Goal: Transaction & Acquisition: Purchase product/service

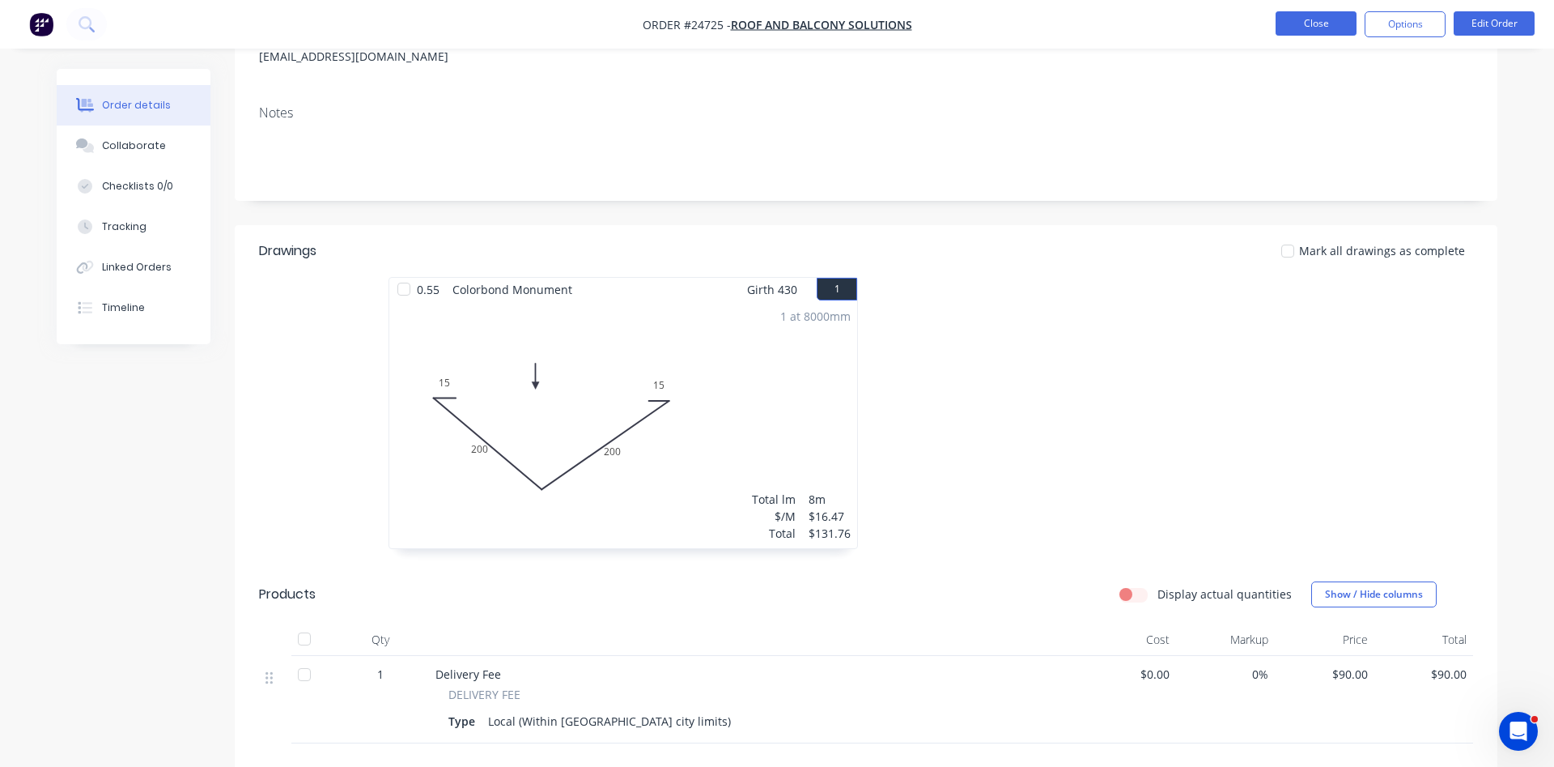
click at [1334, 19] on button "Close" at bounding box center [1316, 23] width 81 height 24
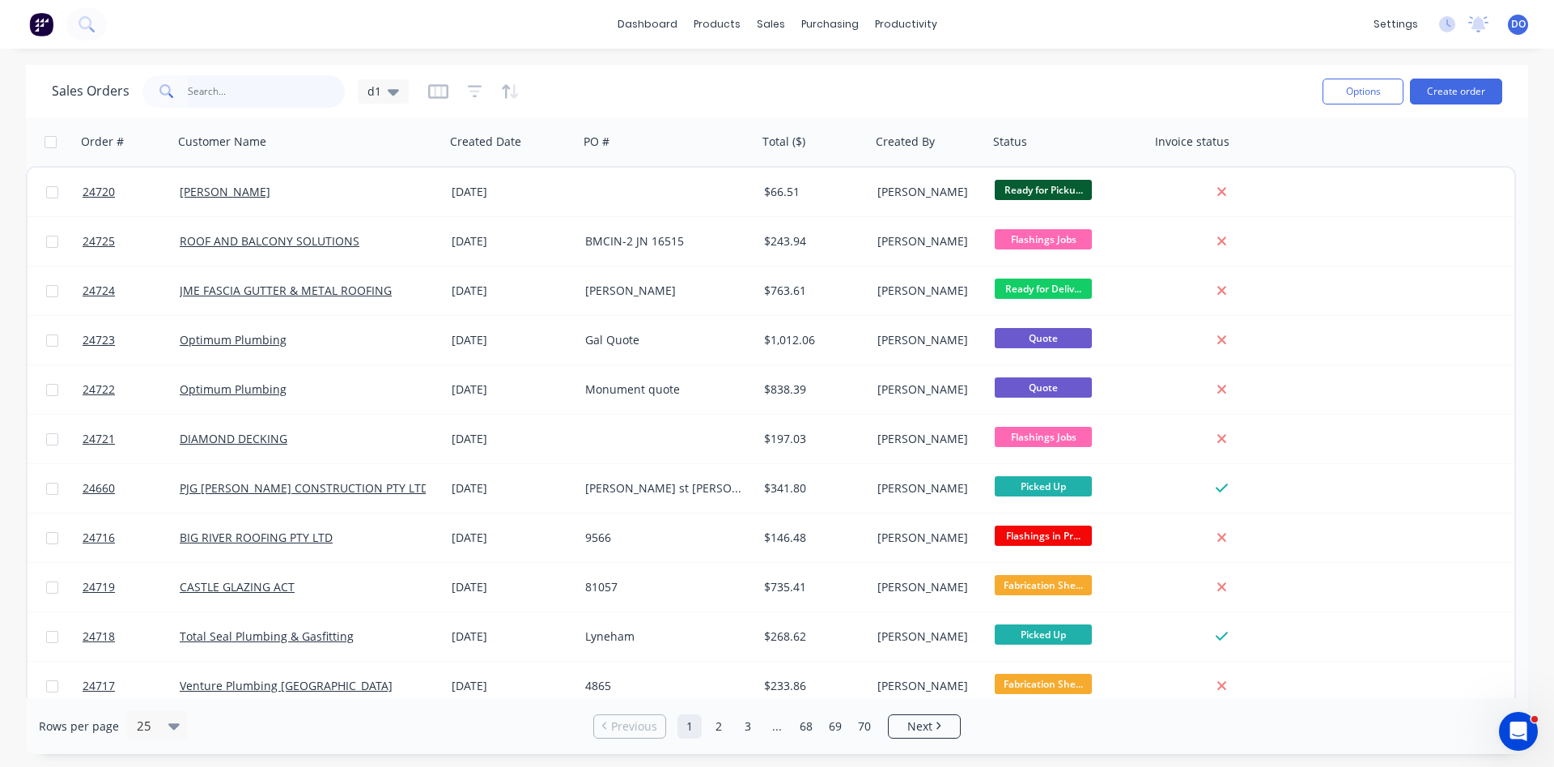
click at [300, 90] on input "text" at bounding box center [267, 91] width 158 height 32
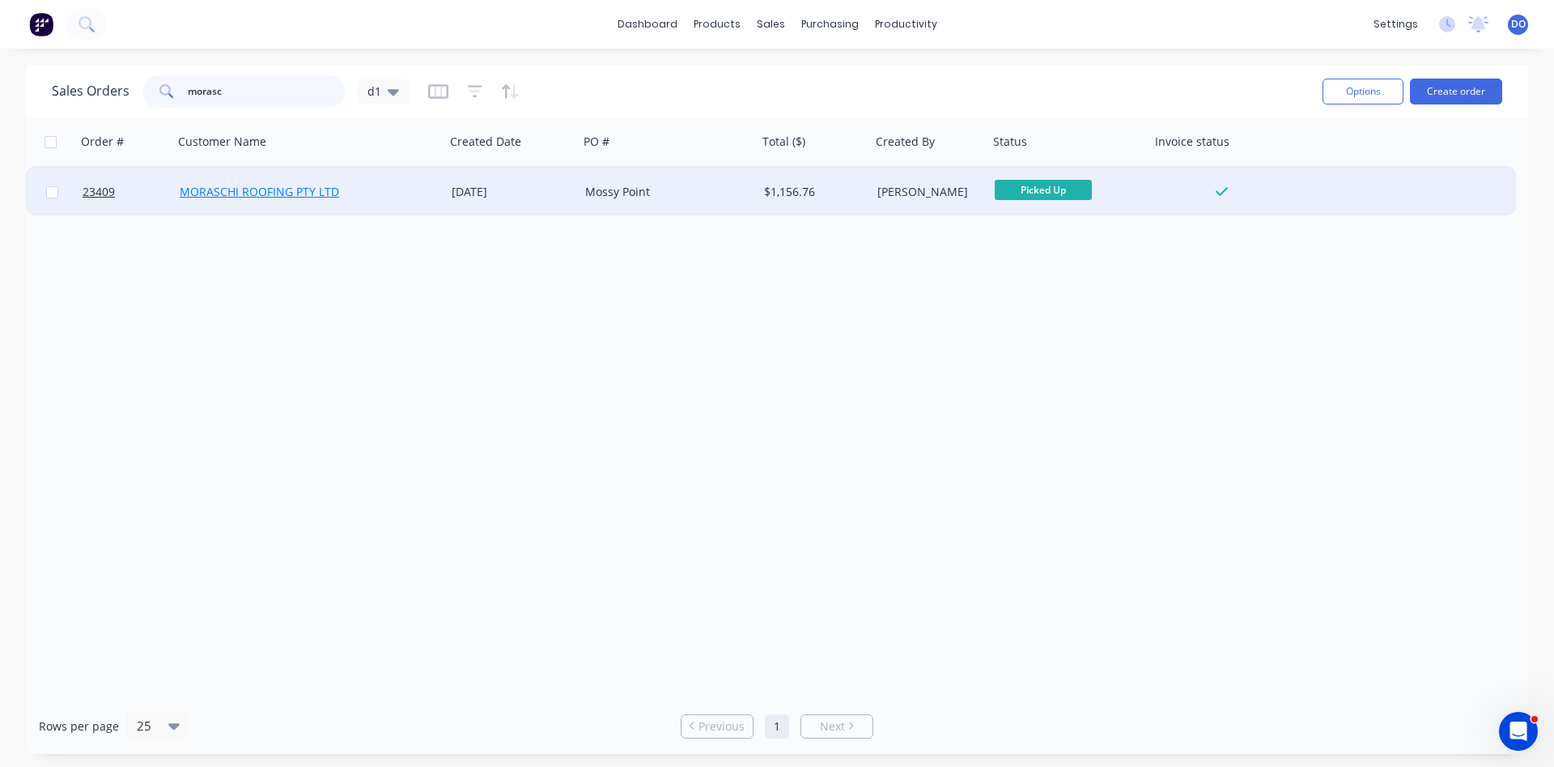
type input "morasc"
click at [262, 193] on link "MORASCHI ROOFING PTY LTD" at bounding box center [259, 191] width 159 height 15
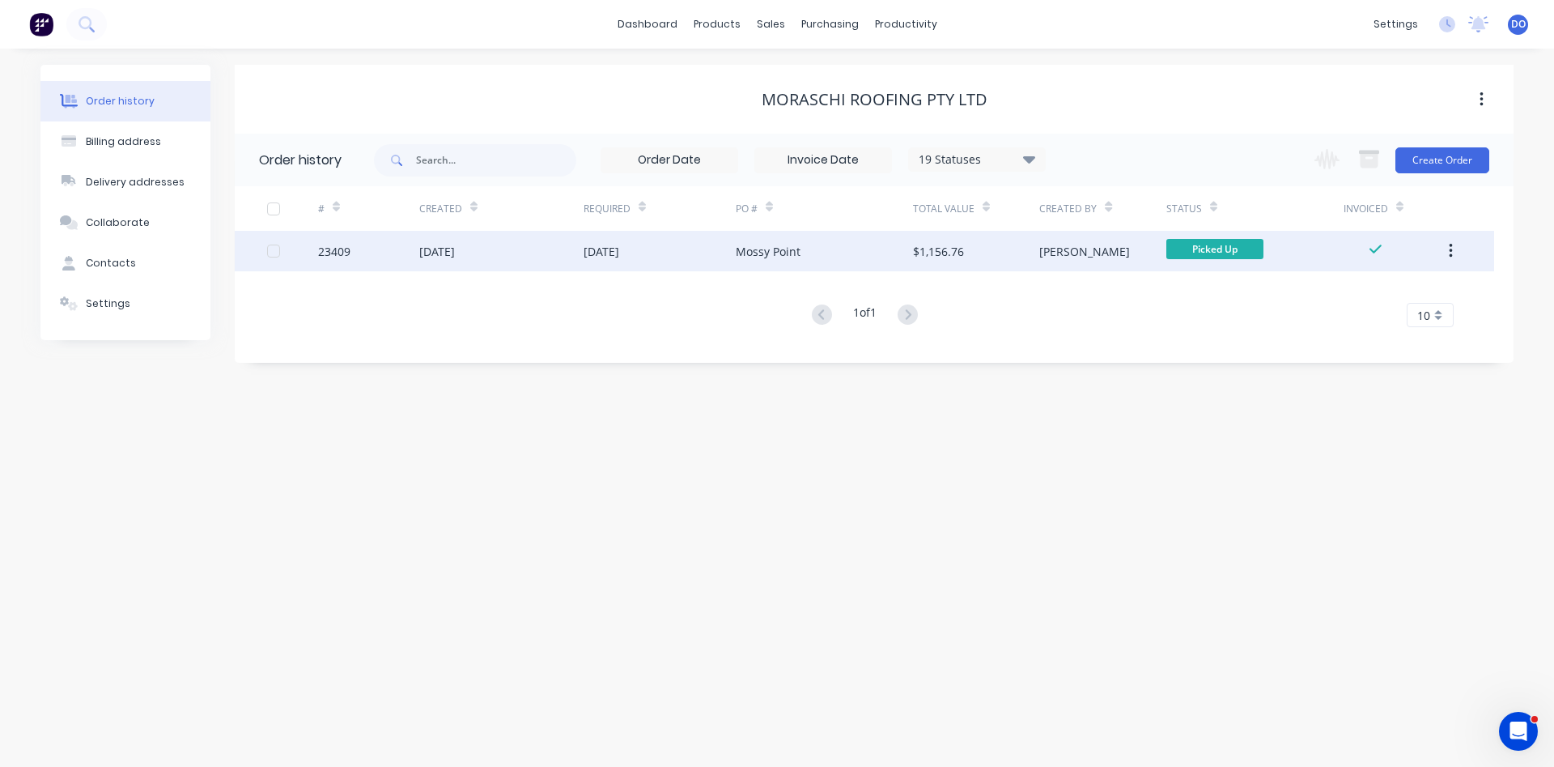
click at [393, 253] on div "23409" at bounding box center [368, 251] width 101 height 40
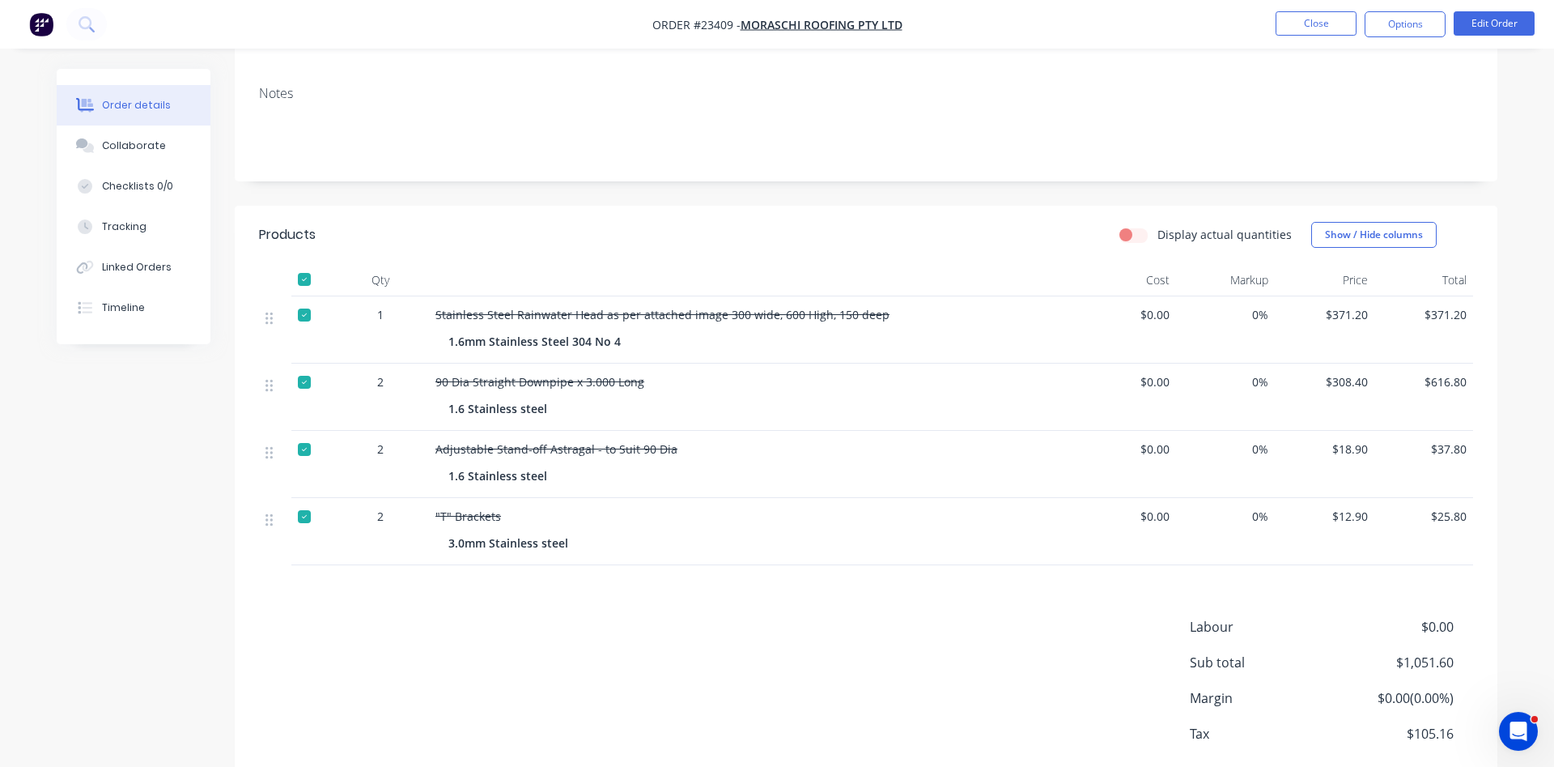
scroll to position [248, 0]
click at [148, 146] on div "Collaborate" at bounding box center [134, 145] width 64 height 15
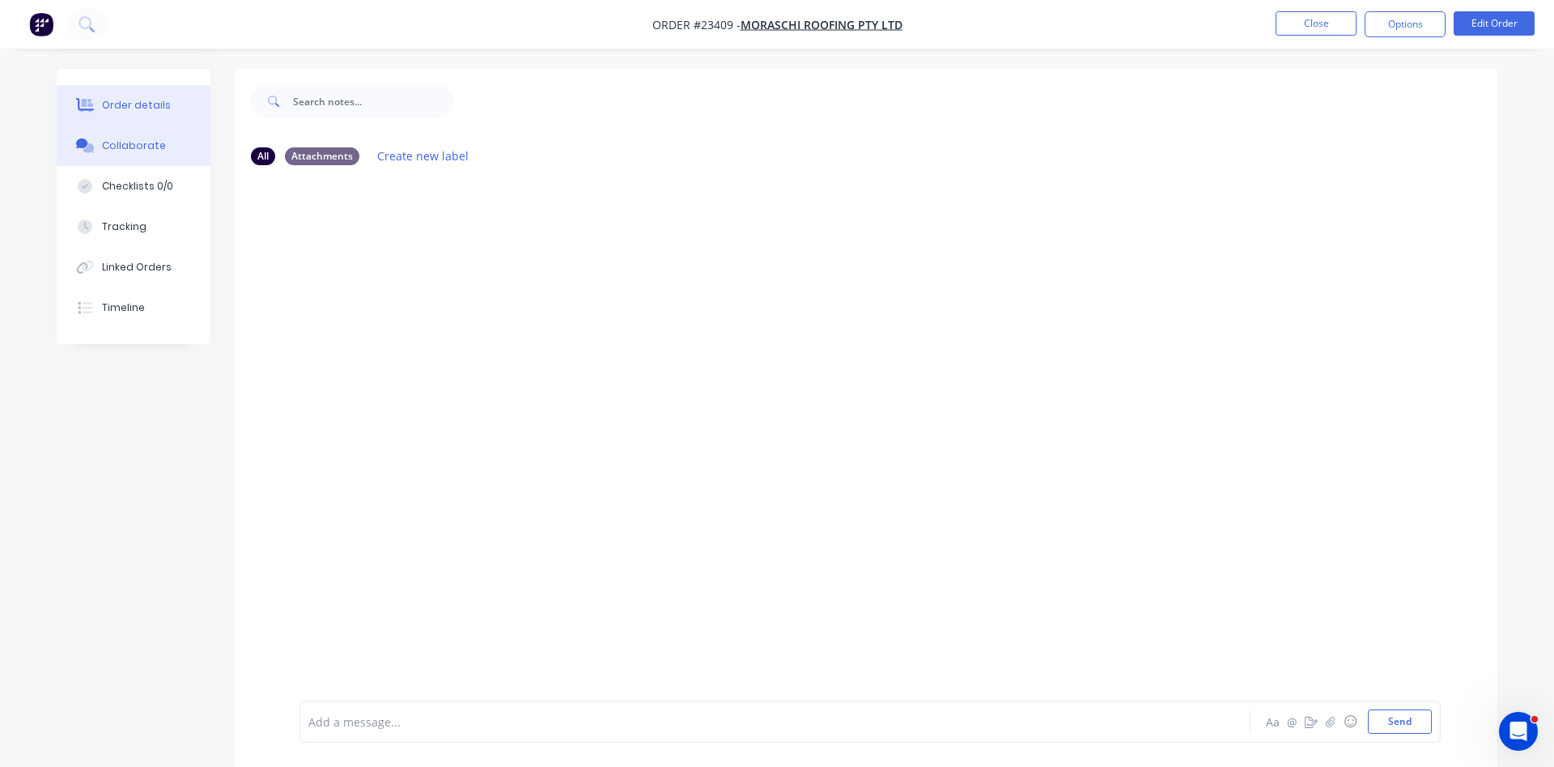
click at [141, 102] on div "Order details" at bounding box center [136, 105] width 69 height 15
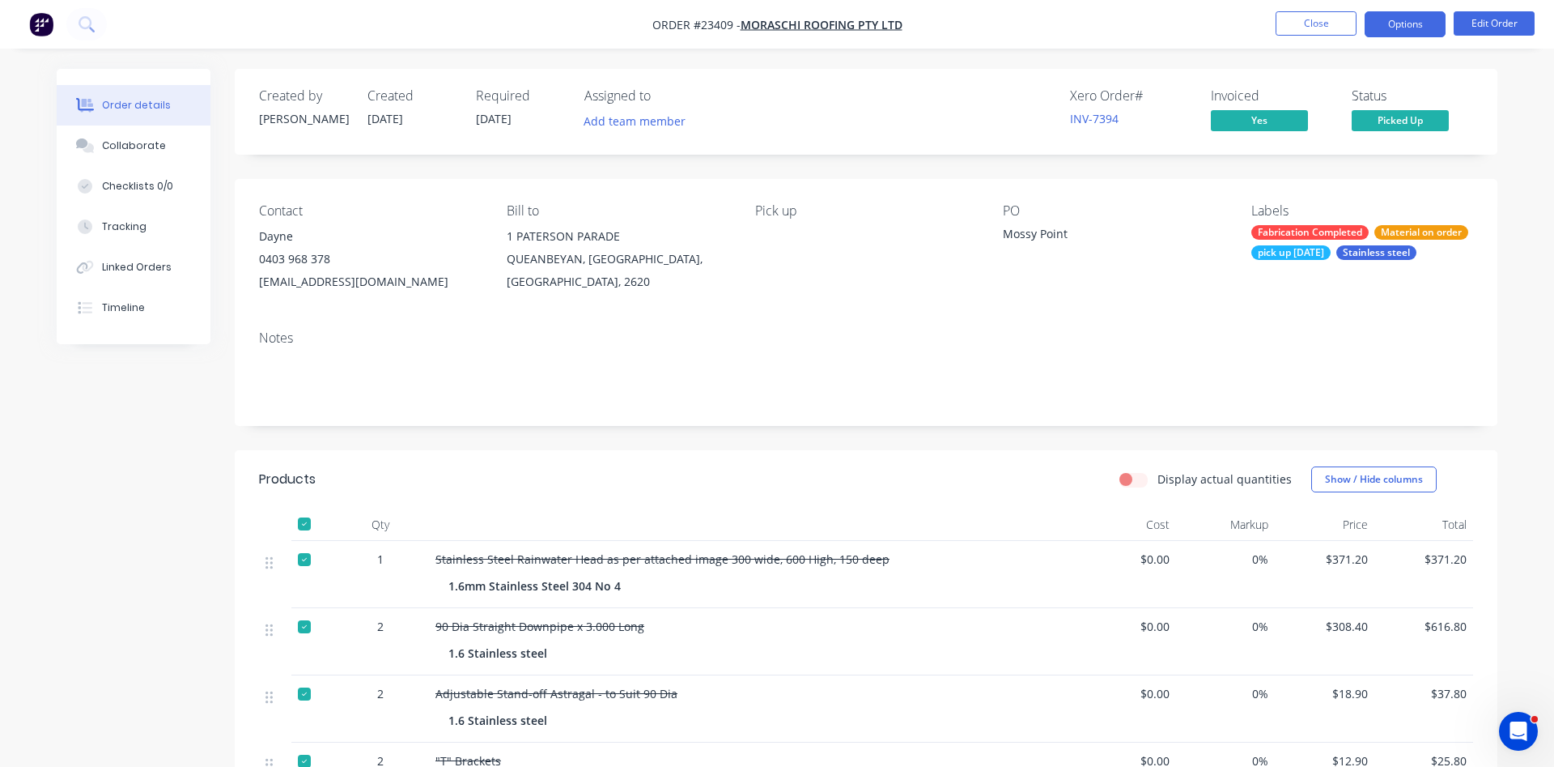
click at [1411, 25] on button "Options" at bounding box center [1405, 24] width 81 height 26
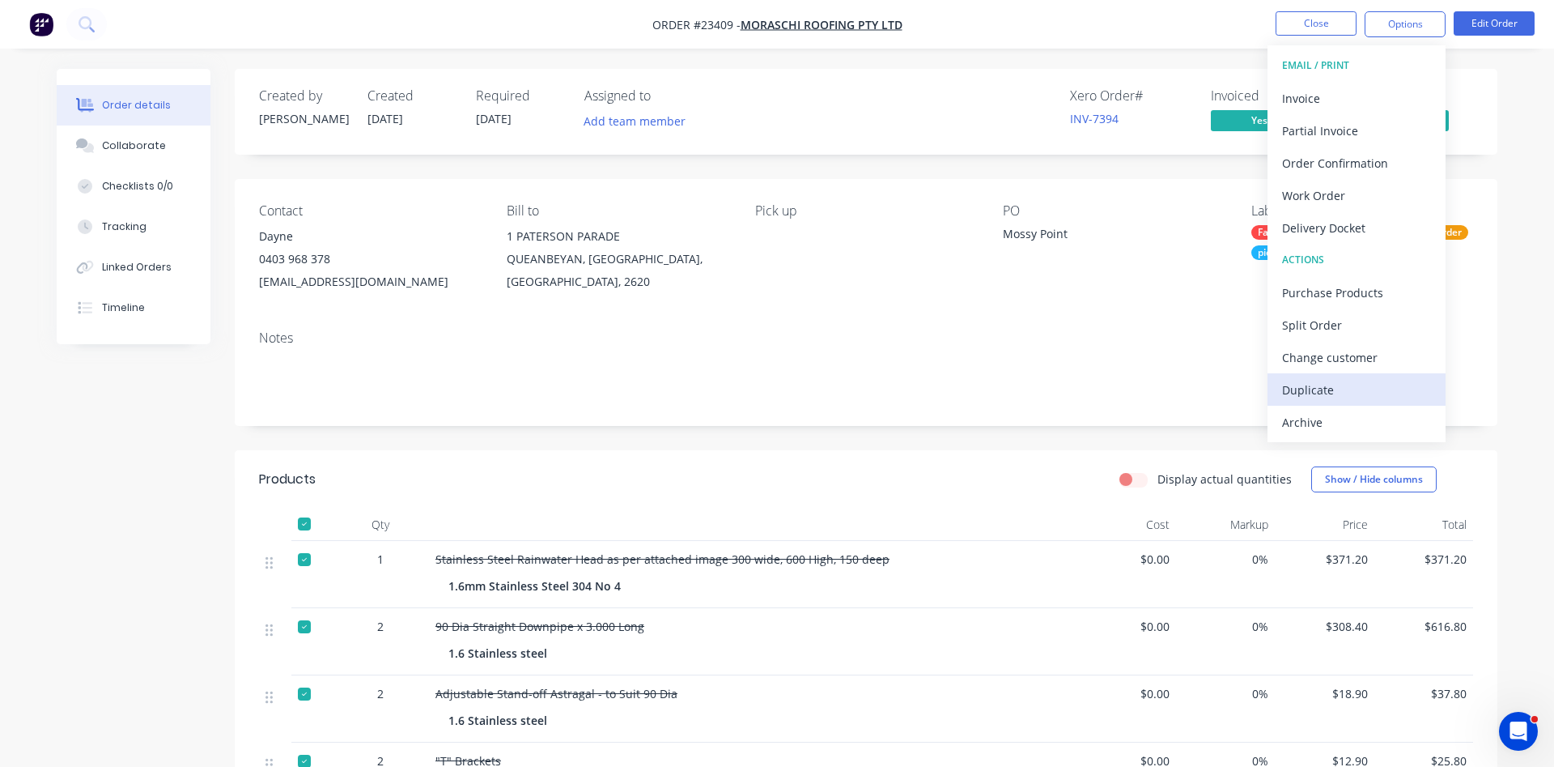
click at [1350, 391] on div "Duplicate" at bounding box center [1356, 389] width 149 height 23
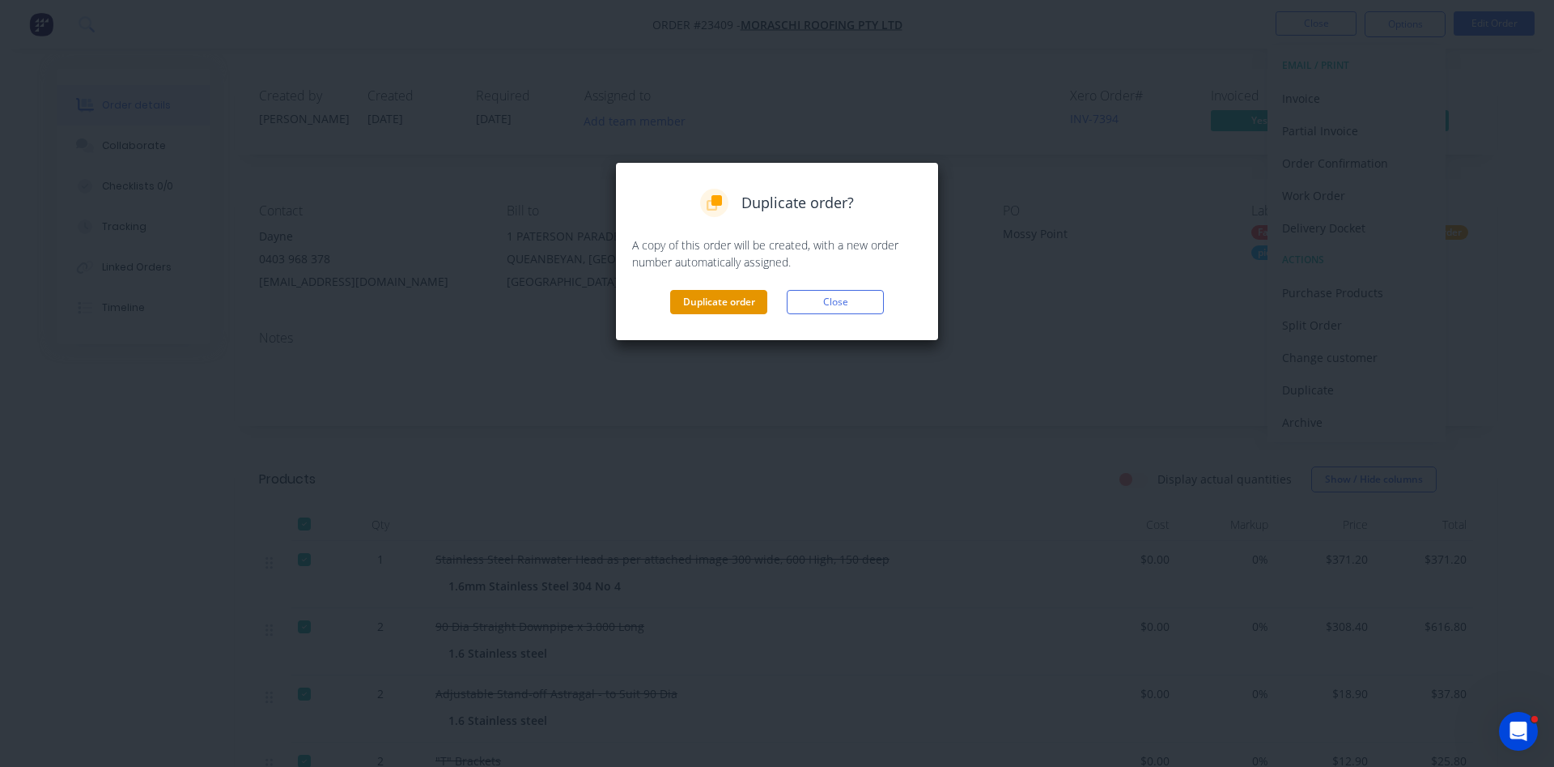
click at [731, 298] on button "Duplicate order" at bounding box center [718, 302] width 97 height 24
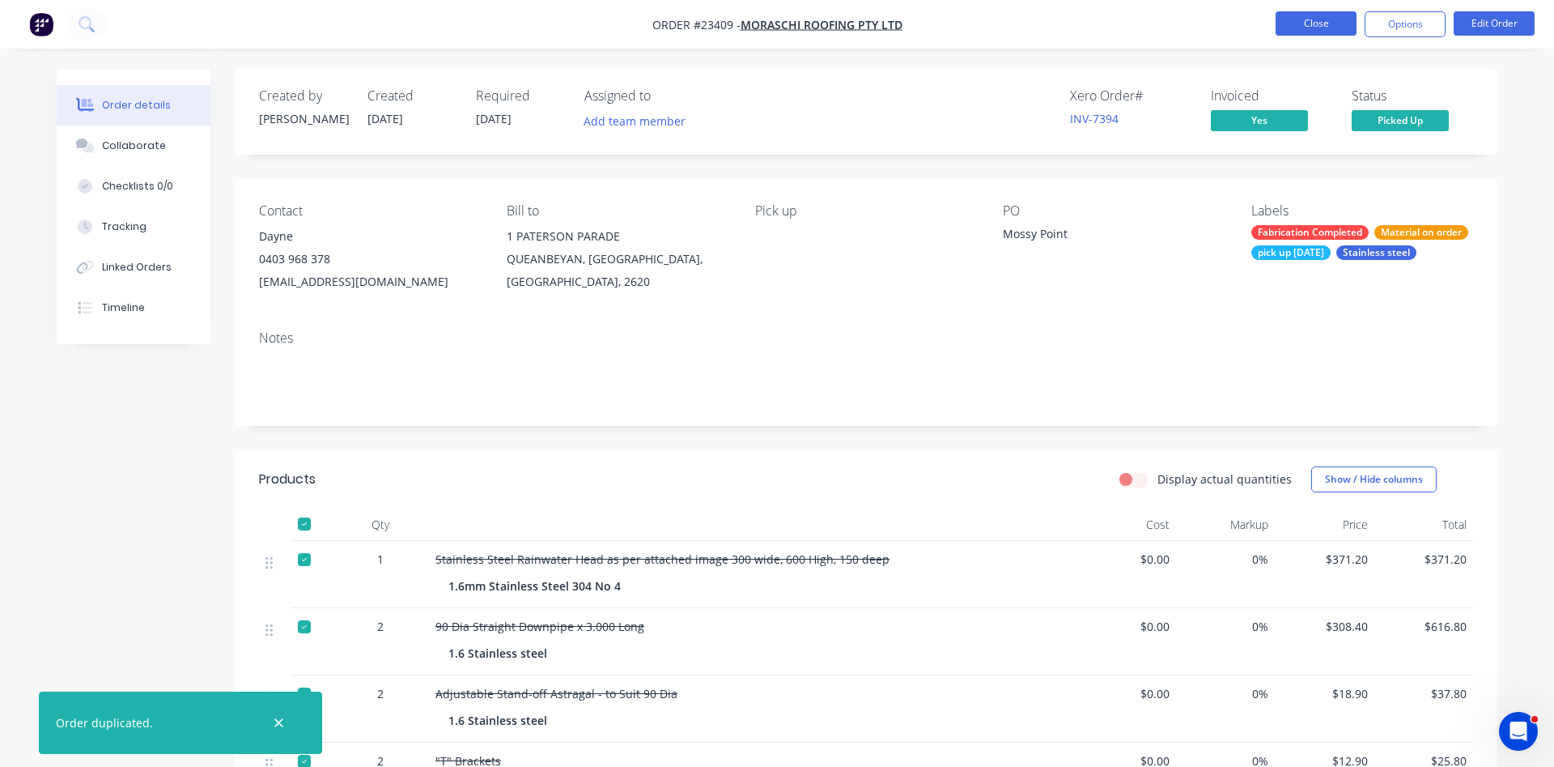
click at [1316, 35] on button "Close" at bounding box center [1316, 23] width 81 height 24
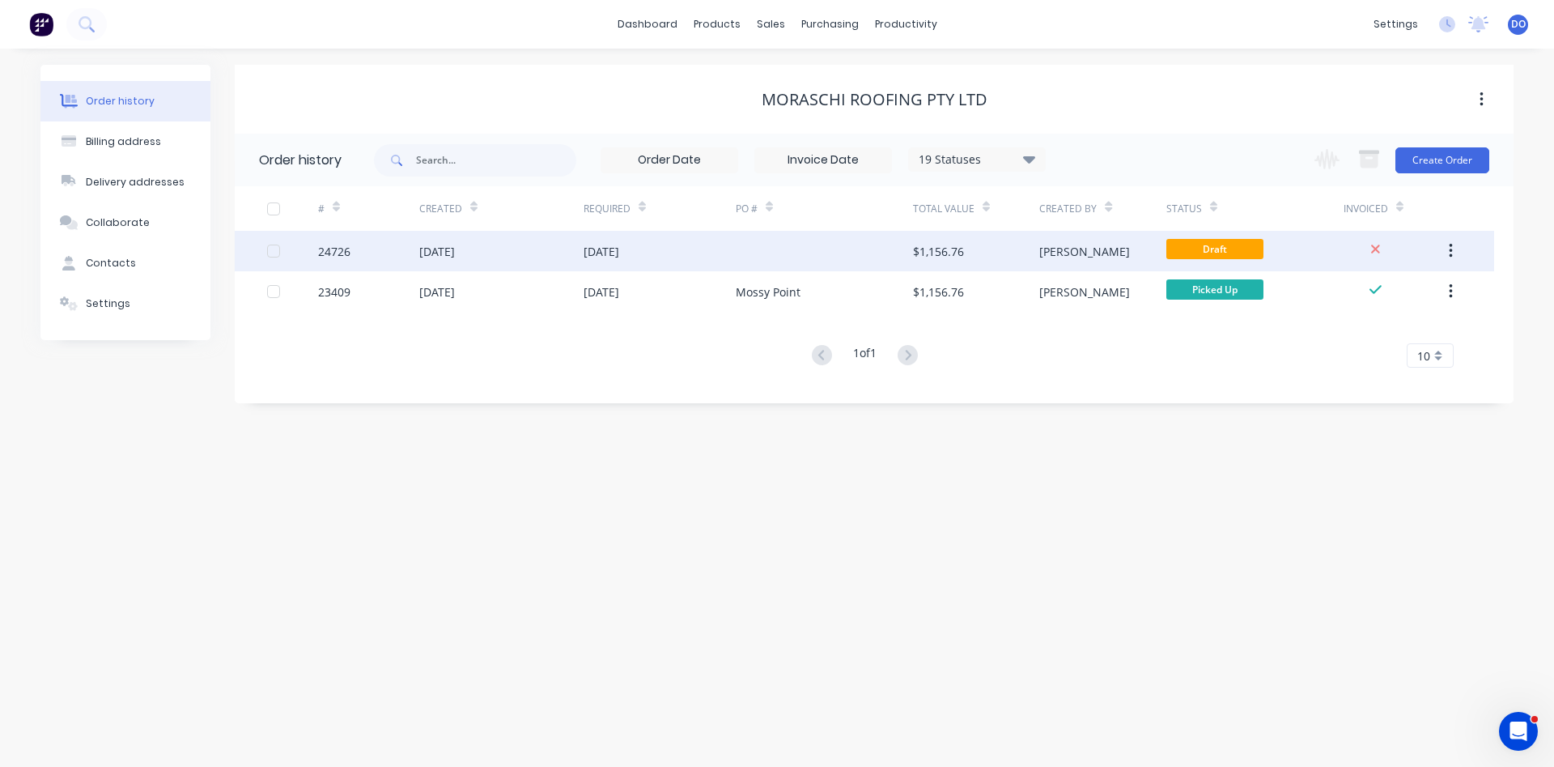
click at [687, 246] on div "[DATE]" at bounding box center [660, 251] width 152 height 40
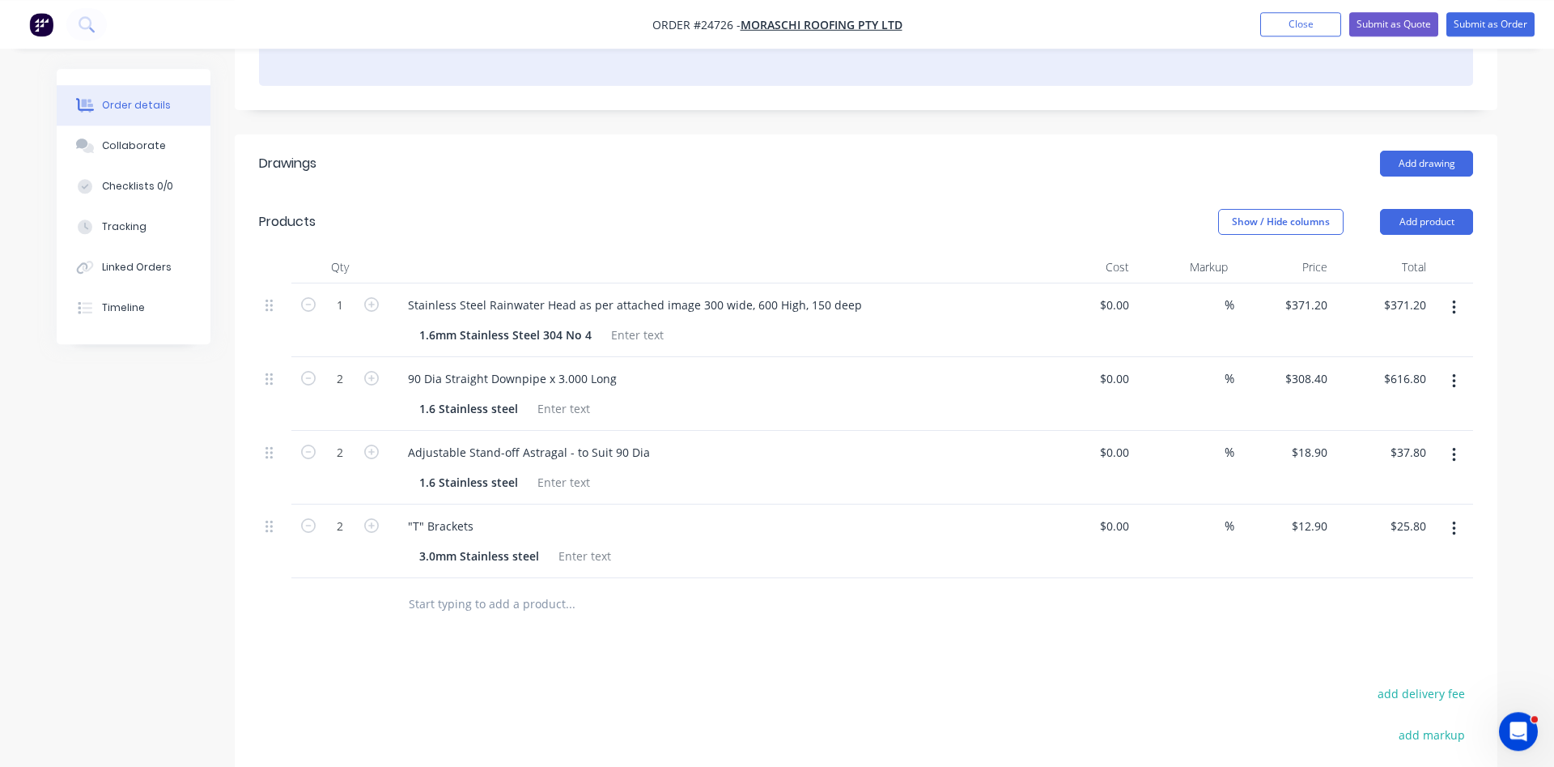
scroll to position [413, 0]
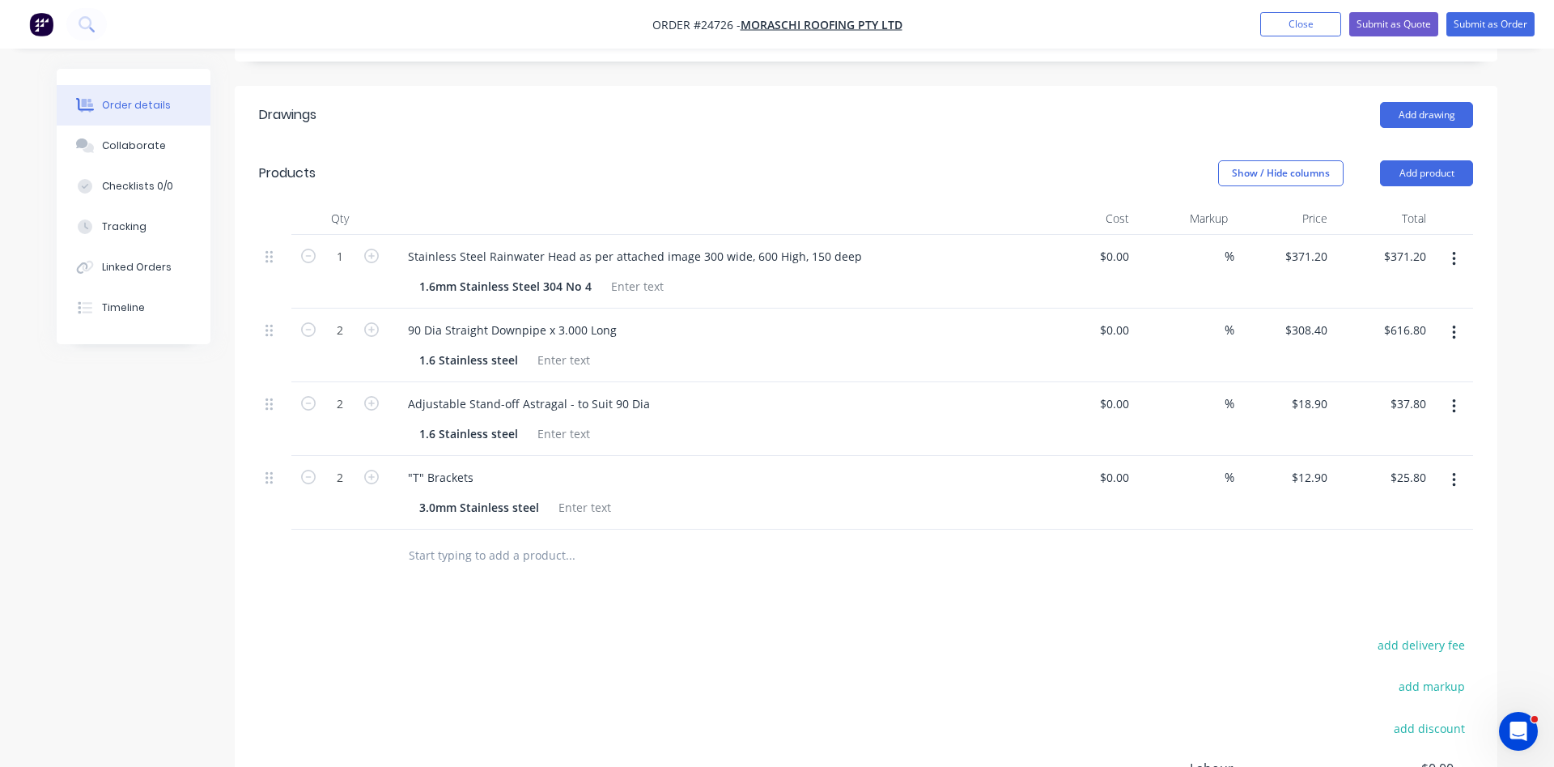
click at [1456, 471] on icon "button" at bounding box center [1454, 480] width 4 height 18
click at [1383, 608] on div "Delete" at bounding box center [1396, 619] width 125 height 23
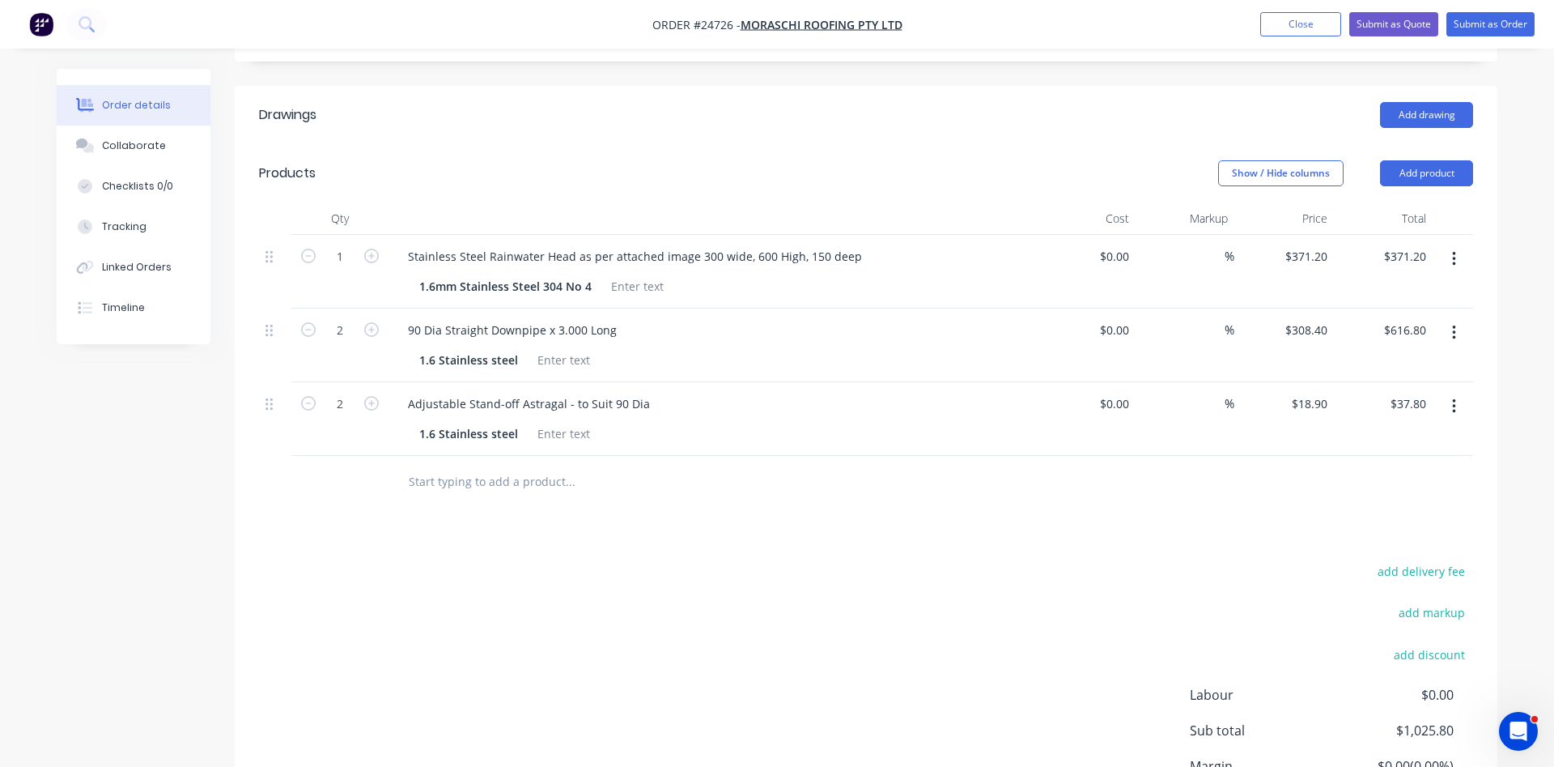
click at [1455, 398] on icon "button" at bounding box center [1454, 407] width 4 height 18
click at [1363, 534] on div "Delete" at bounding box center [1396, 545] width 125 height 23
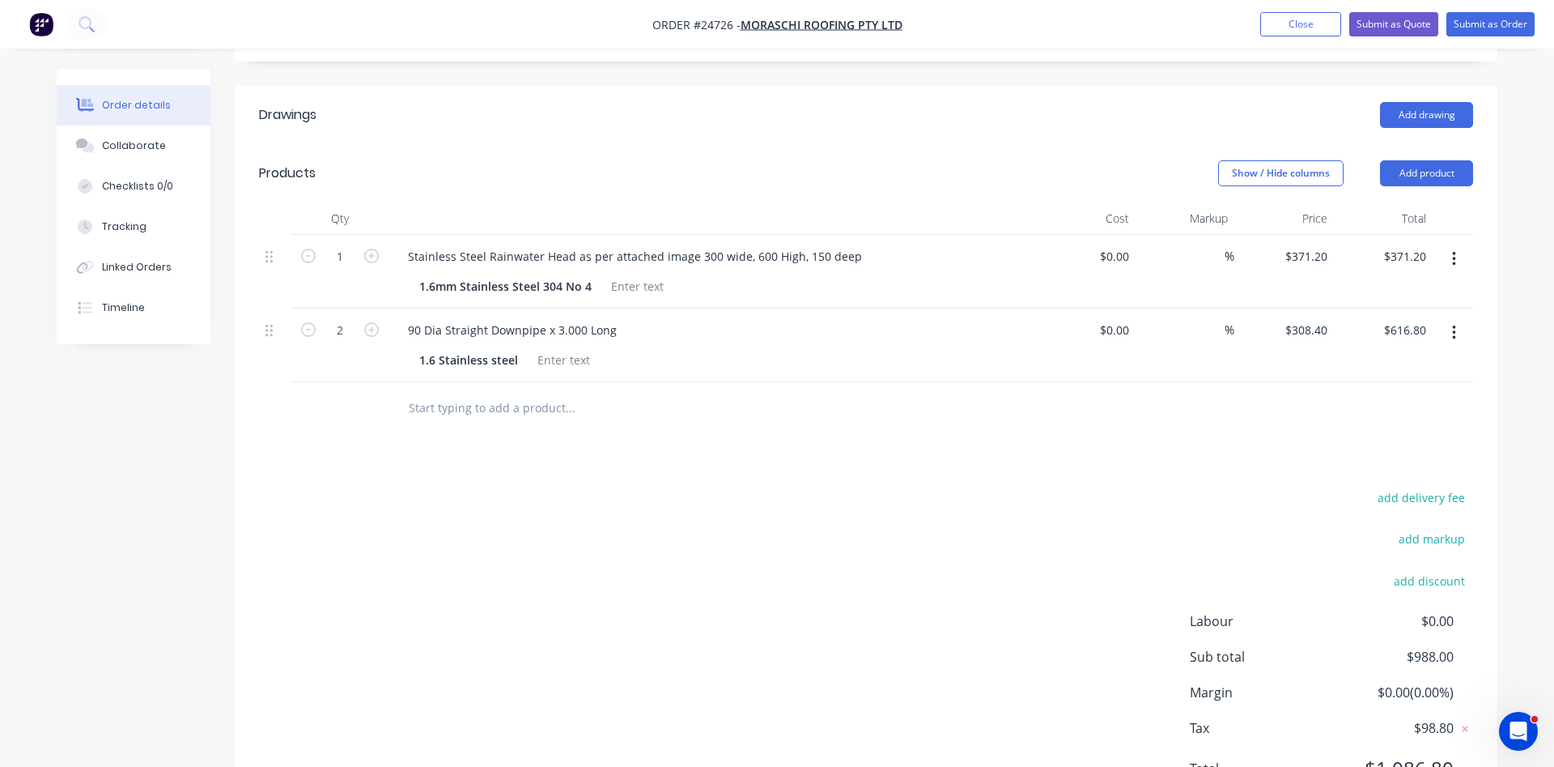
click at [1456, 325] on icon "button" at bounding box center [1453, 332] width 3 height 15
click at [1366, 461] on div "Delete" at bounding box center [1396, 472] width 125 height 23
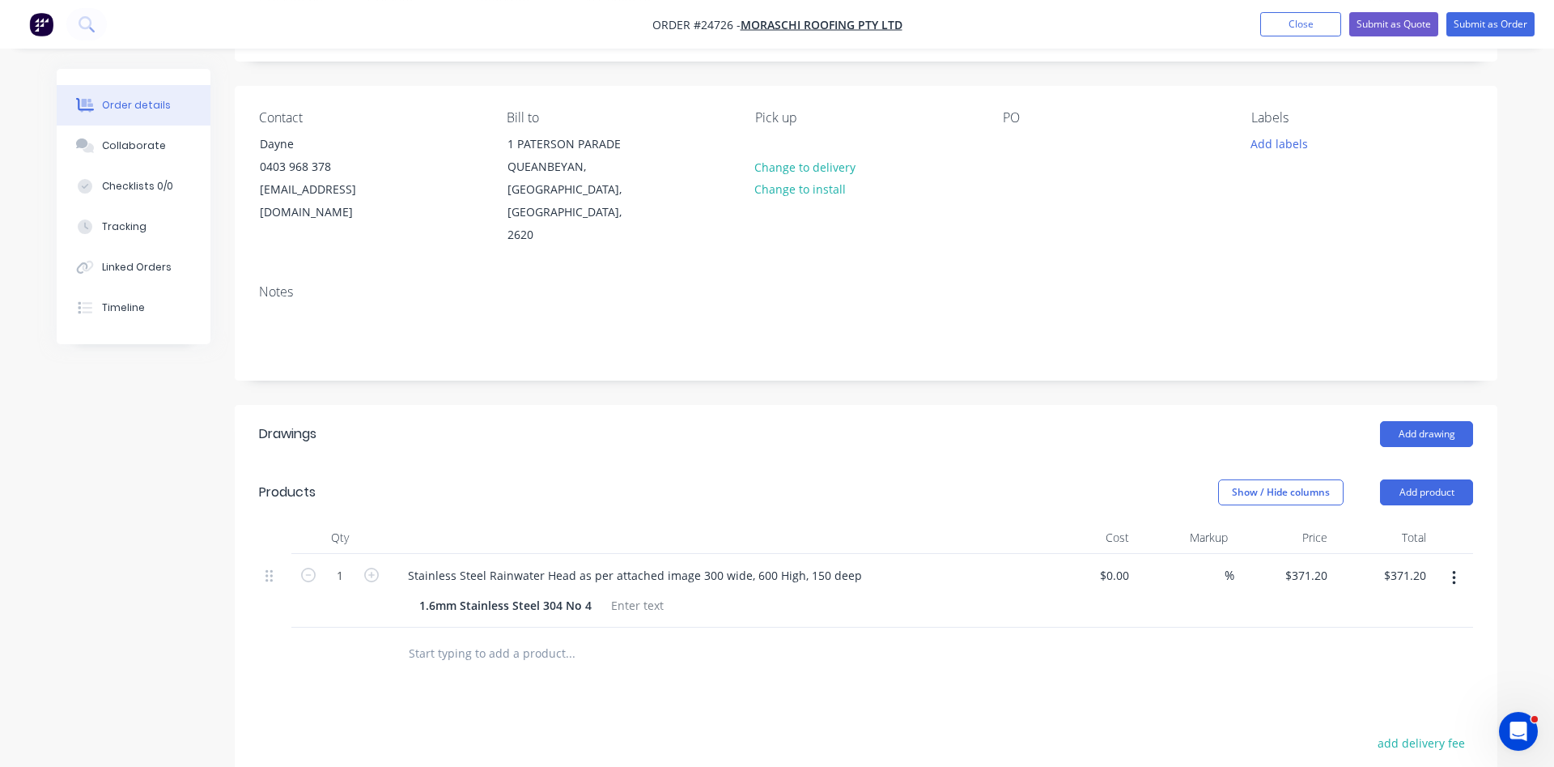
scroll to position [0, 0]
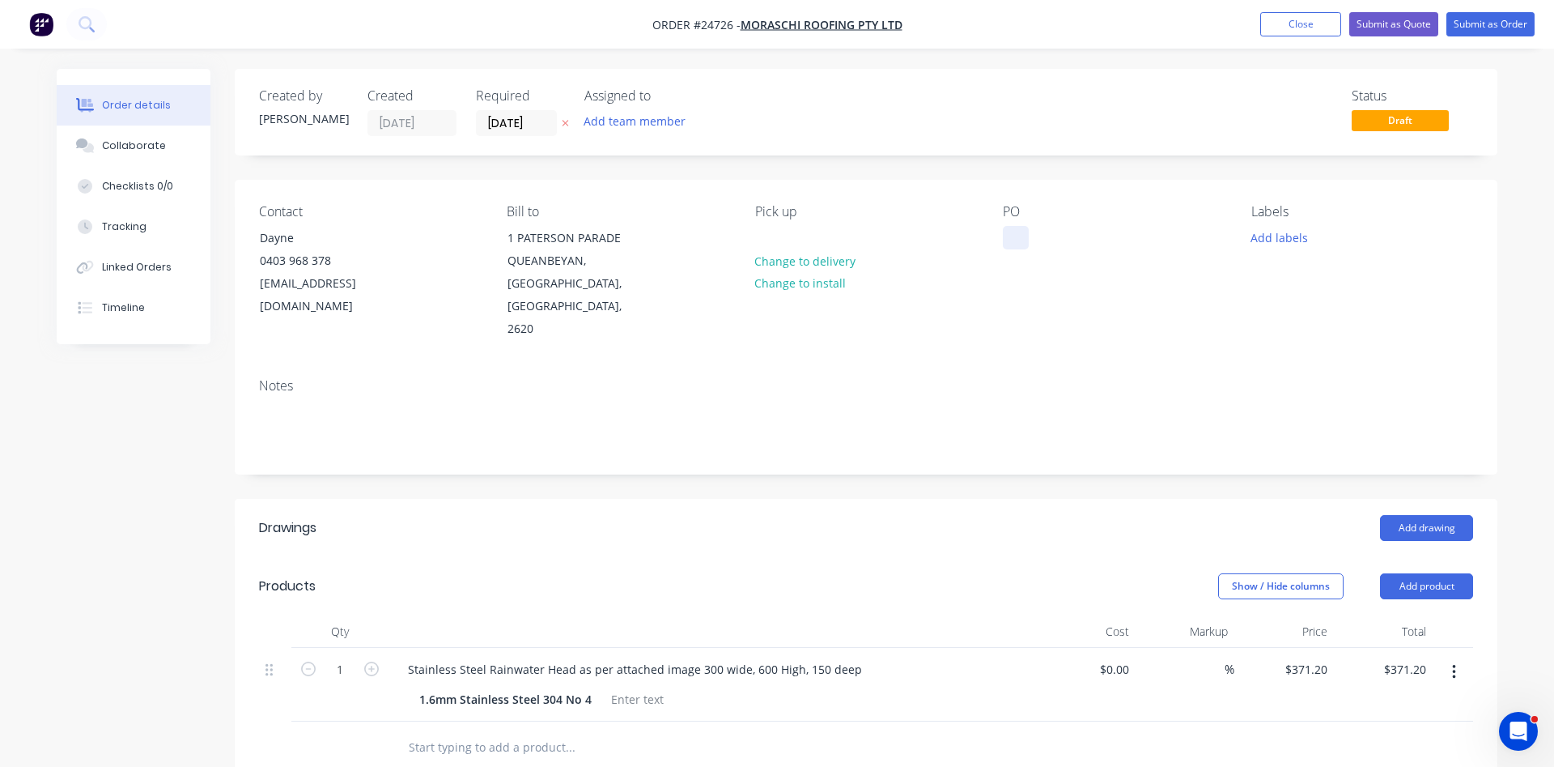
click at [1022, 236] on div at bounding box center [1016, 237] width 26 height 23
click at [1097, 299] on div "PO Mossy Point" at bounding box center [1114, 272] width 222 height 137
click at [1479, 21] on button "Submit as Order" at bounding box center [1491, 24] width 88 height 24
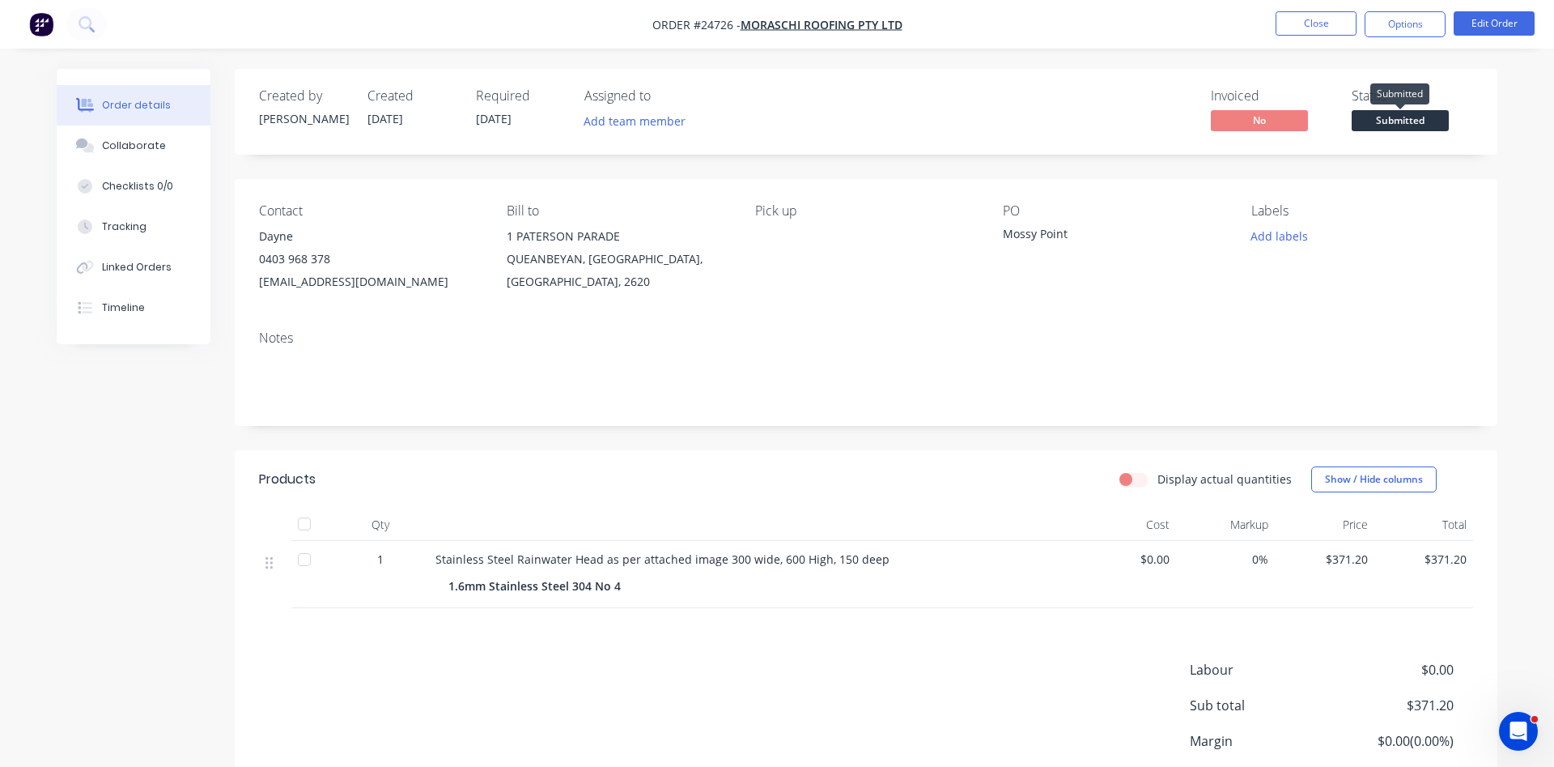
click at [1419, 124] on span "Submitted" at bounding box center [1400, 120] width 97 height 20
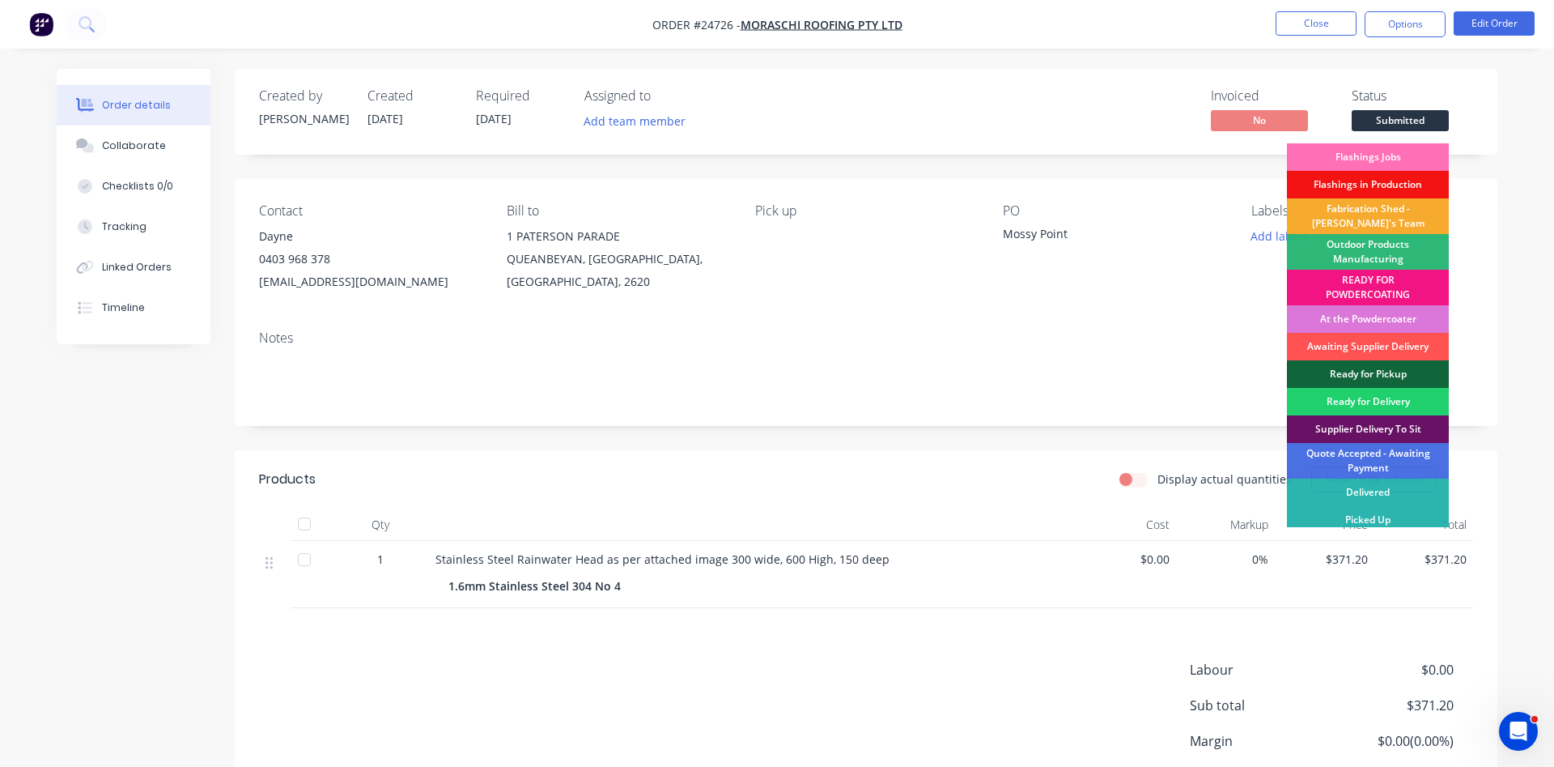
click at [1377, 215] on div "Fabrication Shed - [PERSON_NAME]'s Team" at bounding box center [1368, 216] width 162 height 36
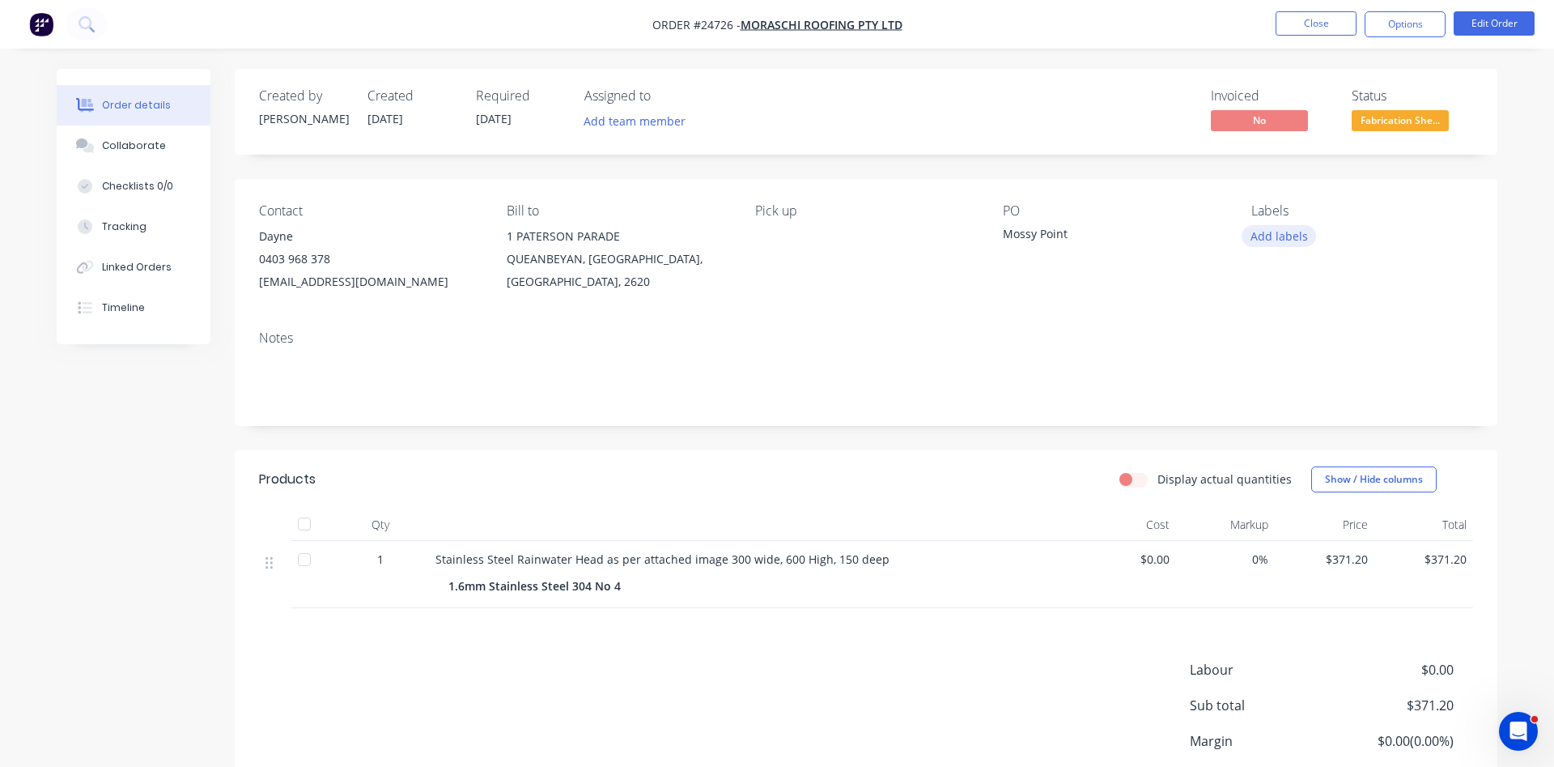
click at [1276, 236] on button "Add labels" at bounding box center [1279, 236] width 74 height 22
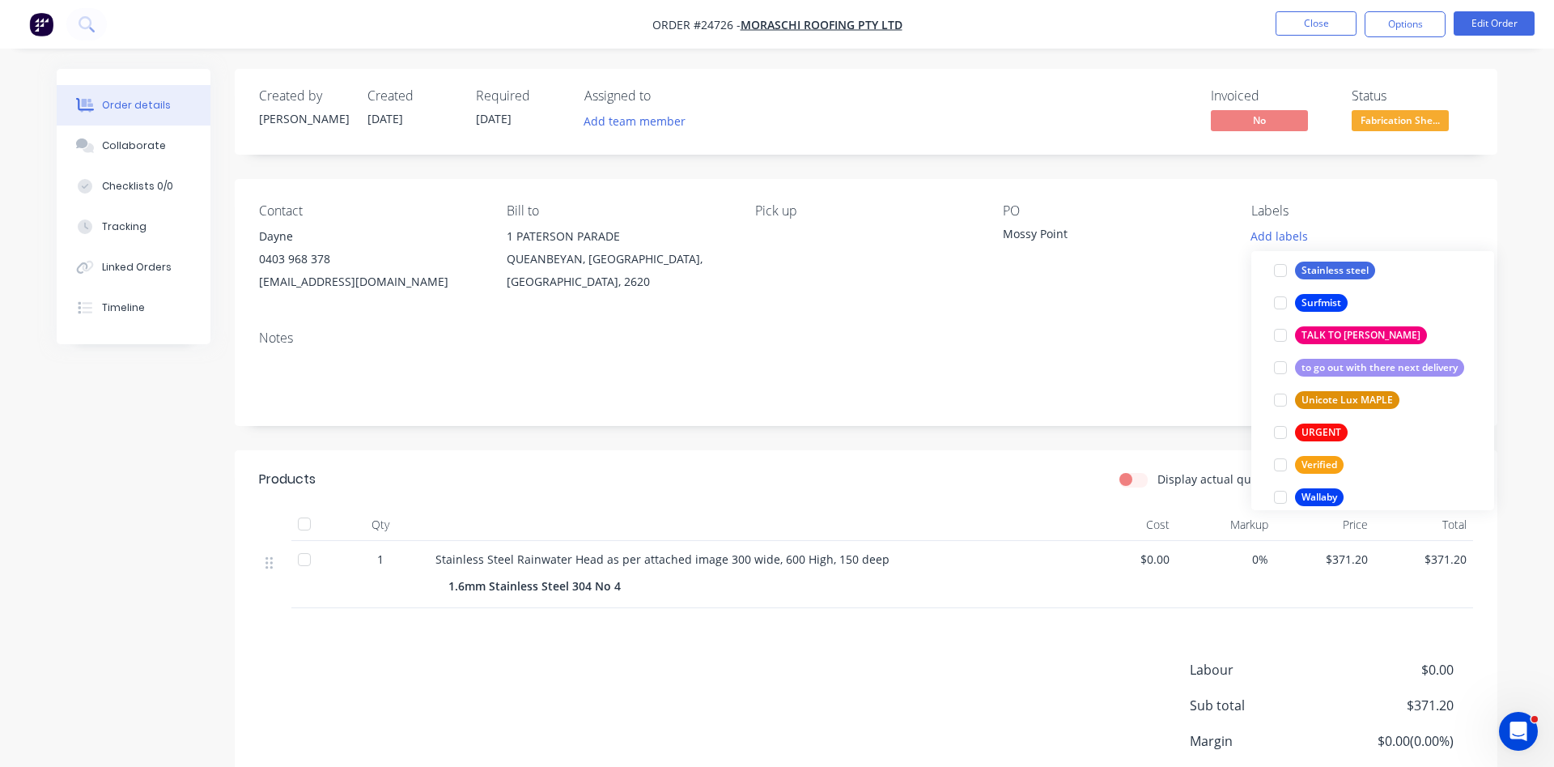
scroll to position [3169, 0]
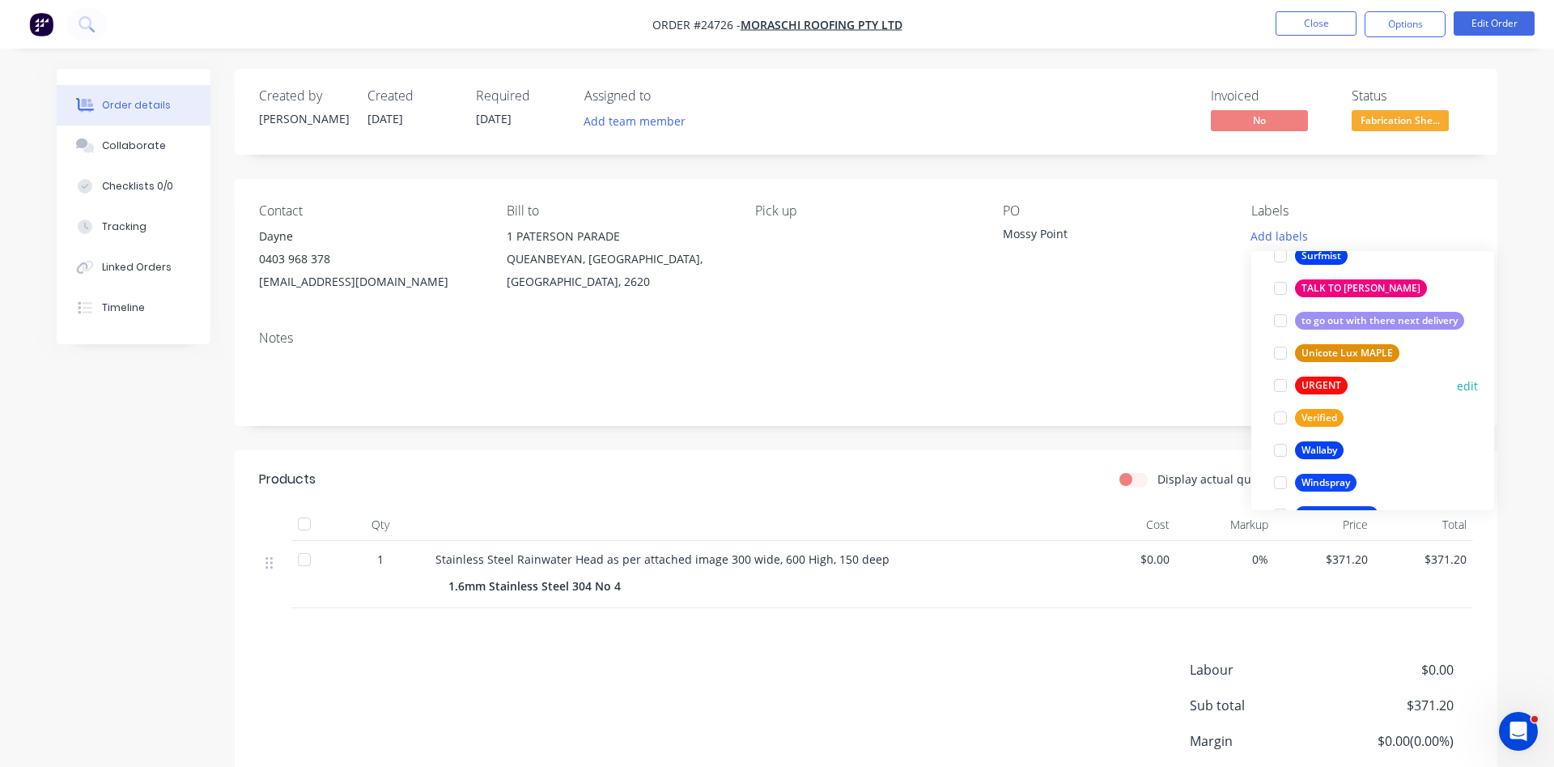
click at [1278, 385] on div at bounding box center [1281, 385] width 32 height 32
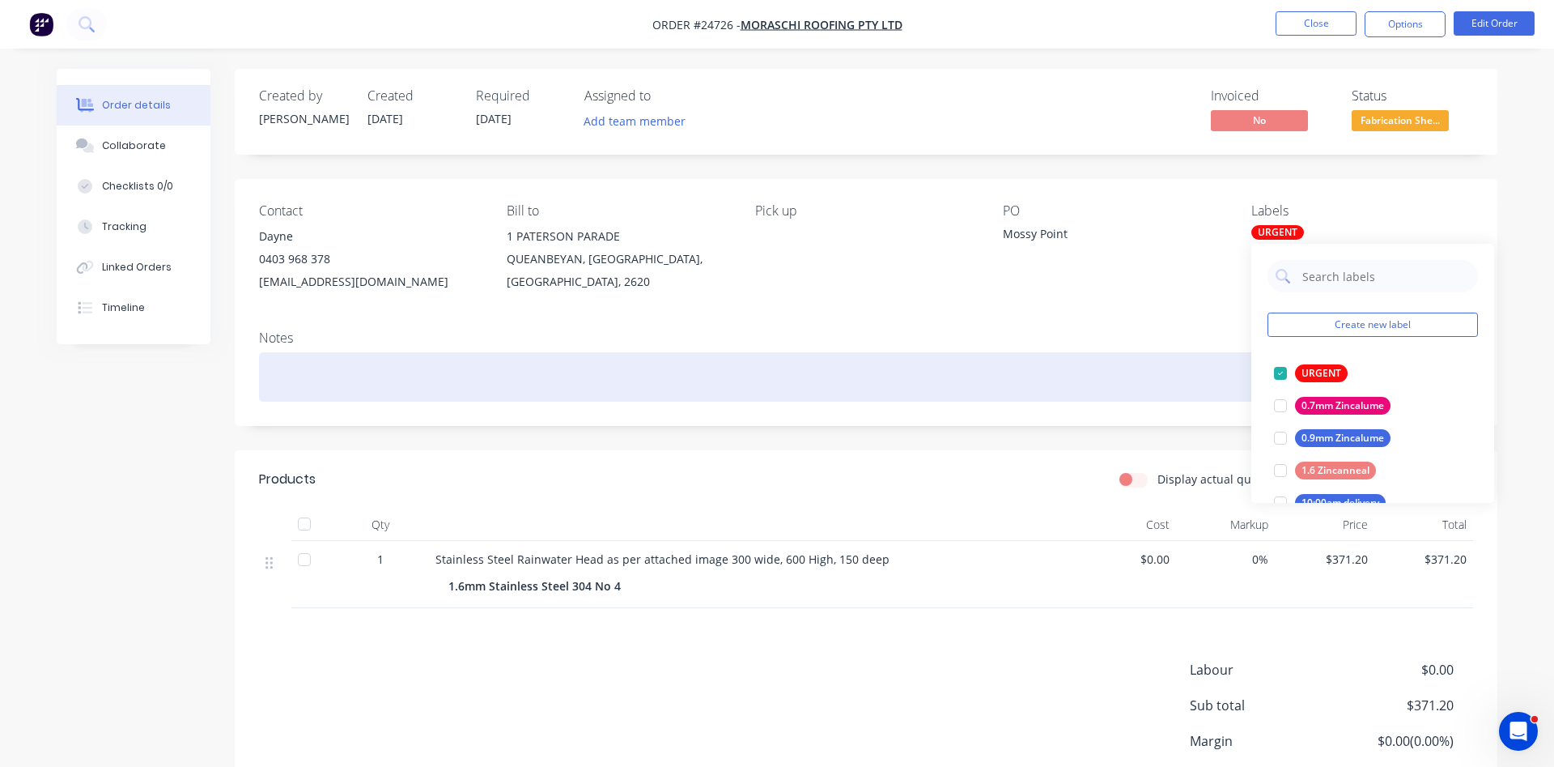
click at [717, 370] on div at bounding box center [866, 376] width 1214 height 49
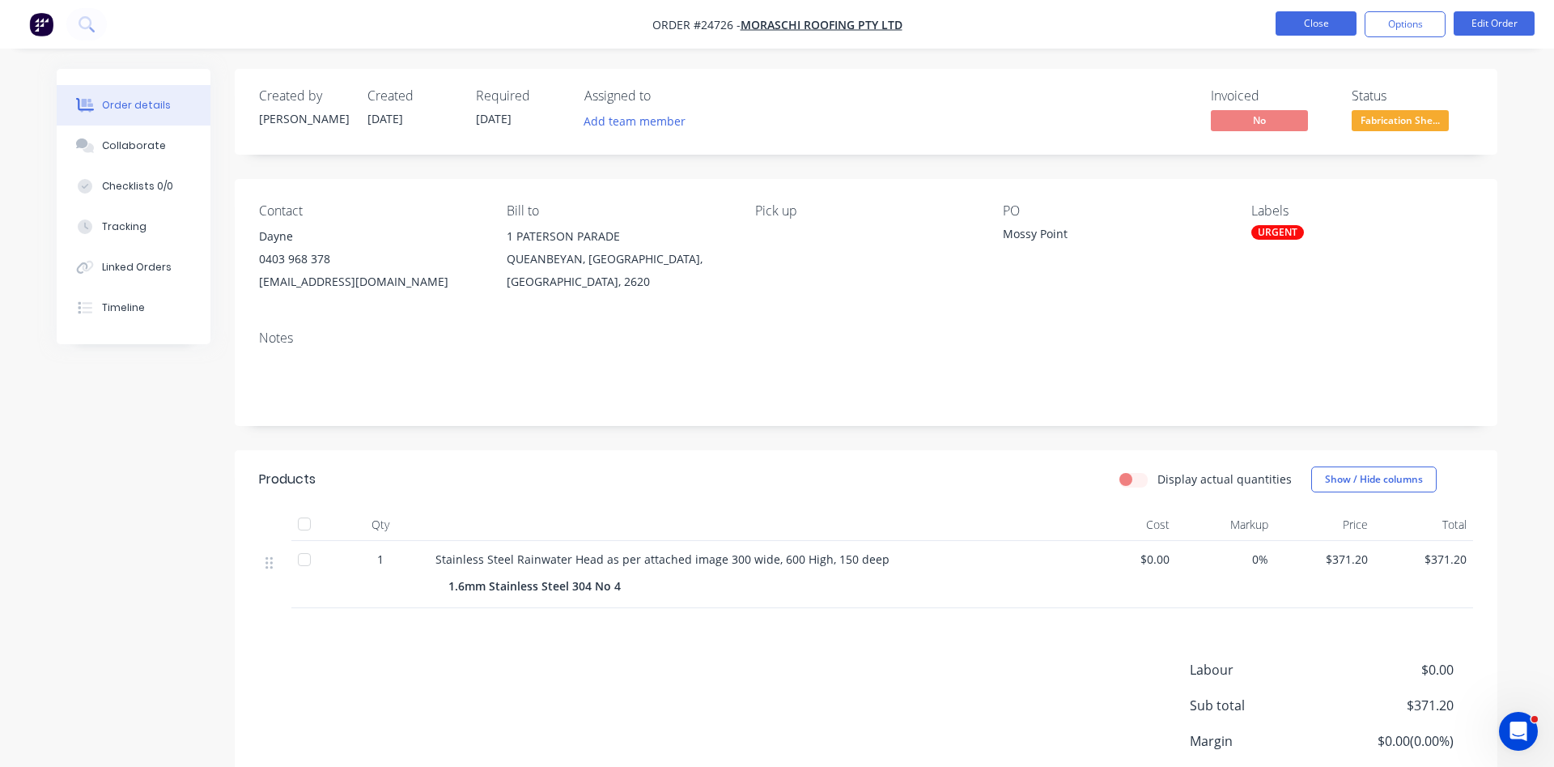
click at [1325, 23] on button "Close" at bounding box center [1316, 23] width 81 height 24
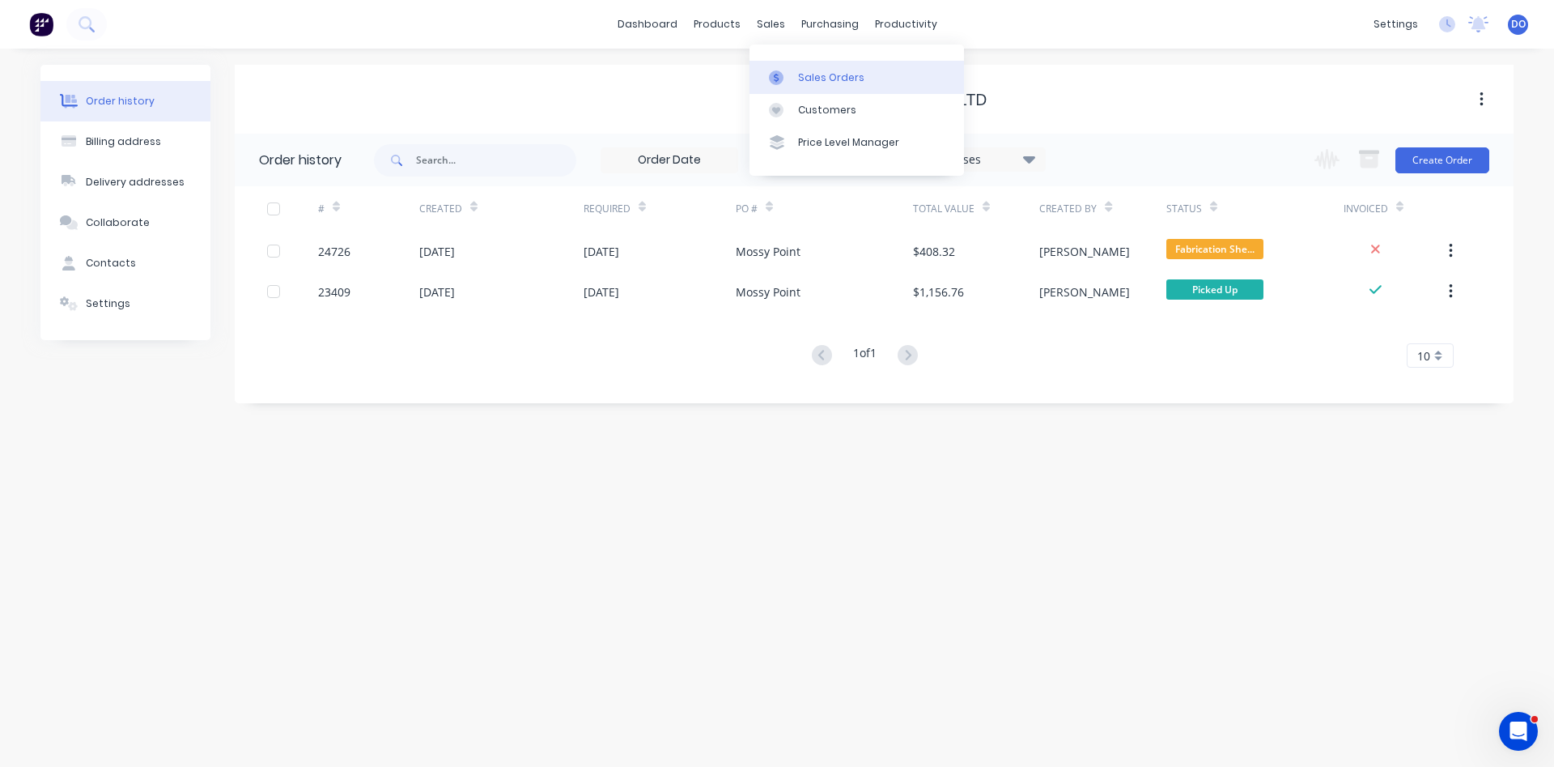
click at [810, 86] on link "Sales Orders" at bounding box center [857, 77] width 215 height 32
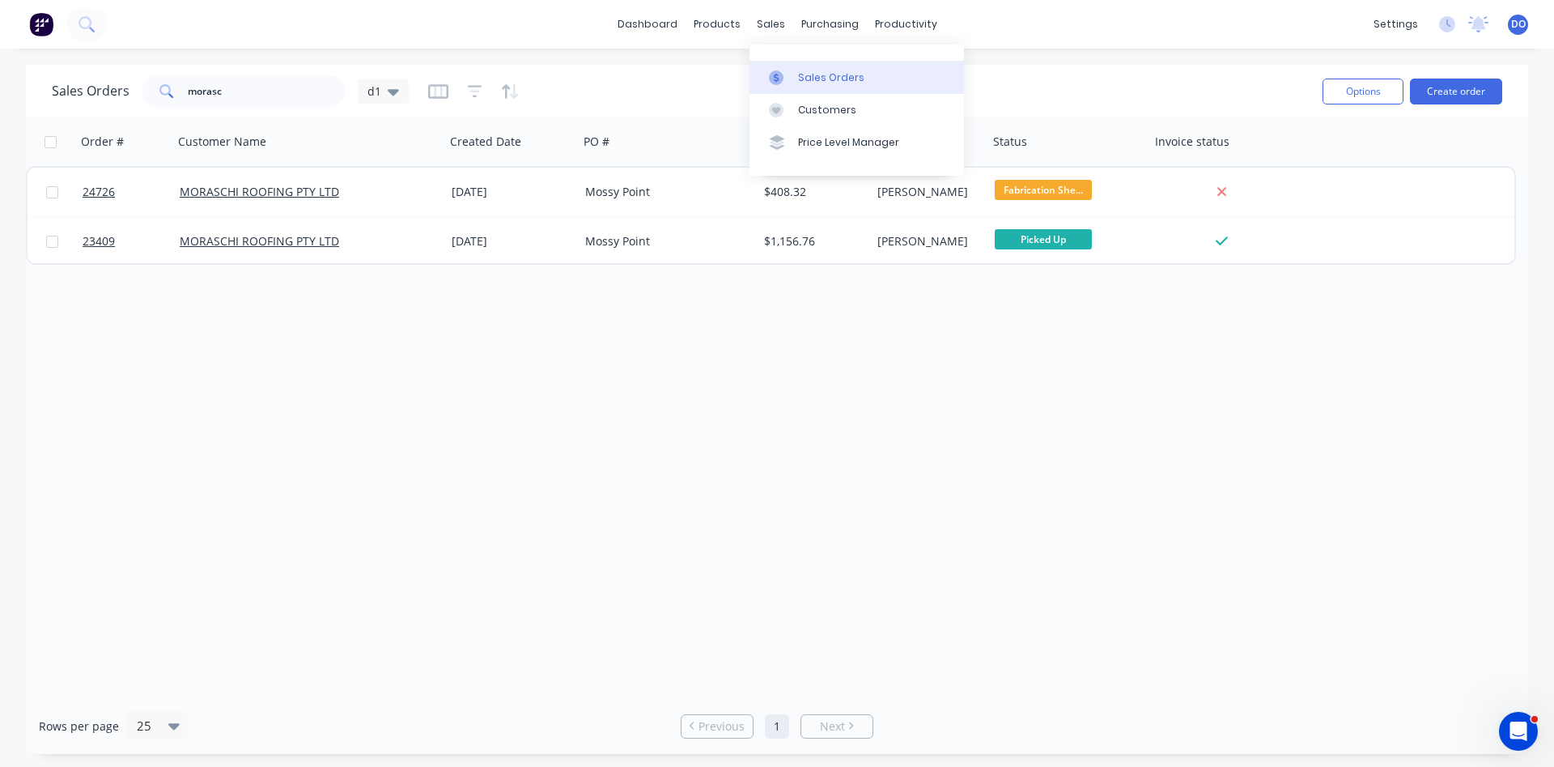
click at [806, 84] on div "Sales Orders" at bounding box center [831, 77] width 66 height 15
drag, startPoint x: 221, startPoint y: 100, endPoint x: 68, endPoint y: 85, distance: 153.7
click at [188, 85] on input "morasc" at bounding box center [267, 91] width 158 height 32
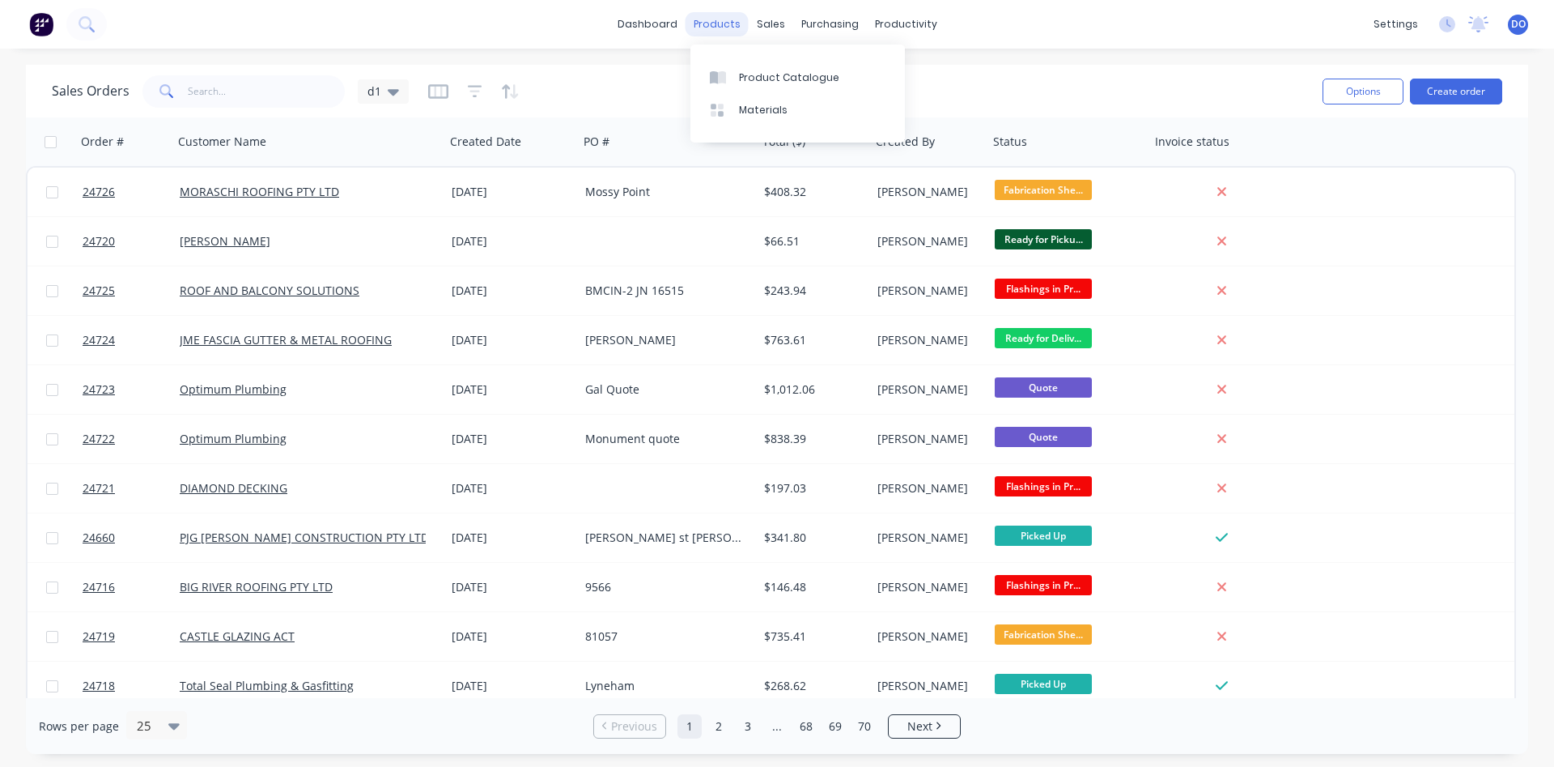
click at [705, 27] on div "products" at bounding box center [717, 24] width 63 height 24
click at [777, 74] on div "Product Catalogue" at bounding box center [789, 77] width 100 height 15
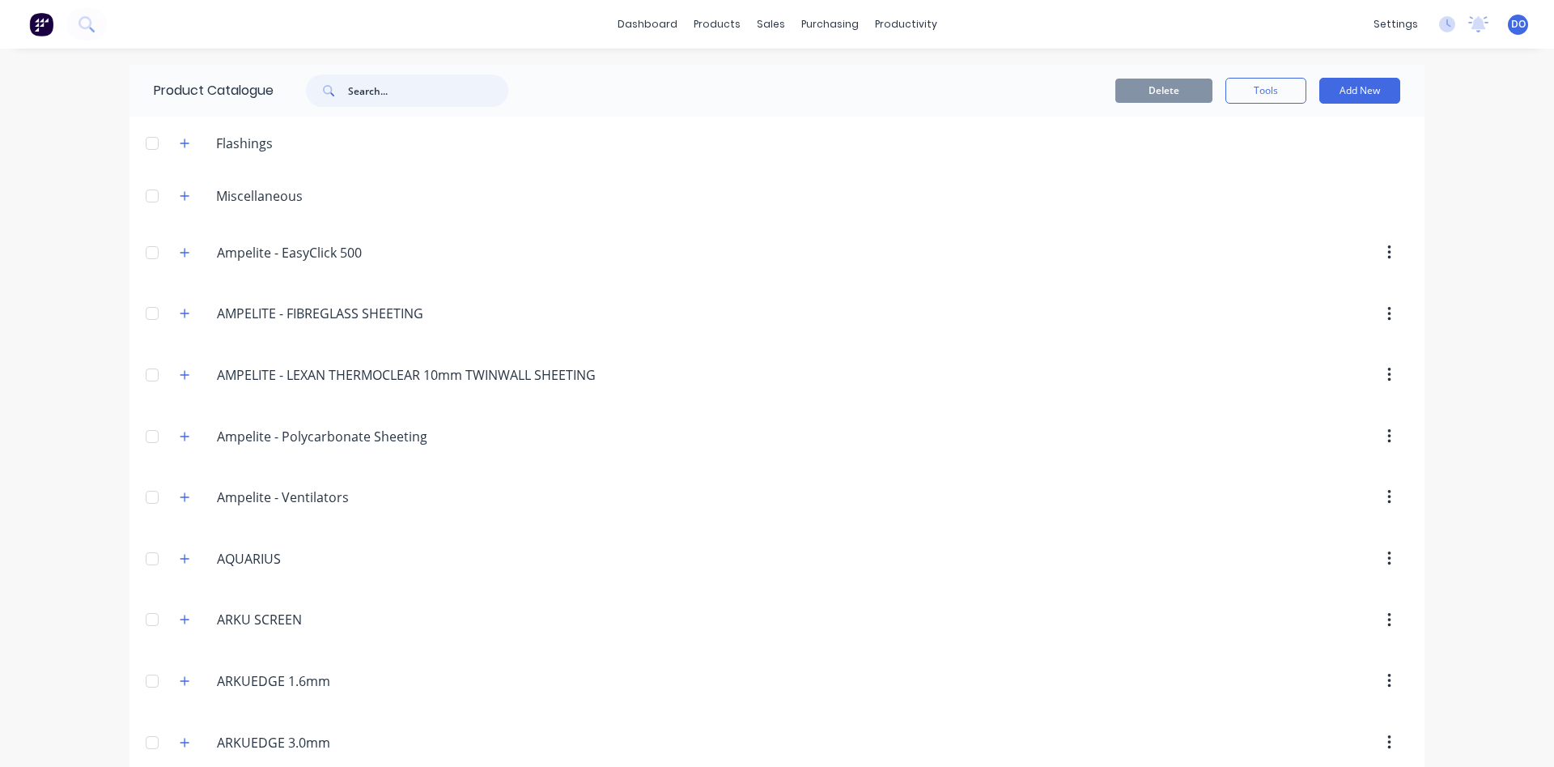
click at [410, 76] on input "text" at bounding box center [428, 90] width 160 height 32
type input "cowl"
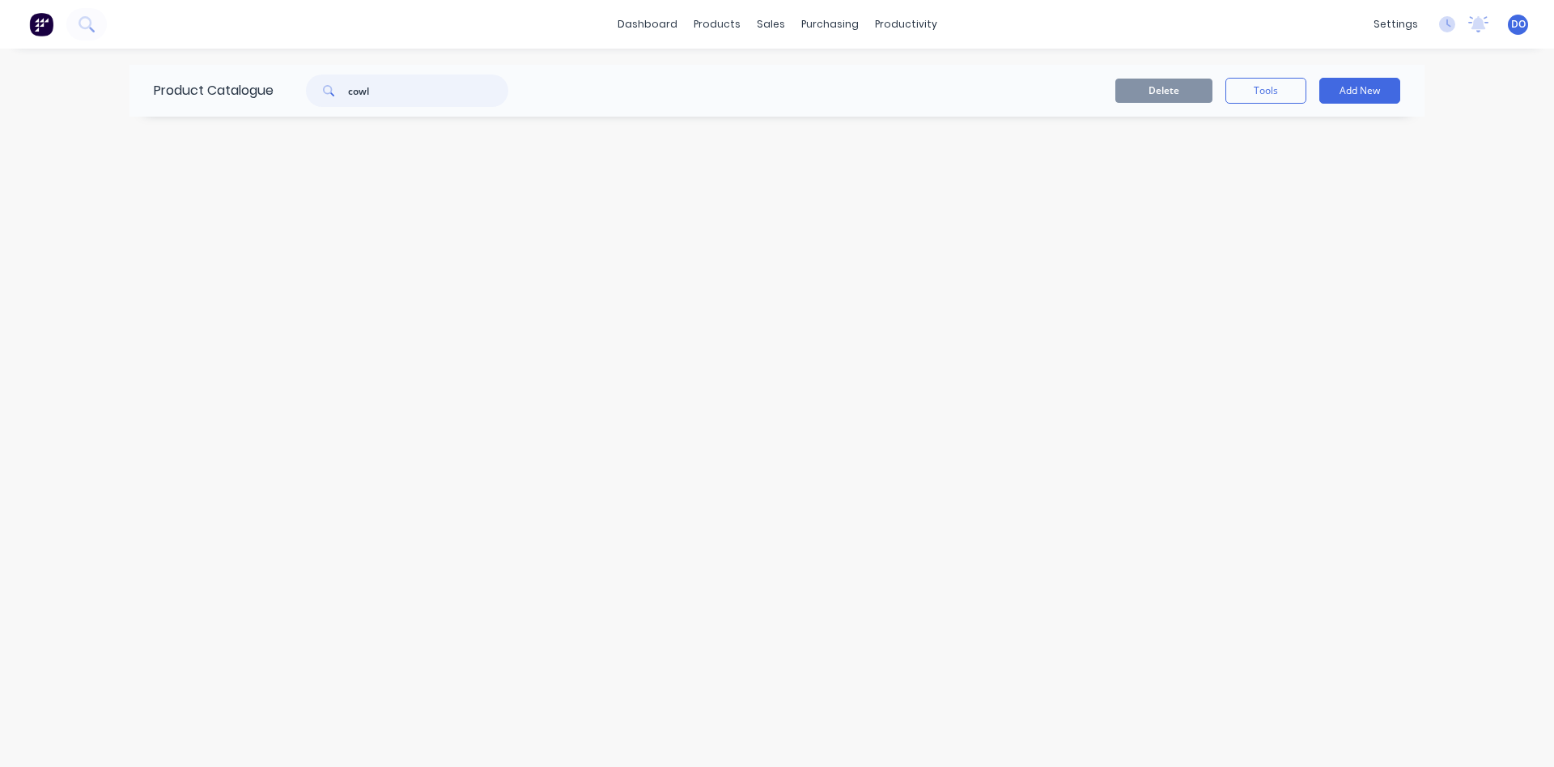
click at [406, 88] on input "cowl" at bounding box center [428, 90] width 160 height 32
click at [402, 89] on input "cowl" at bounding box center [428, 90] width 160 height 32
drag, startPoint x: 399, startPoint y: 94, endPoint x: 329, endPoint y: 88, distance: 70.7
click at [348, 88] on input "cowl" at bounding box center [428, 90] width 160 height 32
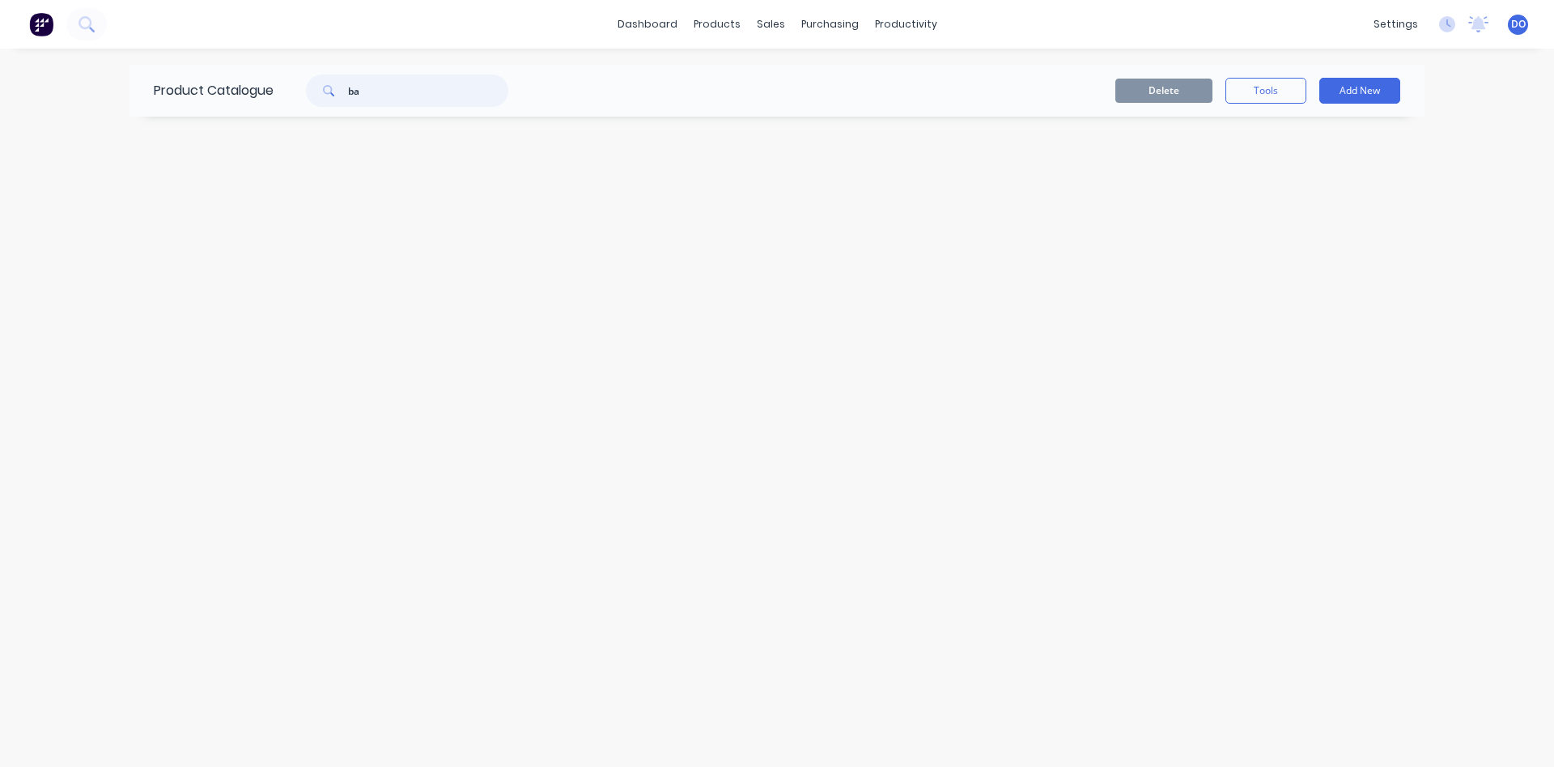
type input "b"
type input "w"
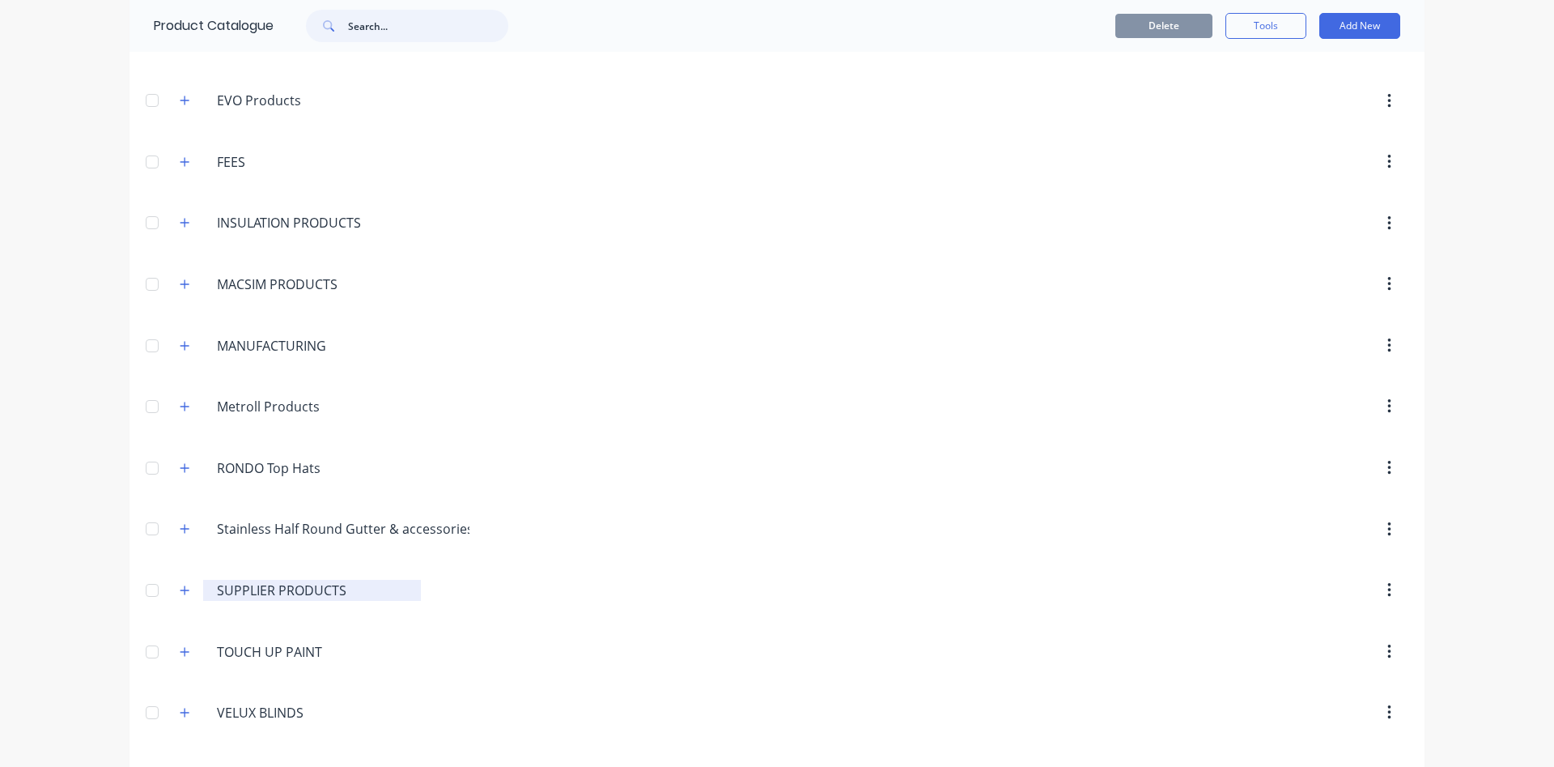
scroll to position [1123, 0]
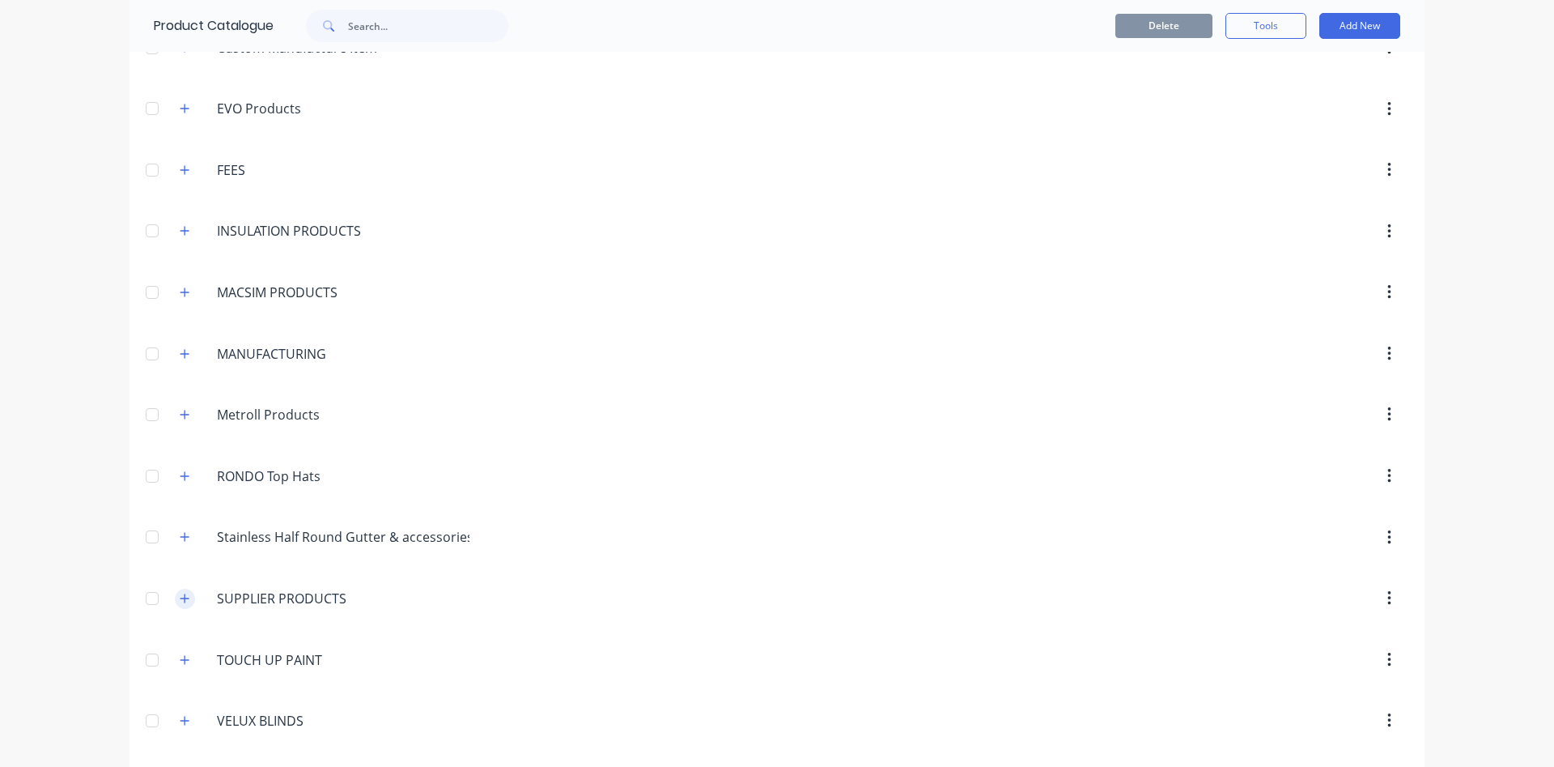
click at [189, 595] on icon "button" at bounding box center [185, 598] width 10 height 11
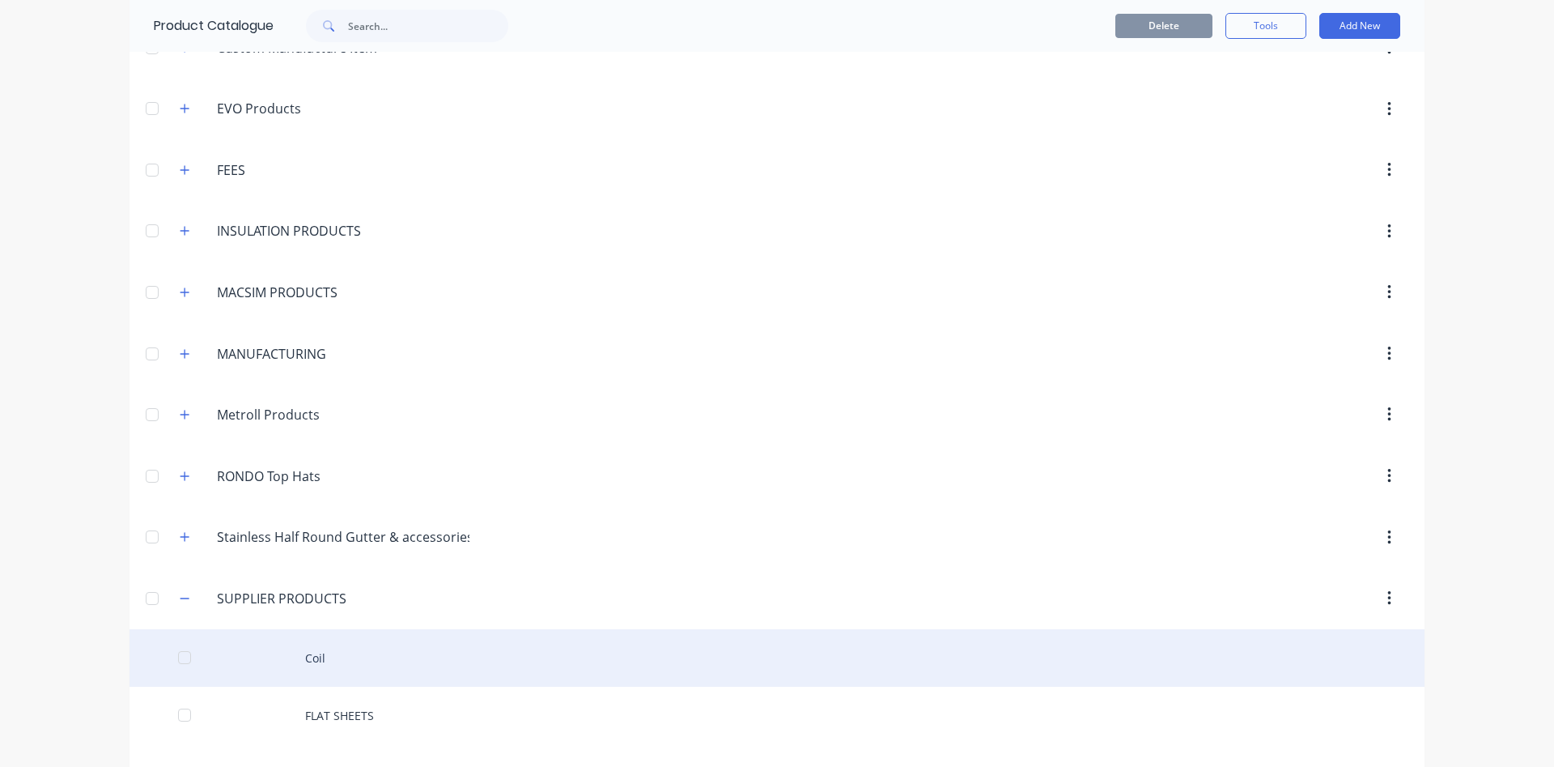
scroll to position [1215, 0]
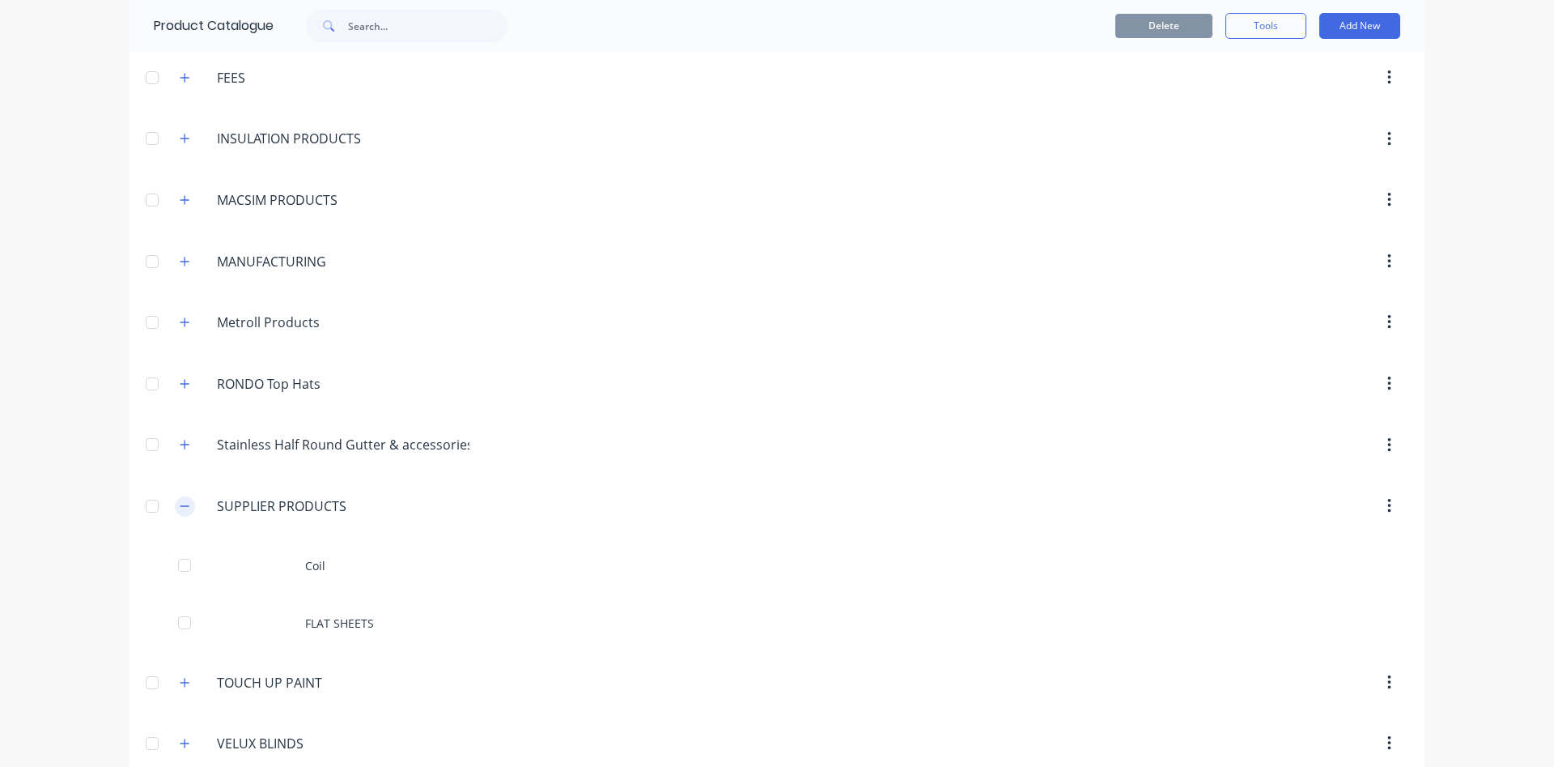
click at [185, 503] on icon "button" at bounding box center [185, 505] width 10 height 11
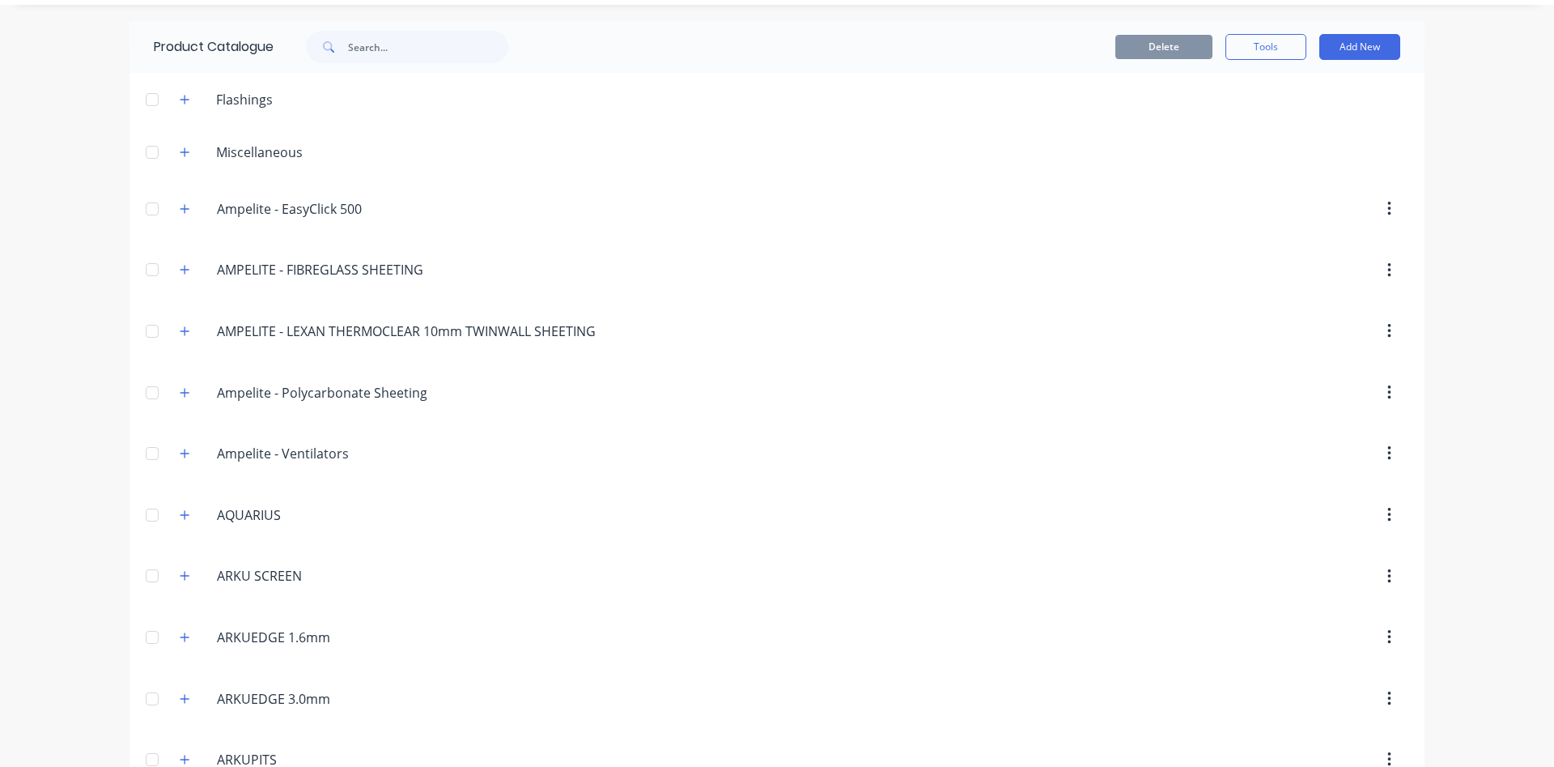
scroll to position [0, 0]
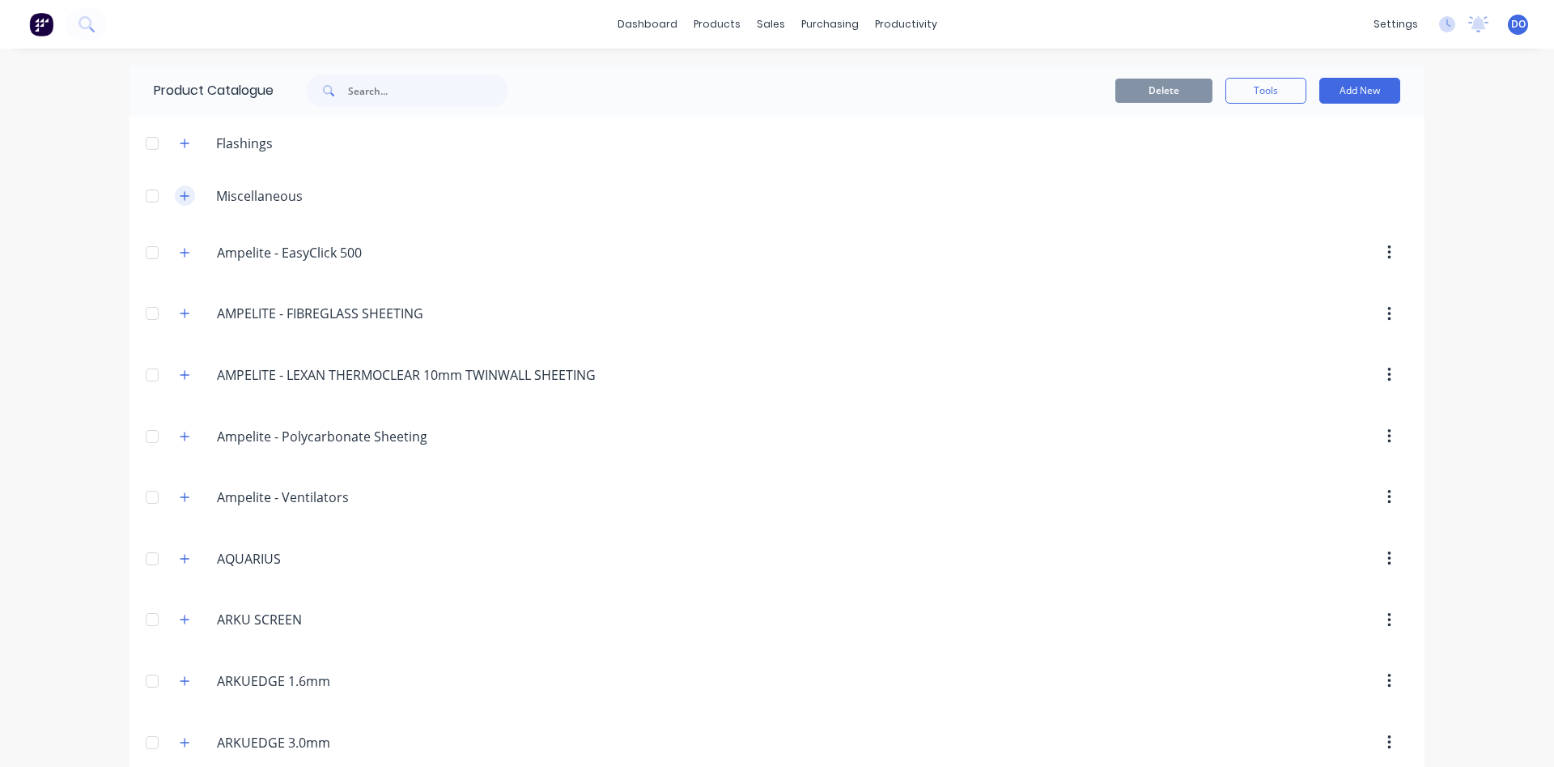
click at [185, 193] on icon "button" at bounding box center [185, 195] width 9 height 9
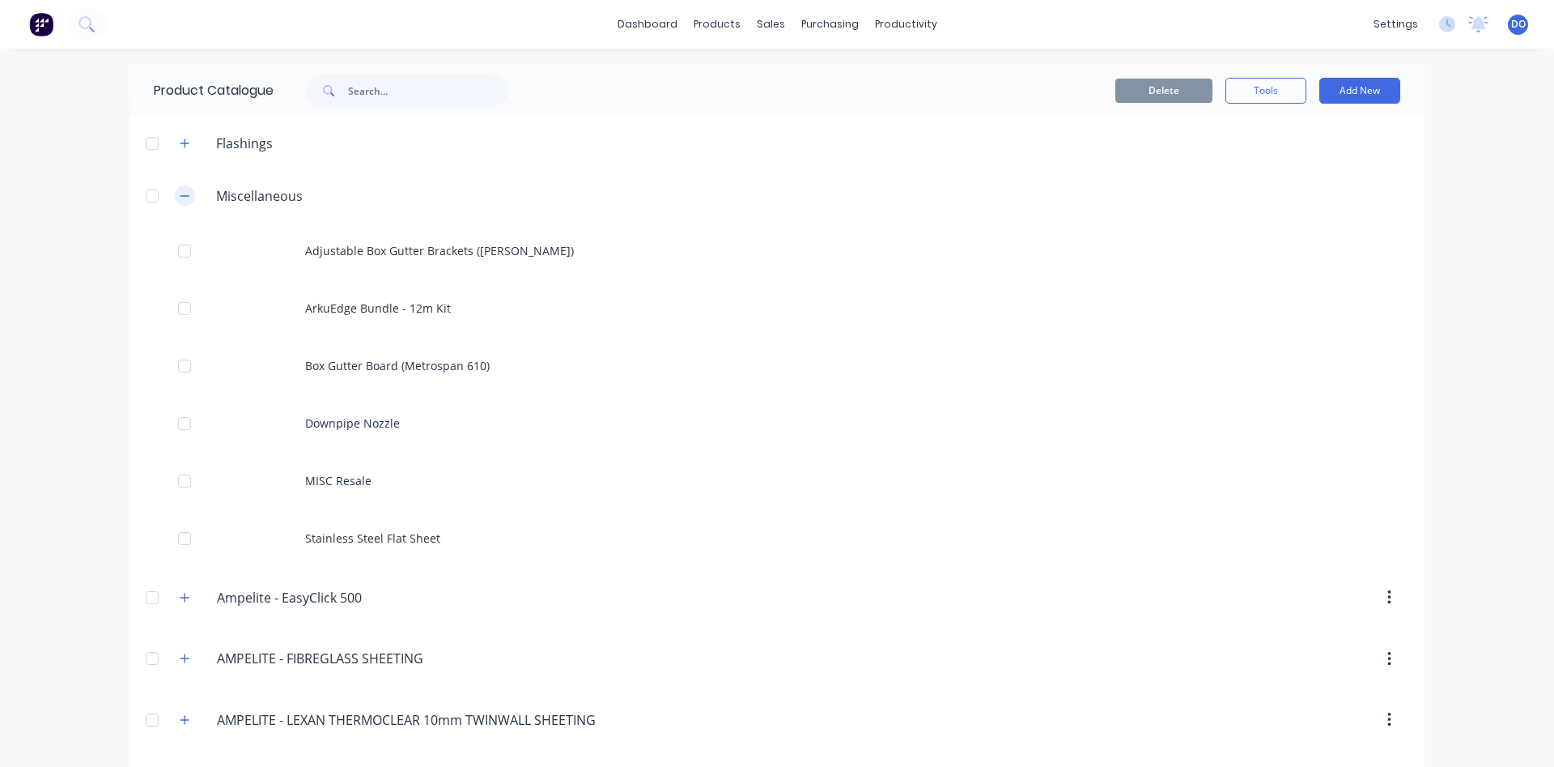
click at [185, 205] on button "button" at bounding box center [185, 195] width 20 height 20
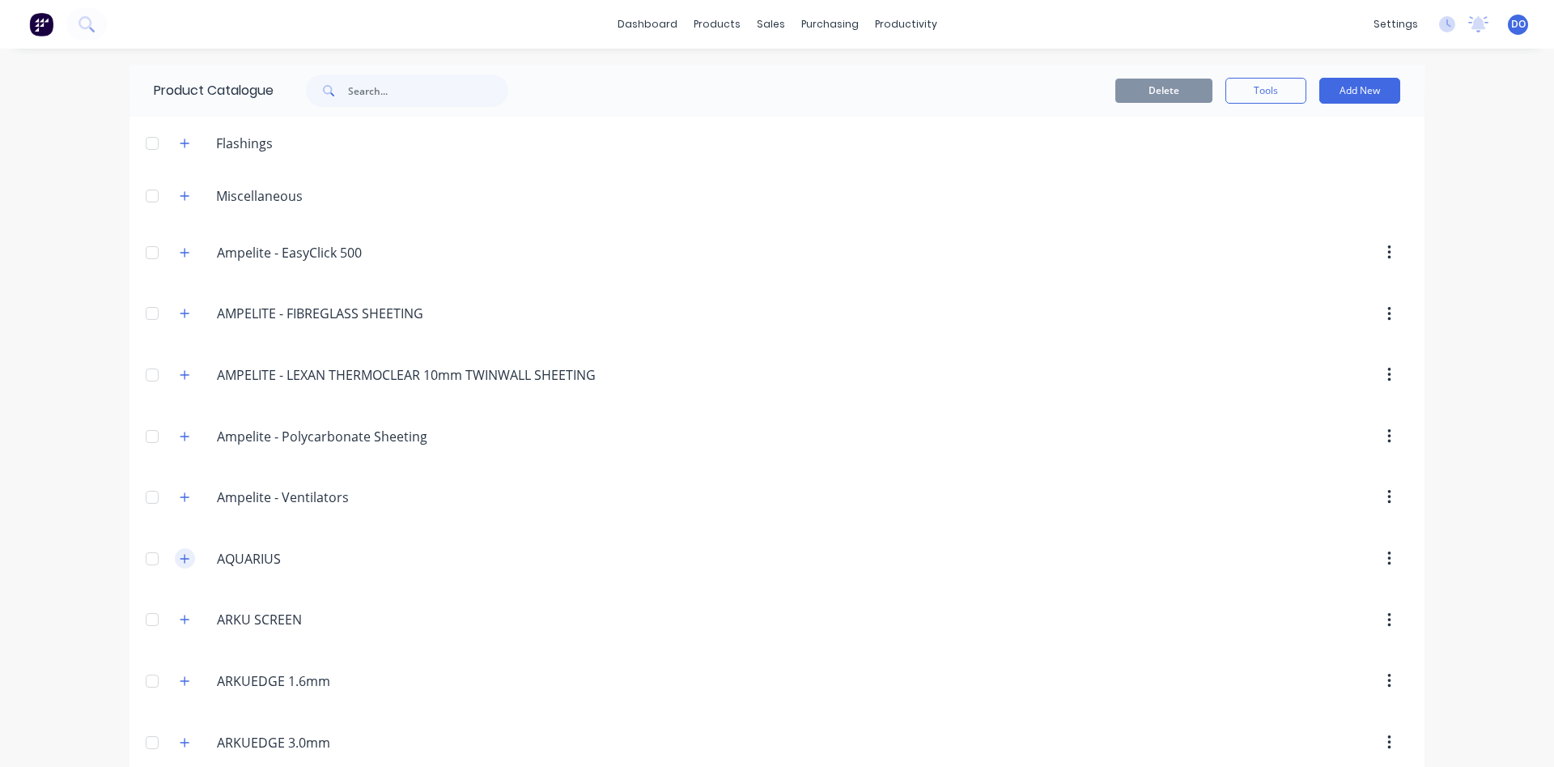
click at [186, 557] on icon "button" at bounding box center [185, 558] width 10 height 11
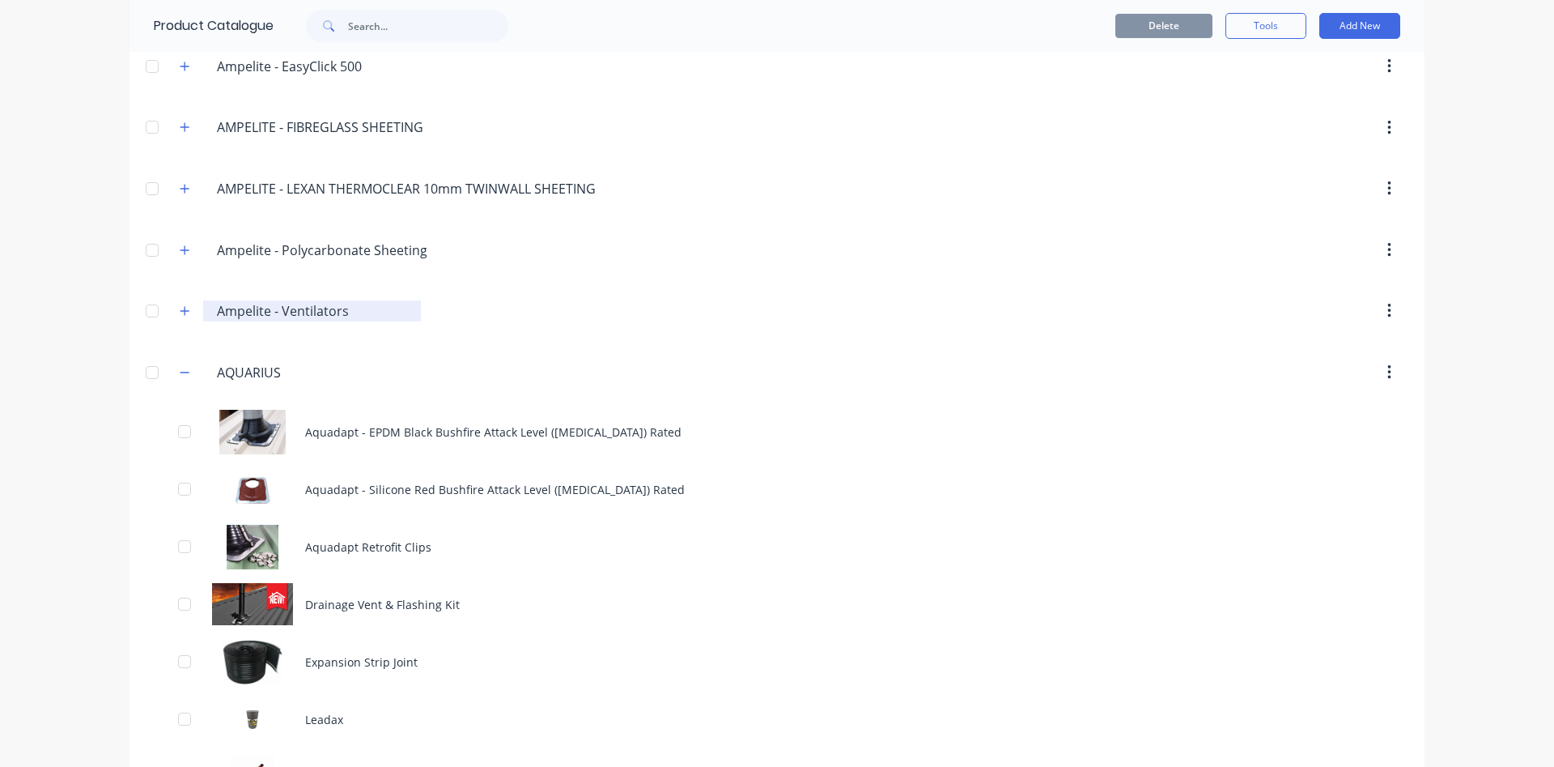
scroll to position [185, 0]
click at [185, 380] on button "button" at bounding box center [185, 374] width 20 height 20
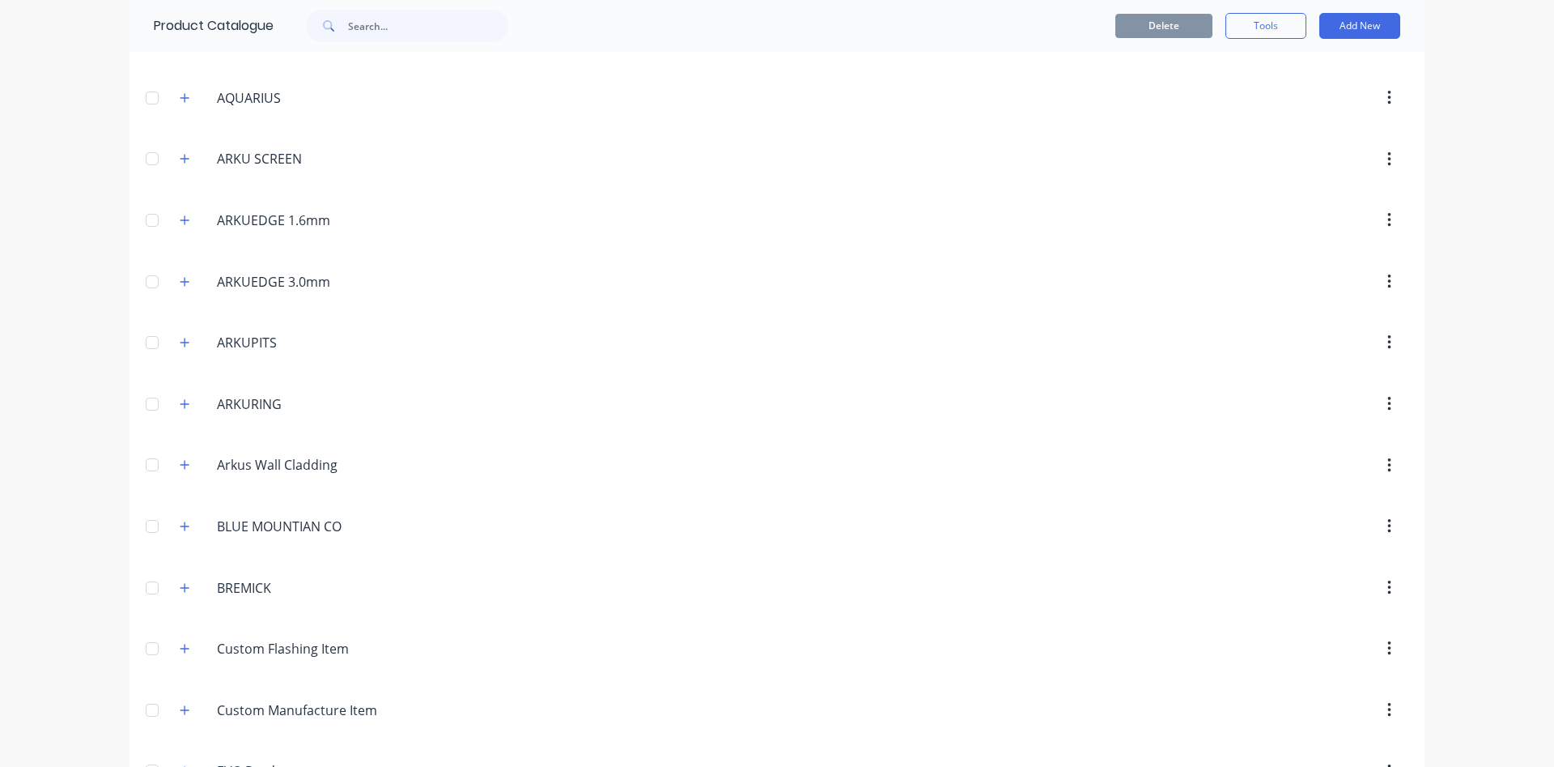
scroll to position [461, 0]
click at [182, 522] on icon "button" at bounding box center [185, 525] width 10 height 11
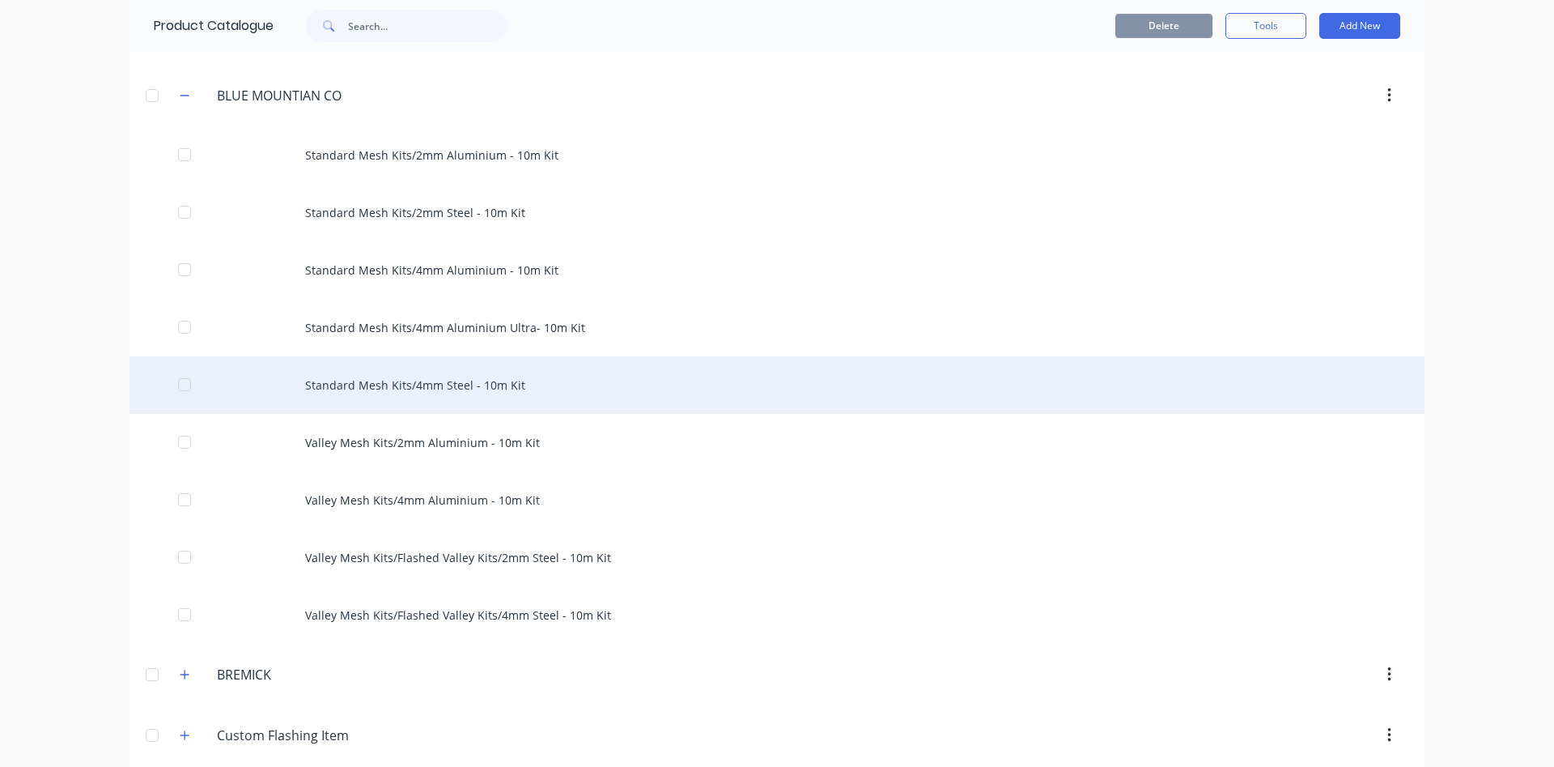
scroll to position [923, 0]
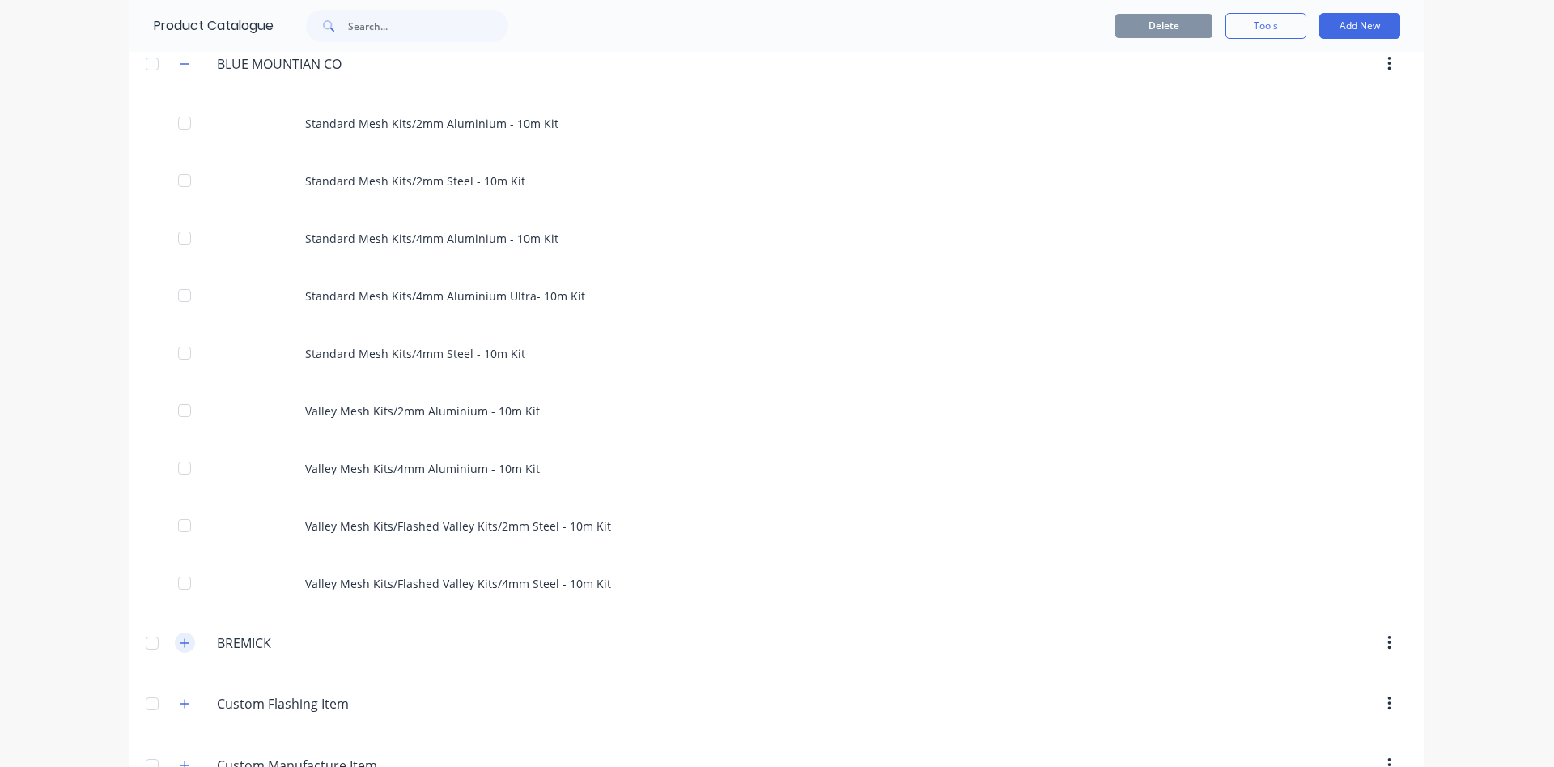
click at [189, 638] on icon "button" at bounding box center [185, 642] width 10 height 11
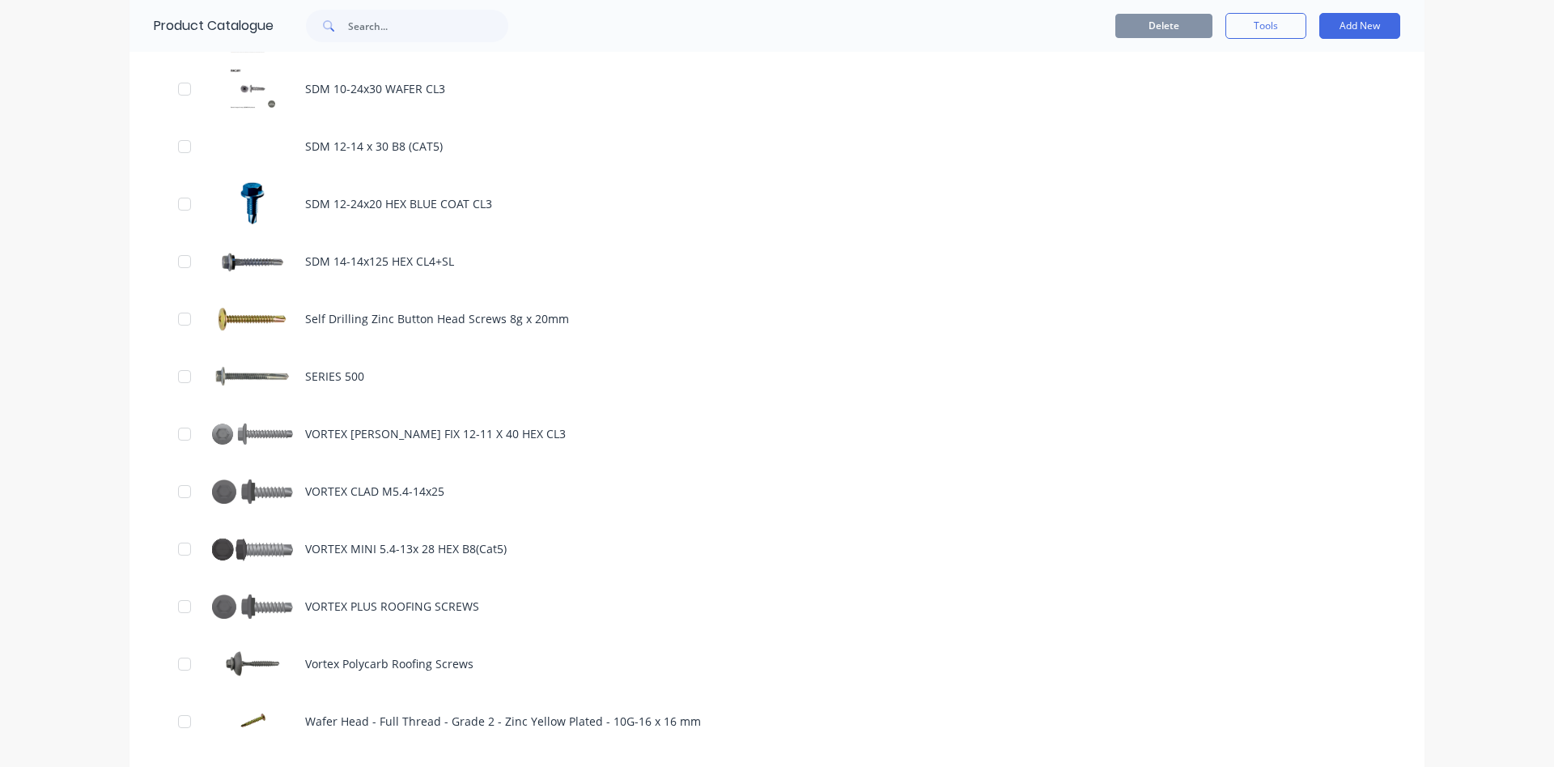
scroll to position [2215, 0]
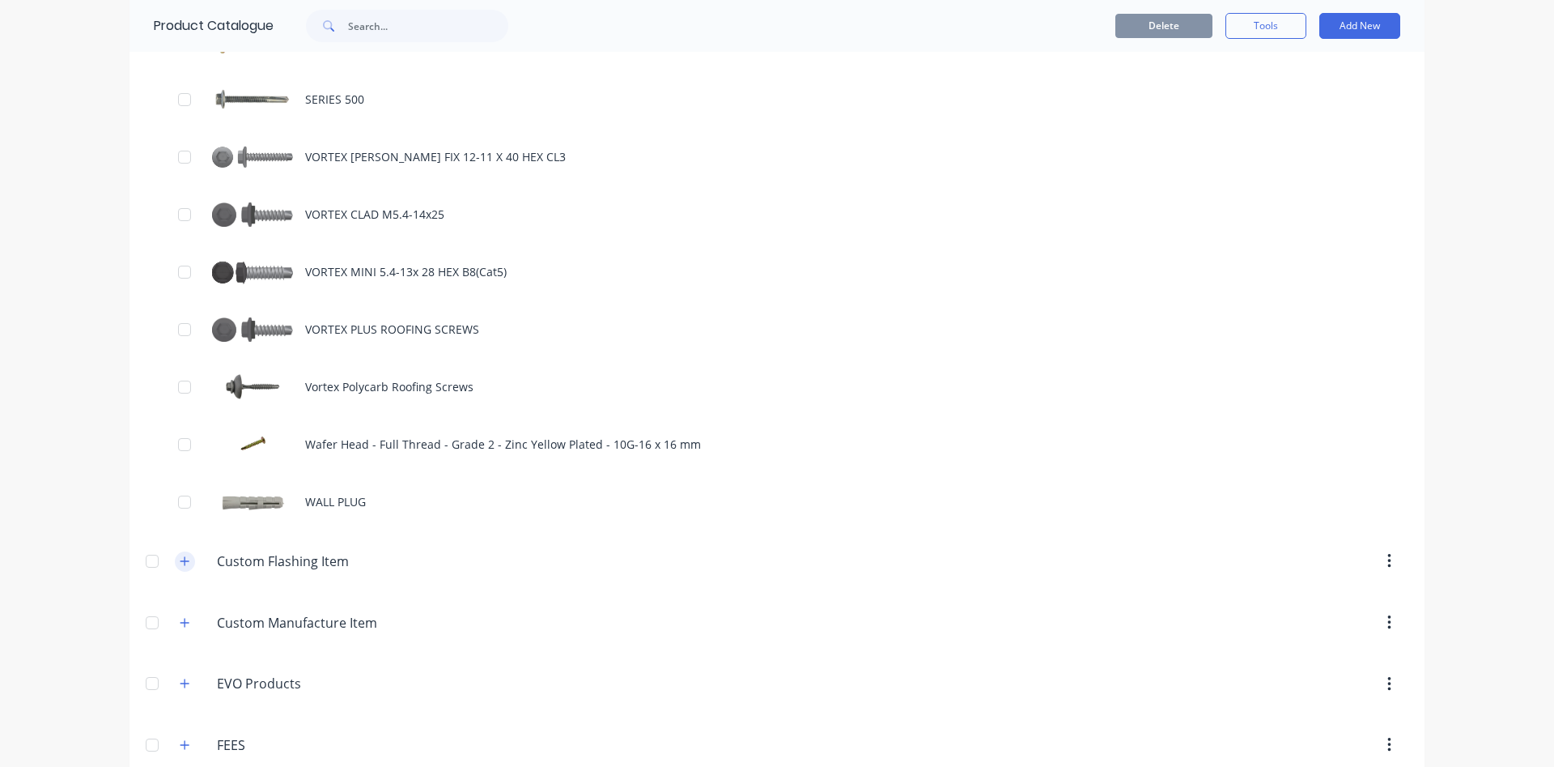
click at [193, 557] on button "button" at bounding box center [185, 561] width 20 height 20
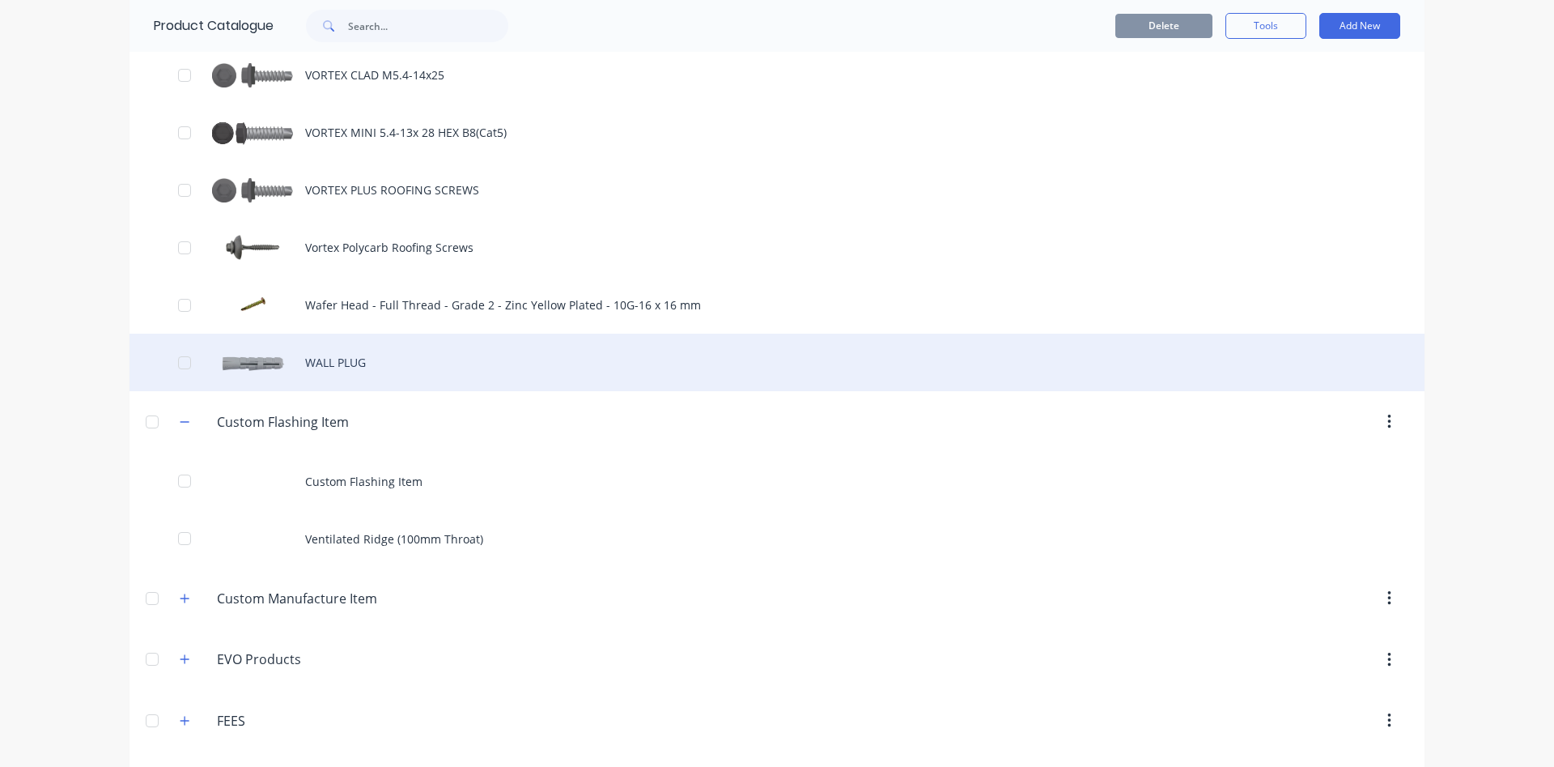
scroll to position [2400, 0]
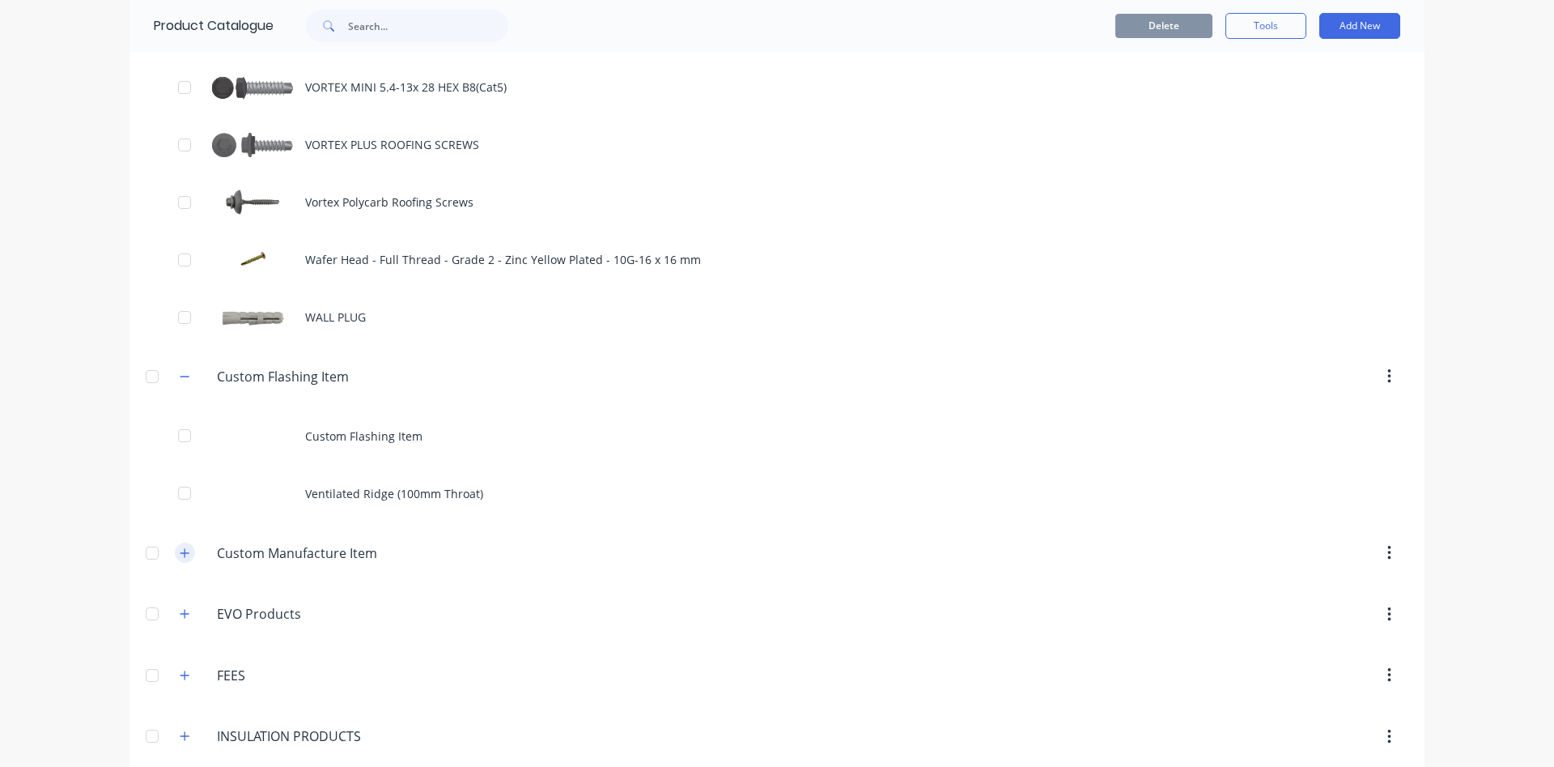
click at [184, 555] on icon "button" at bounding box center [185, 552] width 10 height 11
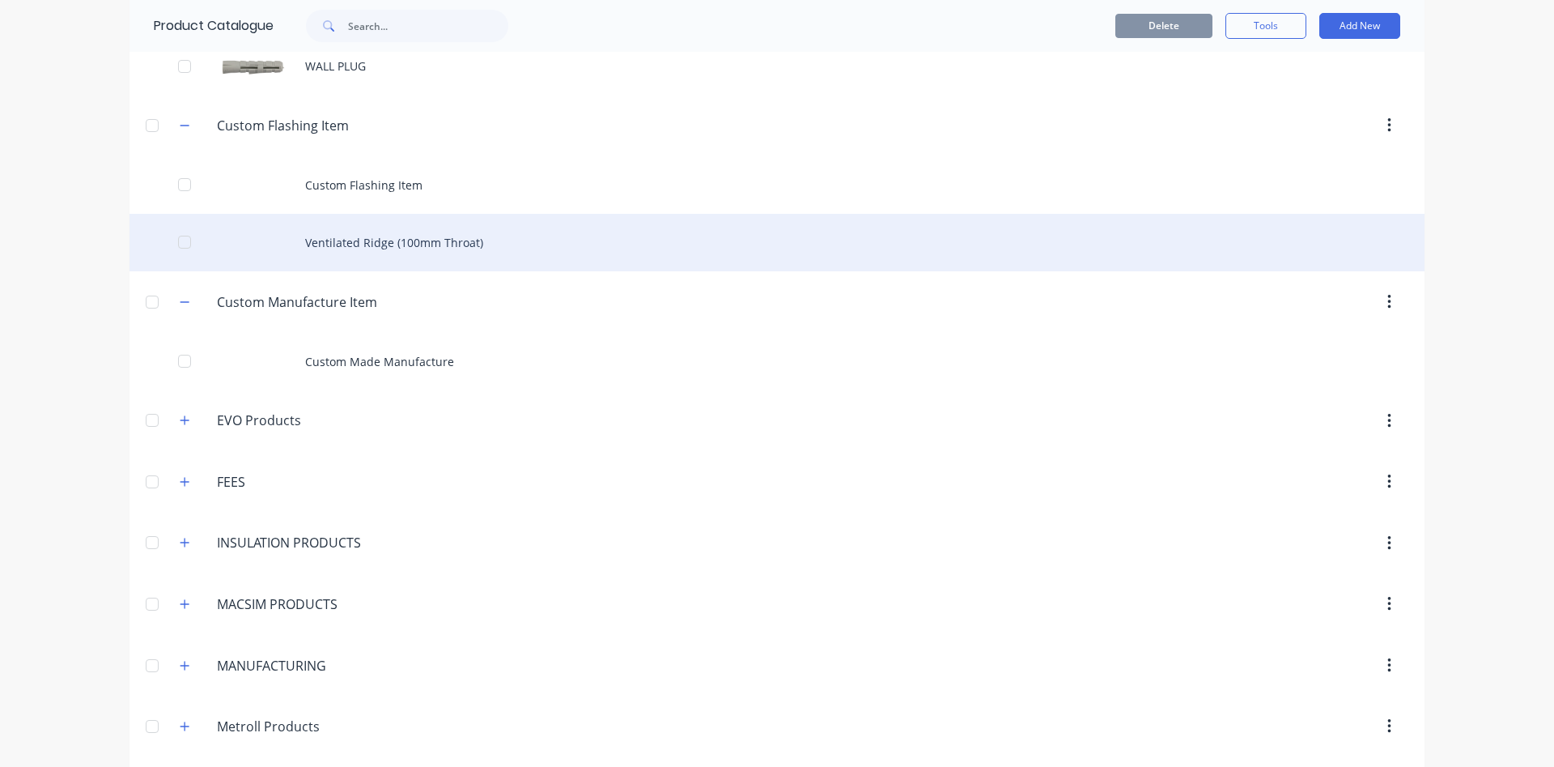
scroll to position [2677, 0]
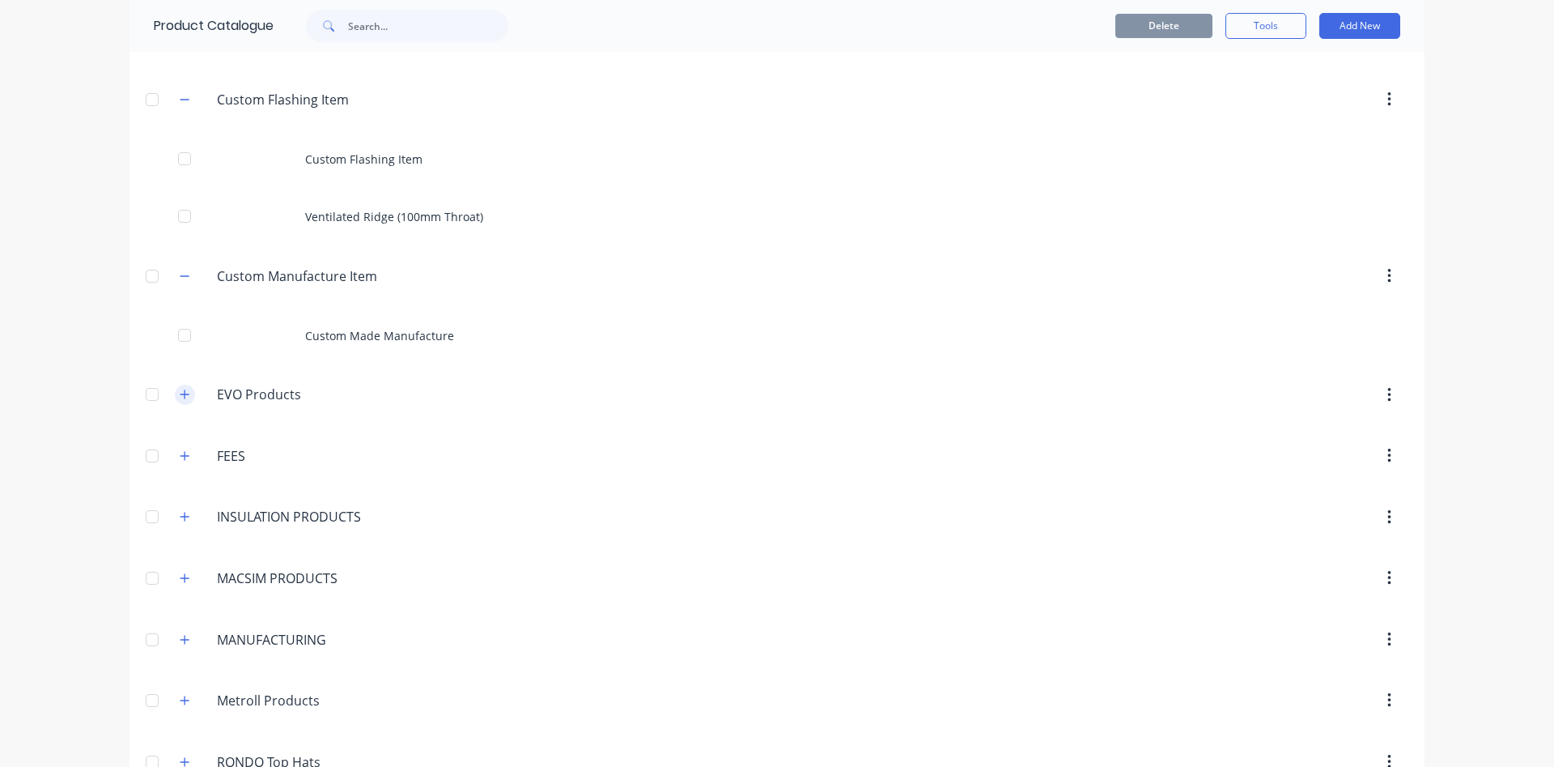
click at [185, 392] on icon "button" at bounding box center [185, 394] width 10 height 11
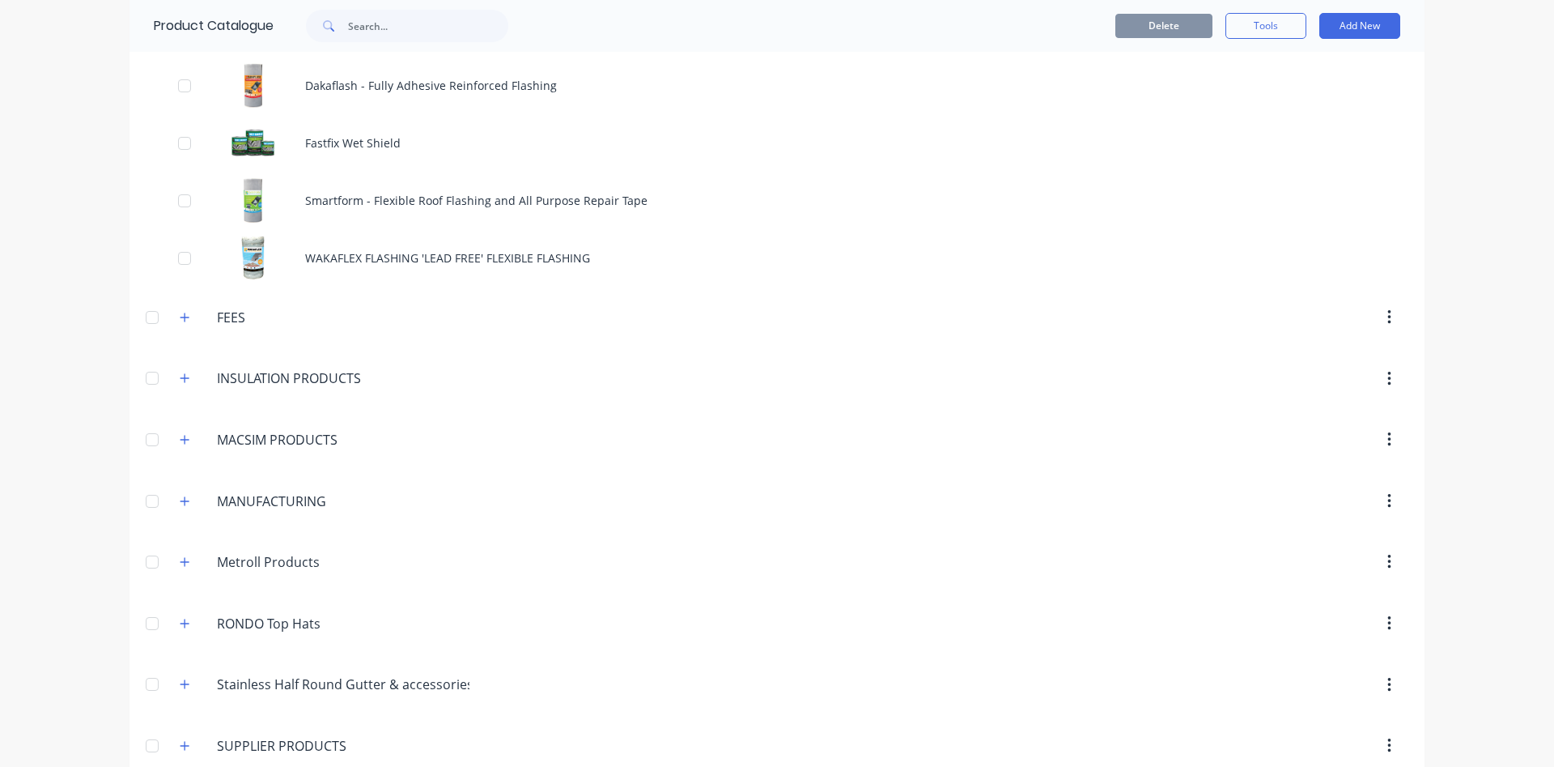
scroll to position [3046, 0]
click at [183, 320] on icon "button" at bounding box center [185, 316] width 10 height 11
click at [187, 432] on icon "button" at bounding box center [185, 434] width 10 height 11
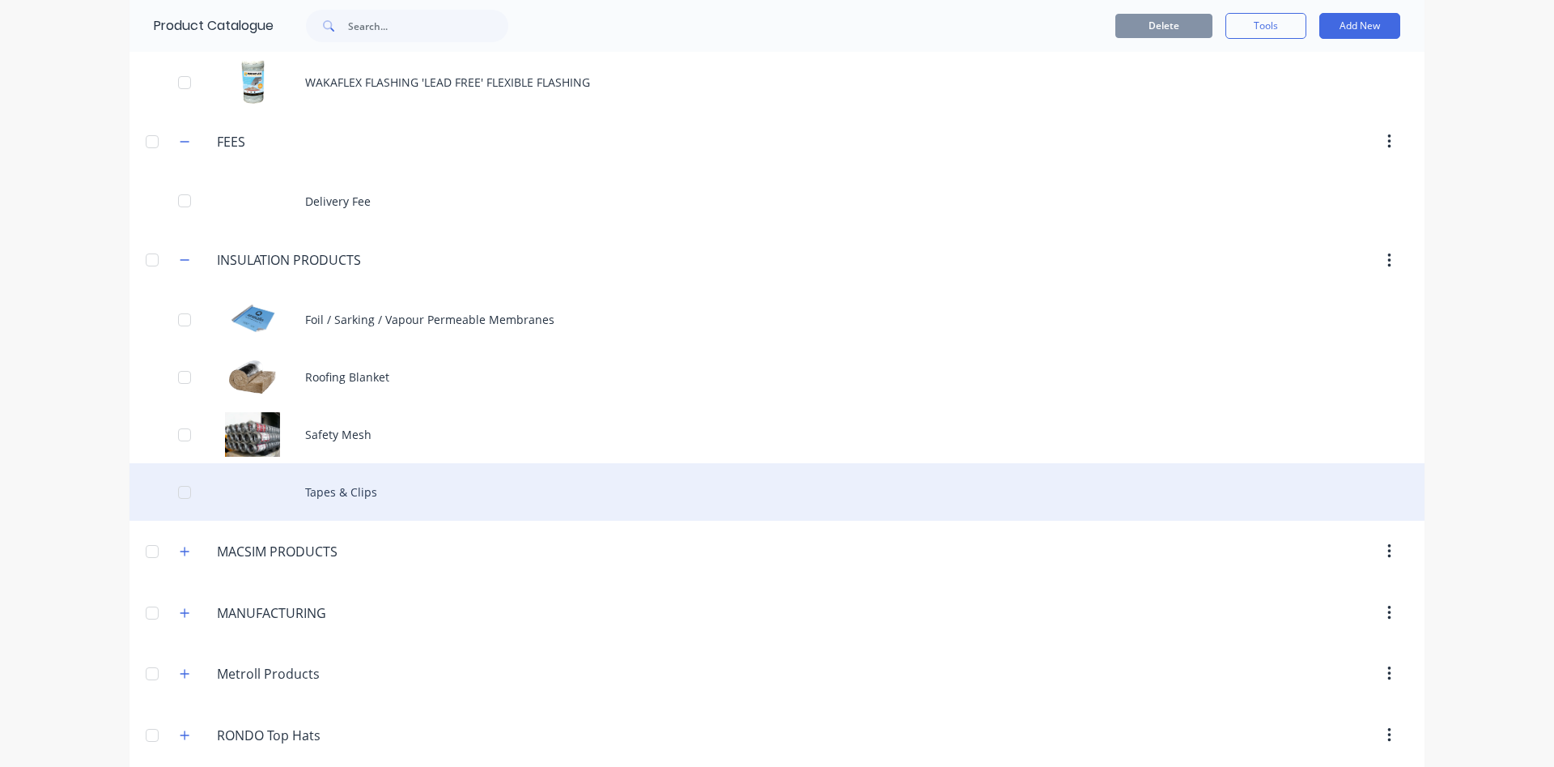
scroll to position [3230, 0]
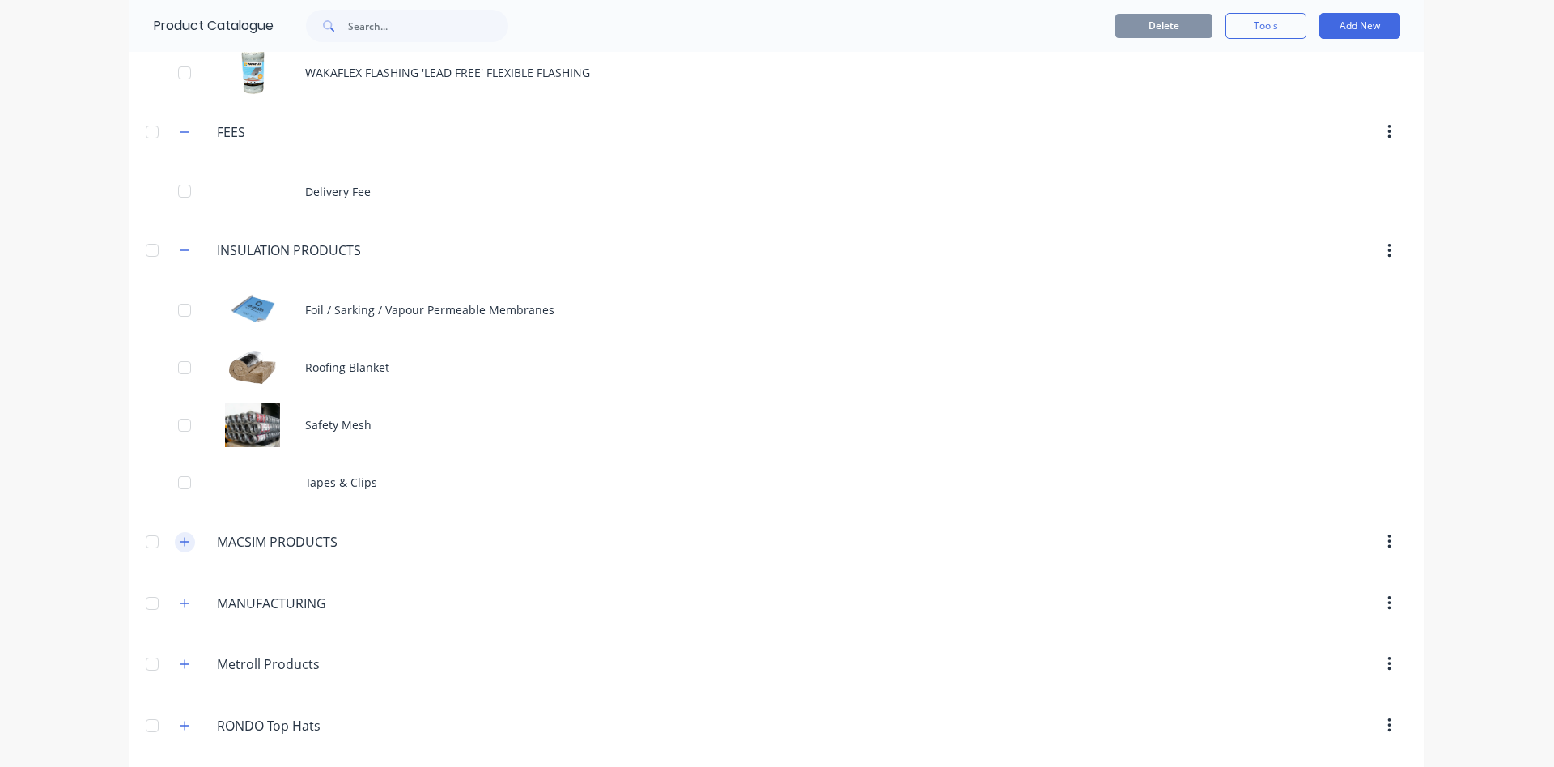
click at [185, 545] on icon "button" at bounding box center [185, 541] width 10 height 11
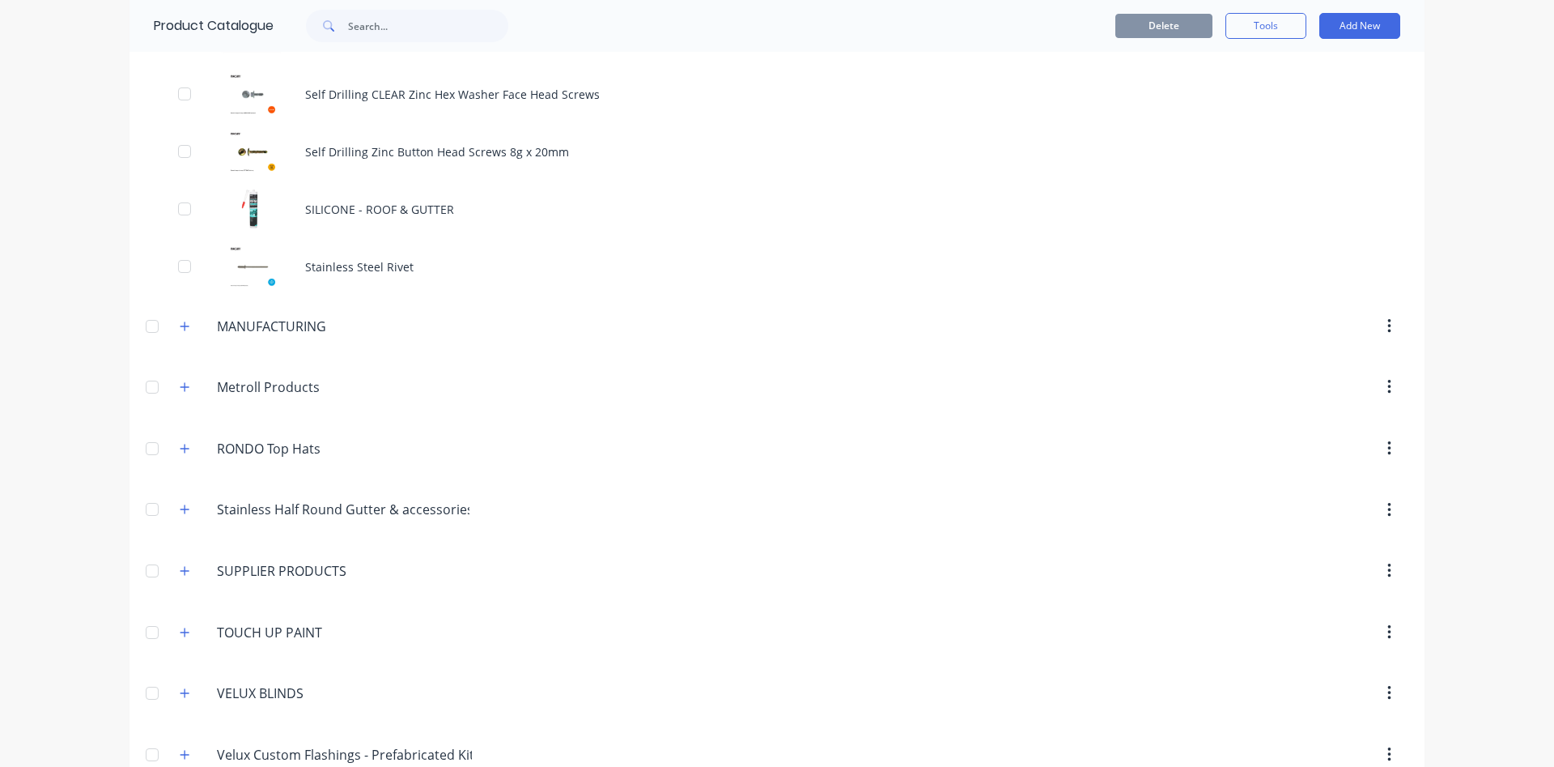
scroll to position [4430, 0]
click at [186, 321] on icon "button" at bounding box center [185, 322] width 10 height 11
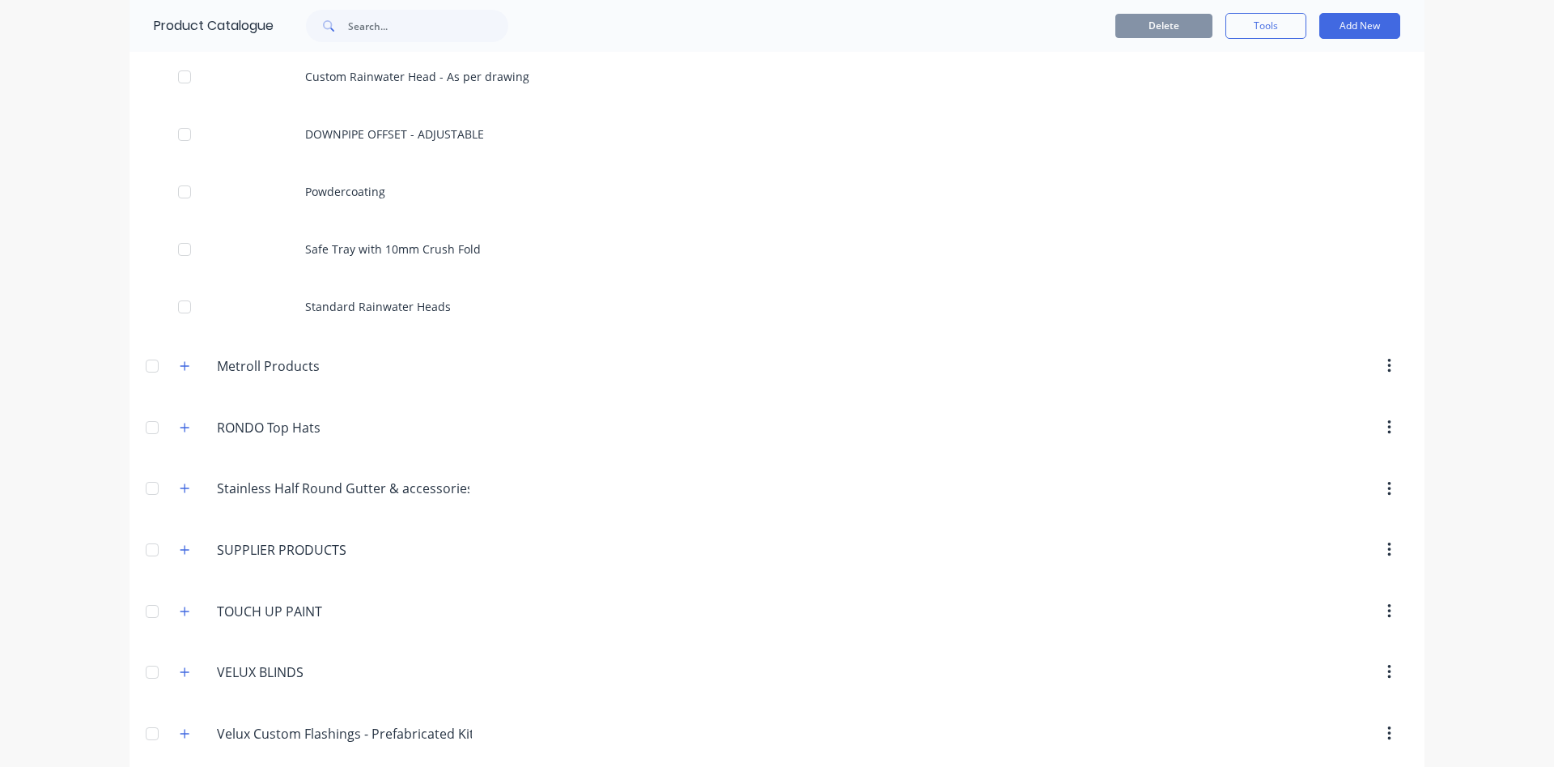
scroll to position [4799, 0]
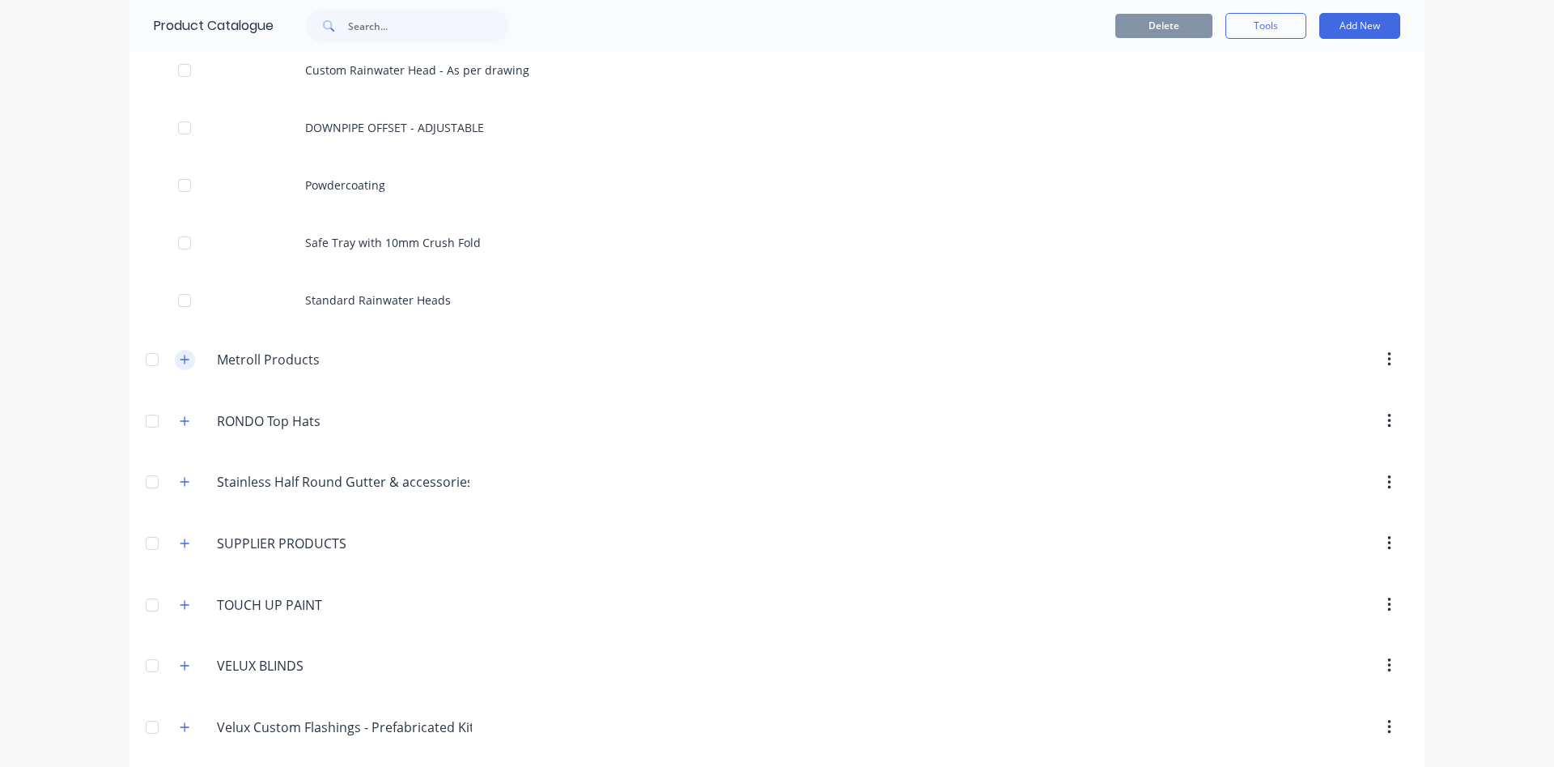
click at [191, 358] on button "button" at bounding box center [185, 360] width 20 height 20
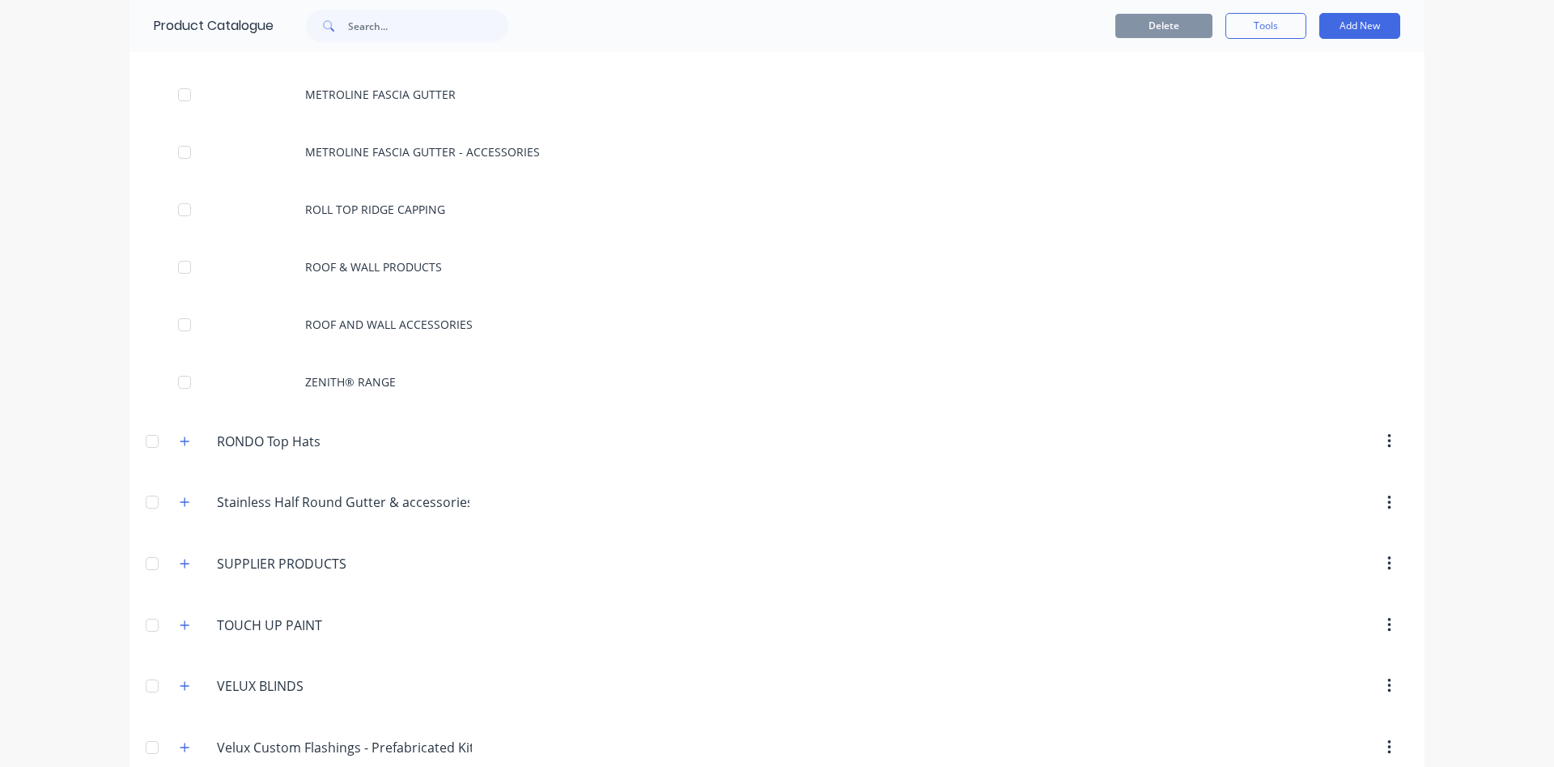
scroll to position [5815, 0]
click at [188, 563] on icon "button" at bounding box center [185, 562] width 9 height 9
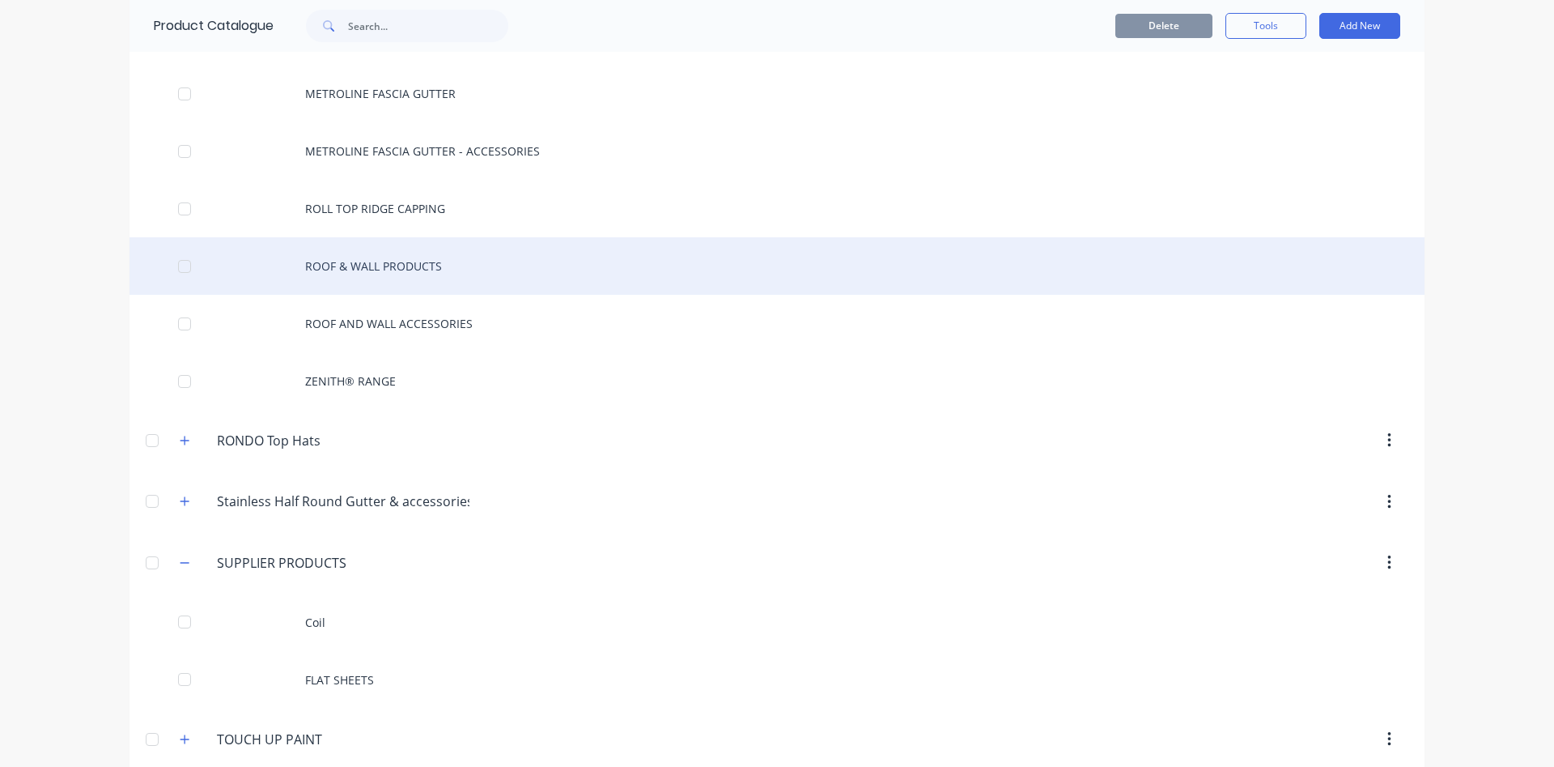
scroll to position [5630, 0]
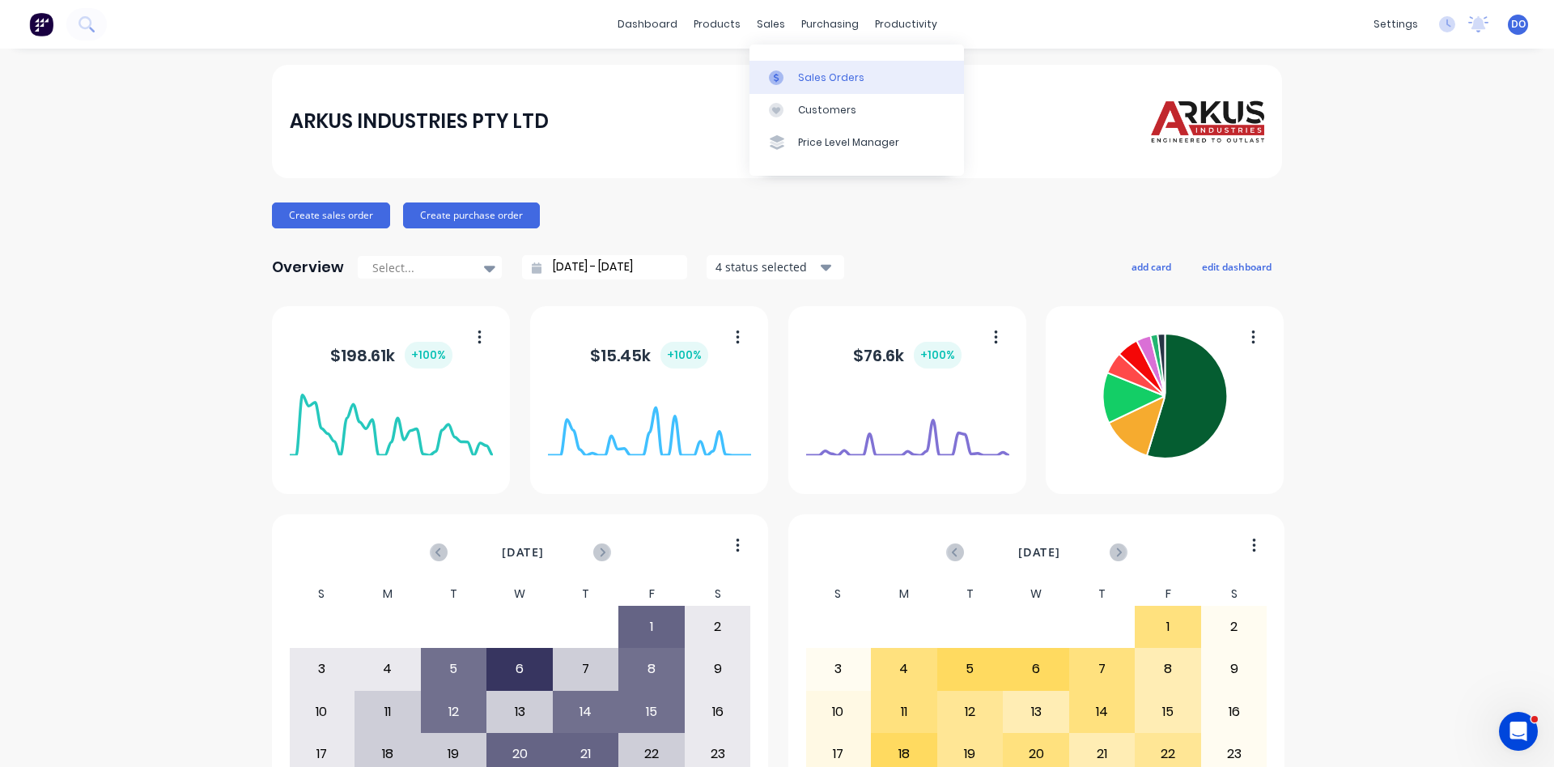
click at [823, 83] on div "Sales Orders" at bounding box center [831, 77] width 66 height 15
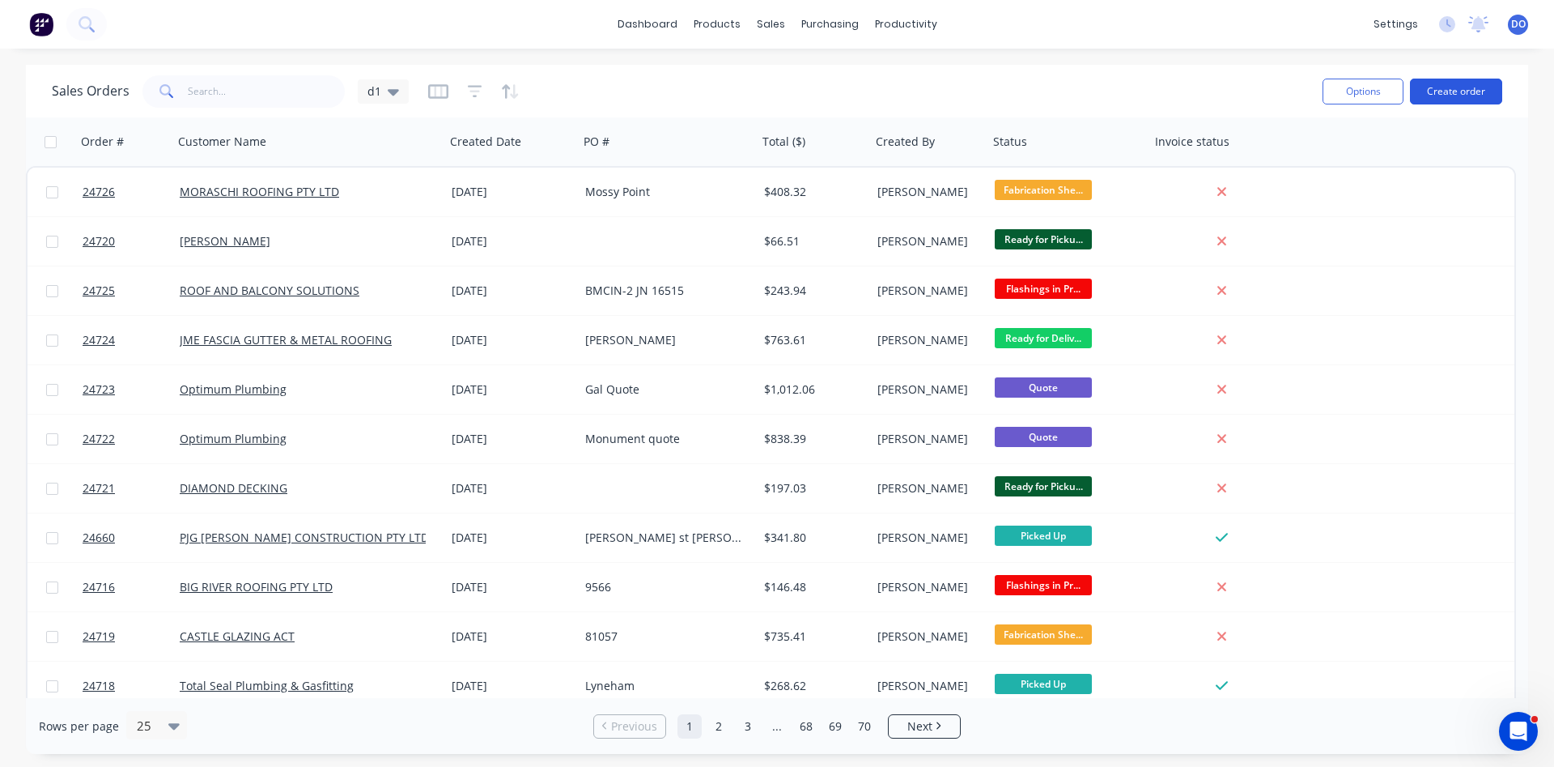
click at [1467, 93] on button "Create order" at bounding box center [1456, 92] width 92 height 26
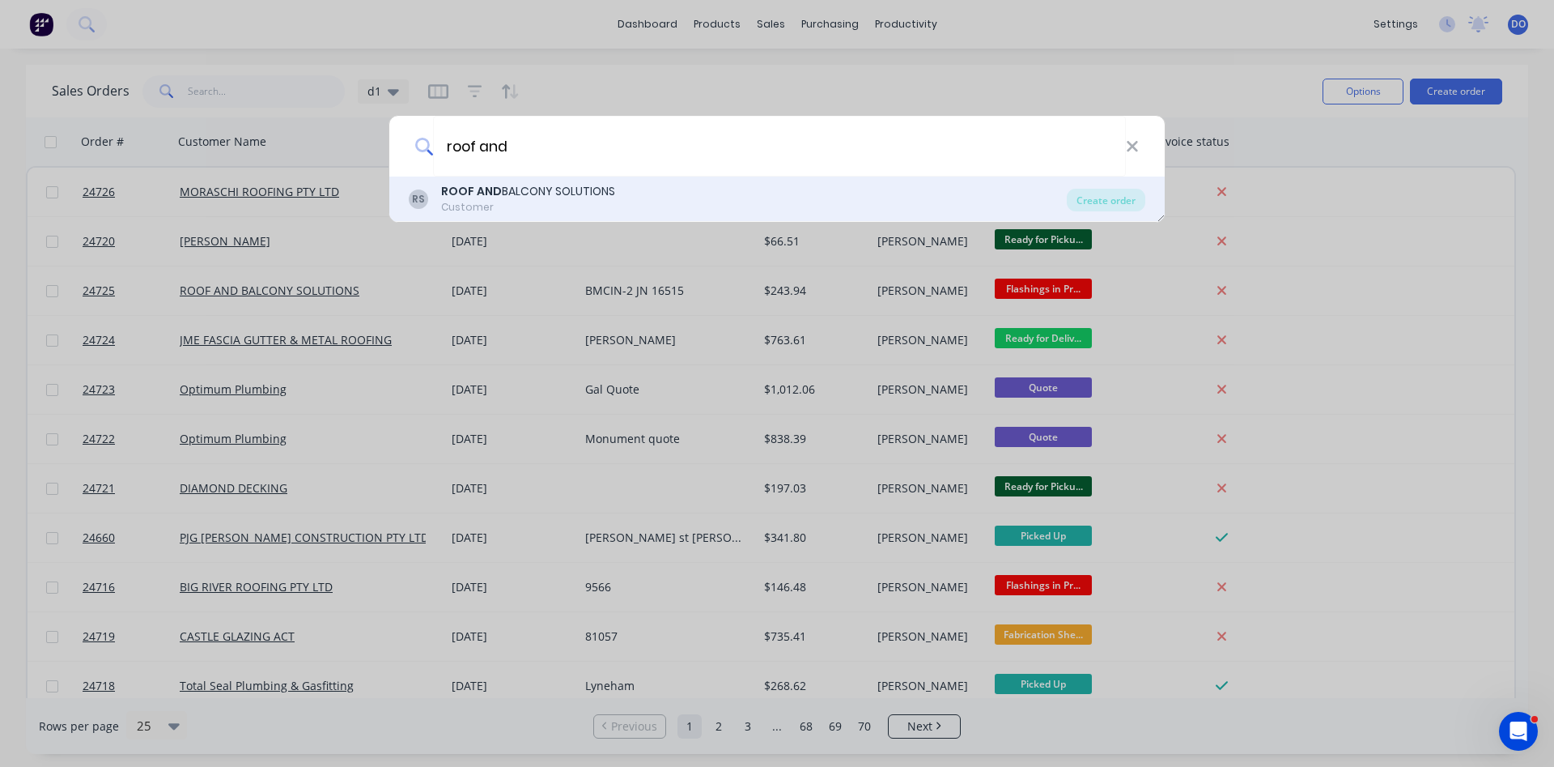
type input "roof and"
click at [636, 193] on div "RS ROOF AND BALCONY SOLUTIONS Customer" at bounding box center [738, 199] width 658 height 32
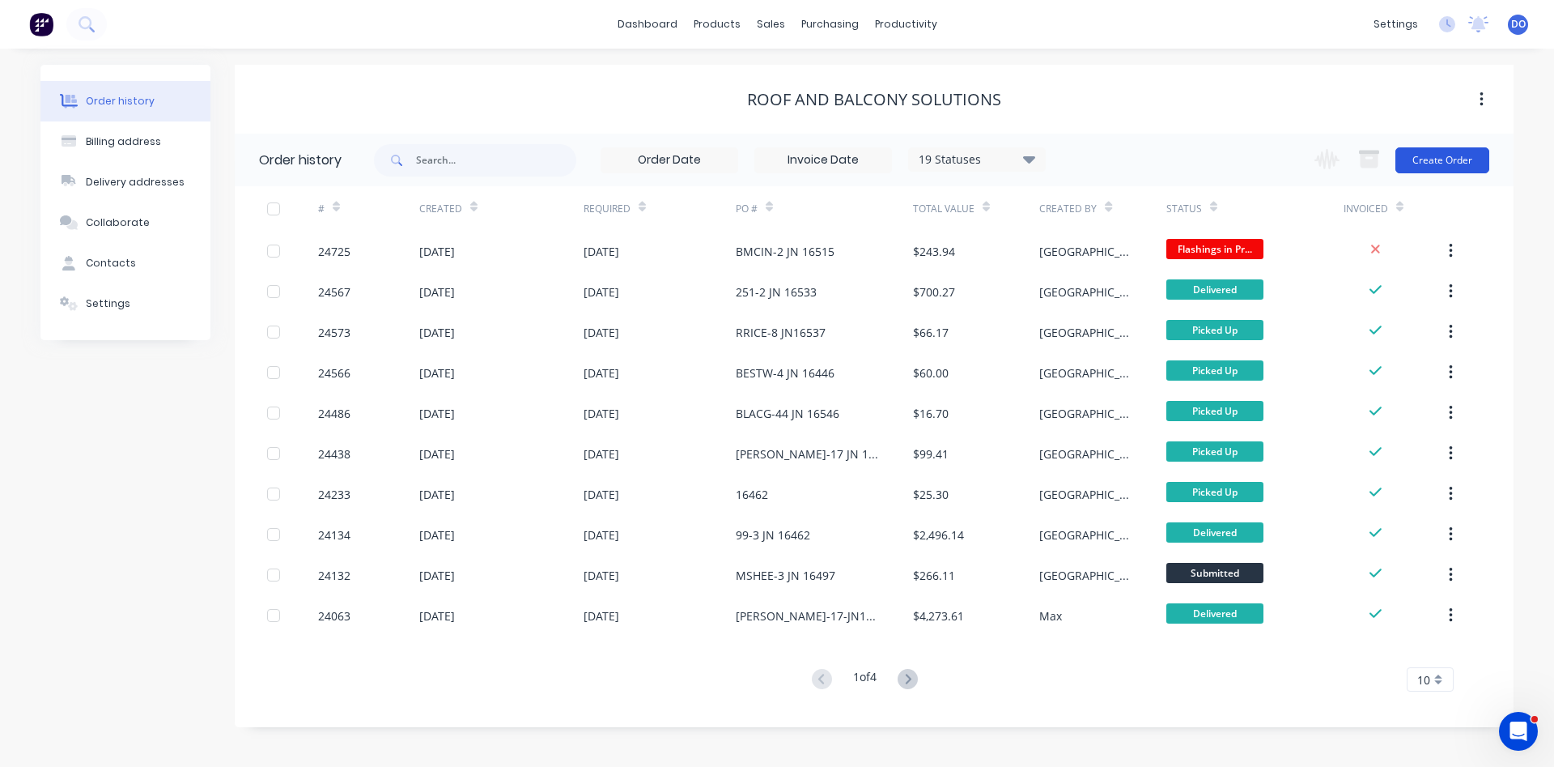
click at [1429, 162] on button "Create Order" at bounding box center [1443, 160] width 94 height 26
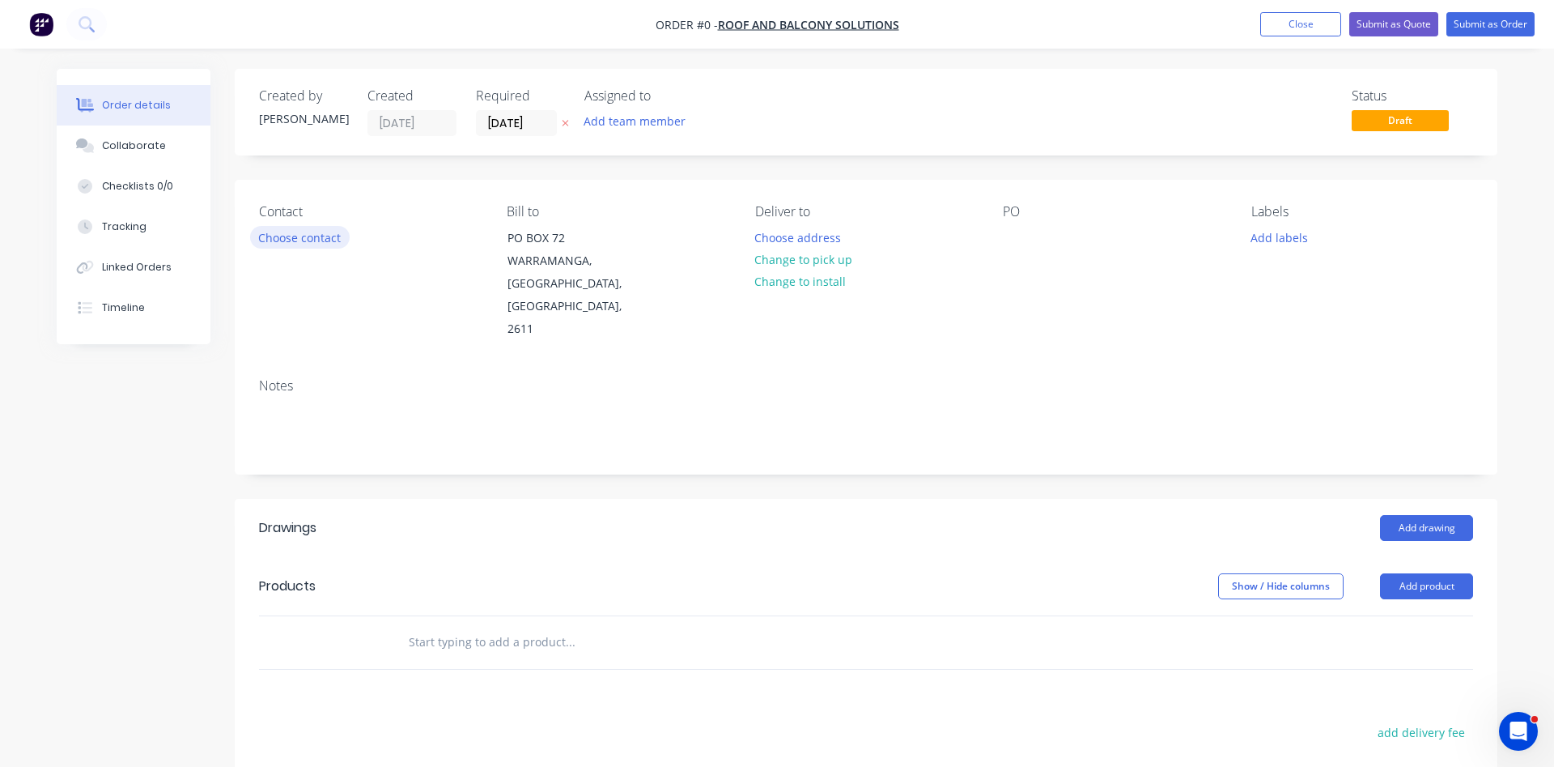
click at [328, 246] on button "Choose contact" at bounding box center [300, 237] width 100 height 22
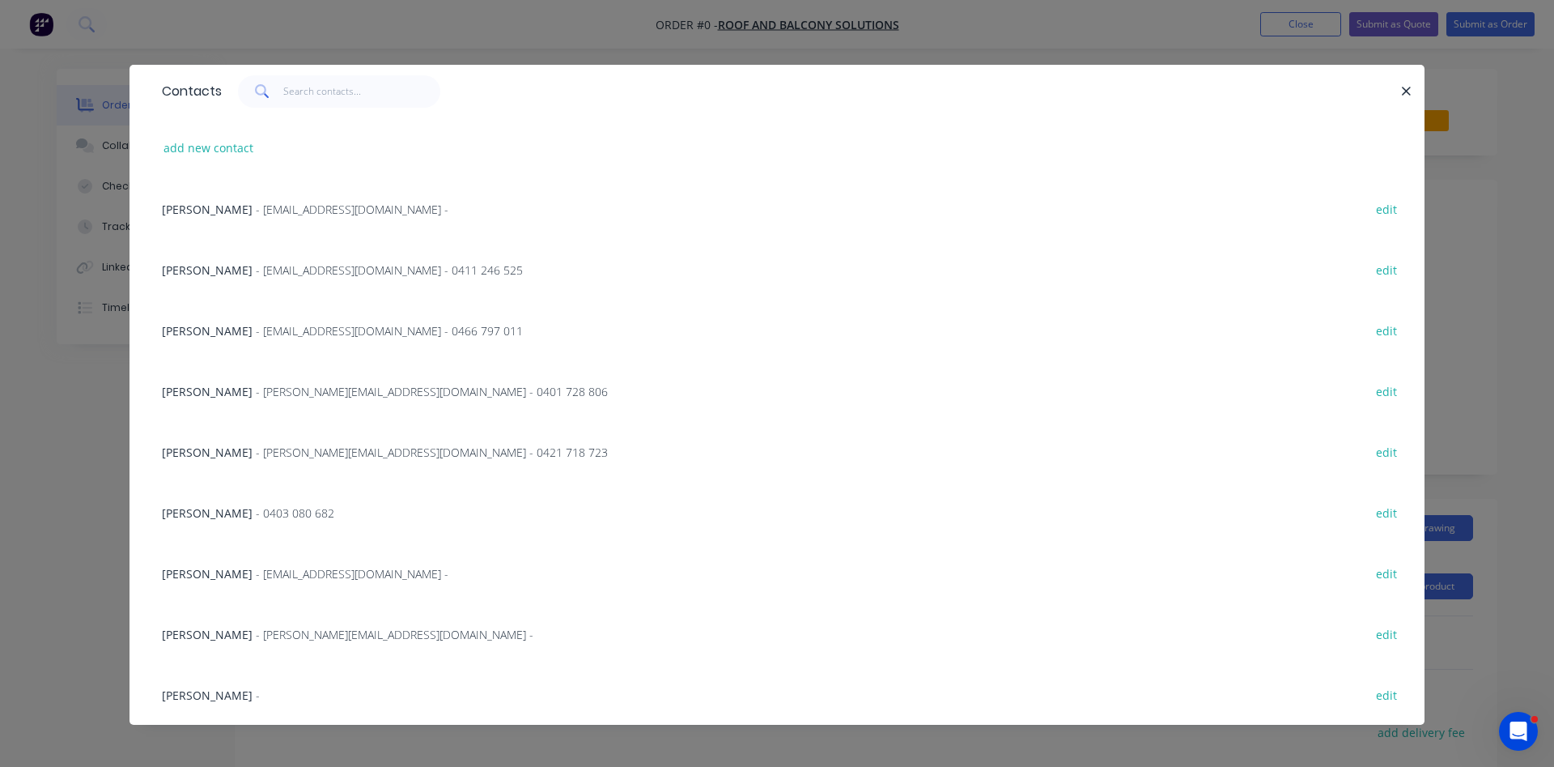
click at [235, 271] on span "HELEN MCALISTER" at bounding box center [207, 269] width 91 height 15
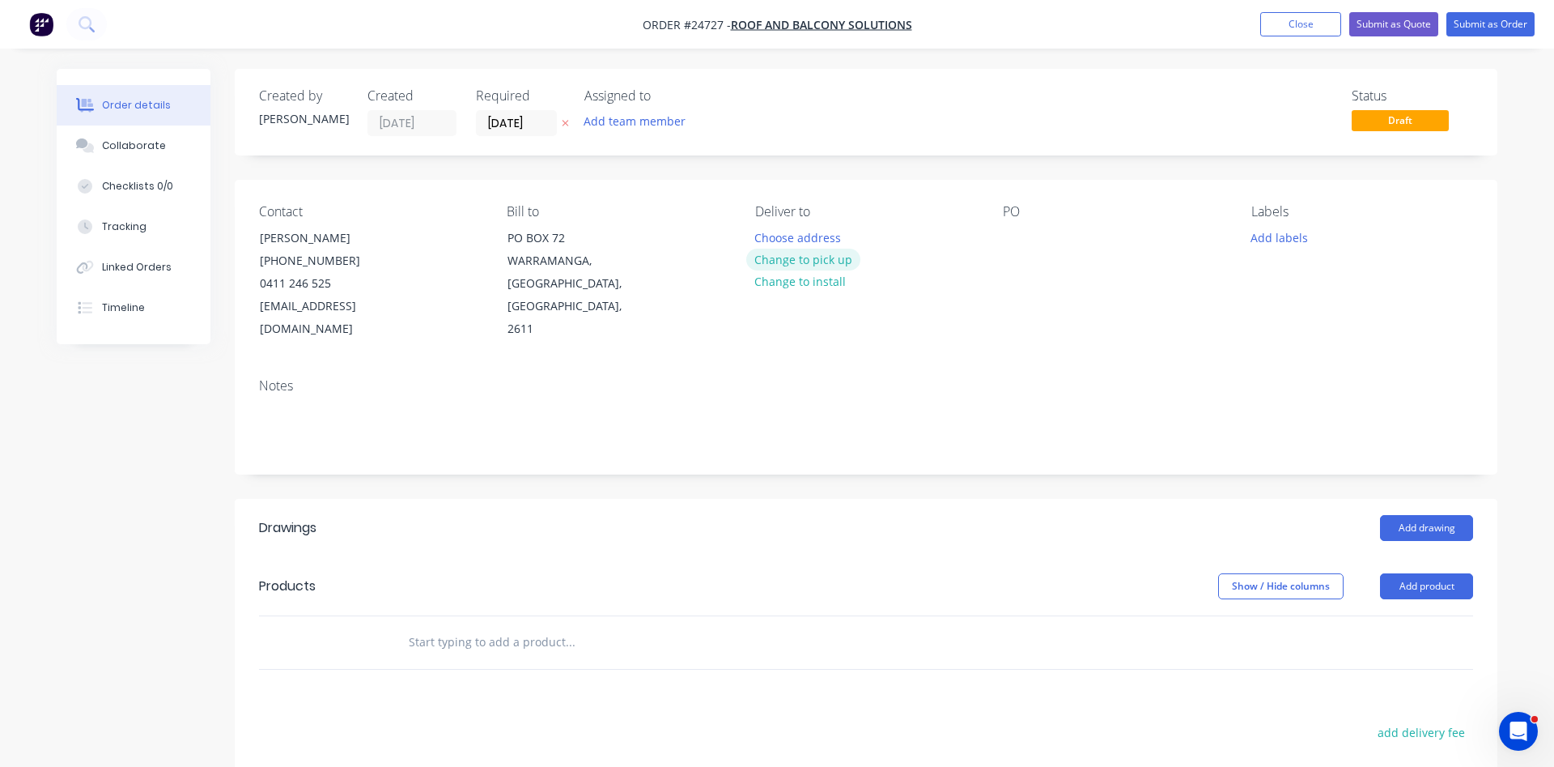
click at [814, 259] on button "Change to pick up" at bounding box center [803, 260] width 115 height 22
click at [1031, 240] on div "PO" at bounding box center [1114, 272] width 222 height 137
drag, startPoint x: 997, startPoint y: 243, endPoint x: 1009, endPoint y: 238, distance: 13.1
click at [999, 243] on div "Contact HELEN MCALISTER (02) 6287 1699 0411 246 525 admin@rnbsolutions.com.au B…" at bounding box center [866, 272] width 1263 height 185
click at [1015, 236] on div at bounding box center [1016, 237] width 26 height 23
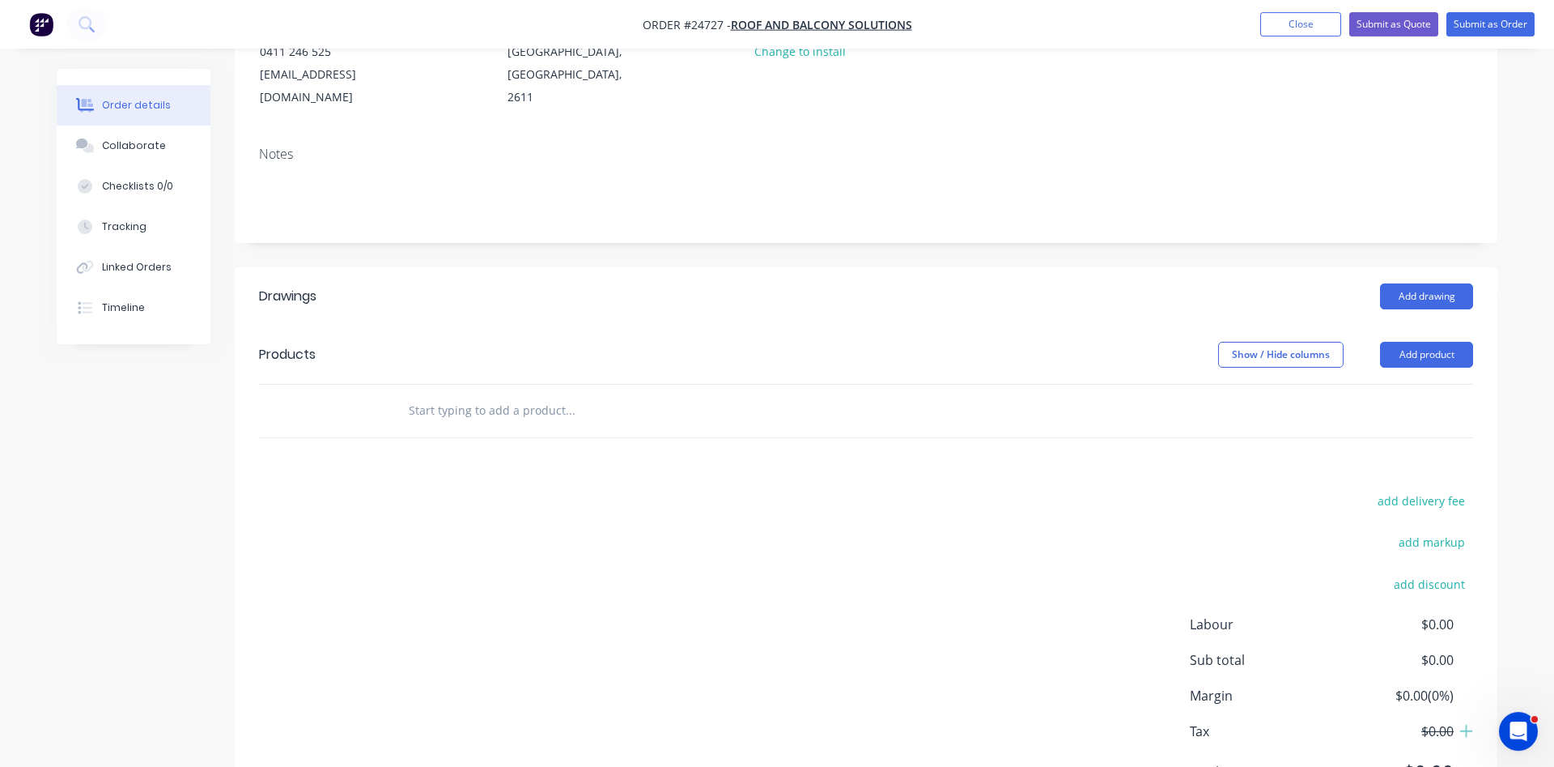
scroll to position [248, 0]
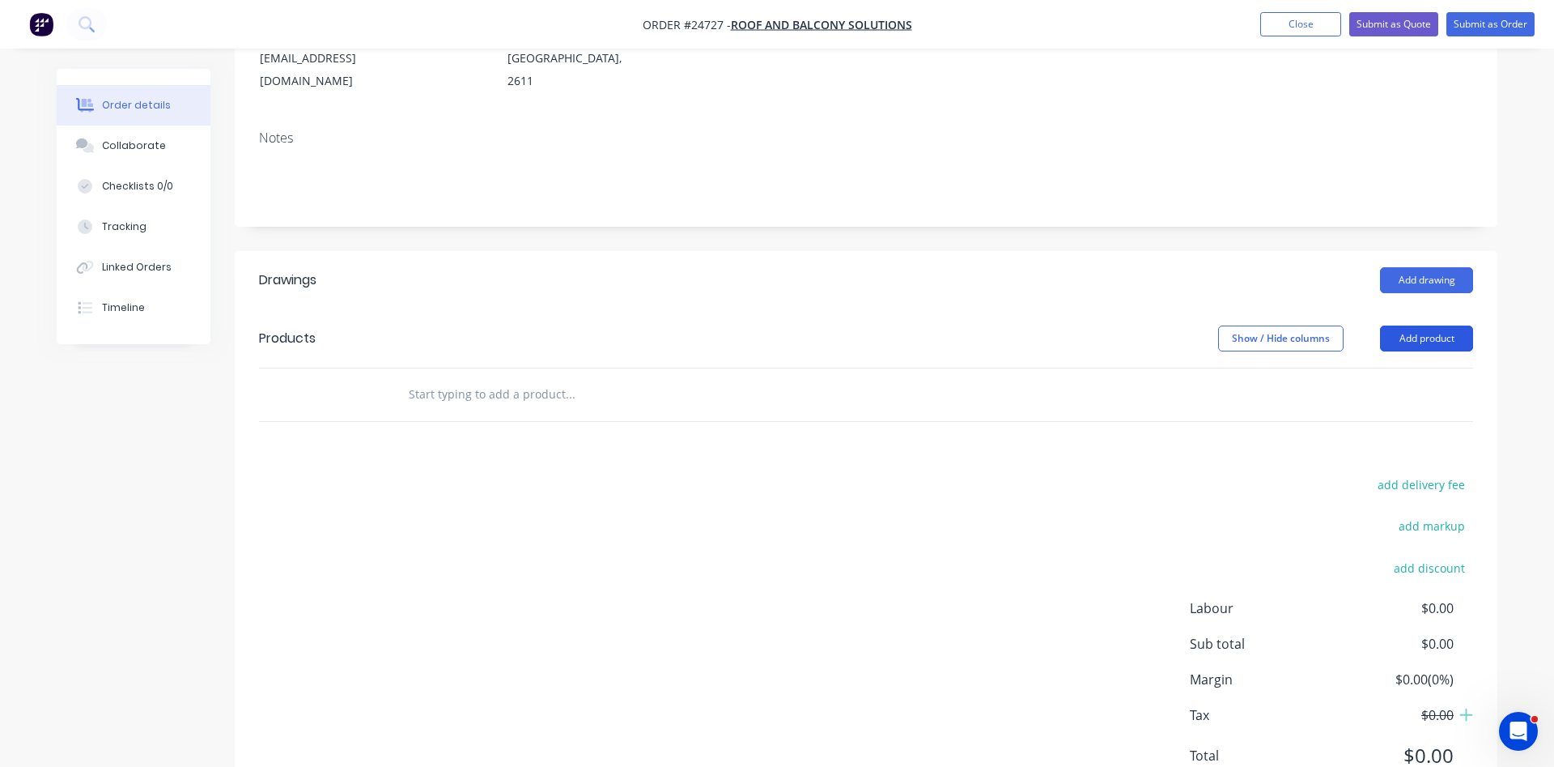
click at [1434, 325] on button "Add product" at bounding box center [1426, 338] width 93 height 26
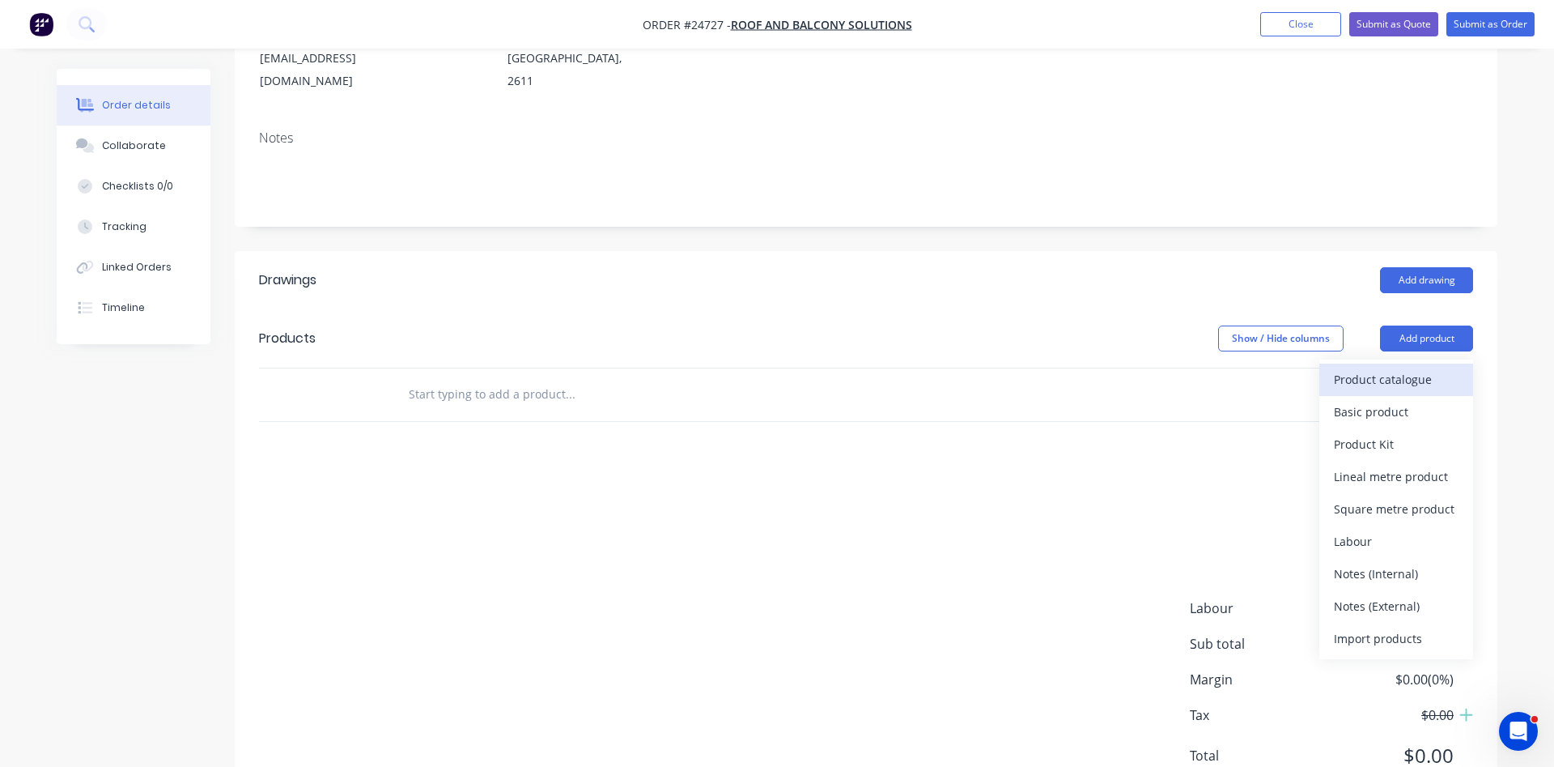
click at [1376, 368] on div "Product catalogue" at bounding box center [1396, 379] width 125 height 23
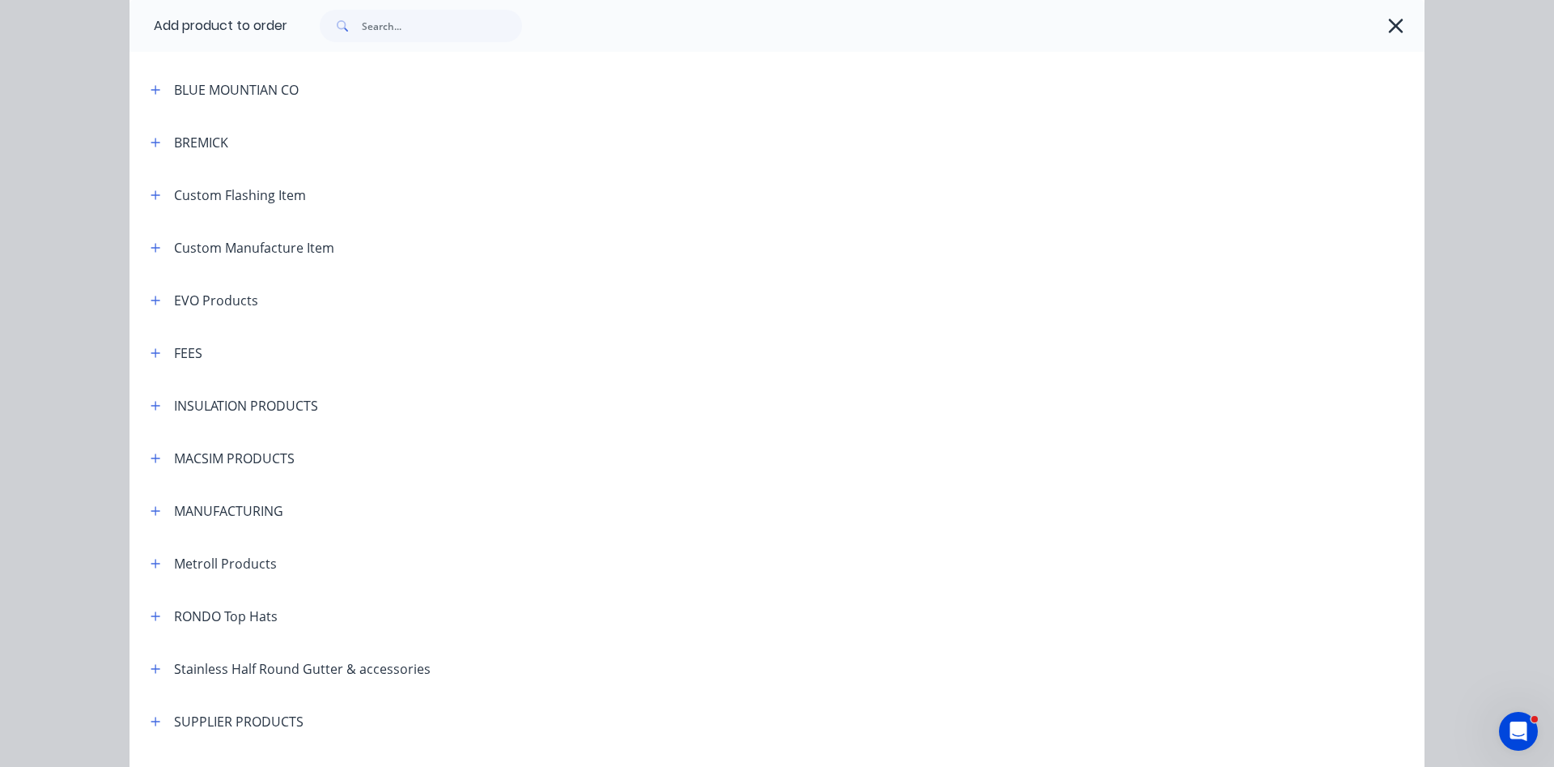
scroll to position [831, 0]
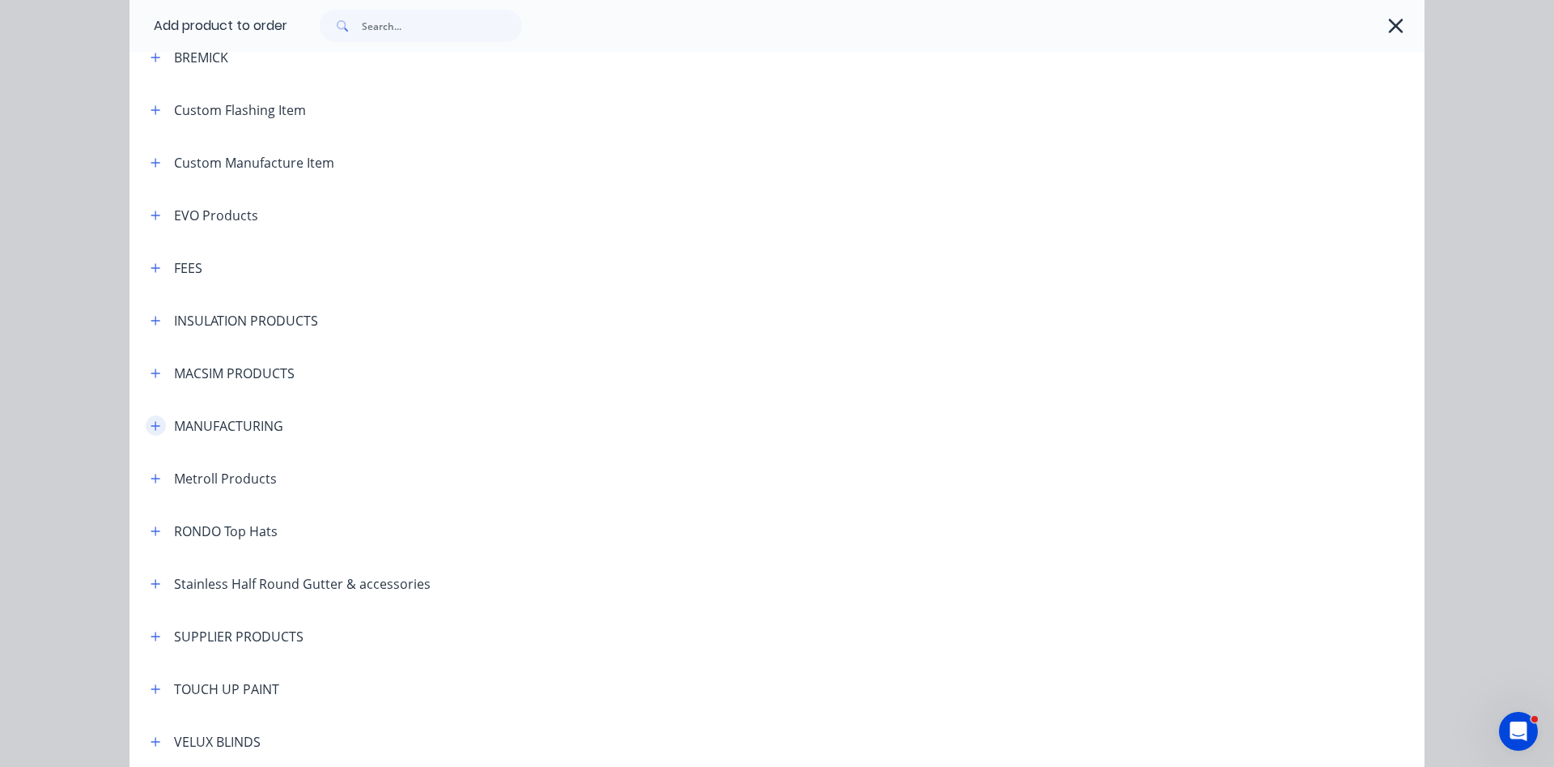
click at [159, 426] on icon "button" at bounding box center [155, 425] width 9 height 9
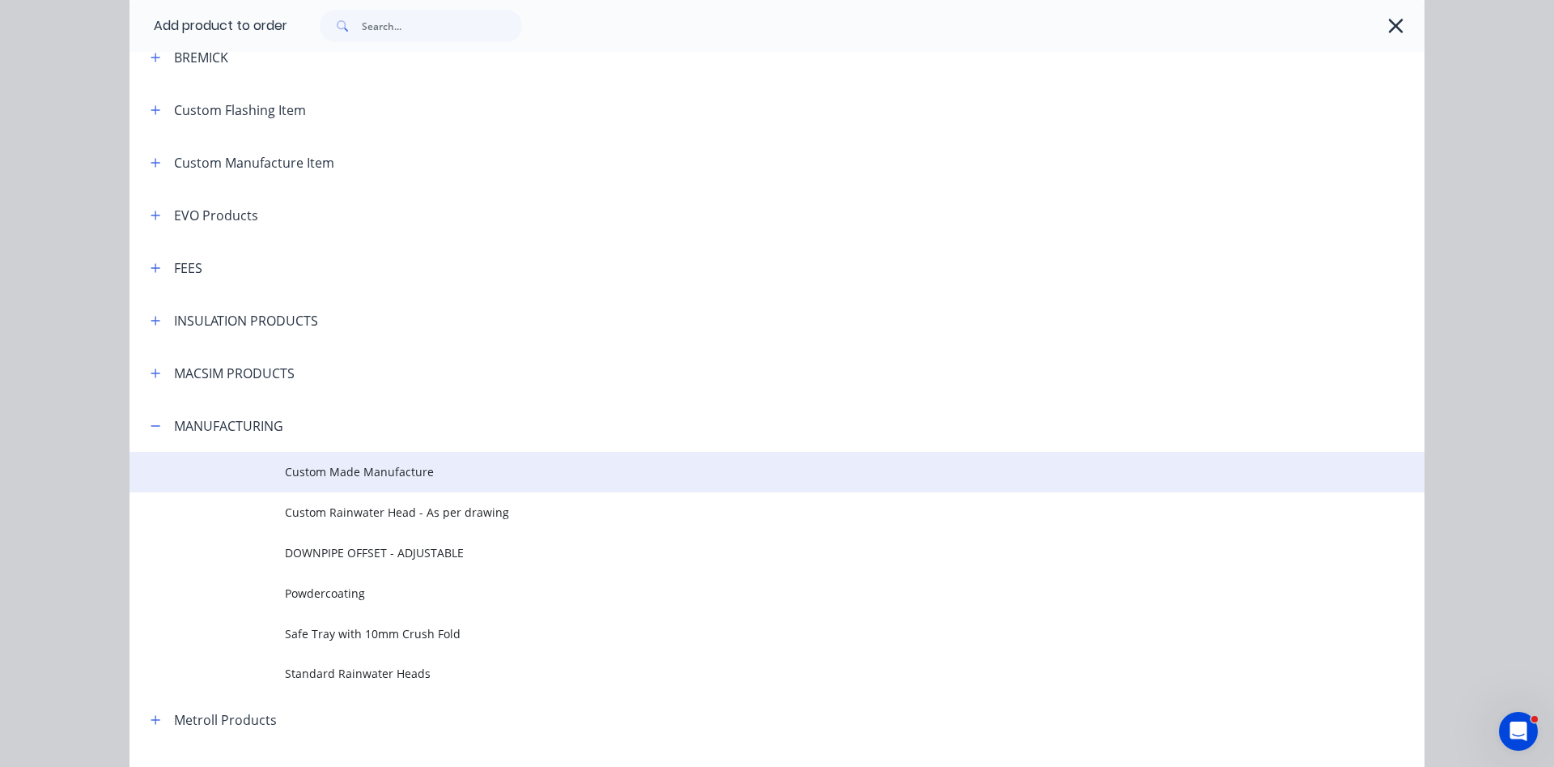
click at [342, 465] on span "Custom Made Manufacture" at bounding box center [741, 471] width 912 height 17
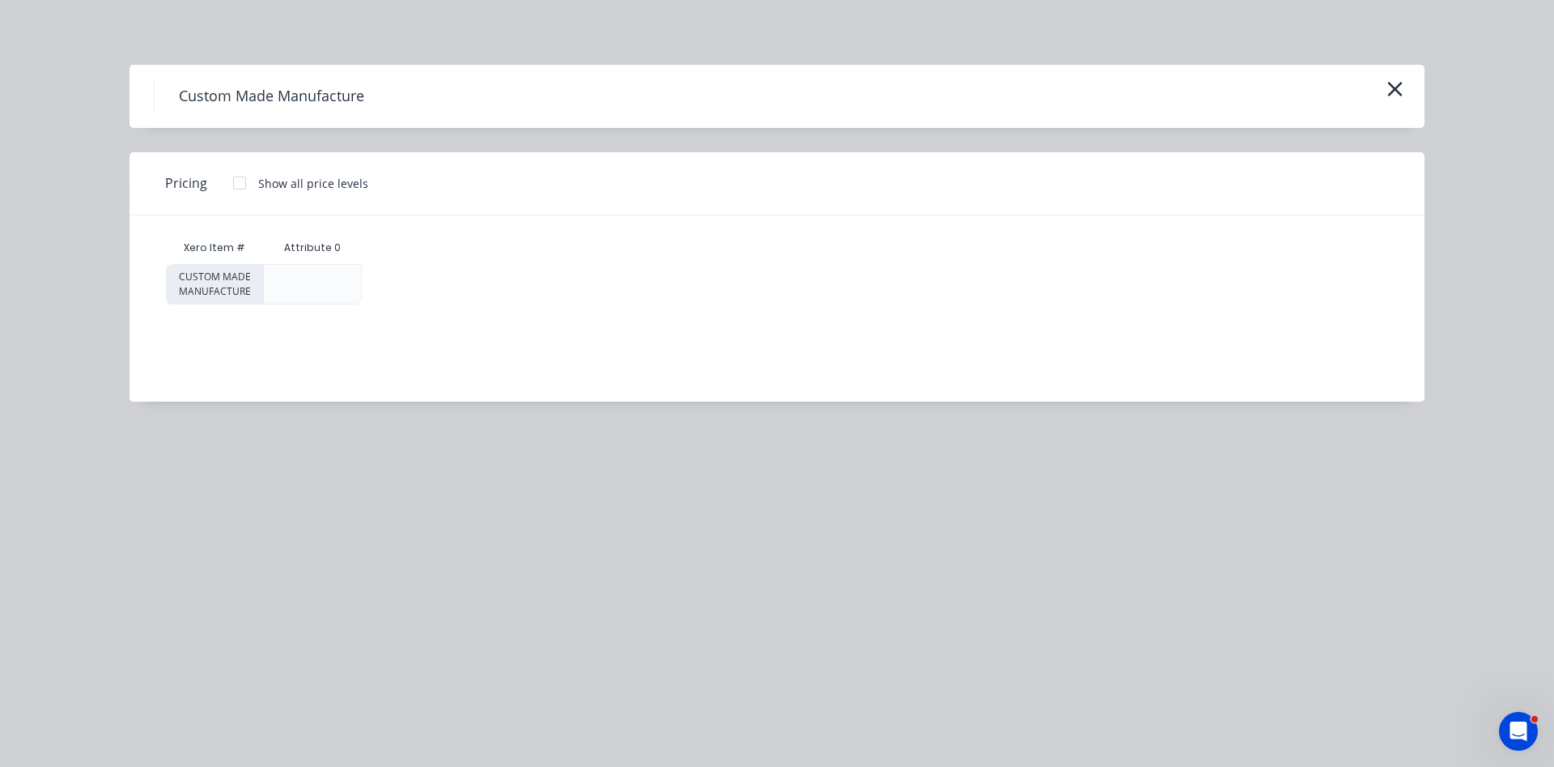
click at [240, 188] on div at bounding box center [239, 183] width 32 height 32
drag, startPoint x: 375, startPoint y: 269, endPoint x: 383, endPoint y: 270, distance: 8.1
click at [376, 269] on div "$0.00" at bounding box center [427, 284] width 129 height 39
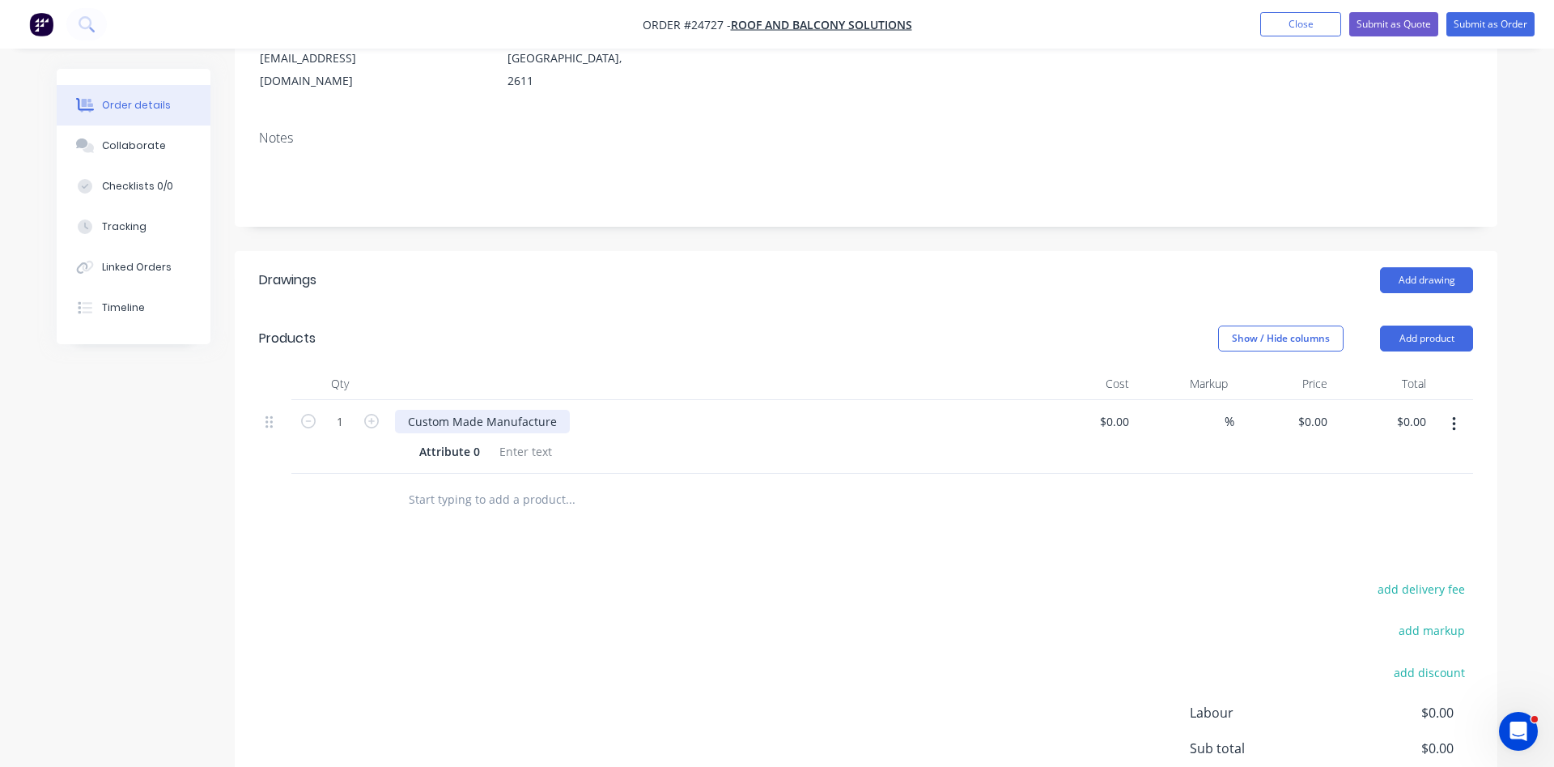
click at [454, 410] on div "Custom Made Manufacture" at bounding box center [482, 421] width 175 height 23
drag, startPoint x: 558, startPoint y: 398, endPoint x: 400, endPoint y: 393, distance: 157.9
click at [400, 410] on div "Custom Made Manufacture" at bounding box center [482, 421] width 175 height 23
drag, startPoint x: 483, startPoint y: 431, endPoint x: 365, endPoint y: 368, distance: 133.6
click at [413, 440] on div "Attribute 0" at bounding box center [450, 451] width 74 height 23
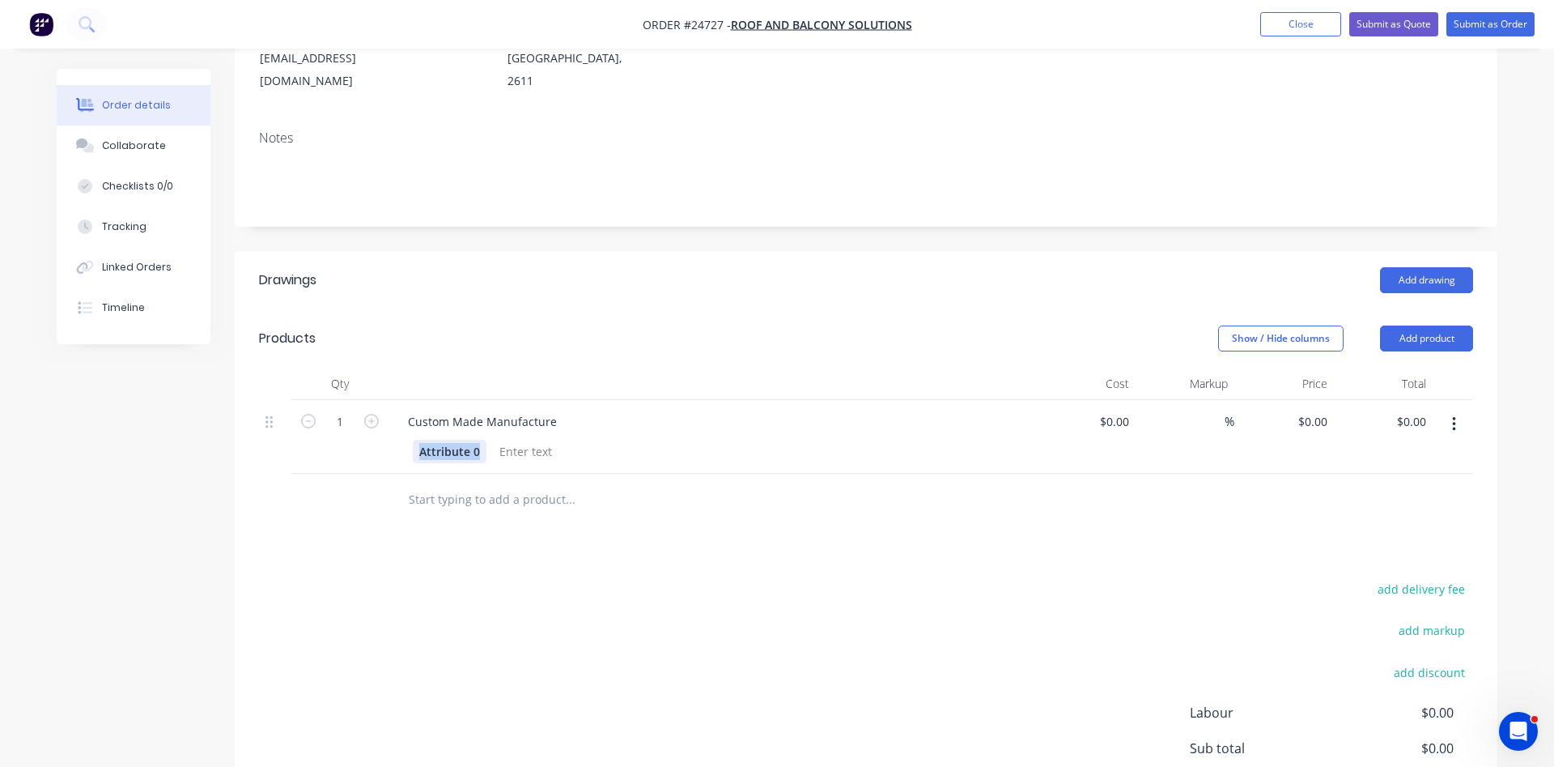
click at [466, 440] on div "Attribute 0" at bounding box center [450, 451] width 74 height 23
drag, startPoint x: 480, startPoint y: 430, endPoint x: 348, endPoint y: 394, distance: 136.7
click at [413, 440] on div "Attribute 0" at bounding box center [450, 451] width 74 height 23
click at [546, 410] on div "Custom Made Manufacture" at bounding box center [482, 421] width 175 height 23
drag, startPoint x: 556, startPoint y: 402, endPoint x: 325, endPoint y: 381, distance: 231.8
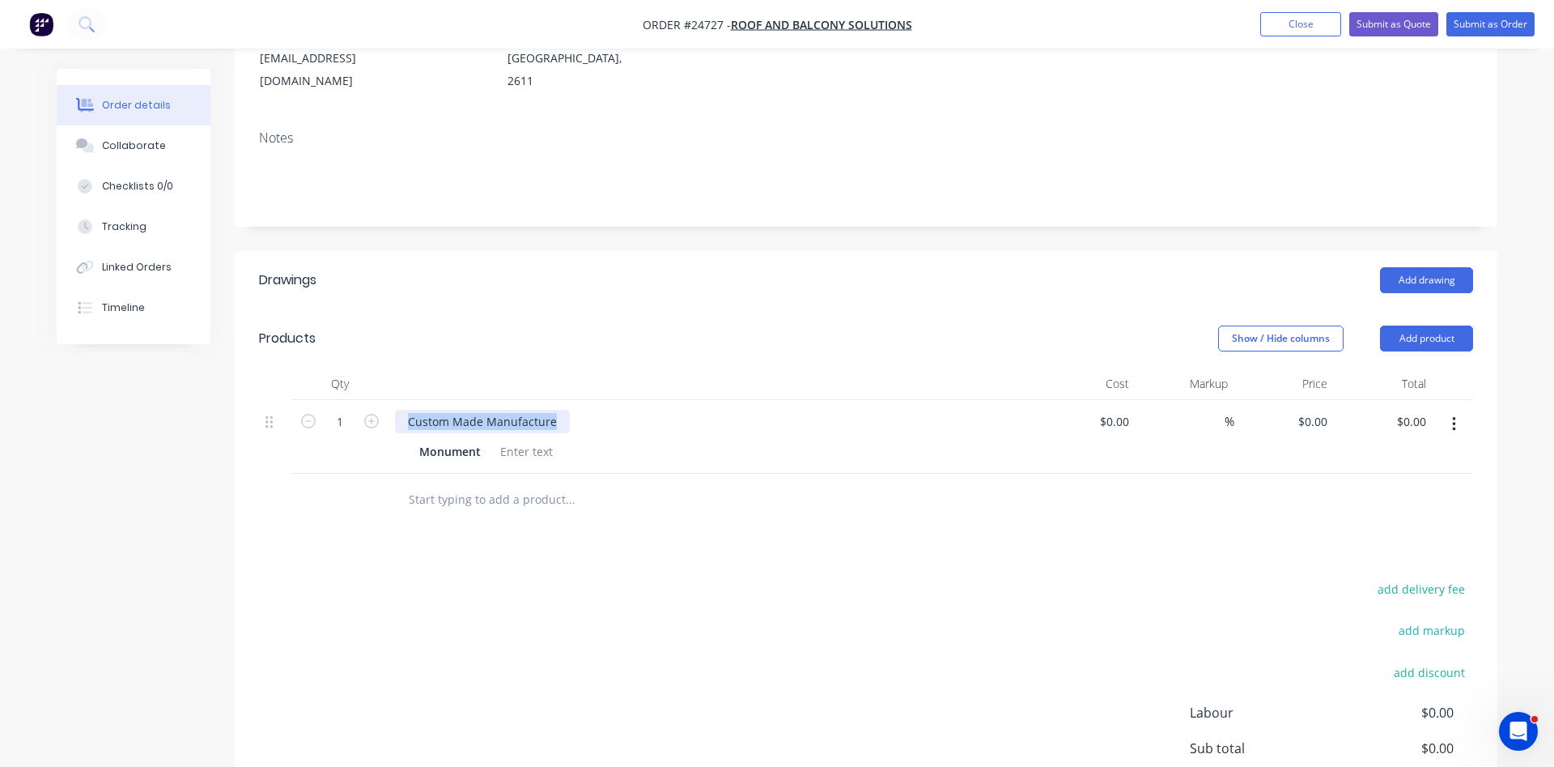
click at [395, 410] on div "Custom Made Manufacture" at bounding box center [482, 421] width 175 height 23
click at [1437, 267] on button "Add drawing" at bounding box center [1426, 280] width 93 height 26
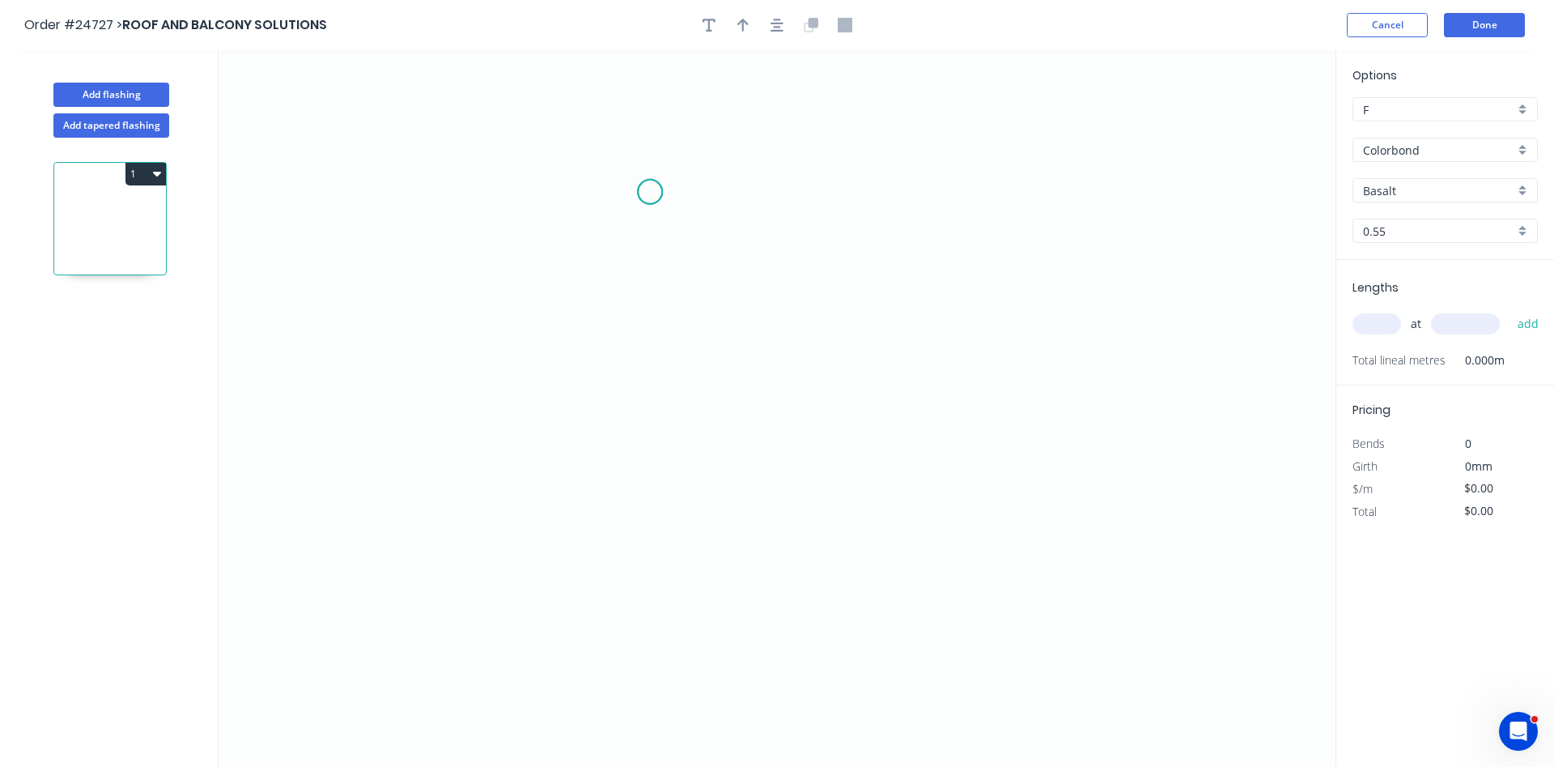
click at [650, 192] on icon "0" at bounding box center [777, 408] width 1117 height 717
drag, startPoint x: 475, startPoint y: 190, endPoint x: 474, endPoint y: 218, distance: 27.6
click at [475, 204] on icon "0" at bounding box center [777, 408] width 1117 height 717
drag, startPoint x: 472, startPoint y: 382, endPoint x: 489, endPoint y: 384, distance: 17.1
click at [489, 384] on icon "0 ?" at bounding box center [777, 408] width 1117 height 717
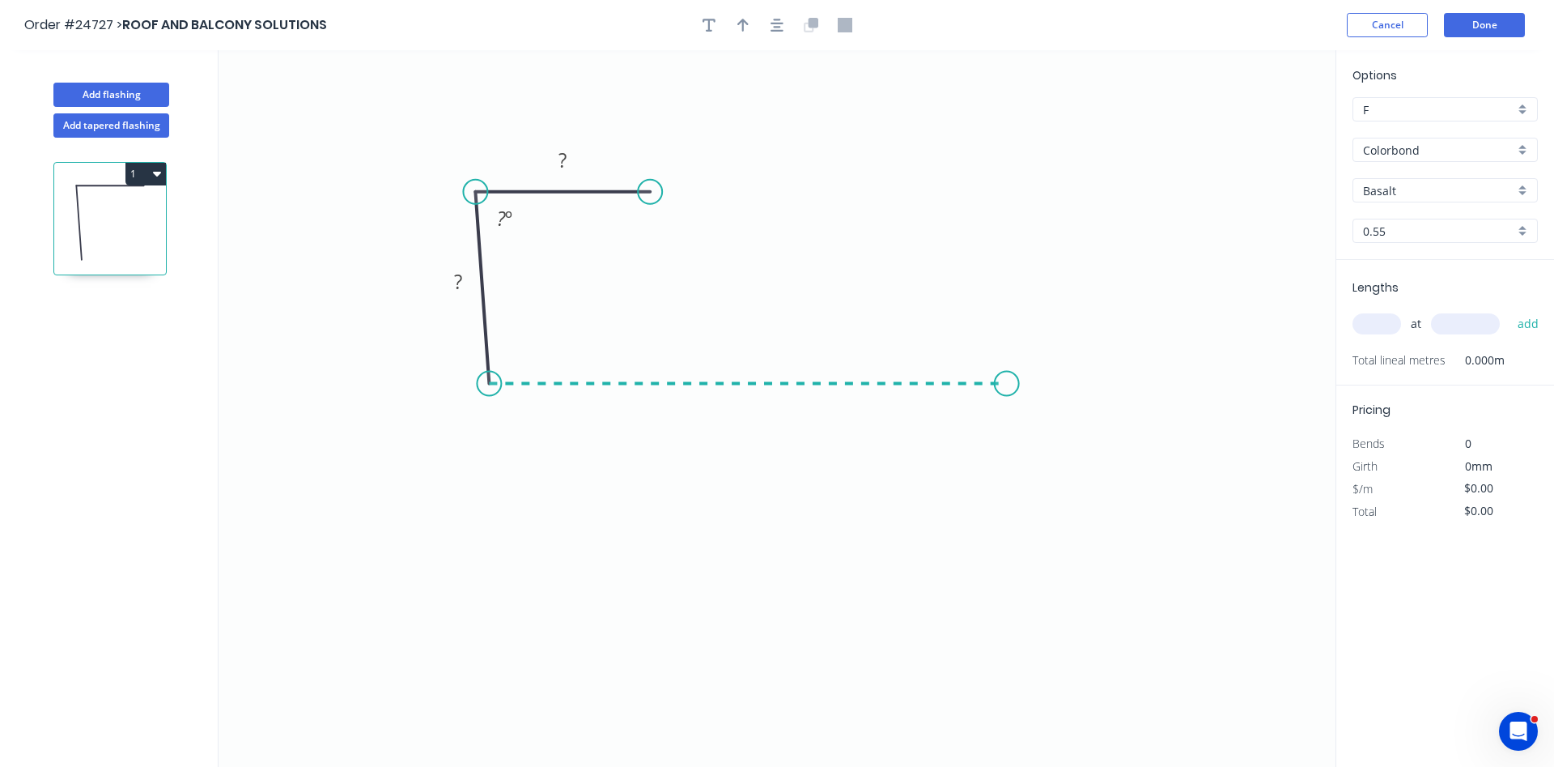
click at [1046, 393] on icon "0 ? ? ? º" at bounding box center [777, 408] width 1117 height 717
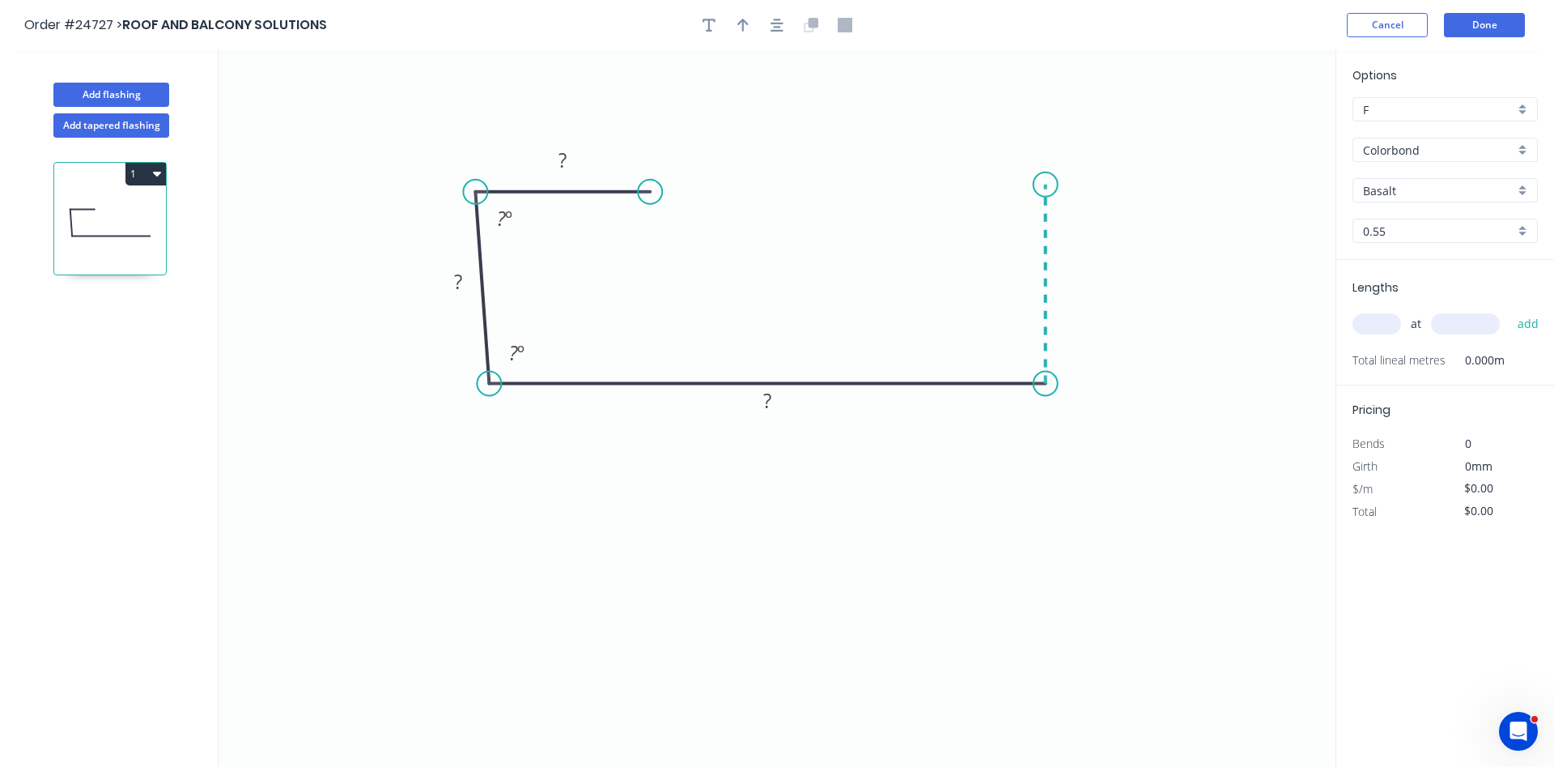
click at [1055, 185] on icon "0 ? ? ? ? º ? º" at bounding box center [777, 408] width 1117 height 717
click at [850, 178] on icon "0 ? ? ? ? ? º ? º" at bounding box center [777, 408] width 1117 height 717
click at [576, 156] on rect at bounding box center [562, 161] width 32 height 23
type input "$23.56"
click at [1390, 330] on input "text" at bounding box center [1377, 323] width 49 height 21
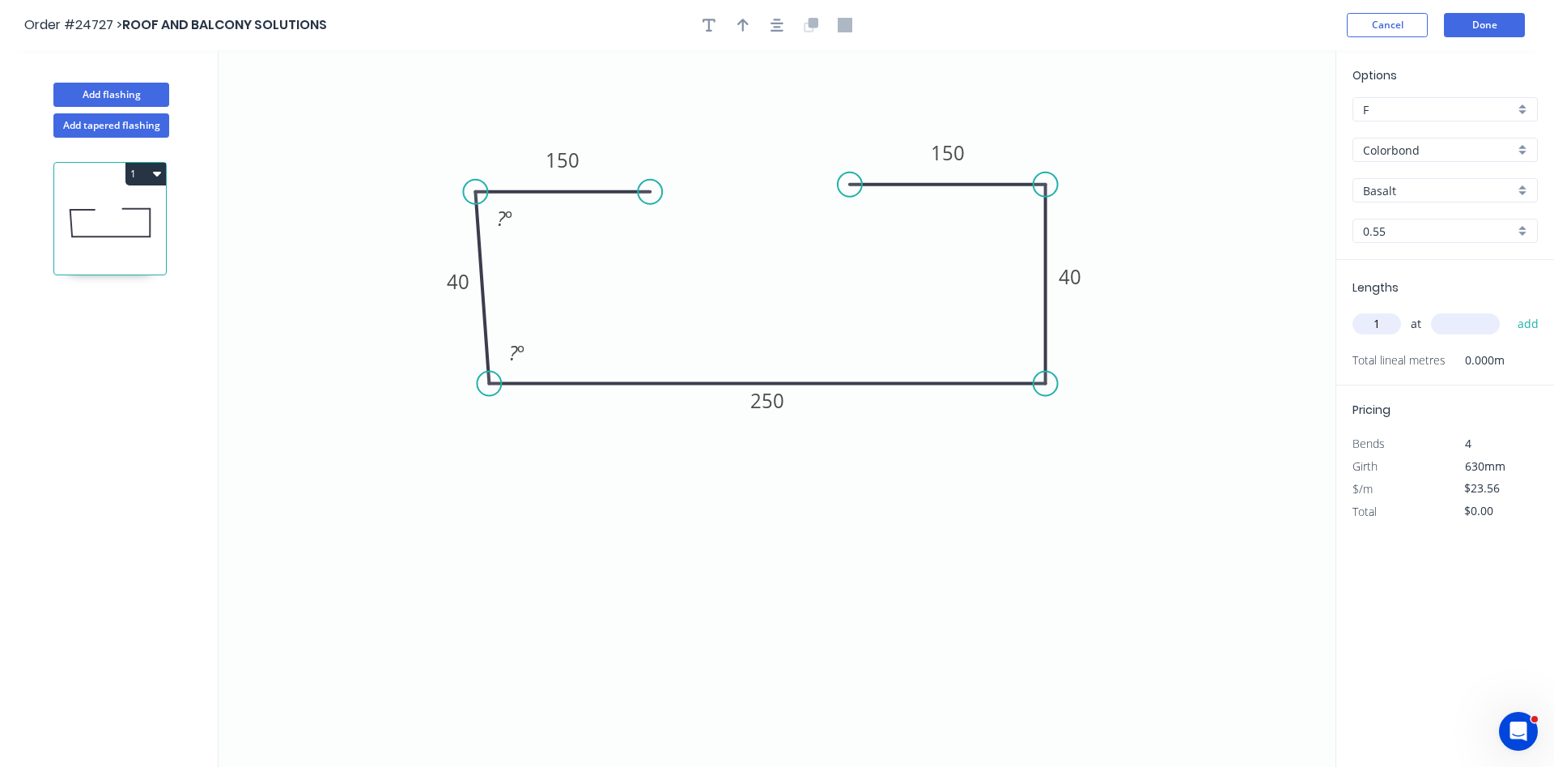
type input "1"
type input "1200"
click at [1510, 310] on button "add" at bounding box center [1529, 324] width 38 height 28
type input "$28.27"
click at [1380, 19] on button "Cancel" at bounding box center [1387, 25] width 81 height 24
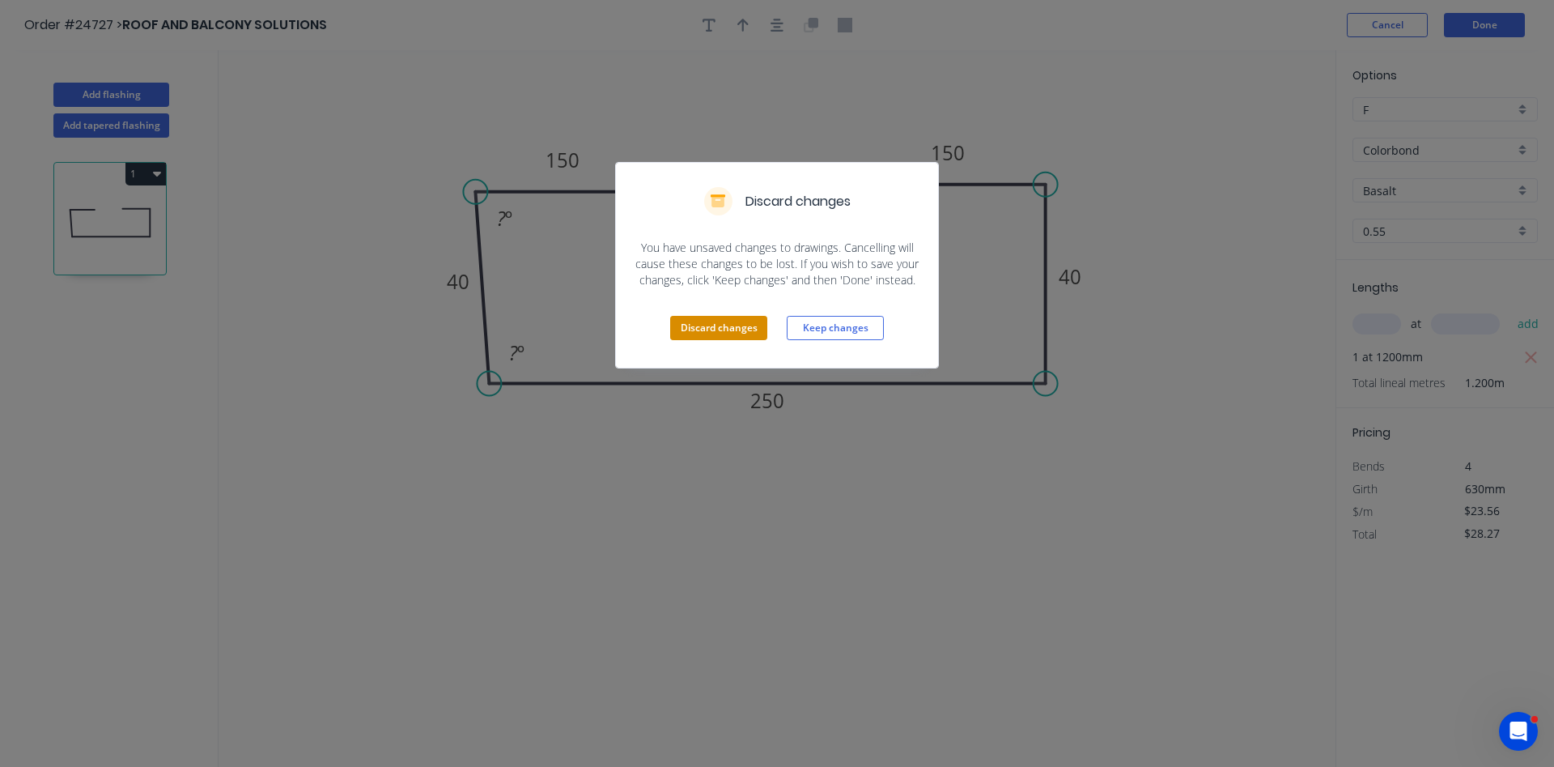
click at [729, 326] on button "Discard changes" at bounding box center [718, 328] width 97 height 24
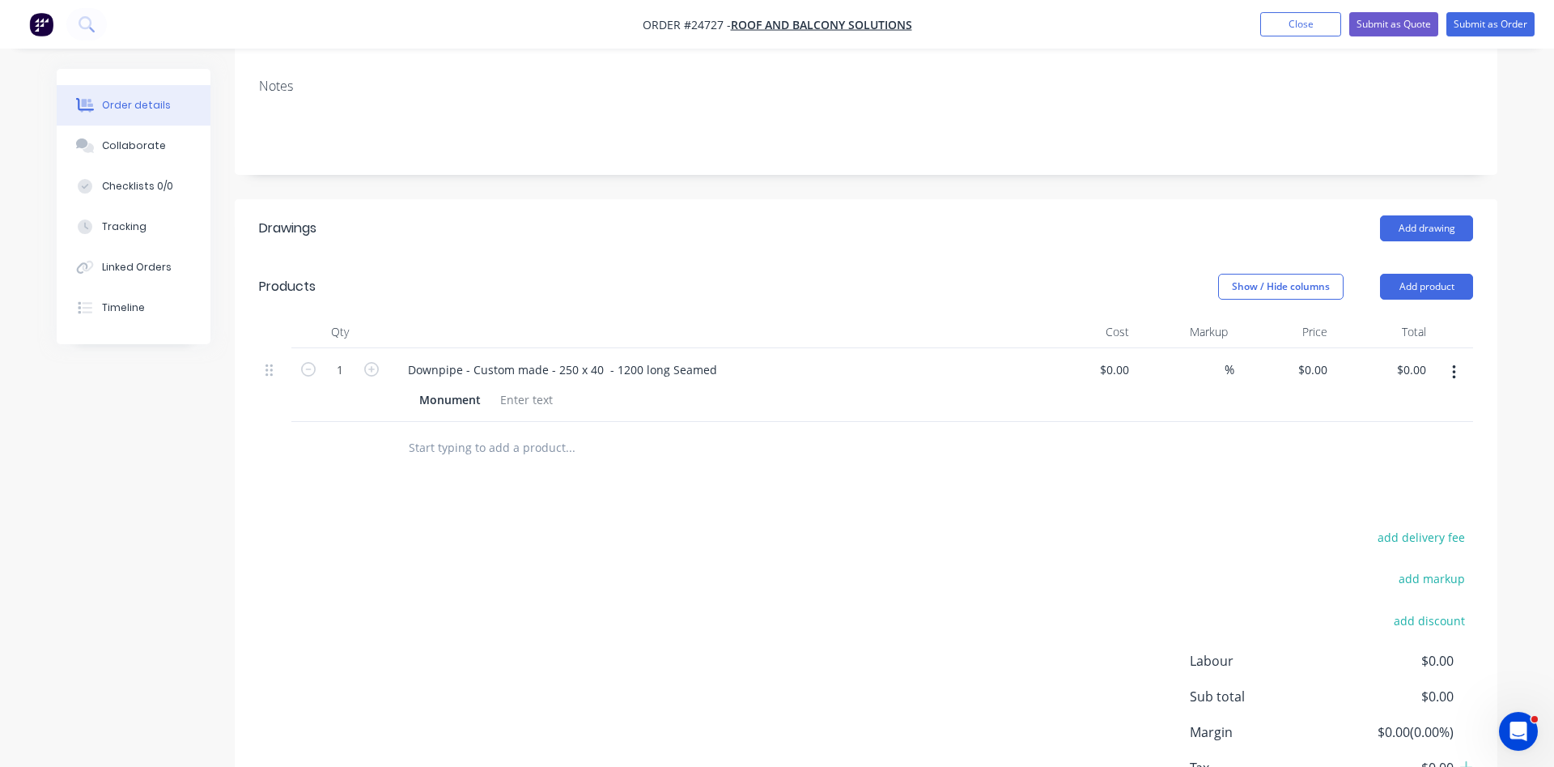
scroll to position [330, 0]
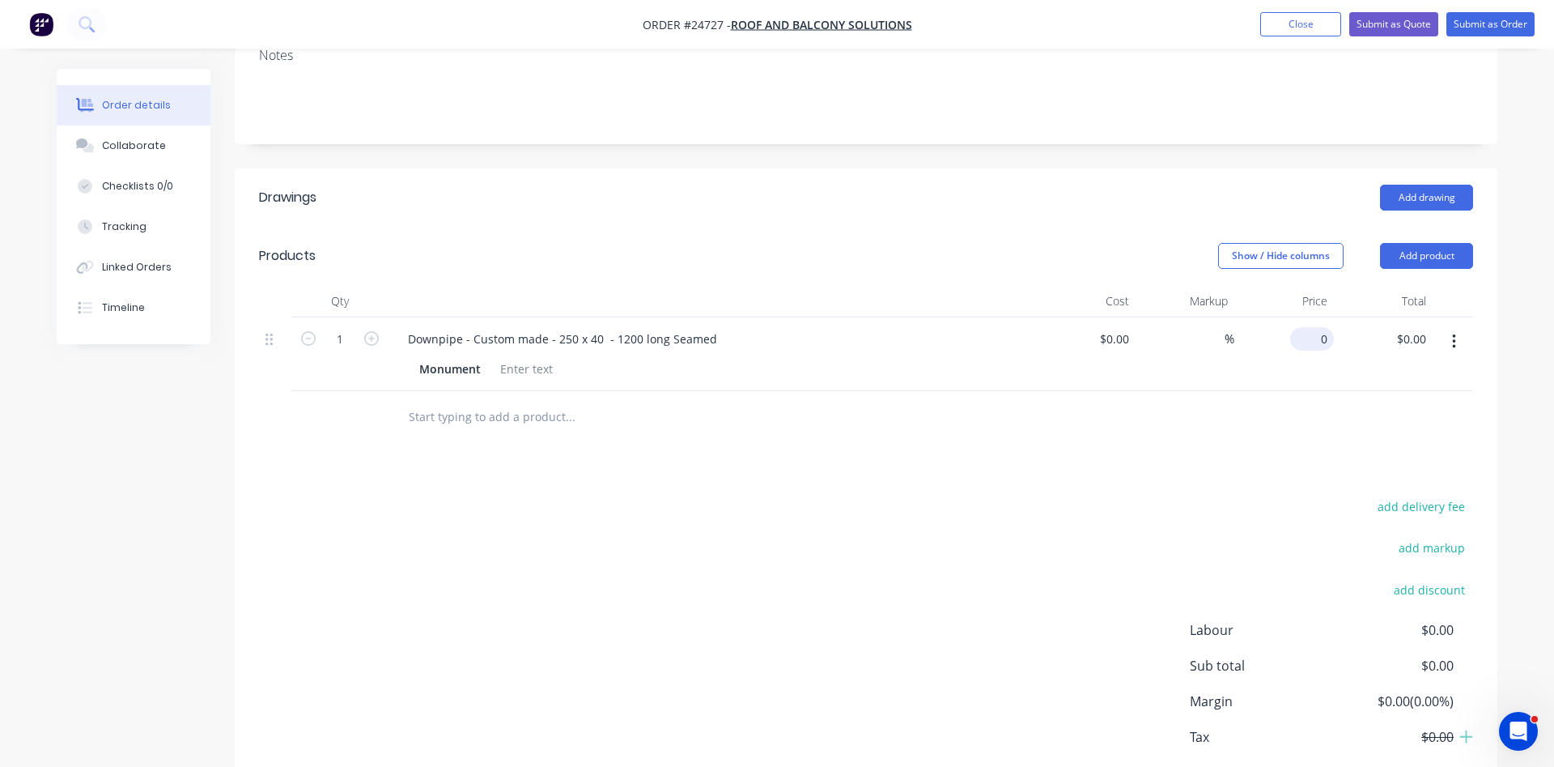
click at [1315, 327] on input "0" at bounding box center [1315, 338] width 37 height 23
type input "$49.27"
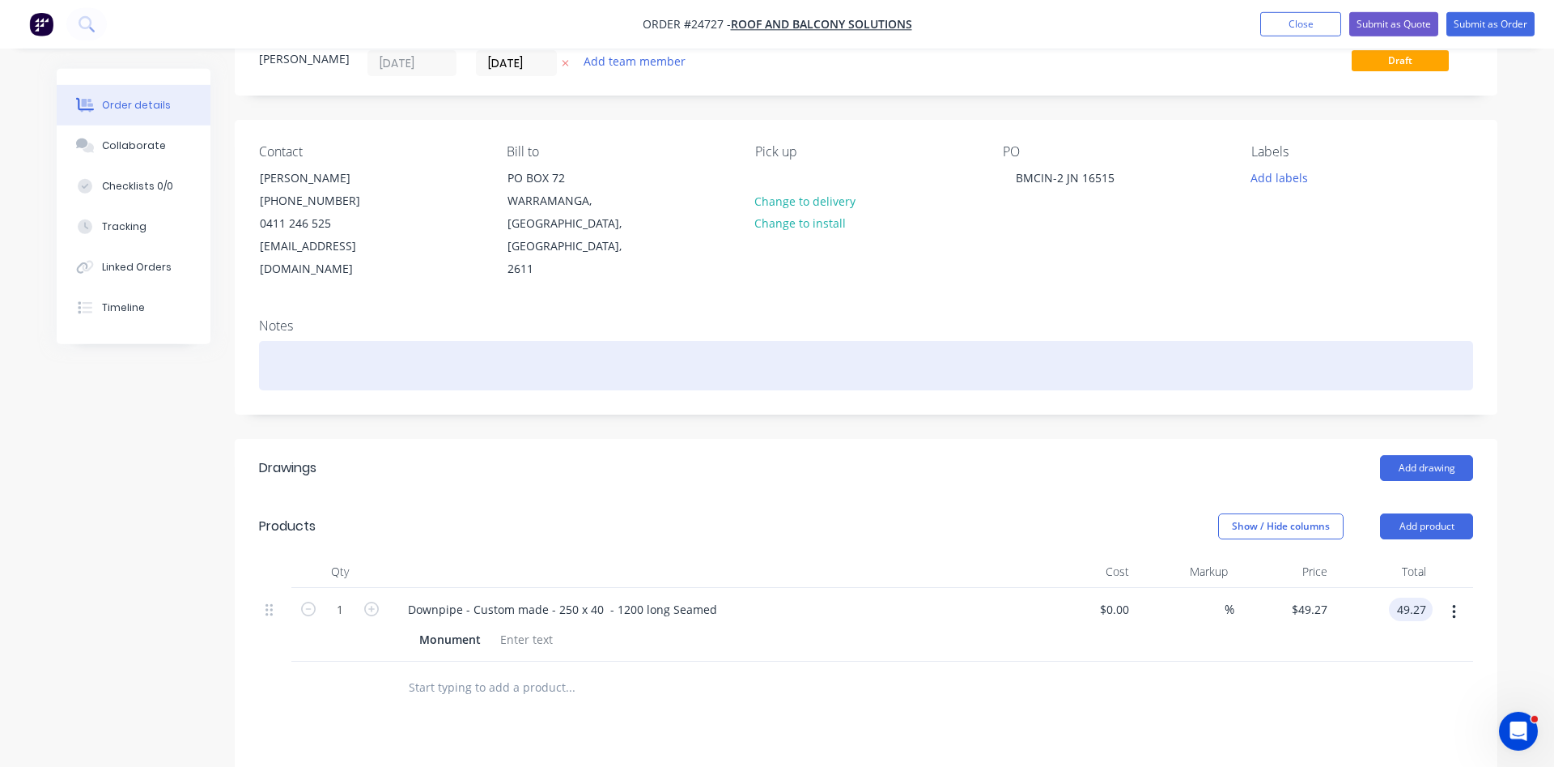
scroll to position [0, 0]
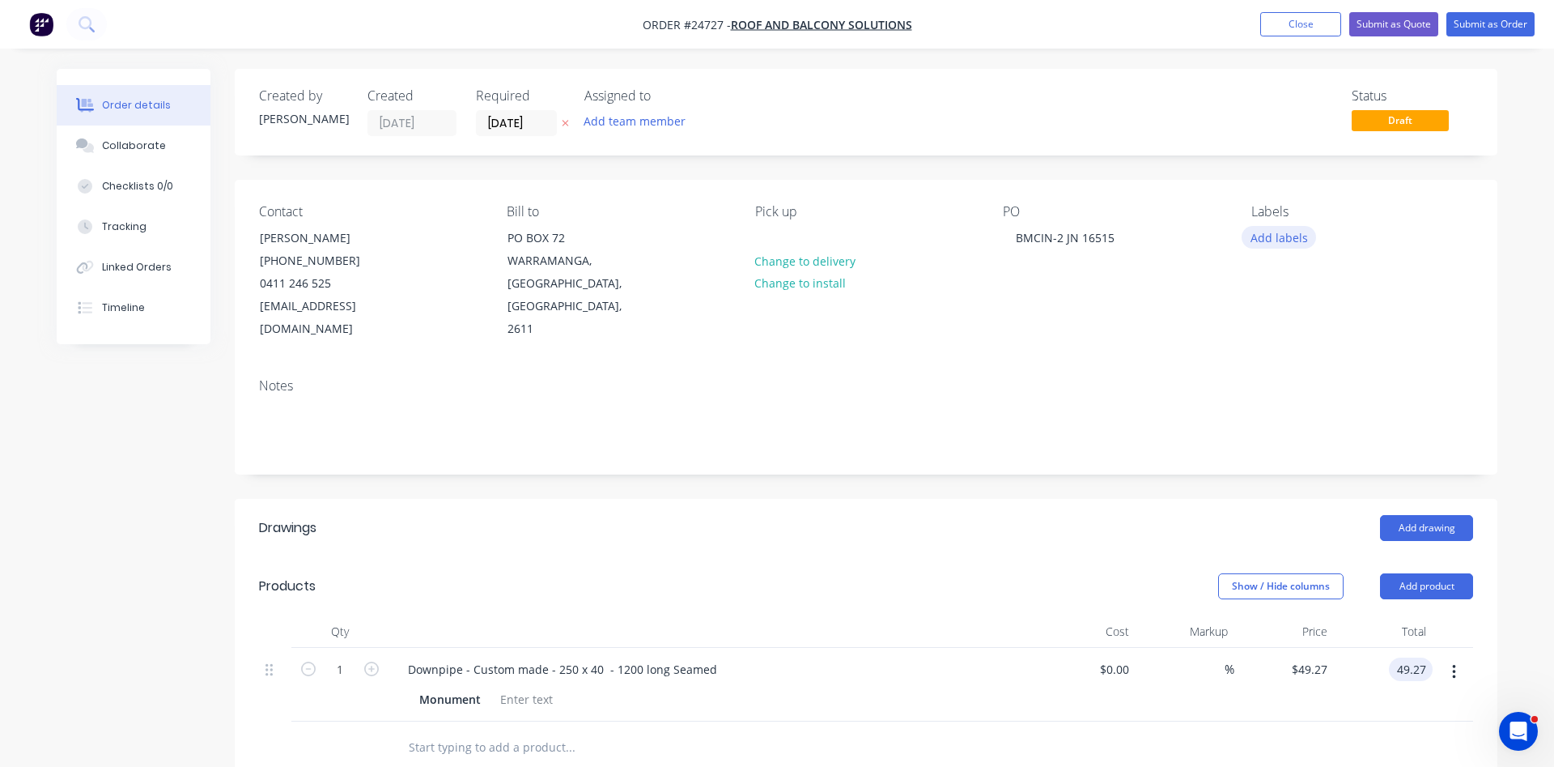
type input "$49.27"
click at [1286, 232] on button "Add labels" at bounding box center [1279, 237] width 74 height 22
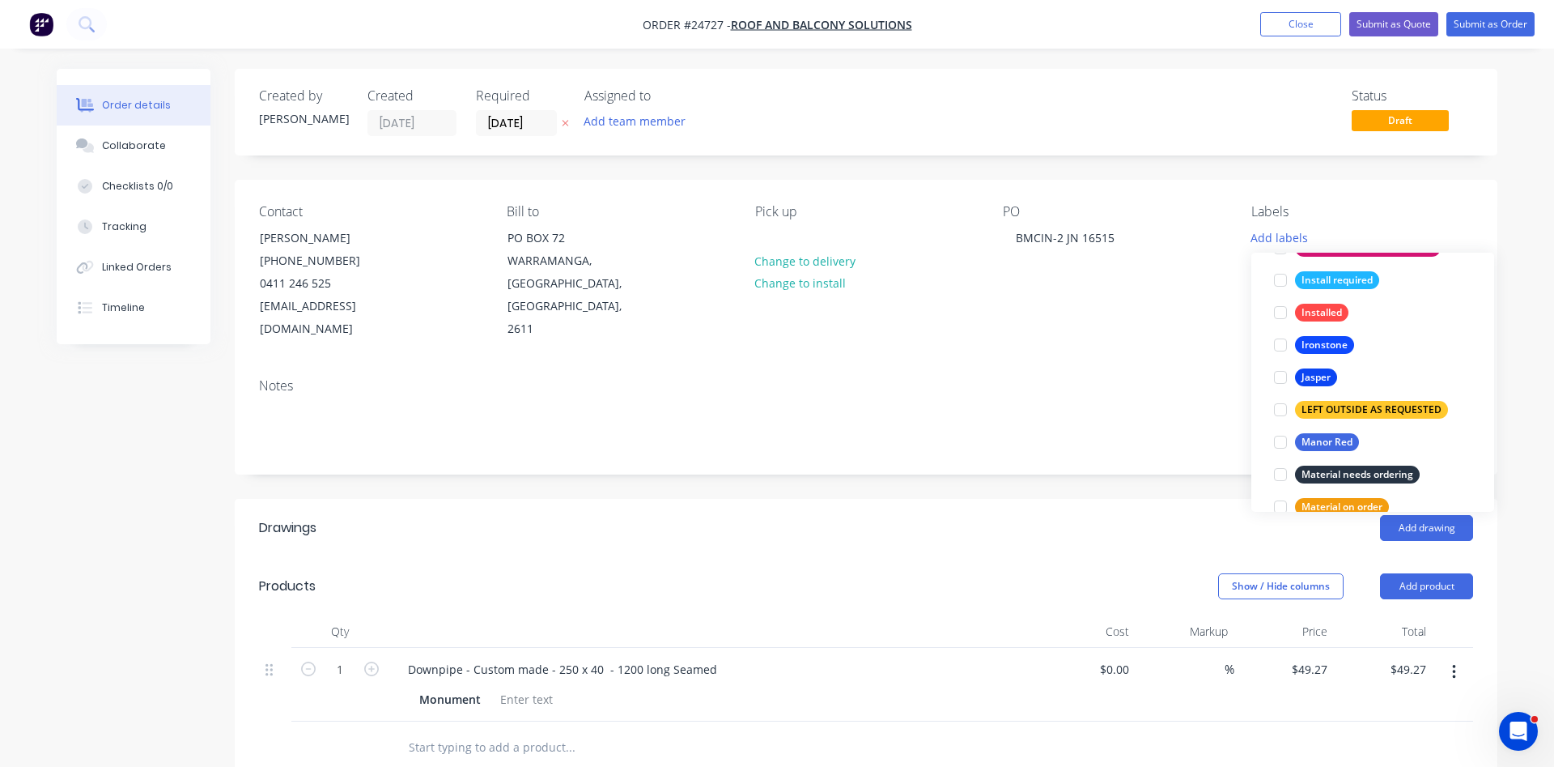
scroll to position [2123, 0]
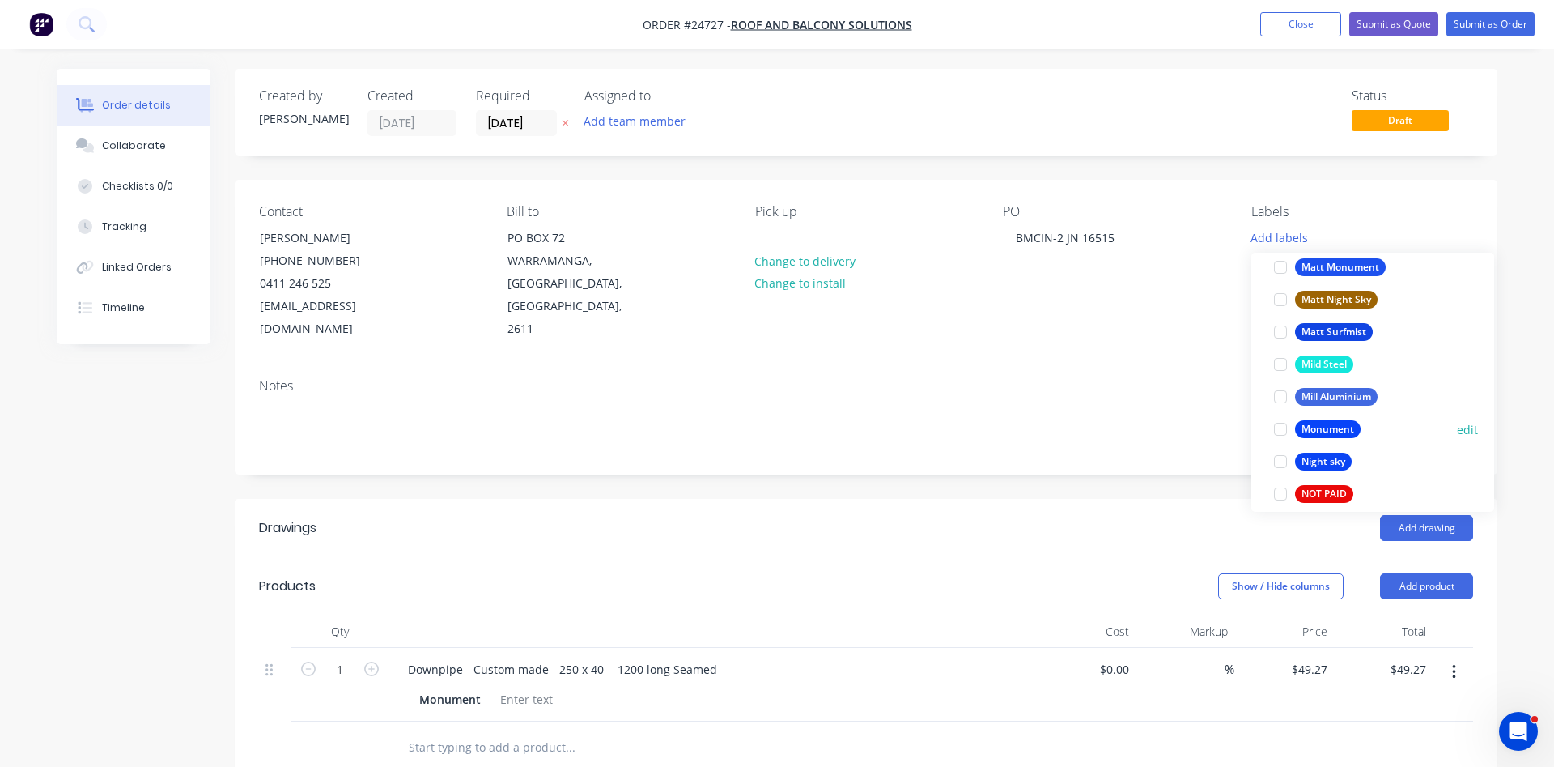
click at [1278, 427] on div at bounding box center [1281, 429] width 32 height 32
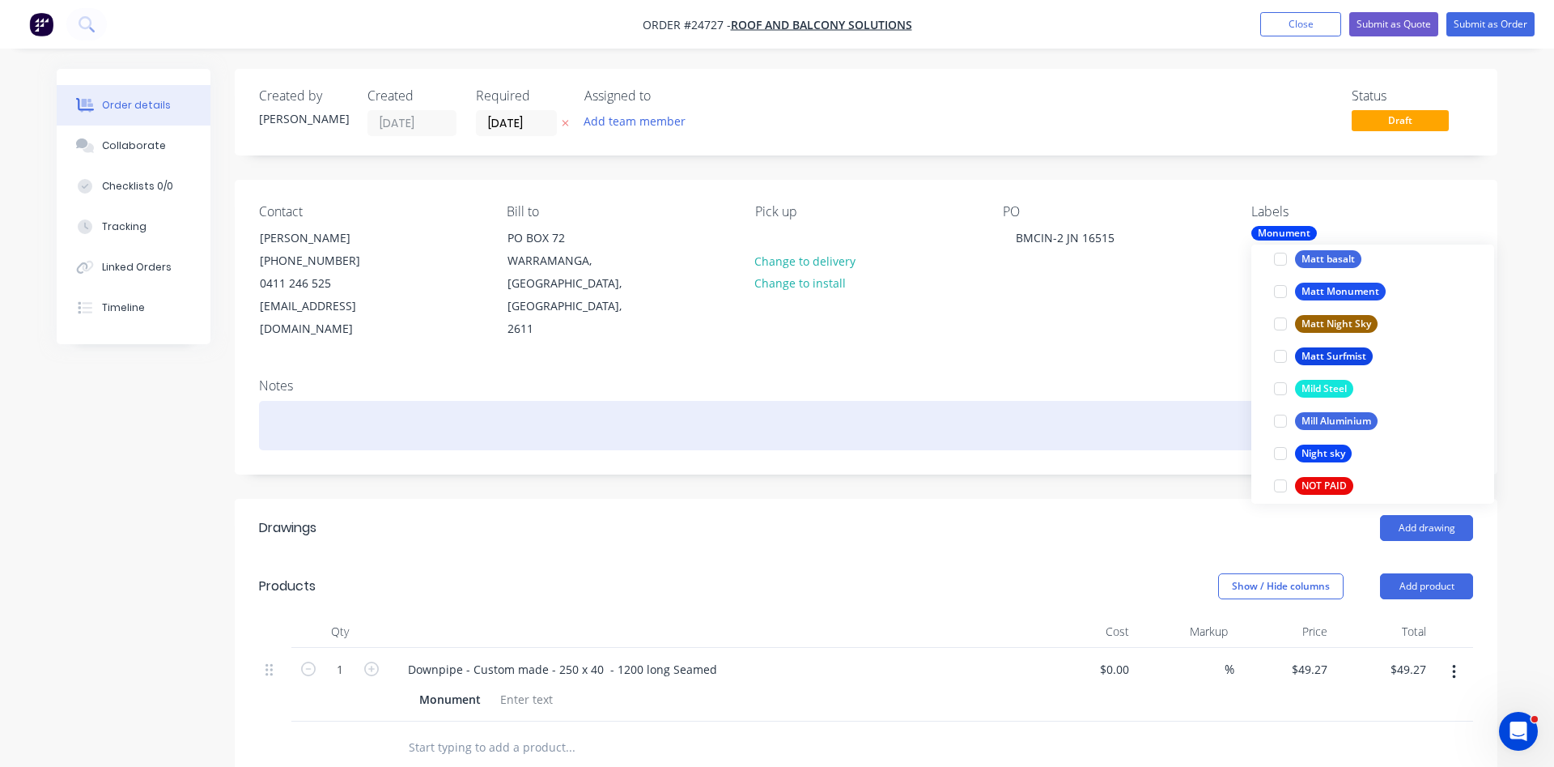
scroll to position [0, 0]
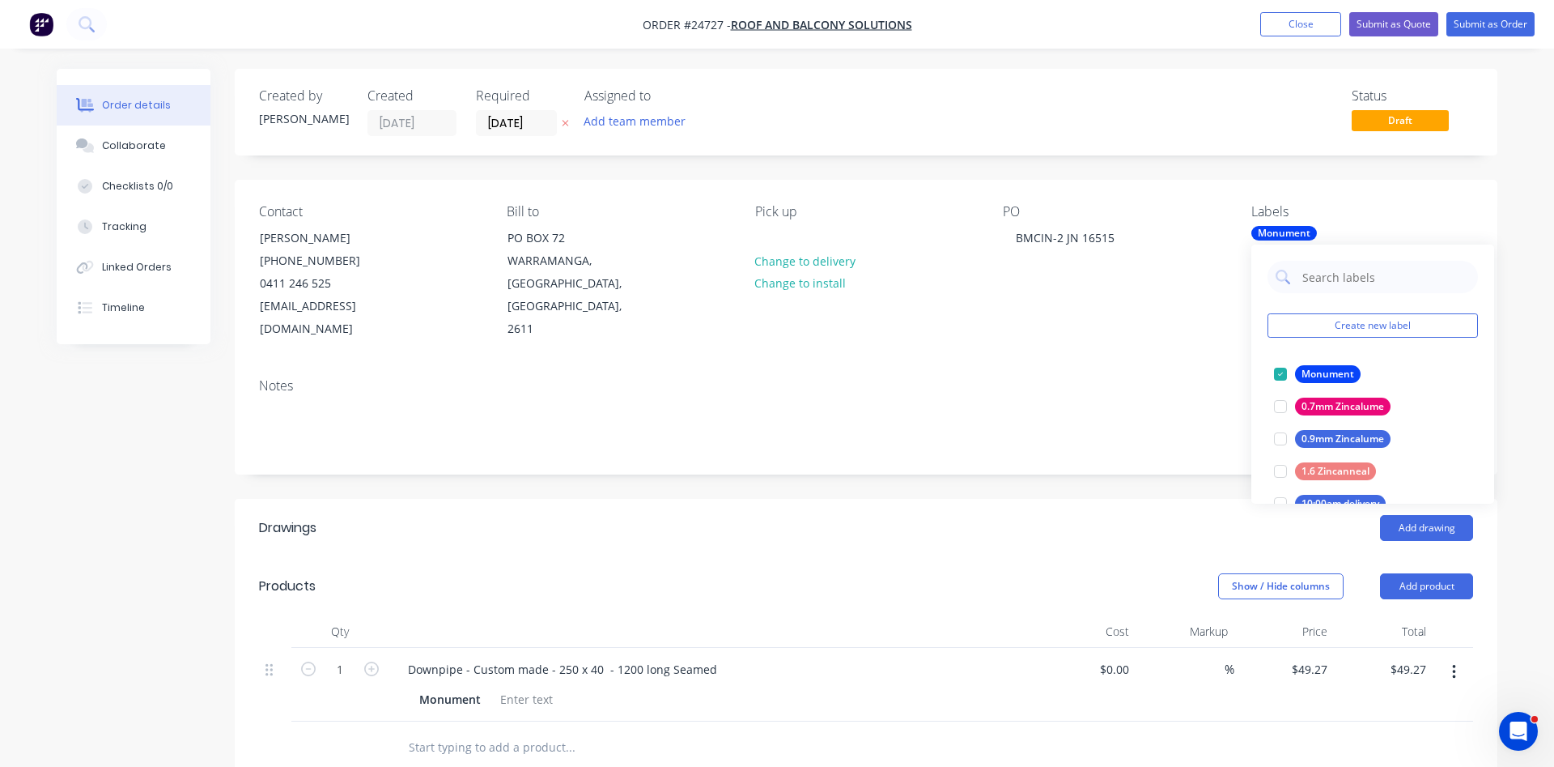
click at [1112, 378] on div "Notes" at bounding box center [866, 385] width 1214 height 15
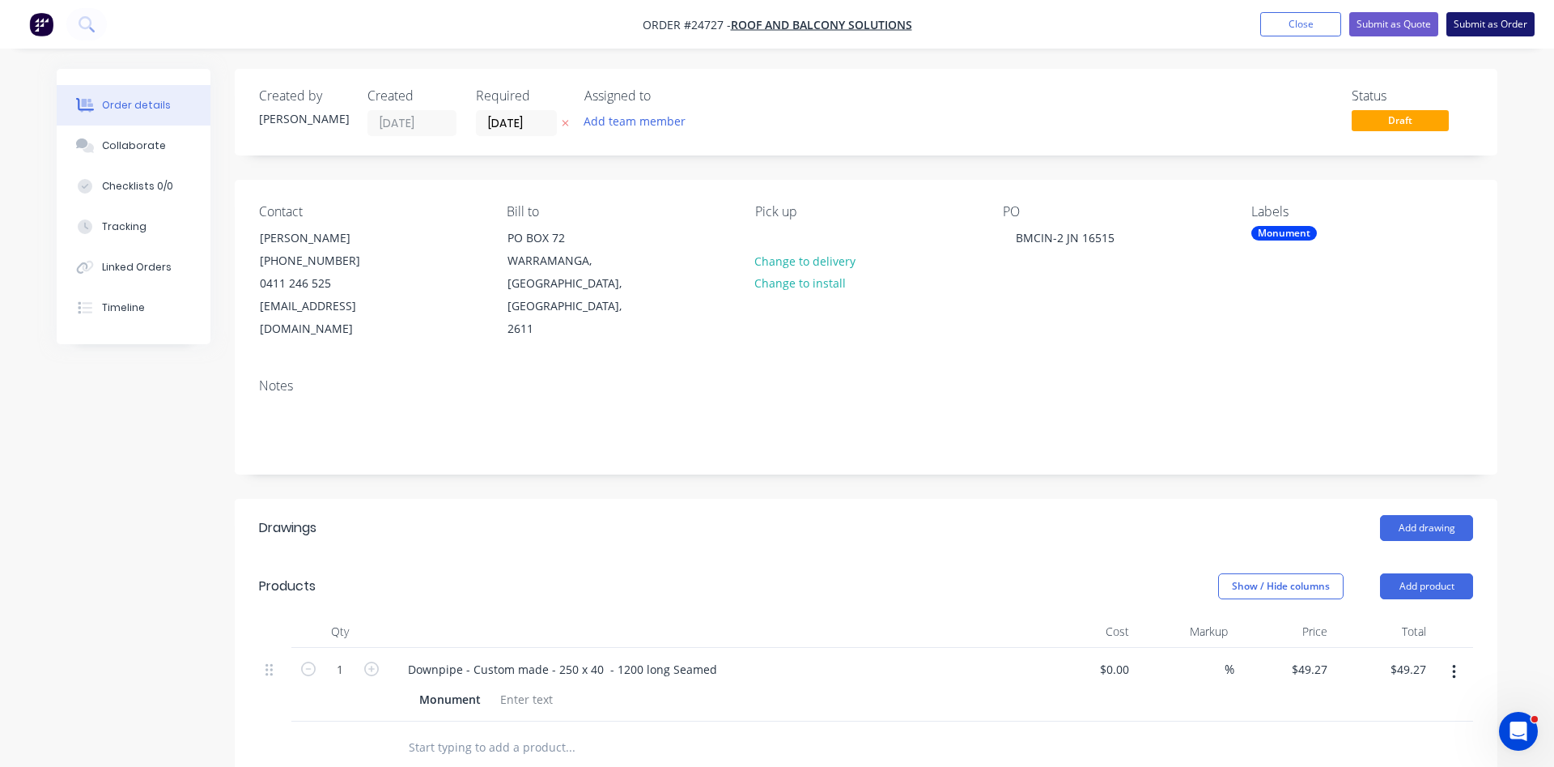
click at [1478, 20] on button "Submit as Order" at bounding box center [1491, 24] width 88 height 24
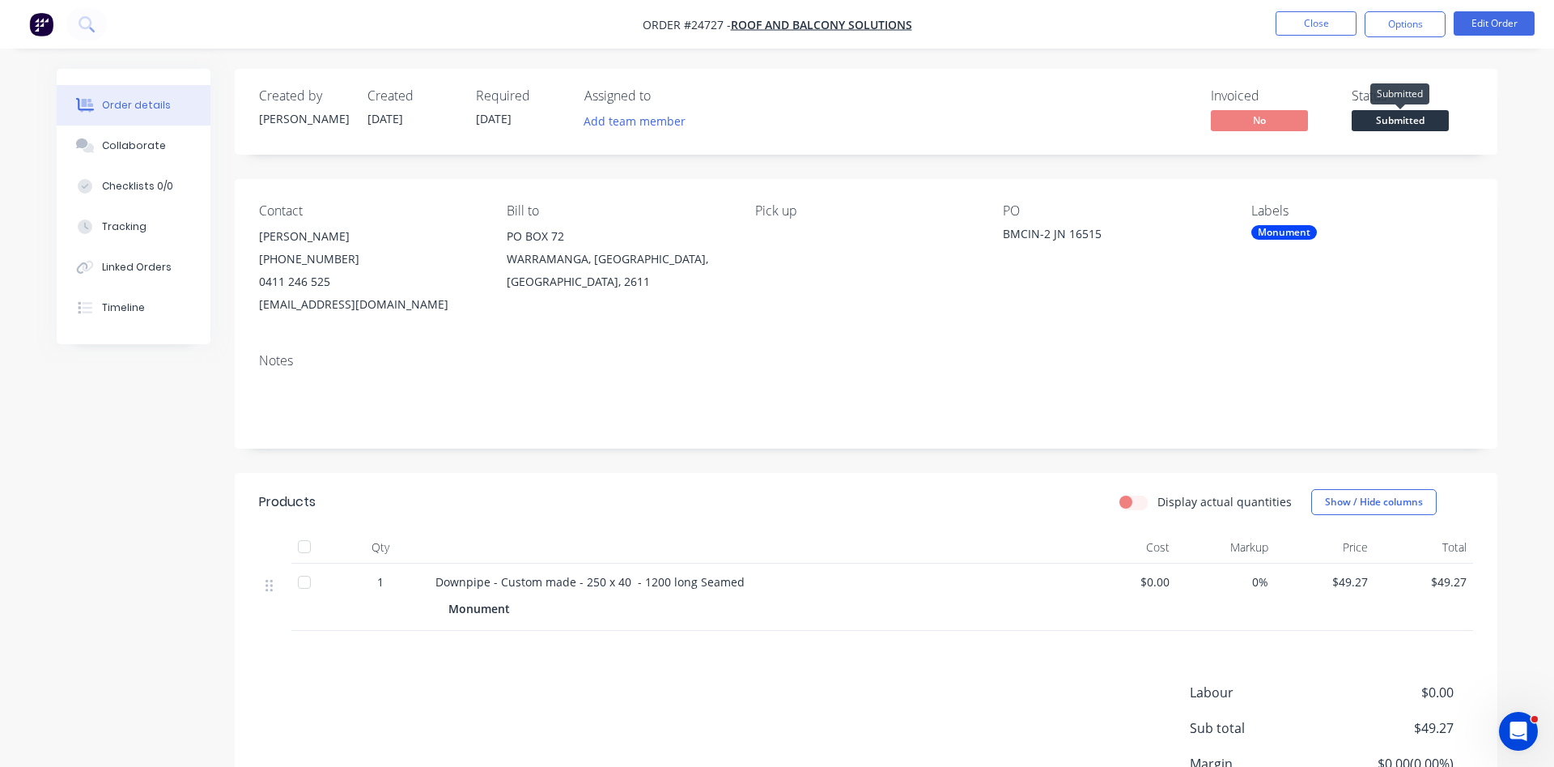
click at [1380, 128] on span "Submitted" at bounding box center [1400, 120] width 97 height 20
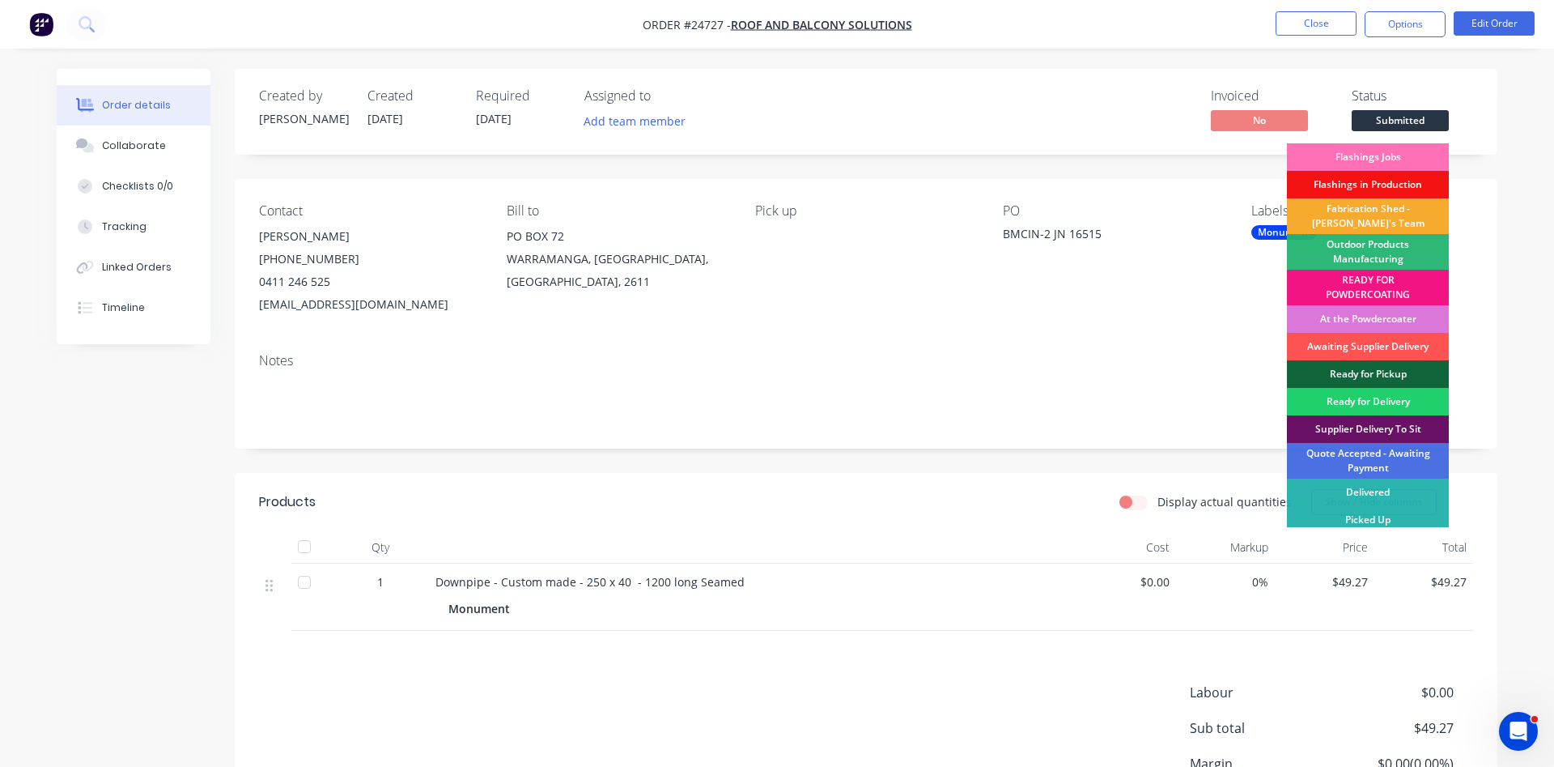
click at [1372, 219] on div "Fabrication Shed - [PERSON_NAME]'s Team" at bounding box center [1368, 216] width 162 height 36
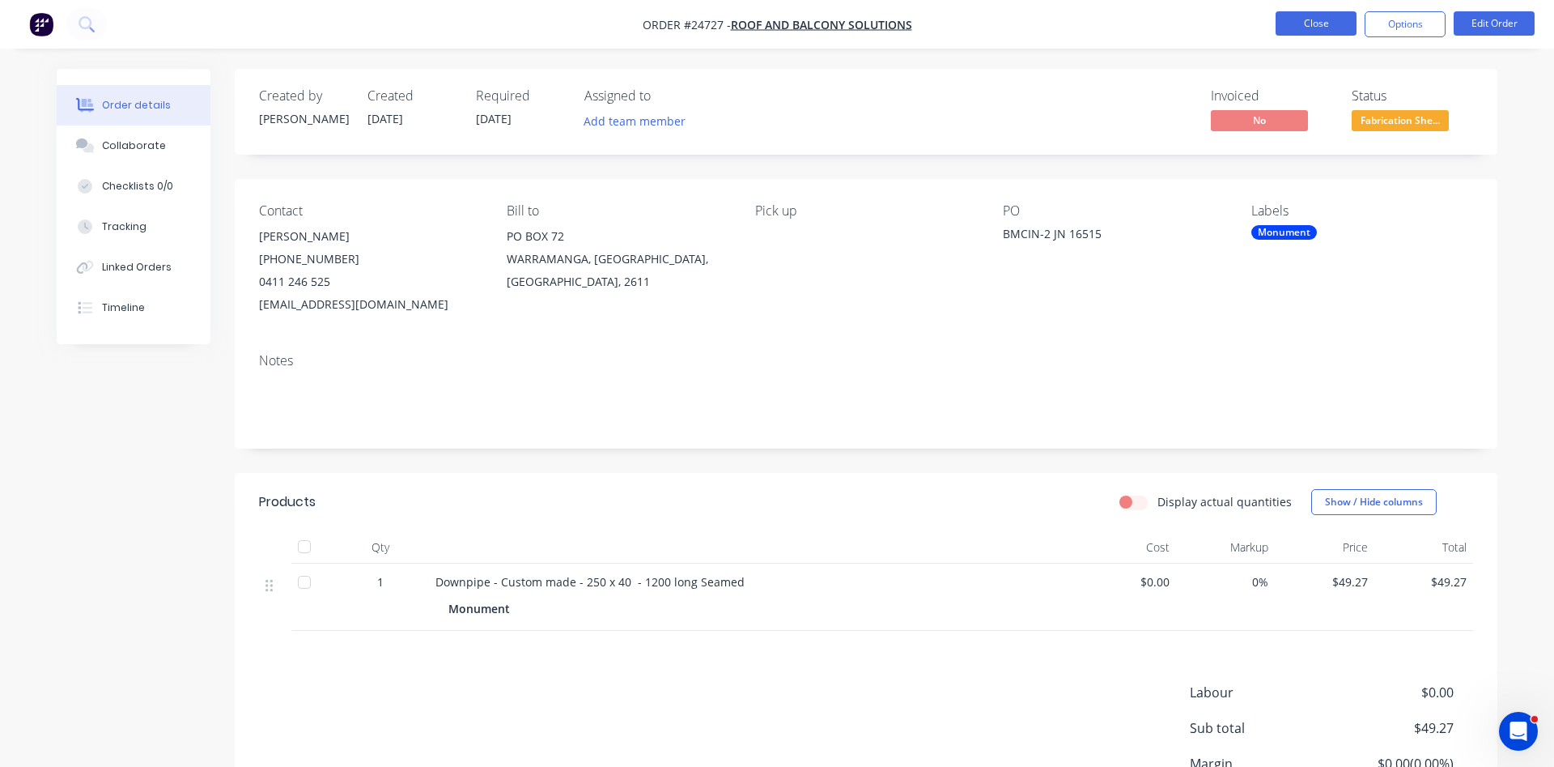
click at [1308, 23] on button "Close" at bounding box center [1316, 23] width 81 height 24
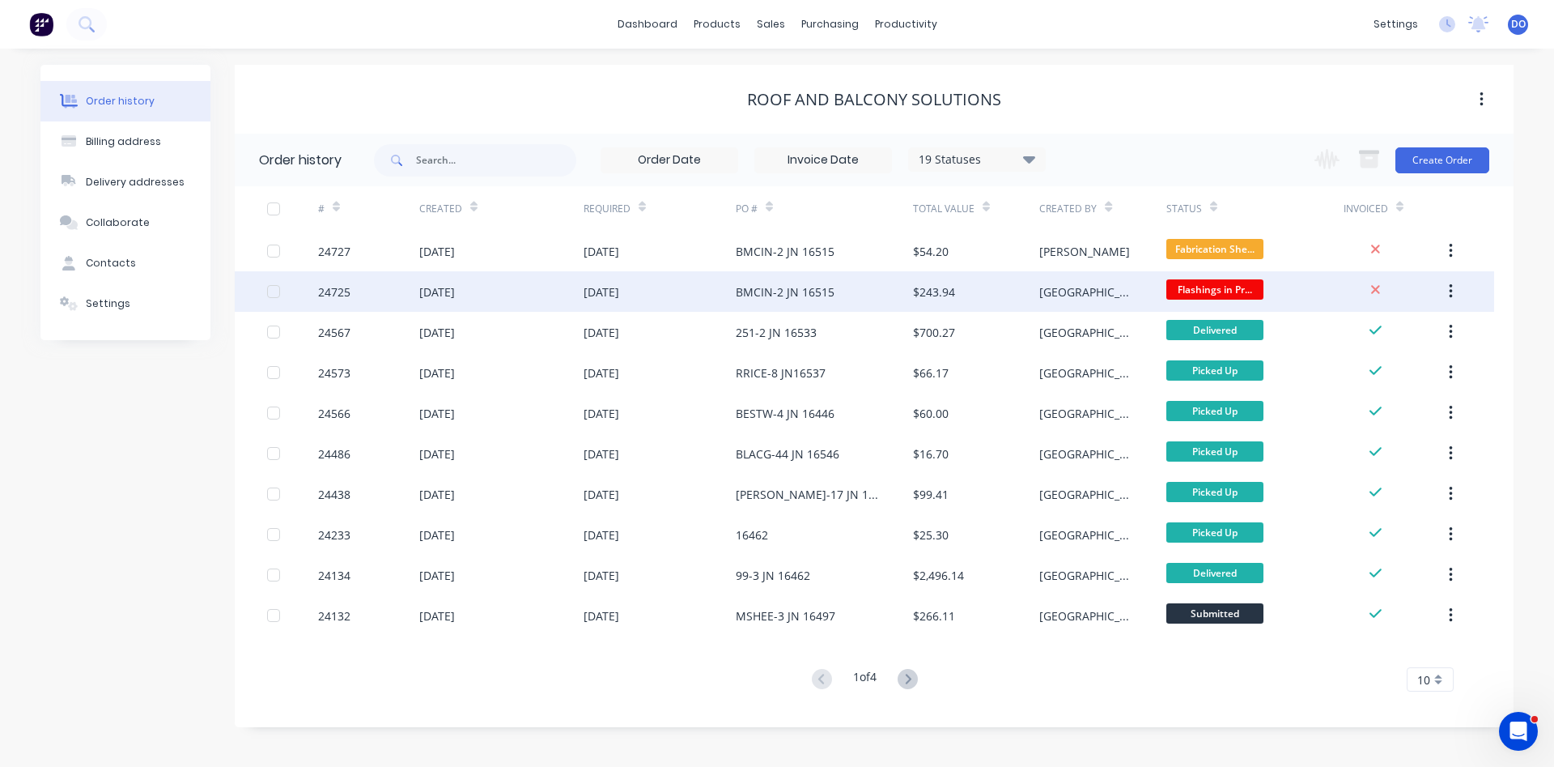
click at [694, 287] on div "[DATE]" at bounding box center [660, 291] width 152 height 40
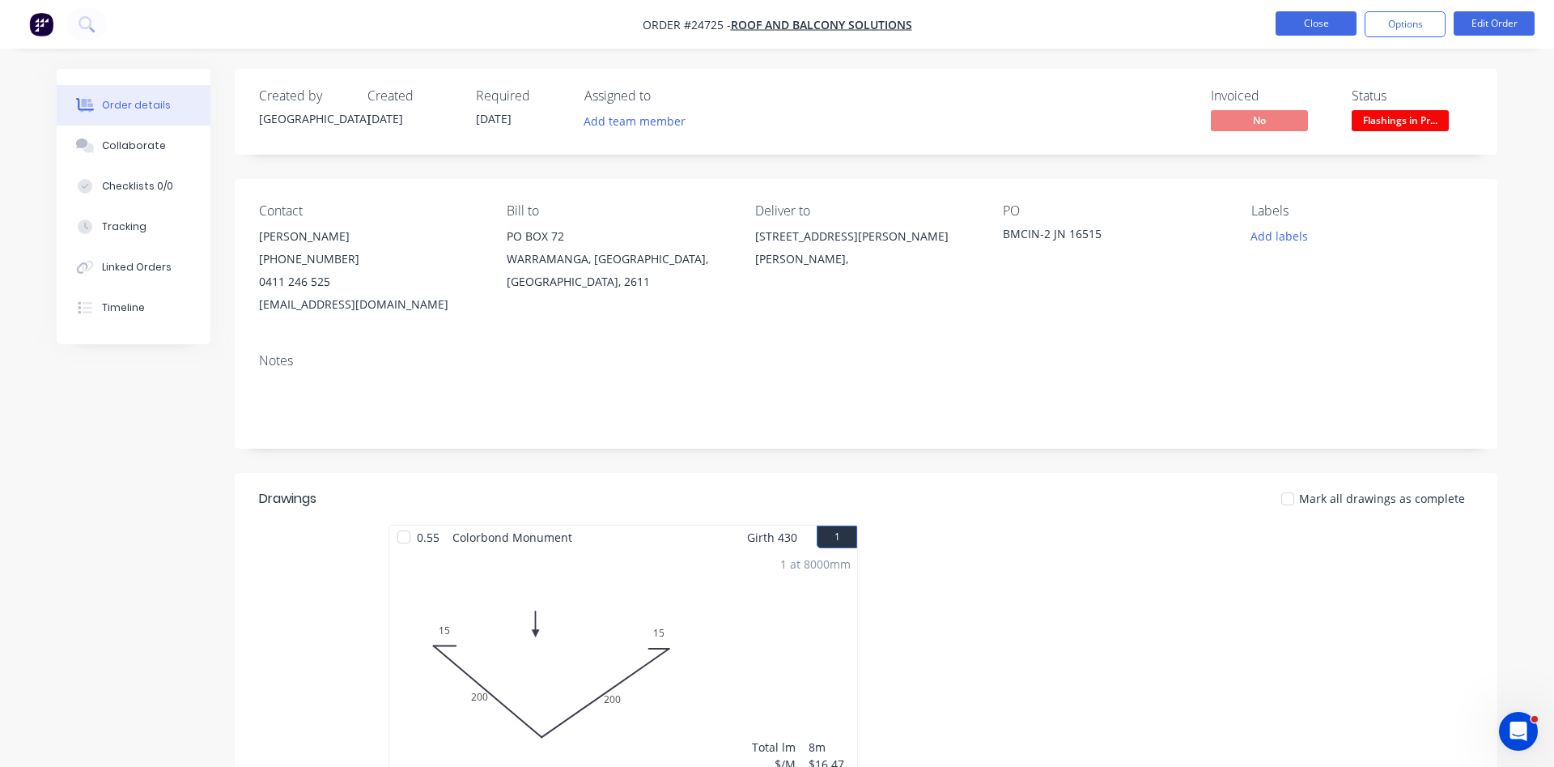
click at [1302, 19] on button "Close" at bounding box center [1316, 23] width 81 height 24
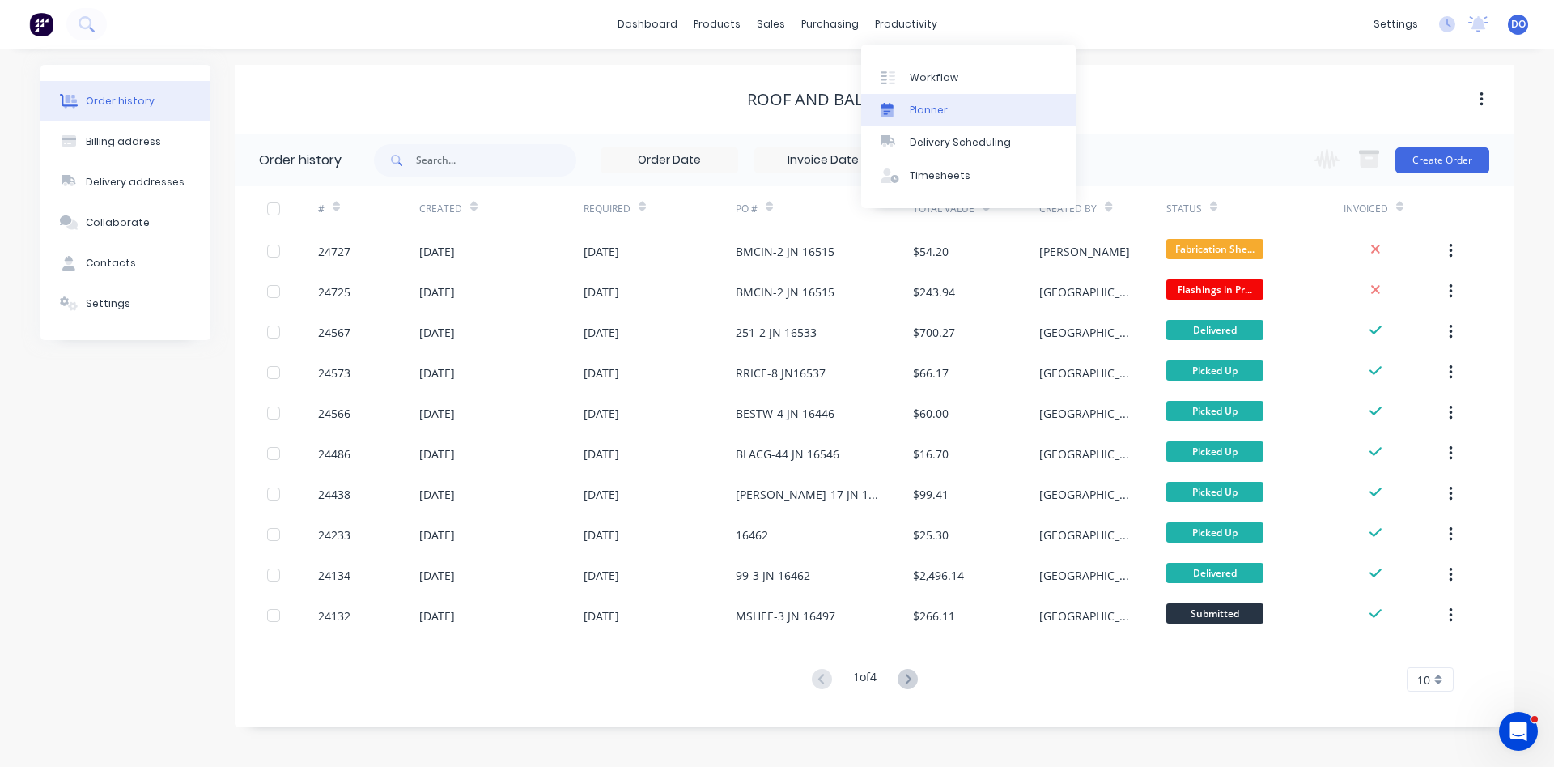
click at [920, 103] on div "Planner" at bounding box center [929, 110] width 38 height 15
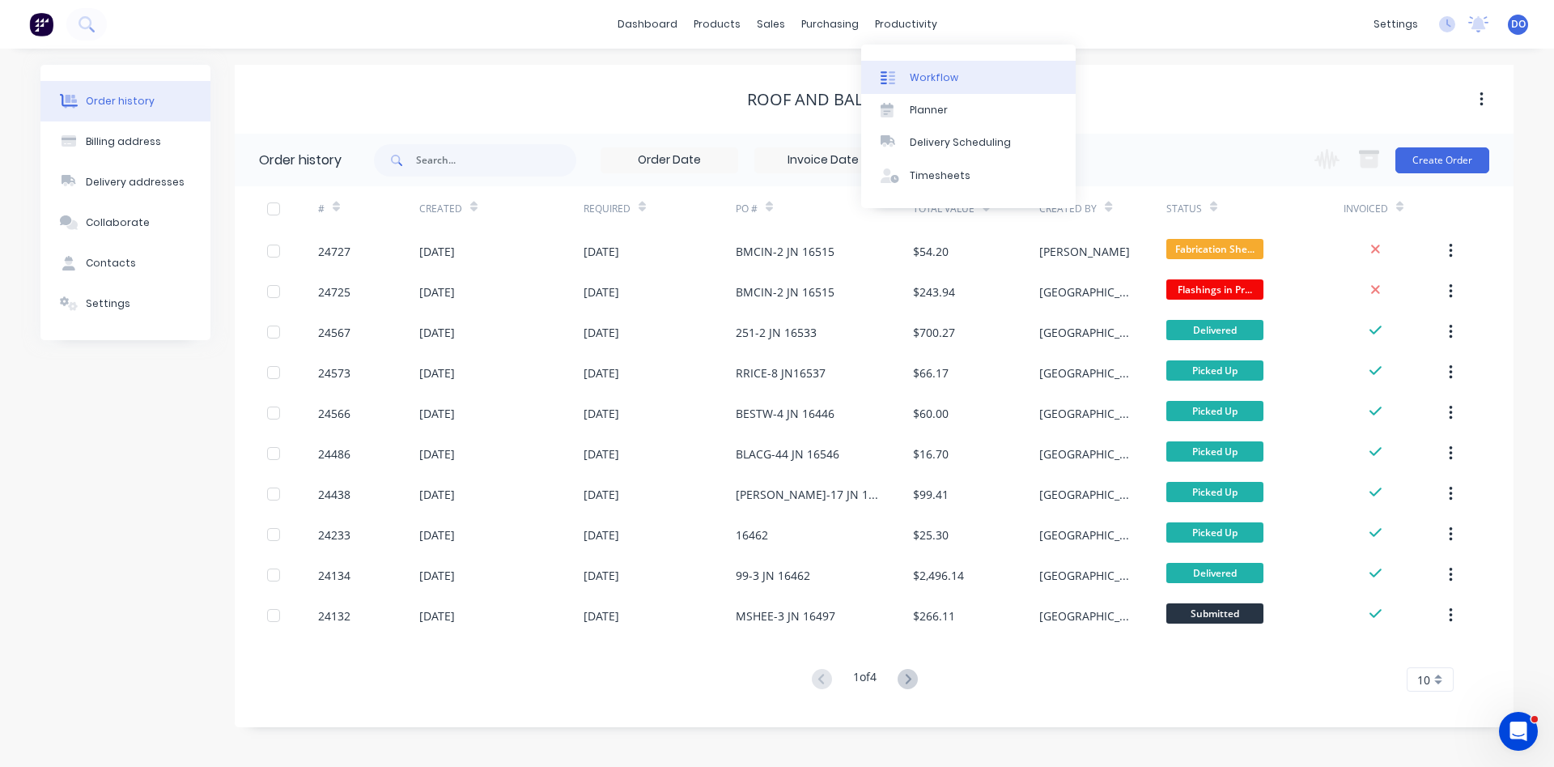
click at [930, 85] on link "Workflow" at bounding box center [968, 77] width 215 height 32
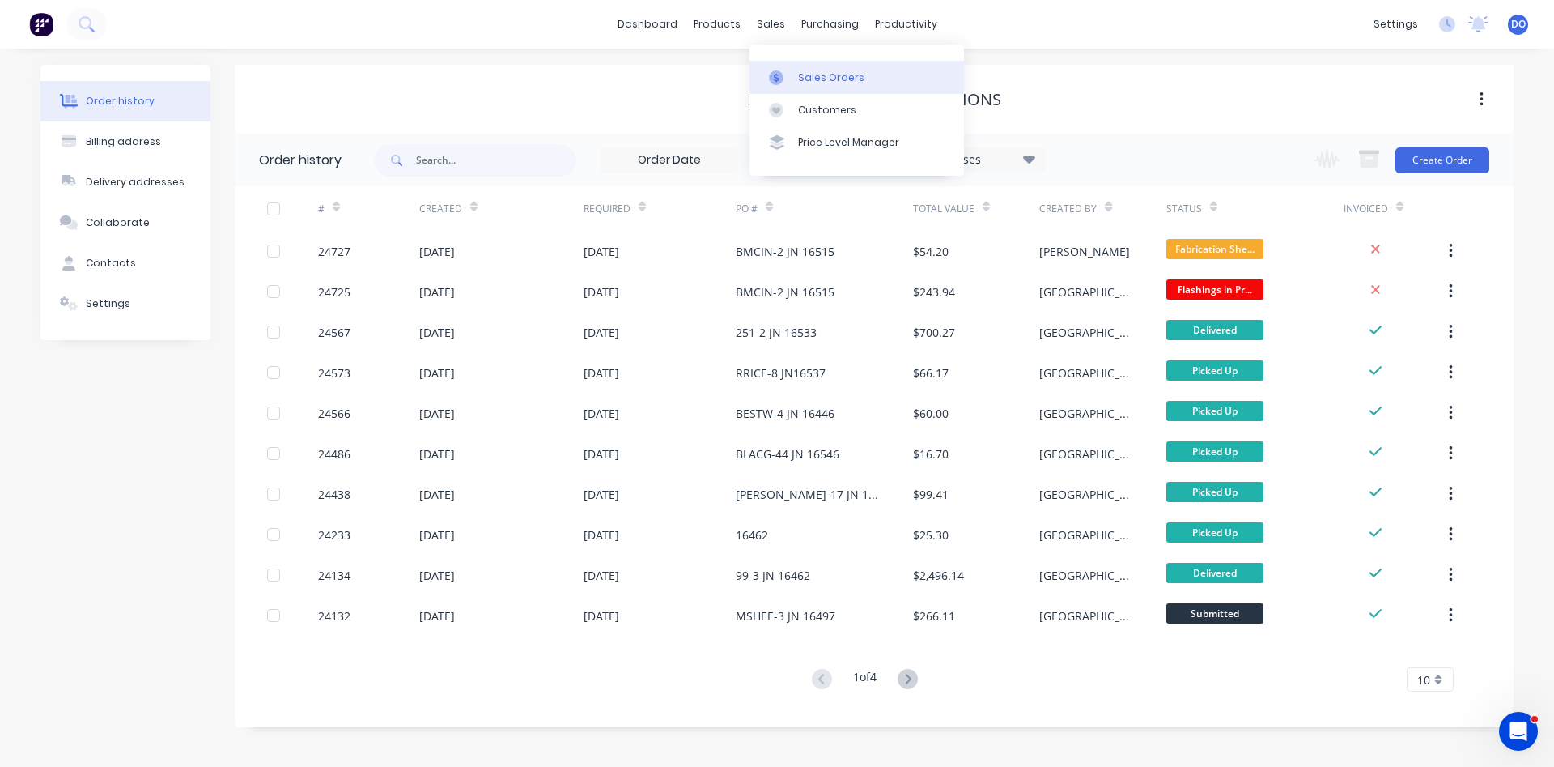
click at [829, 82] on div "Sales Orders" at bounding box center [831, 77] width 66 height 15
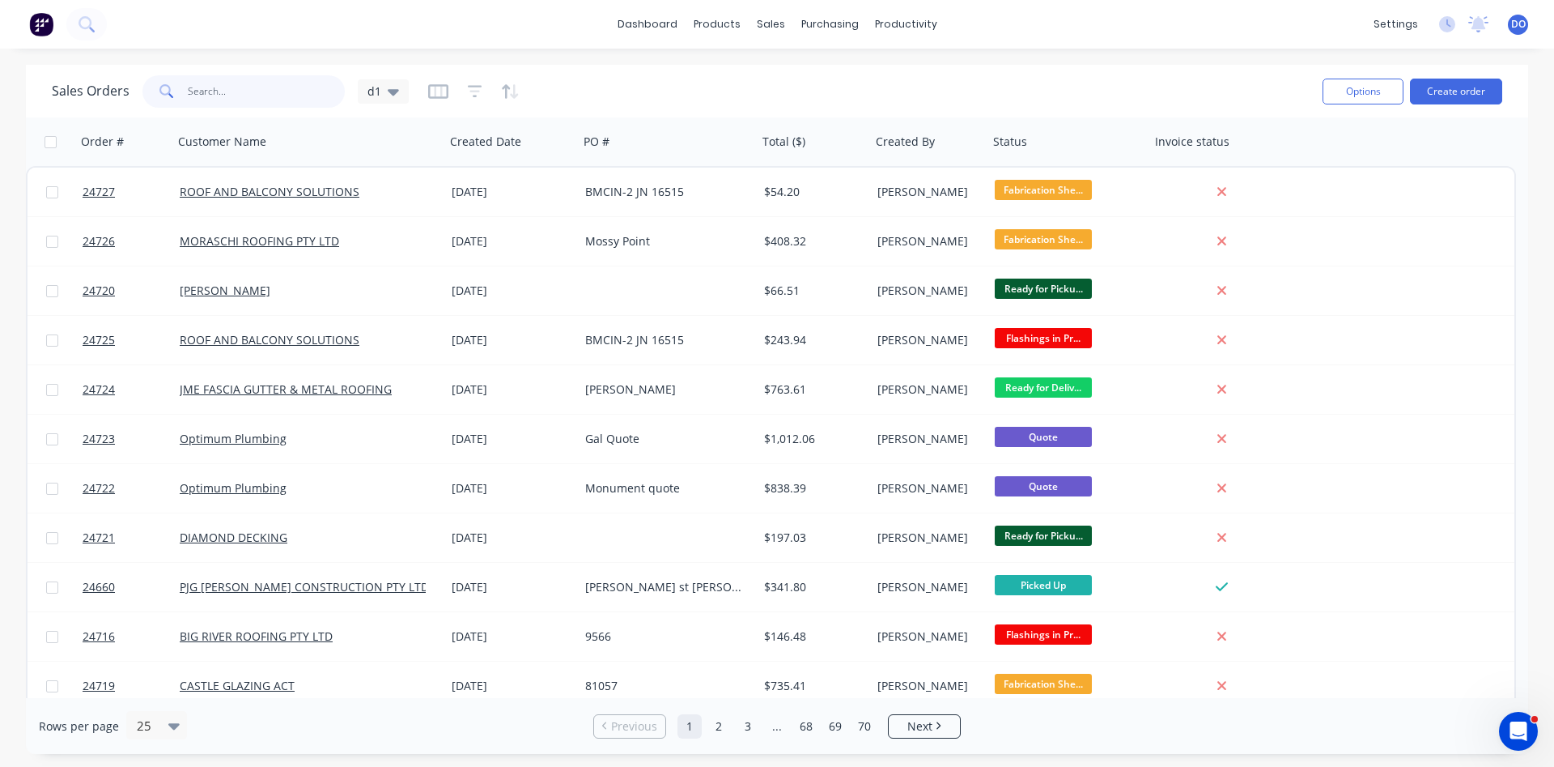
click at [262, 81] on input "text" at bounding box center [267, 91] width 158 height 32
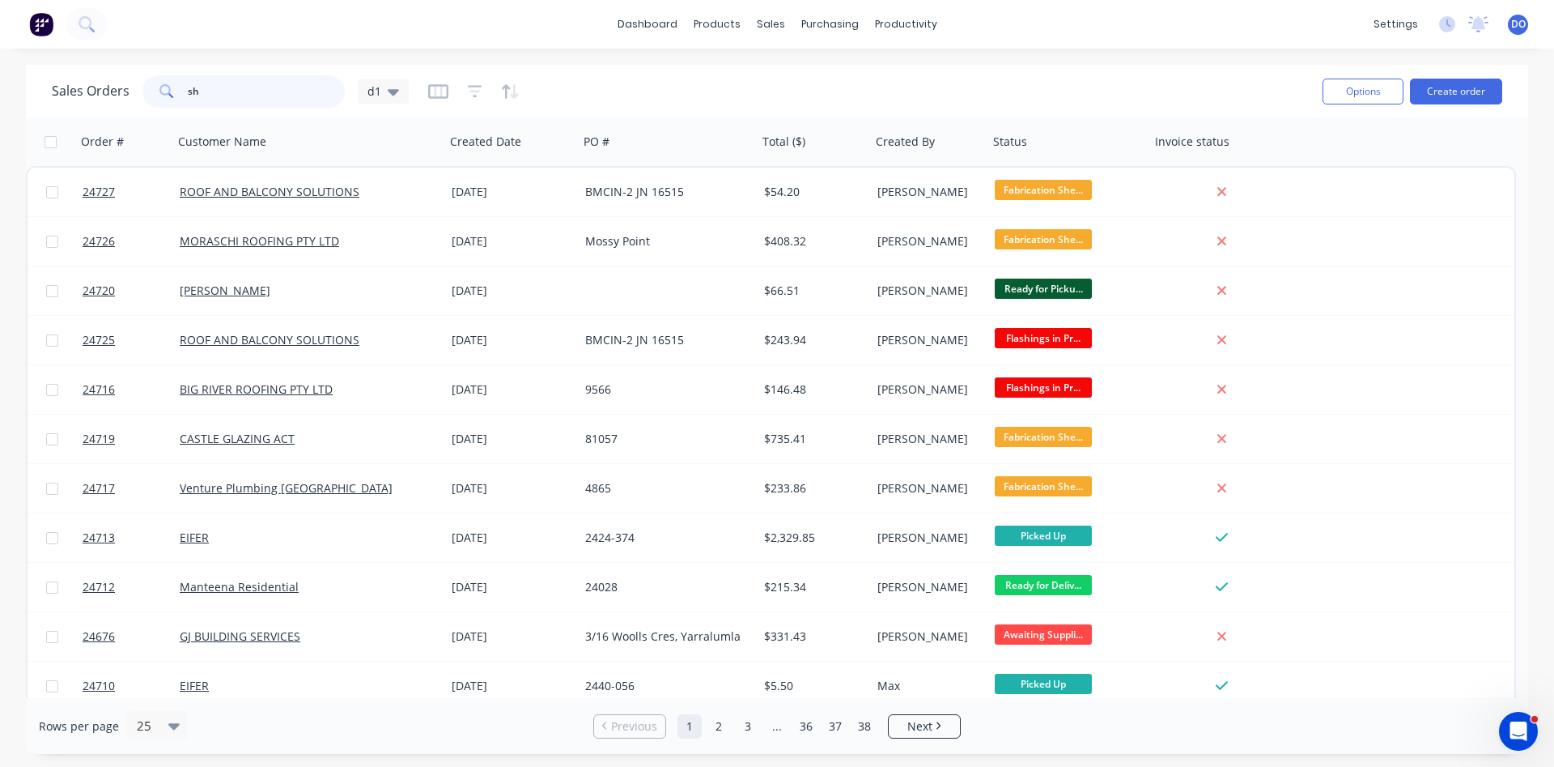
type input "s"
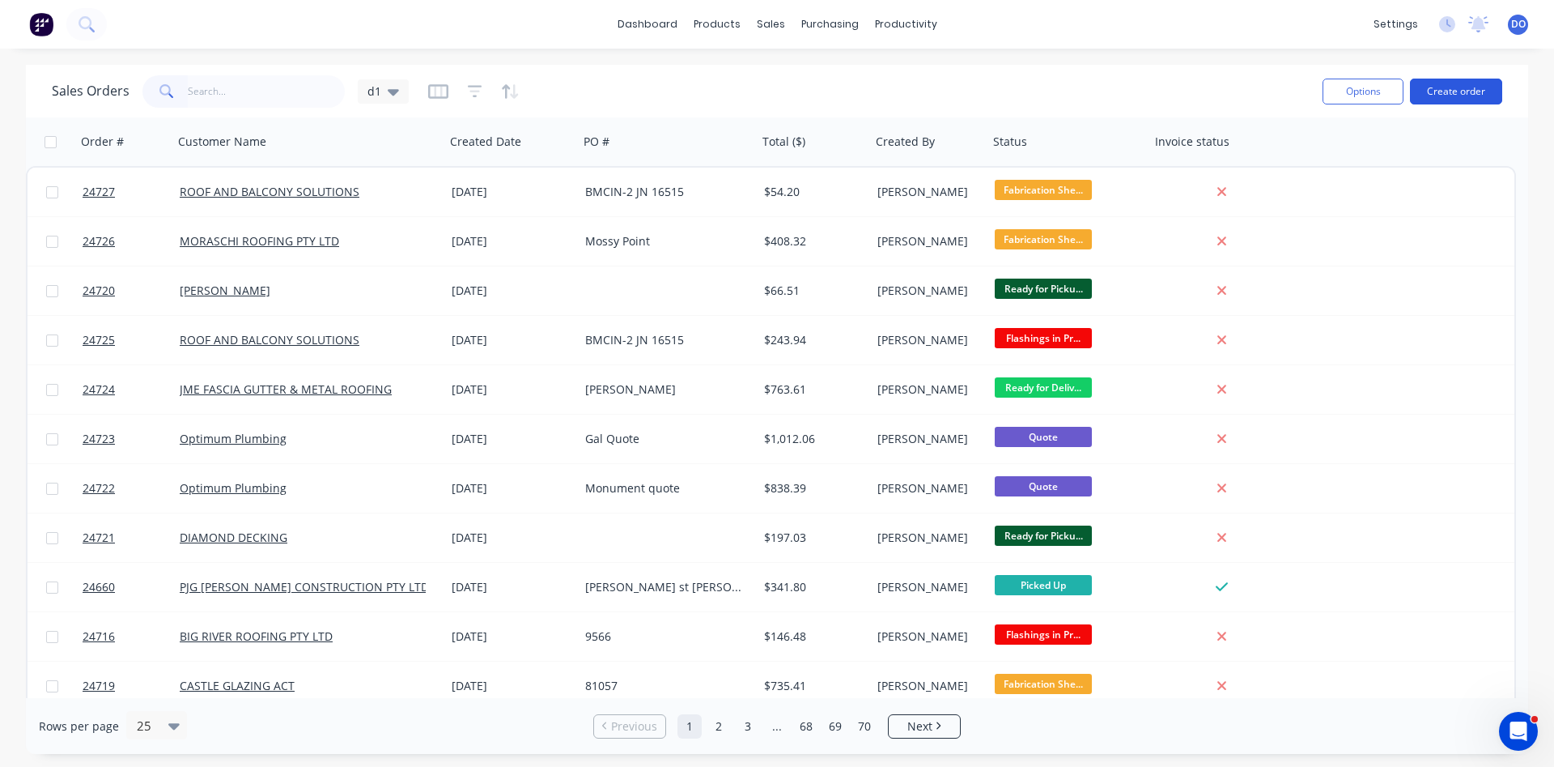
click at [1475, 87] on button "Create order" at bounding box center [1456, 92] width 92 height 26
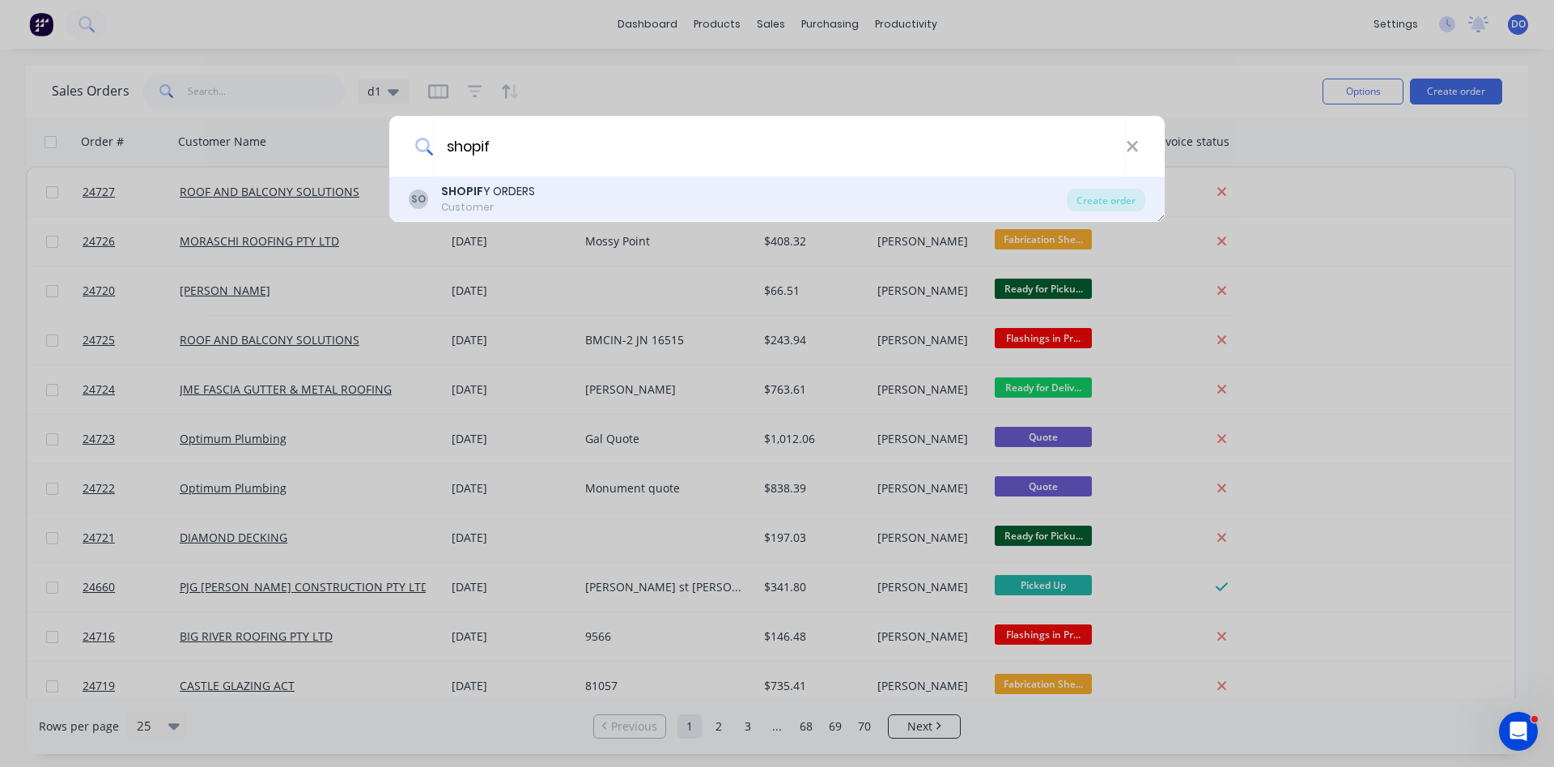
type input "shopif"
click at [511, 204] on div "Customer" at bounding box center [488, 207] width 94 height 15
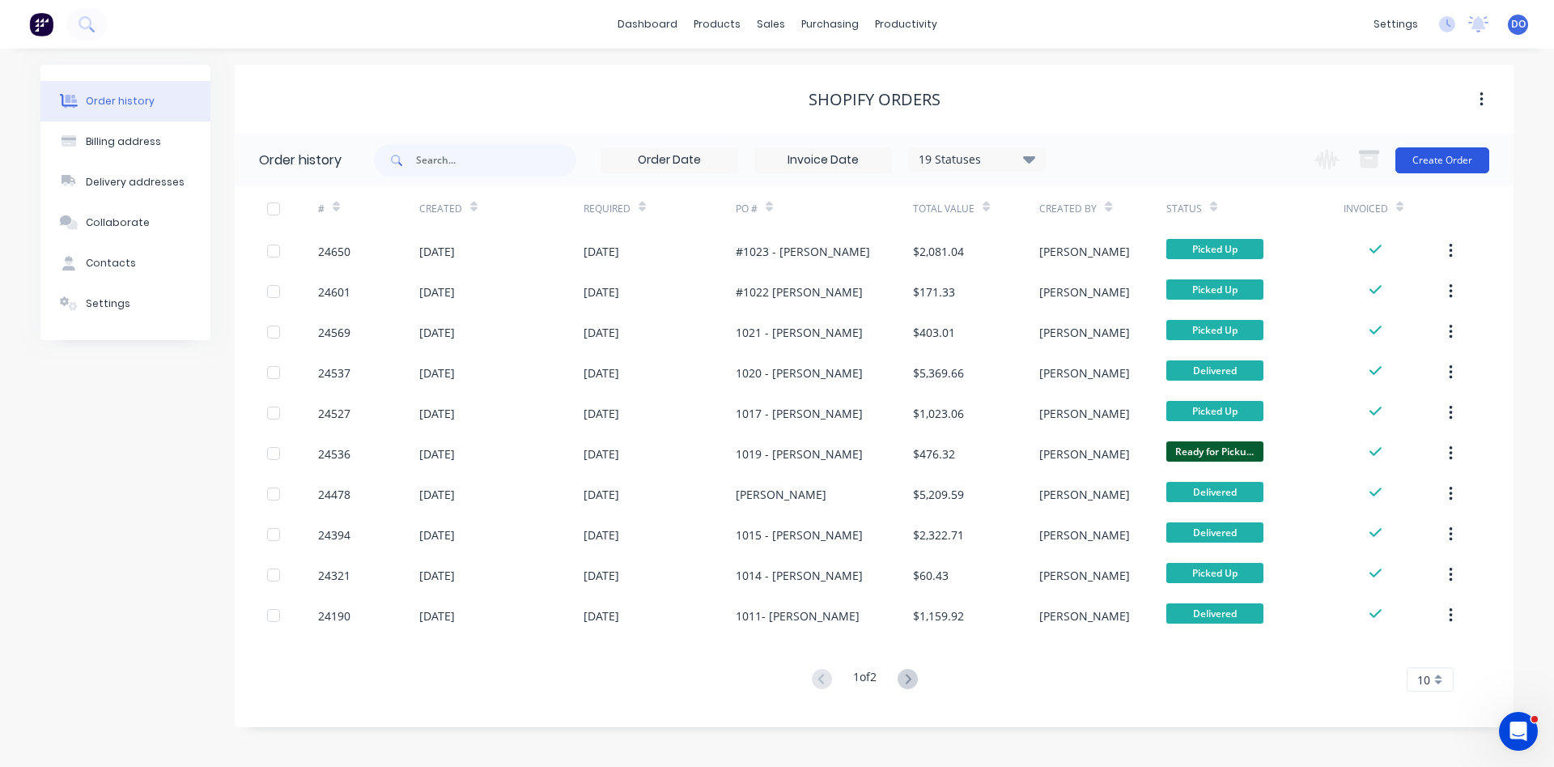
click at [1431, 159] on button "Create Order" at bounding box center [1443, 160] width 94 height 26
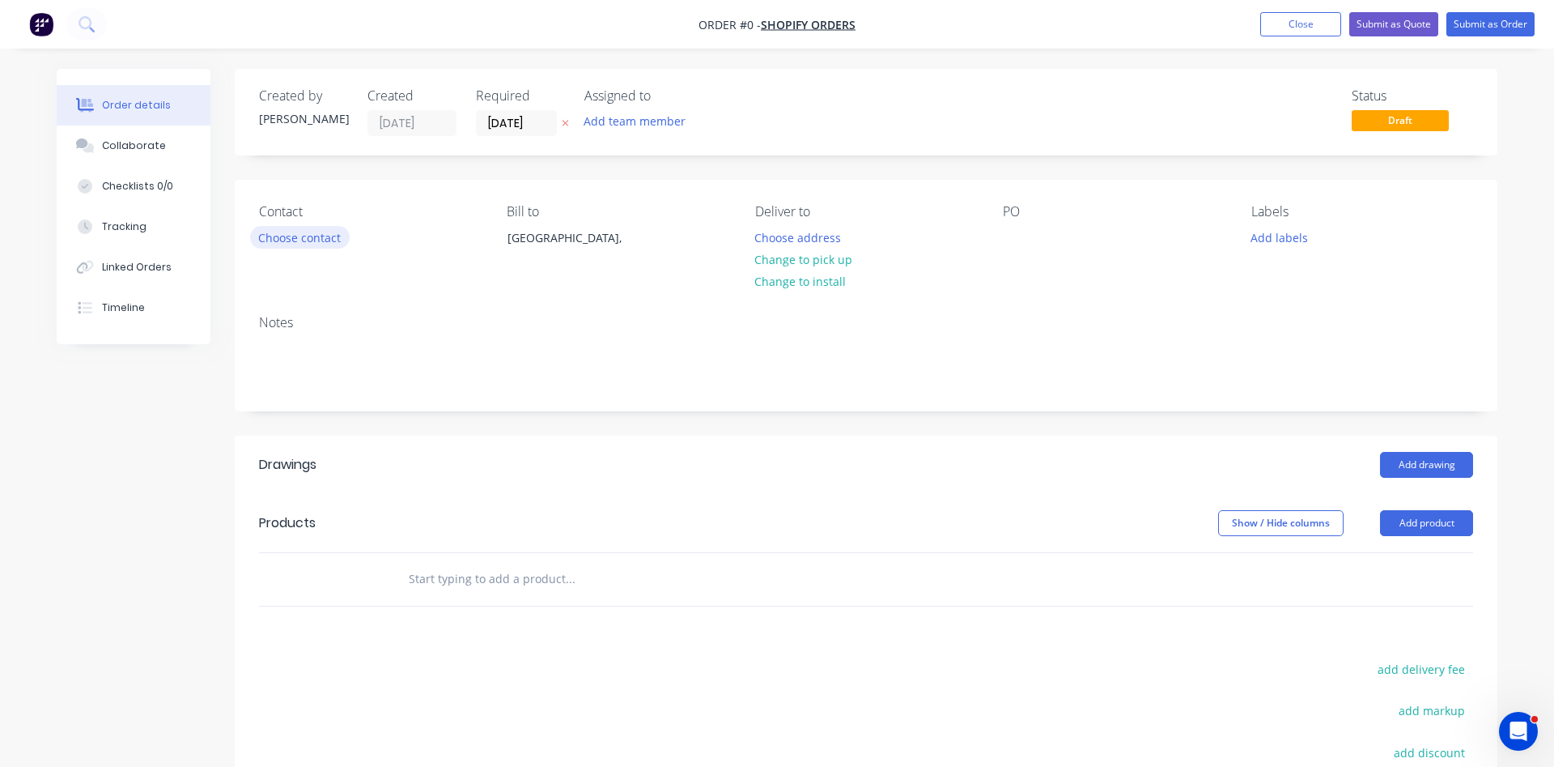
click at [297, 234] on button "Choose contact" at bounding box center [300, 237] width 100 height 22
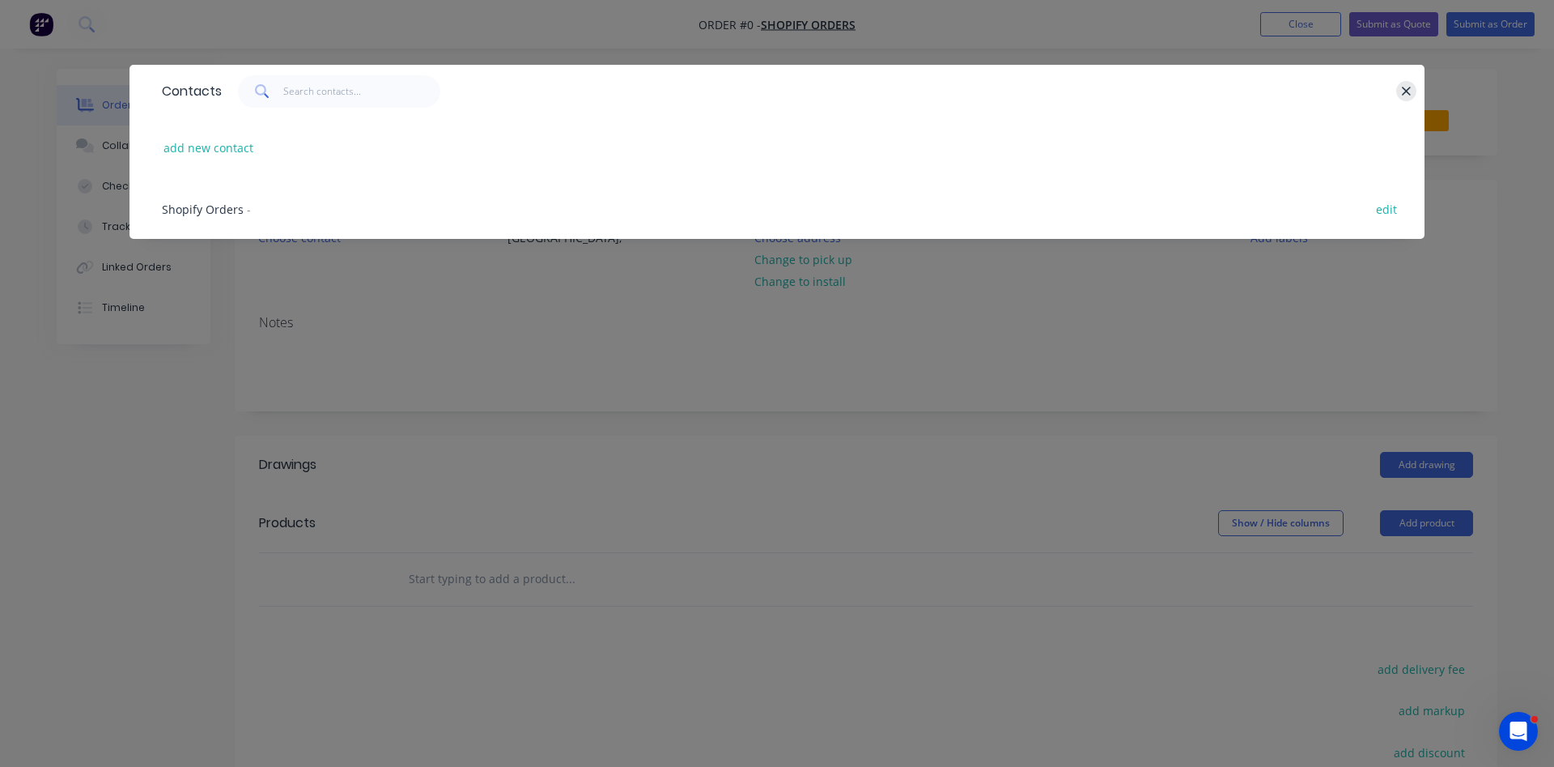
click at [1401, 96] on button "button" at bounding box center [1407, 91] width 20 height 20
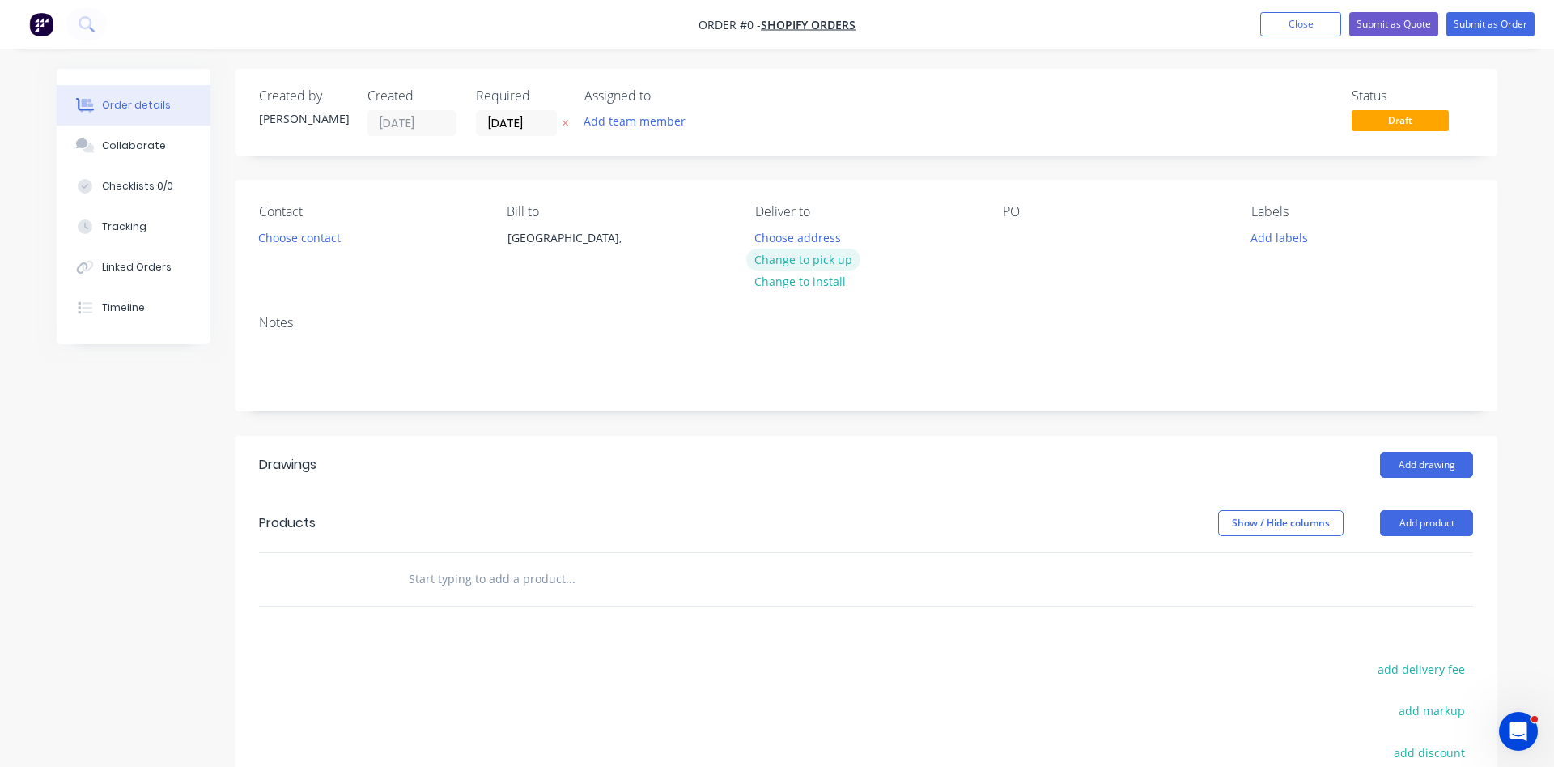
click at [817, 260] on button "Change to pick up" at bounding box center [803, 260] width 115 height 22
click at [1013, 245] on div at bounding box center [1016, 237] width 26 height 23
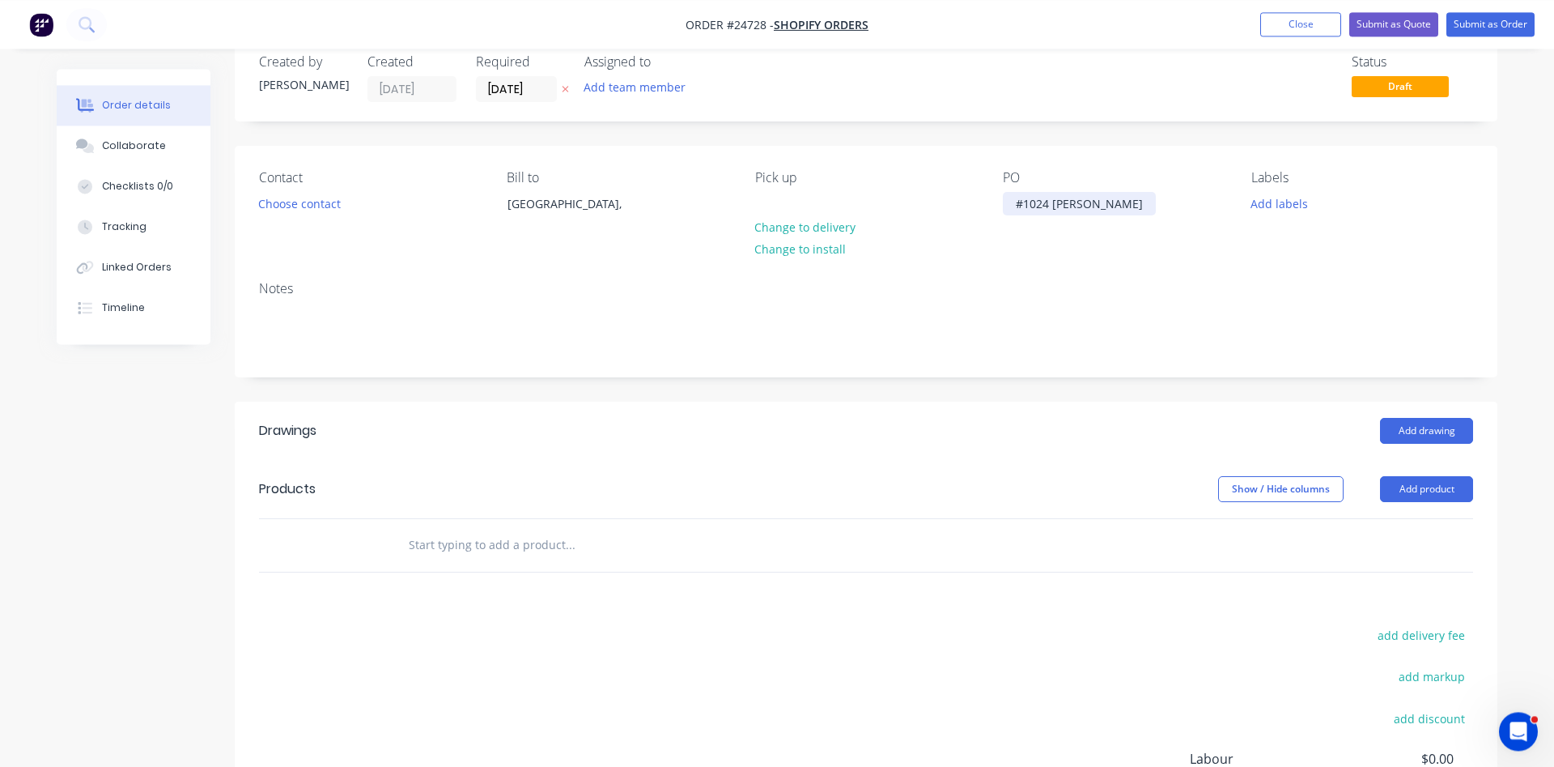
scroll to position [165, 0]
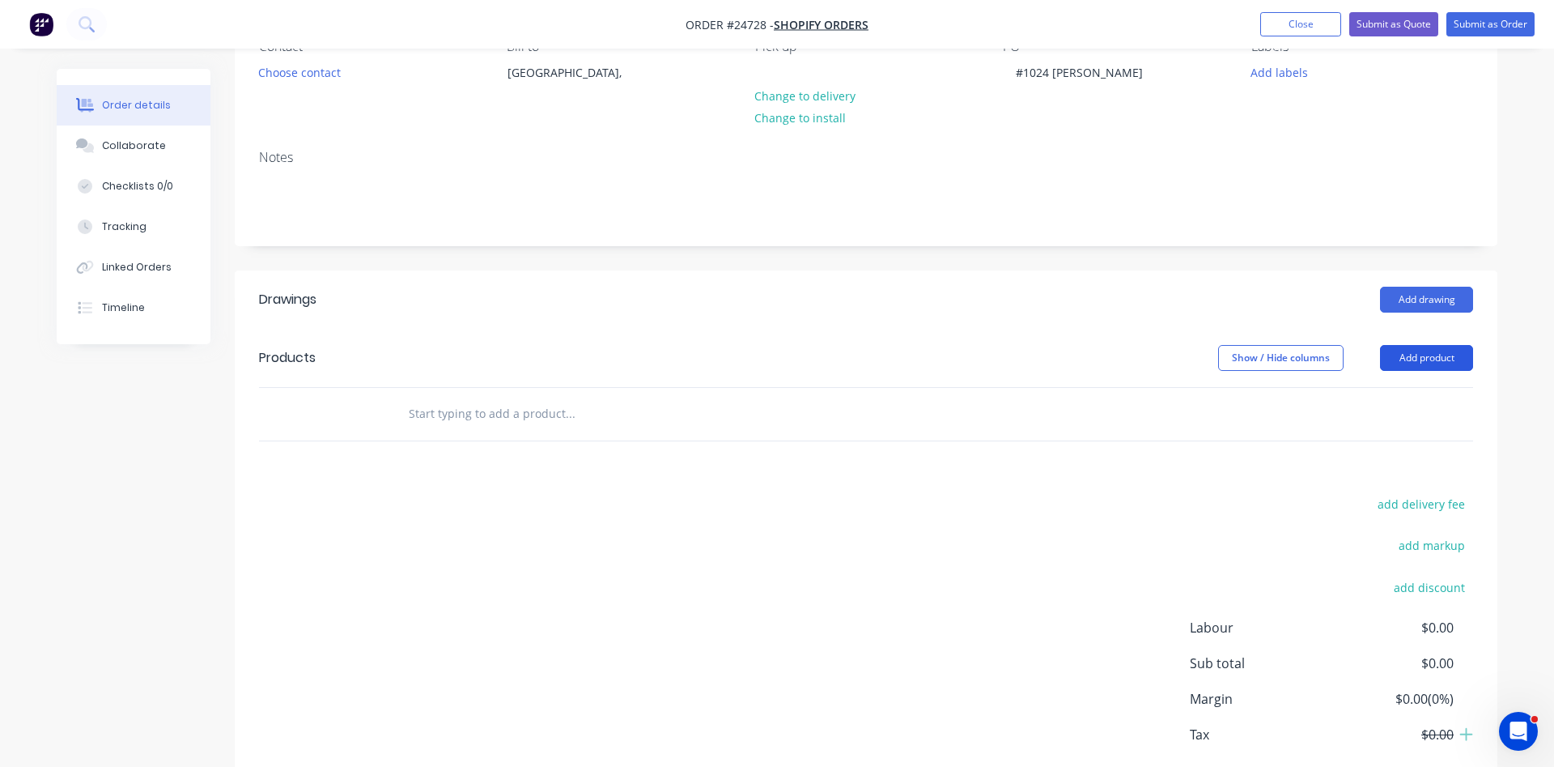
click at [1430, 356] on button "Add product" at bounding box center [1426, 358] width 93 height 26
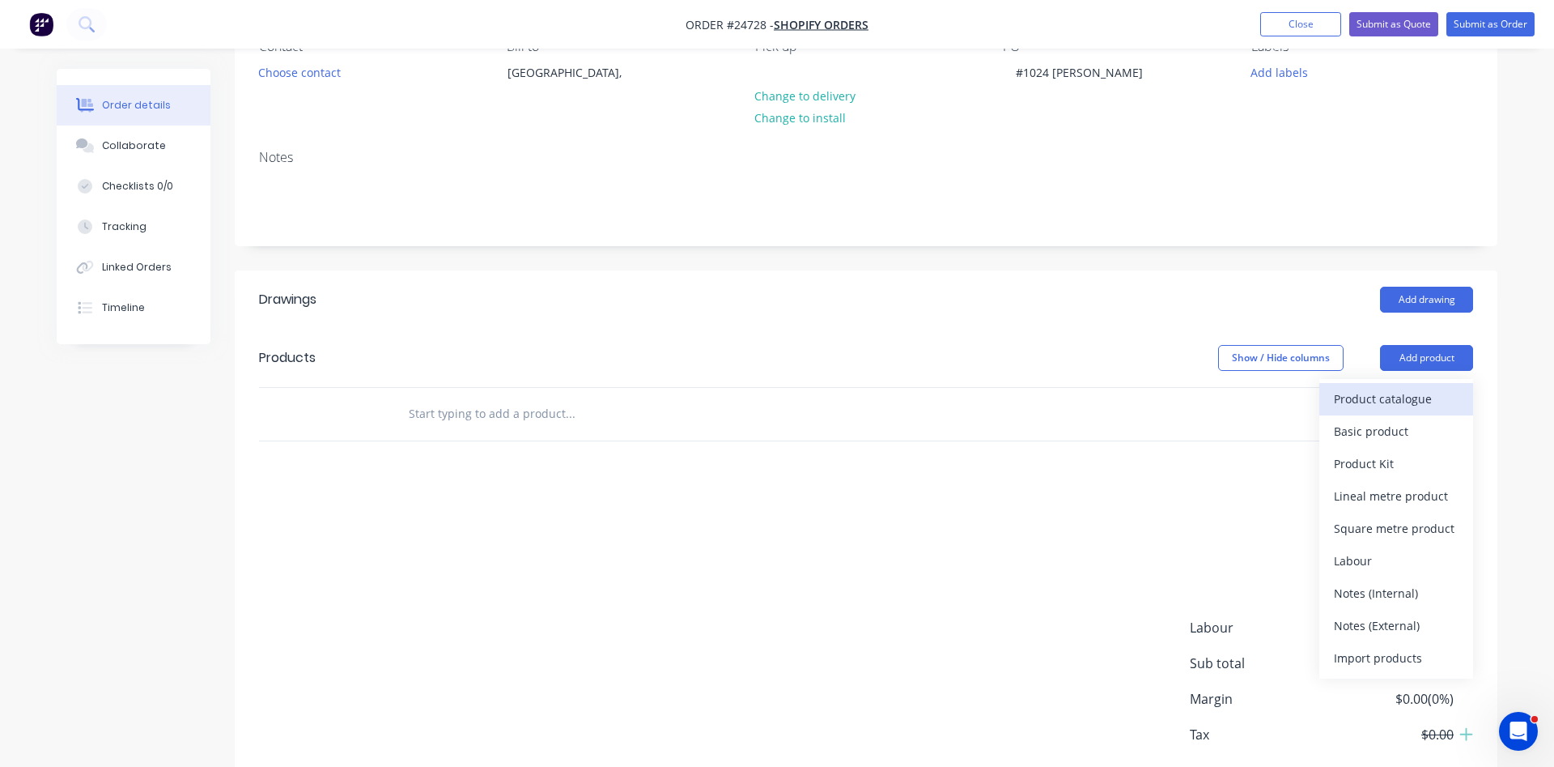
click at [1362, 399] on div "Product catalogue" at bounding box center [1396, 398] width 125 height 23
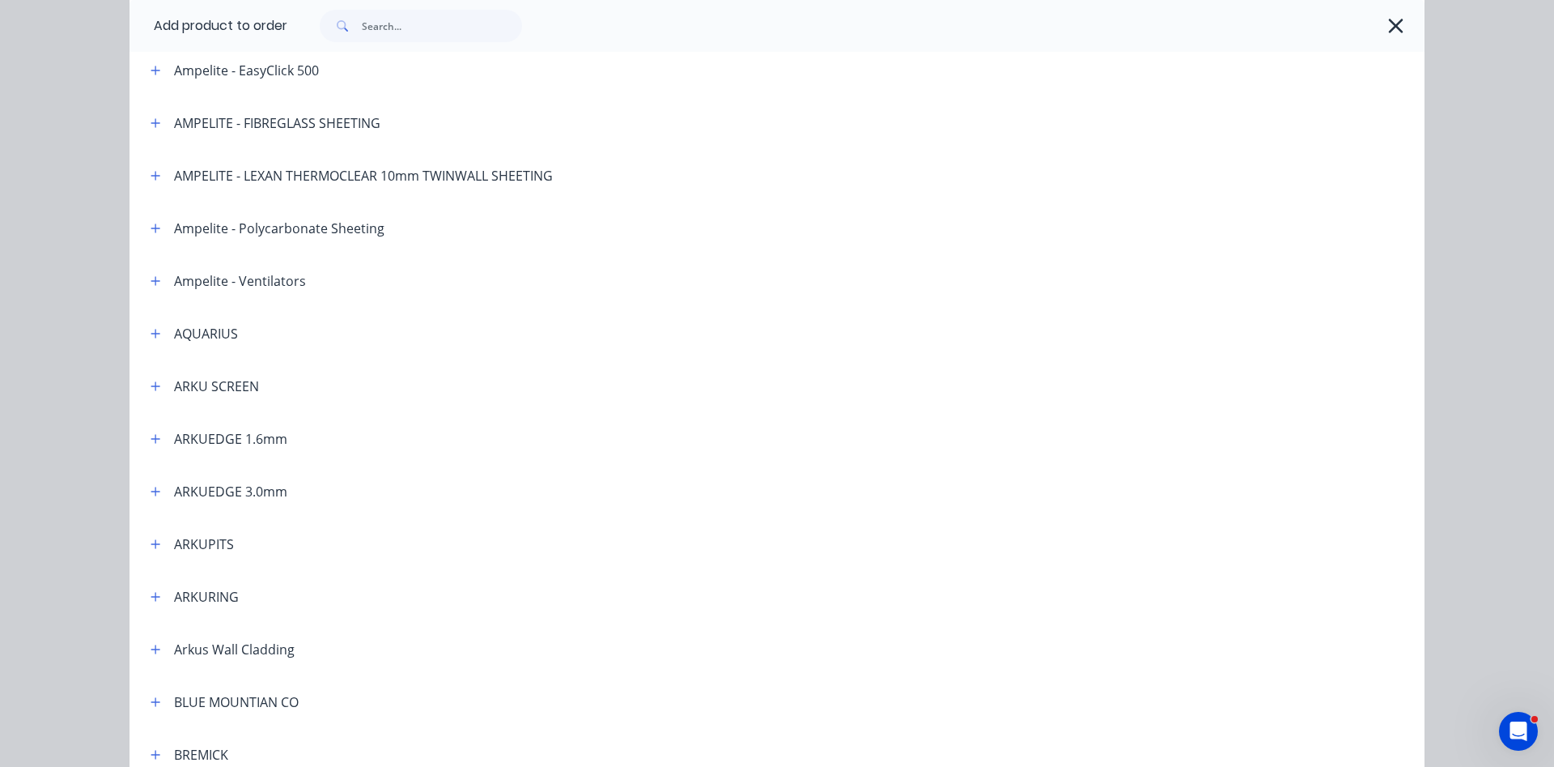
scroll to position [185, 0]
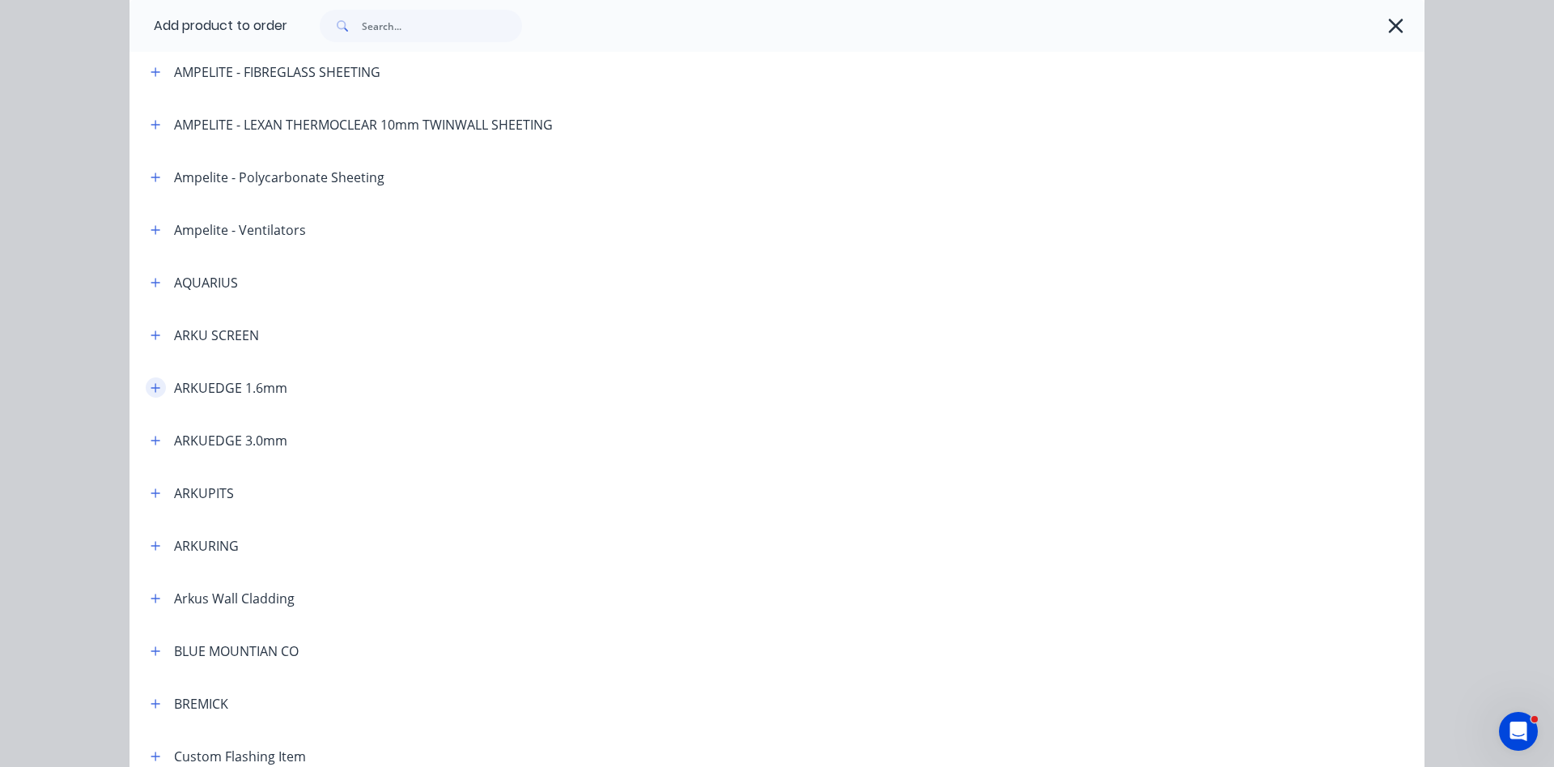
click at [155, 384] on icon "button" at bounding box center [156, 387] width 10 height 11
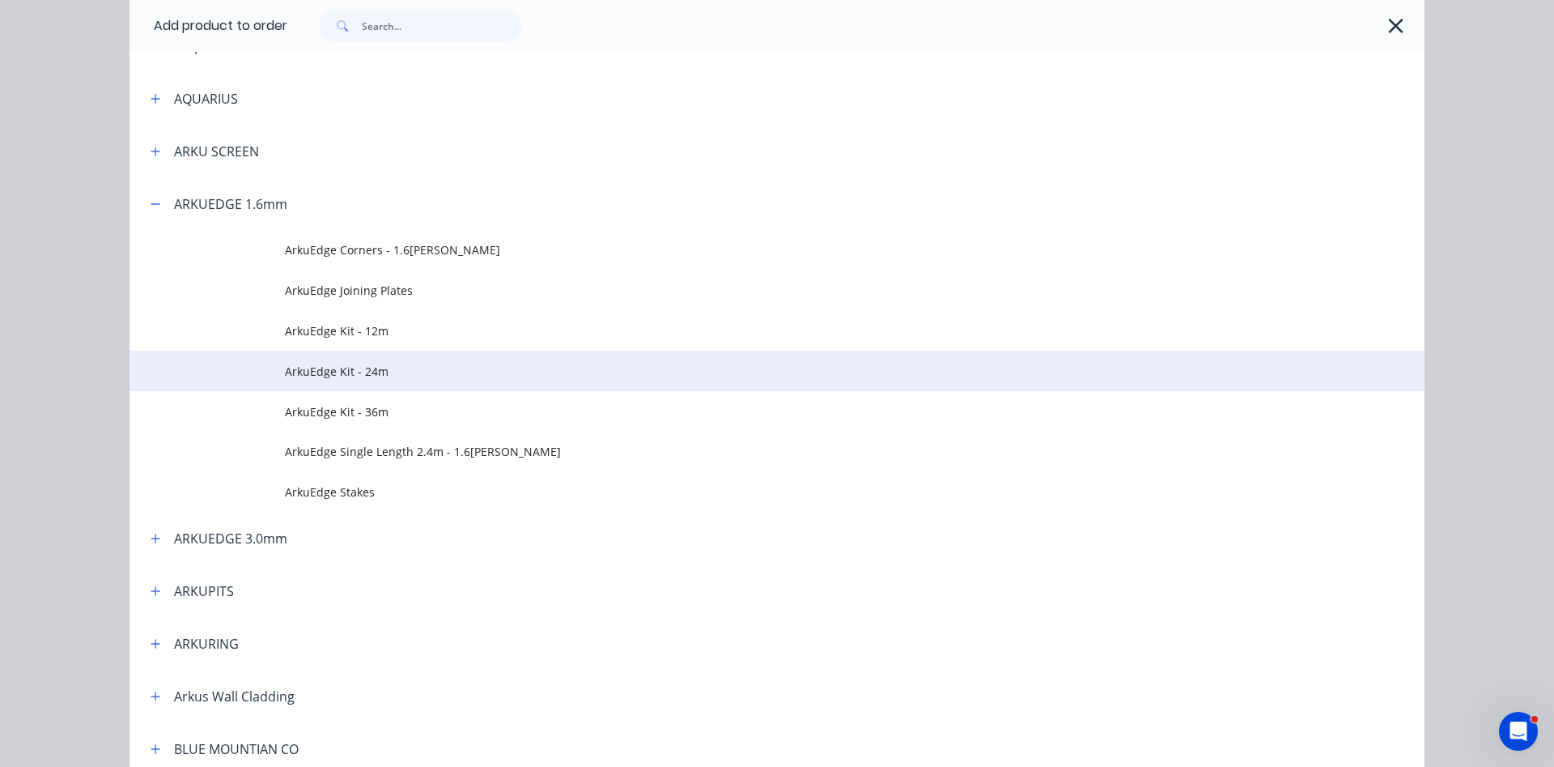
scroll to position [369, 0]
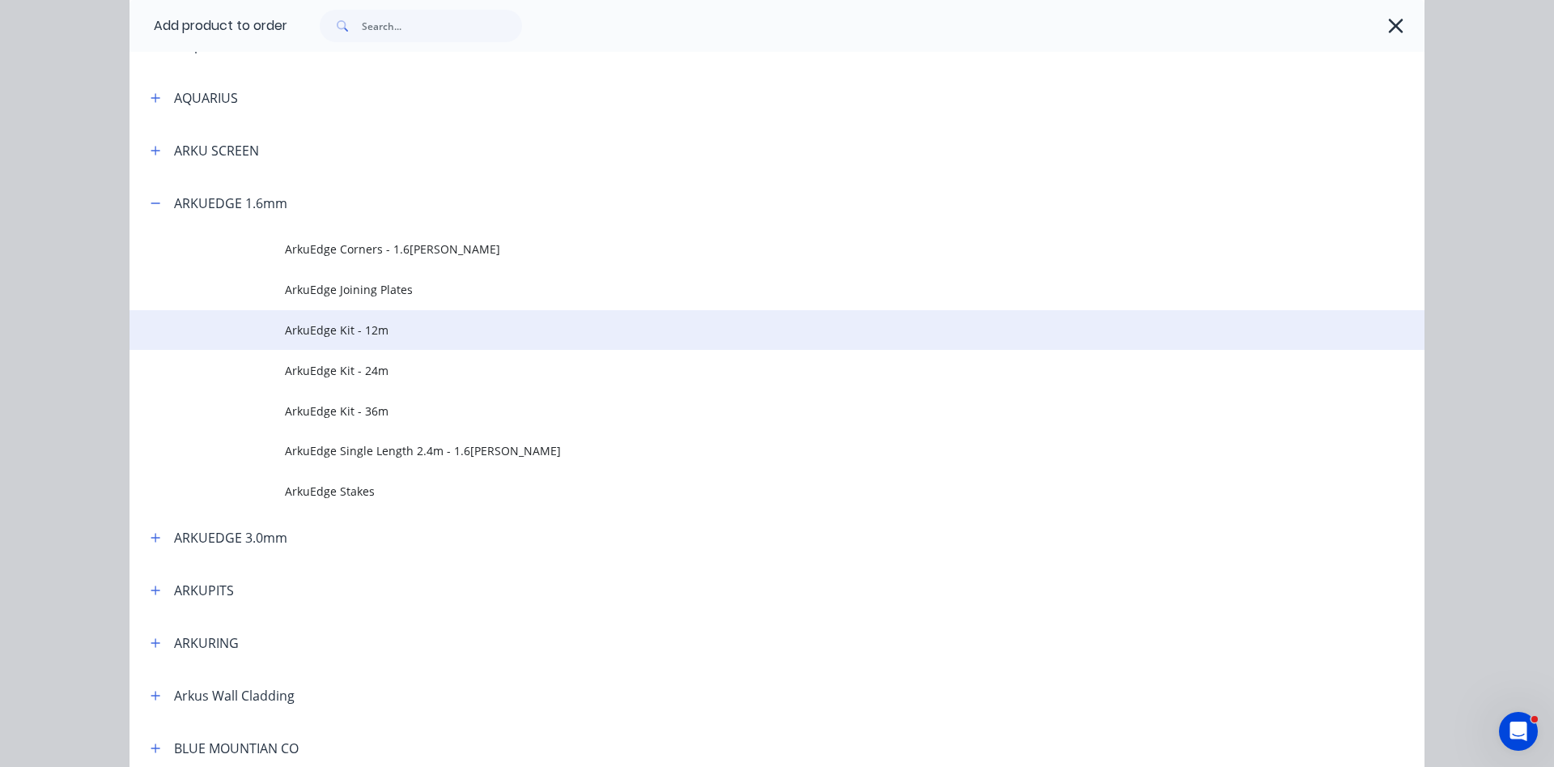
click at [339, 324] on span "ArkuEdge Kit - 12m" at bounding box center [741, 329] width 912 height 17
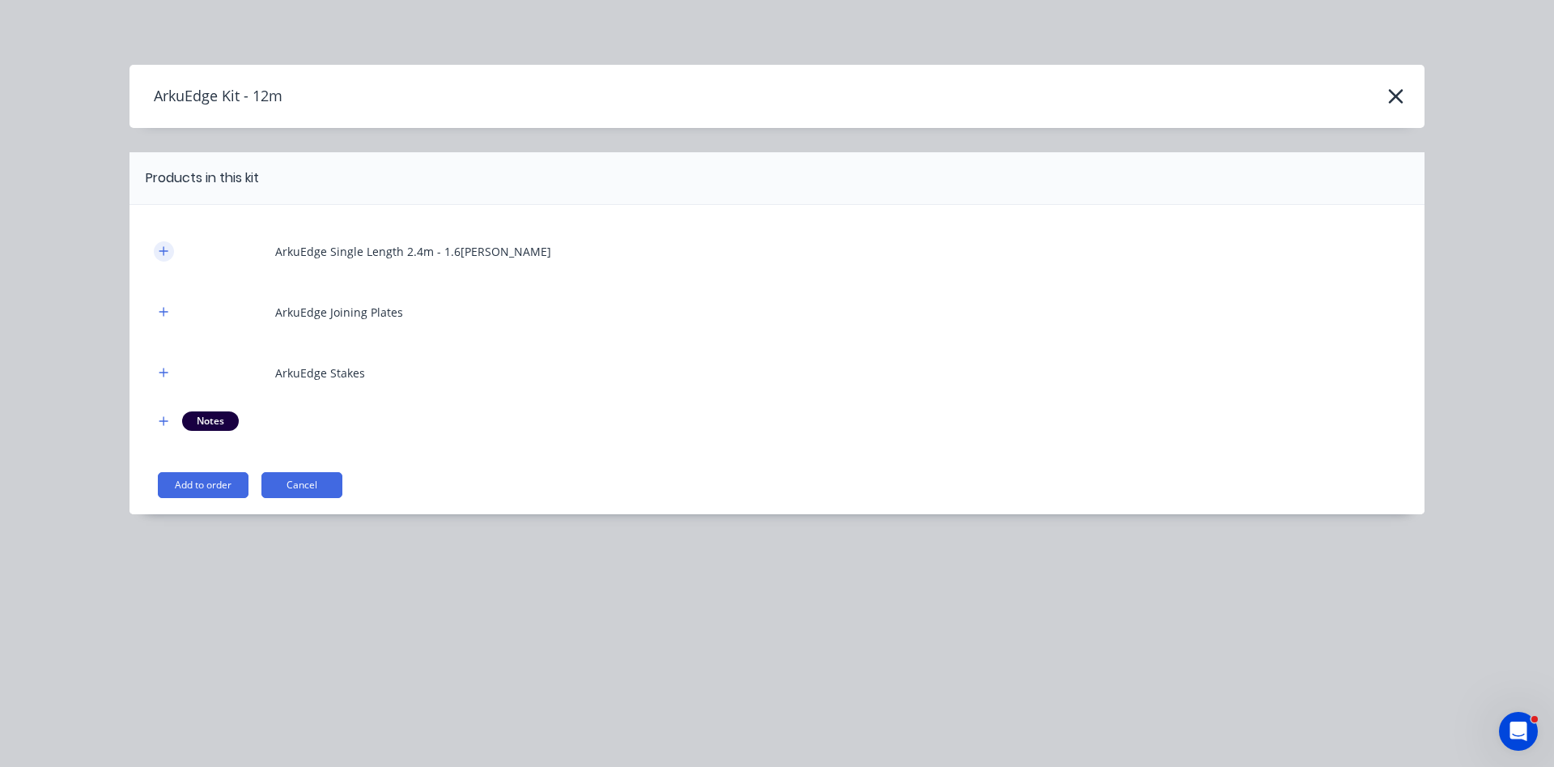
click at [171, 250] on button "button" at bounding box center [164, 251] width 20 height 20
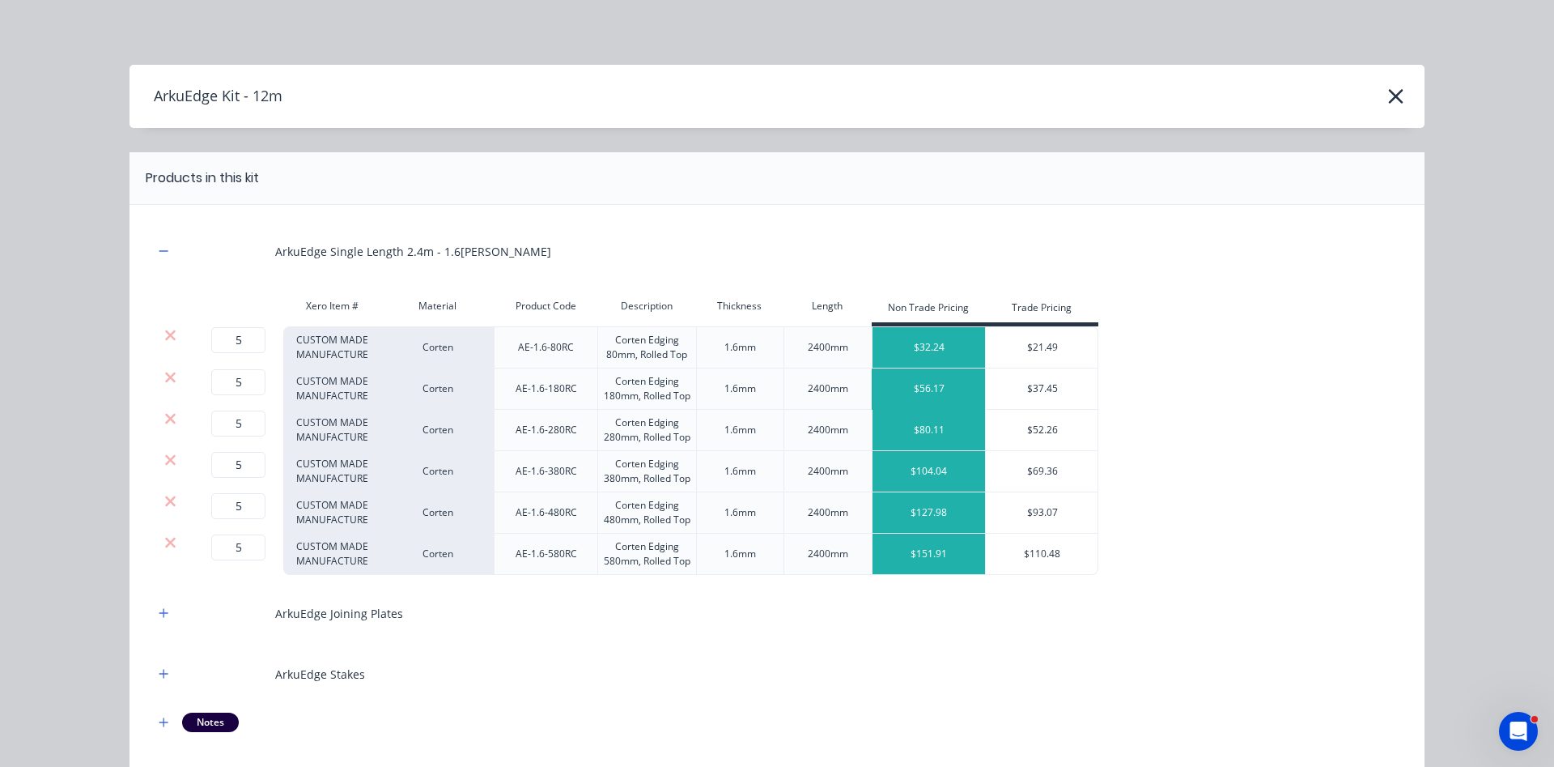
click at [961, 389] on div "$56.17" at bounding box center [929, 388] width 113 height 40
click at [173, 340] on icon at bounding box center [170, 335] width 12 height 16
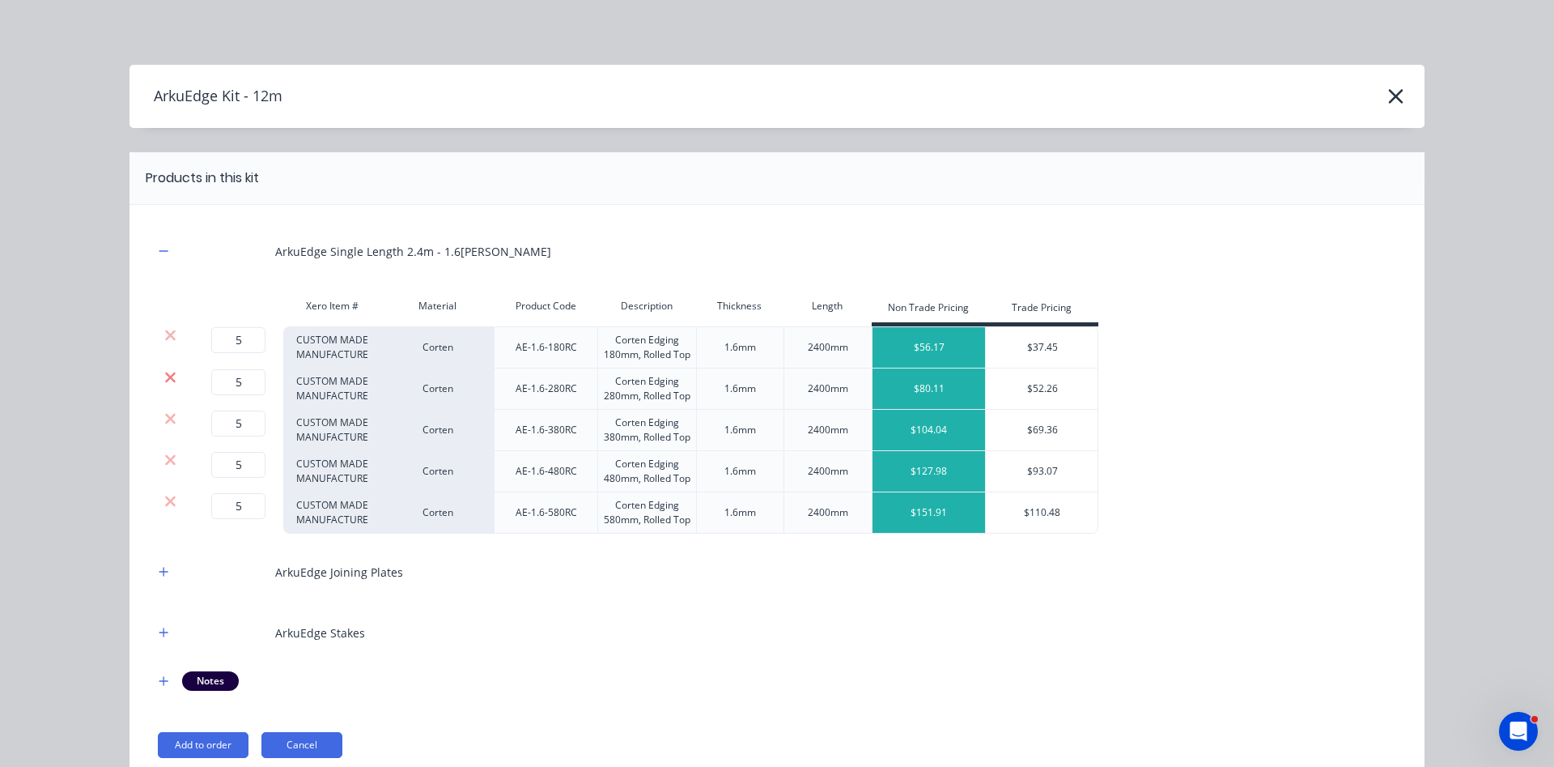
click at [172, 380] on icon at bounding box center [170, 377] width 11 height 11
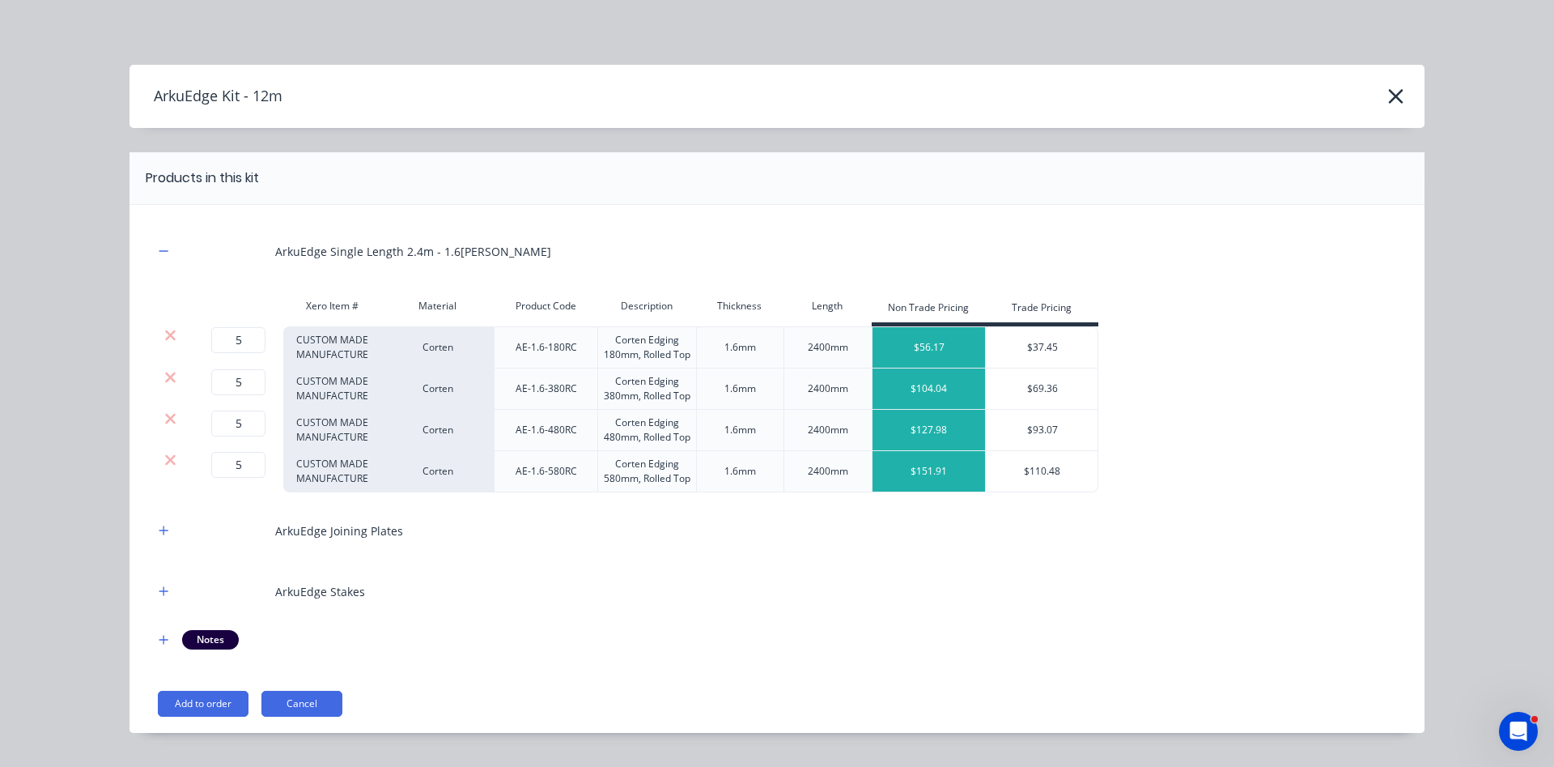
click at [172, 380] on icon at bounding box center [170, 377] width 11 height 11
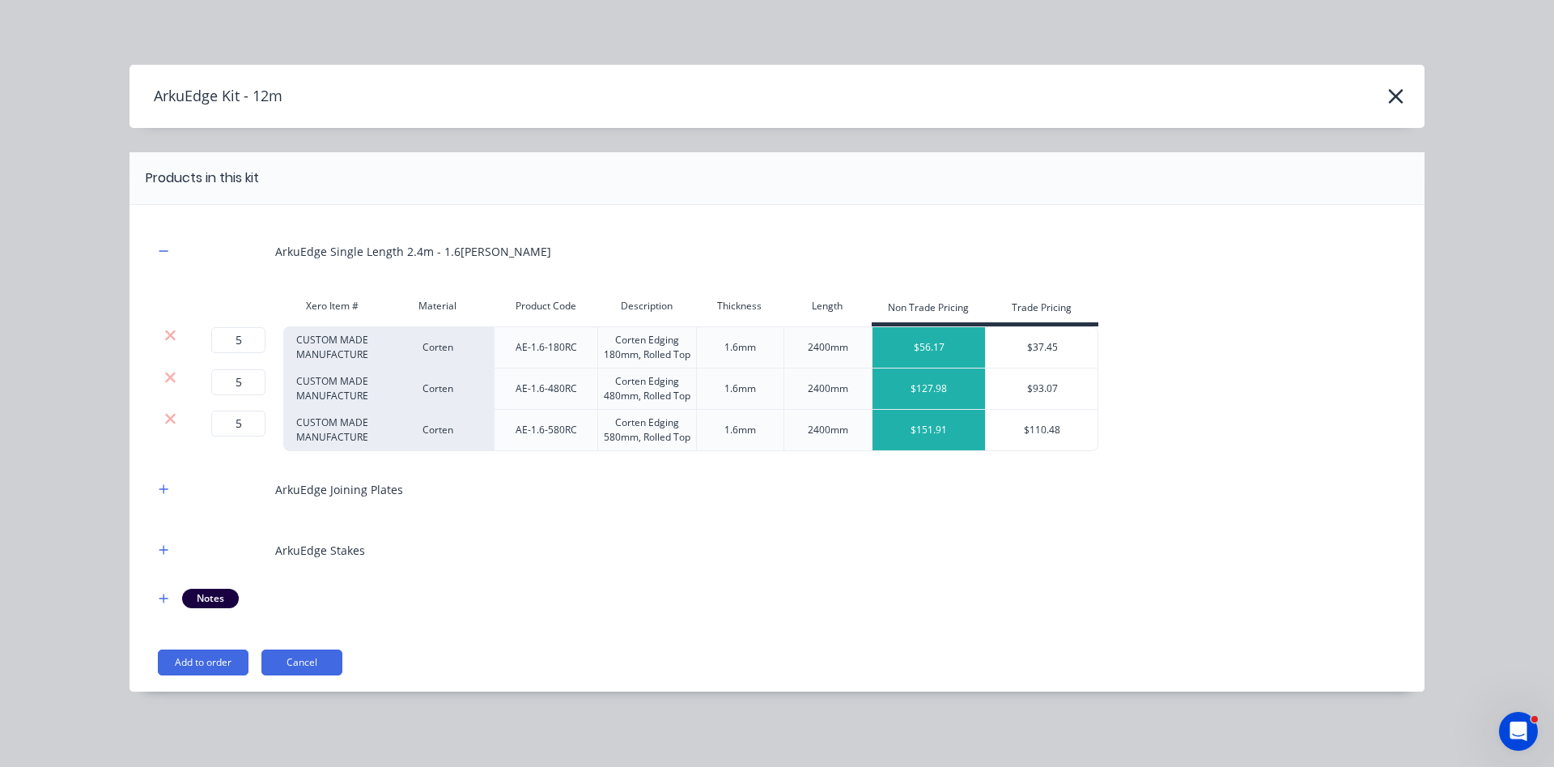
click at [172, 380] on icon at bounding box center [170, 377] width 11 height 11
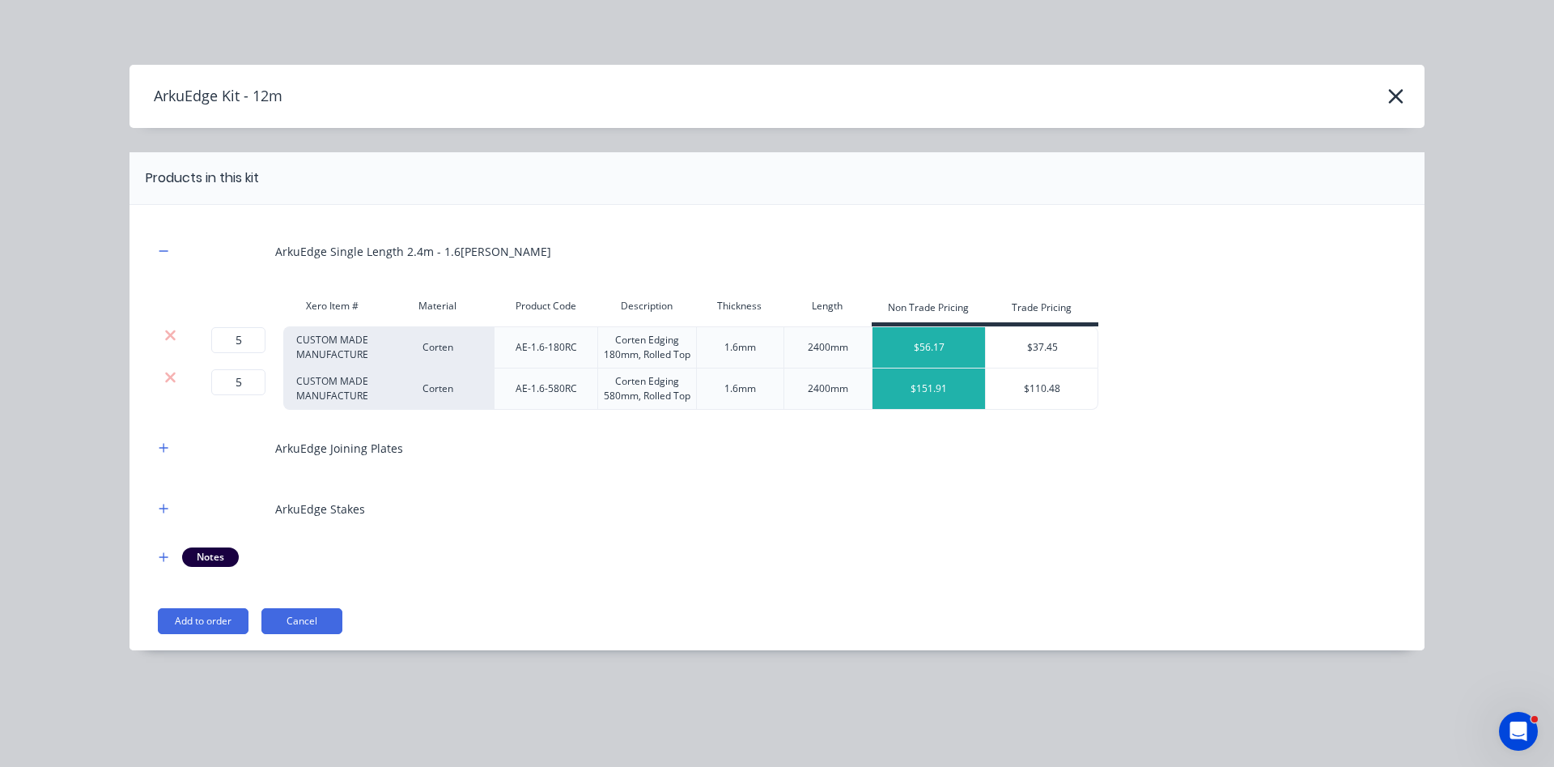
click at [172, 380] on icon at bounding box center [170, 377] width 11 height 11
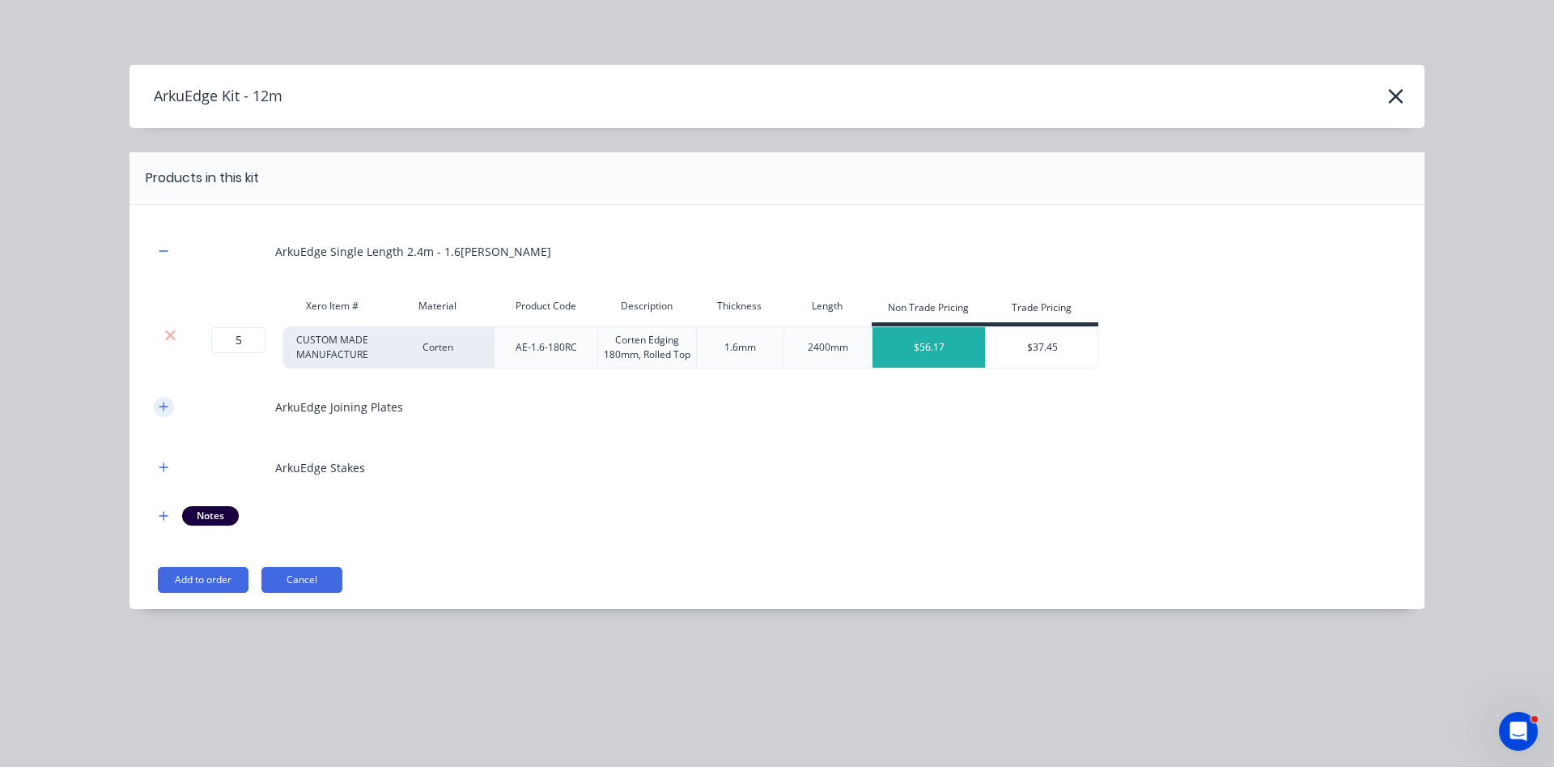
click at [164, 403] on icon "button" at bounding box center [163, 406] width 9 height 9
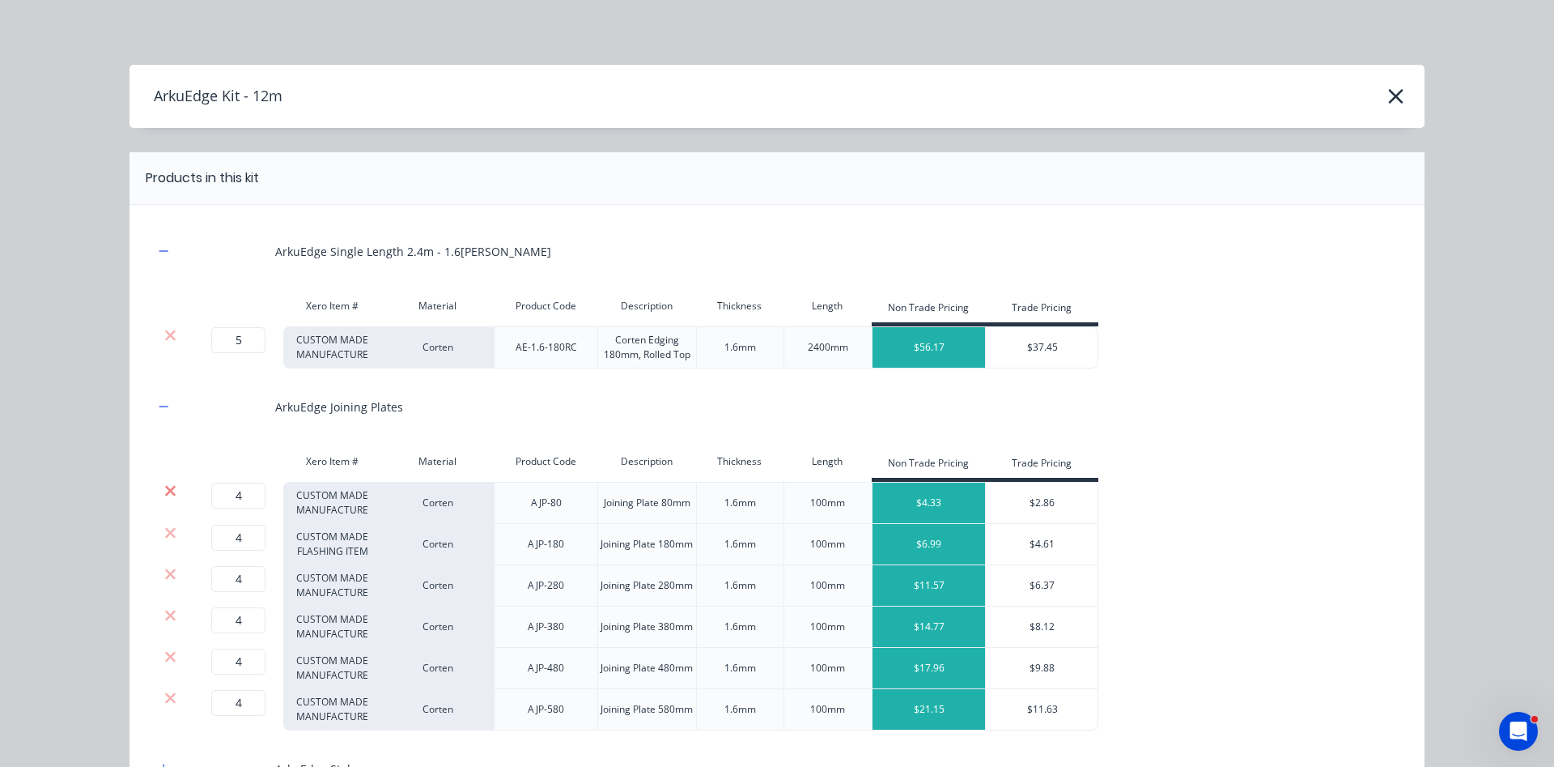
click at [165, 490] on icon at bounding box center [170, 491] width 12 height 16
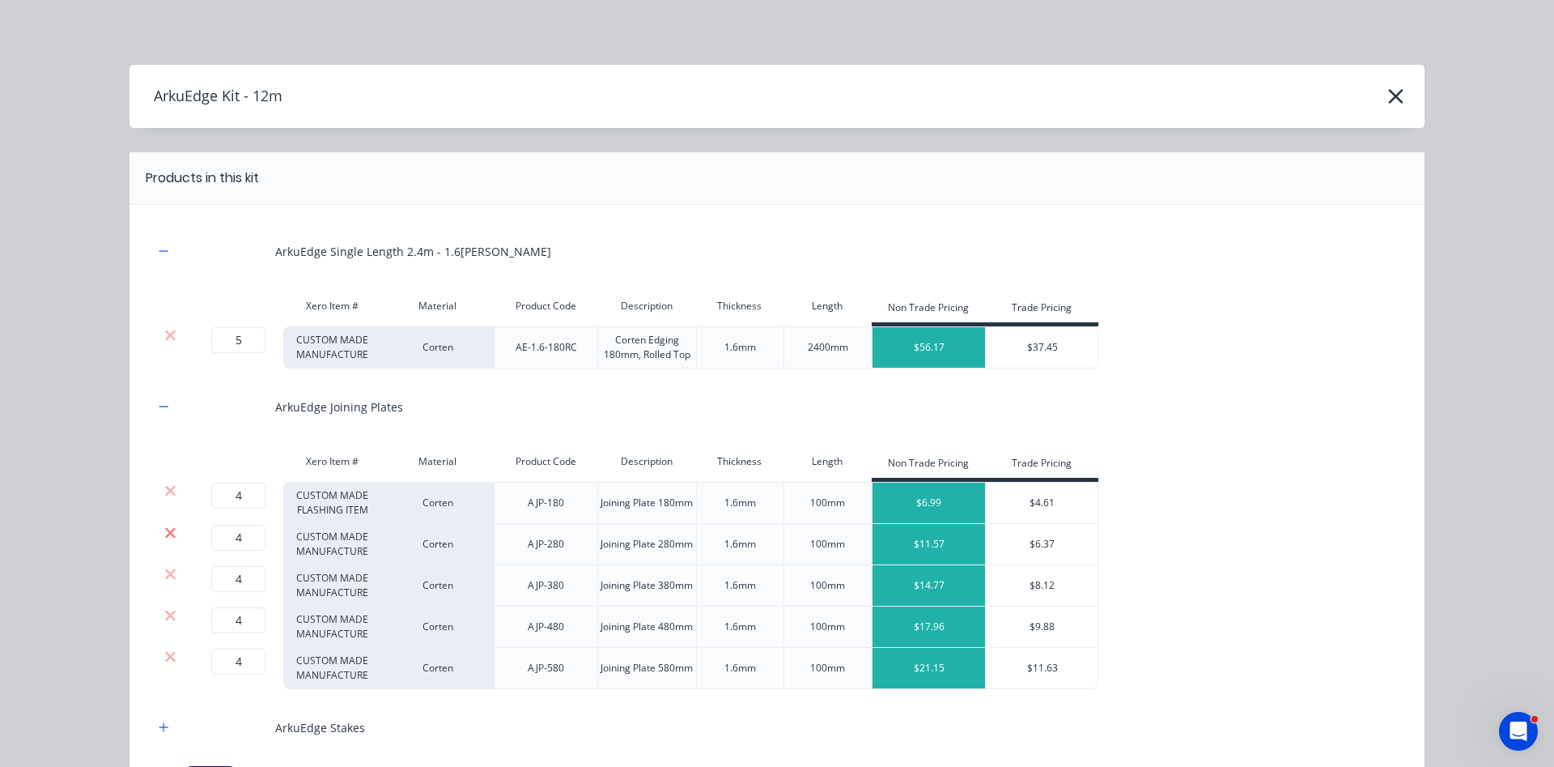
click at [170, 535] on icon at bounding box center [170, 533] width 12 height 16
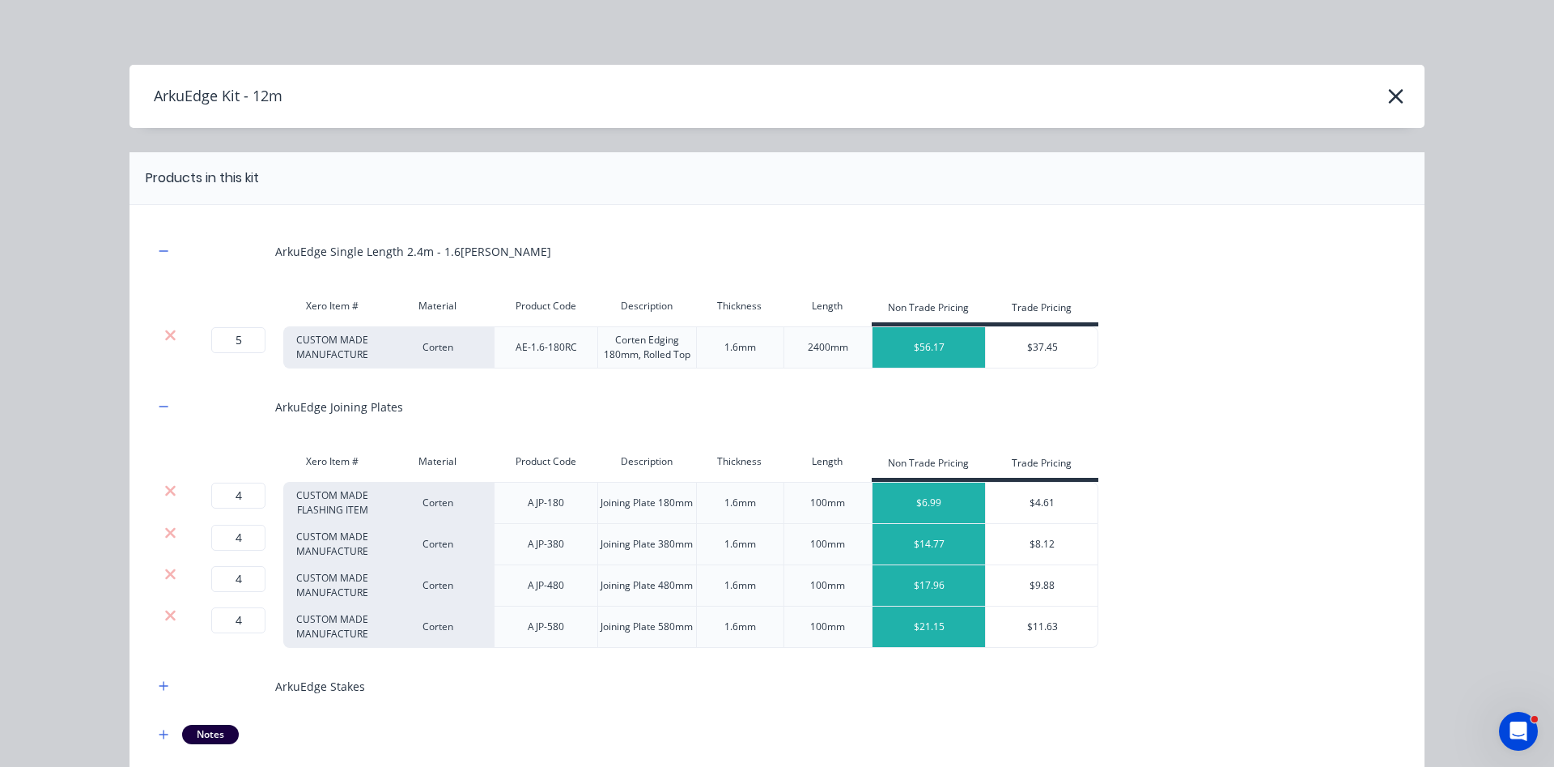
click at [170, 535] on icon at bounding box center [170, 533] width 12 height 16
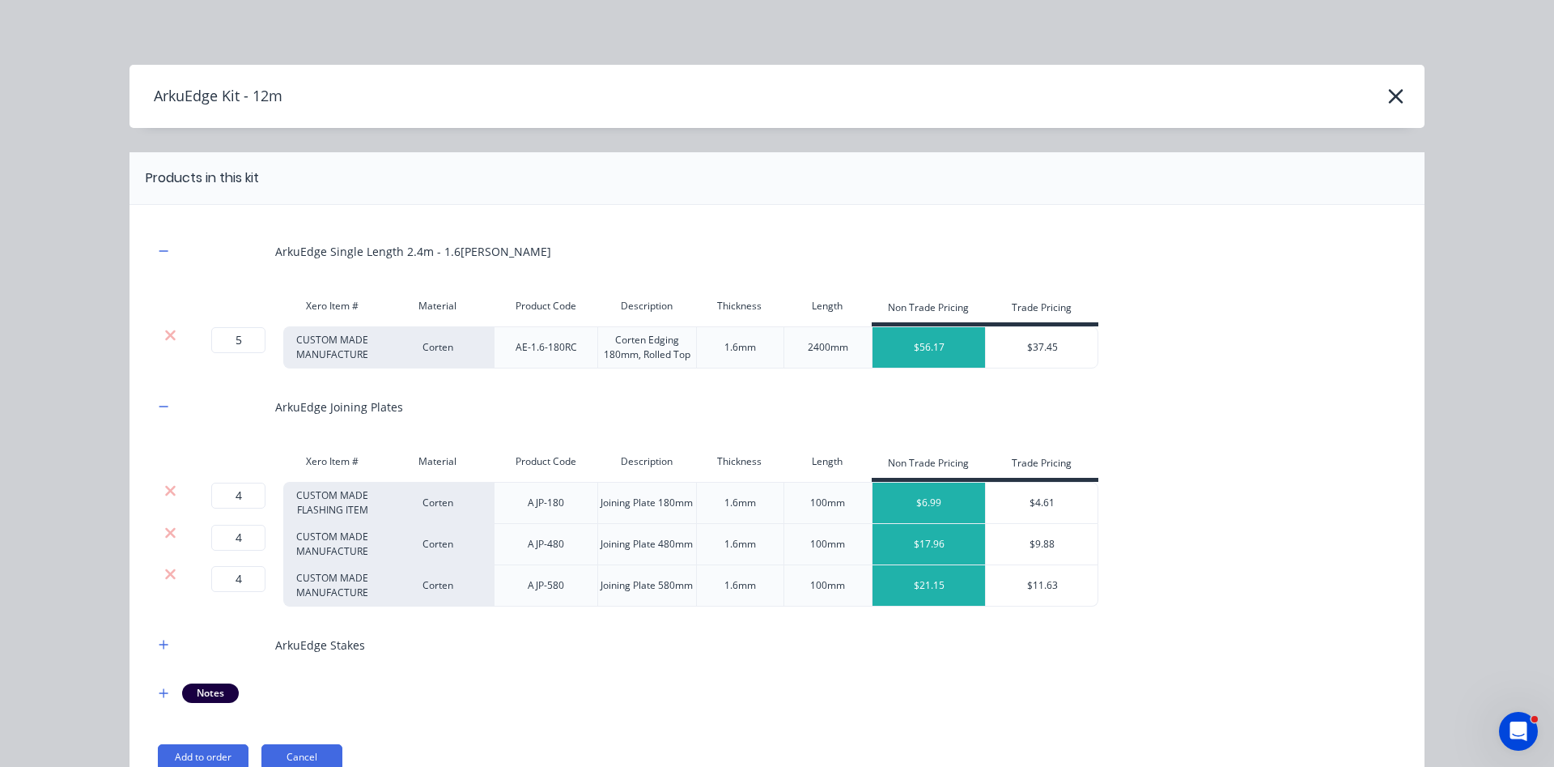
click at [170, 535] on icon at bounding box center [170, 533] width 12 height 16
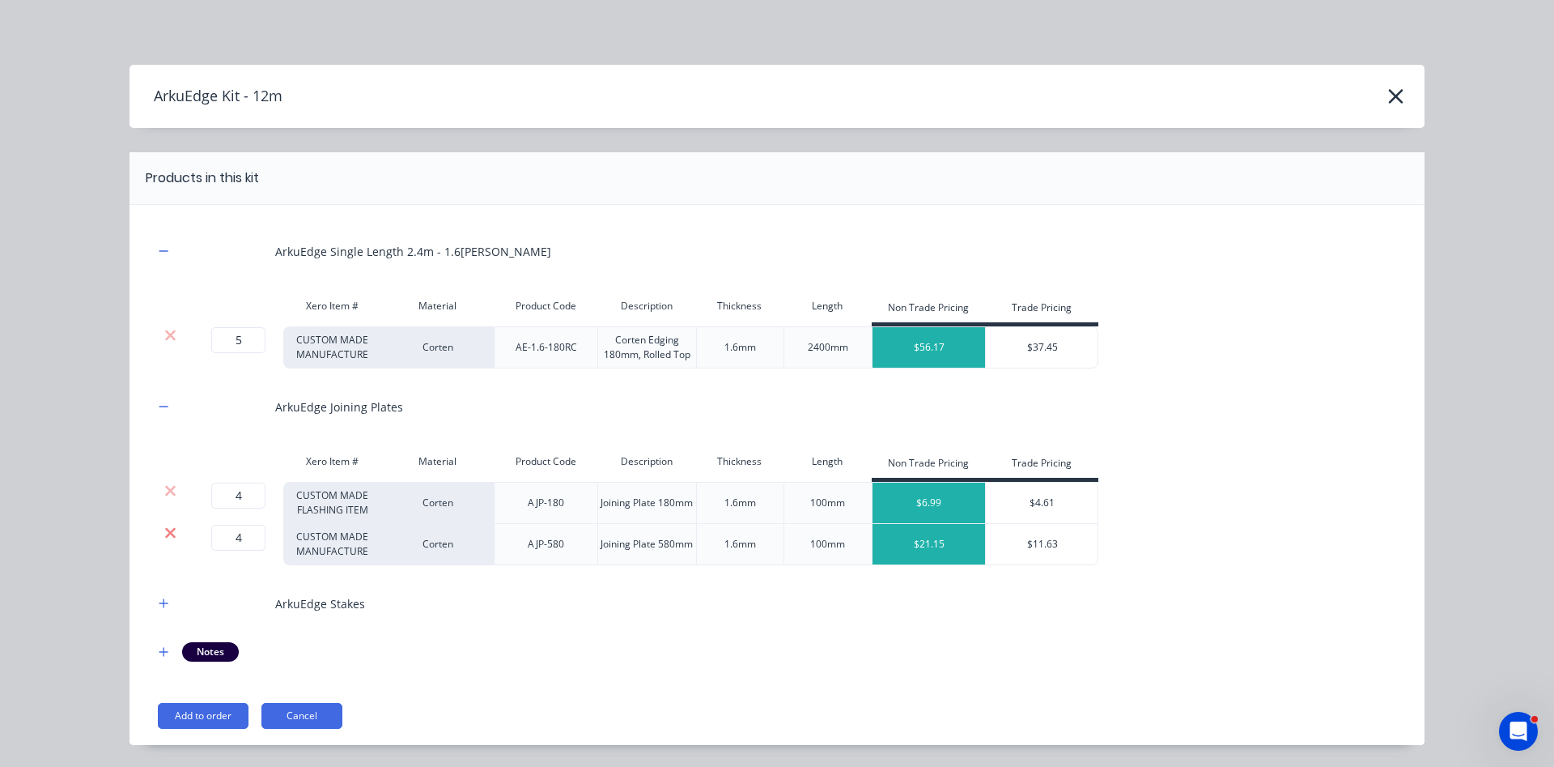
click at [170, 533] on icon at bounding box center [170, 532] width 11 height 11
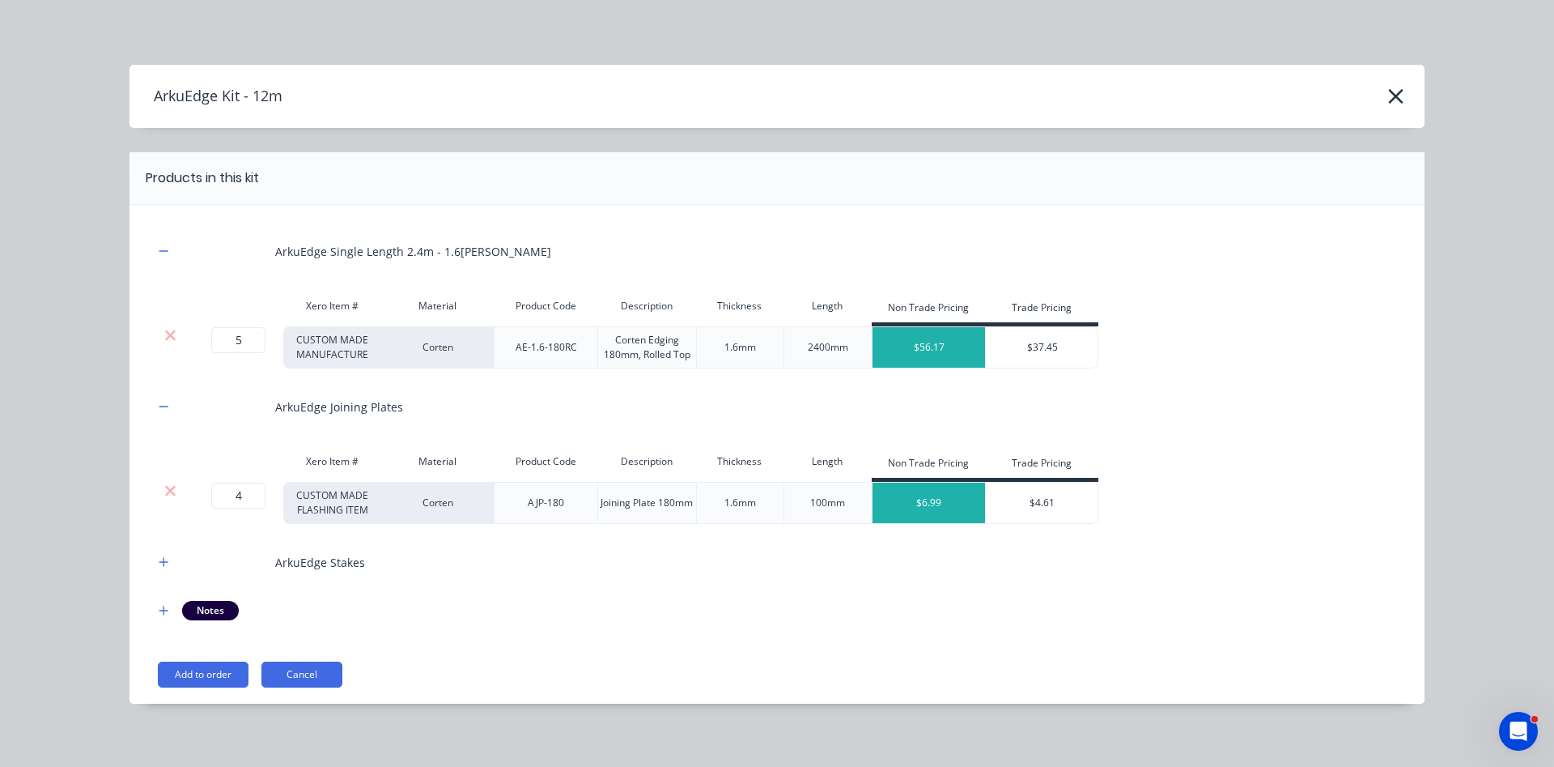
scroll to position [8, 0]
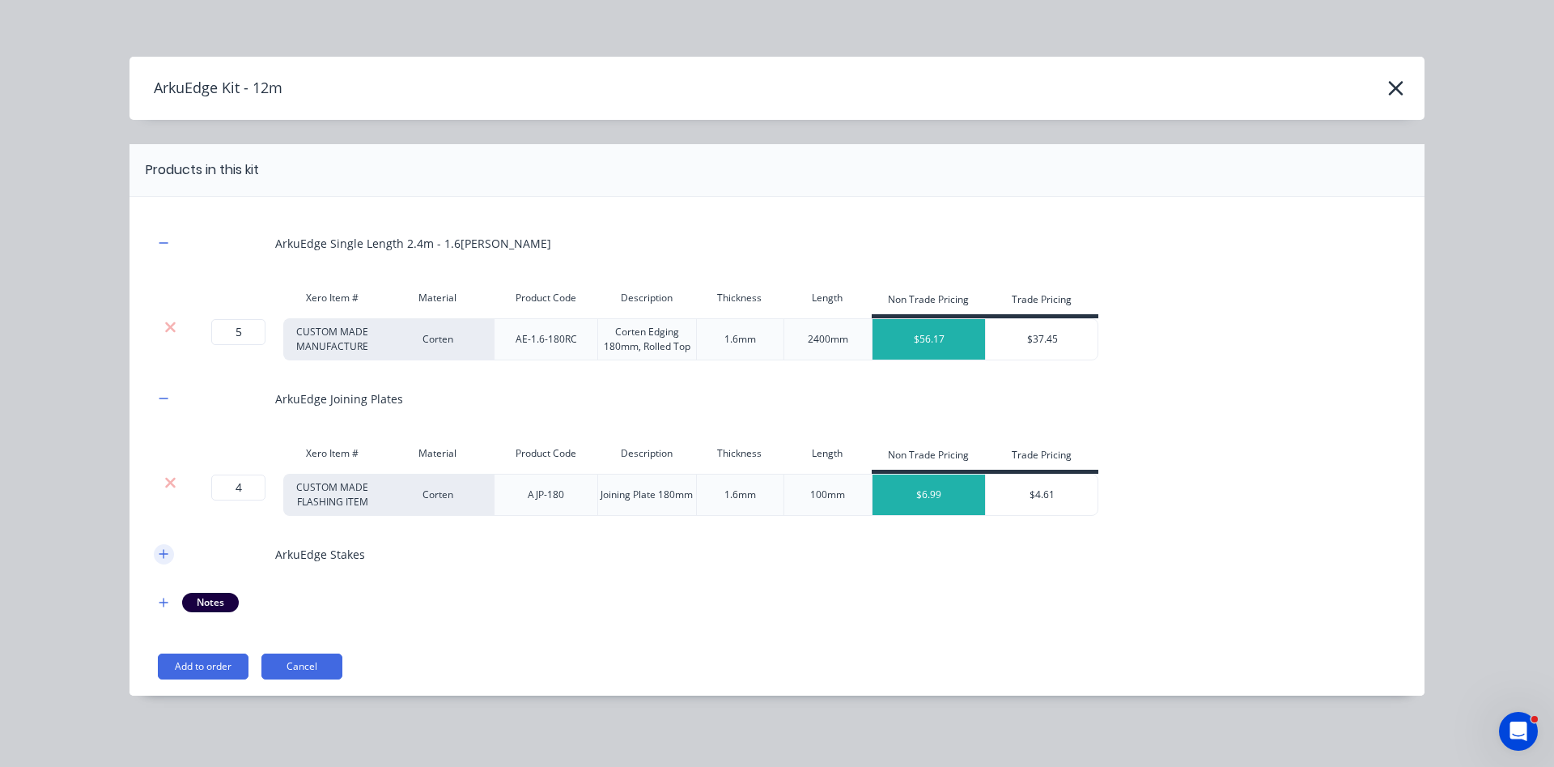
click at [166, 557] on icon "button" at bounding box center [164, 553] width 10 height 11
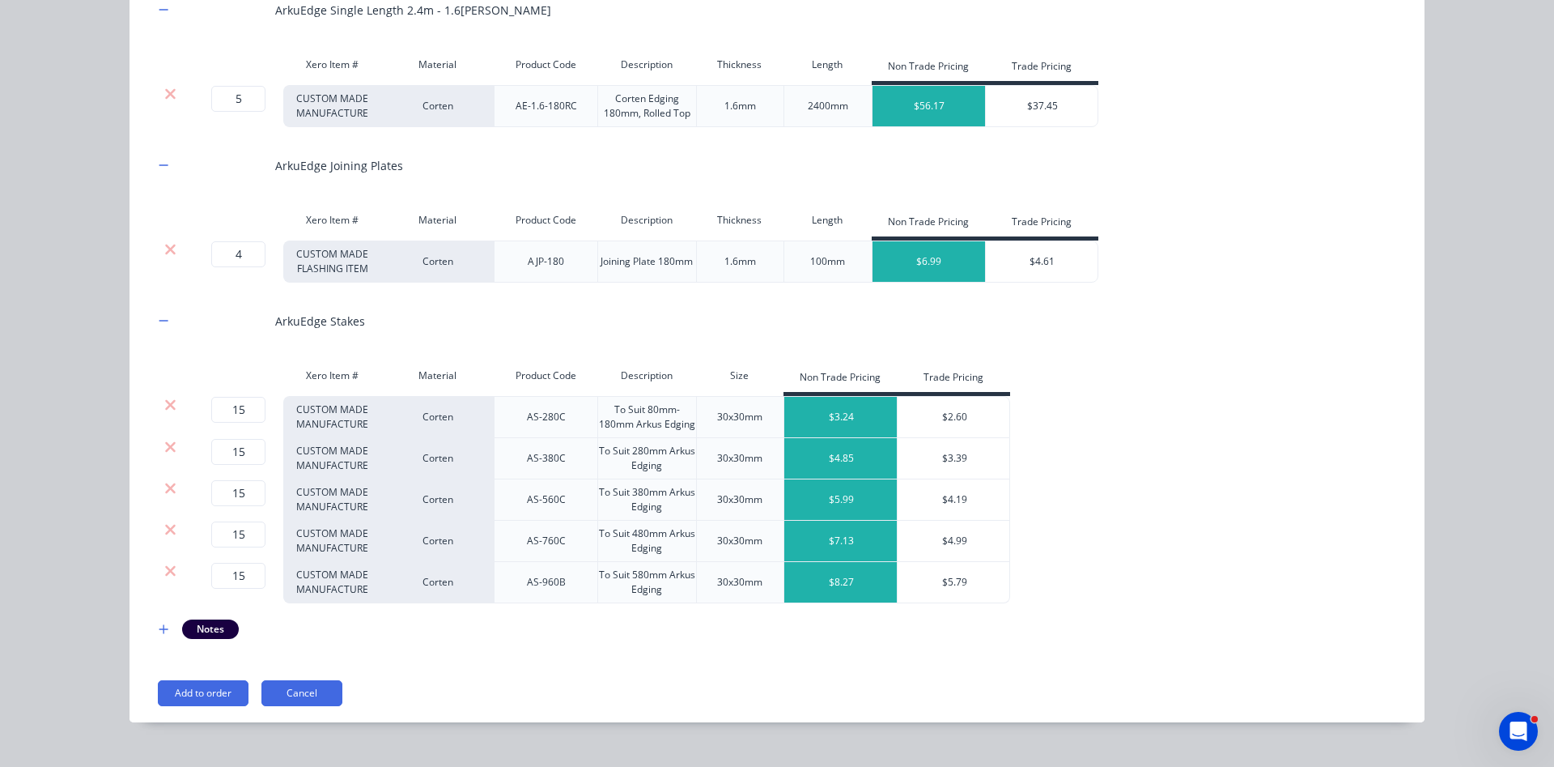
scroll to position [271, 0]
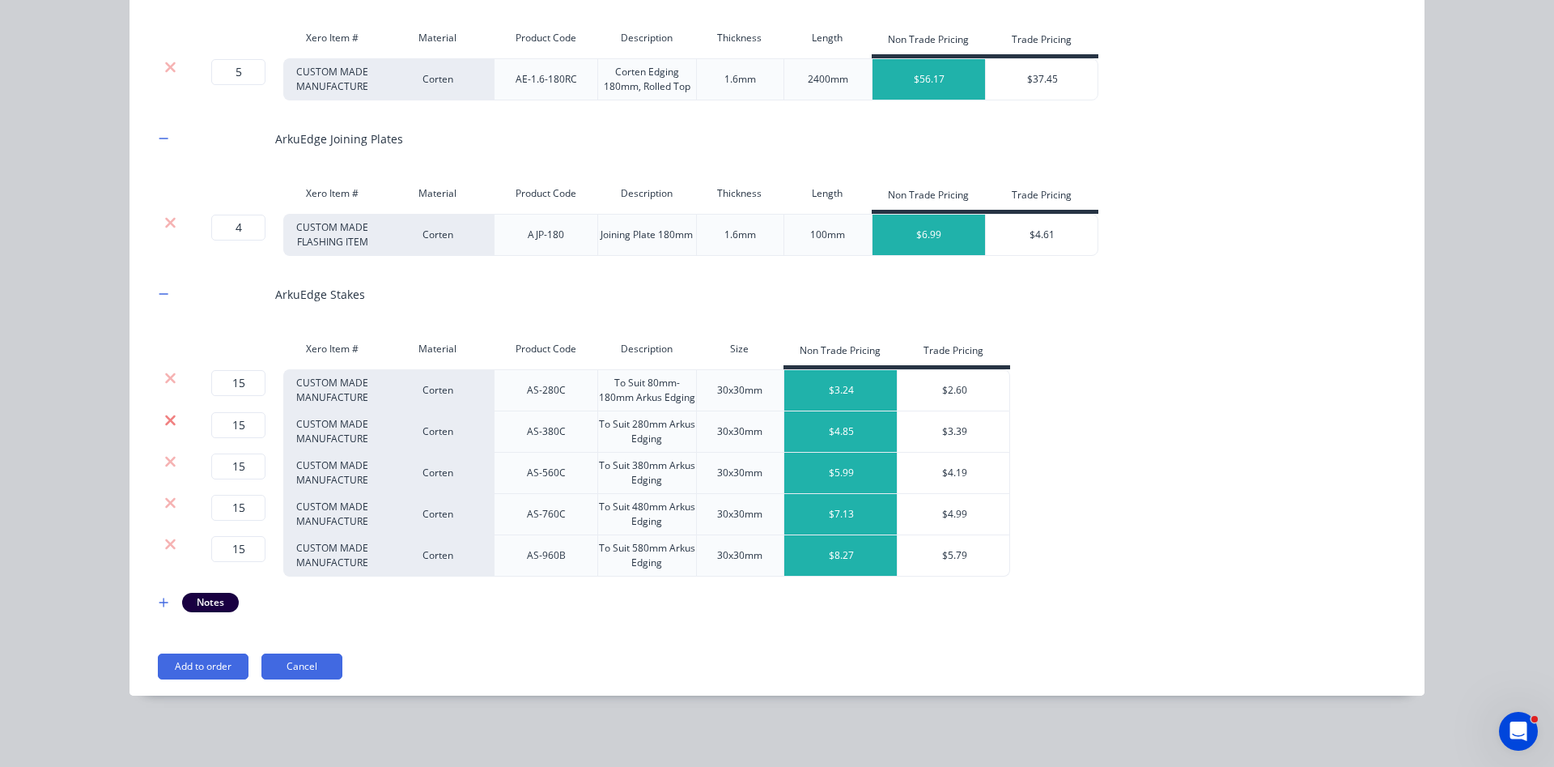
click at [171, 422] on icon at bounding box center [170, 420] width 11 height 11
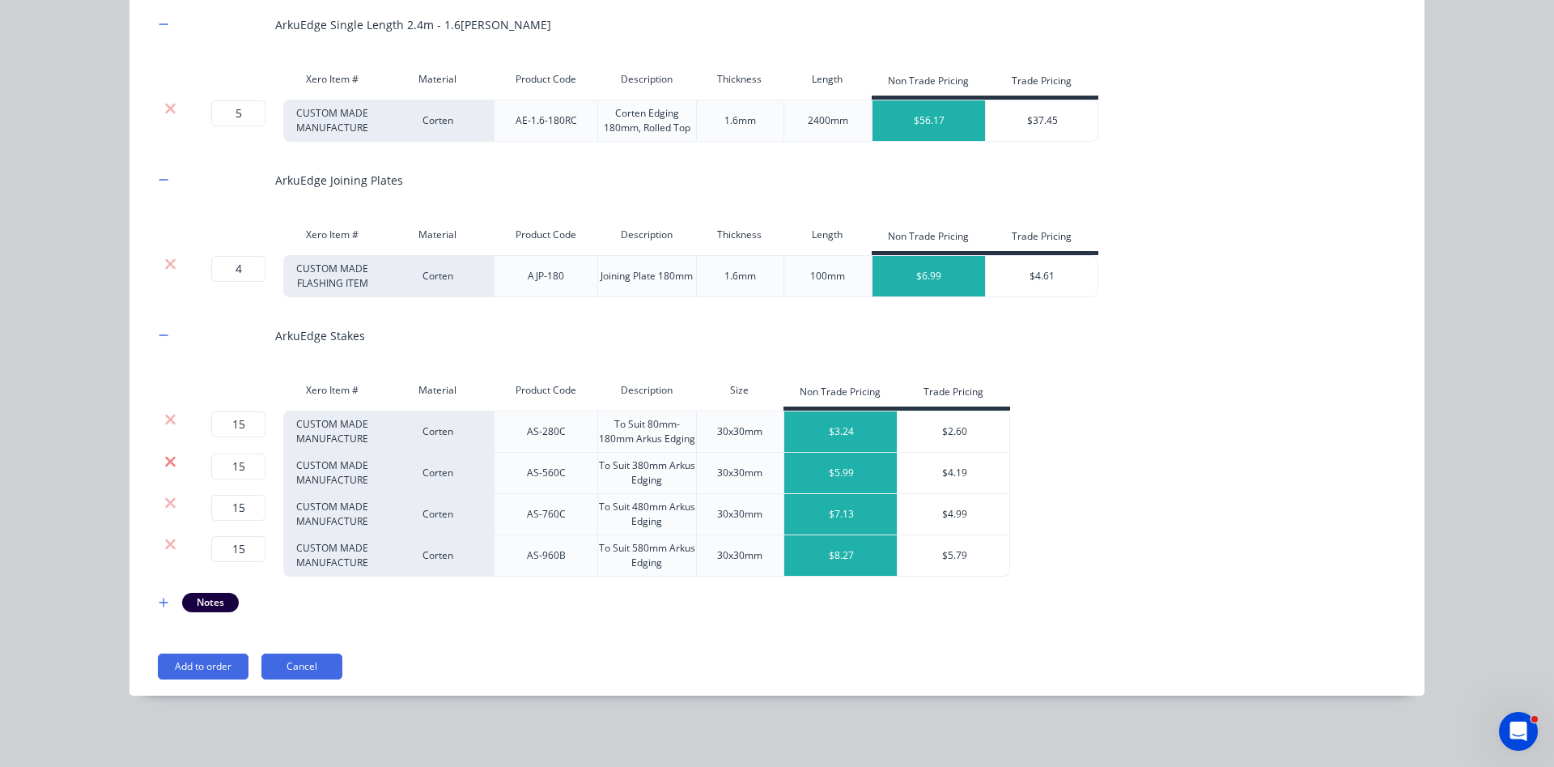
click at [171, 463] on icon at bounding box center [170, 461] width 11 height 11
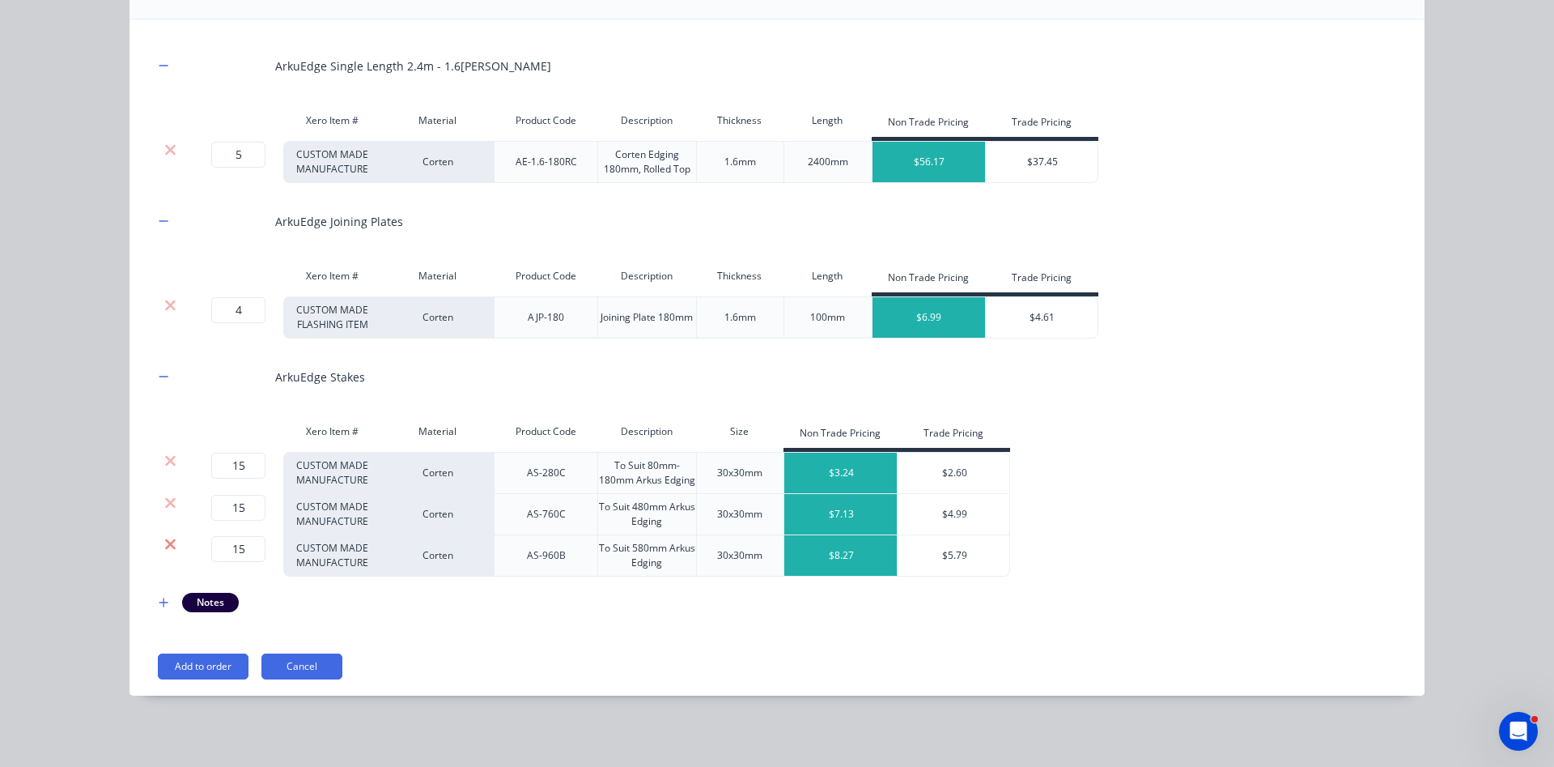
click at [171, 548] on icon at bounding box center [170, 544] width 12 height 16
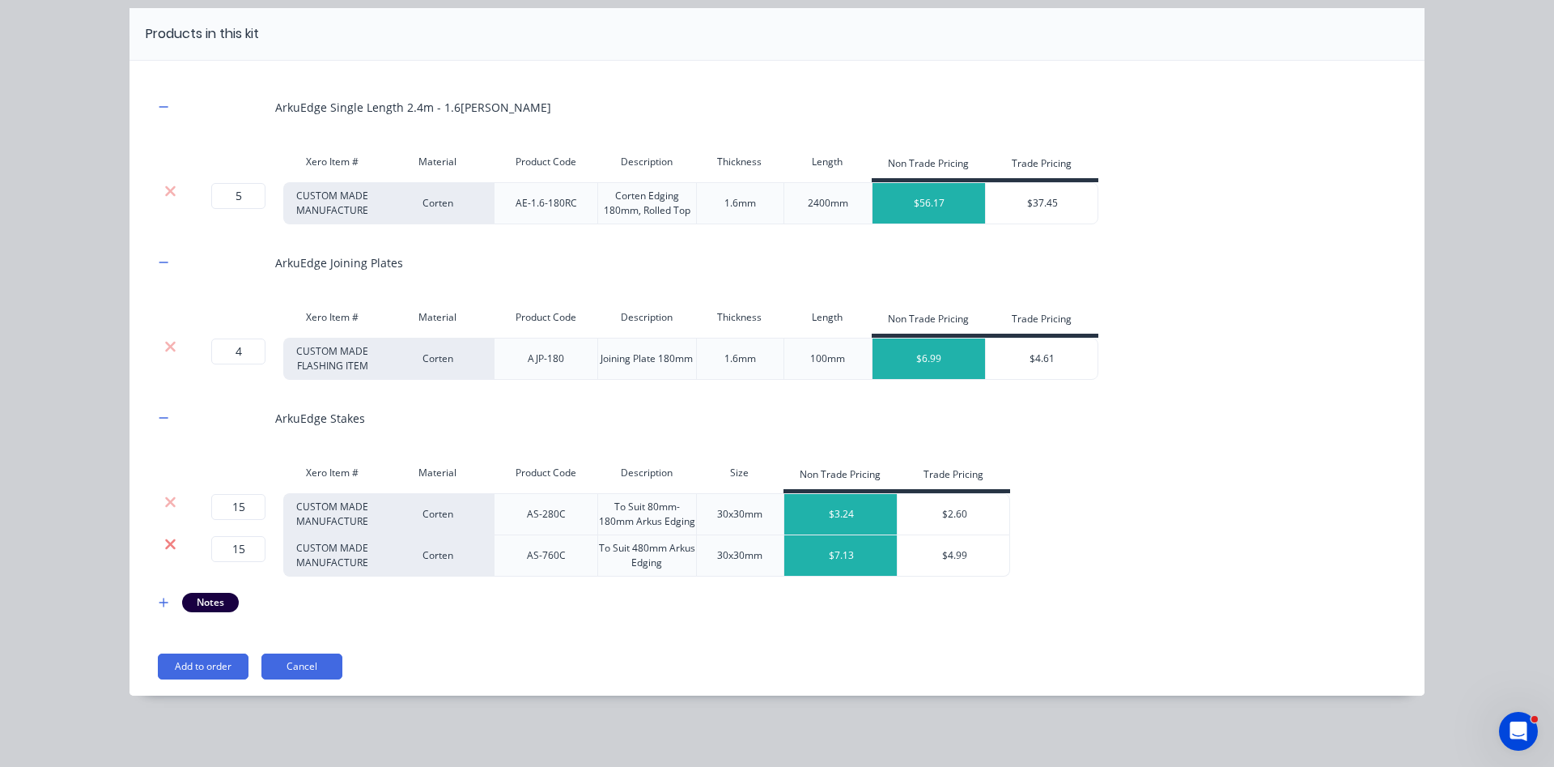
click at [171, 546] on icon at bounding box center [170, 543] width 11 height 11
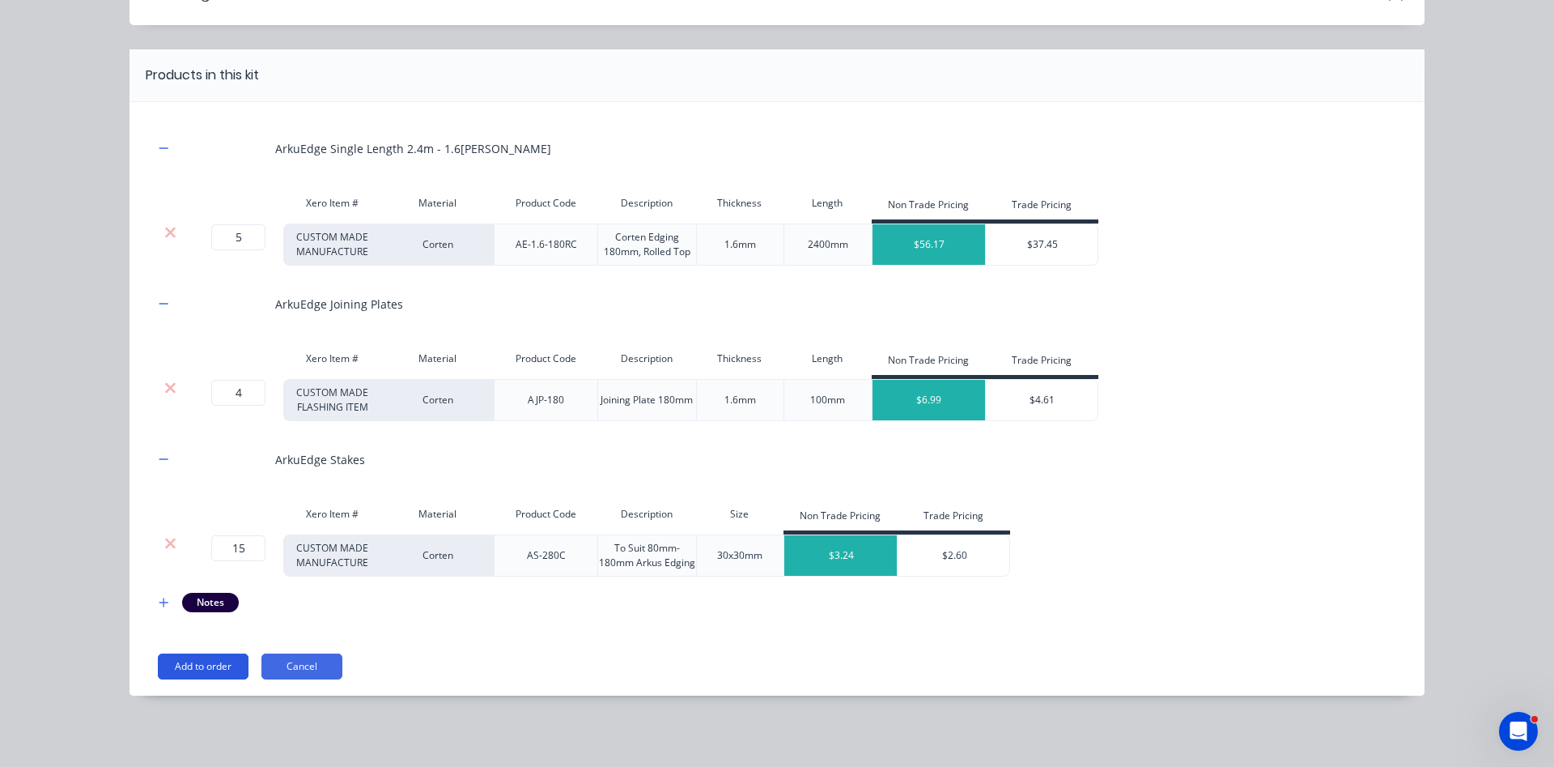
click at [215, 662] on button "Add to order" at bounding box center [203, 666] width 91 height 26
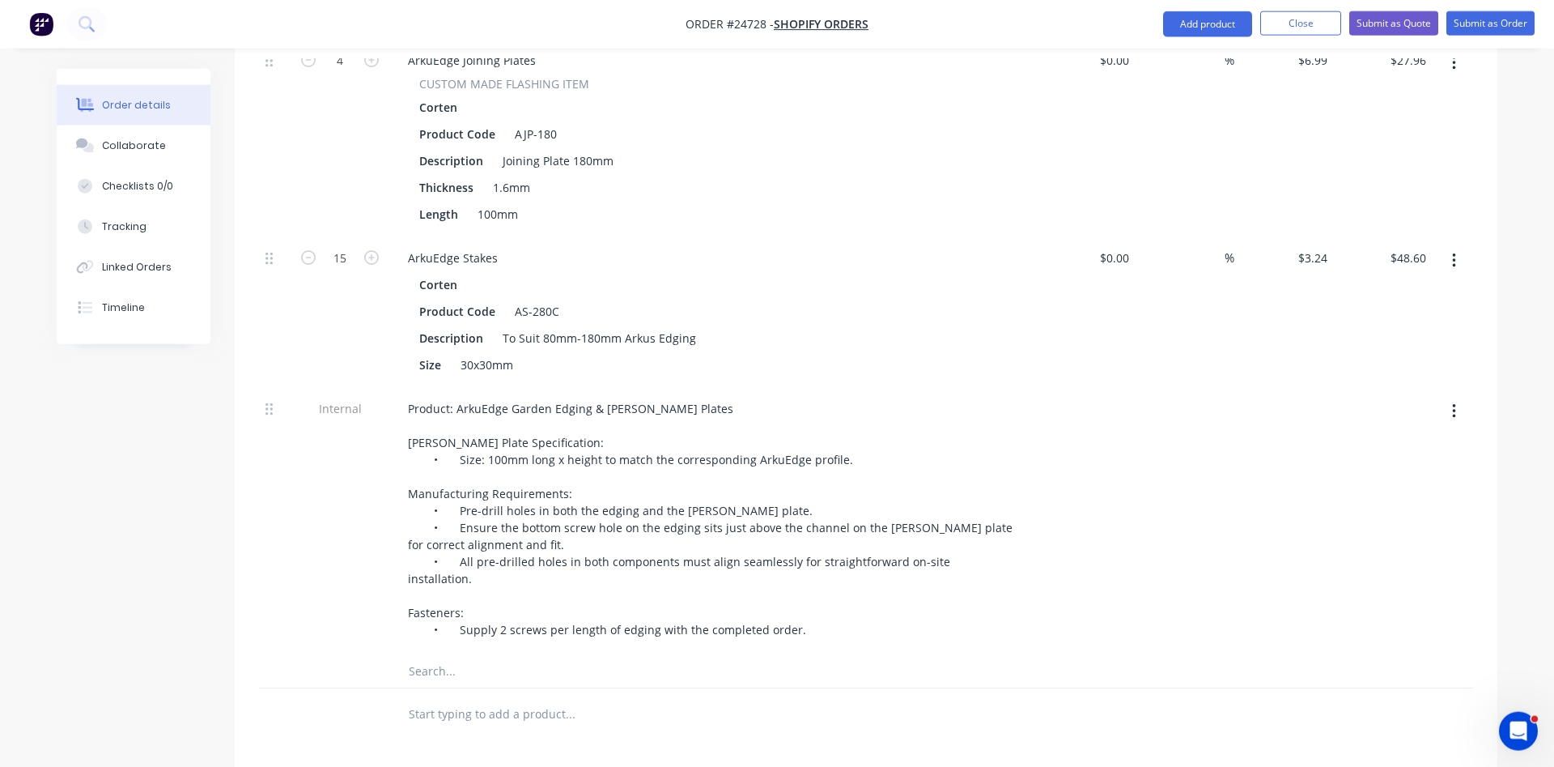
scroll to position [826, 0]
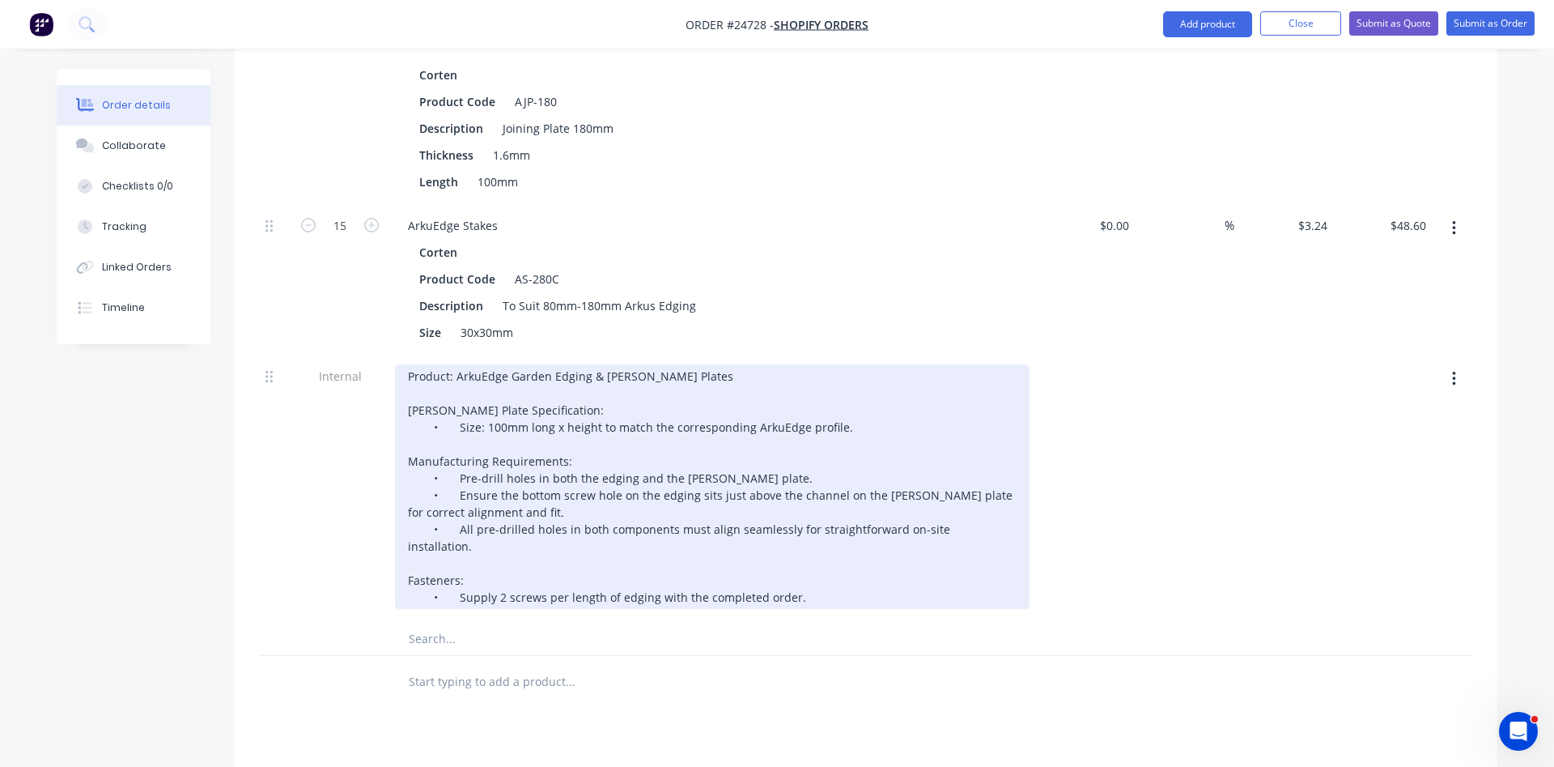
click at [667, 566] on div "Product: ArkuEdge Garden Edging & [PERSON_NAME] Plates [PERSON_NAME] Plate Spec…" at bounding box center [712, 486] width 635 height 245
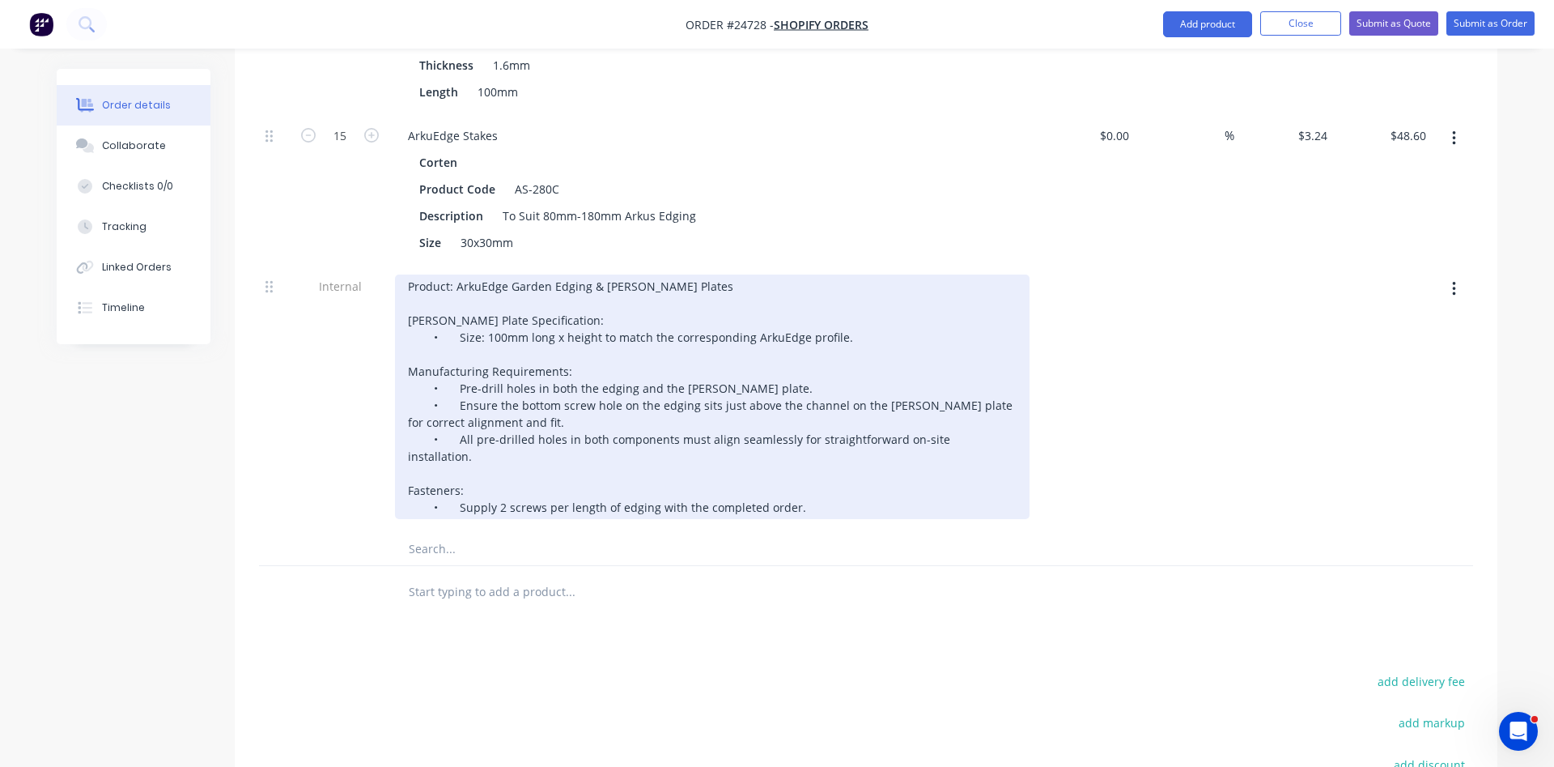
scroll to position [585, 0]
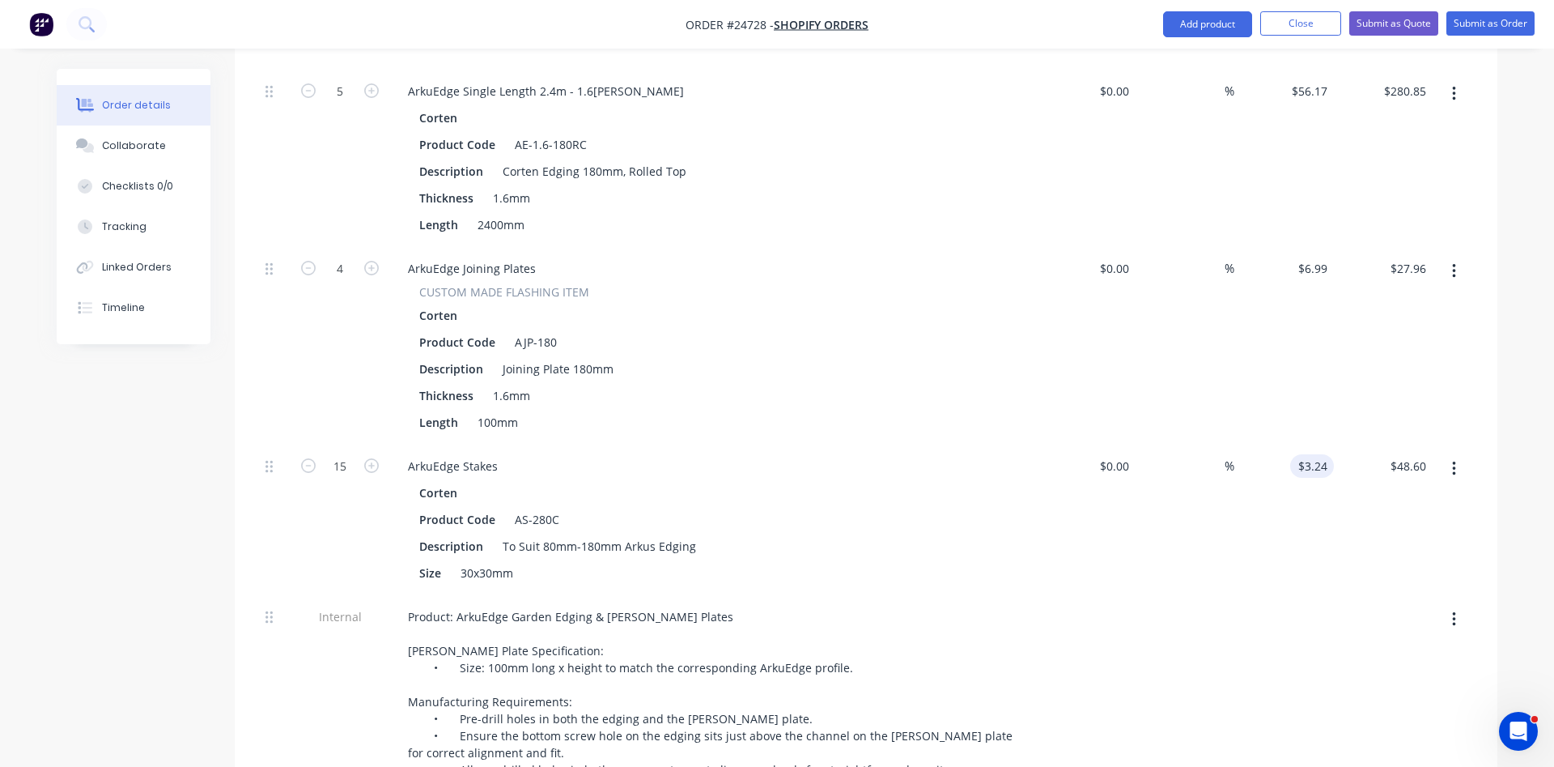
type input "3.24"
click at [1305, 463] on input "3.24" at bounding box center [1315, 465] width 37 height 23
type input "6.99"
type input "$0.00"
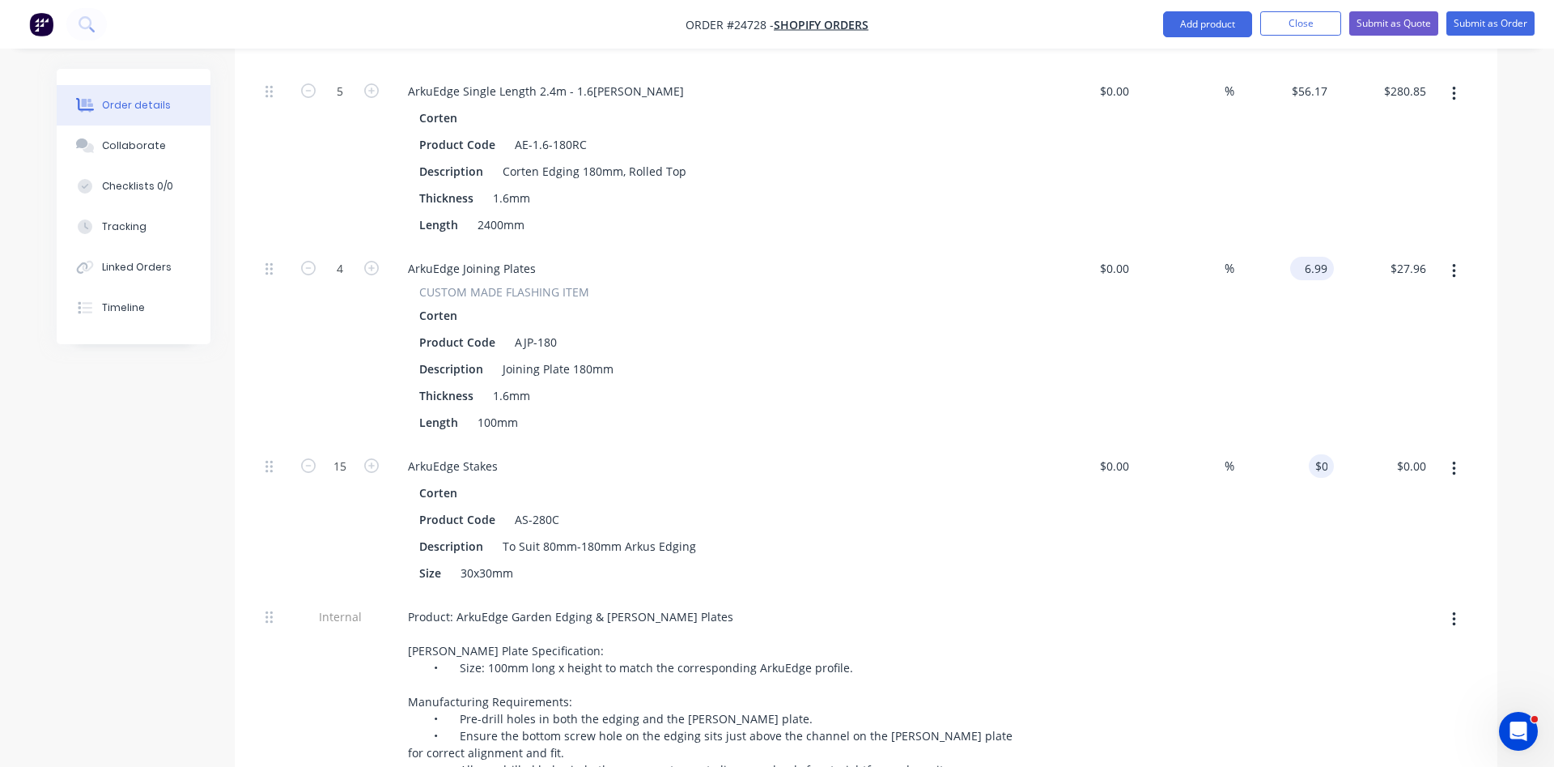
click at [1333, 262] on div "6.99 $6.99" at bounding box center [1315, 268] width 37 height 23
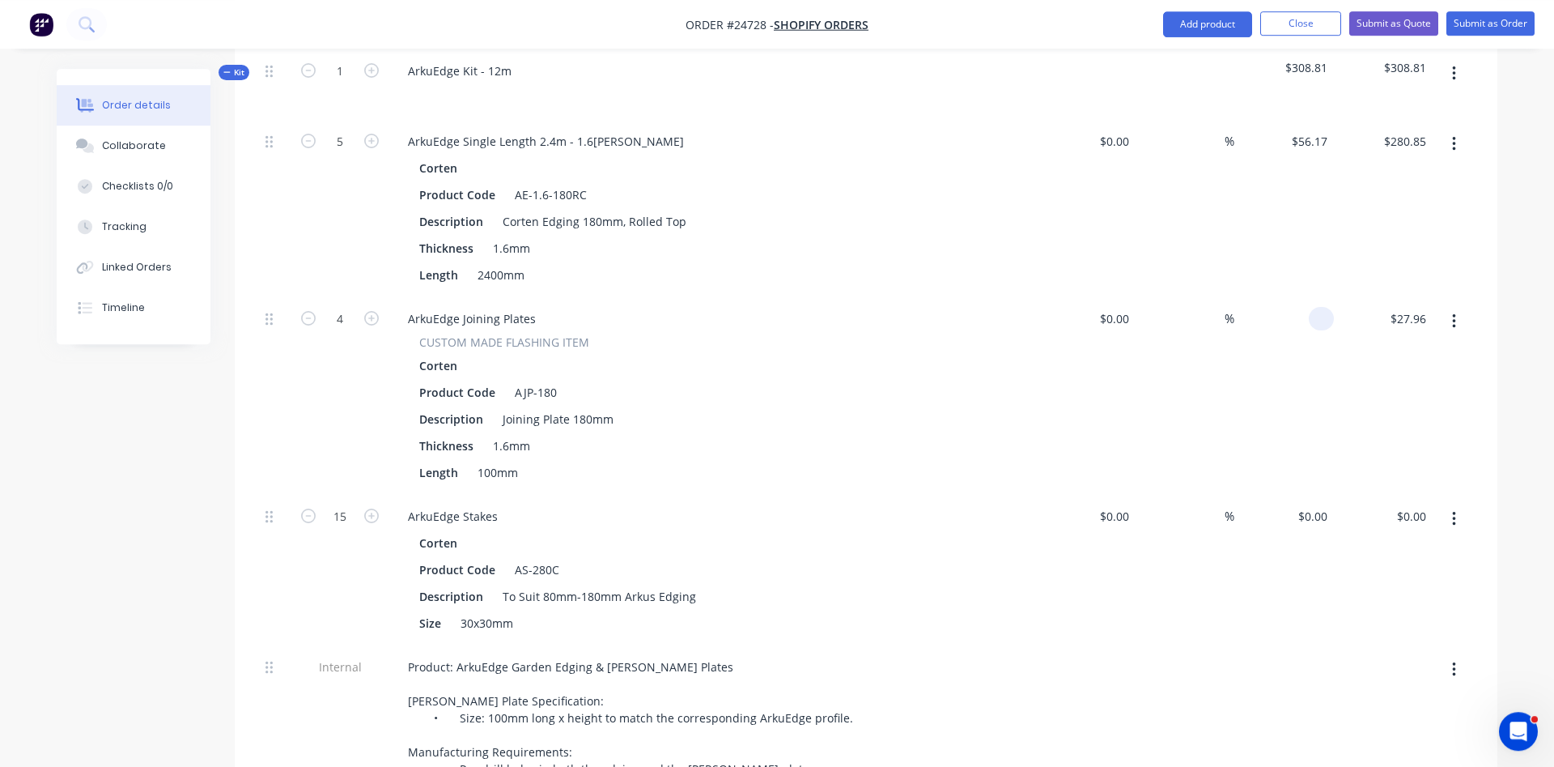
scroll to position [420, 0]
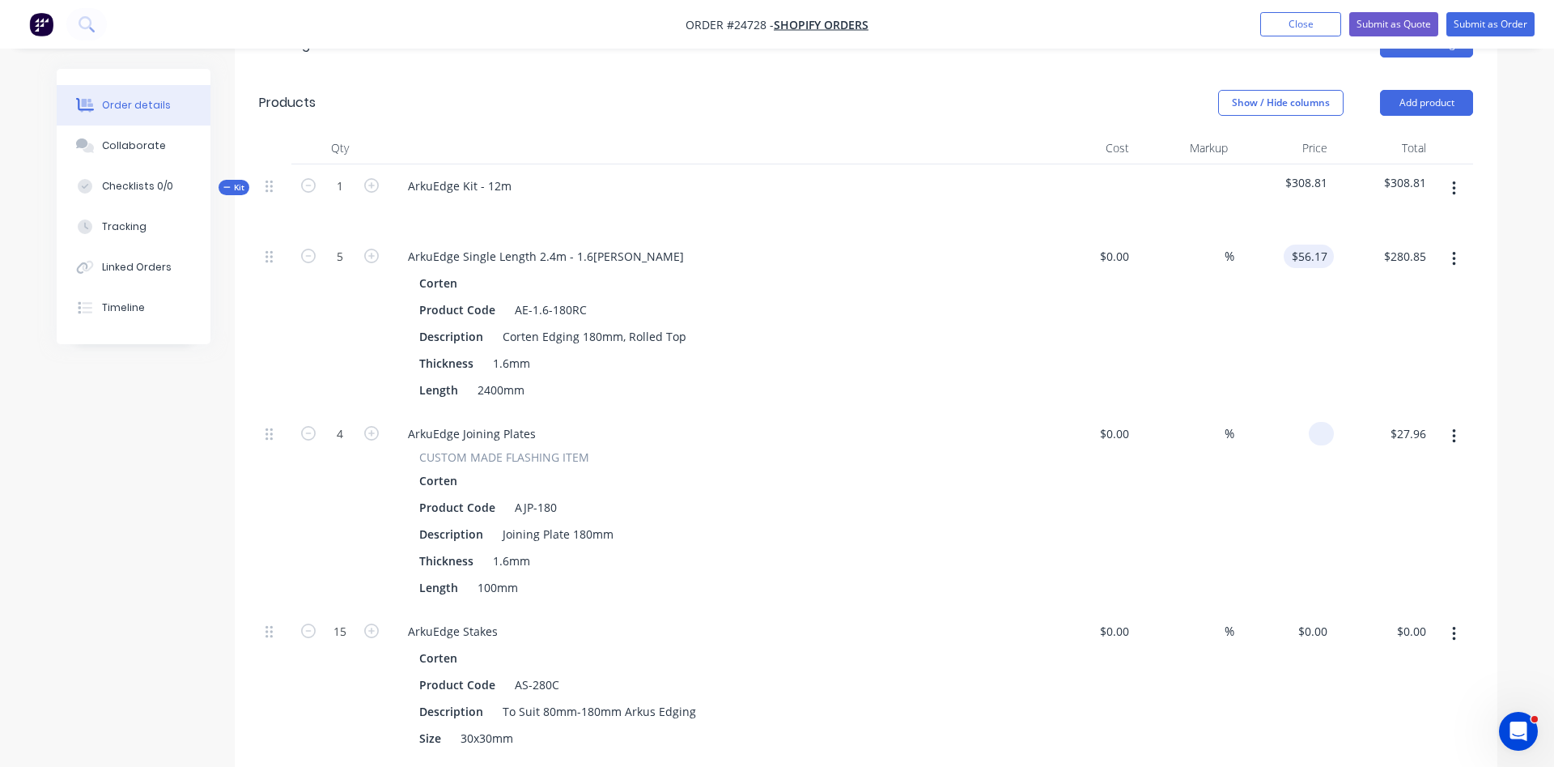
type input "56.17"
type input "$0.00"
click at [1314, 256] on input "56.17" at bounding box center [1315, 256] width 37 height 23
type input "$0.00"
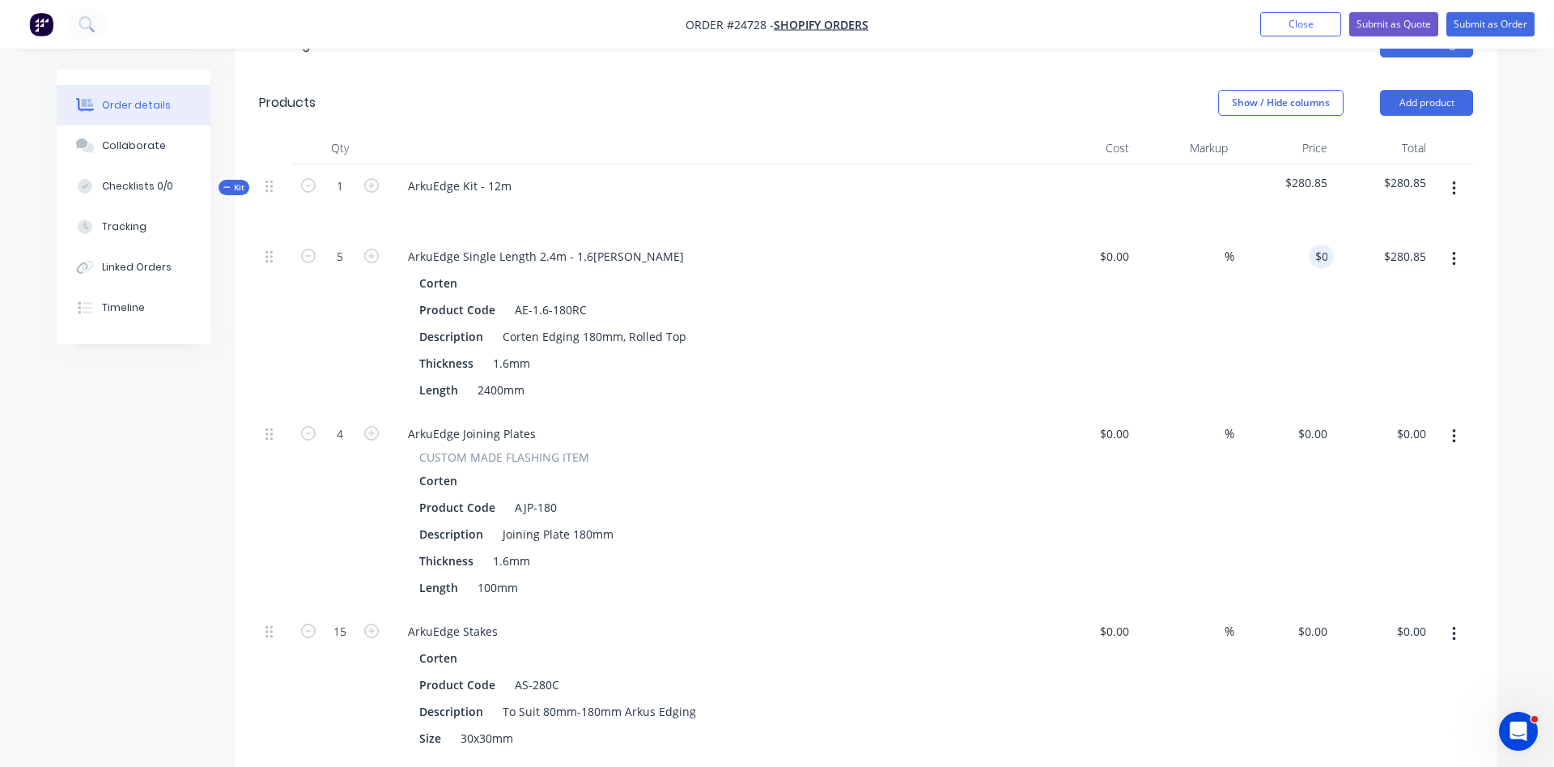
type input "$0.00"
click at [1325, 178] on span "$0.00" at bounding box center [1284, 182] width 87 height 17
drag, startPoint x: 1325, startPoint y: 185, endPoint x: 1286, endPoint y: 185, distance: 39.7
click at [1286, 185] on span "$0.00" at bounding box center [1284, 182] width 87 height 17
click at [1401, 176] on span "$0.00" at bounding box center [1384, 182] width 87 height 17
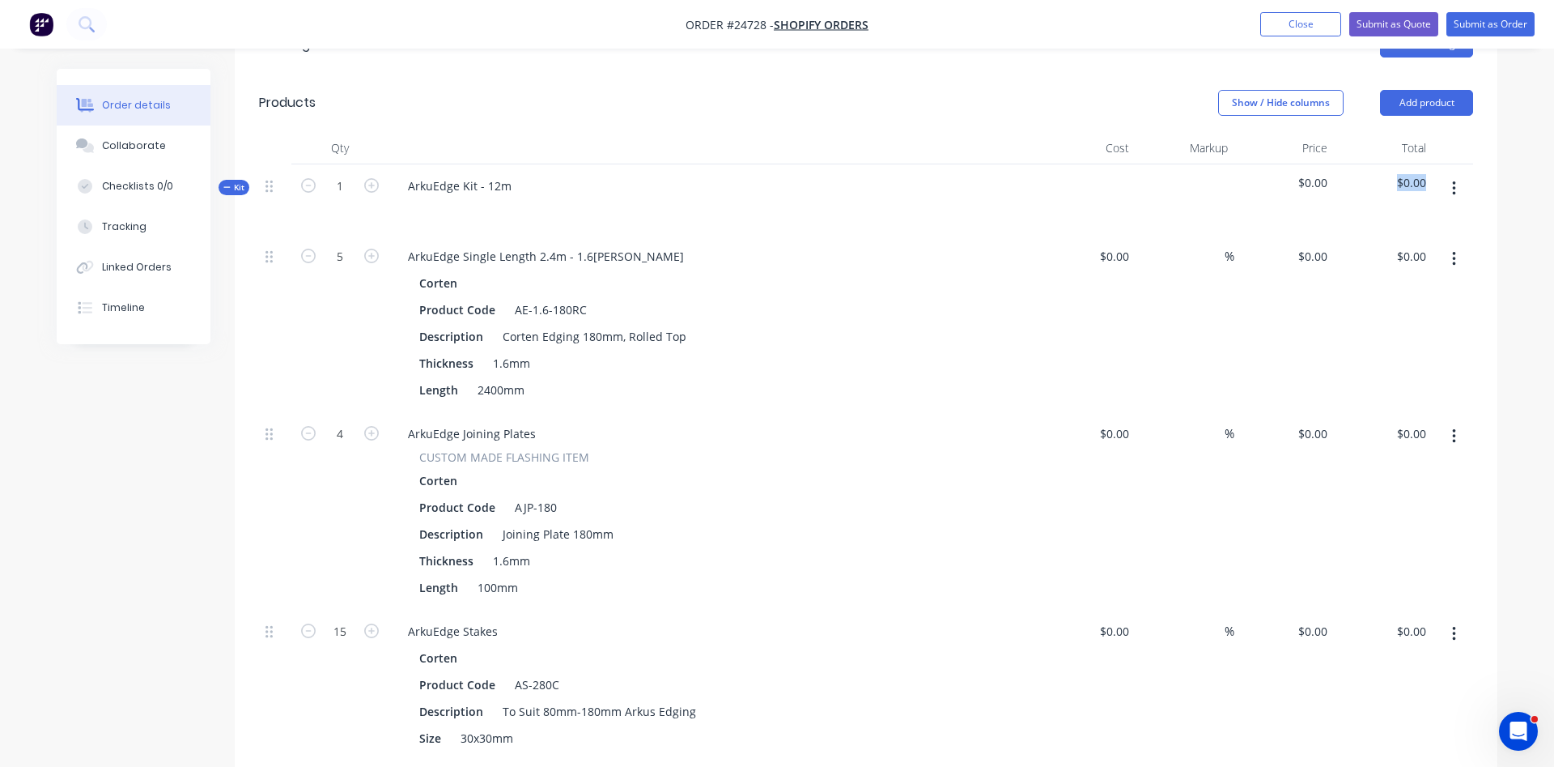
drag, startPoint x: 1422, startPoint y: 182, endPoint x: 1401, endPoint y: 155, distance: 33.5
click at [1397, 176] on span "$0.00" at bounding box center [1384, 182] width 87 height 17
click at [1301, 177] on span "$0.00" at bounding box center [1284, 182] width 87 height 17
drag, startPoint x: 1312, startPoint y: 181, endPoint x: 1331, endPoint y: 192, distance: 22.1
click at [1313, 181] on span "$0.00" at bounding box center [1284, 182] width 87 height 17
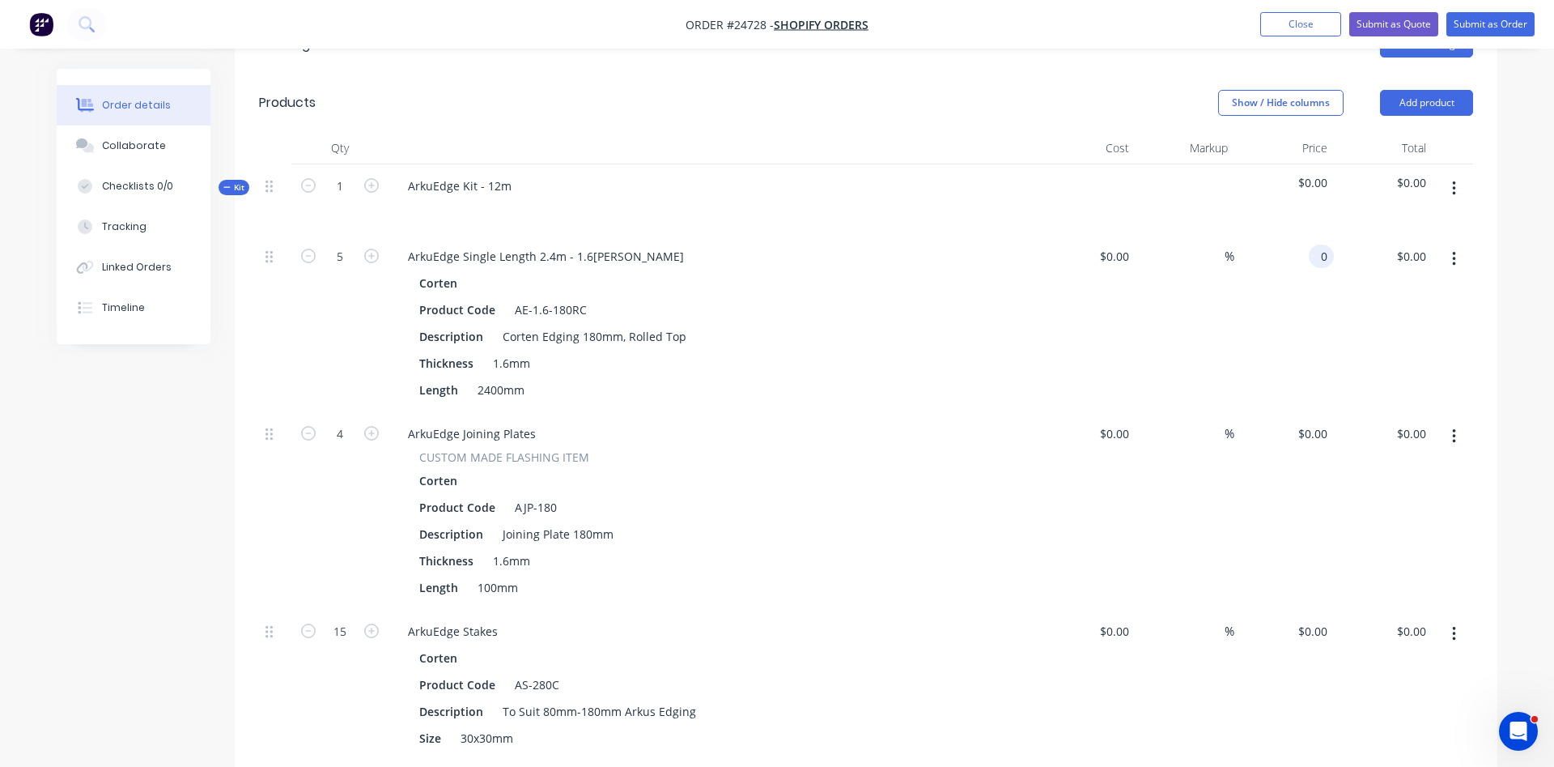
drag, startPoint x: 1327, startPoint y: 260, endPoint x: 1360, endPoint y: 227, distance: 46.9
click at [1334, 247] on input "0" at bounding box center [1325, 256] width 19 height 23
type input "$329.53"
type input "1647.65"
type input "329.53"
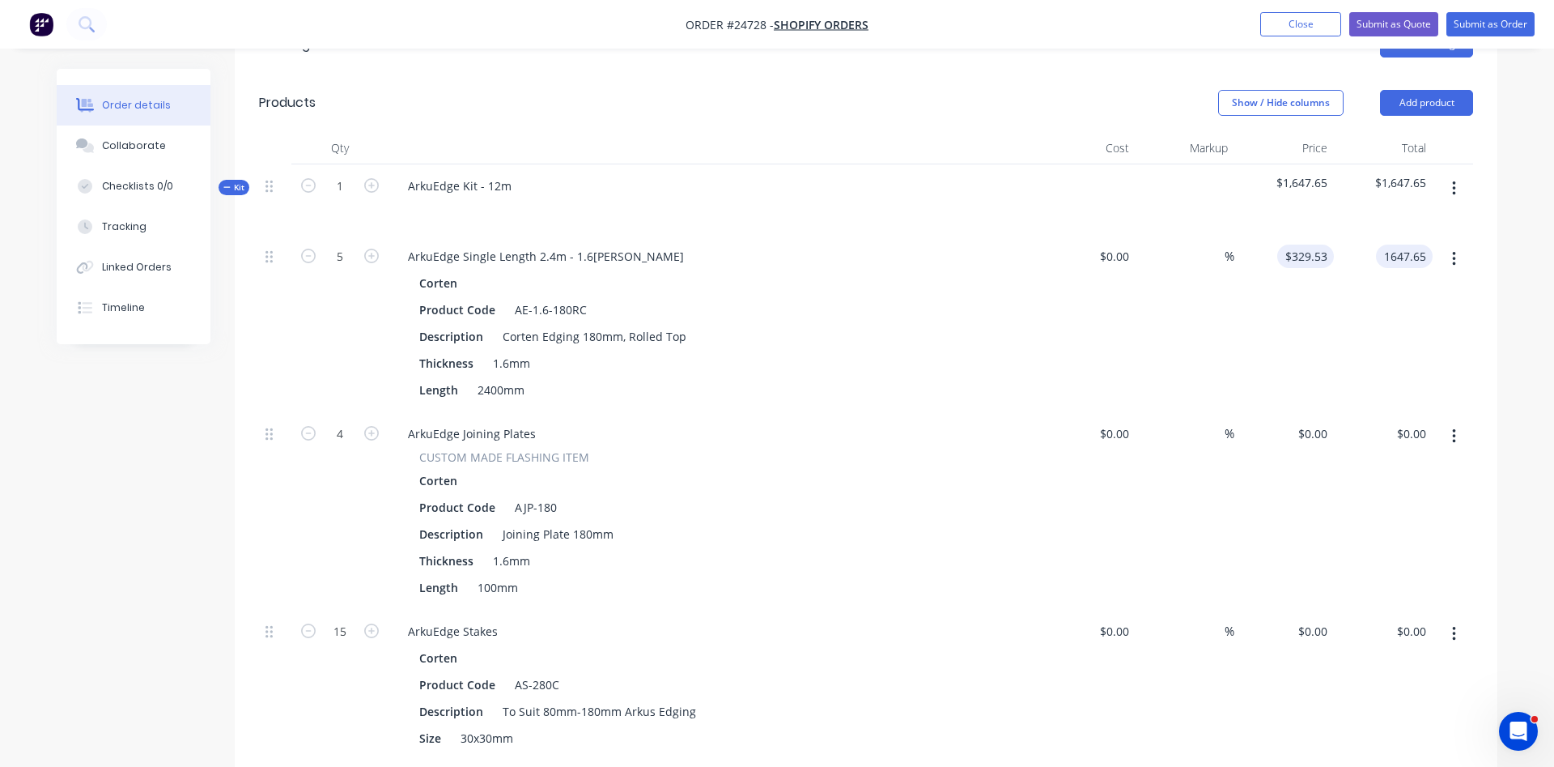
type input "$1,647.65"
drag, startPoint x: 1329, startPoint y: 257, endPoint x: 1371, endPoint y: 268, distance: 44.2
click at [1371, 268] on div "5 ArkuEdge Single Length 2.4m - 1.6mm Corten Corten Product Code AE-1.6-180RC D…" at bounding box center [866, 323] width 1214 height 177
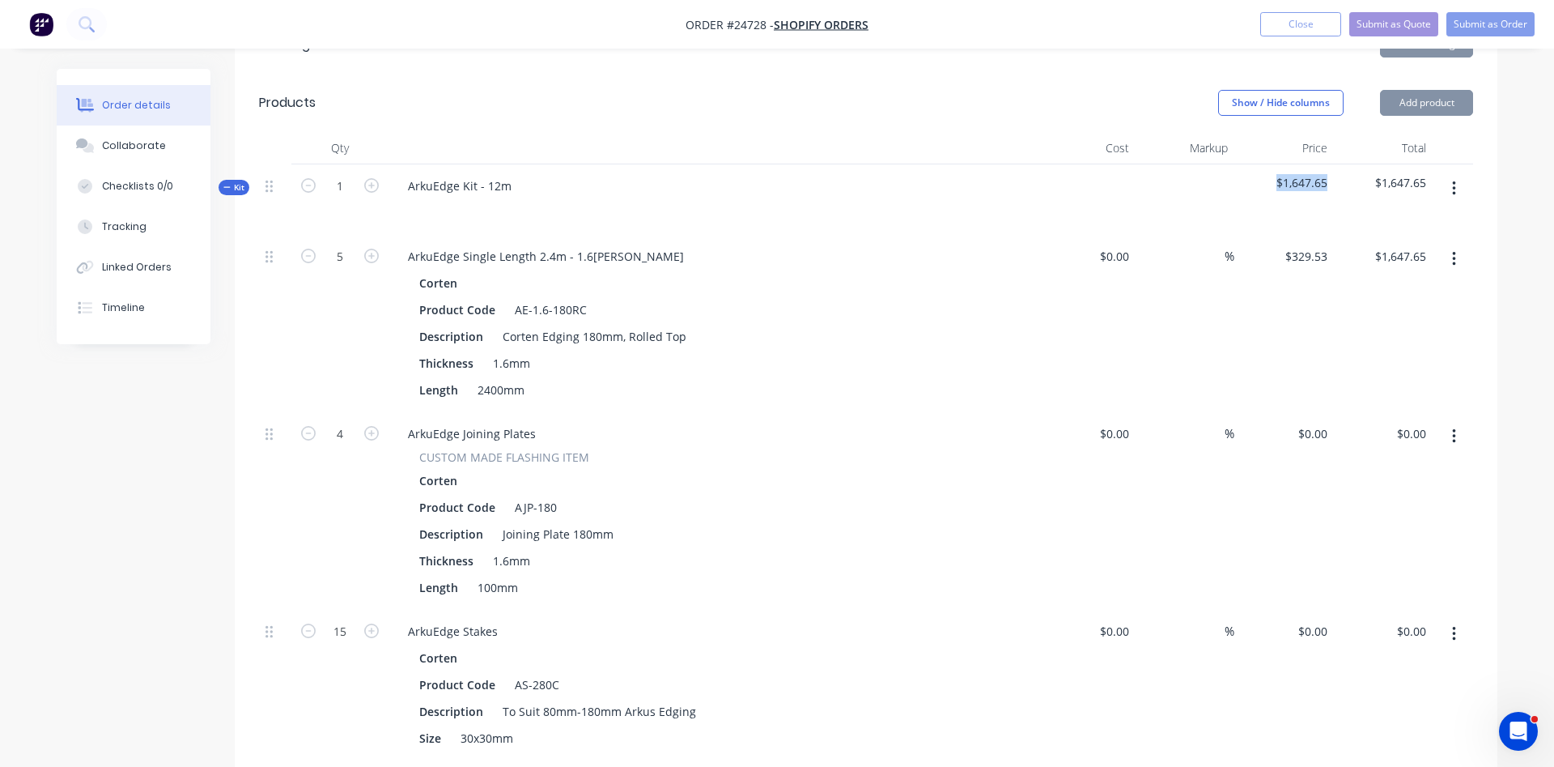
drag, startPoint x: 1325, startPoint y: 185, endPoint x: 1141, endPoint y: 170, distance: 185.2
click at [1141, 170] on div "Kit 1 ArkuEdge Kit - 12m $1,647.65 $1,647.65" at bounding box center [866, 199] width 1214 height 70
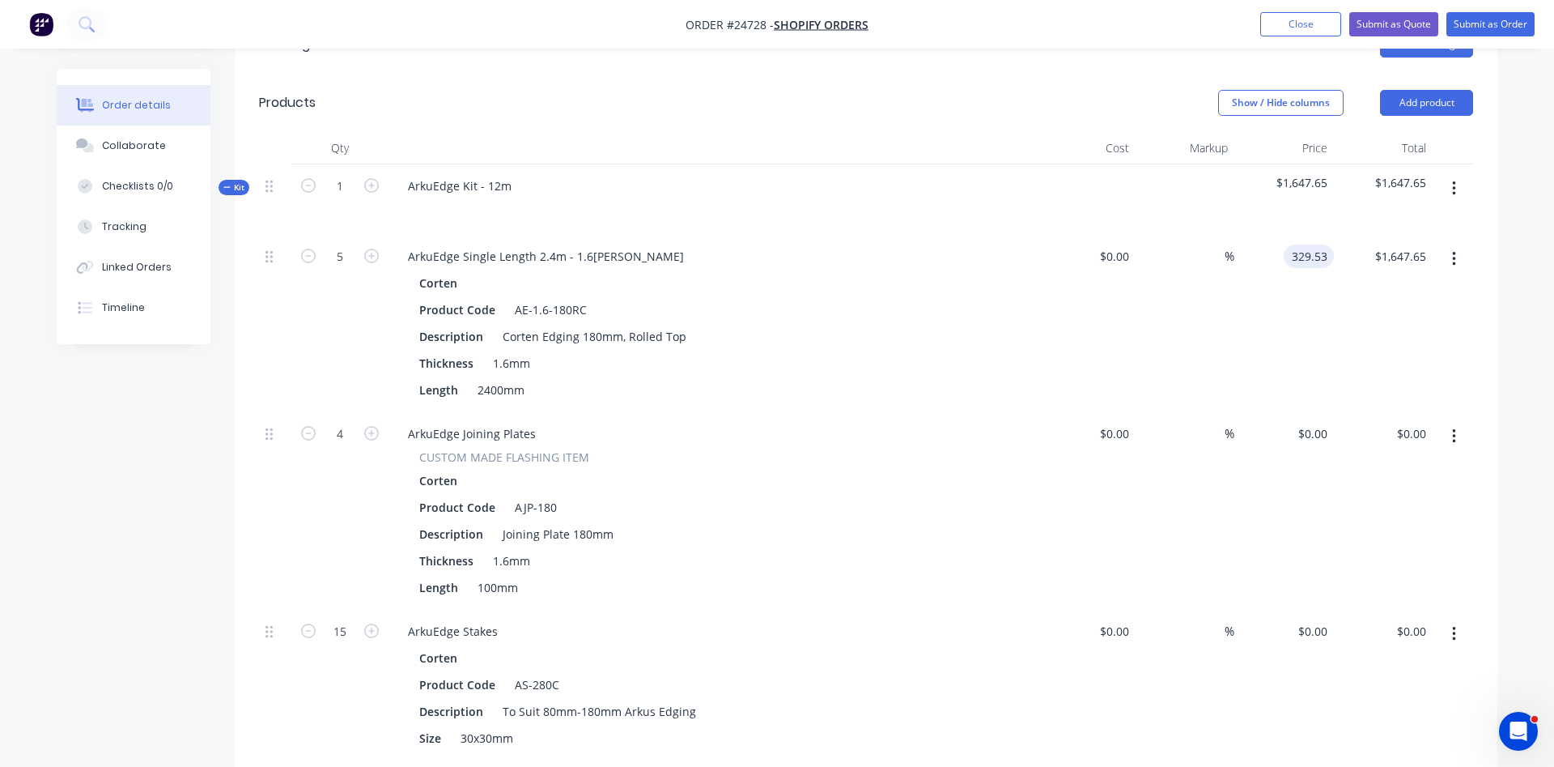
drag, startPoint x: 1327, startPoint y: 262, endPoint x: 1201, endPoint y: 225, distance: 131.4
click at [1201, 225] on div "Kit 1 ArkuEdge Kit - 12m $1,647.65 $1,647.65 5 ArkuEdge Single Length 2.4m - 1.…" at bounding box center [866, 612] width 1214 height 897
type input "$329.53"
click at [1398, 260] on input "1647.65" at bounding box center [1403, 256] width 59 height 23
type input "$239.53"
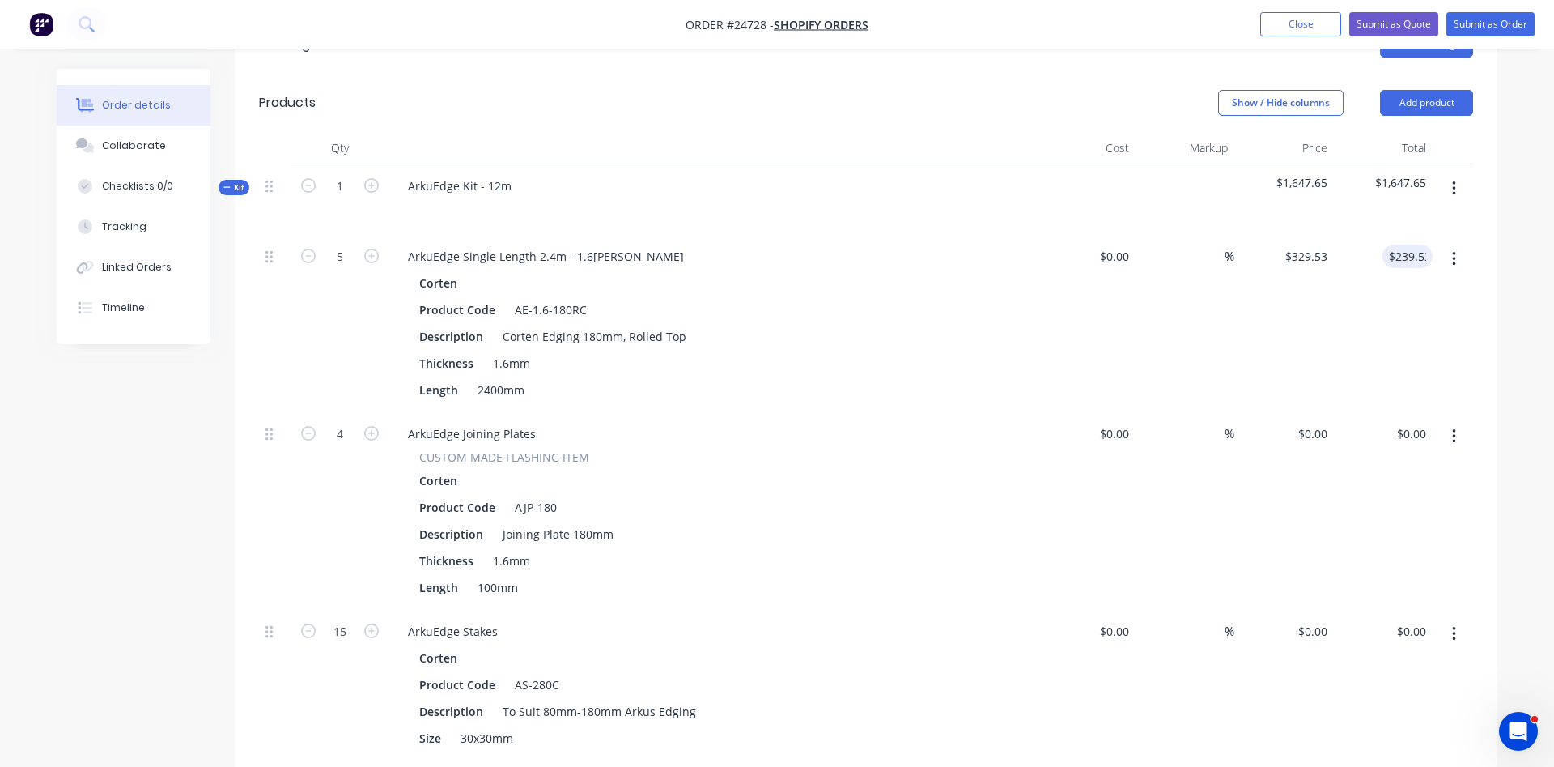
type input "$47.906"
click at [1399, 260] on input "239.53" at bounding box center [1411, 256] width 44 height 23
type input "$329.53"
type input "65.906"
click at [1320, 257] on input "65.906" at bounding box center [1313, 256] width 44 height 23
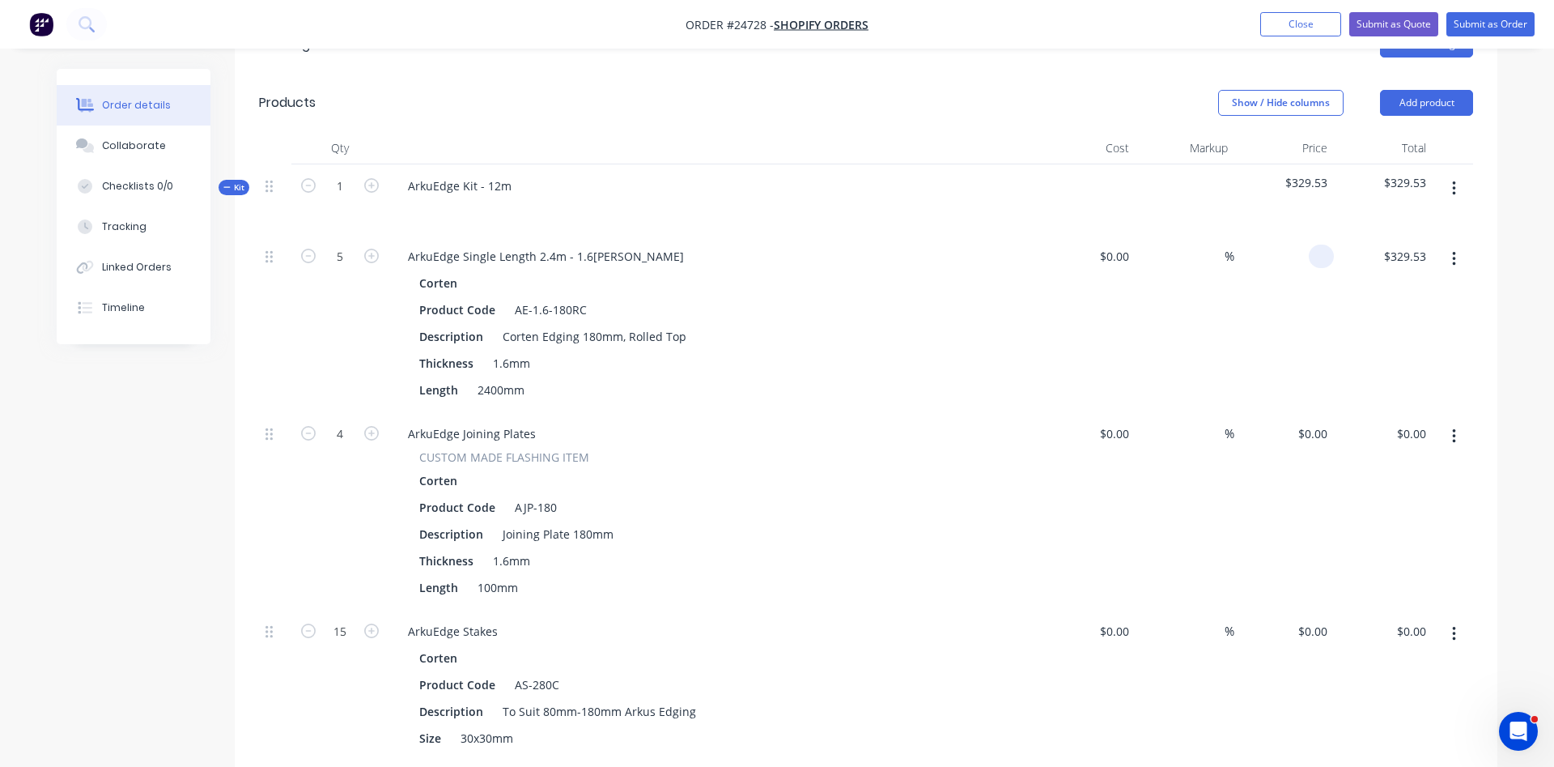
type input "$0.00"
drag, startPoint x: 1426, startPoint y: 254, endPoint x: 1380, endPoint y: 256, distance: 45.4
click at [1402, 256] on input "0.00" at bounding box center [1417, 256] width 31 height 23
type input "$329.53"
type input "$65.906"
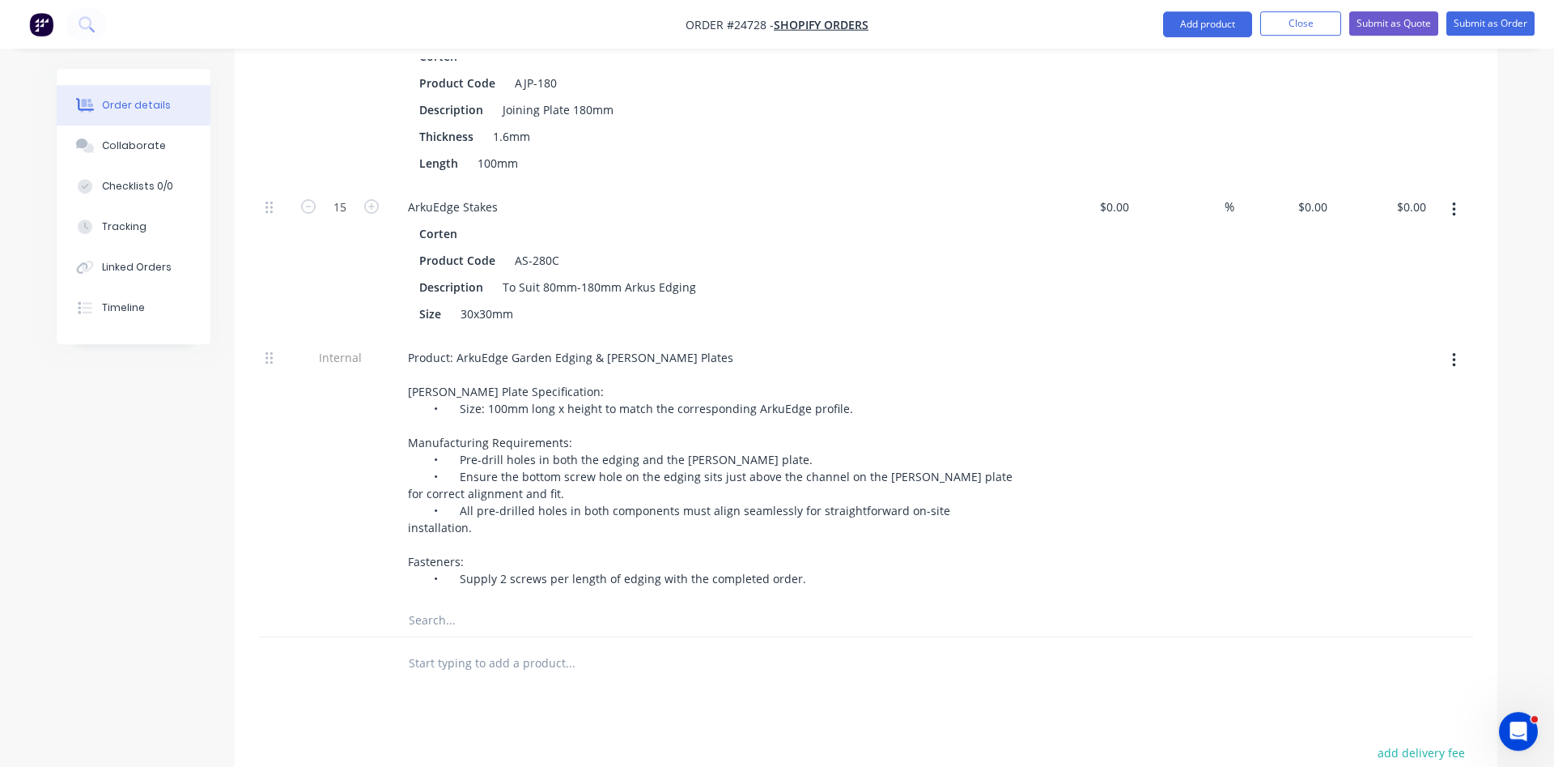
scroll to position [833, 0]
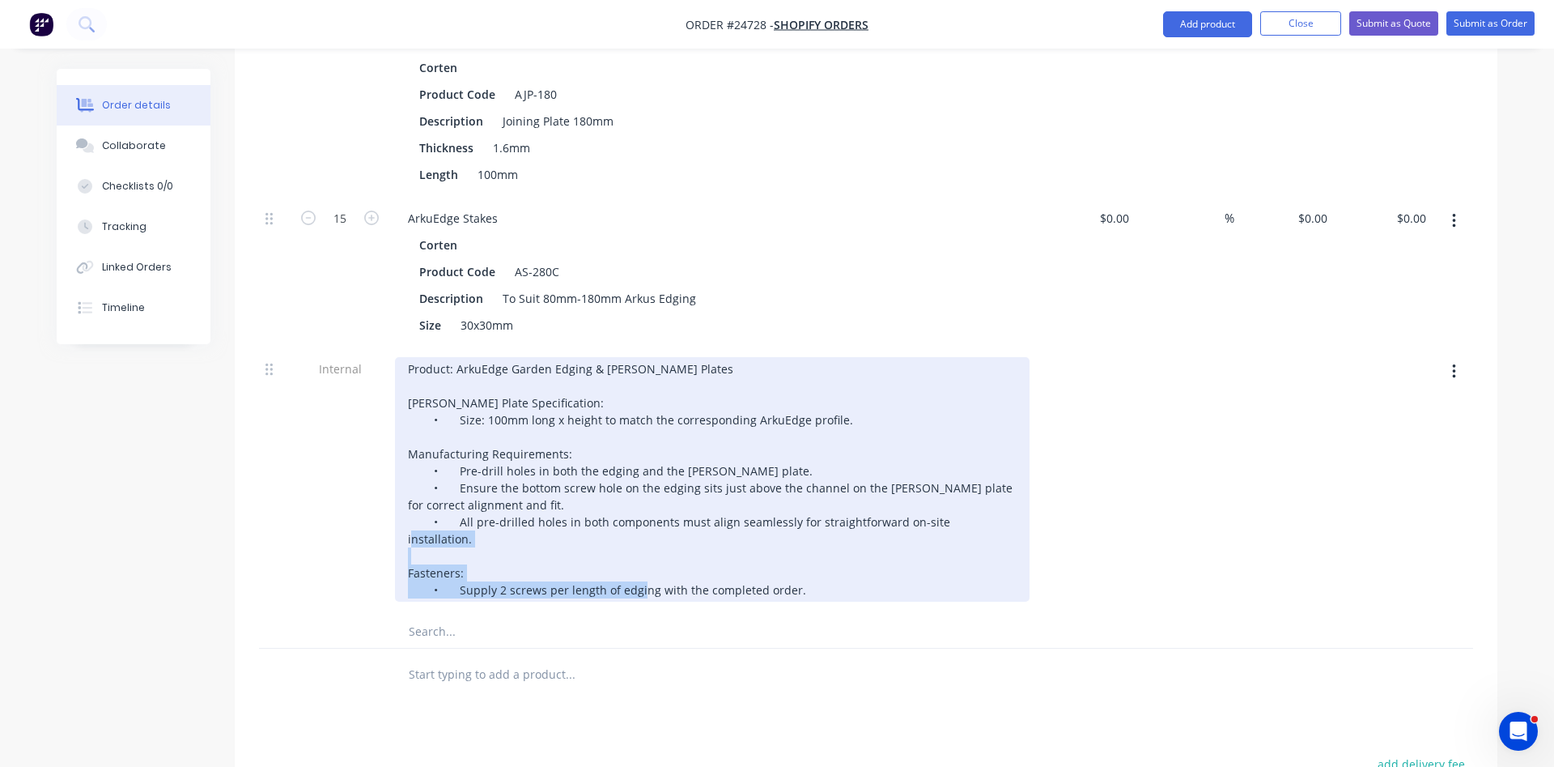
drag, startPoint x: 788, startPoint y: 579, endPoint x: 455, endPoint y: 577, distance: 332.8
click at [455, 577] on div "Product: ArkuEdge Garden Edging & Joiner Plates Joiner Plate Specification: • S…" at bounding box center [712, 479] width 635 height 245
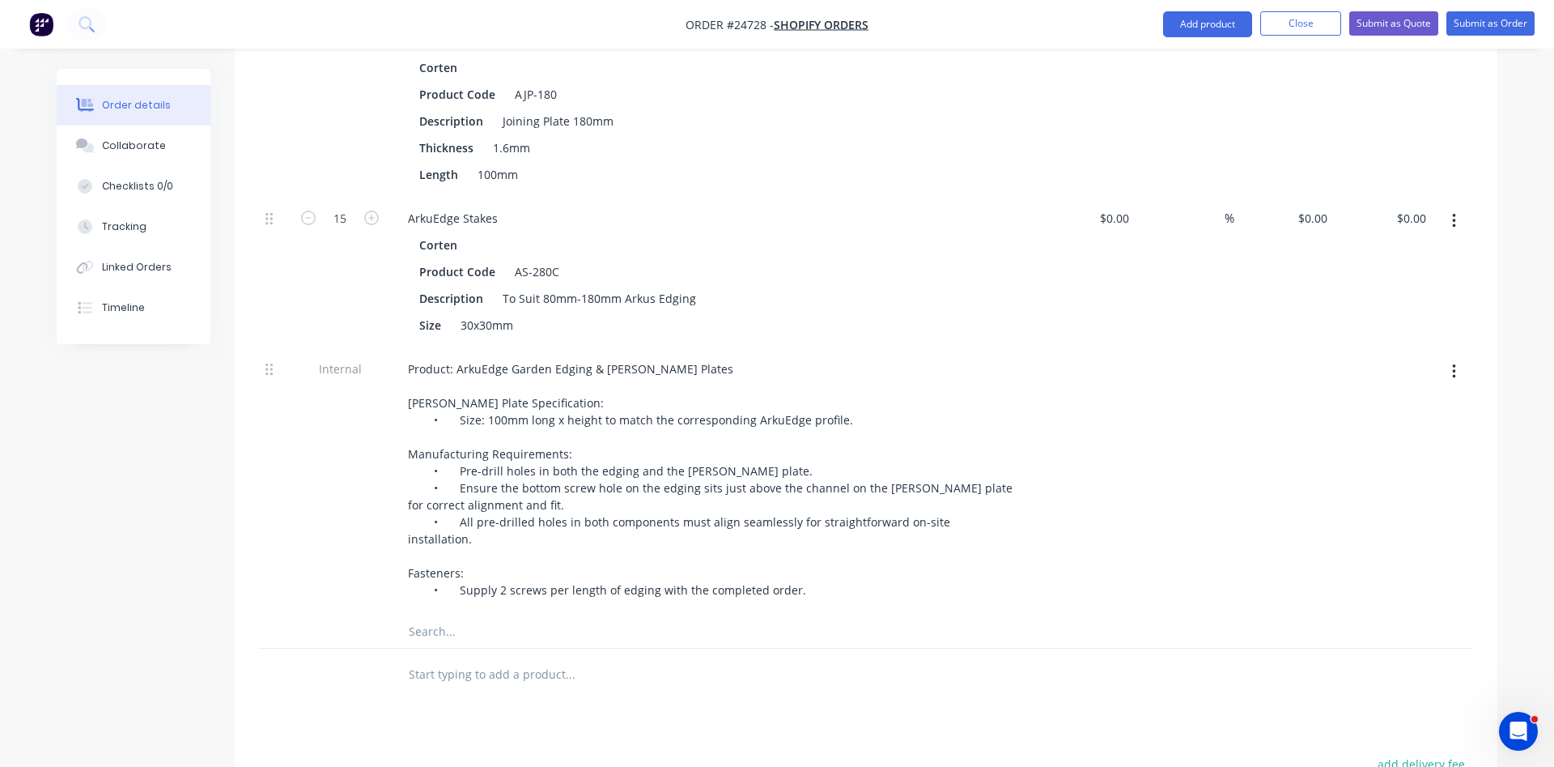
click at [1230, 534] on div at bounding box center [1186, 481] width 100 height 268
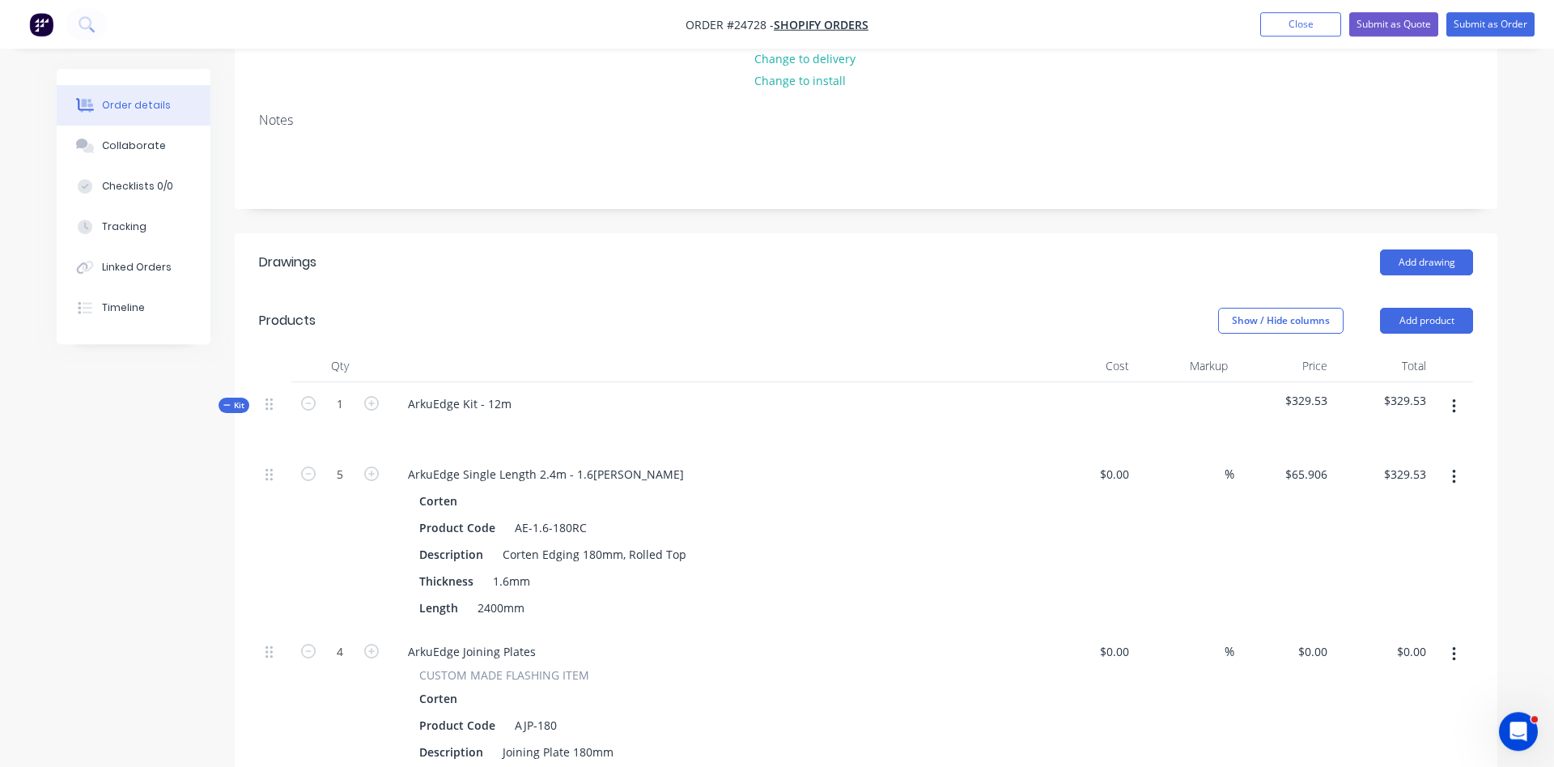
scroll to position [172, 0]
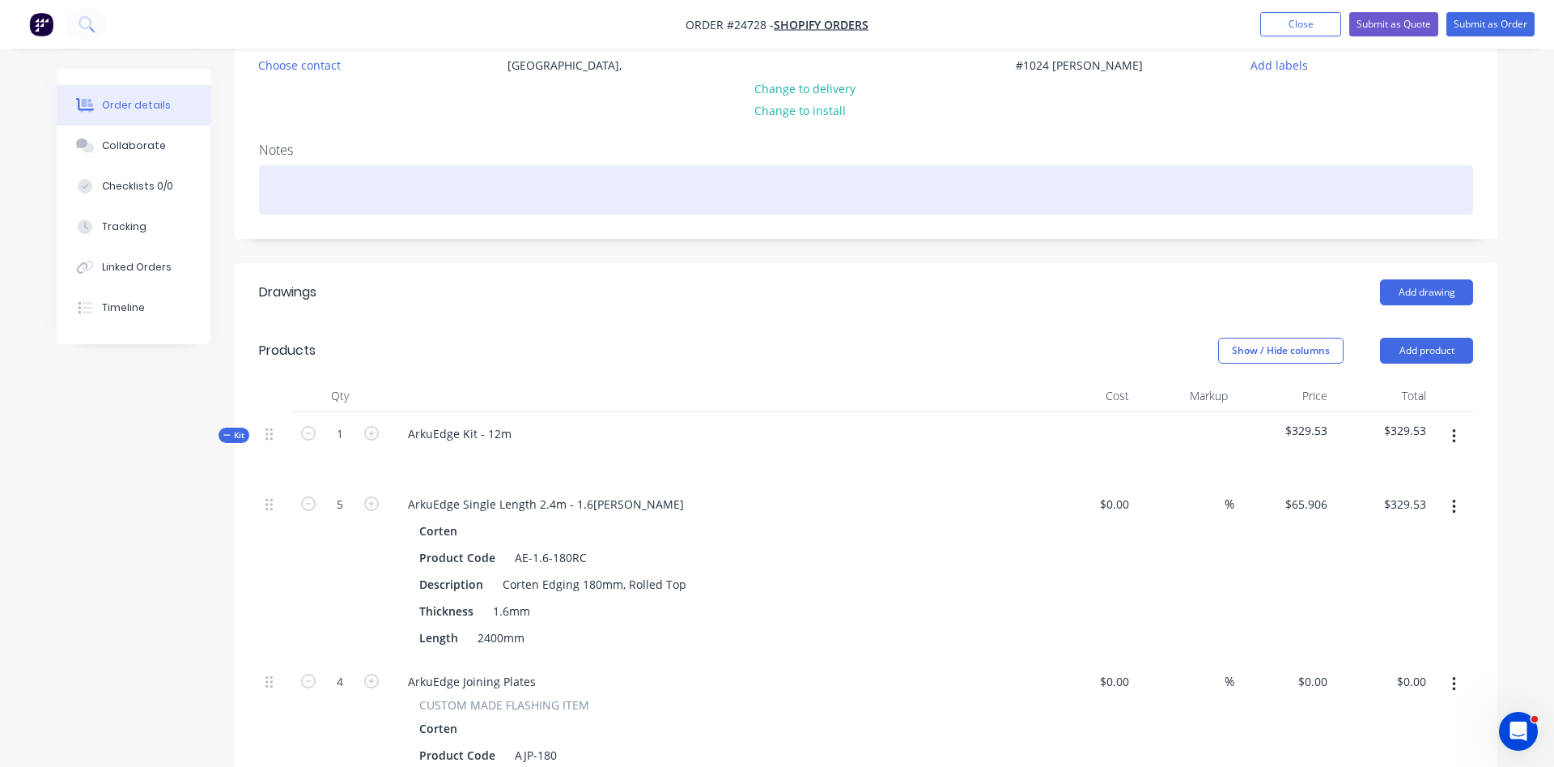
click at [273, 176] on div at bounding box center [866, 189] width 1214 height 49
click at [287, 182] on div at bounding box center [866, 189] width 1214 height 49
click at [313, 177] on div at bounding box center [866, 189] width 1214 height 49
click at [299, 175] on div at bounding box center [866, 189] width 1214 height 49
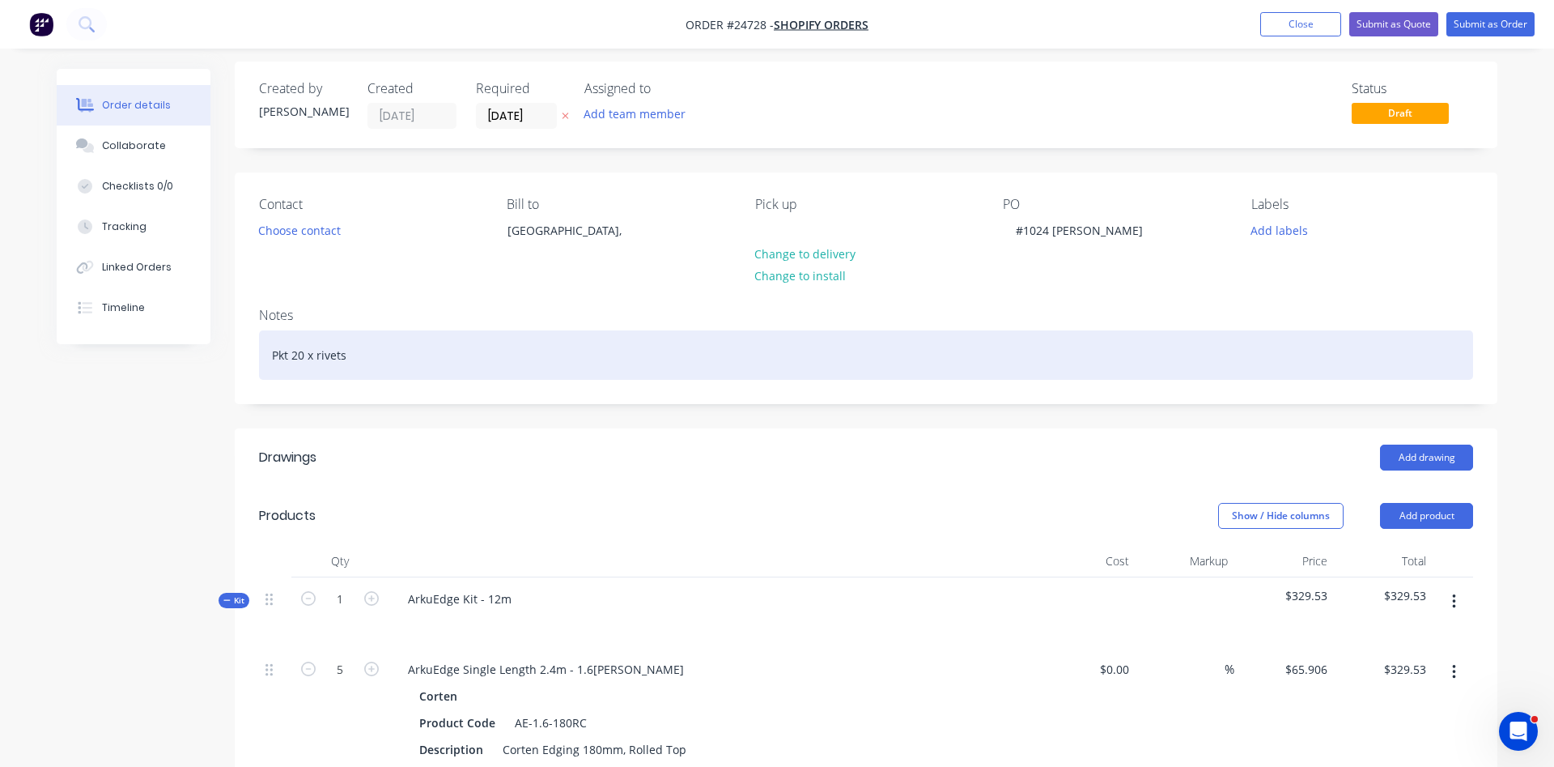
scroll to position [0, 0]
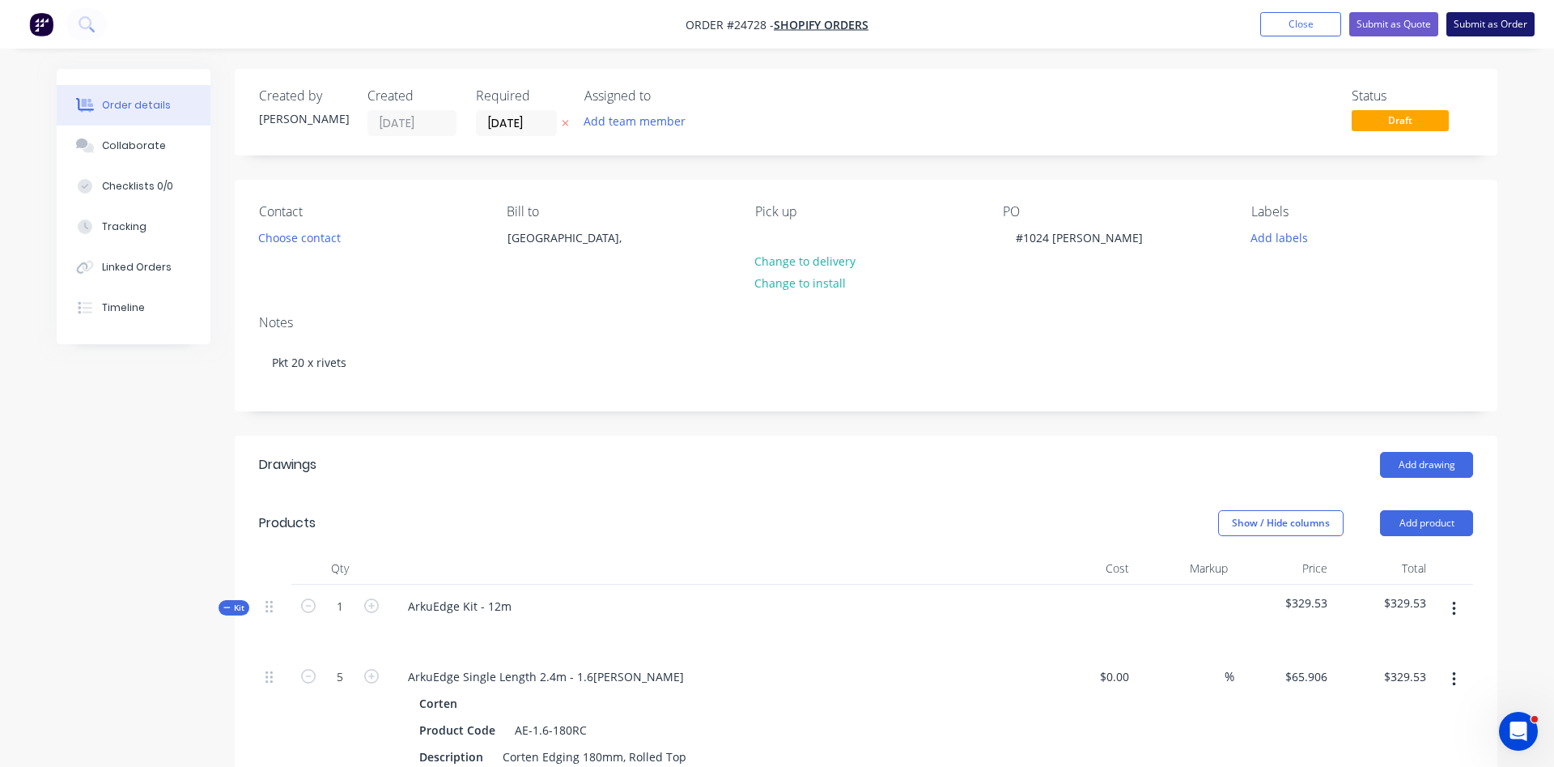
click at [1496, 22] on button "Submit as Order" at bounding box center [1491, 24] width 88 height 24
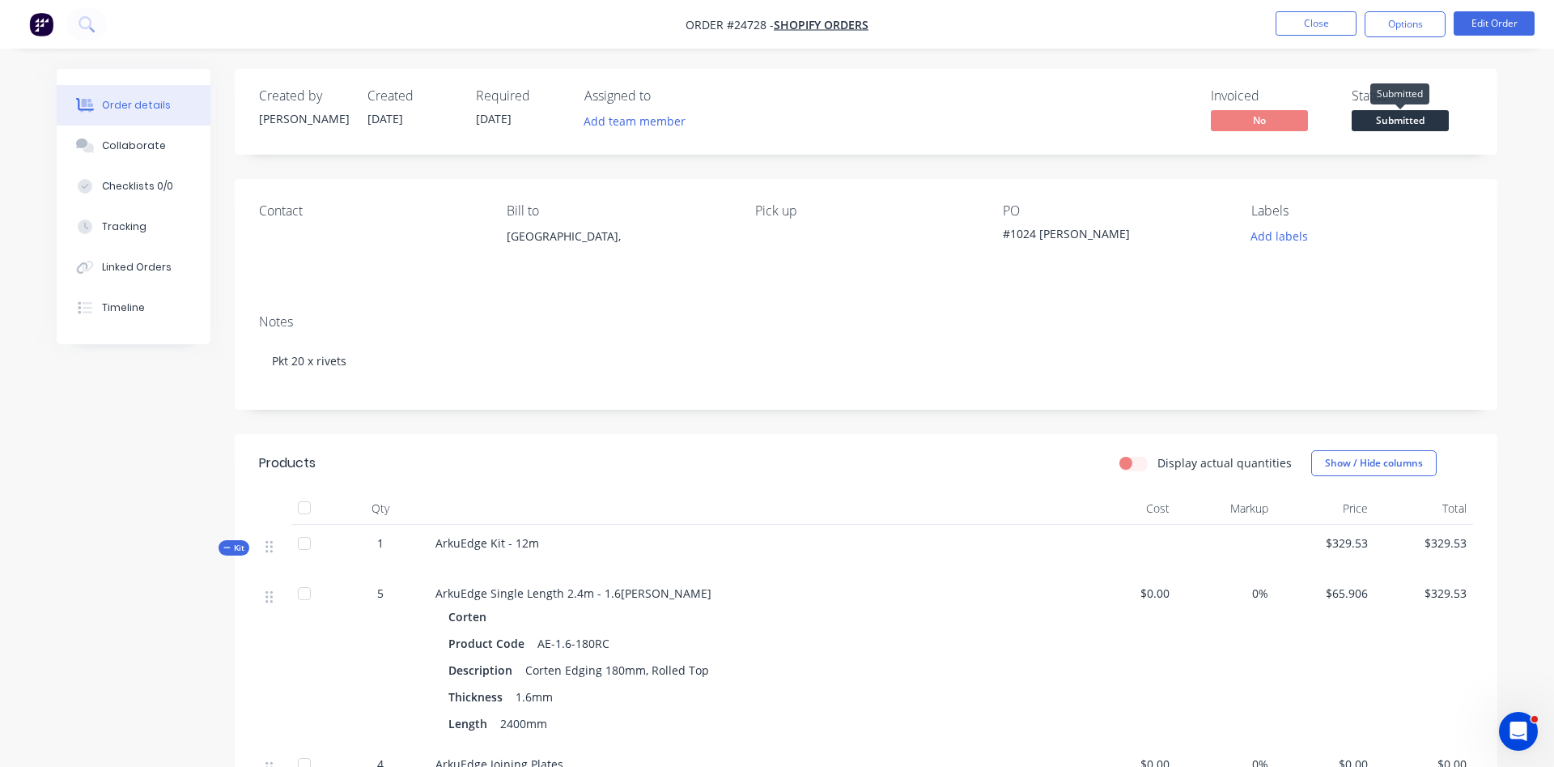
click at [1410, 117] on span "Submitted" at bounding box center [1400, 120] width 97 height 20
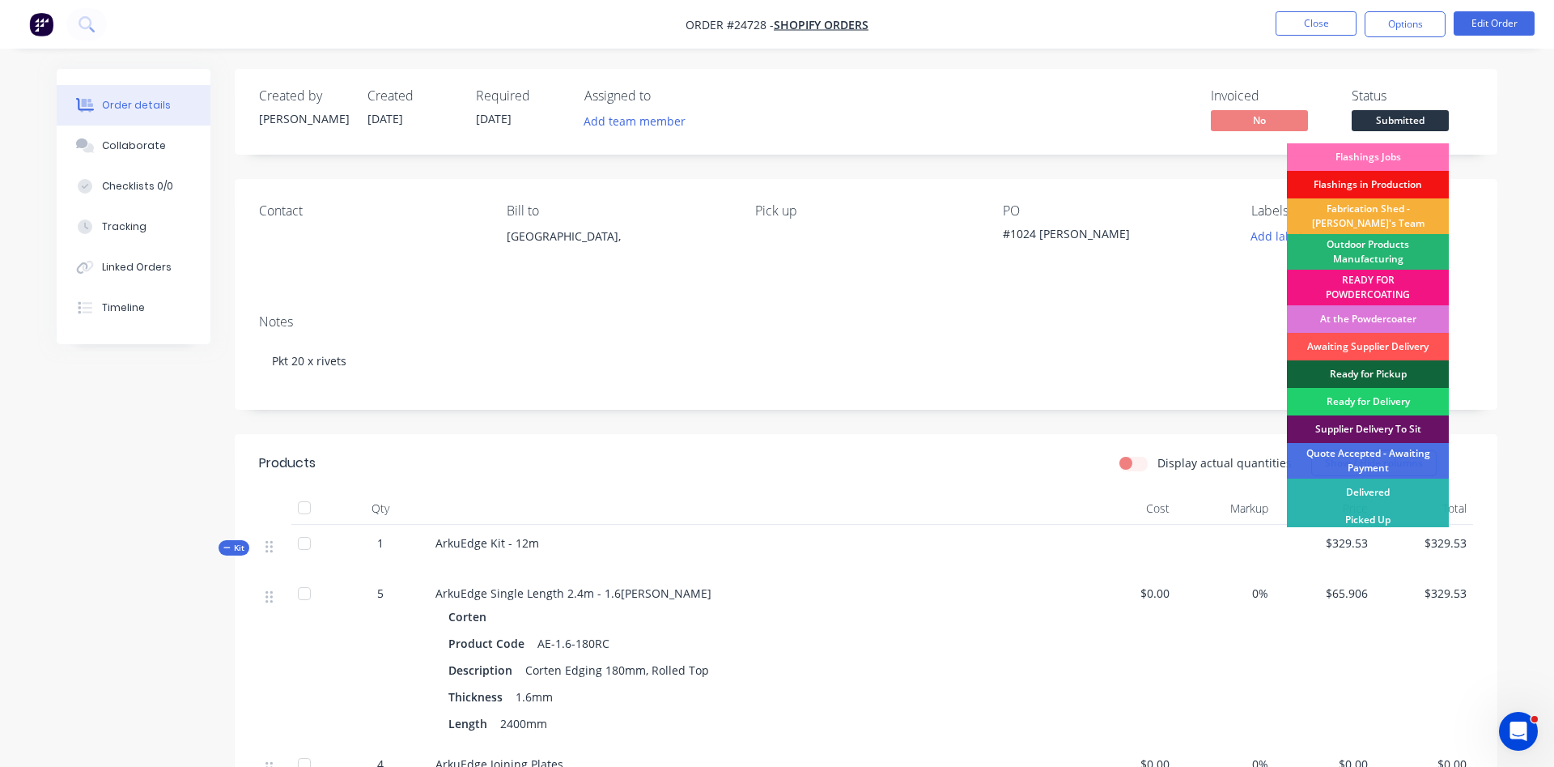
click at [1375, 245] on div "Outdoor Products Manufacturing" at bounding box center [1368, 252] width 162 height 36
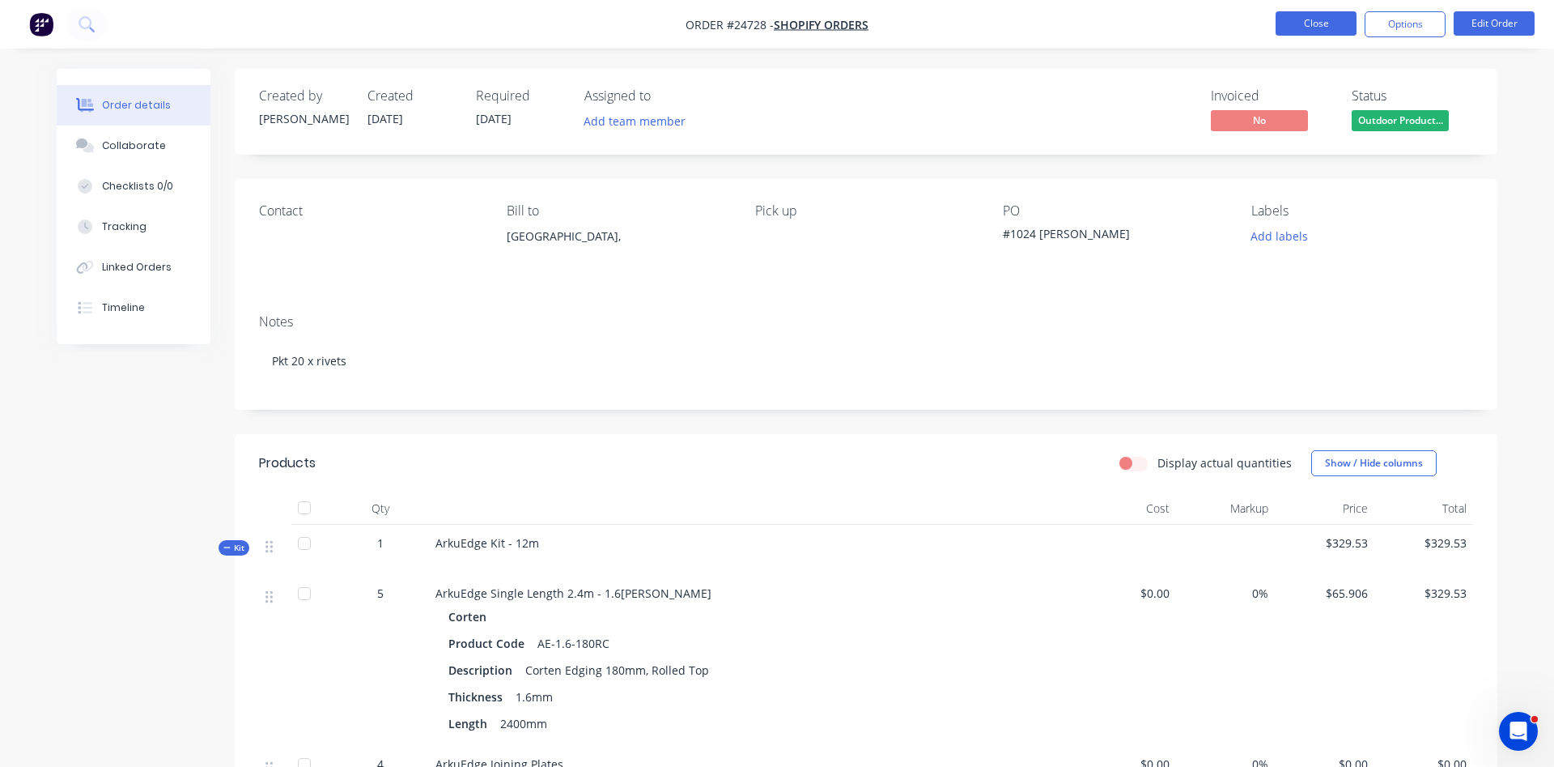
click at [1327, 28] on button "Close" at bounding box center [1316, 23] width 81 height 24
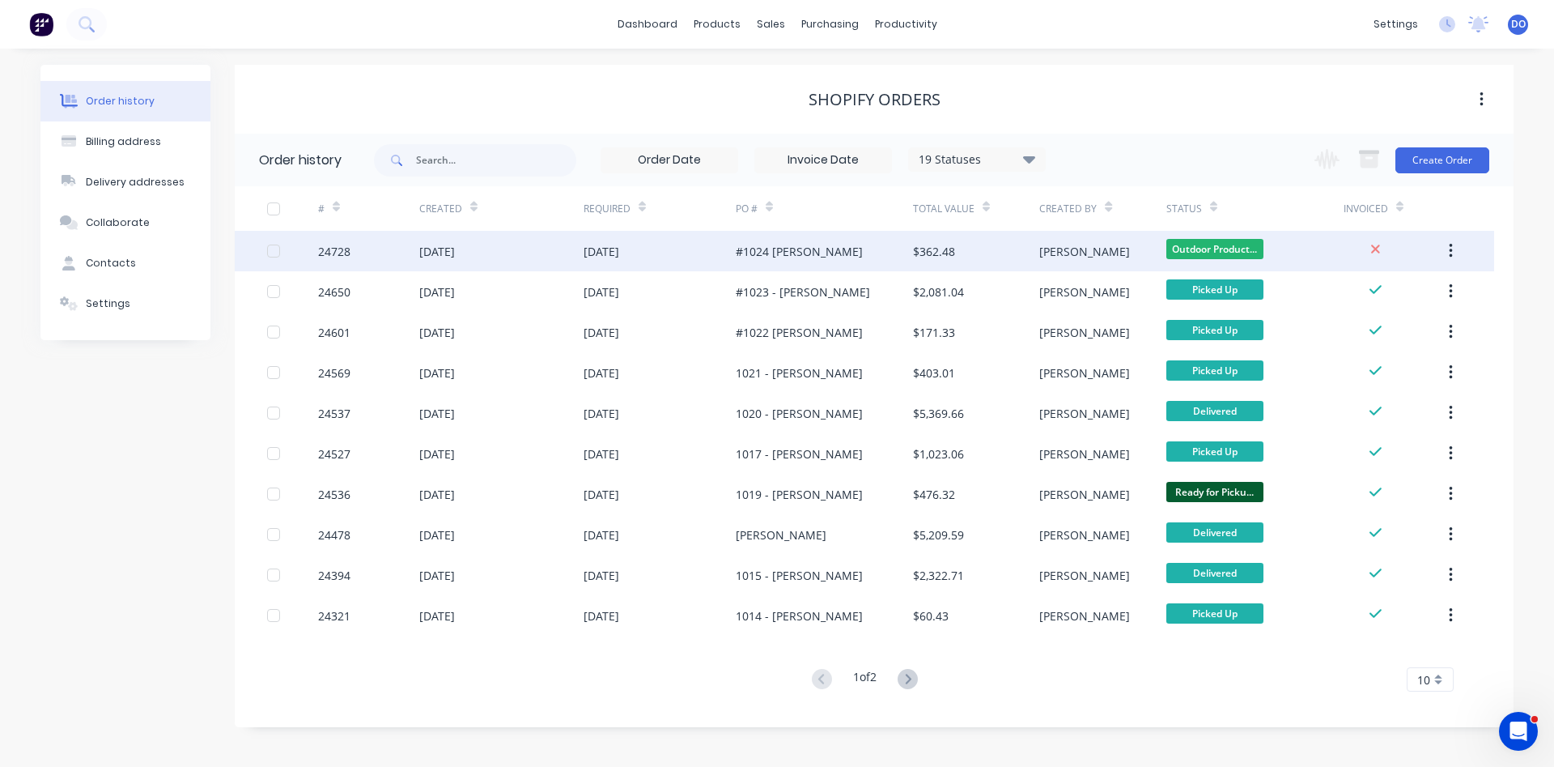
click at [1018, 252] on div "$362.48" at bounding box center [976, 251] width 126 height 40
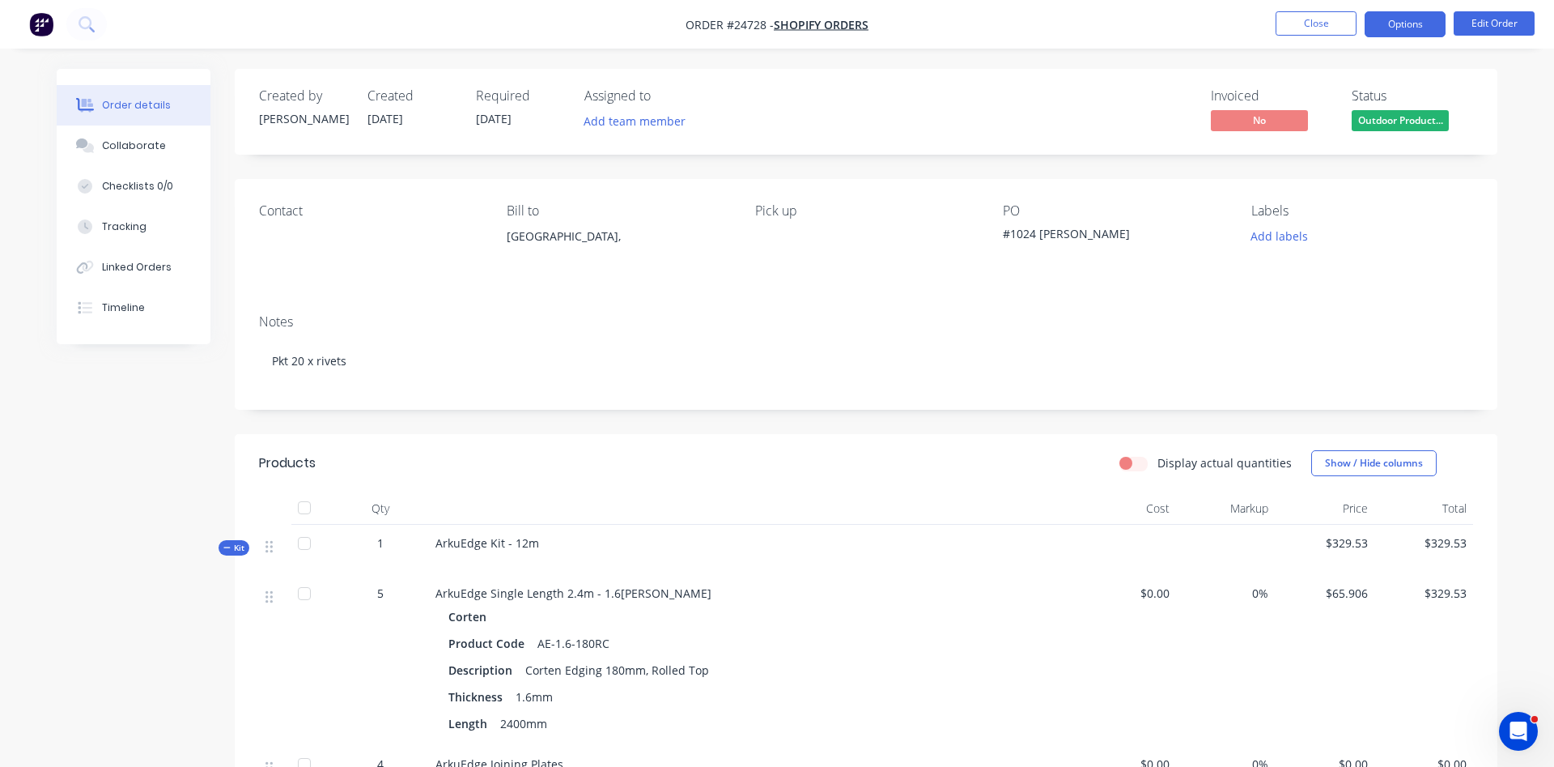
click at [1396, 14] on button "Options" at bounding box center [1405, 24] width 81 height 26
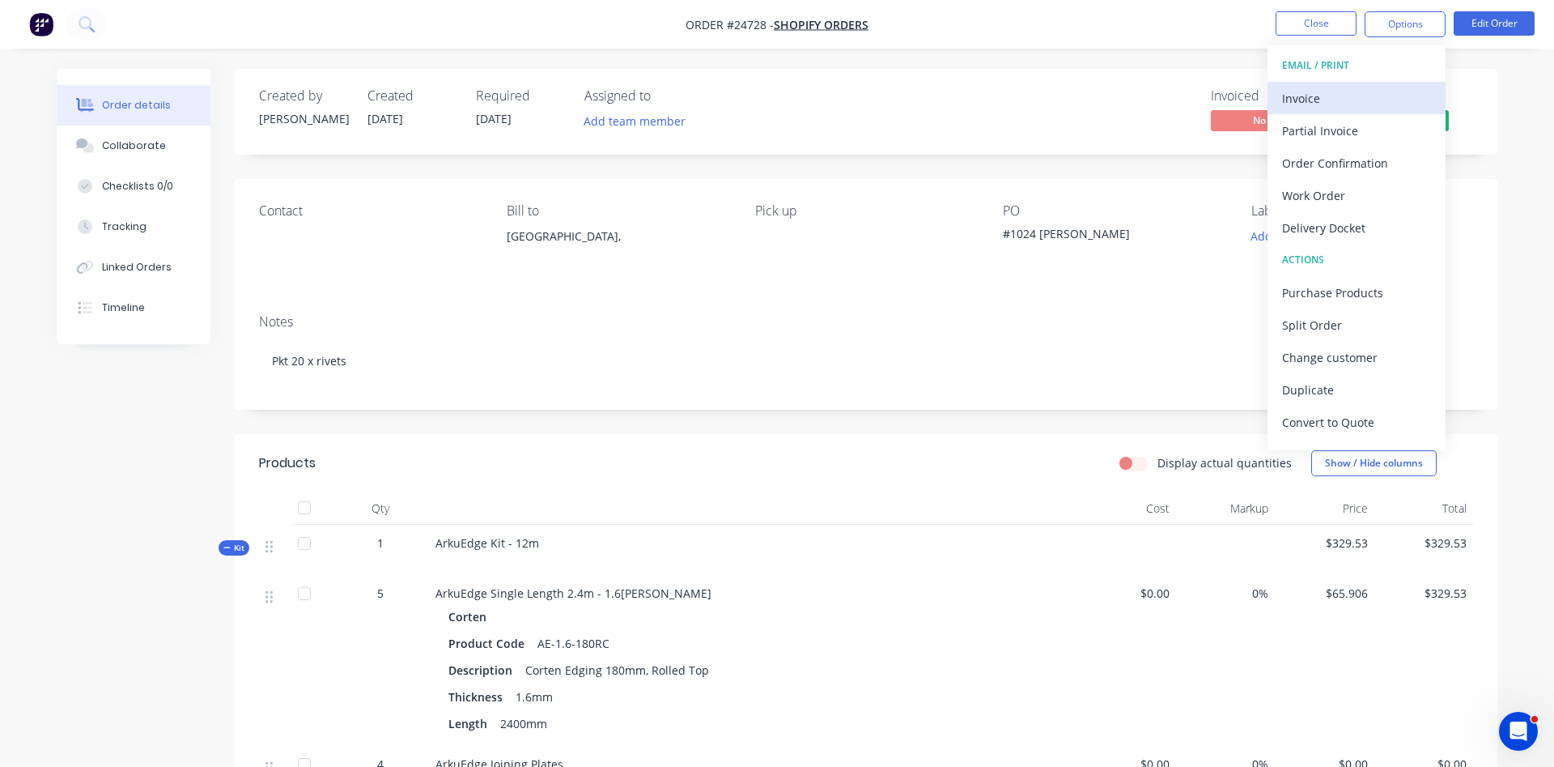
click at [1376, 101] on div "Invoice" at bounding box center [1356, 98] width 149 height 23
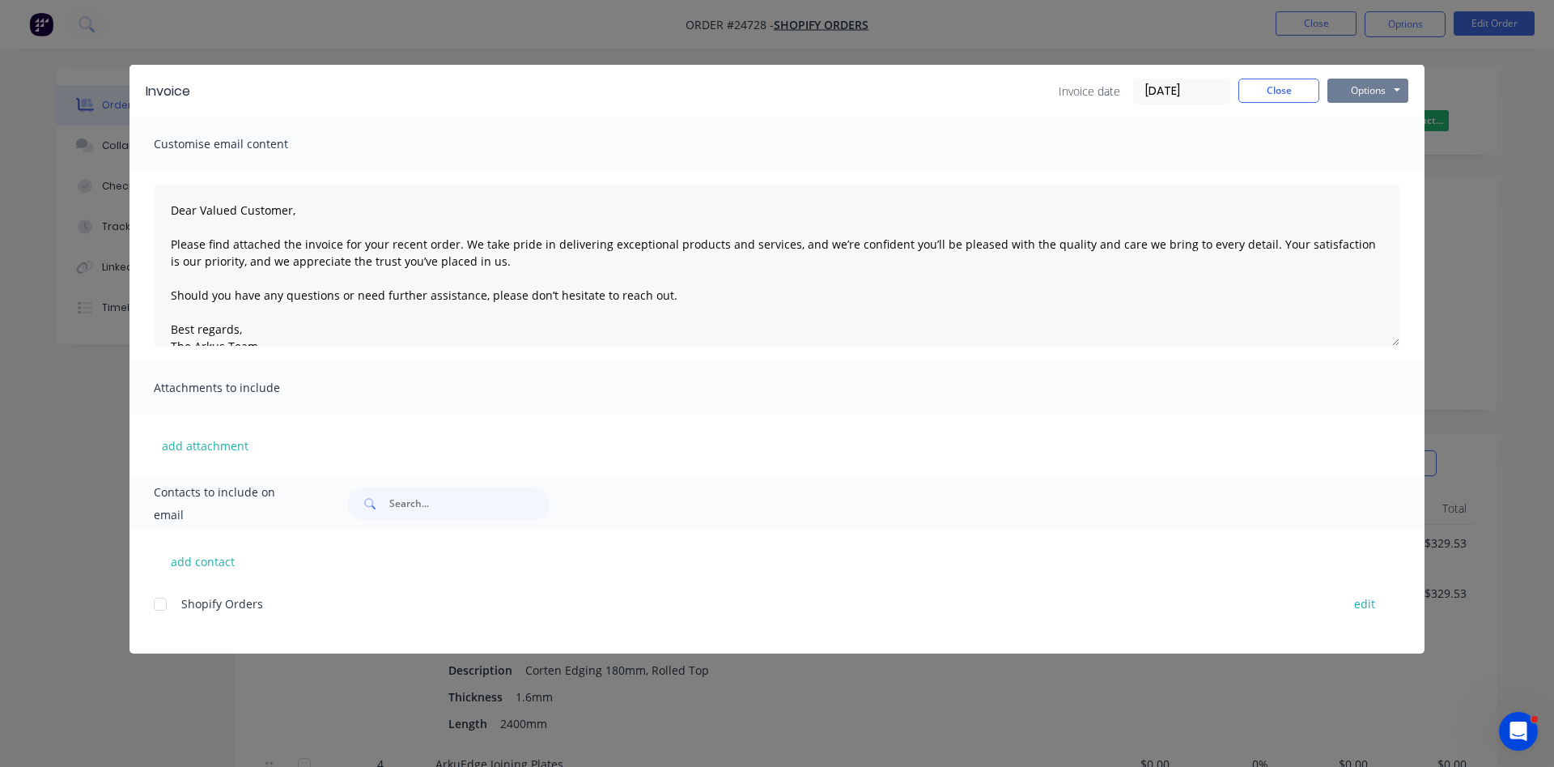
click at [1377, 95] on button "Options" at bounding box center [1368, 91] width 81 height 24
click at [1382, 147] on button "Print" at bounding box center [1380, 146] width 104 height 27
click at [1274, 92] on button "Close" at bounding box center [1279, 91] width 81 height 24
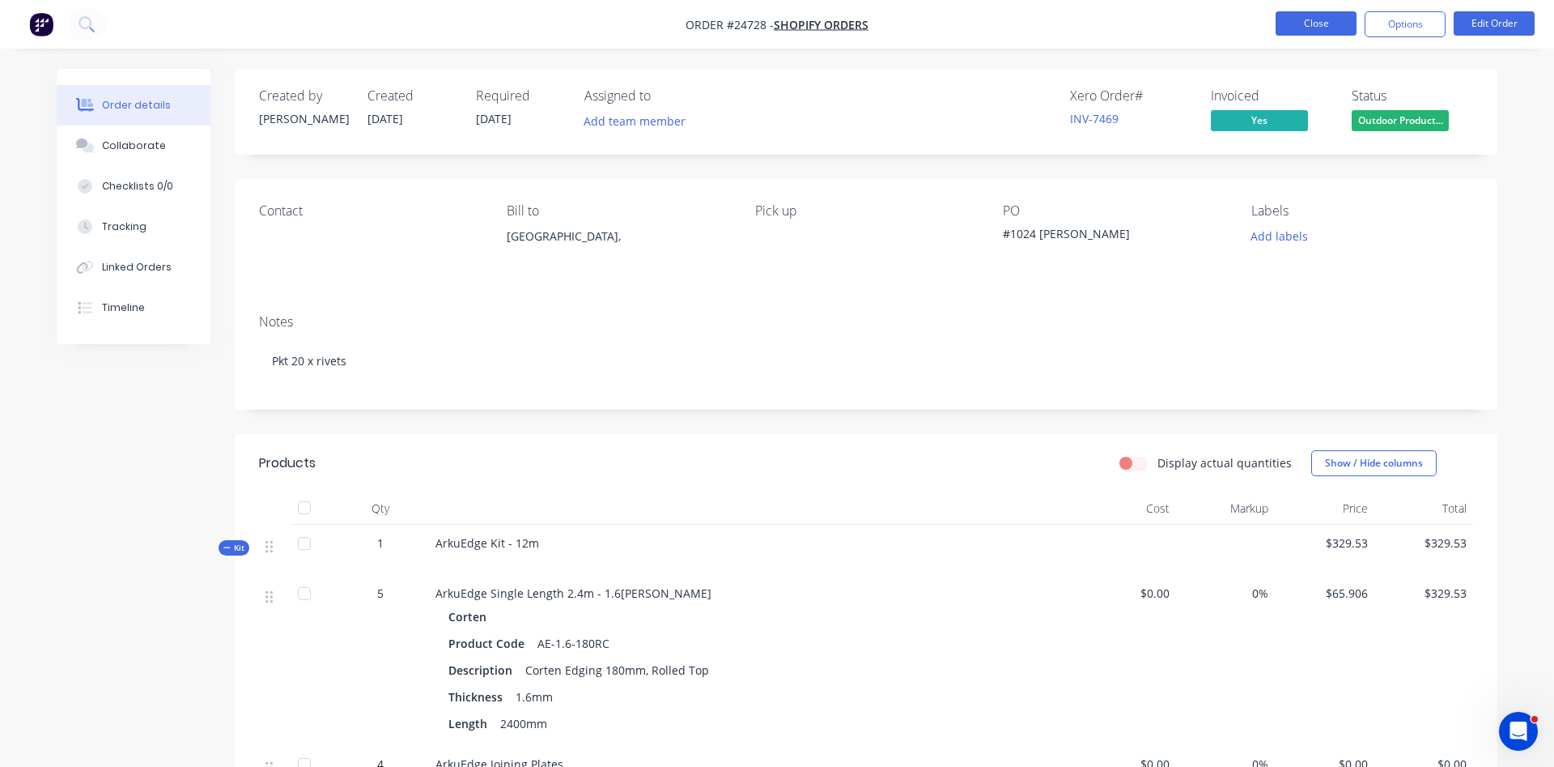
click at [1308, 18] on button "Close" at bounding box center [1316, 23] width 81 height 24
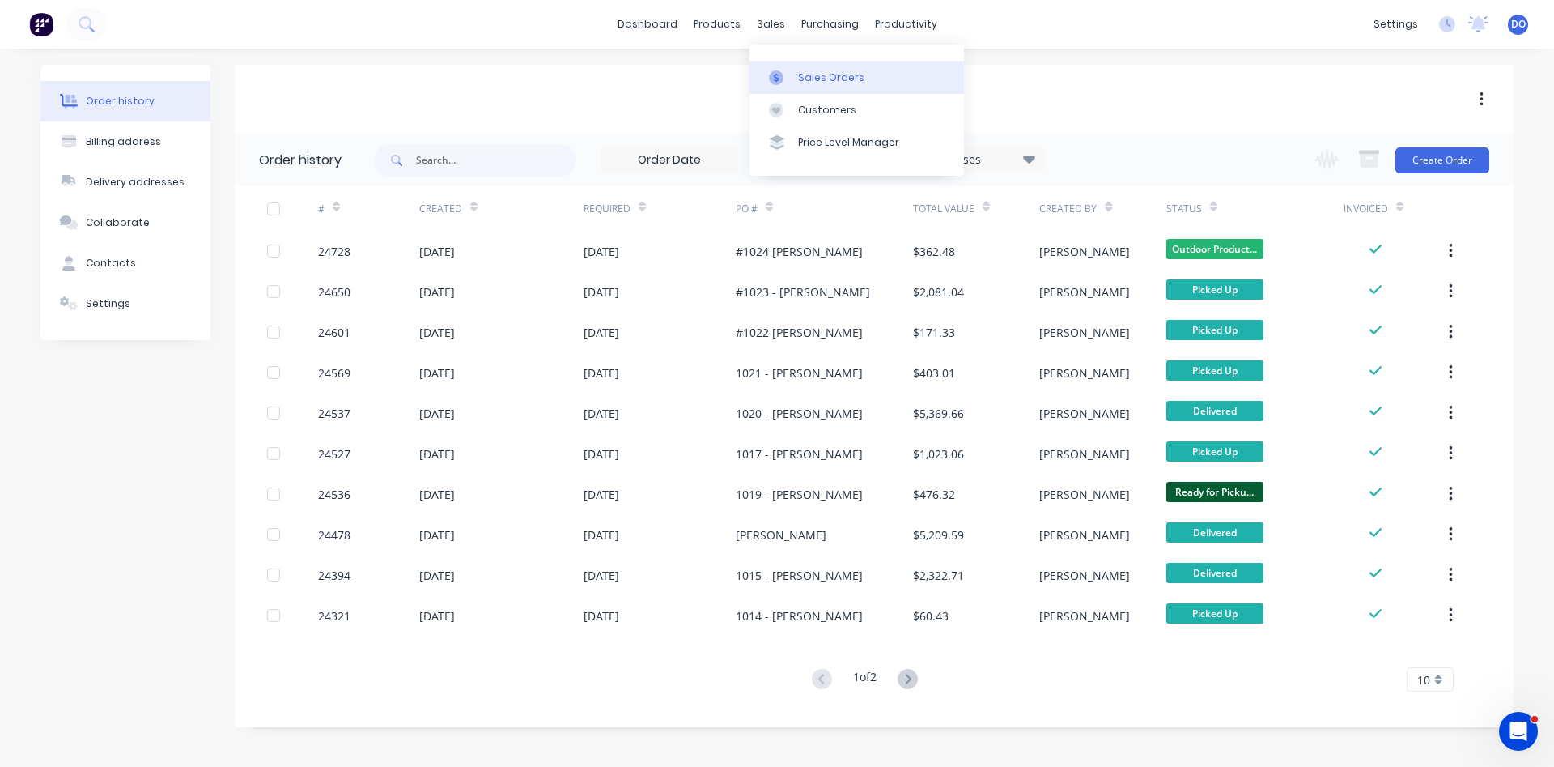
click at [804, 70] on div "Sales Orders" at bounding box center [831, 77] width 66 height 15
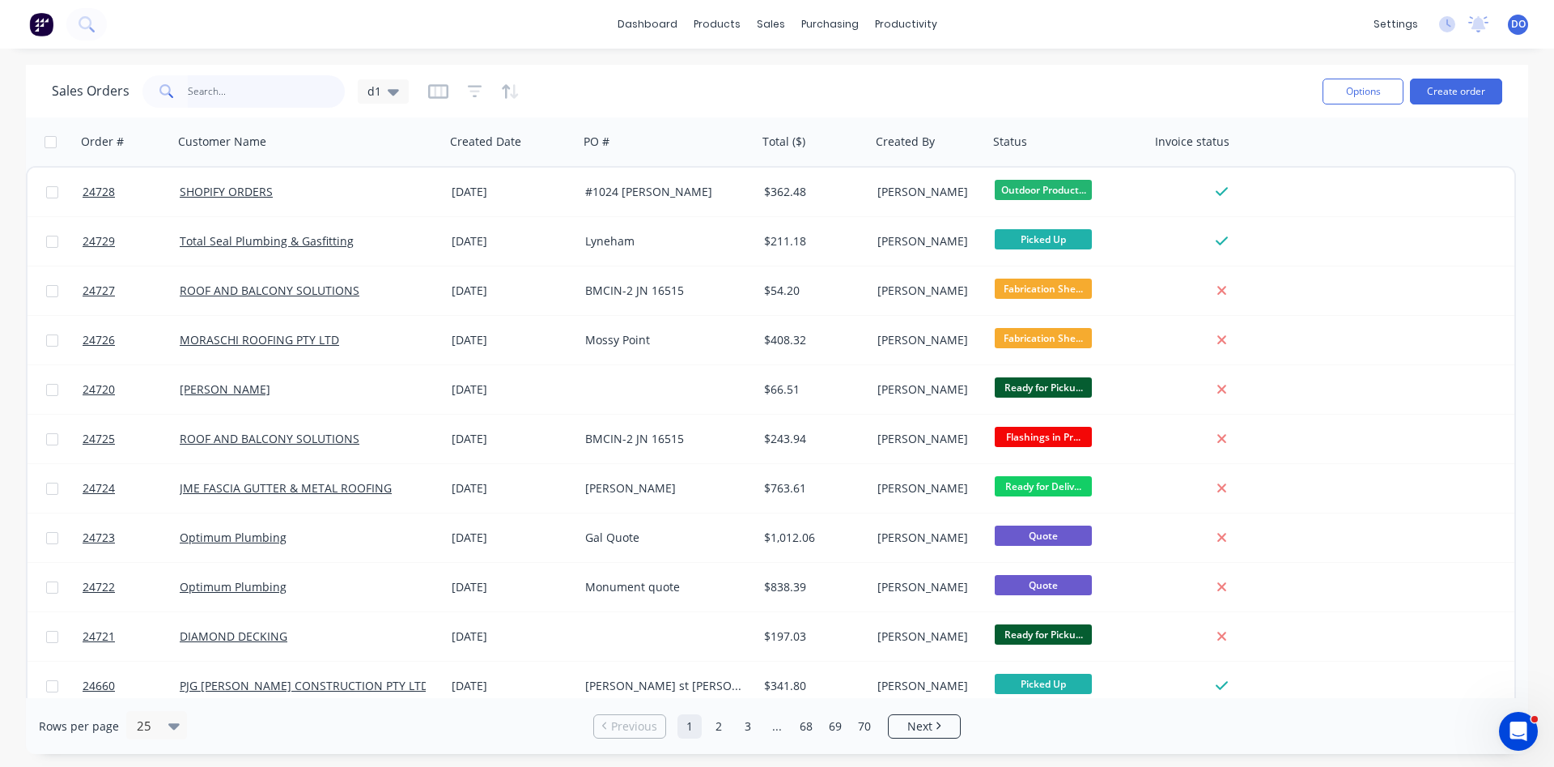
click at [262, 91] on input "text" at bounding box center [267, 91] width 158 height 32
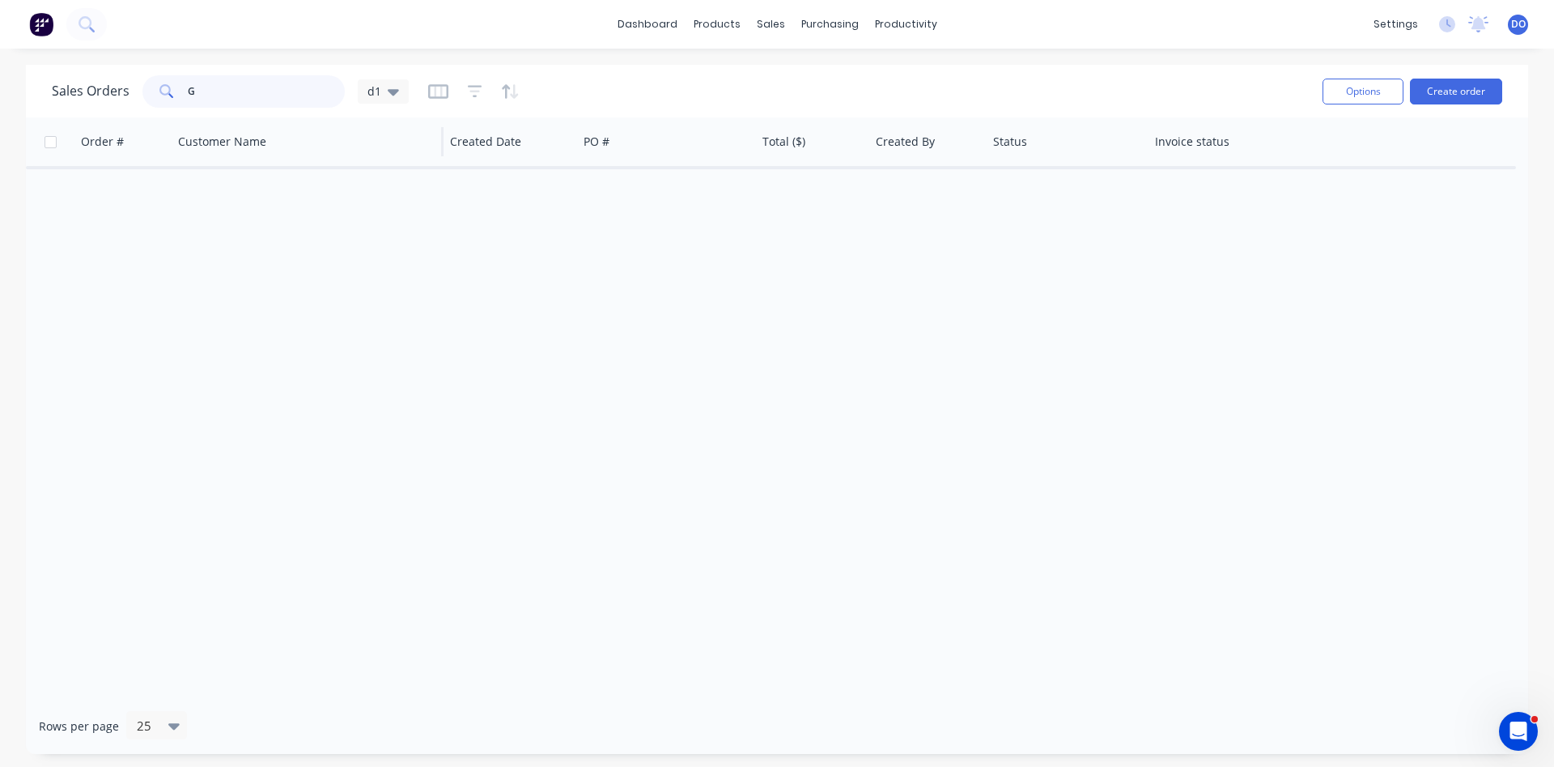
type input "G"
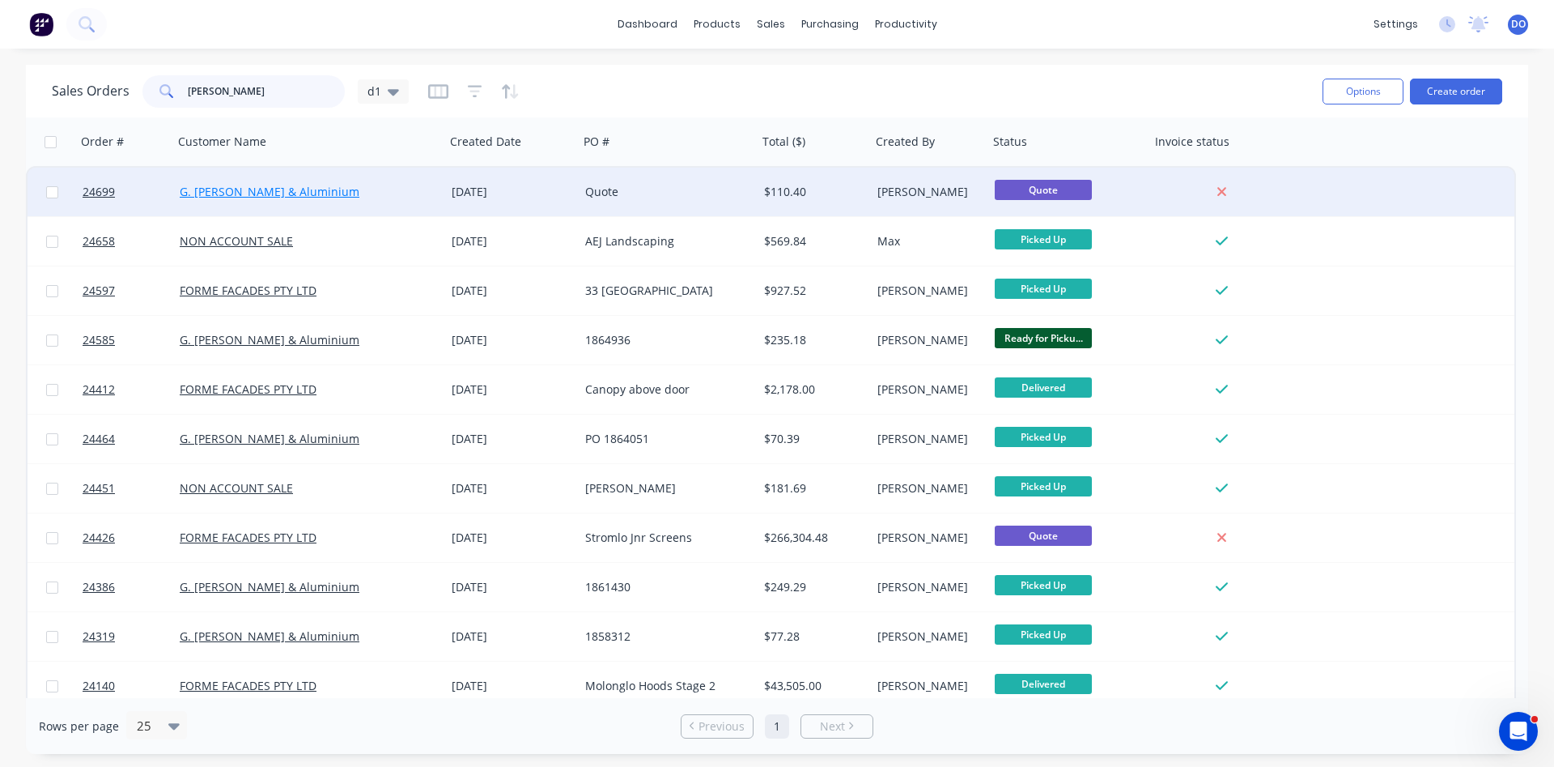
type input "james"
click at [260, 196] on link "G. [PERSON_NAME] & Aluminium" at bounding box center [270, 191] width 180 height 15
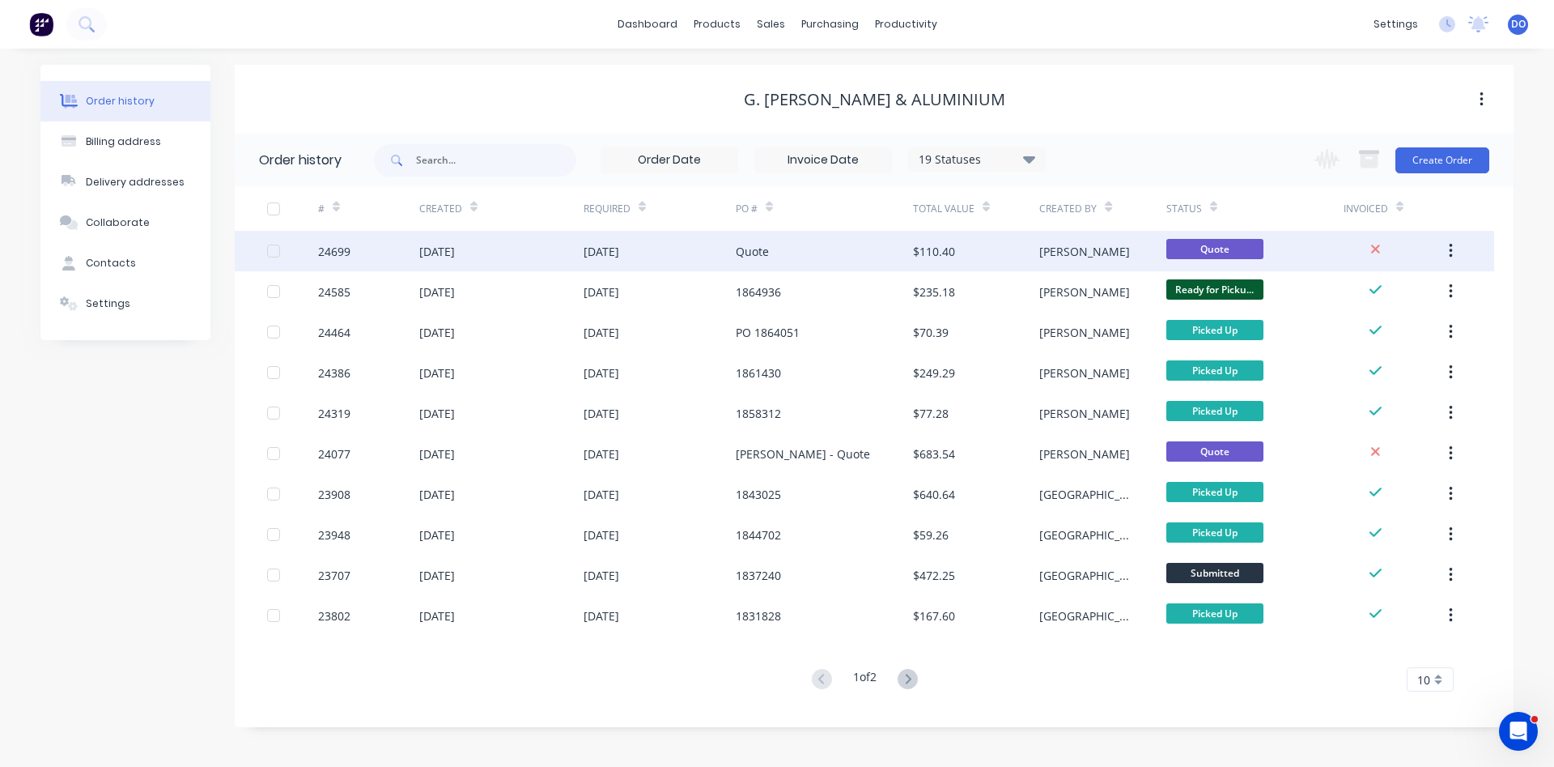
click at [653, 249] on div "21 Aug 2025" at bounding box center [660, 251] width 152 height 40
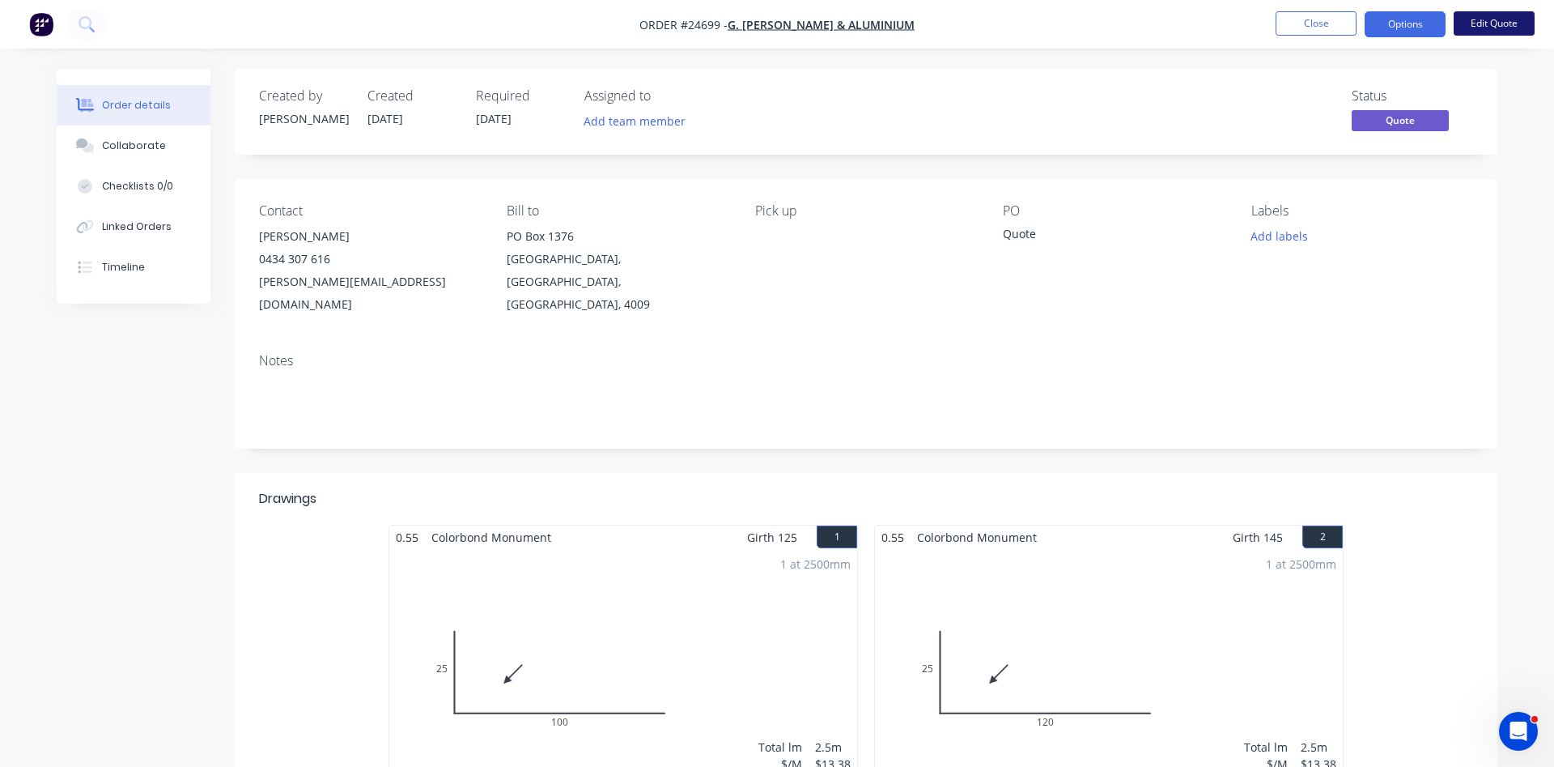
click at [1482, 23] on button "Edit Quote" at bounding box center [1494, 23] width 81 height 24
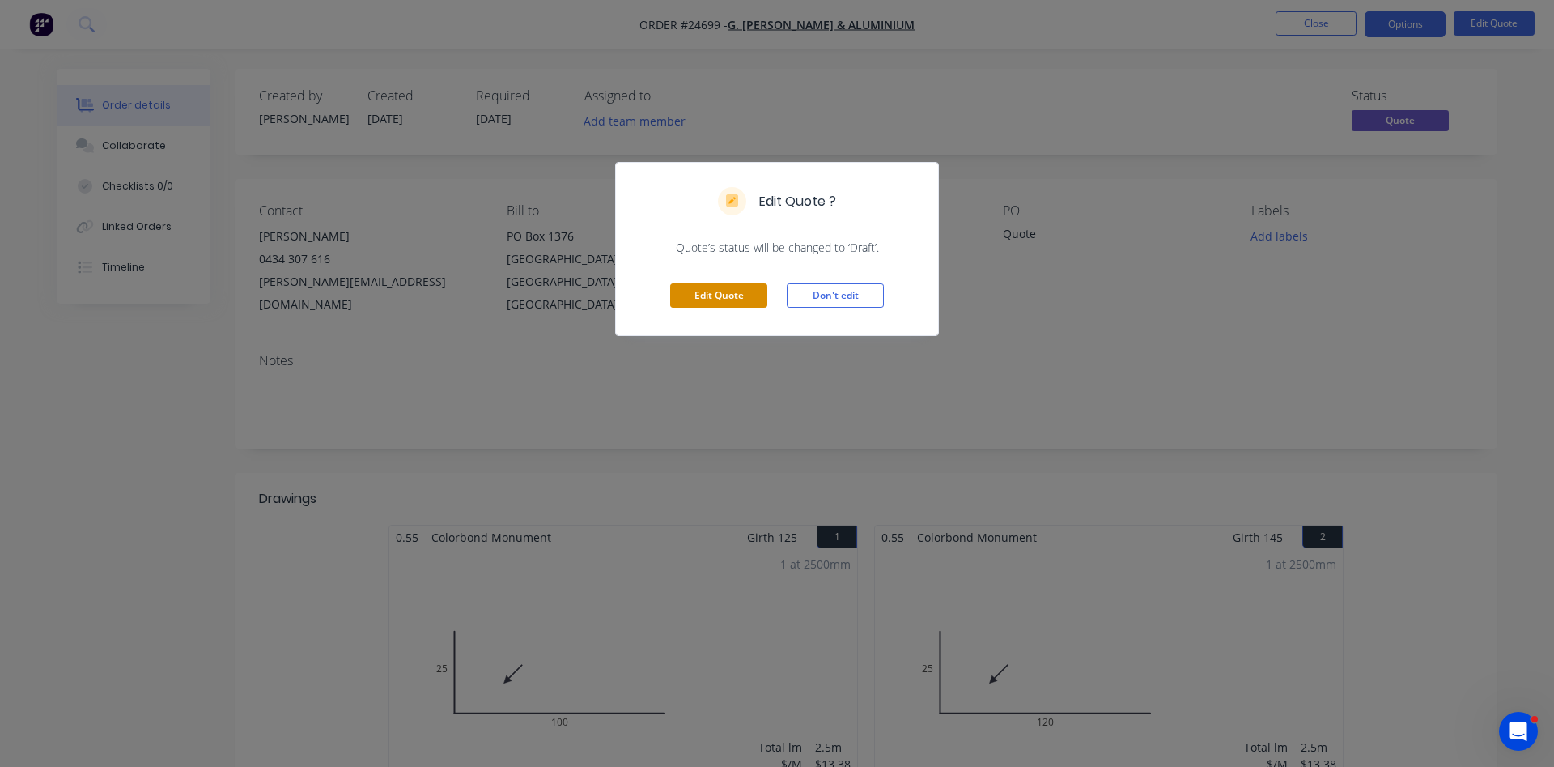
click at [711, 296] on button "Edit Quote" at bounding box center [718, 295] width 97 height 24
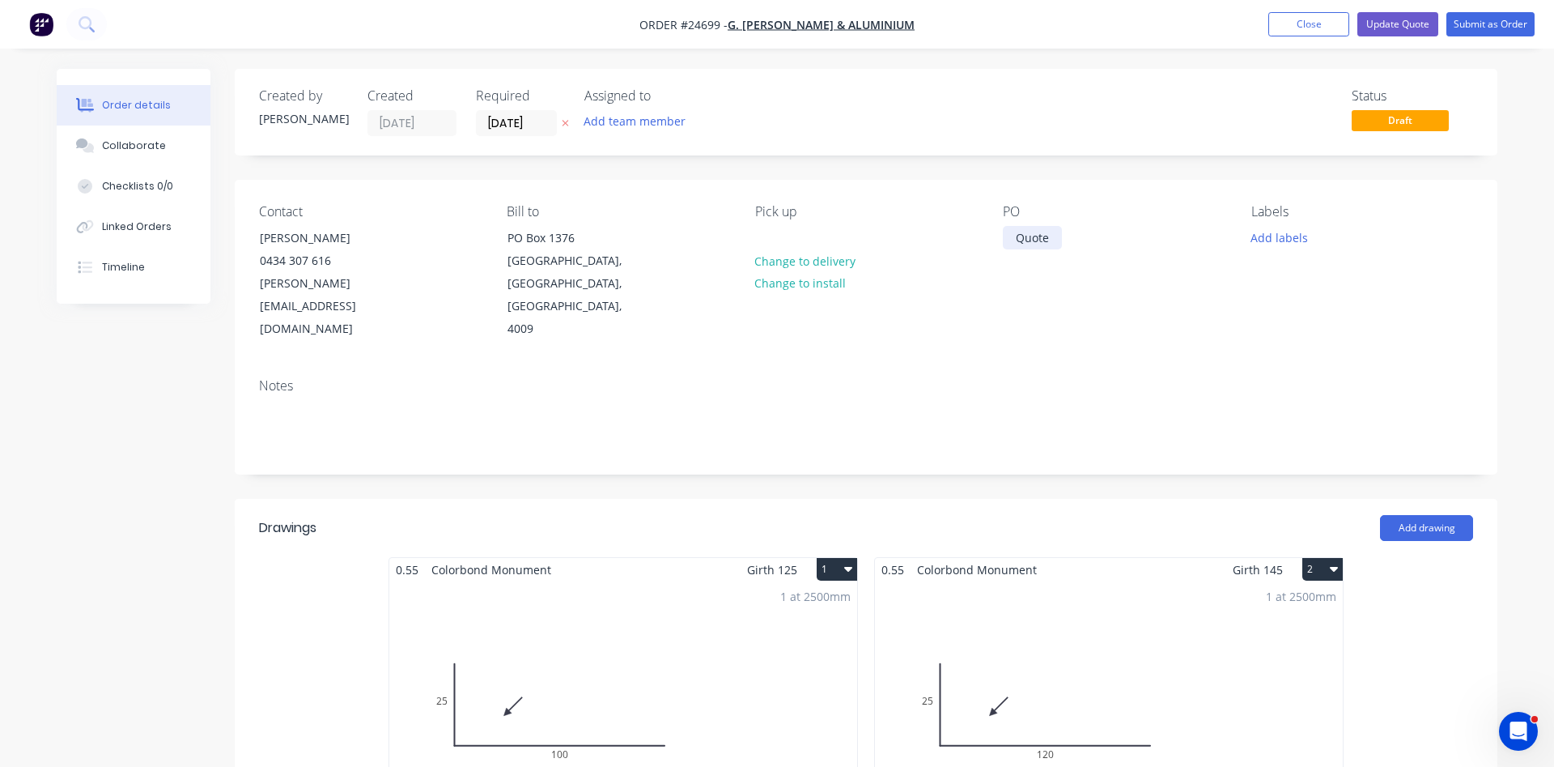
click at [1039, 240] on div "Quote" at bounding box center [1032, 237] width 59 height 23
drag, startPoint x: 1056, startPoint y: 239, endPoint x: 950, endPoint y: 239, distance: 105.3
click at [1003, 239] on div "Quote" at bounding box center [1032, 237] width 59 height 23
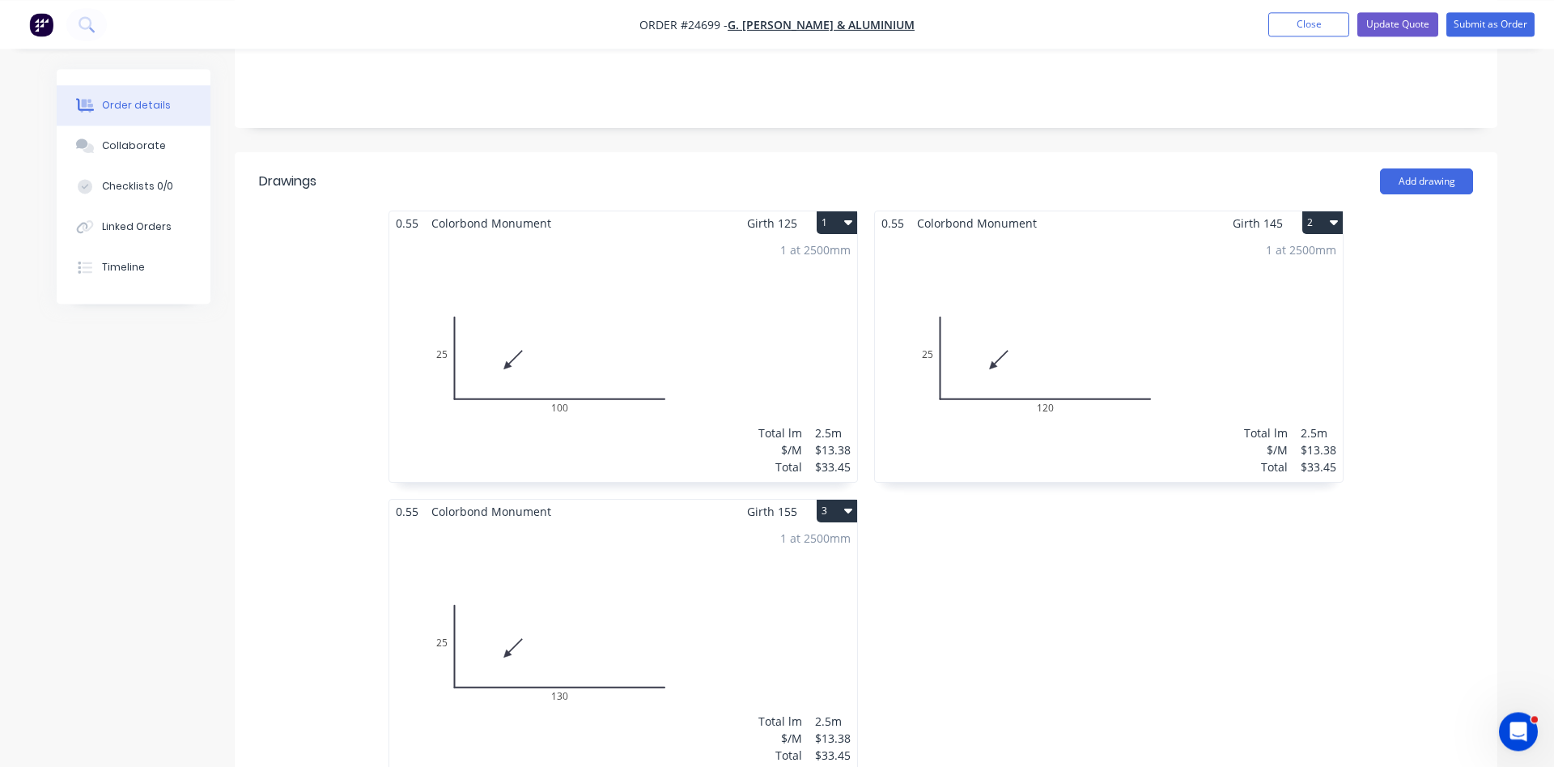
scroll to position [248, 0]
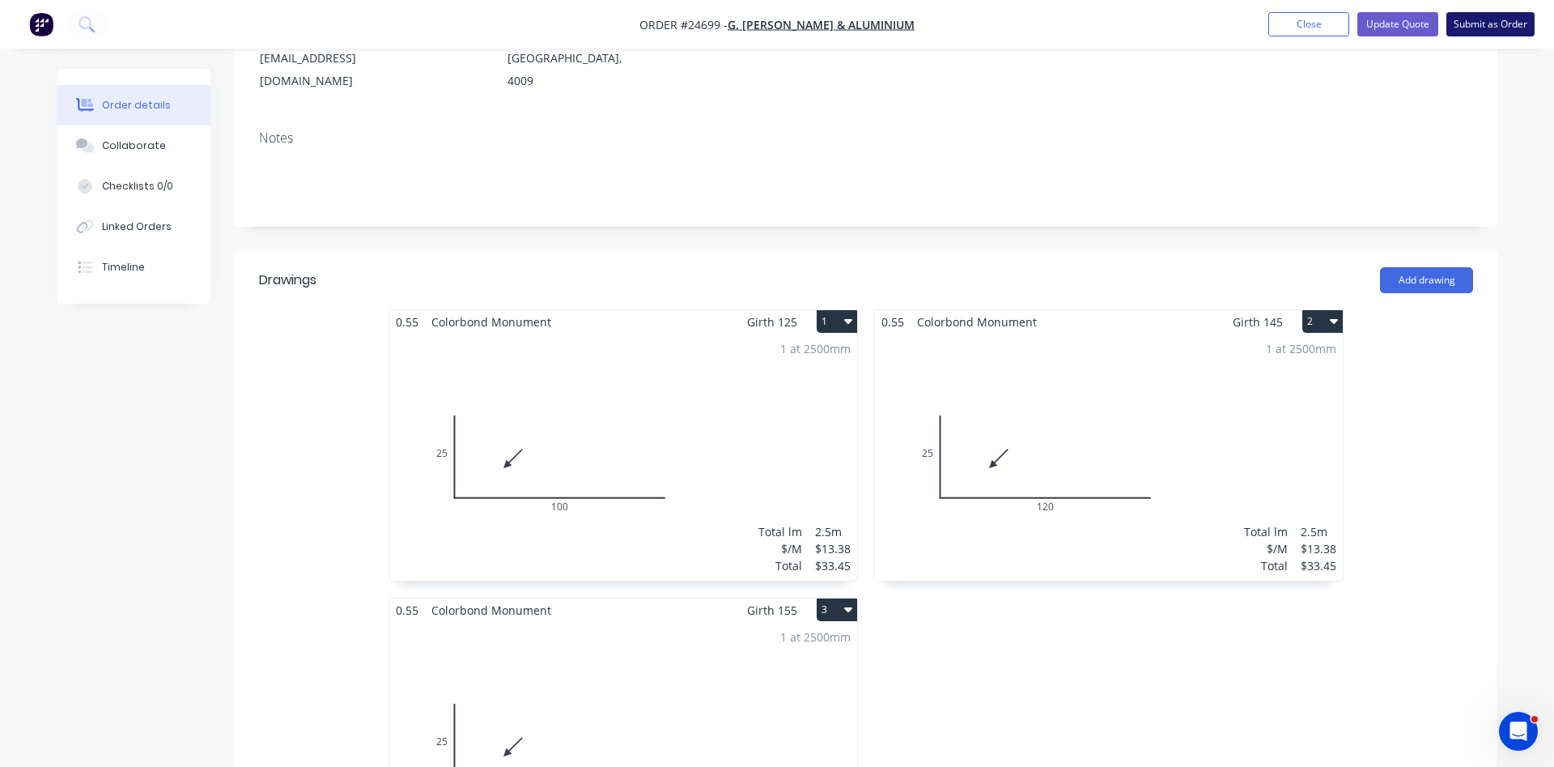
click at [1499, 20] on button "Submit as Order" at bounding box center [1491, 24] width 88 height 24
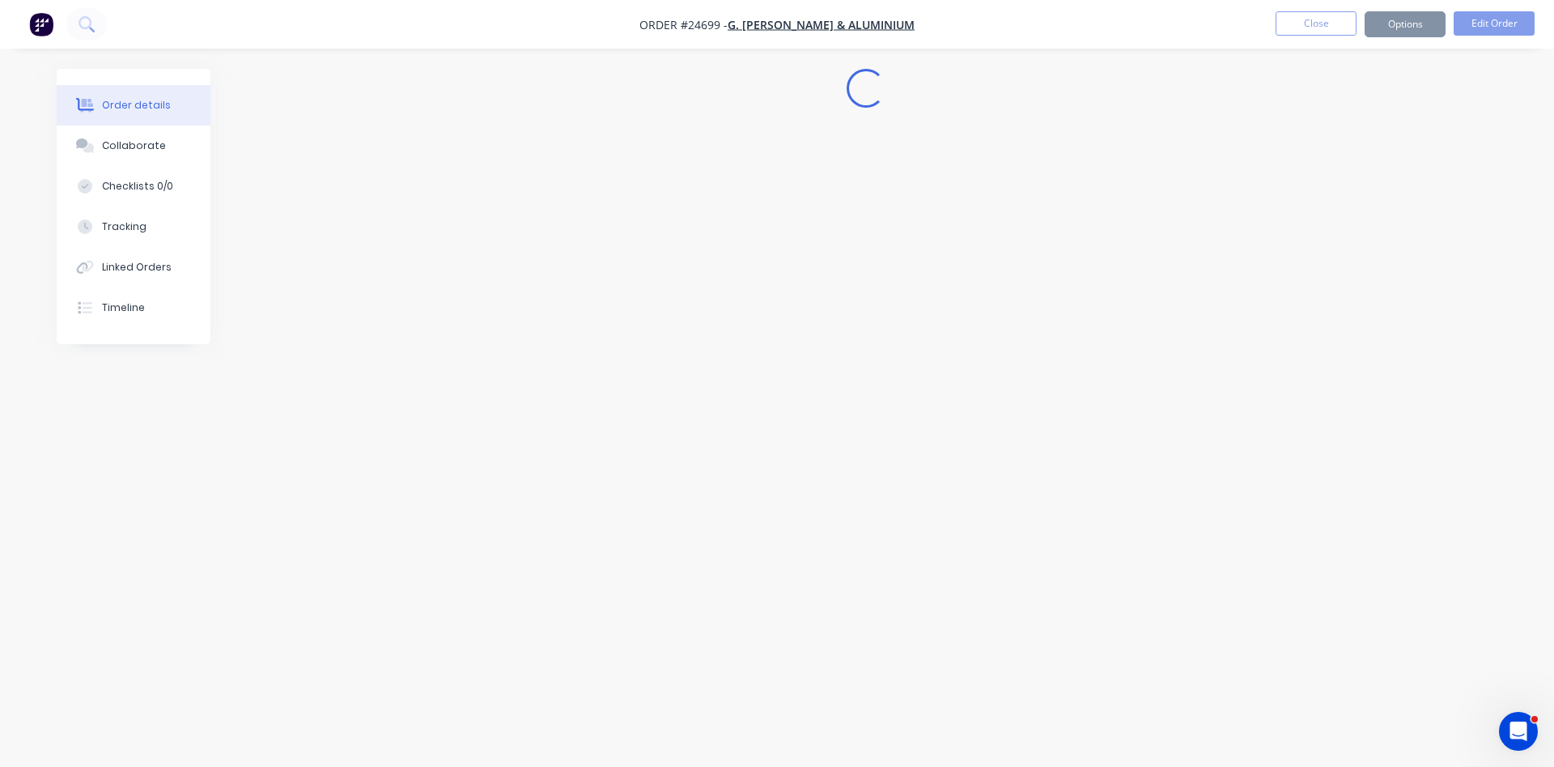
scroll to position [0, 0]
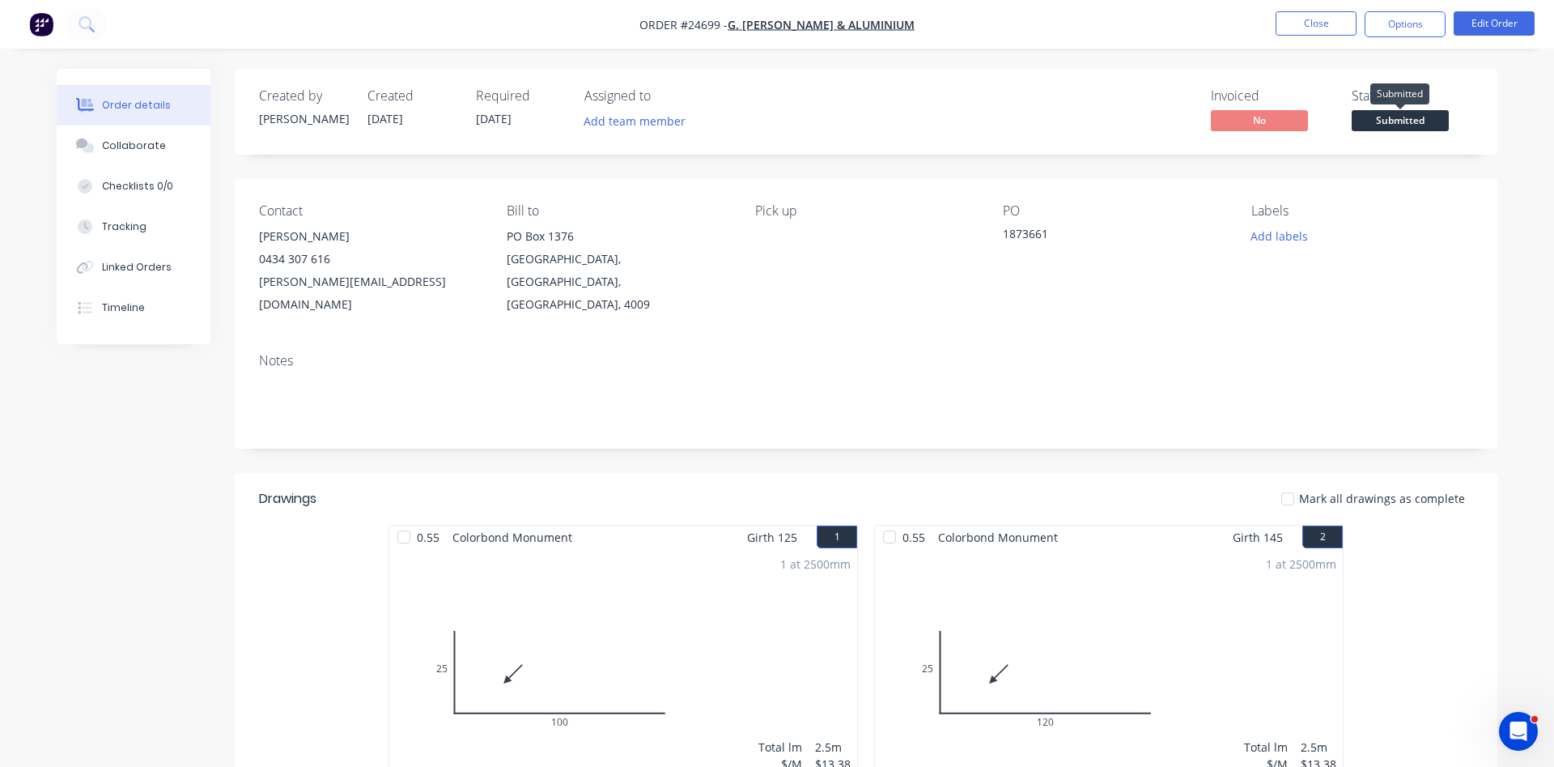
click at [1416, 114] on span "Submitted" at bounding box center [1400, 120] width 97 height 20
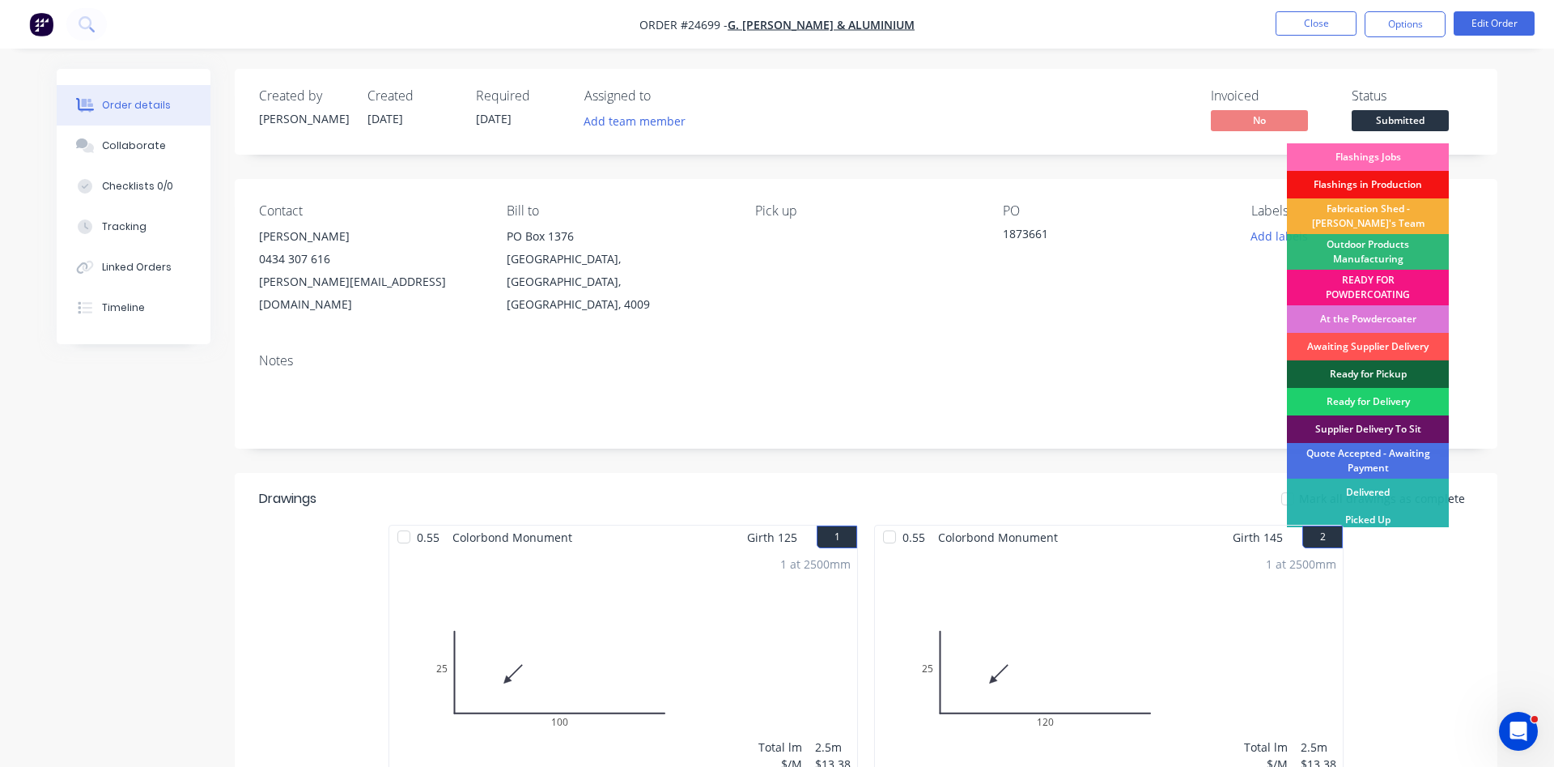
click at [1400, 156] on div "Flashings Jobs" at bounding box center [1368, 157] width 162 height 28
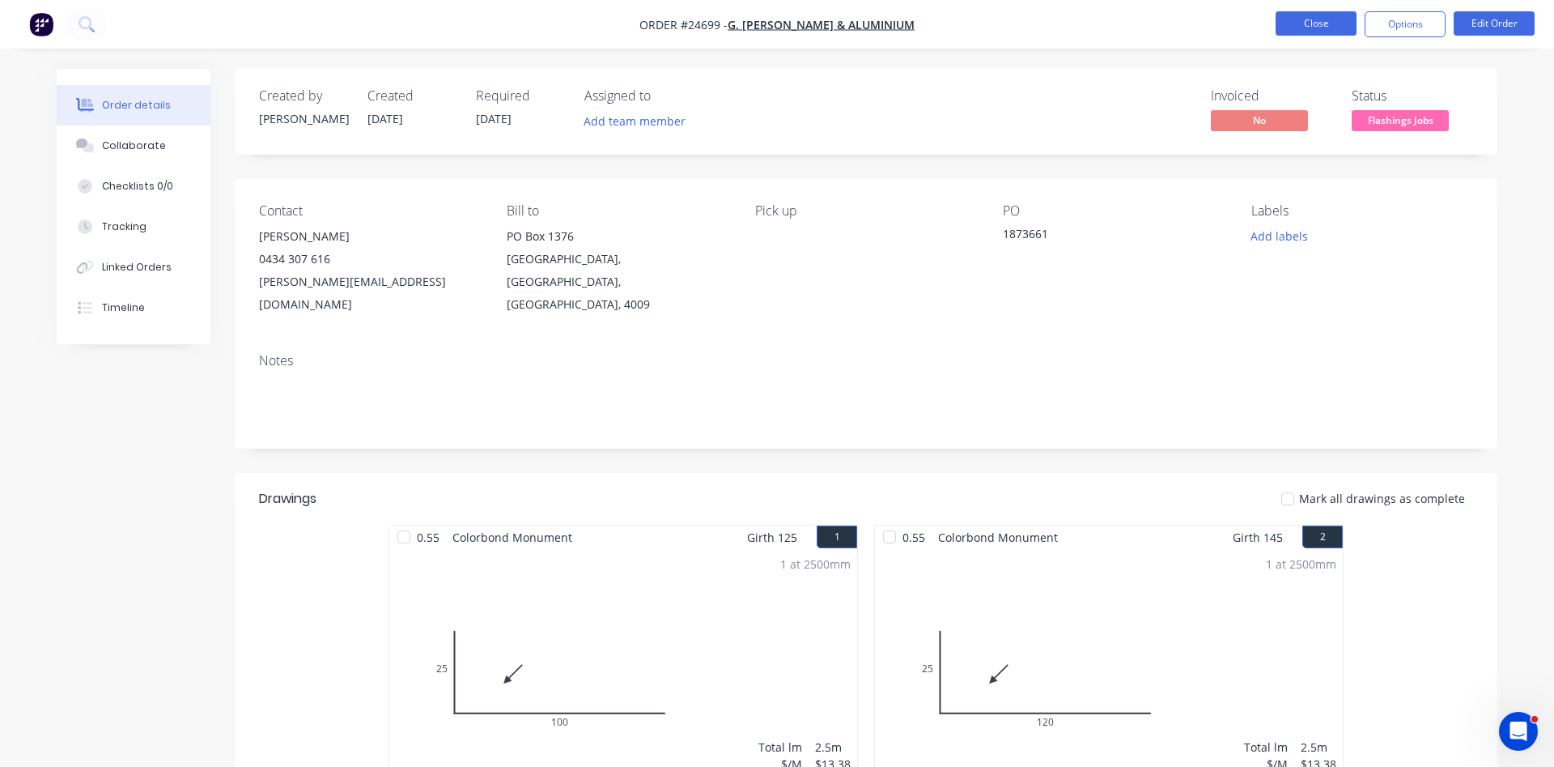
click at [1317, 15] on button "Close" at bounding box center [1316, 23] width 81 height 24
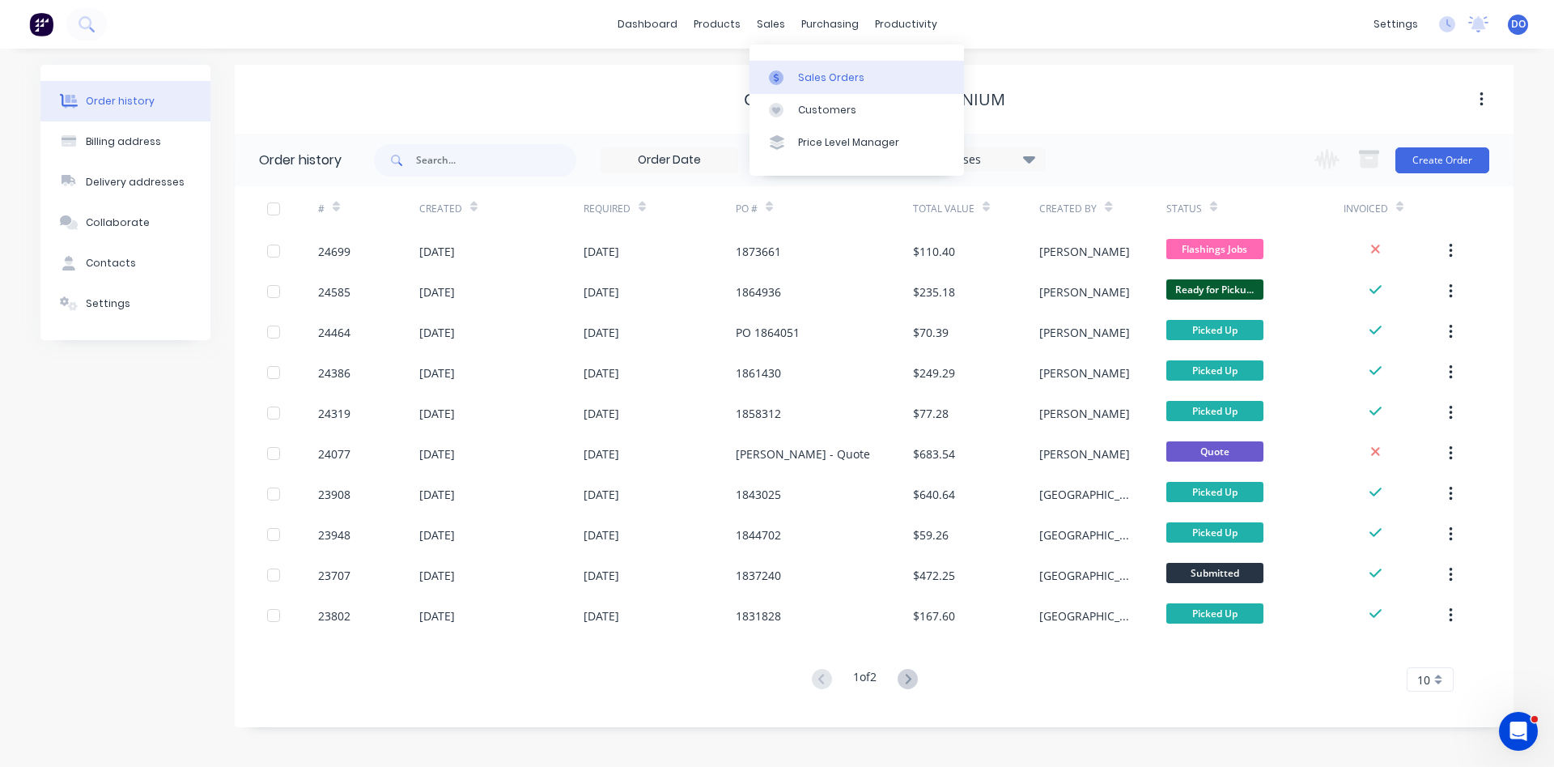
click at [811, 74] on div "Sales Orders" at bounding box center [831, 77] width 66 height 15
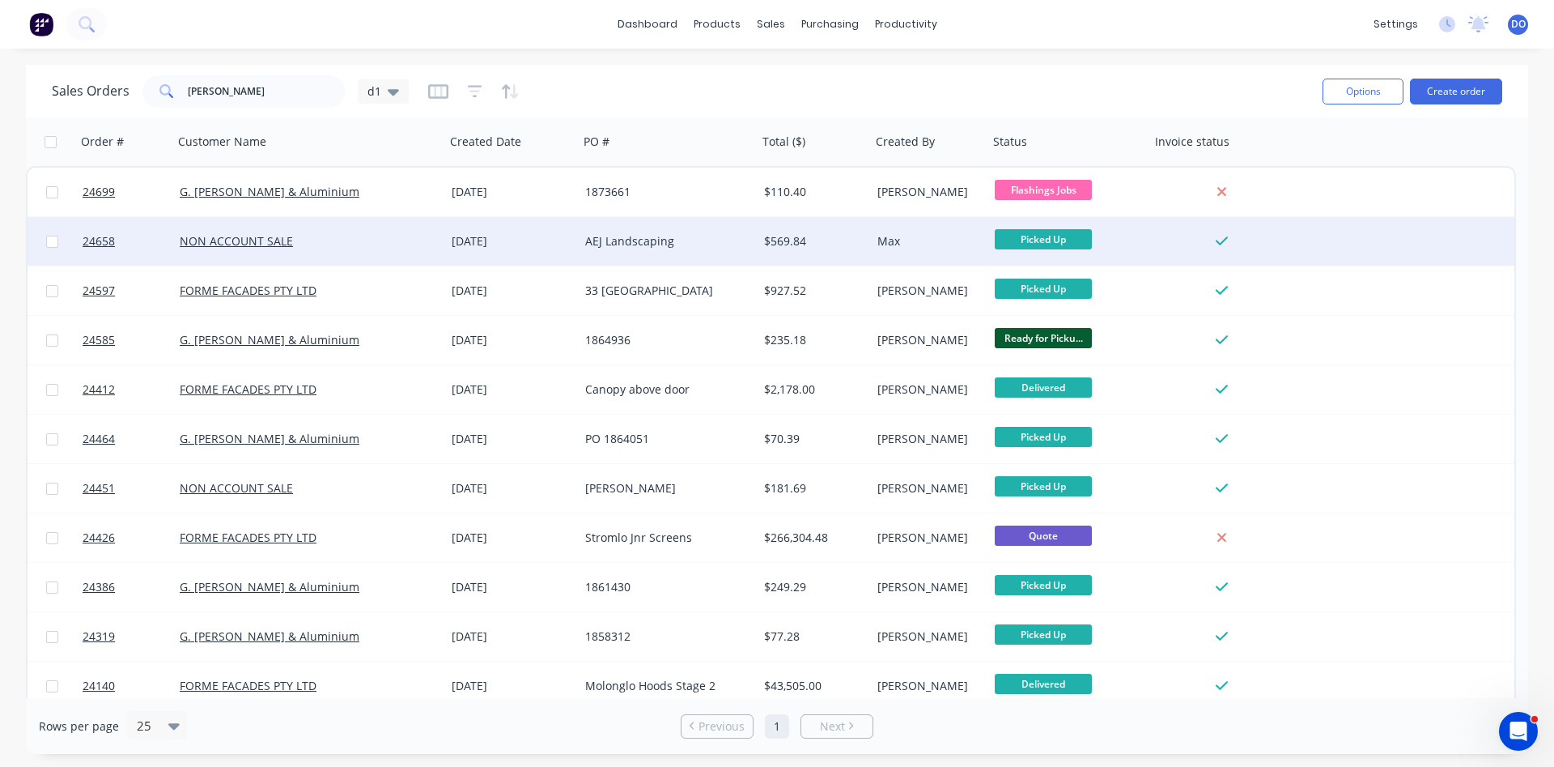
click at [670, 242] on div "AEJ Landscaping" at bounding box center [664, 241] width 158 height 16
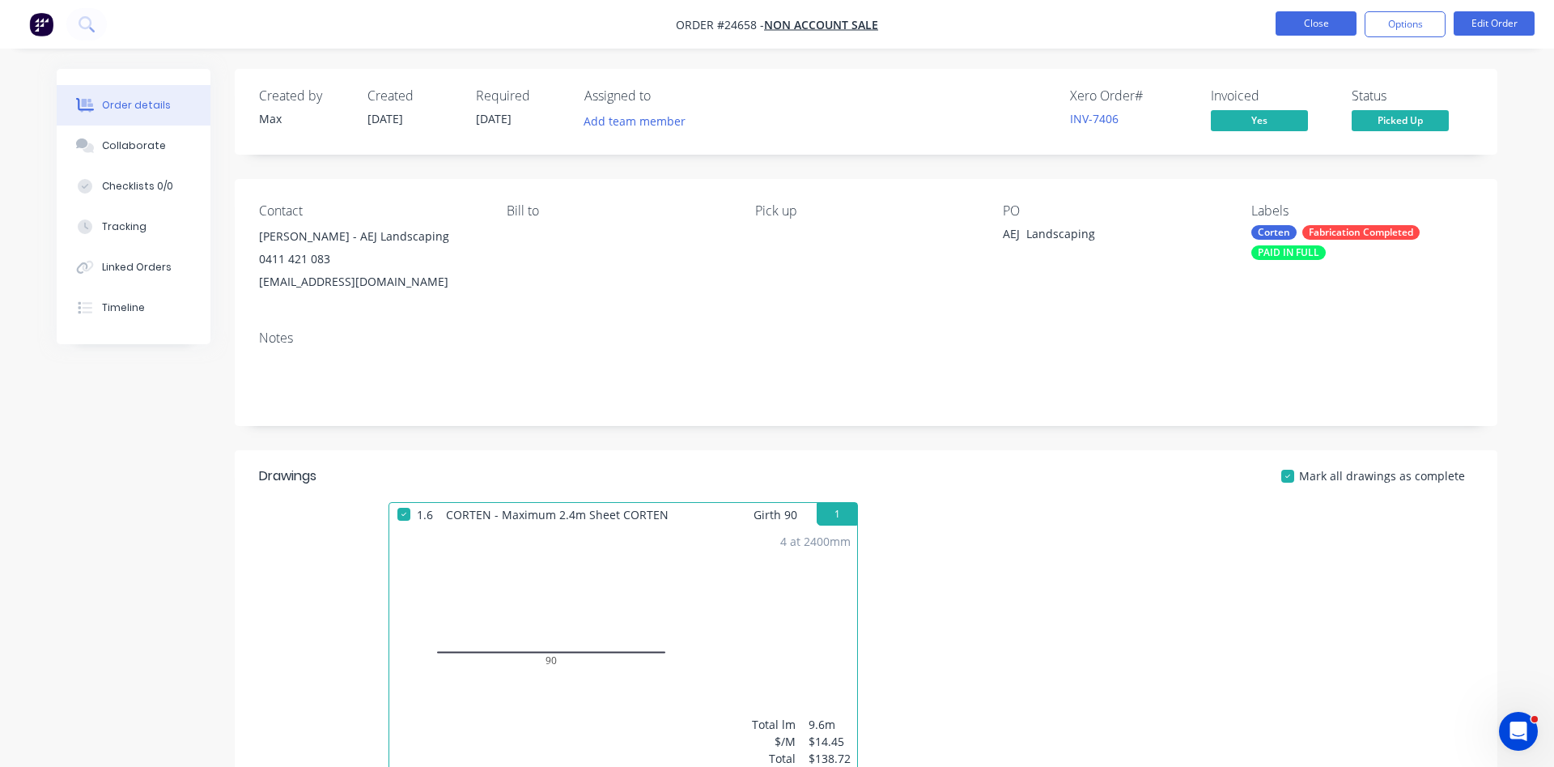
click at [1320, 18] on button "Close" at bounding box center [1316, 23] width 81 height 24
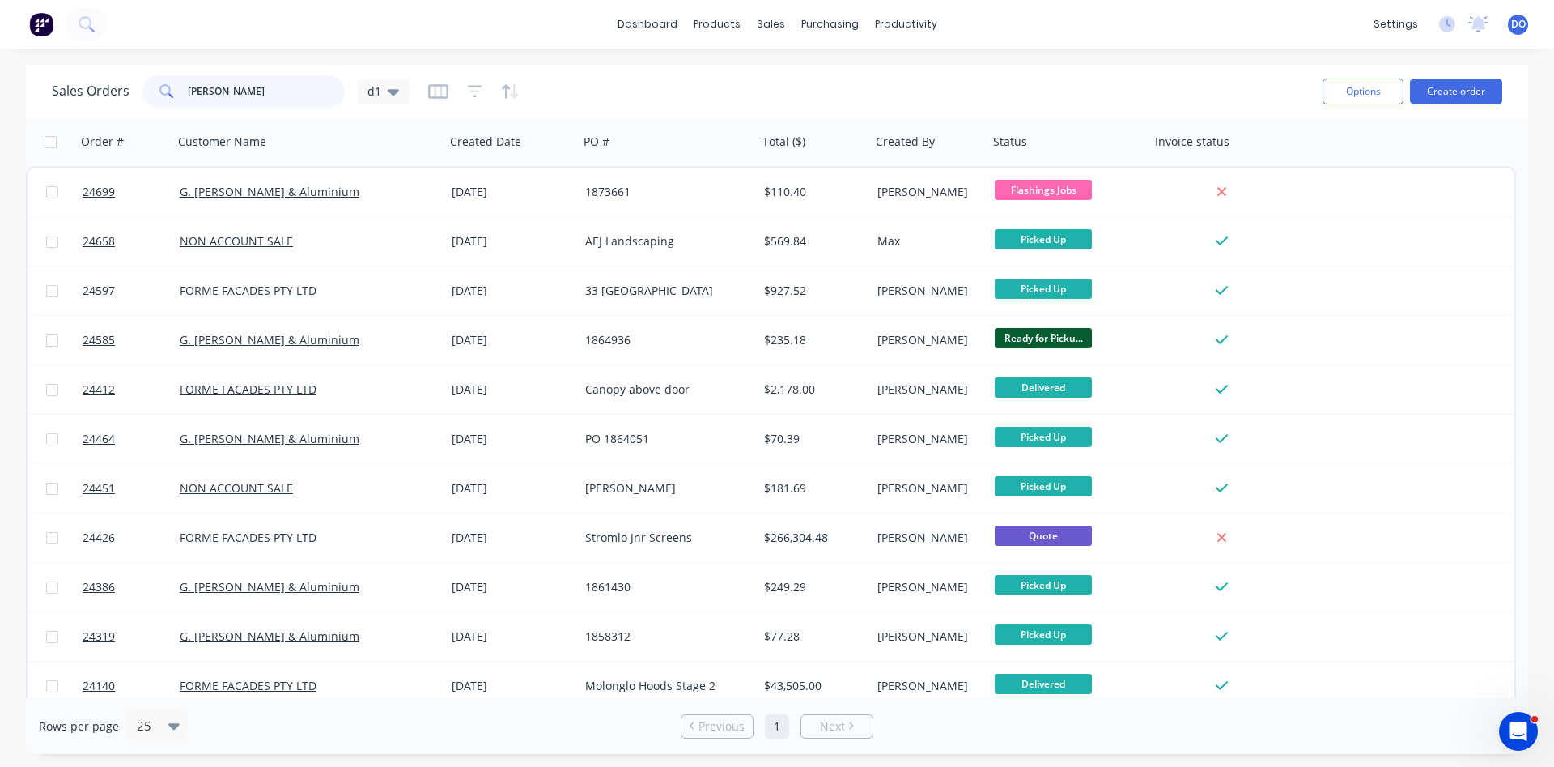
drag, startPoint x: 219, startPoint y: 86, endPoint x: 125, endPoint y: 76, distance: 93.6
click at [188, 76] on input "james" at bounding box center [267, 91] width 158 height 32
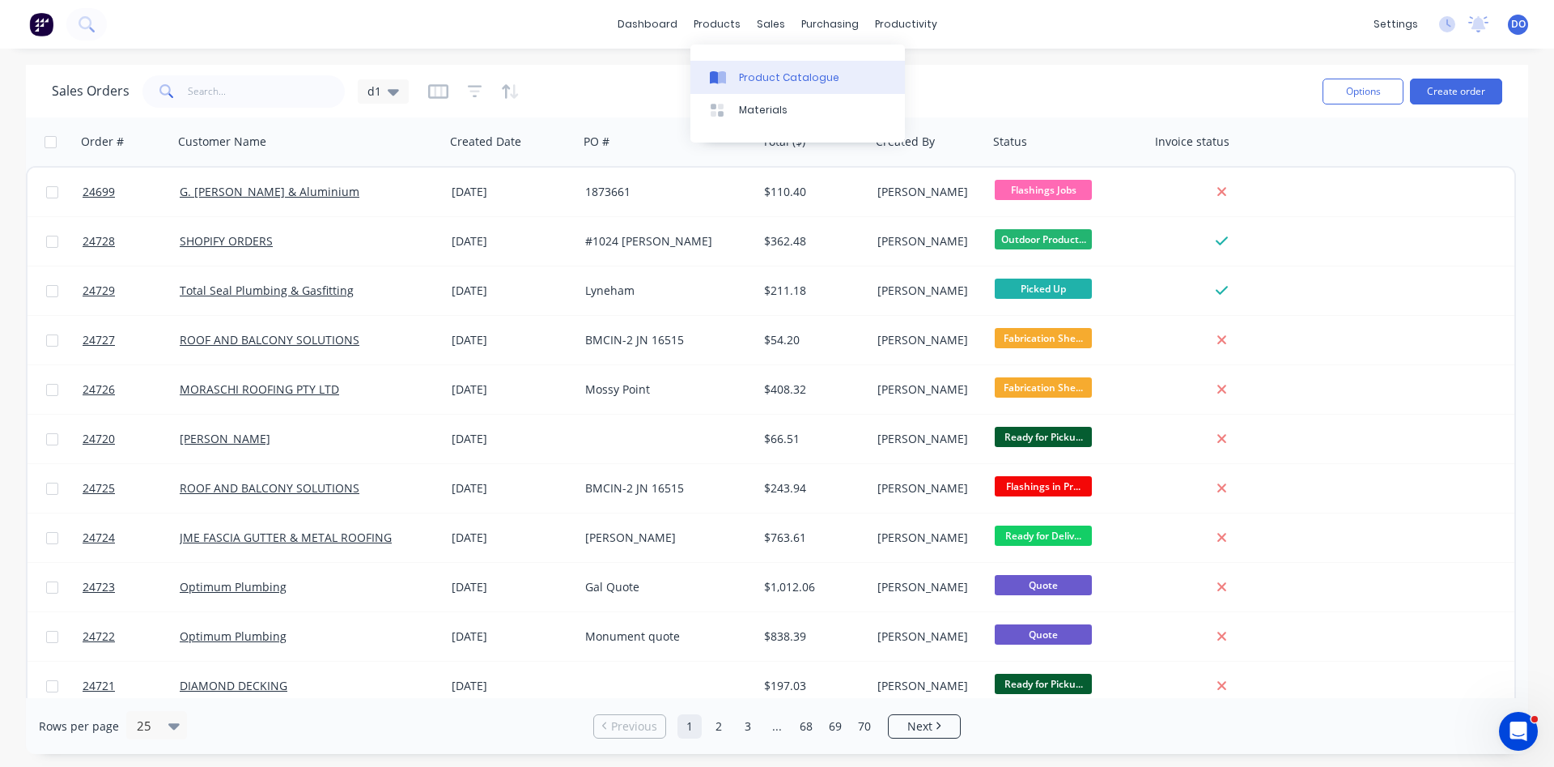
click at [768, 70] on div "Product Catalogue" at bounding box center [789, 77] width 100 height 15
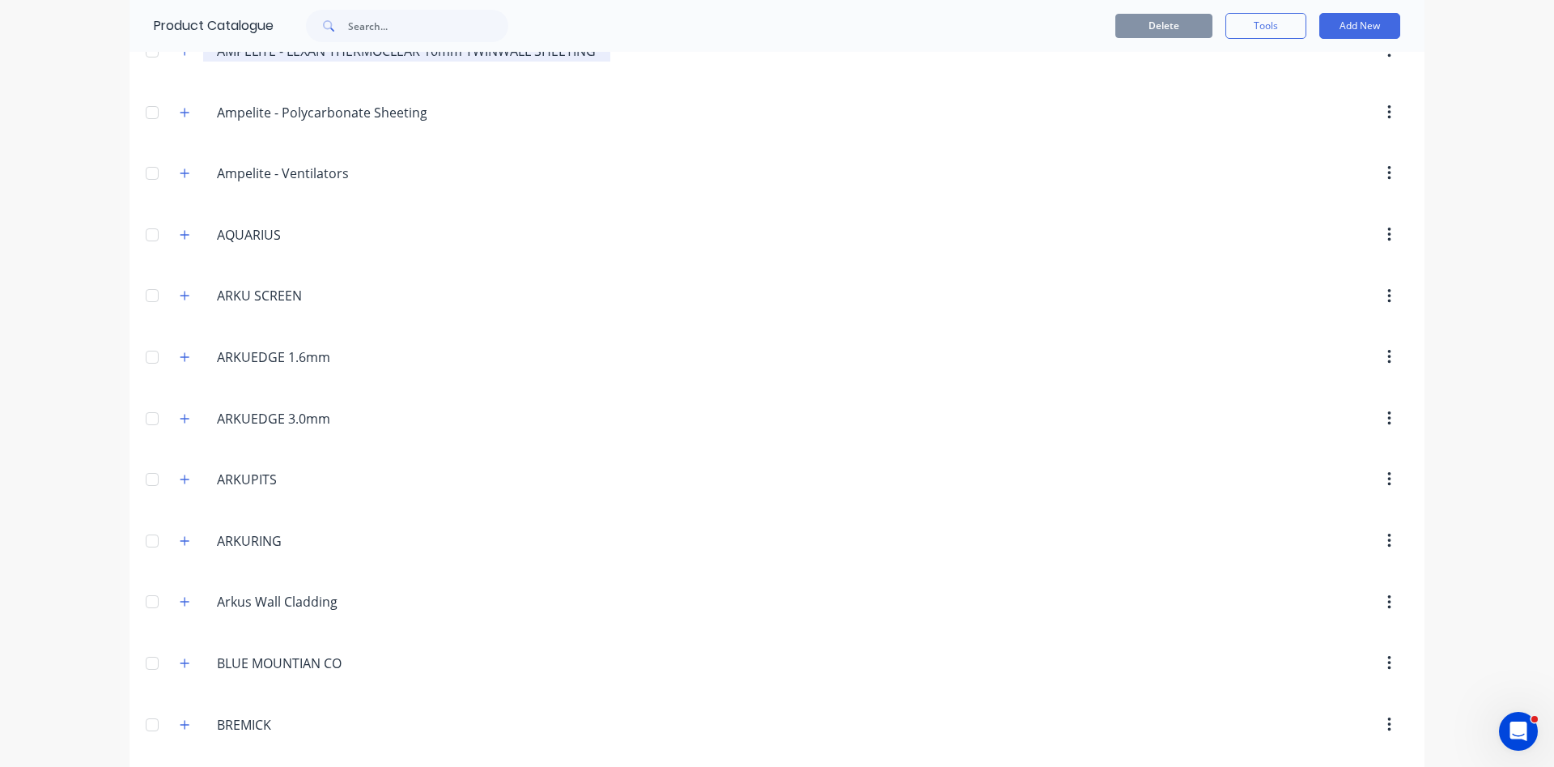
scroll to position [369, 0]
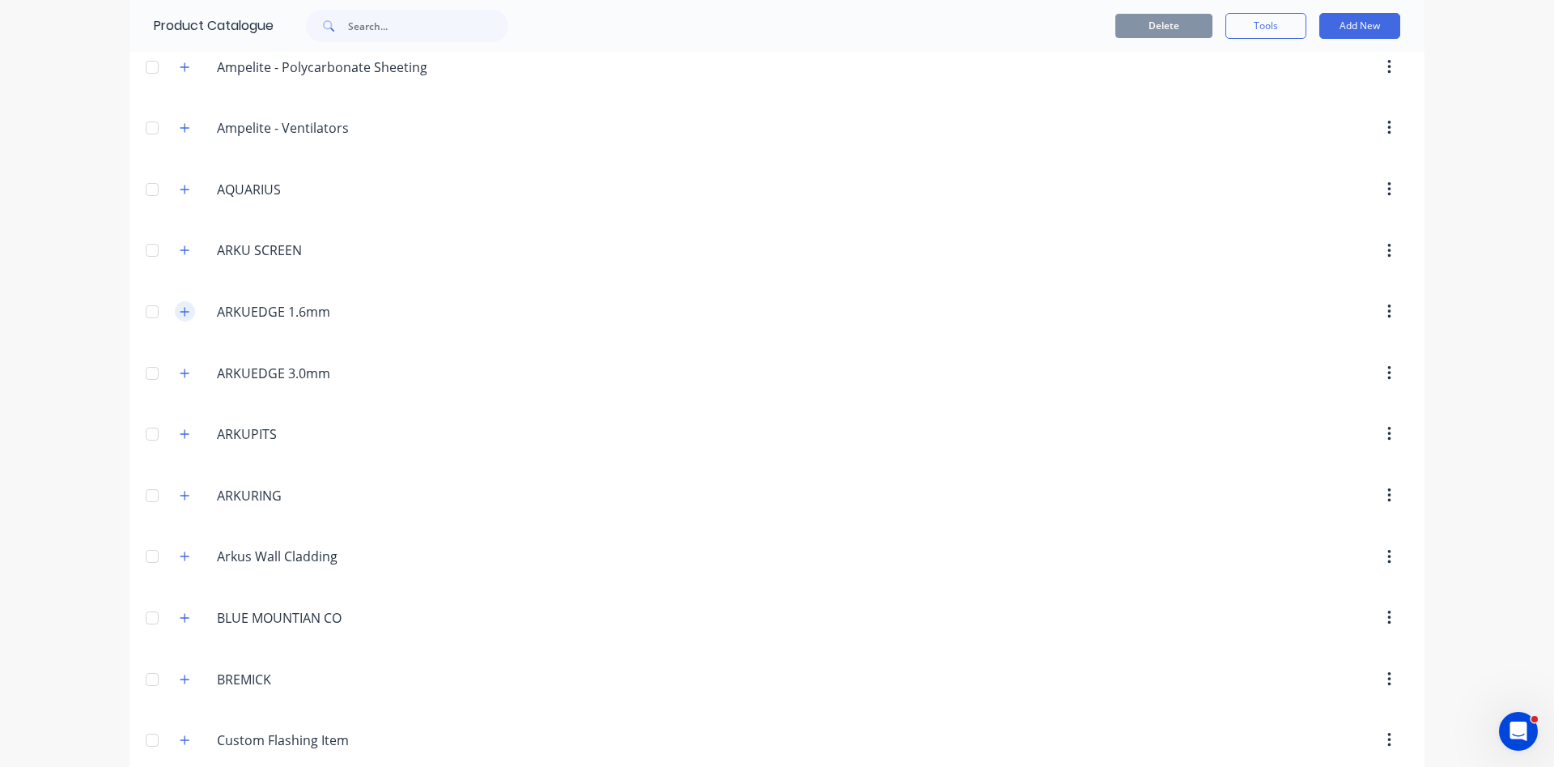
click at [182, 315] on icon "button" at bounding box center [185, 311] width 10 height 11
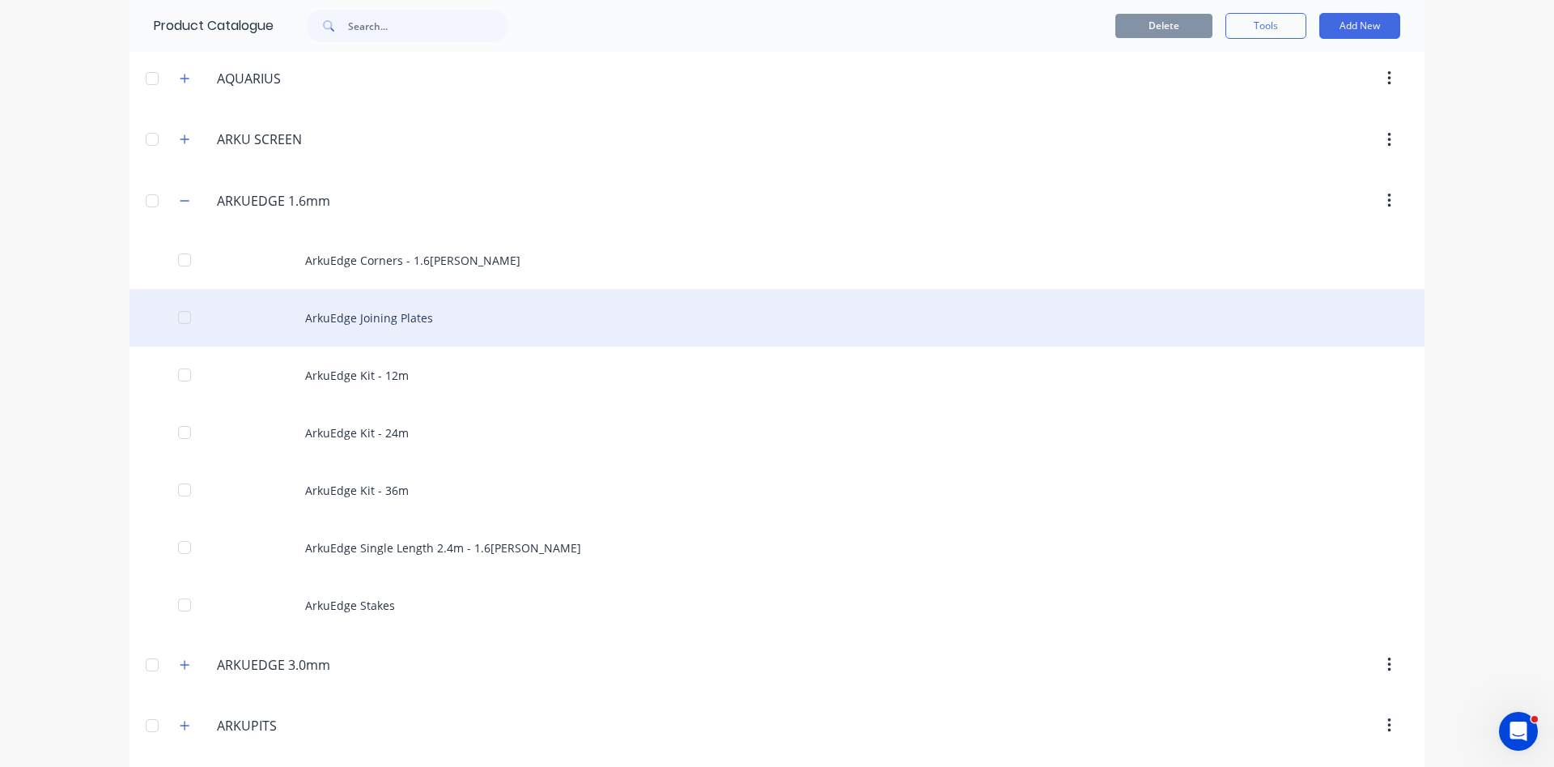
scroll to position [554, 0]
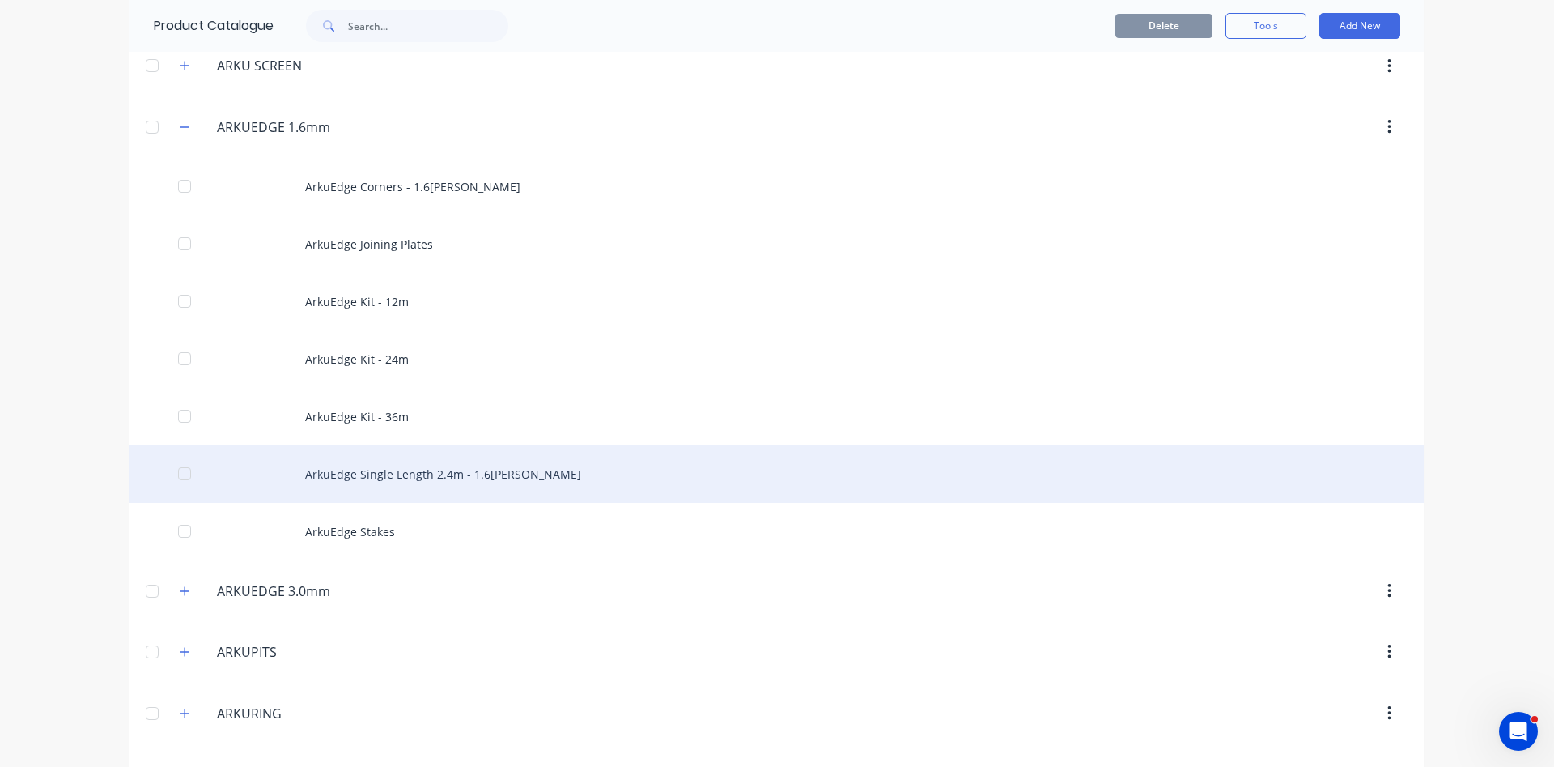
click at [437, 479] on div "ArkuEdge Single Length 2.4m - 1.6[PERSON_NAME]" at bounding box center [777, 473] width 1295 height 57
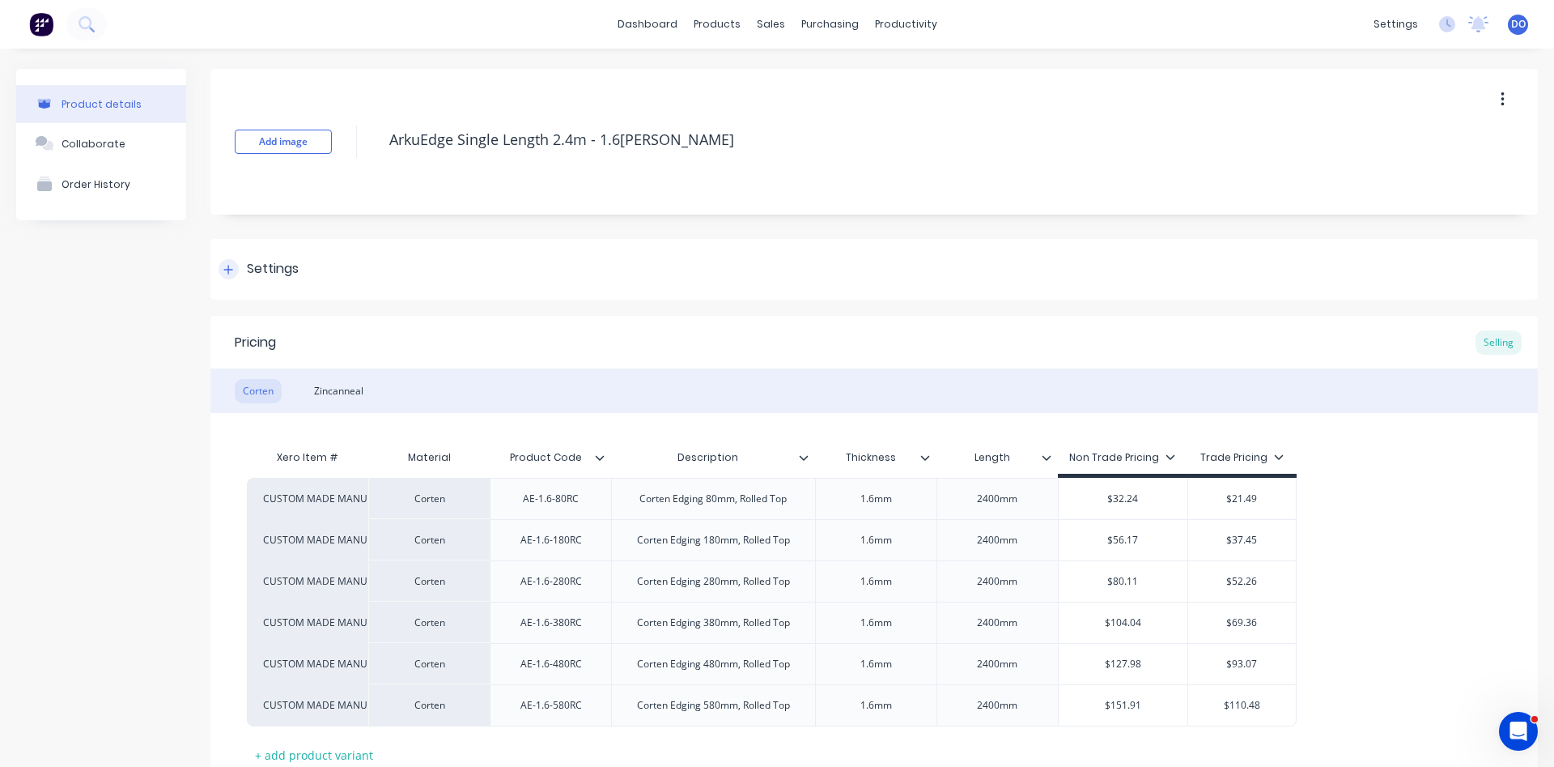
click at [224, 273] on div at bounding box center [229, 269] width 20 height 20
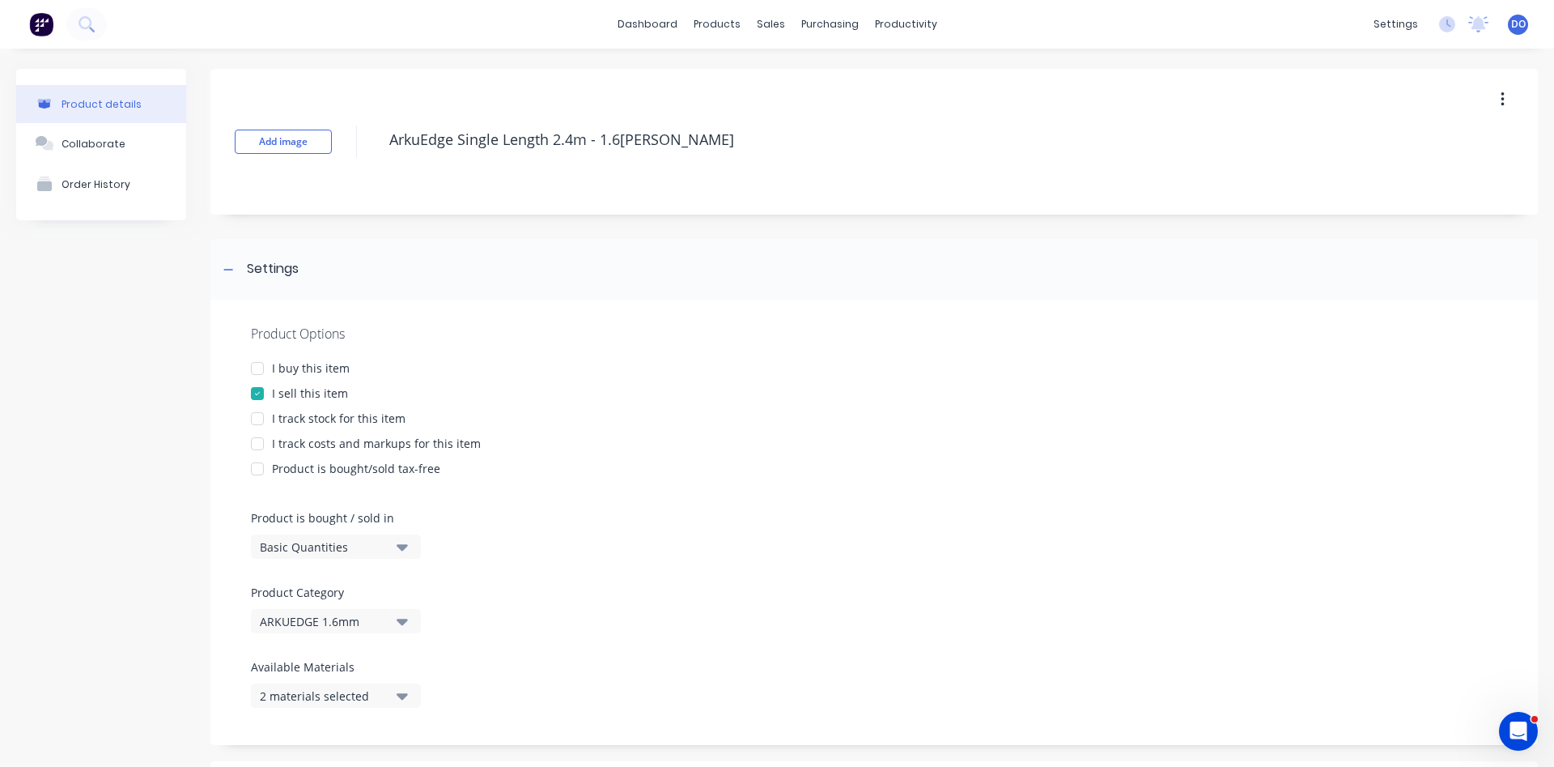
click at [361, 419] on div "I track stock for this item" at bounding box center [339, 418] width 134 height 17
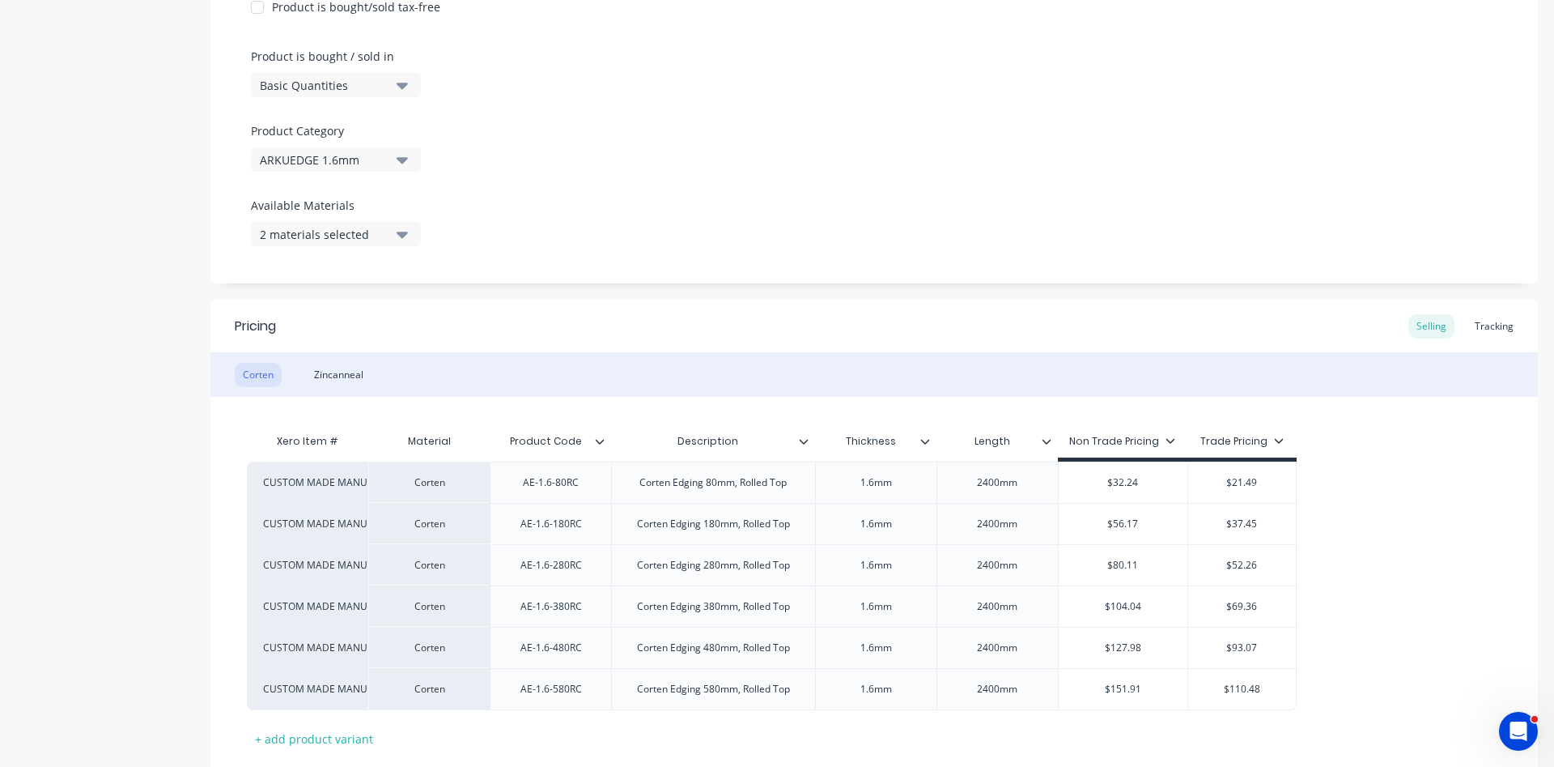
scroll to position [554, 0]
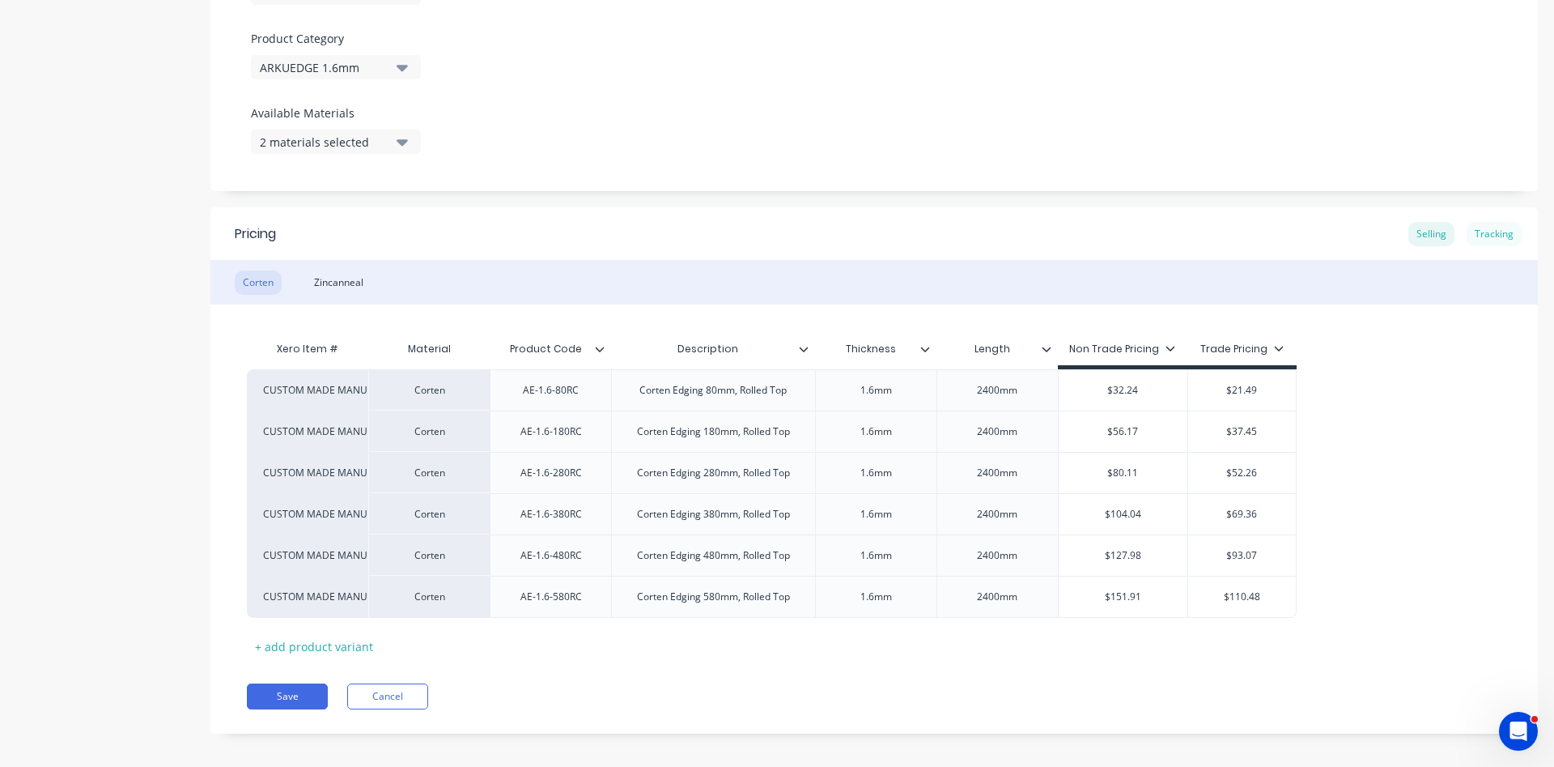
click at [1499, 231] on div "Tracking" at bounding box center [1494, 234] width 55 height 24
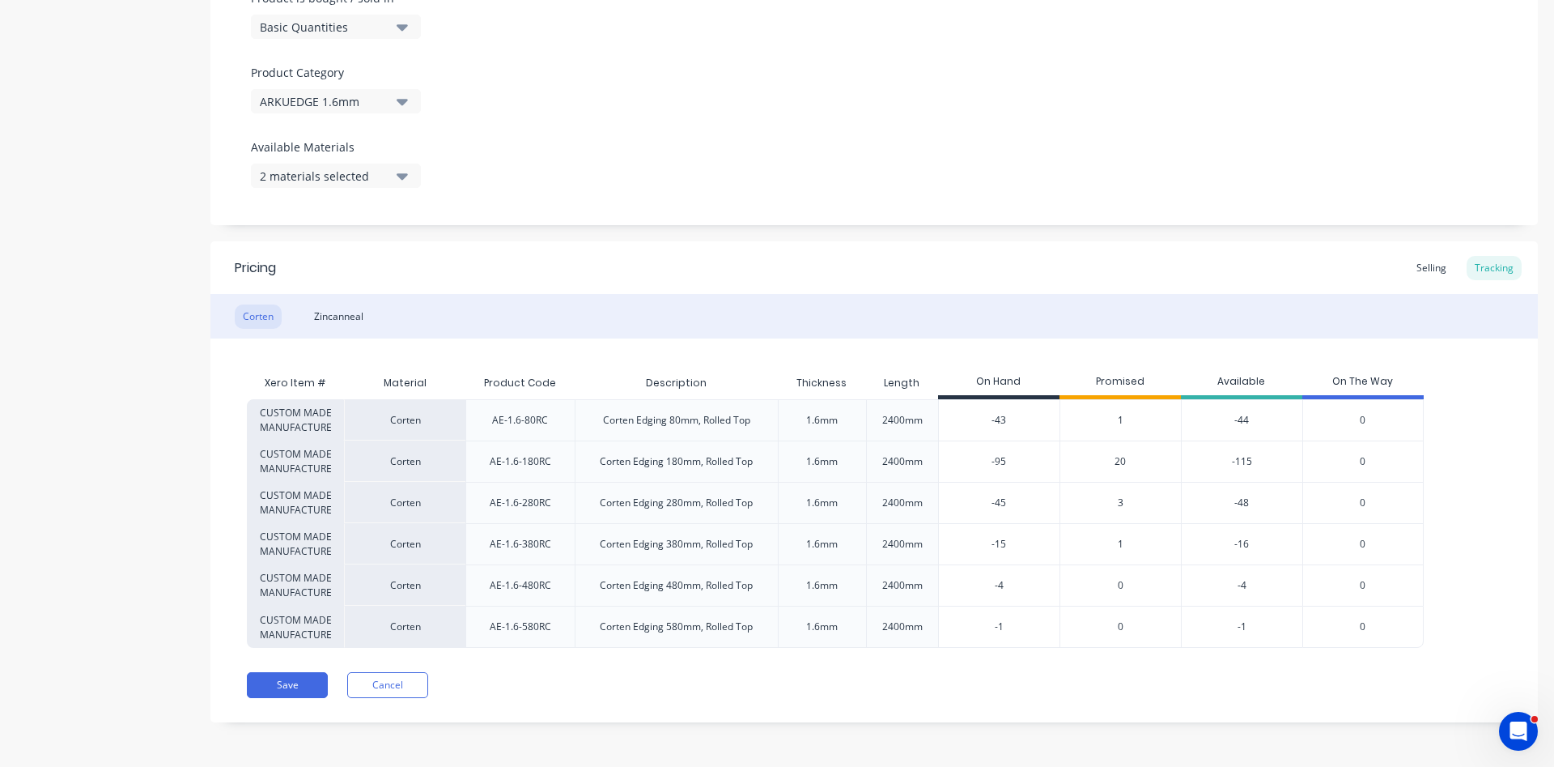
click at [1120, 419] on span "1" at bounding box center [1121, 420] width 6 height 15
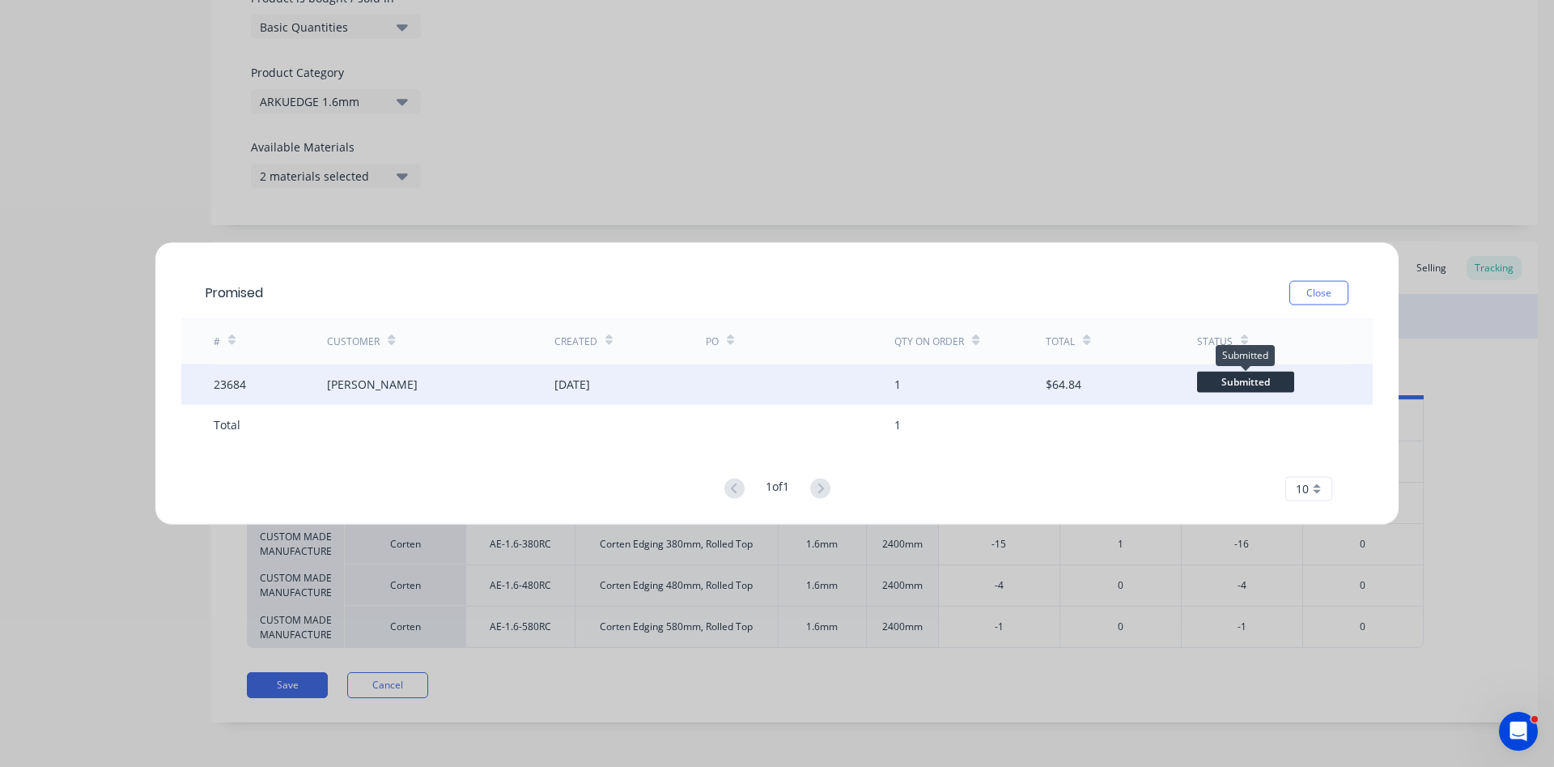
click at [1258, 382] on span "Submitted" at bounding box center [1245, 382] width 97 height 20
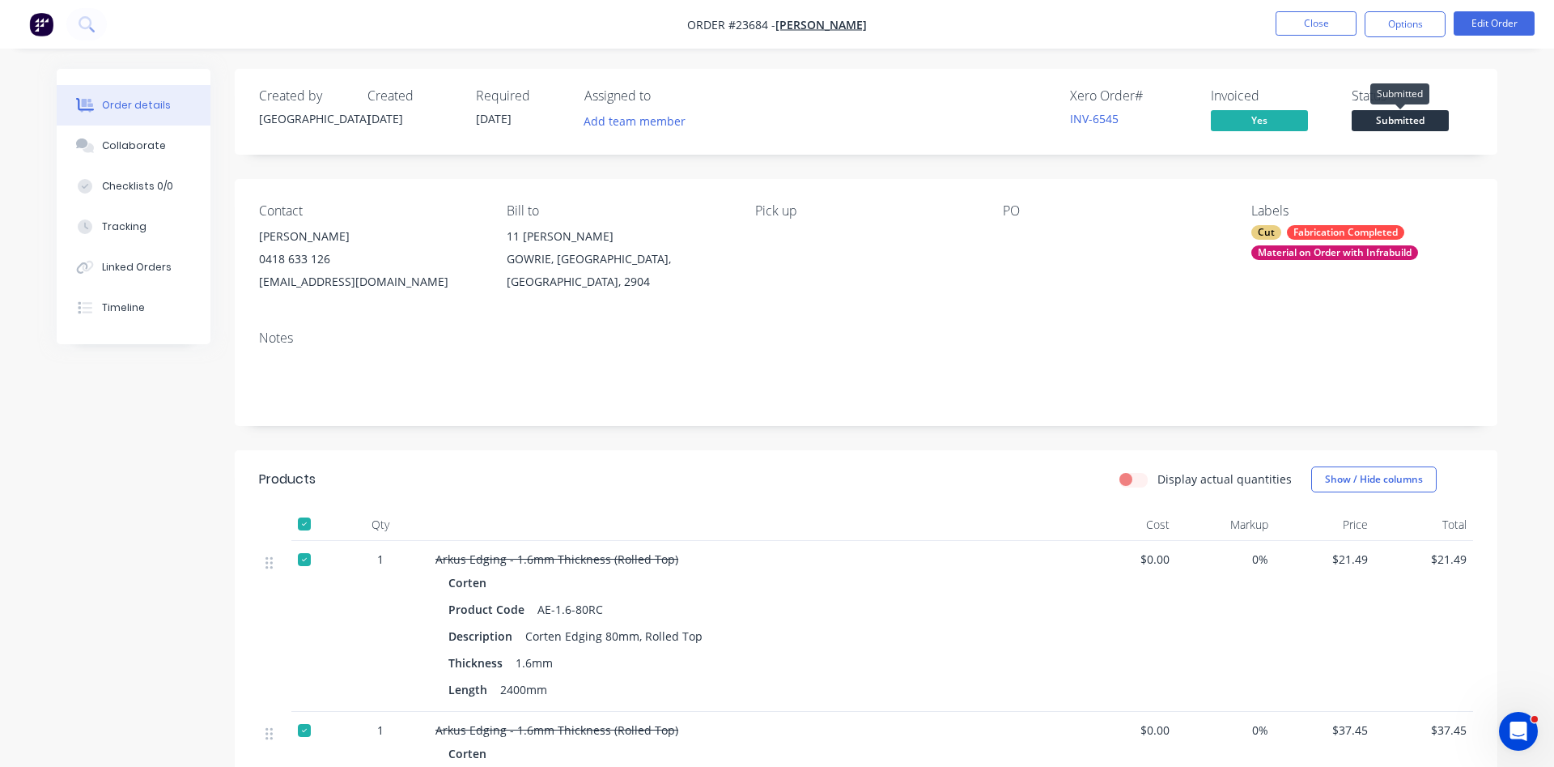
click at [1410, 120] on span "Submitted" at bounding box center [1400, 120] width 97 height 20
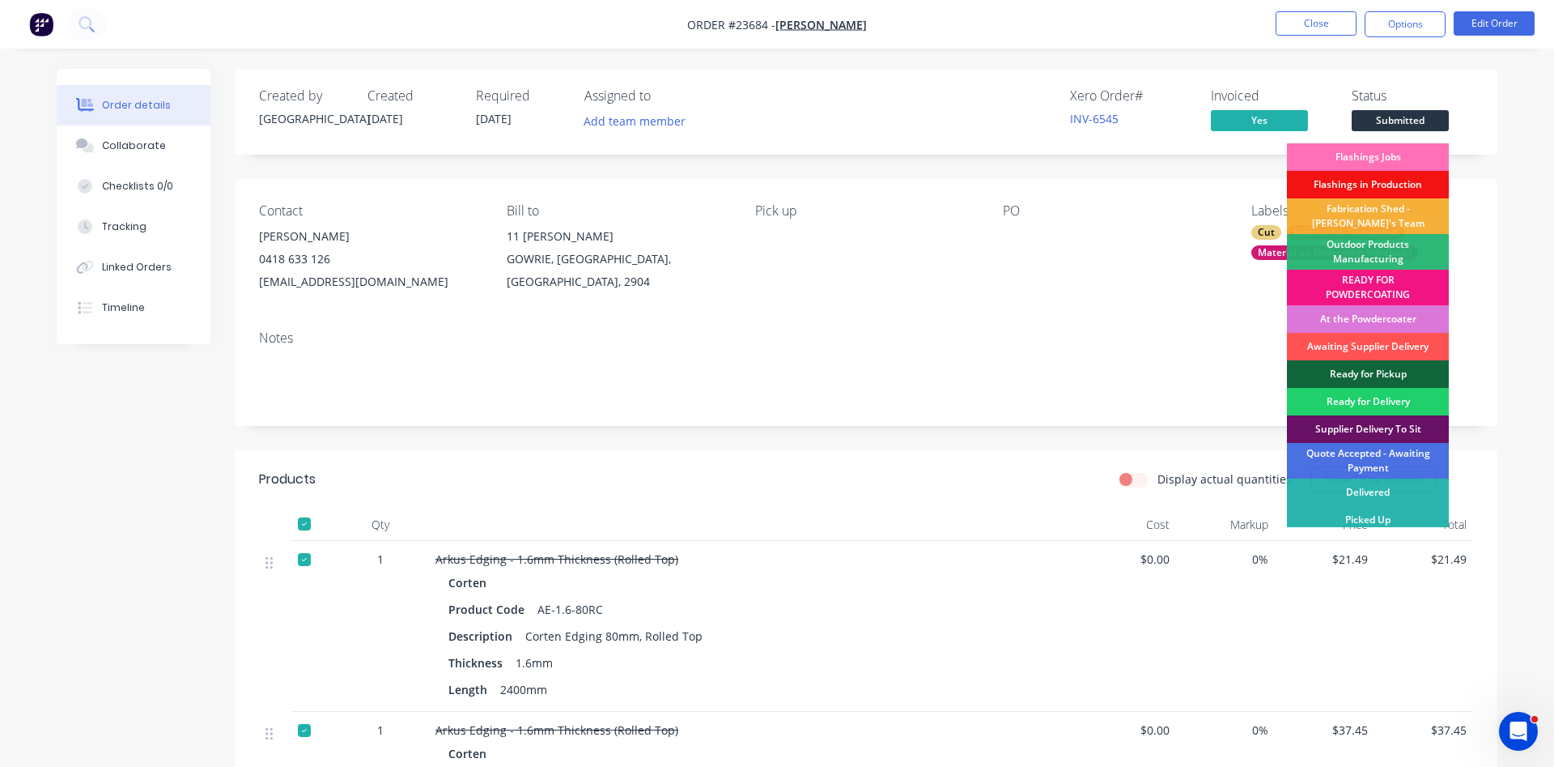
click at [1392, 509] on div "Picked Up" at bounding box center [1368, 520] width 162 height 28
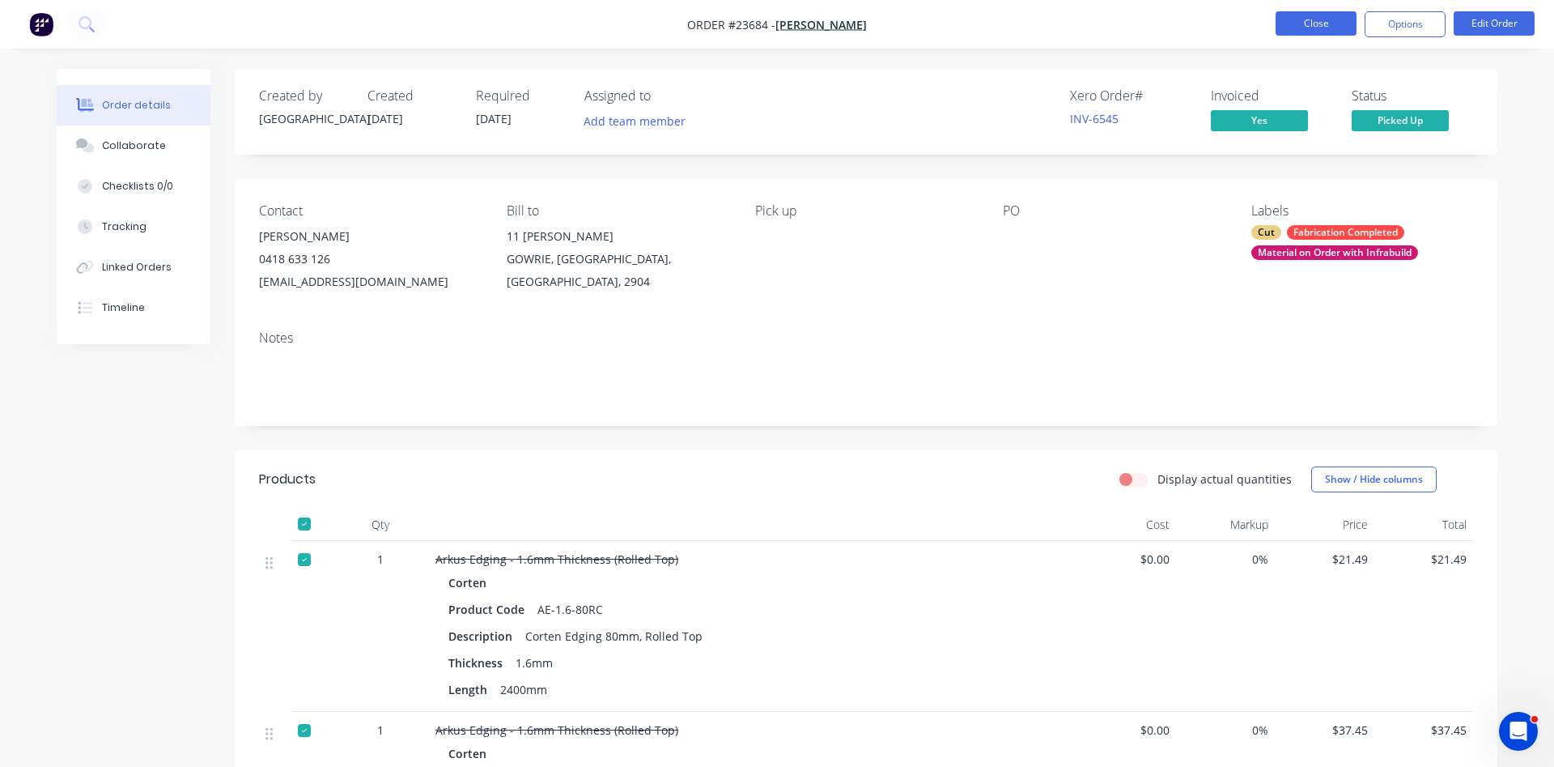
click at [1340, 33] on button "Close" at bounding box center [1316, 23] width 81 height 24
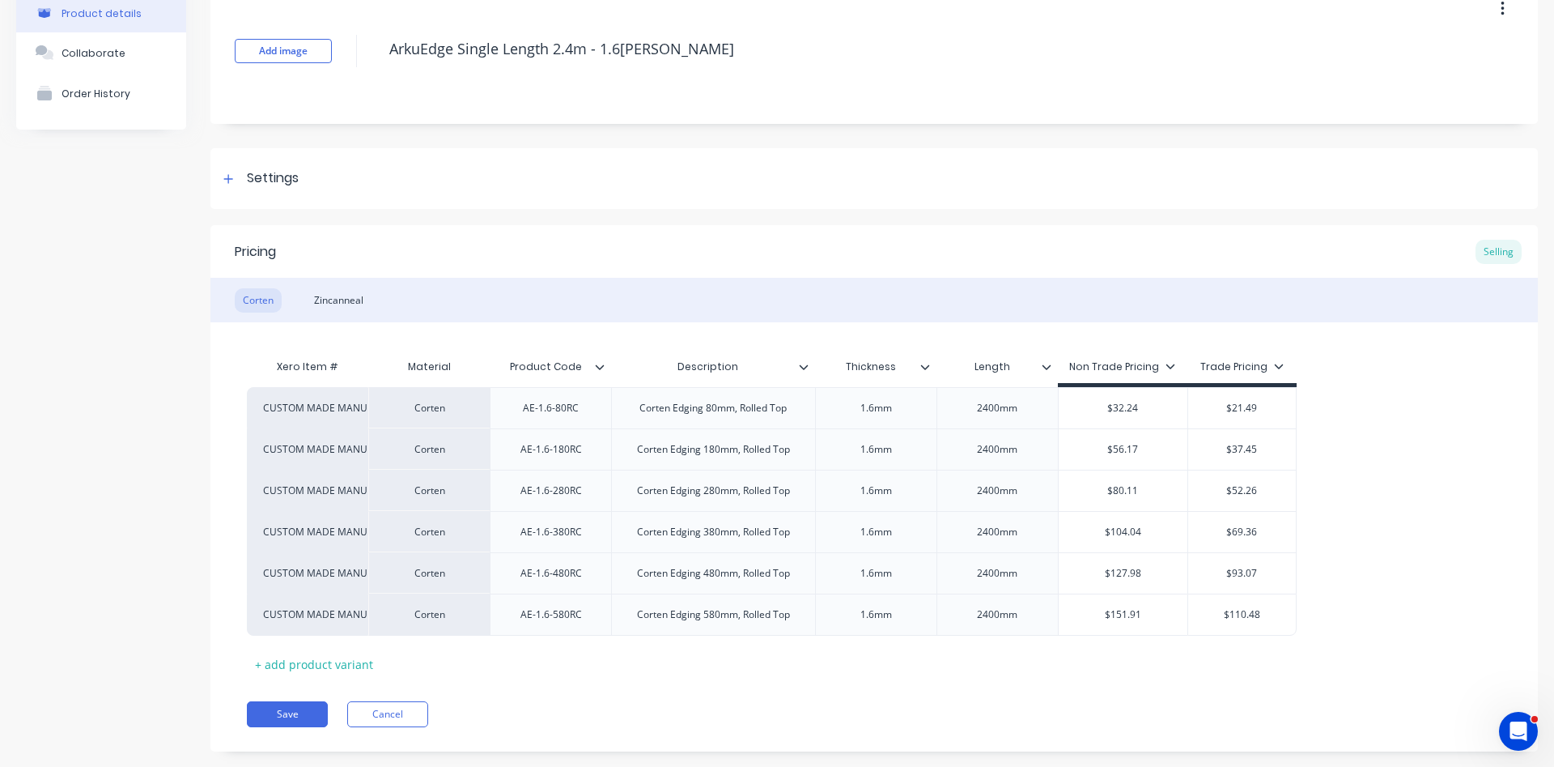
scroll to position [92, 0]
click at [234, 177] on div at bounding box center [229, 177] width 20 height 20
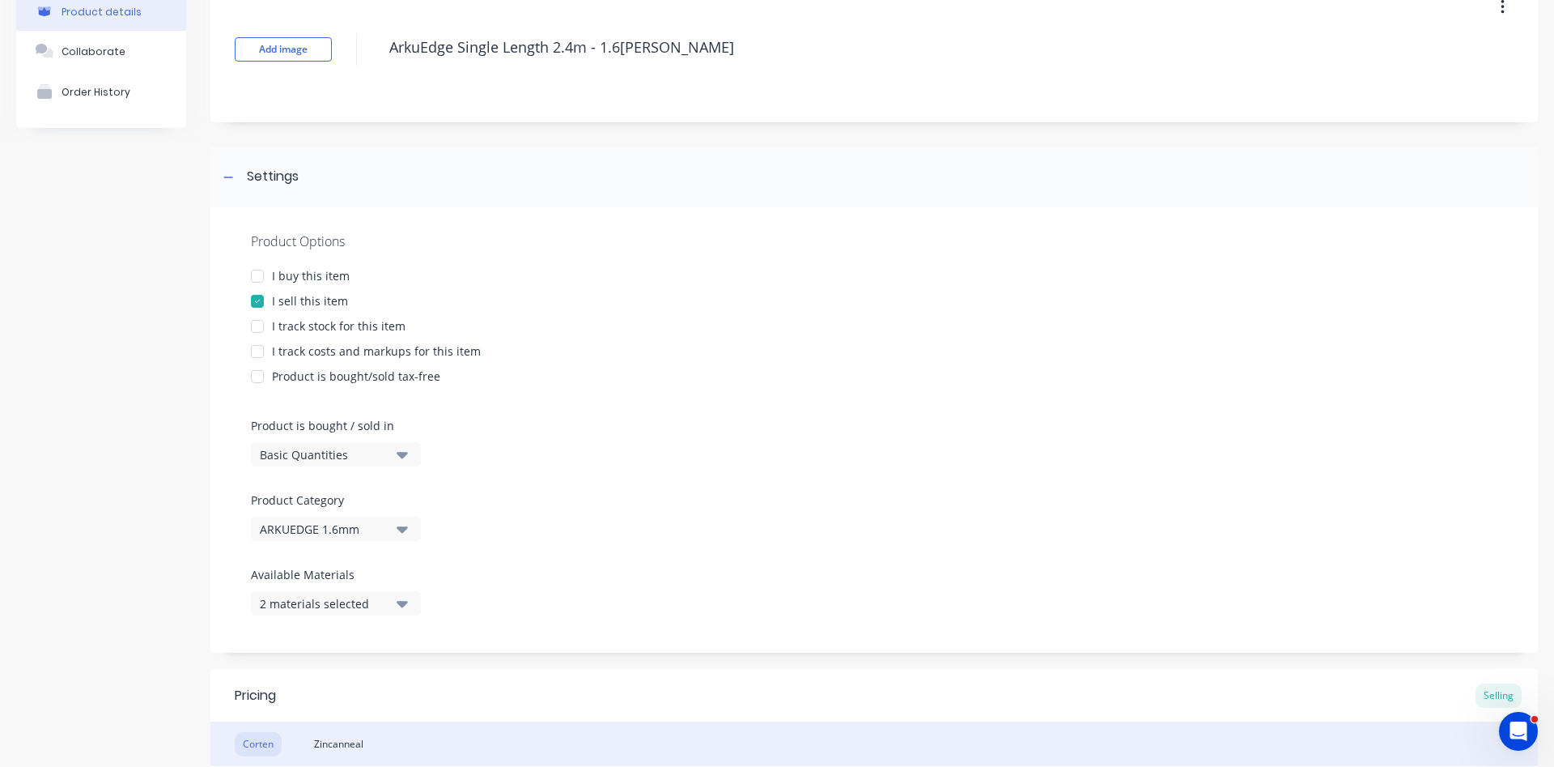
click at [262, 325] on div at bounding box center [257, 326] width 32 height 32
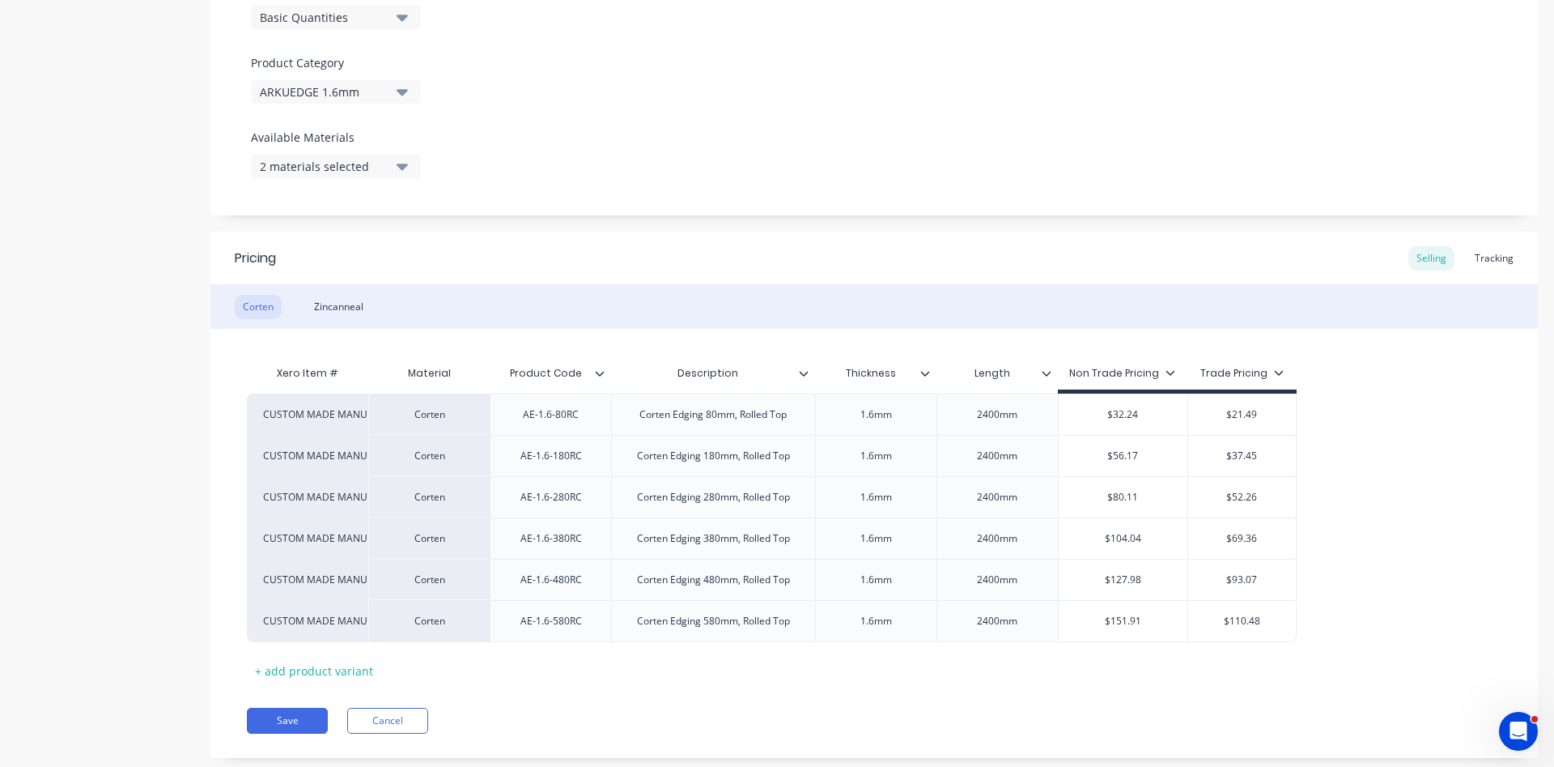
scroll to position [554, 0]
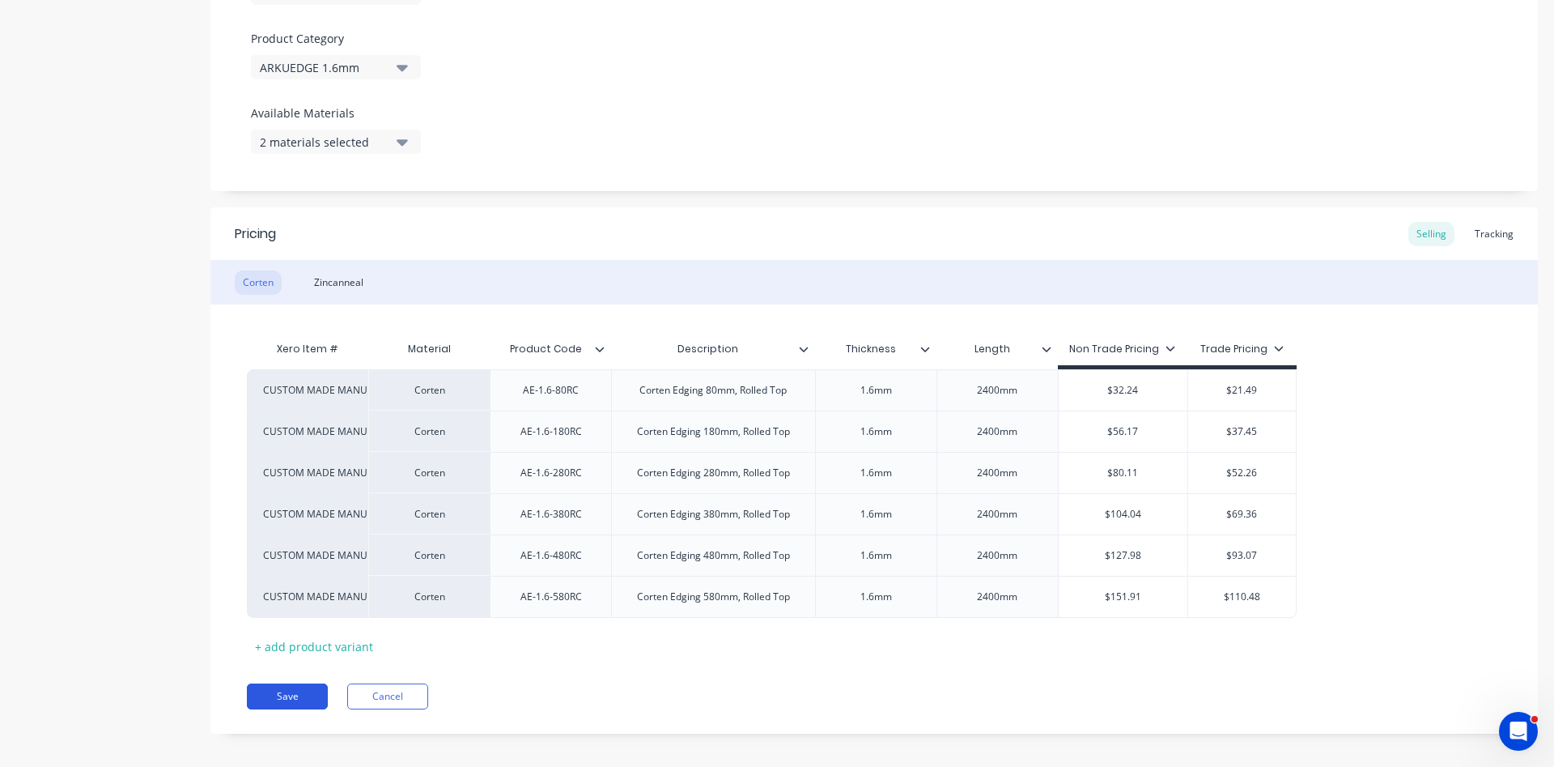
click at [292, 700] on button "Save" at bounding box center [287, 696] width 81 height 26
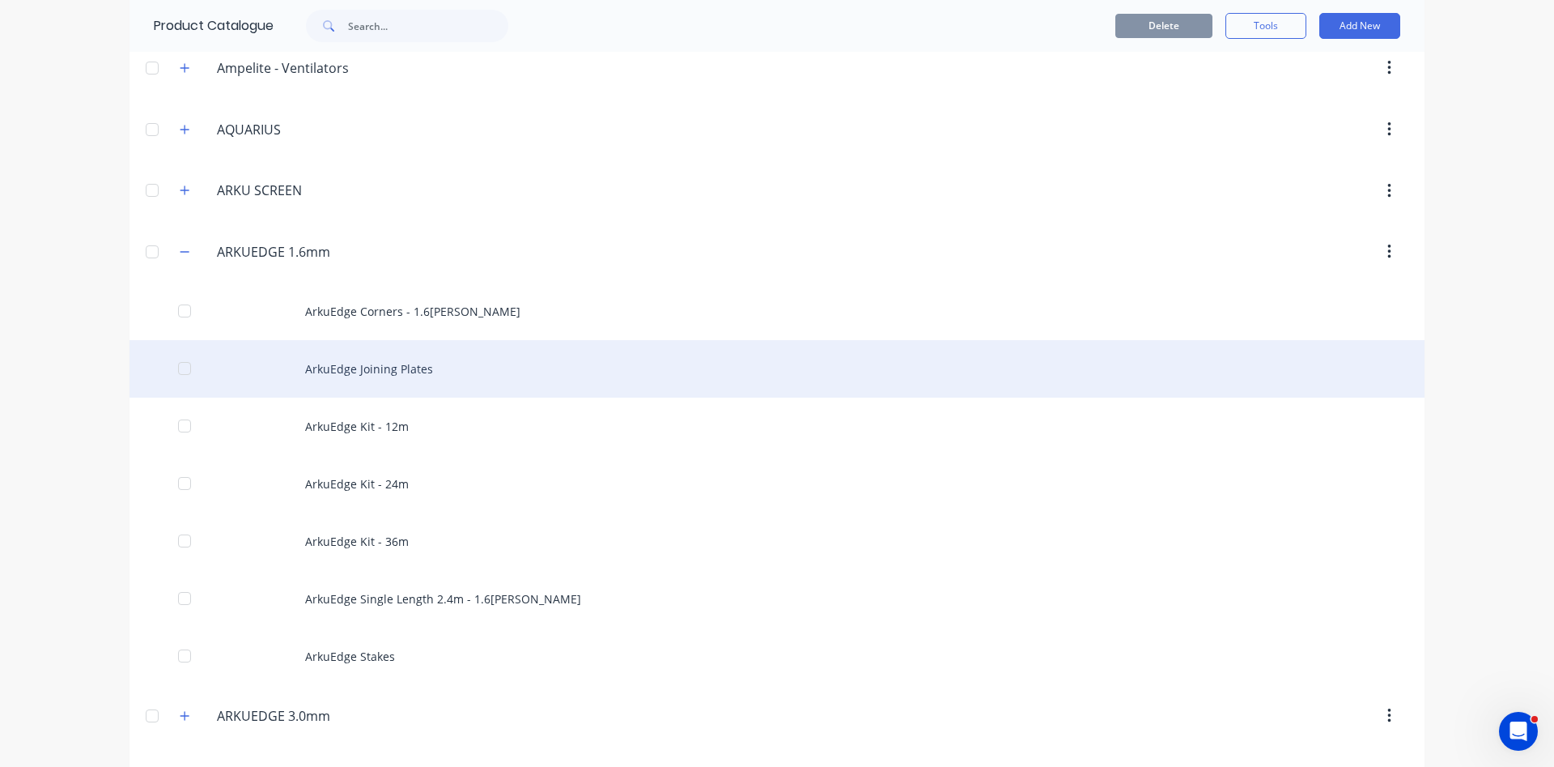
scroll to position [461, 0]
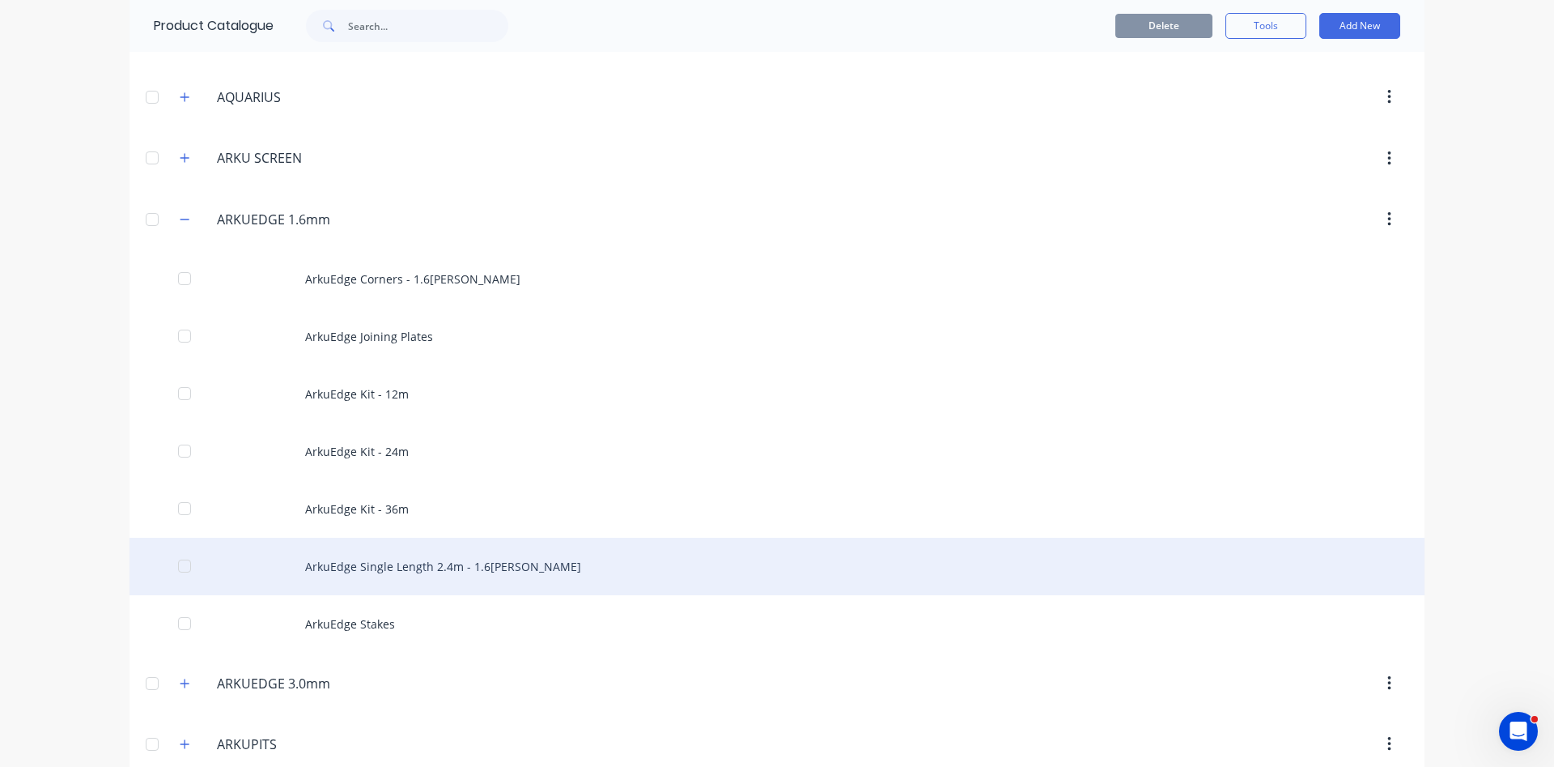
click at [402, 571] on div "ArkuEdge Single Length 2.4m - 1.6[PERSON_NAME]" at bounding box center [777, 566] width 1295 height 57
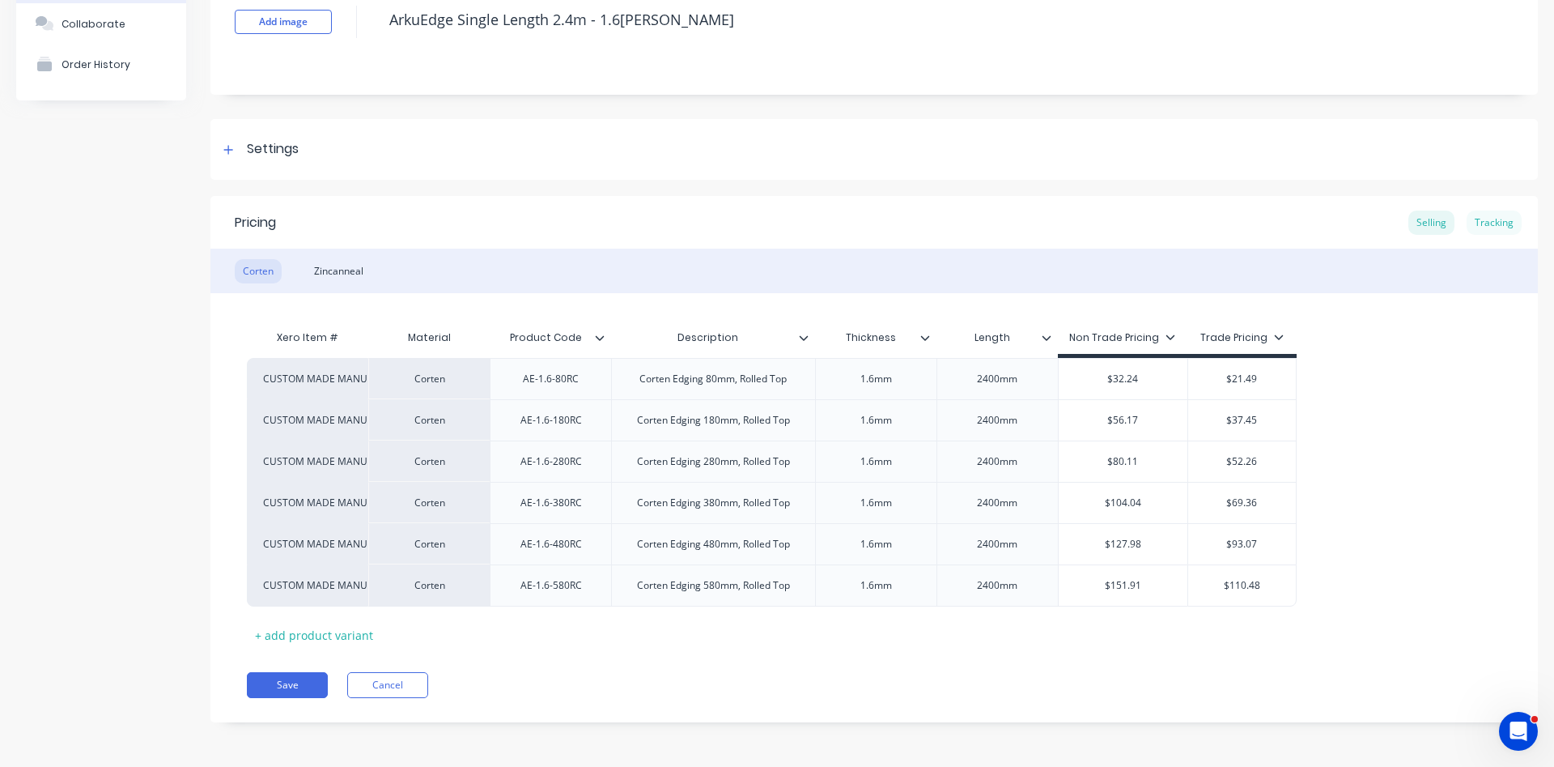
click at [1486, 228] on div "Tracking" at bounding box center [1494, 223] width 55 height 24
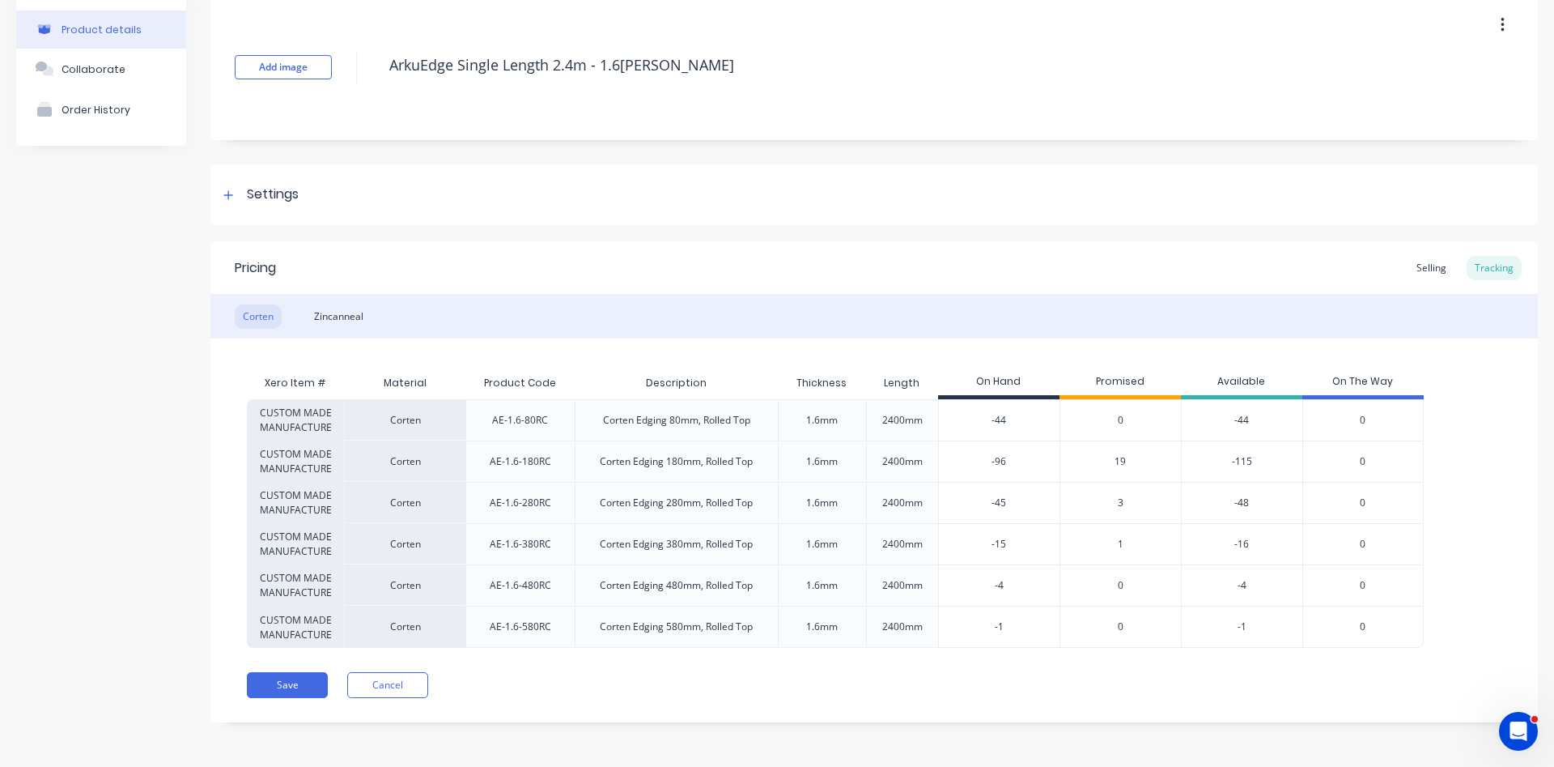
click at [1121, 461] on span "19" at bounding box center [1120, 461] width 11 height 15
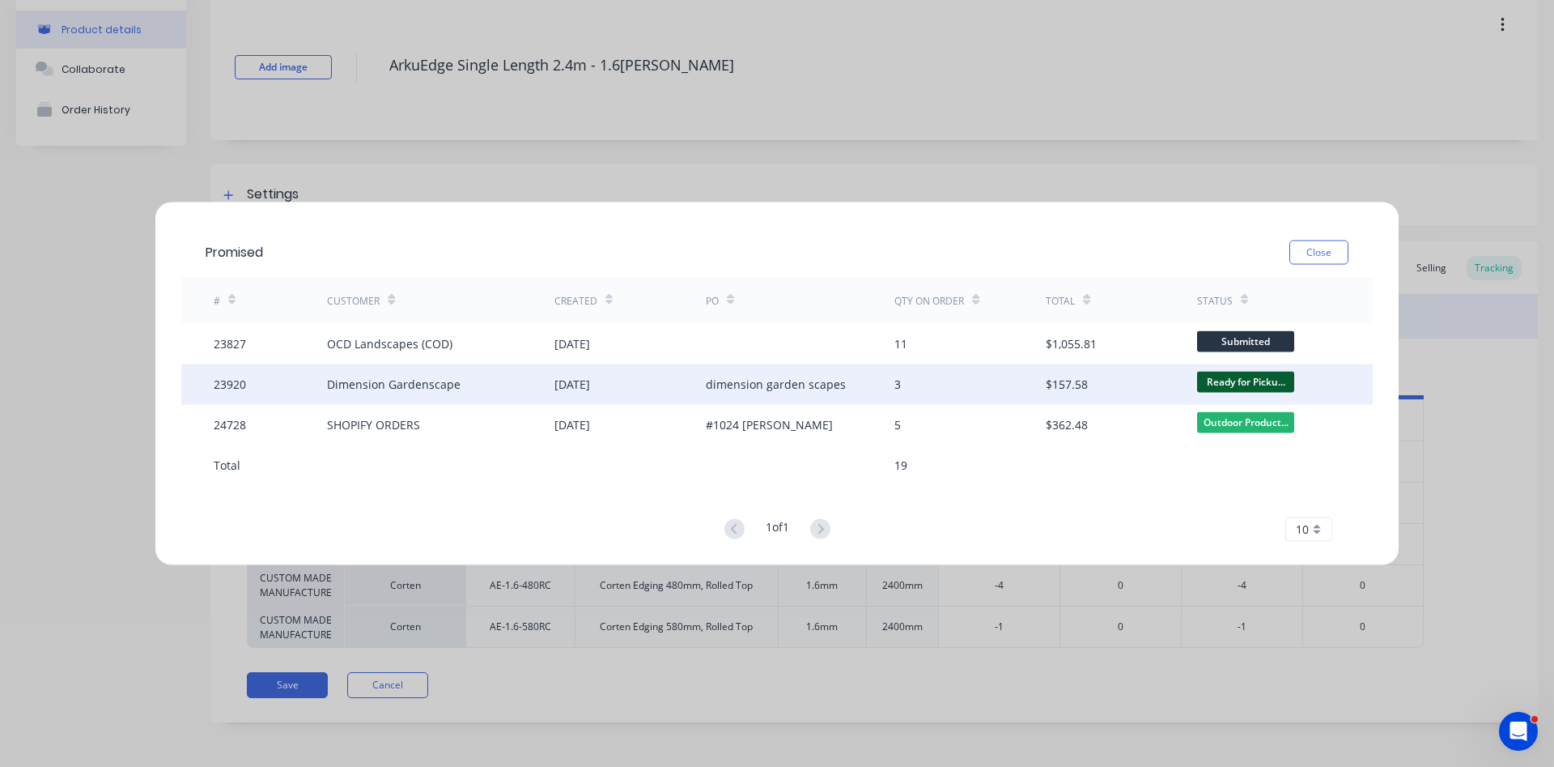
click at [991, 383] on div "3" at bounding box center [970, 384] width 151 height 40
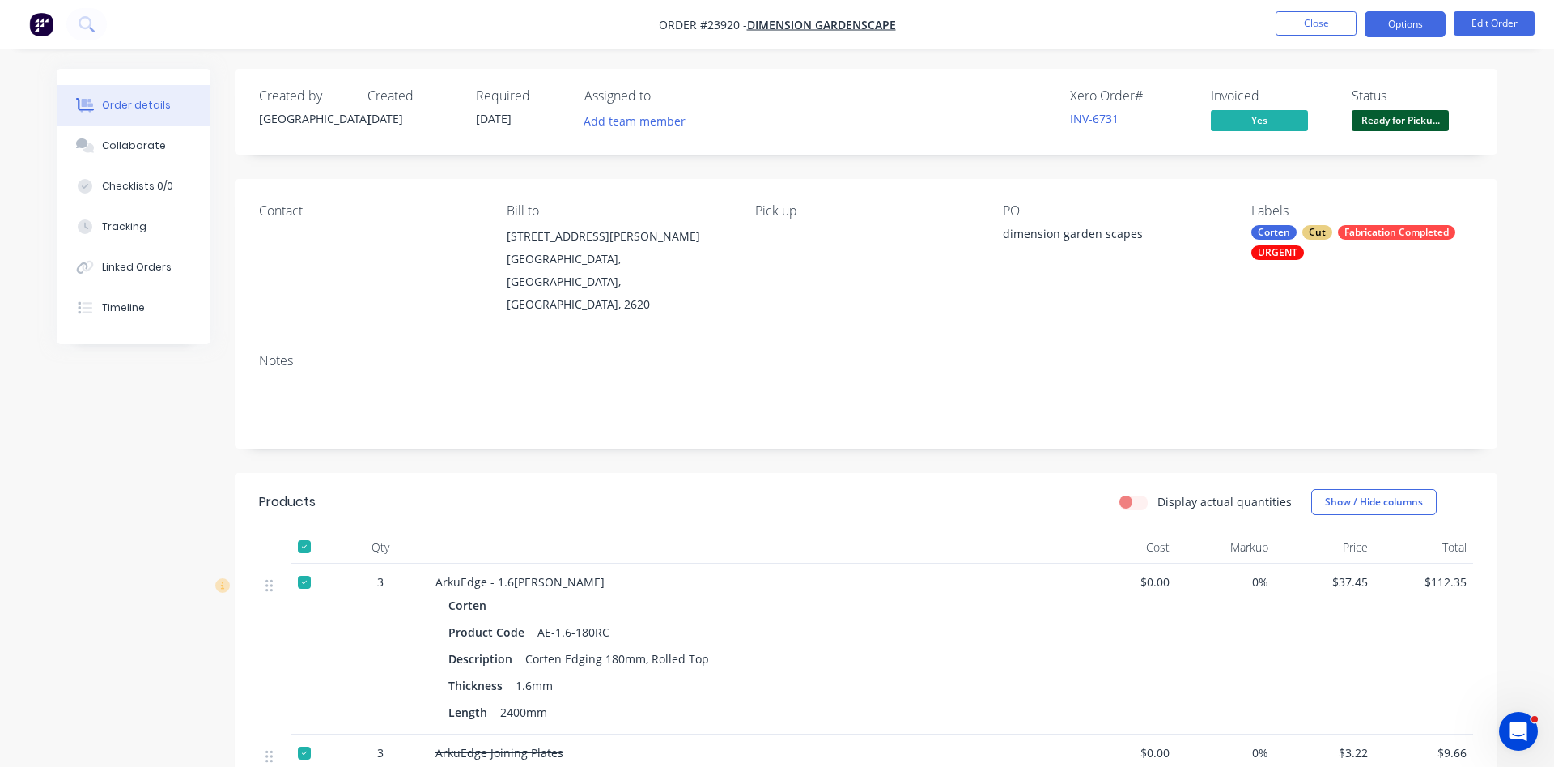
click at [1393, 23] on button "Options" at bounding box center [1405, 24] width 81 height 26
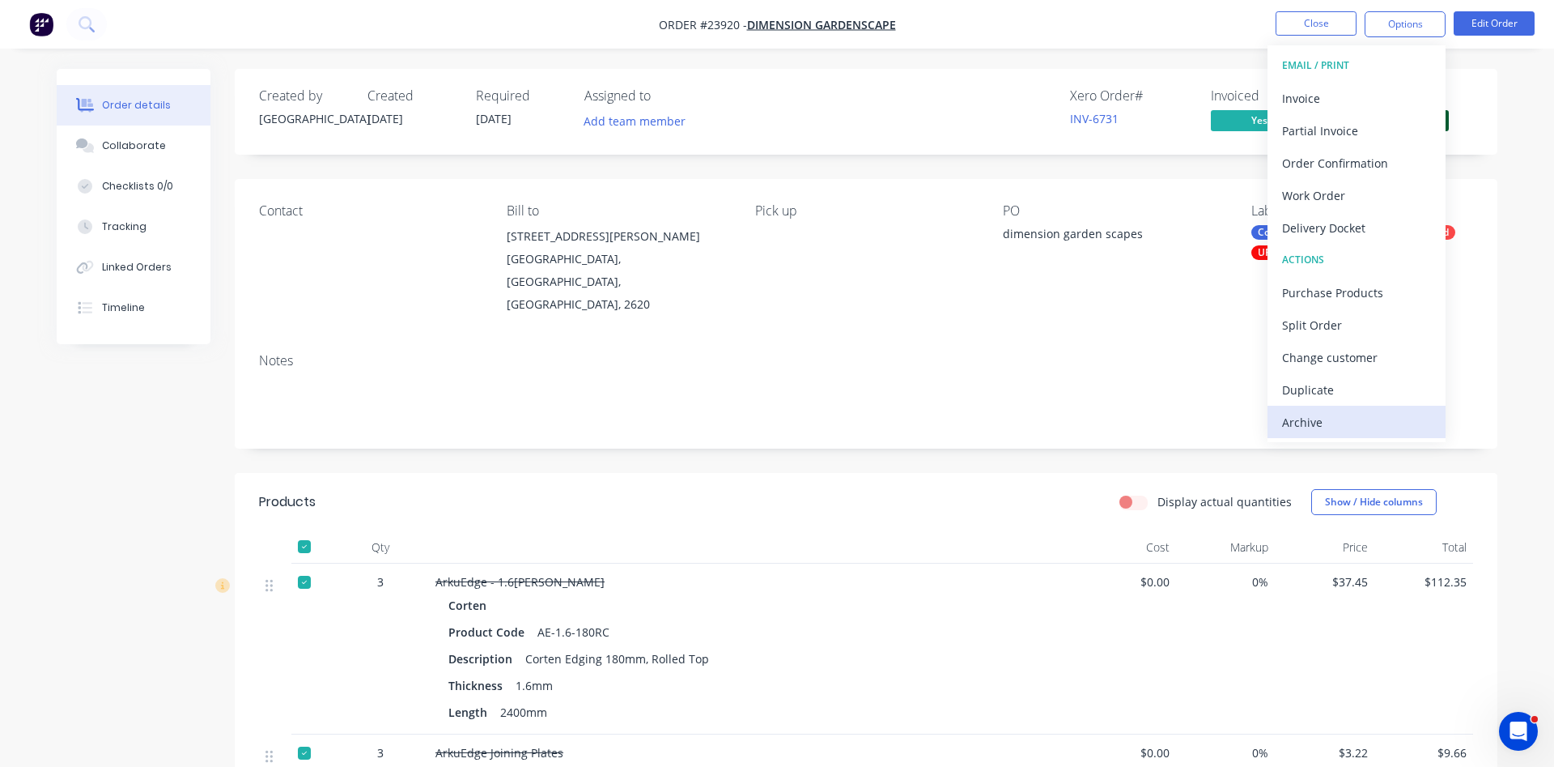
click at [1306, 427] on div "Archive" at bounding box center [1356, 421] width 149 height 23
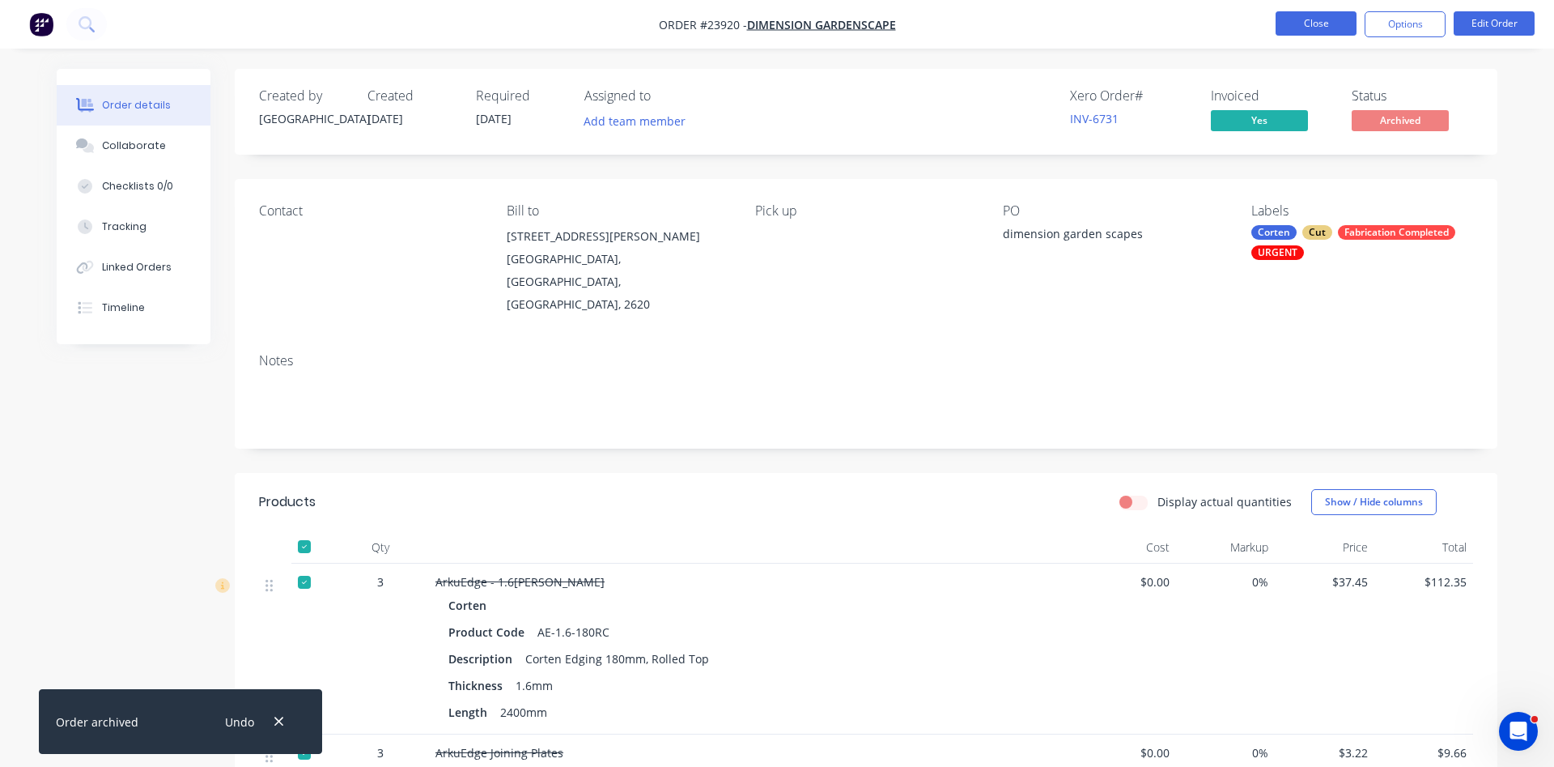
click at [1326, 32] on button "Close" at bounding box center [1316, 23] width 81 height 24
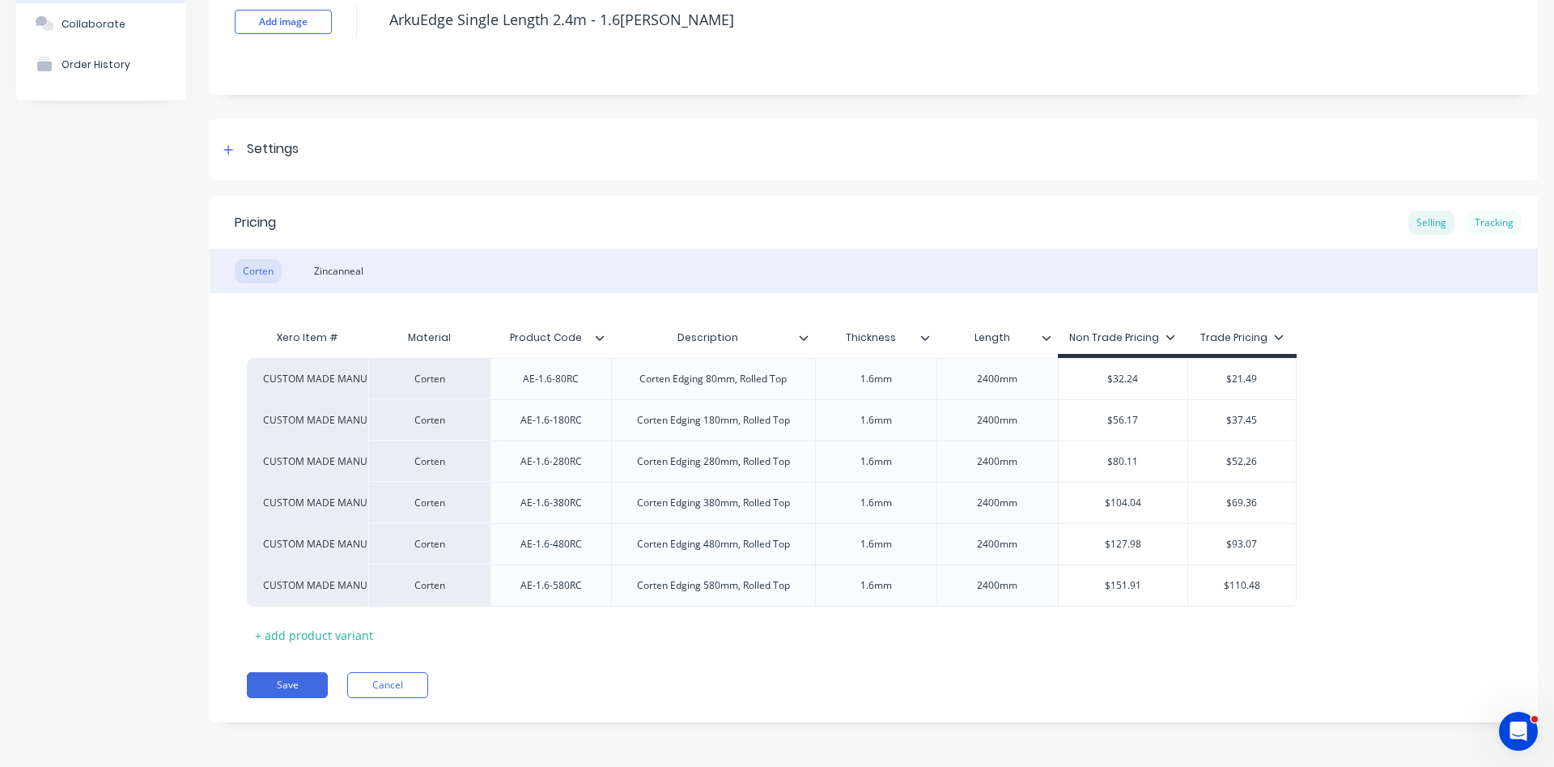
click at [1500, 219] on div "Tracking" at bounding box center [1494, 223] width 55 height 24
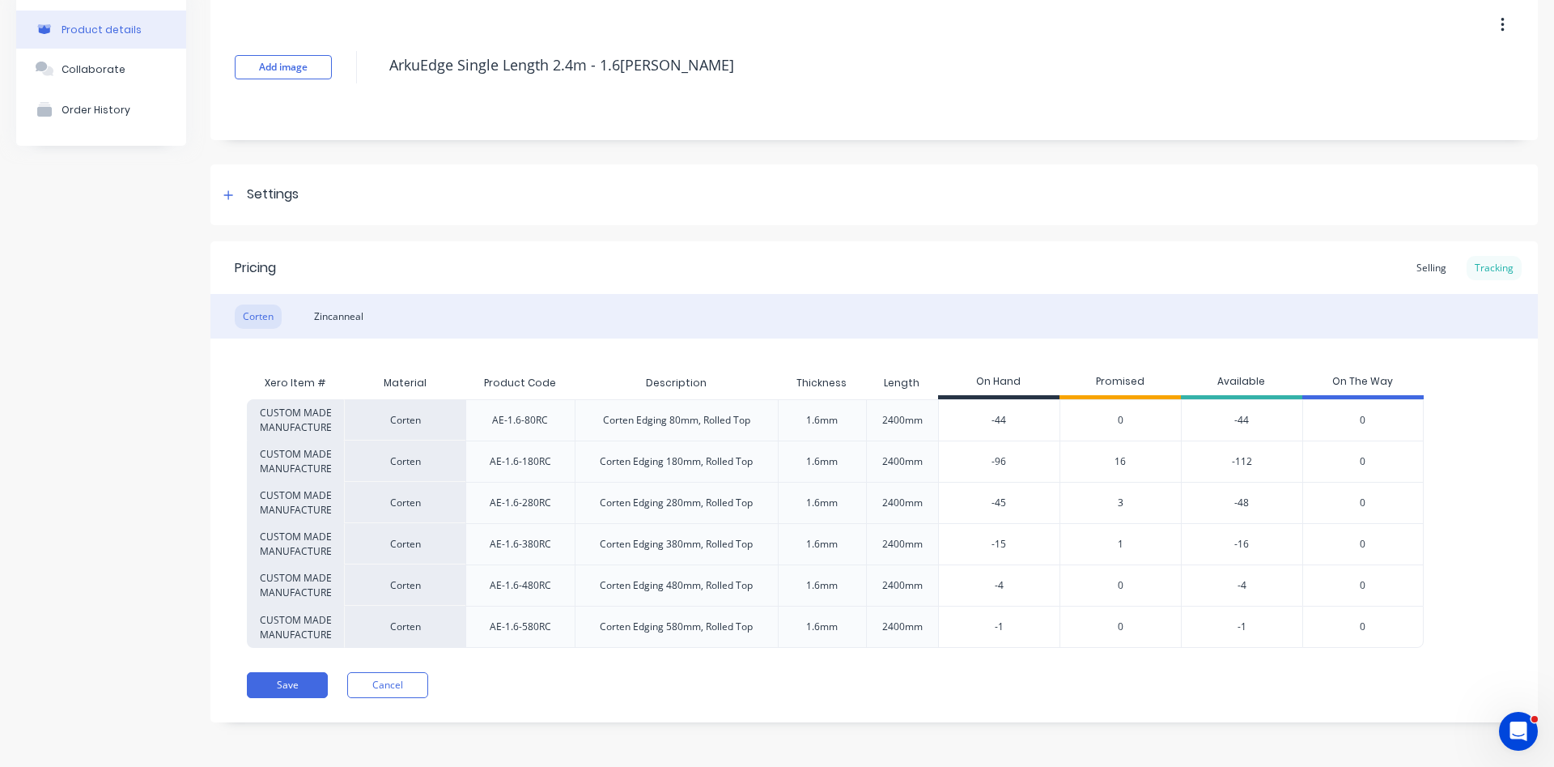
scroll to position [74, 0]
click at [1120, 465] on span "16" at bounding box center [1120, 461] width 11 height 15
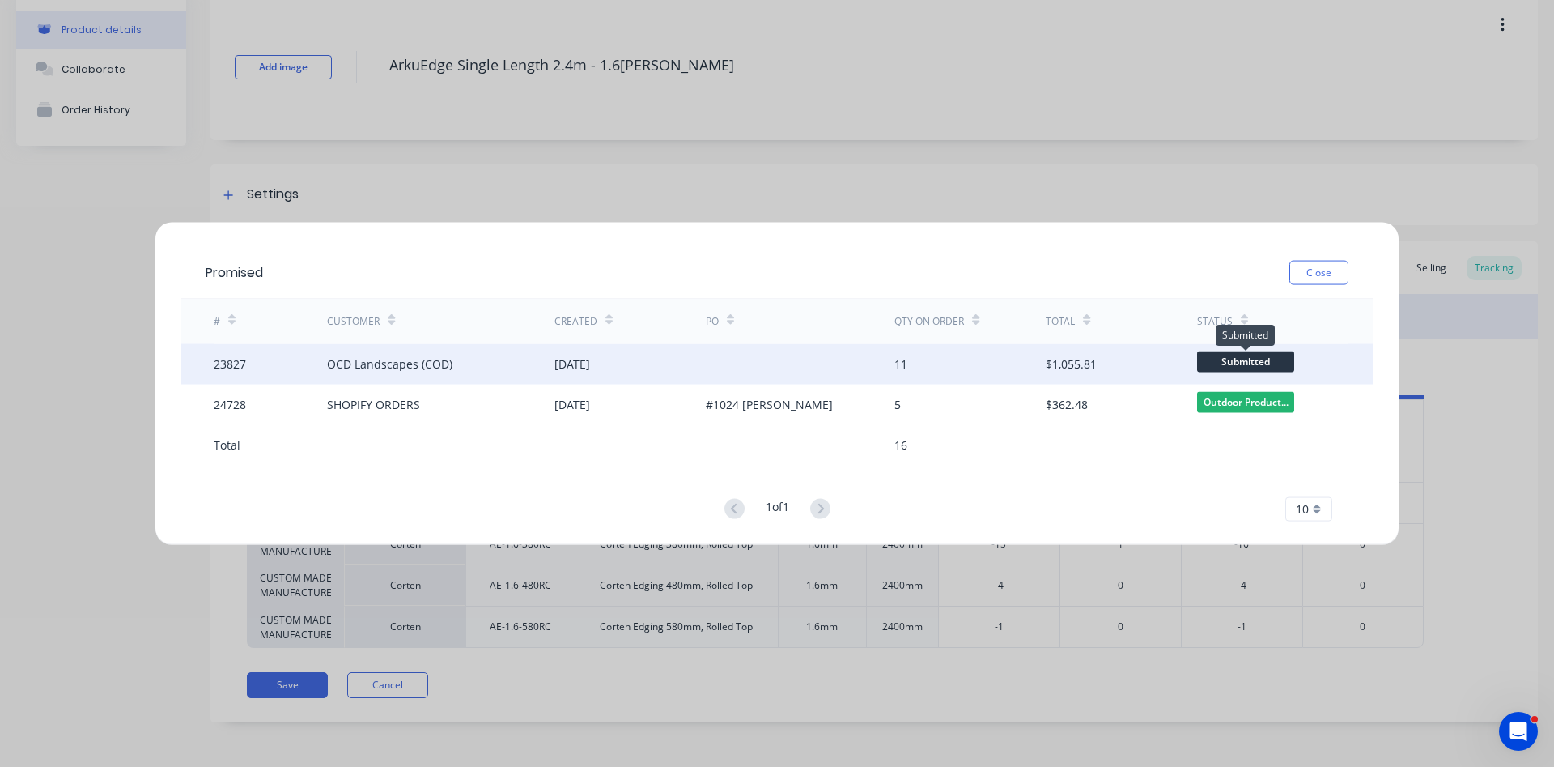
click at [1266, 365] on span "Submitted" at bounding box center [1245, 361] width 97 height 20
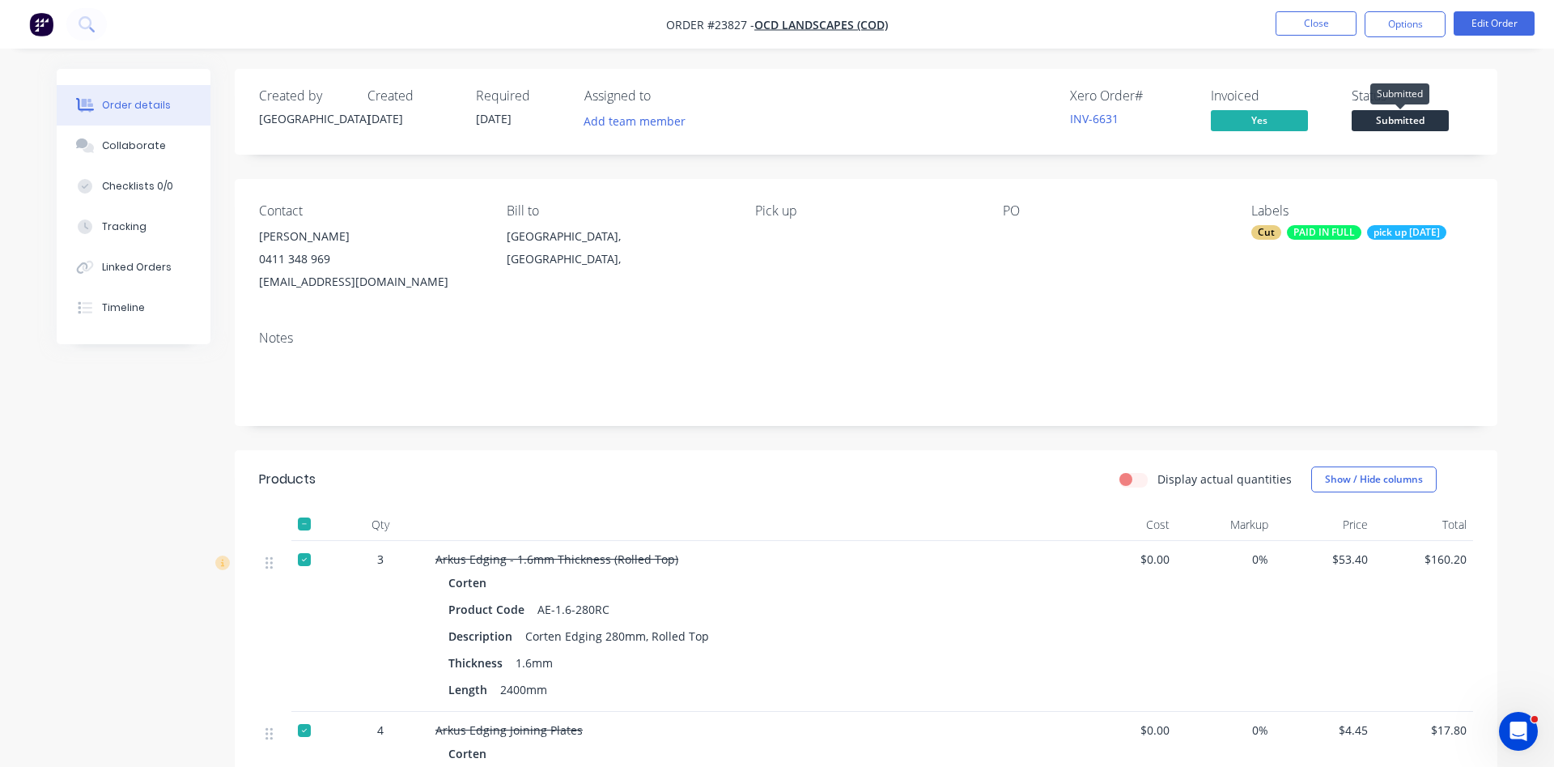
click at [1418, 118] on span "Submitted" at bounding box center [1400, 120] width 97 height 20
click at [1401, 19] on button "Options" at bounding box center [1405, 24] width 81 height 26
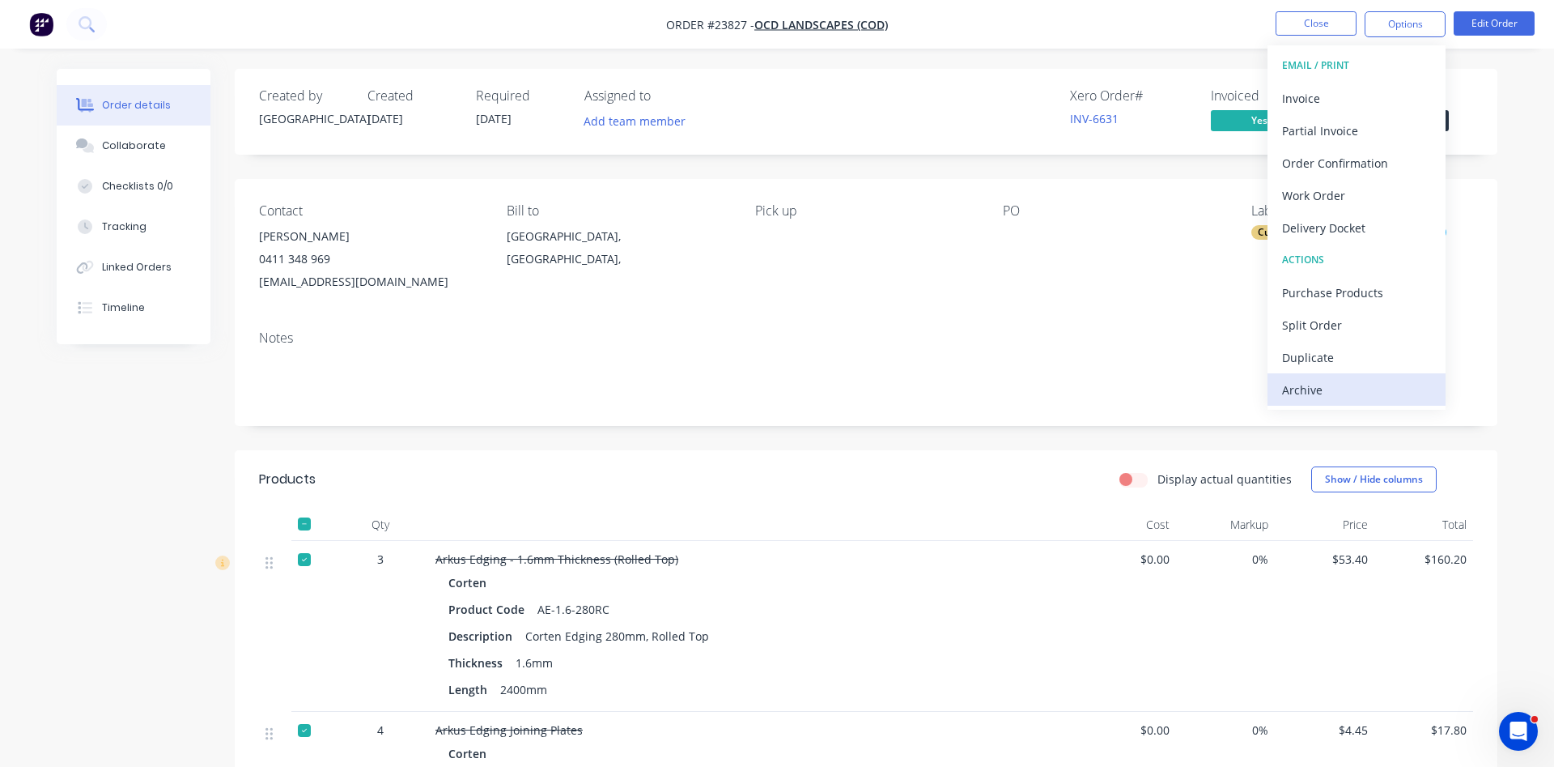
click at [1327, 395] on div "Archive" at bounding box center [1356, 389] width 149 height 23
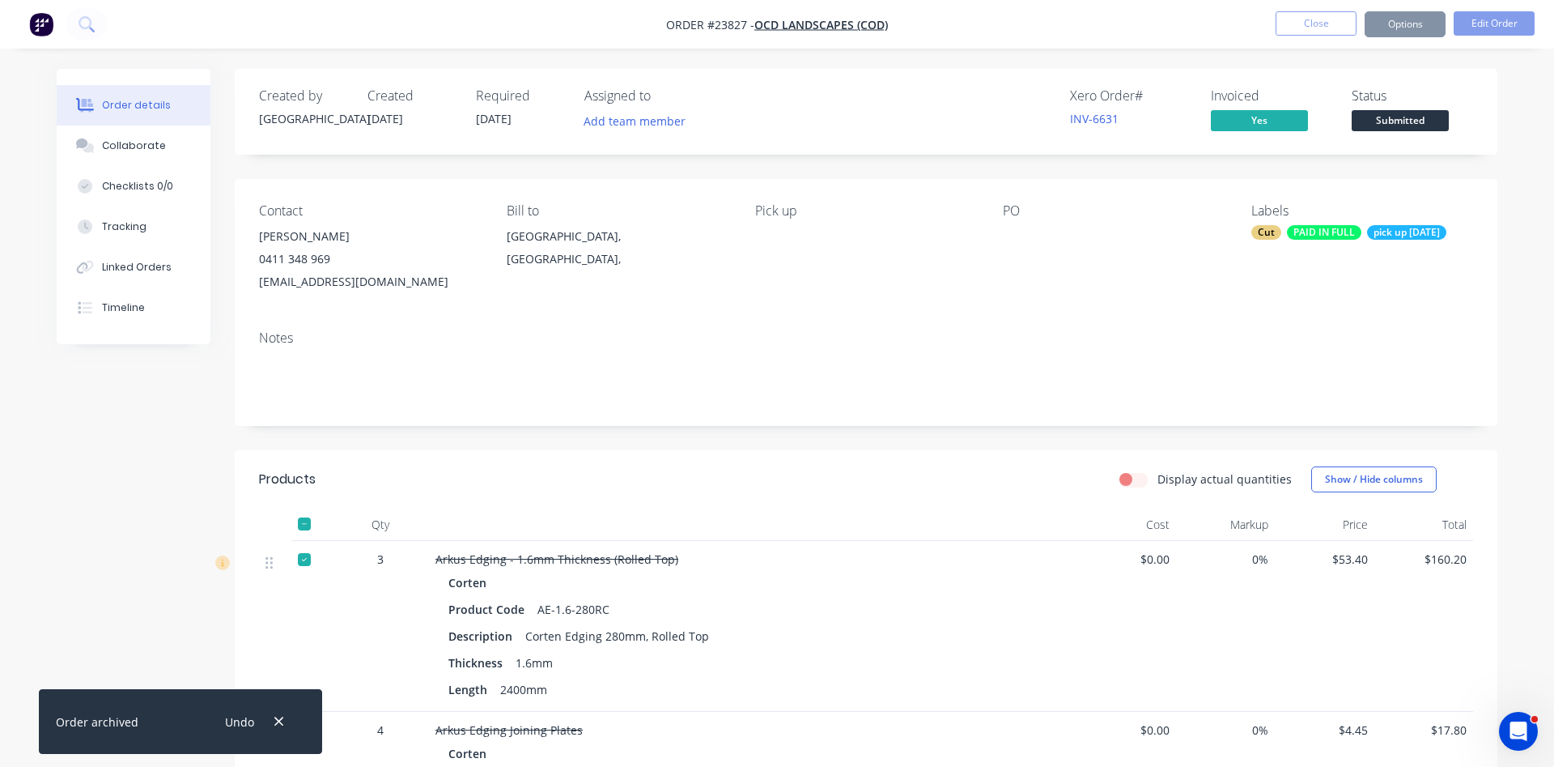
click at [1316, 28] on button "Close" at bounding box center [1316, 23] width 81 height 24
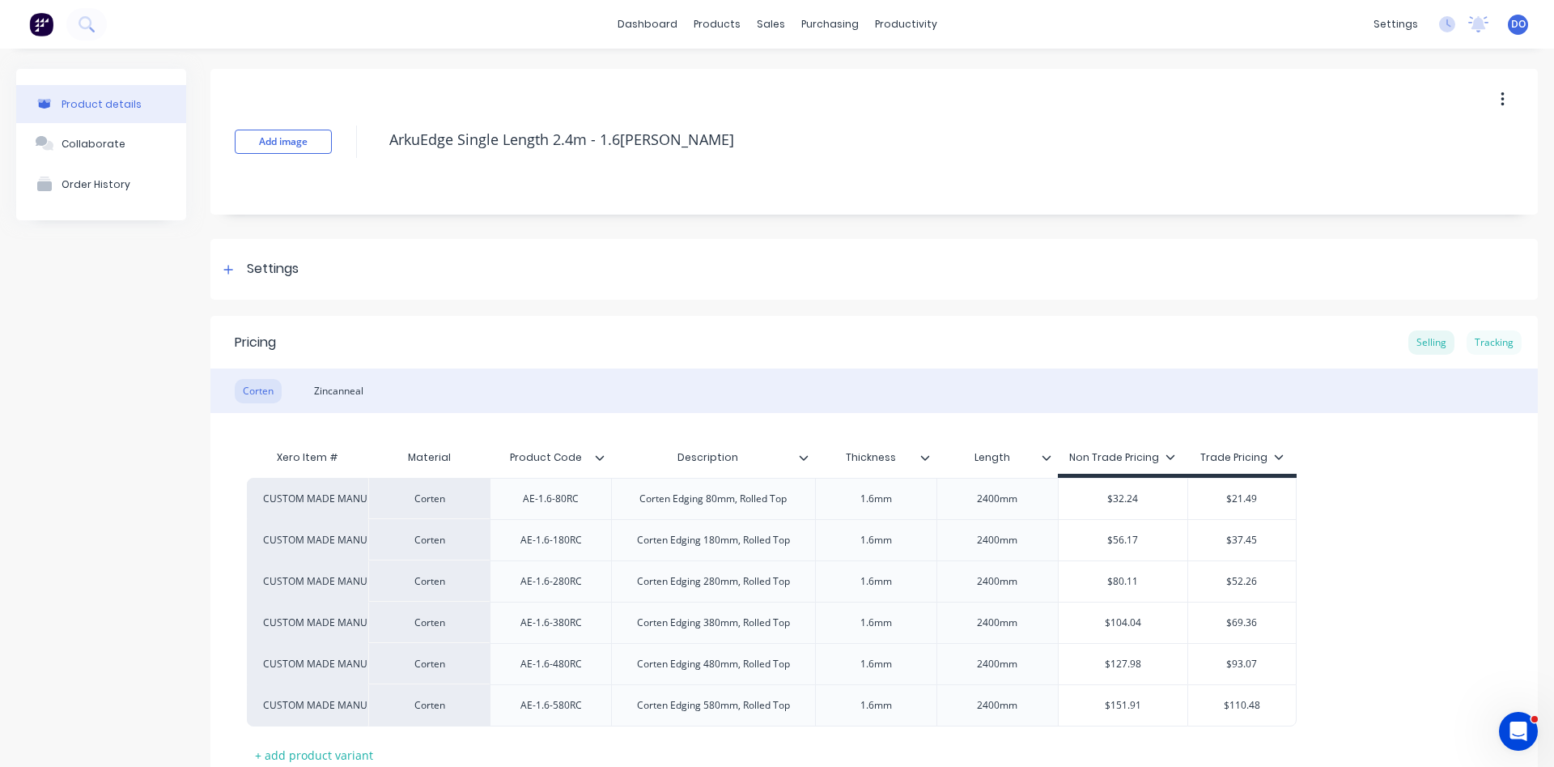
click at [1479, 340] on div "Tracking" at bounding box center [1494, 342] width 55 height 24
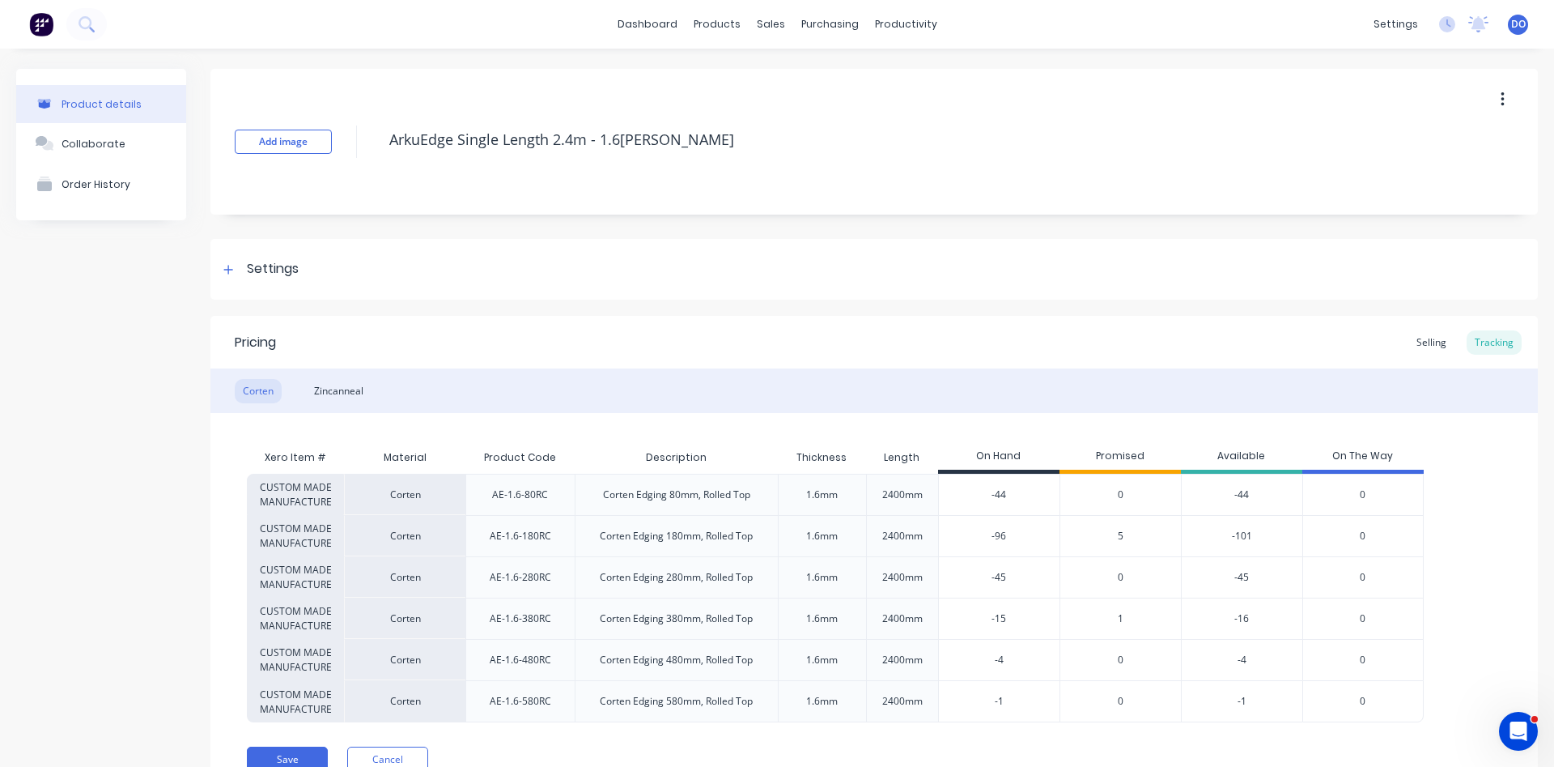
click at [1120, 538] on span "5" at bounding box center [1121, 536] width 6 height 15
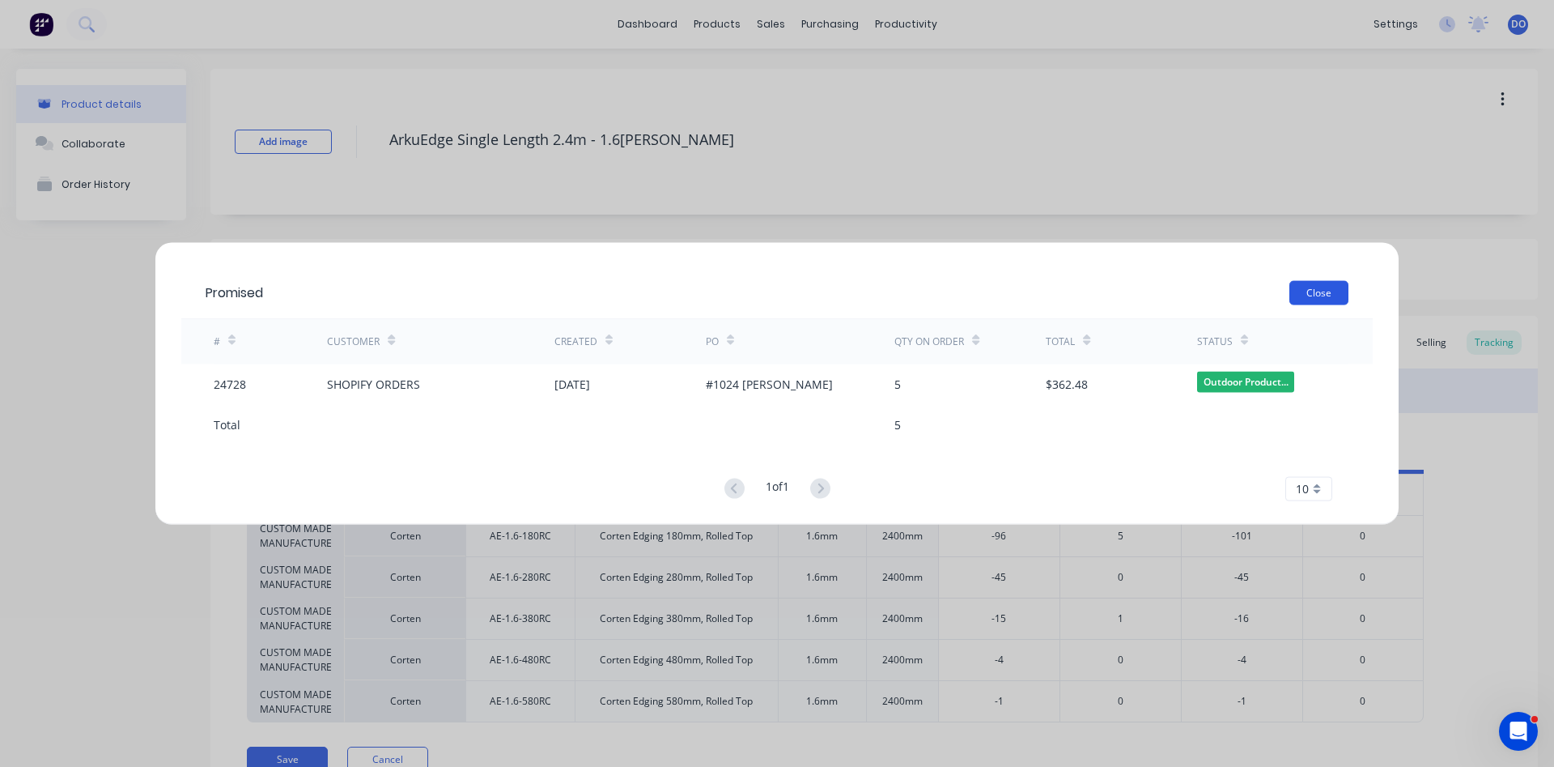
click at [1307, 292] on button "Close" at bounding box center [1319, 292] width 59 height 24
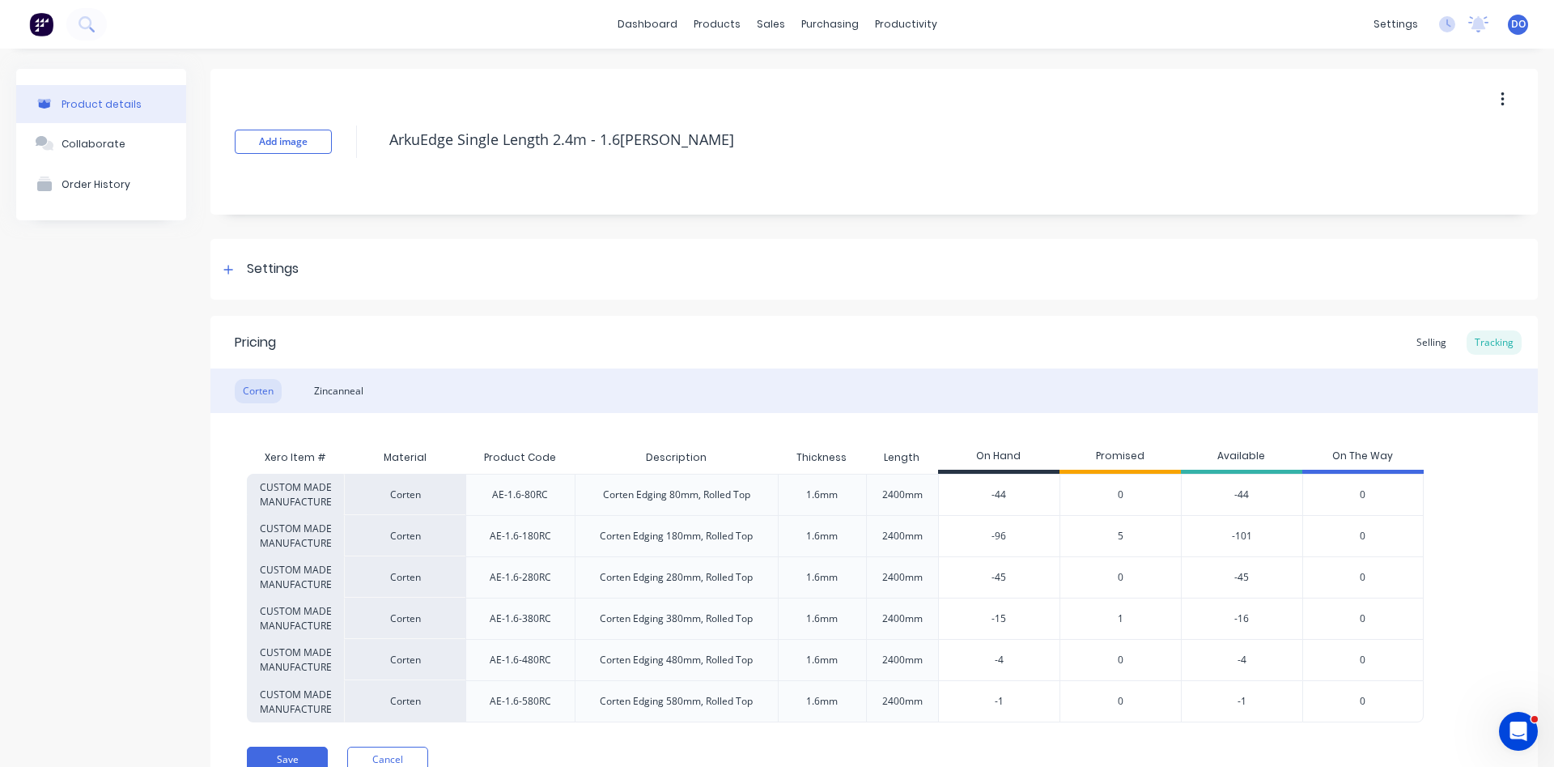
click at [1121, 621] on span "1" at bounding box center [1121, 618] width 6 height 15
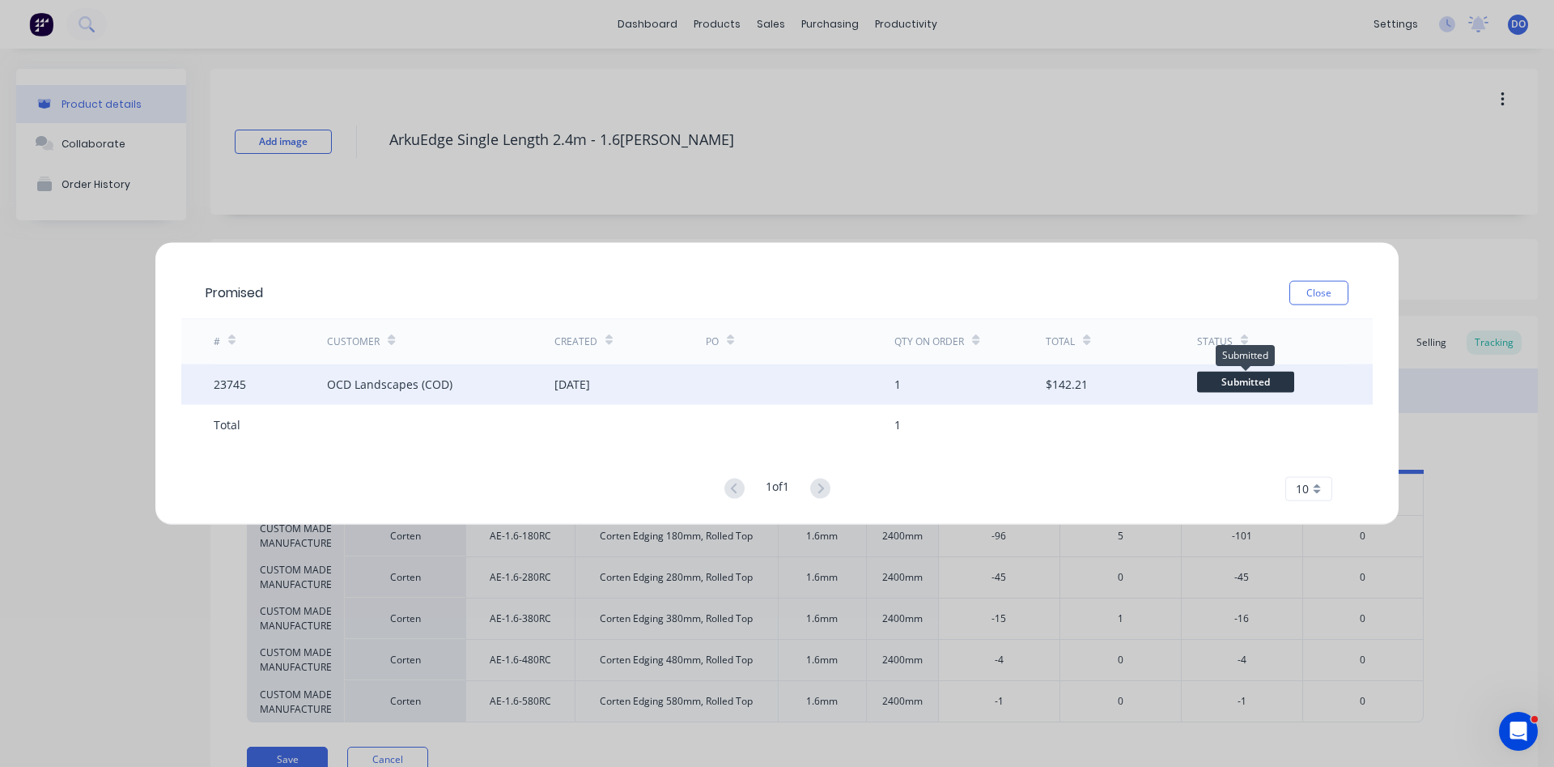
click at [1229, 381] on span "Submitted" at bounding box center [1245, 382] width 97 height 20
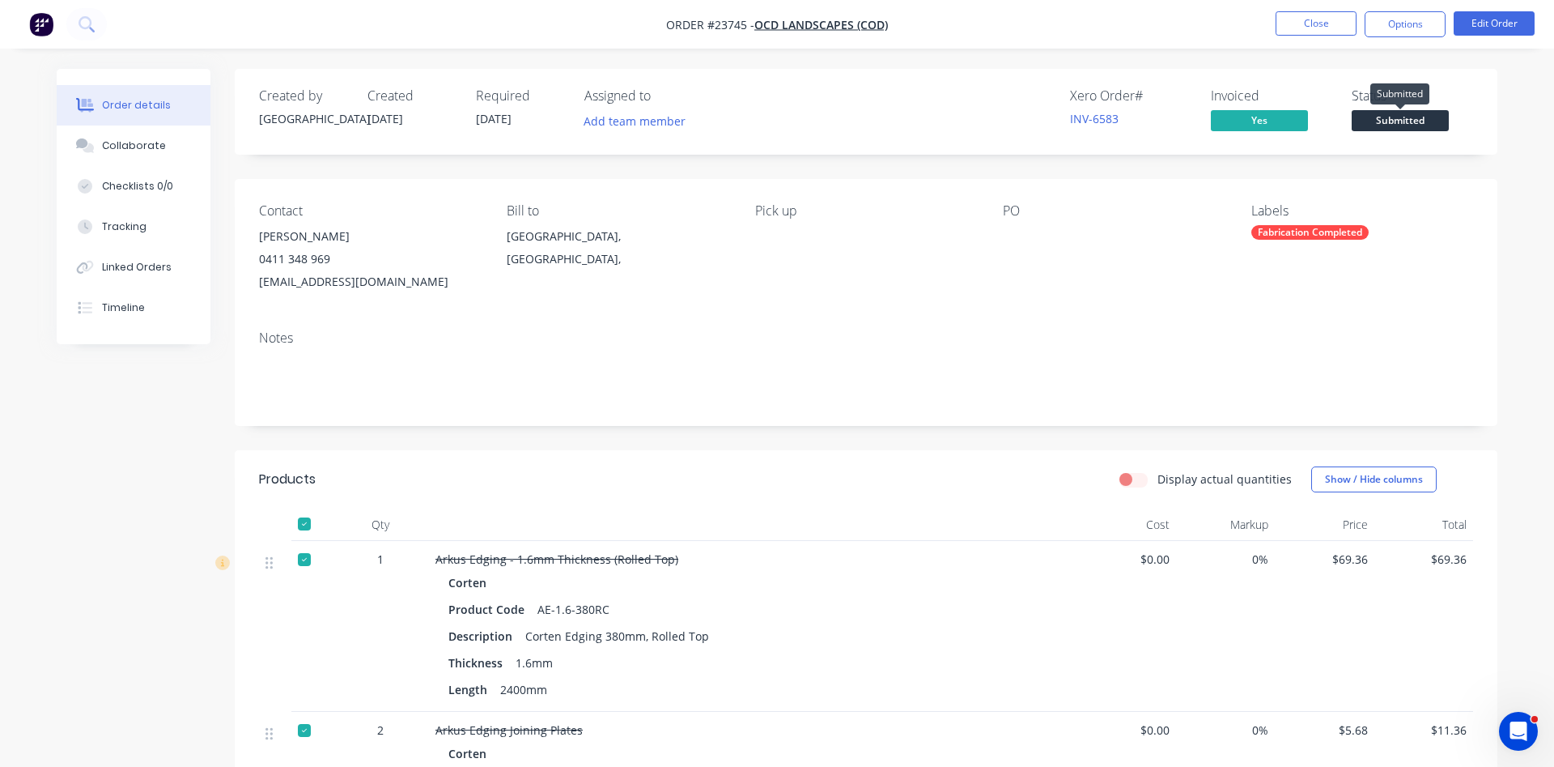
click at [1426, 123] on span "Submitted" at bounding box center [1400, 120] width 97 height 20
click at [1403, 18] on button "Options" at bounding box center [1405, 24] width 81 height 26
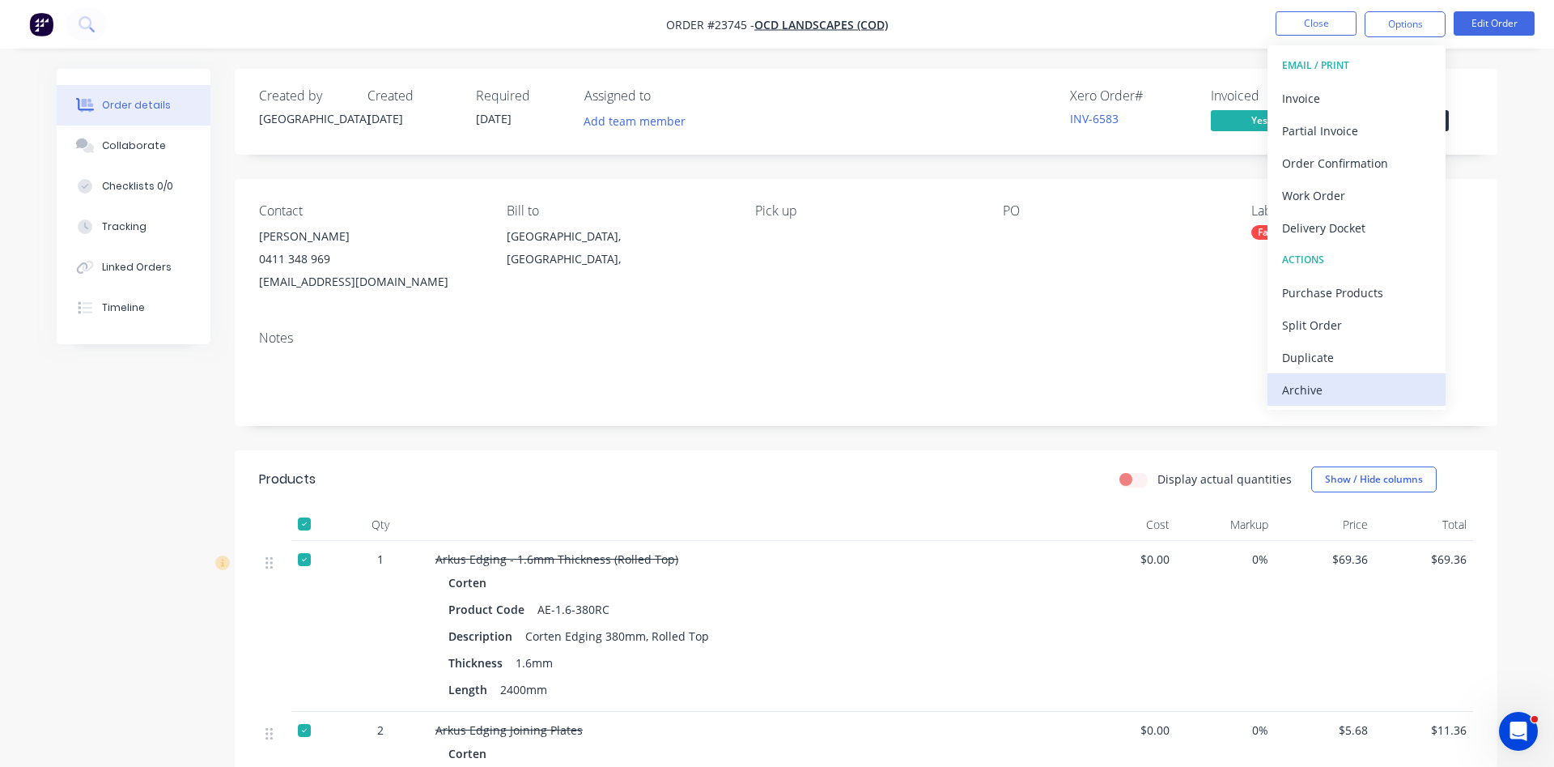
click at [1311, 386] on div "Archive" at bounding box center [1356, 389] width 149 height 23
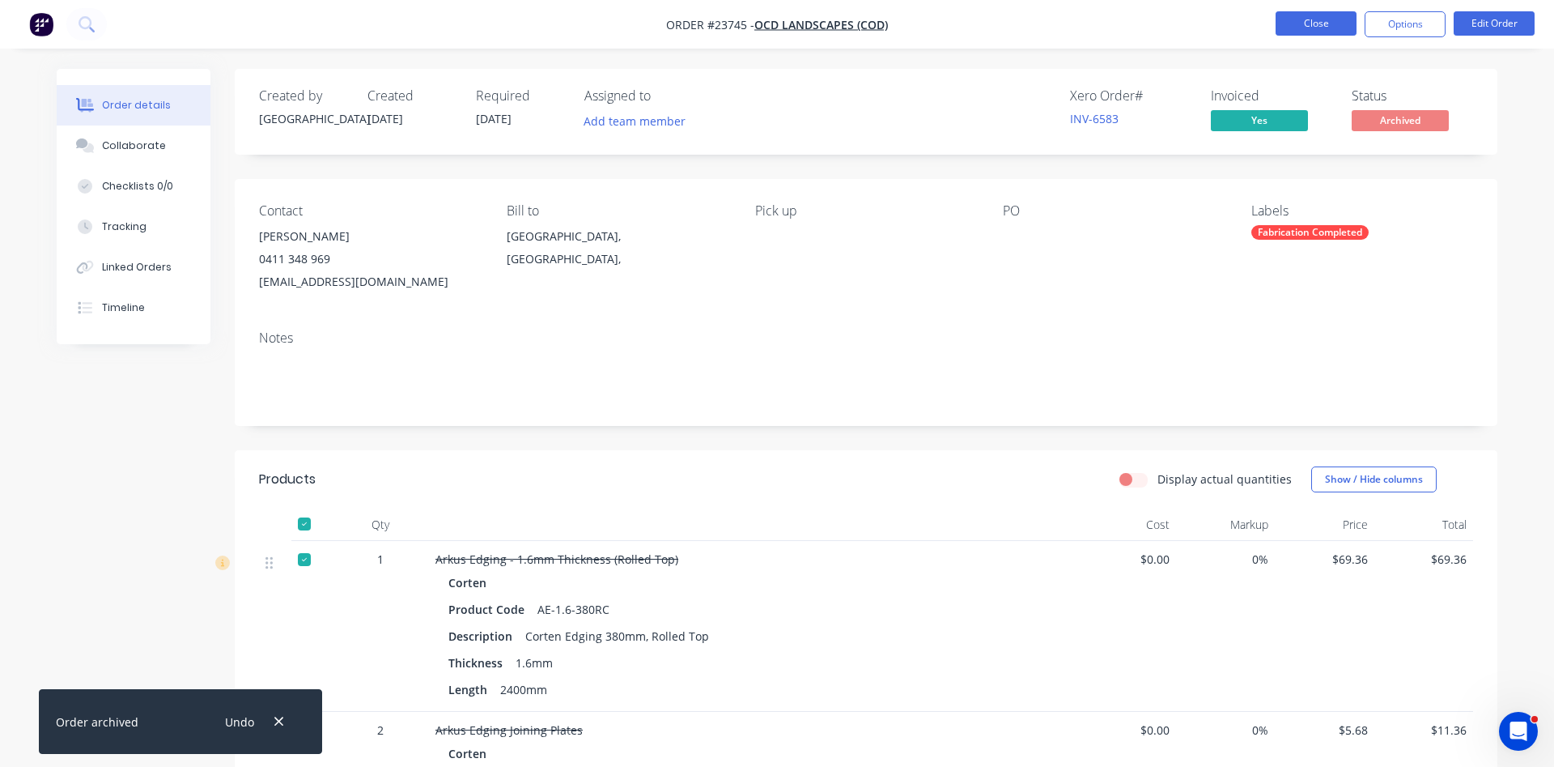
click at [1301, 26] on button "Close" at bounding box center [1316, 23] width 81 height 24
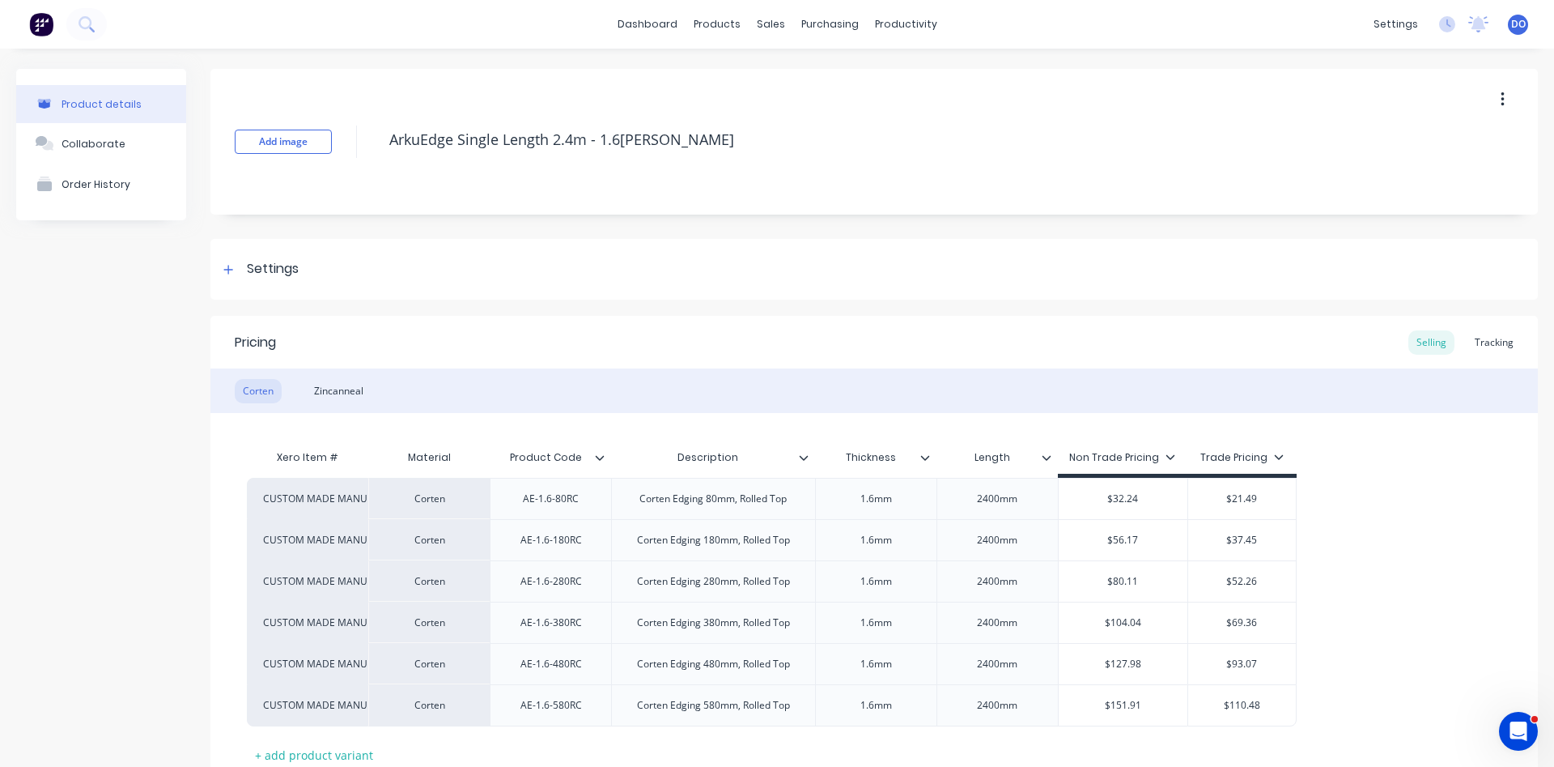
type textarea "x"
click at [1484, 347] on div "Tracking" at bounding box center [1494, 342] width 55 height 24
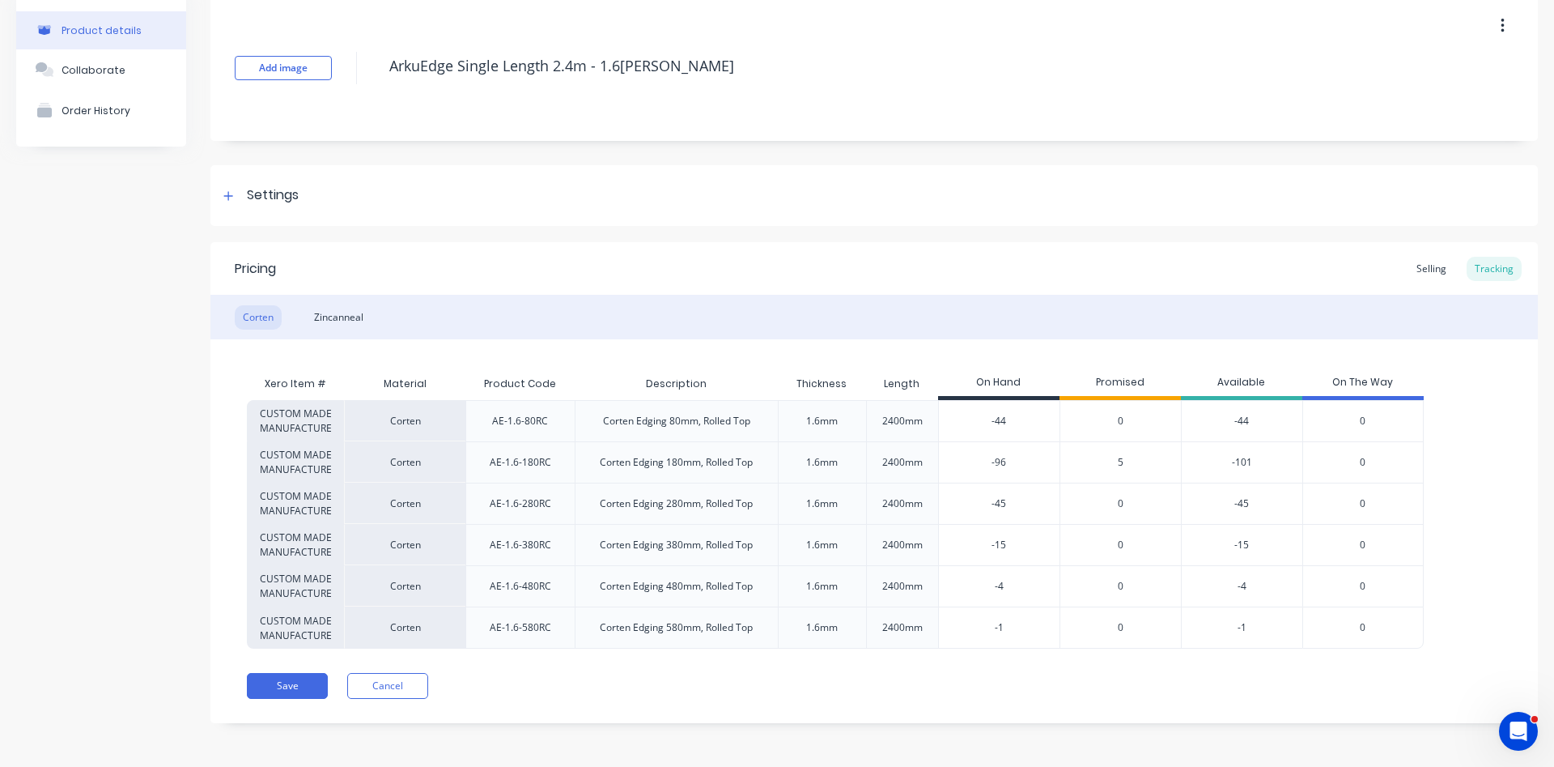
scroll to position [74, 0]
drag, startPoint x: 1011, startPoint y: 423, endPoint x: 940, endPoint y: 410, distance: 72.4
click at [940, 413] on input "-44" at bounding box center [999, 420] width 121 height 15
type input "10"
type textarea "x"
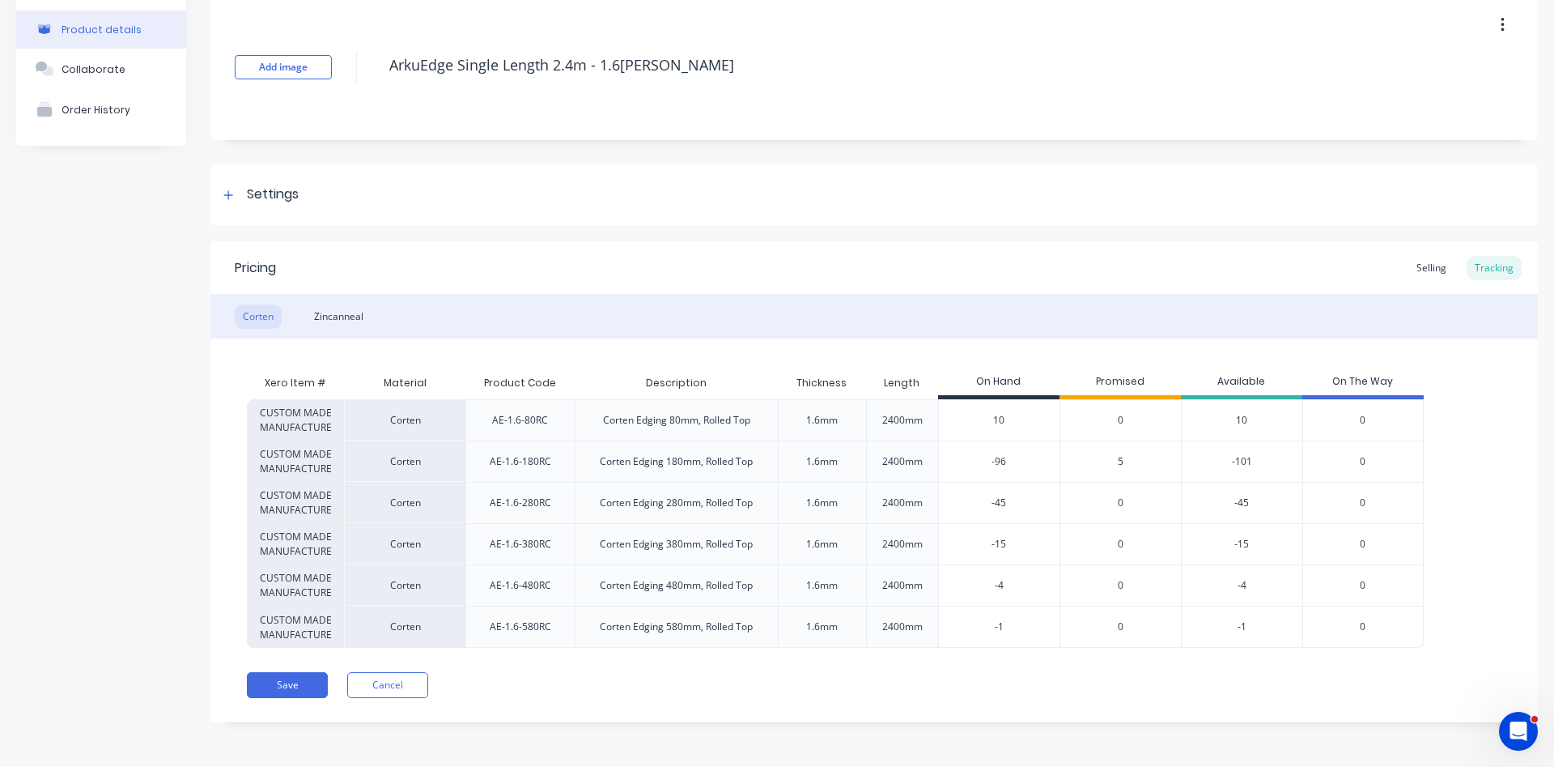
type input "10"
drag, startPoint x: 1018, startPoint y: 463, endPoint x: 961, endPoint y: 470, distance: 57.0
click at [961, 469] on input "-96" at bounding box center [999, 461] width 121 height 15
type input "8"
type textarea "x"
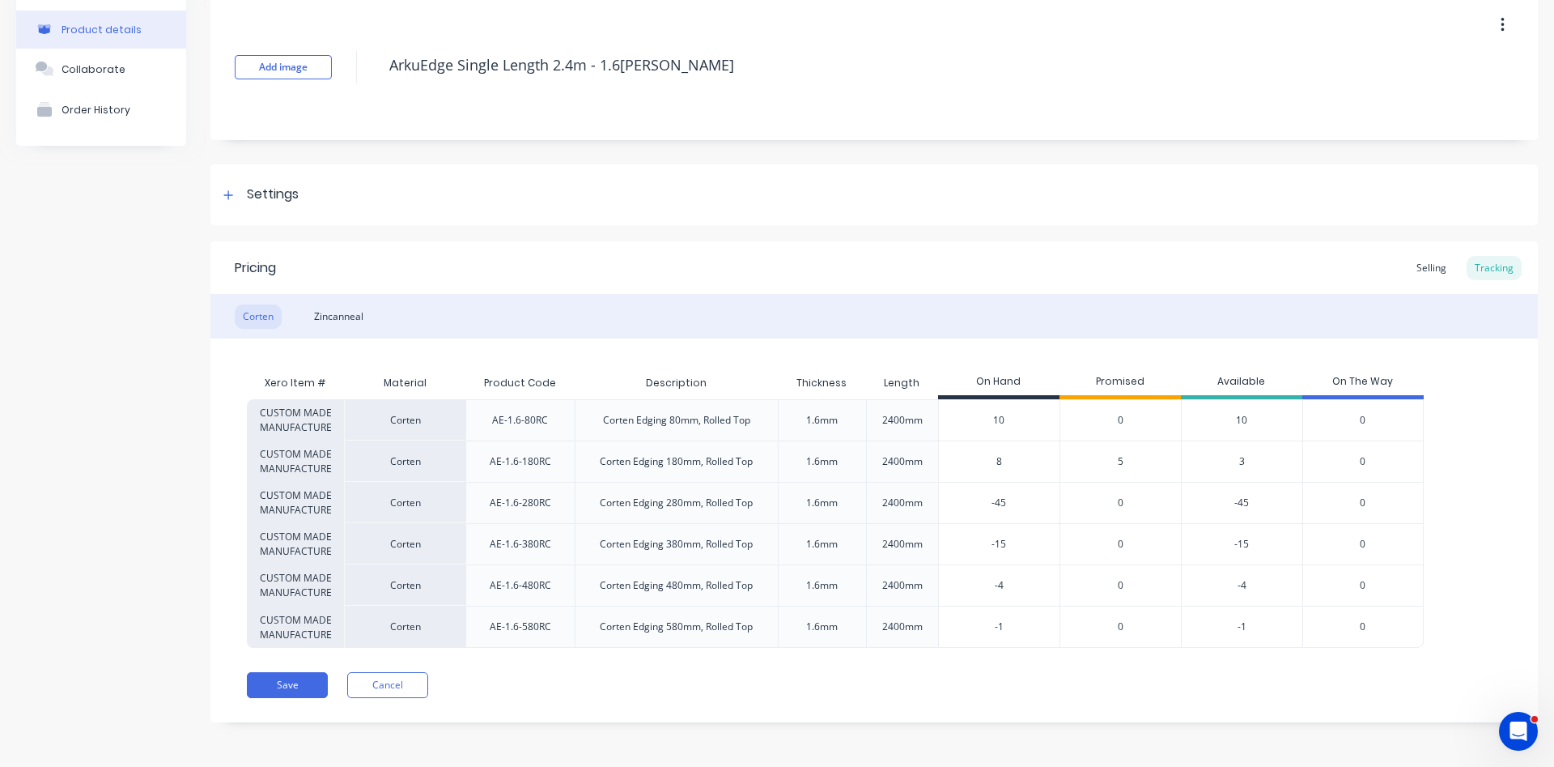
type input "8"
drag, startPoint x: 1017, startPoint y: 507, endPoint x: 953, endPoint y: 503, distance: 64.1
click at [953, 503] on input "-45" at bounding box center [999, 502] width 121 height 15
type input "6"
type textarea "x"
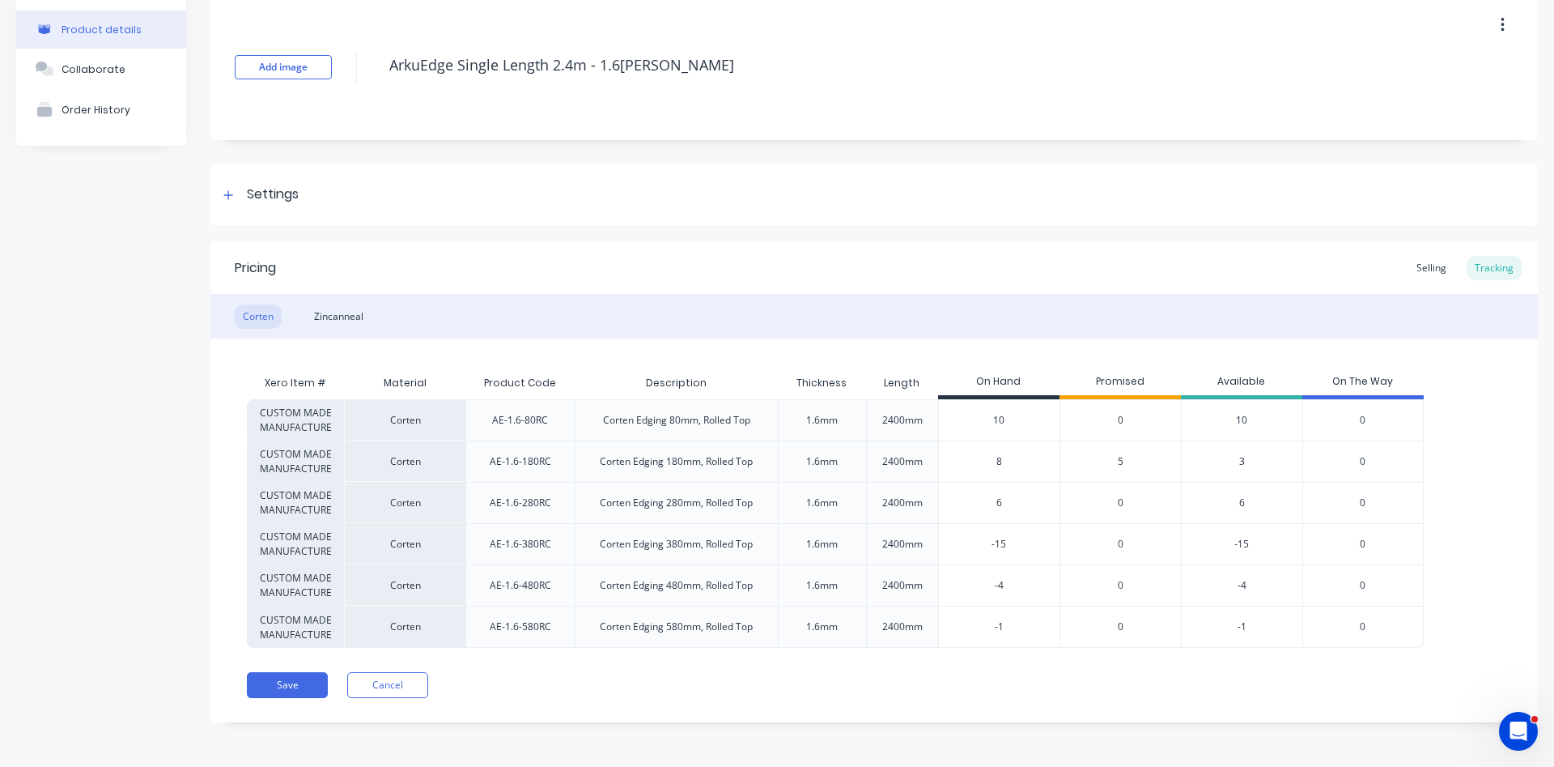
type input "6"
type input "-15"
click at [1017, 546] on input "-15" at bounding box center [999, 544] width 121 height 15
drag, startPoint x: 1014, startPoint y: 546, endPoint x: 962, endPoint y: 542, distance: 51.9
click at [962, 542] on input "-15" at bounding box center [999, 544] width 121 height 15
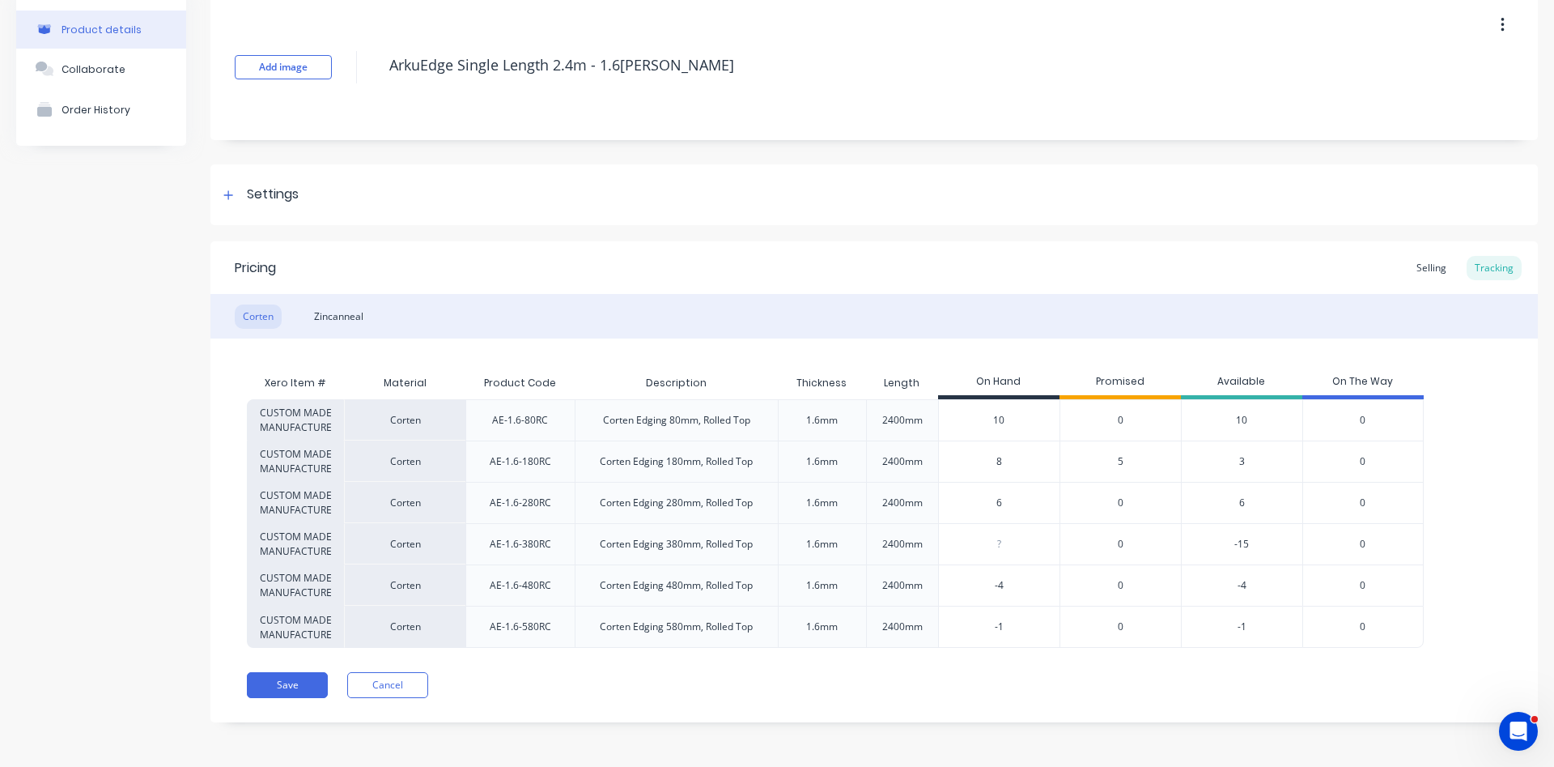
type textarea "x"
type input "-4"
drag, startPoint x: 1015, startPoint y: 585, endPoint x: 976, endPoint y: 589, distance: 39.1
click at [976, 589] on input "-4" at bounding box center [999, 585] width 121 height 15
type textarea "x"
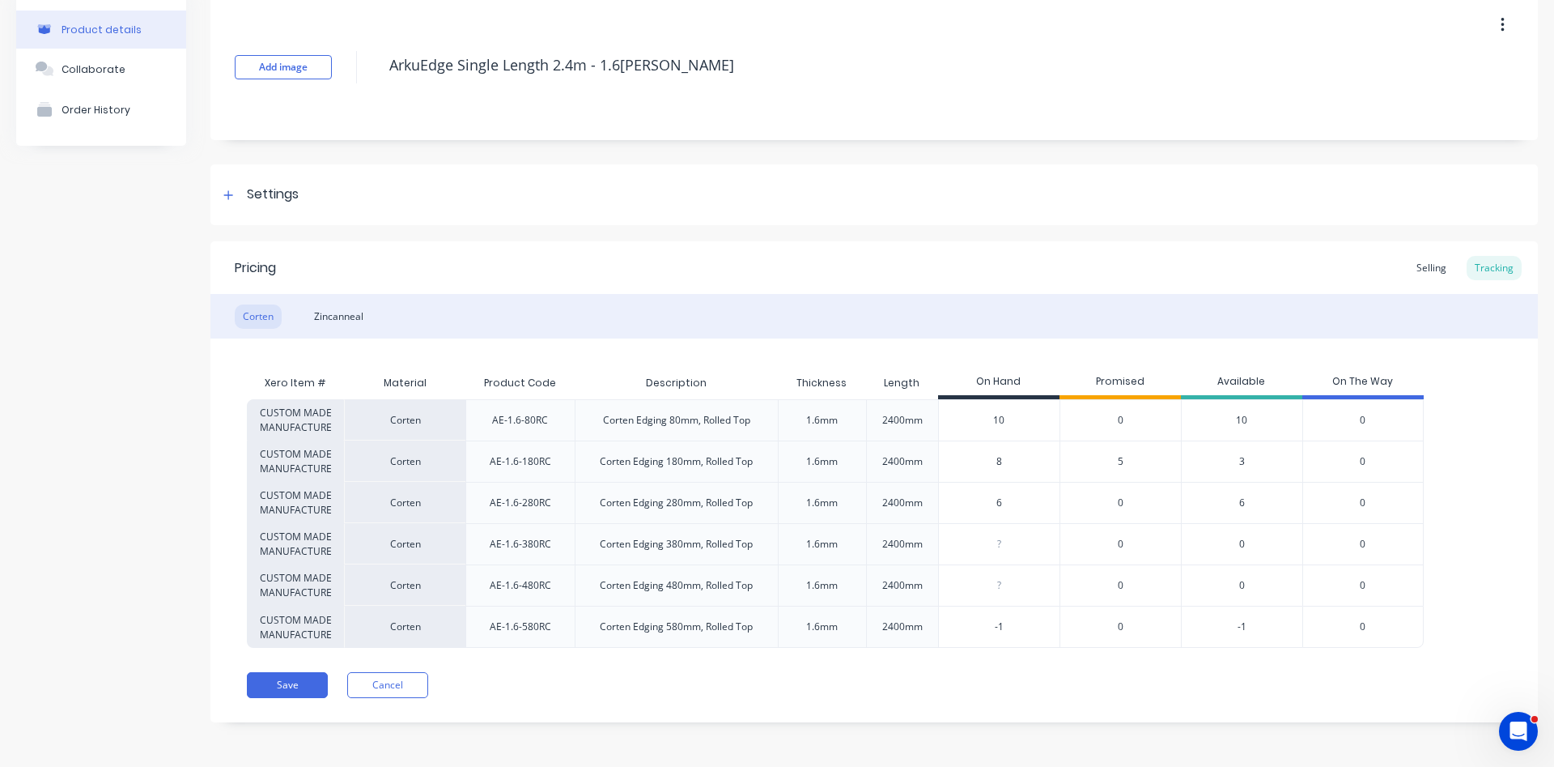
type input "-1"
drag, startPoint x: 1013, startPoint y: 630, endPoint x: 960, endPoint y: 597, distance: 62.2
click at [967, 626] on input "-1" at bounding box center [999, 626] width 121 height 15
type textarea "x"
click at [1016, 682] on div "Save Cancel" at bounding box center [892, 685] width 1291 height 26
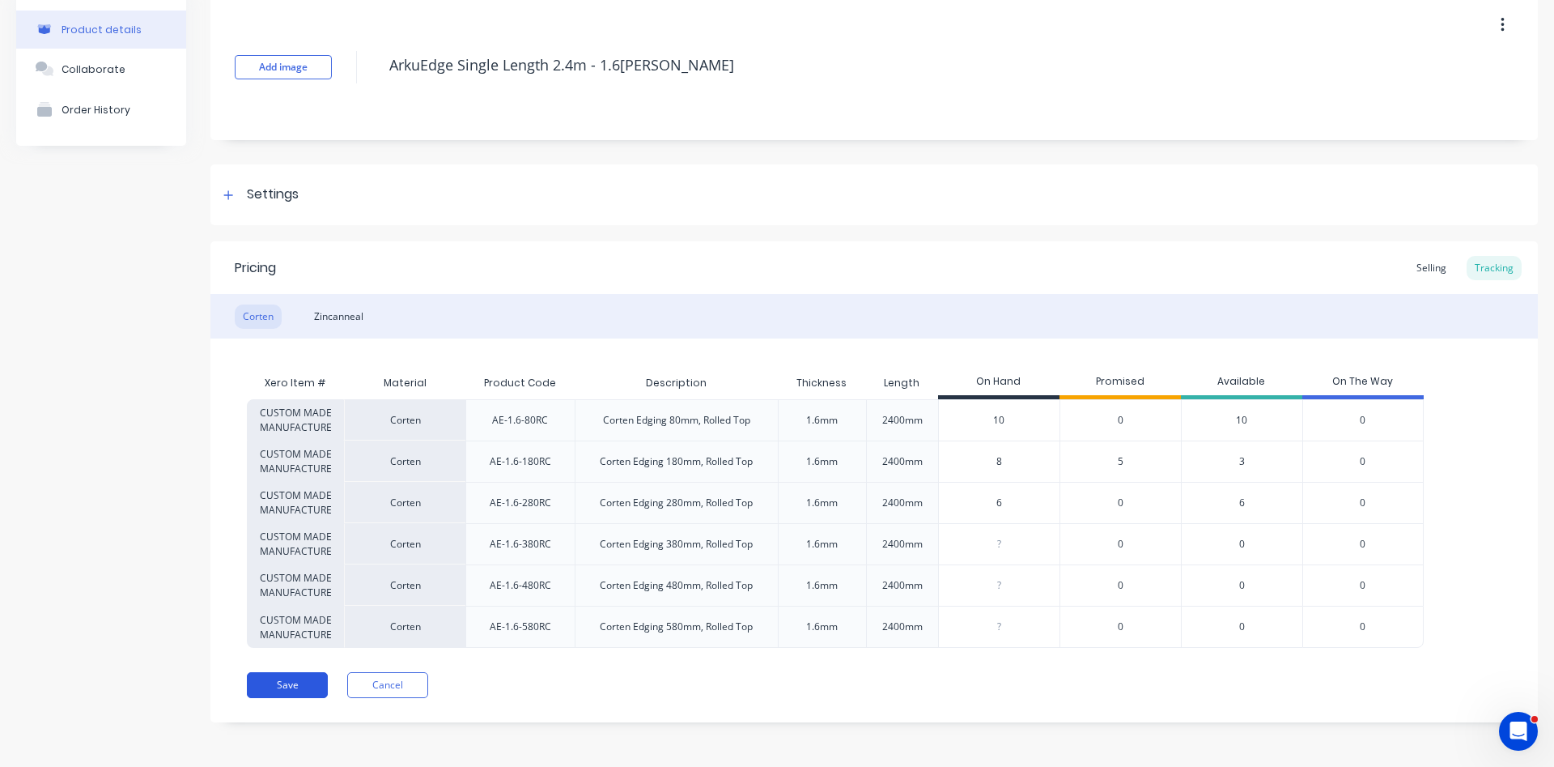
click at [296, 688] on button "Save" at bounding box center [287, 685] width 81 height 26
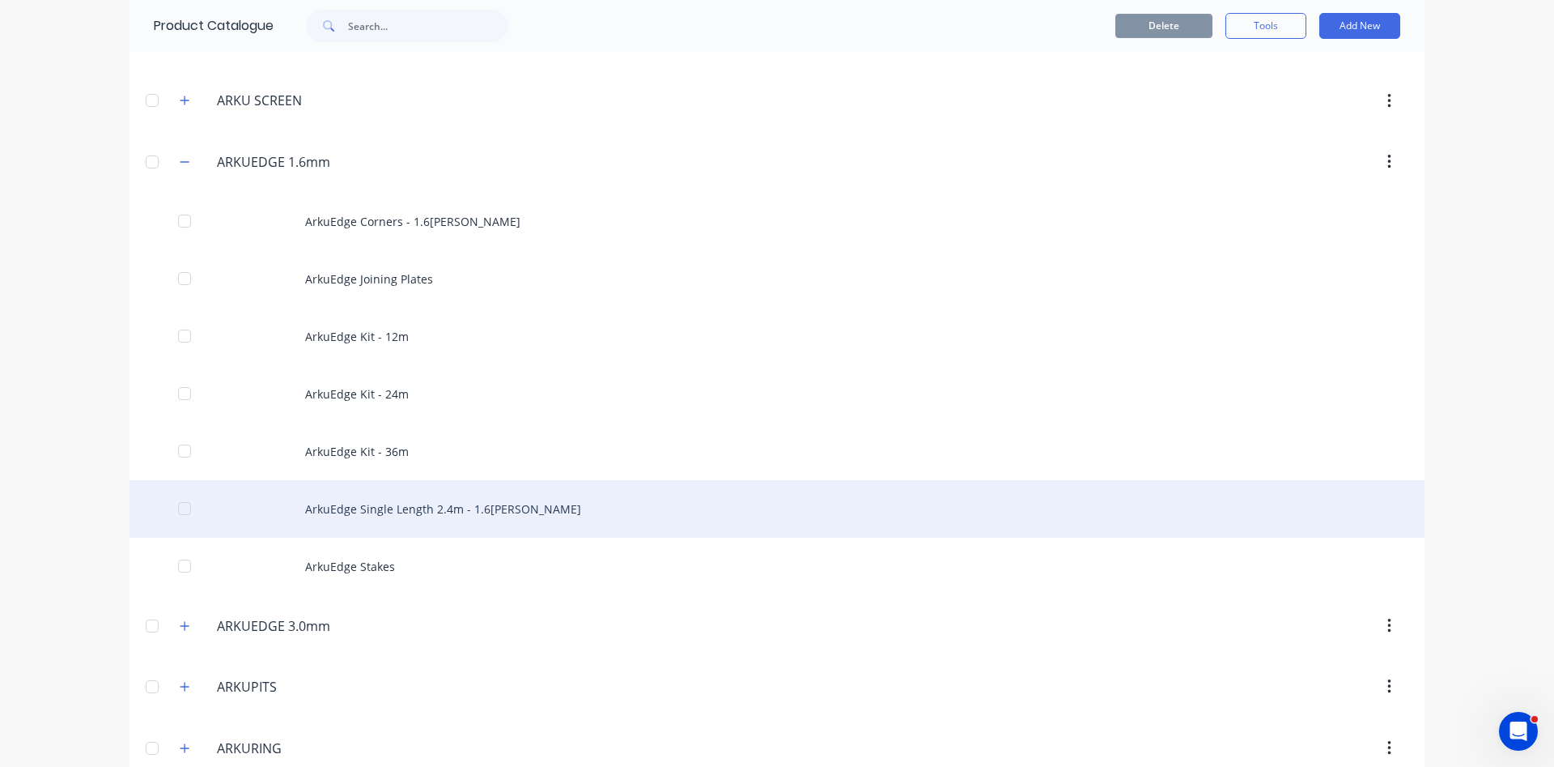
scroll to position [554, 0]
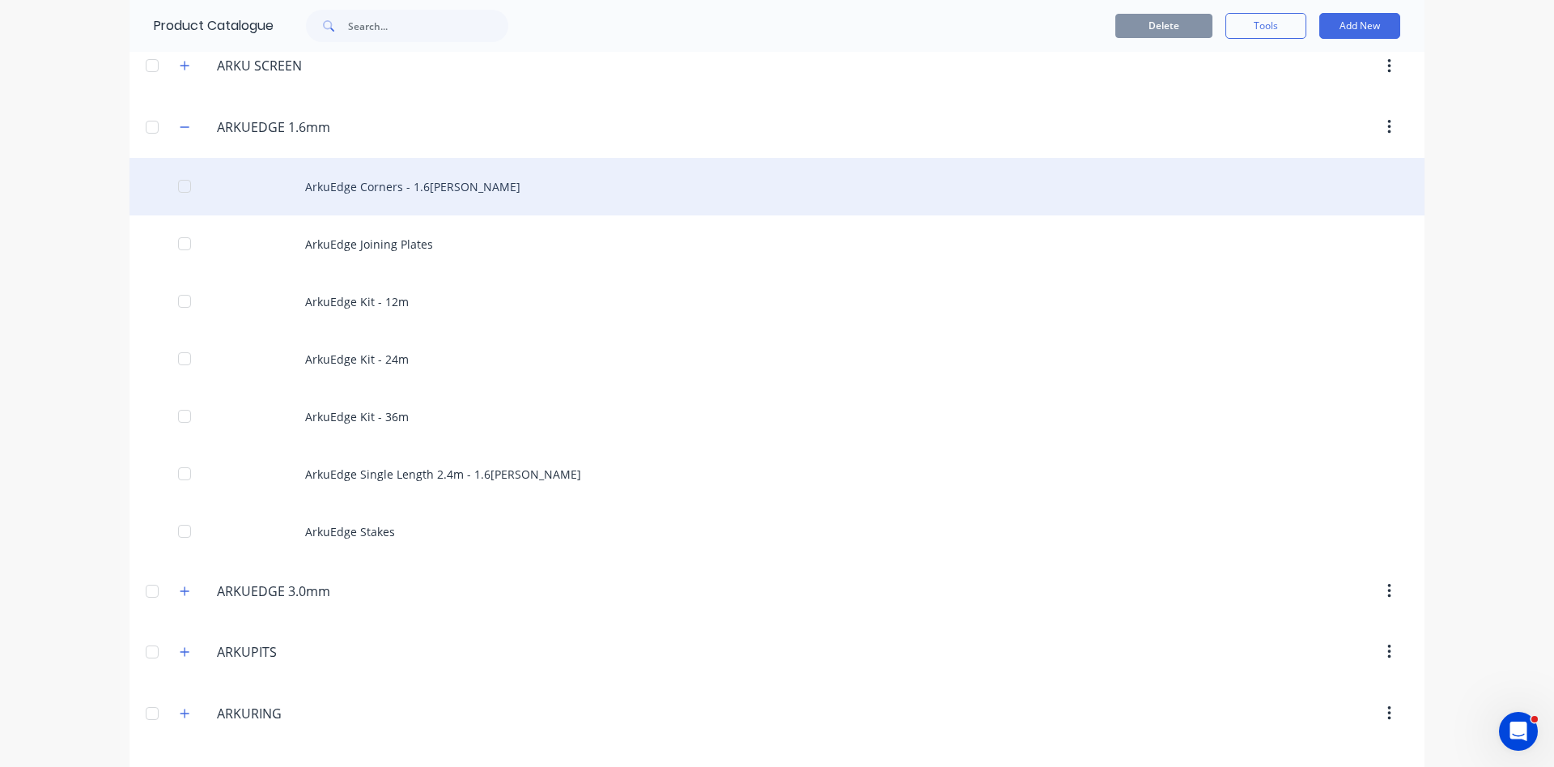
click at [392, 189] on div "ArkuEdge Corners - 1.6mm Corten" at bounding box center [777, 186] width 1295 height 57
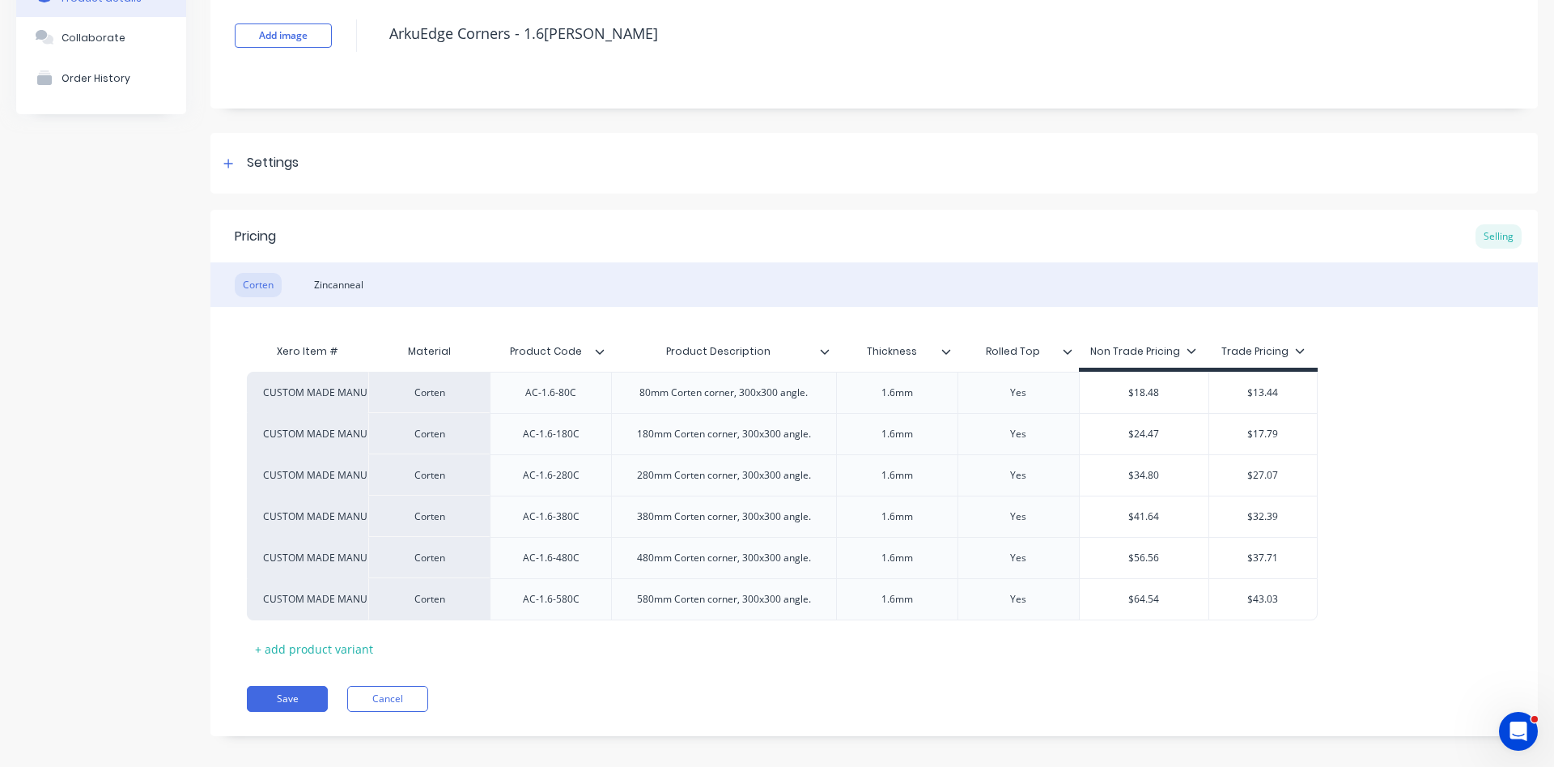
scroll to position [120, 0]
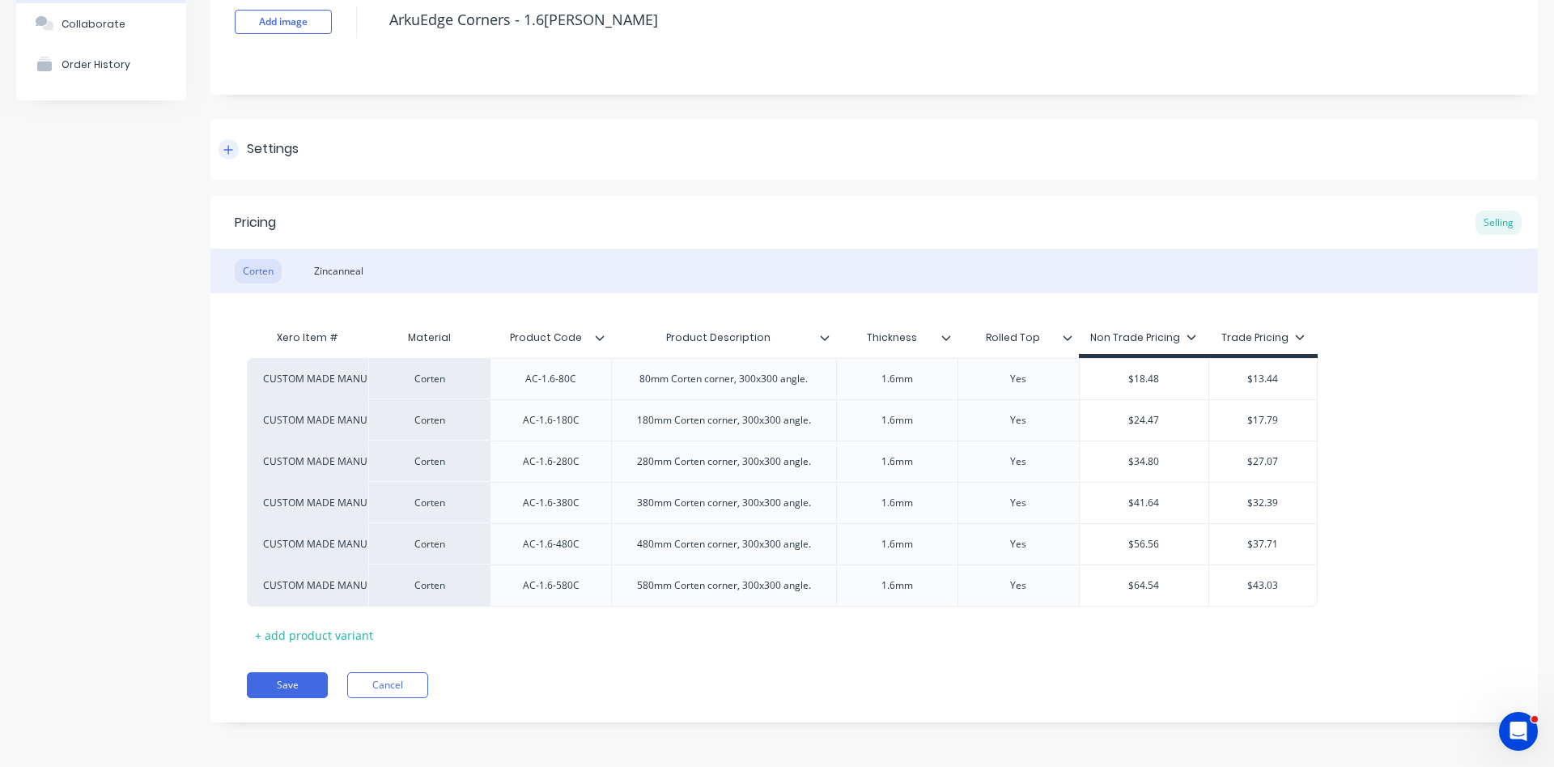
click at [228, 153] on icon at bounding box center [228, 149] width 10 height 11
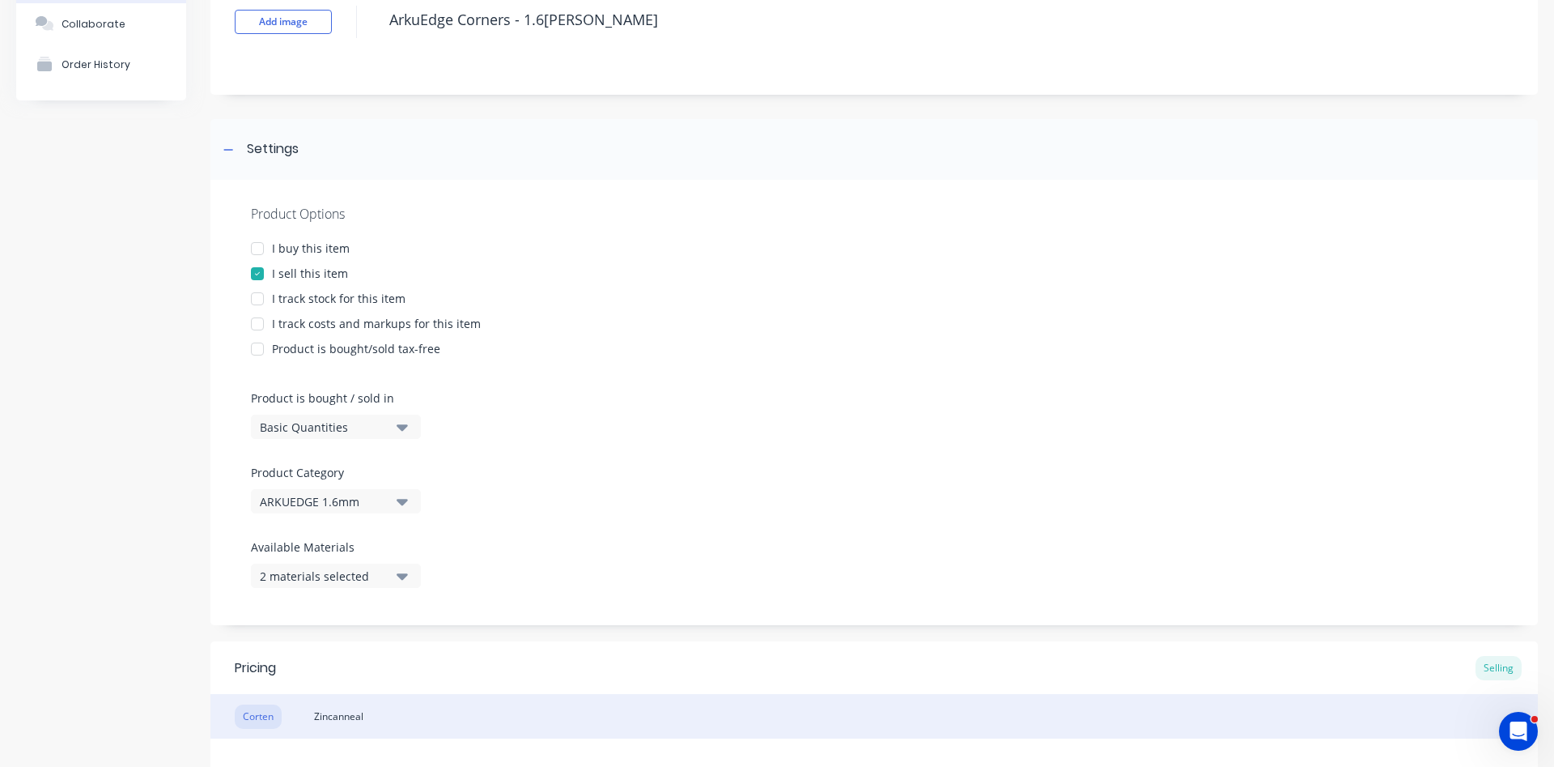
click at [256, 296] on div at bounding box center [257, 299] width 32 height 32
click at [239, 384] on div "Product Options I buy this item I sell this item I track stock for this item I …" at bounding box center [875, 402] width 1328 height 445
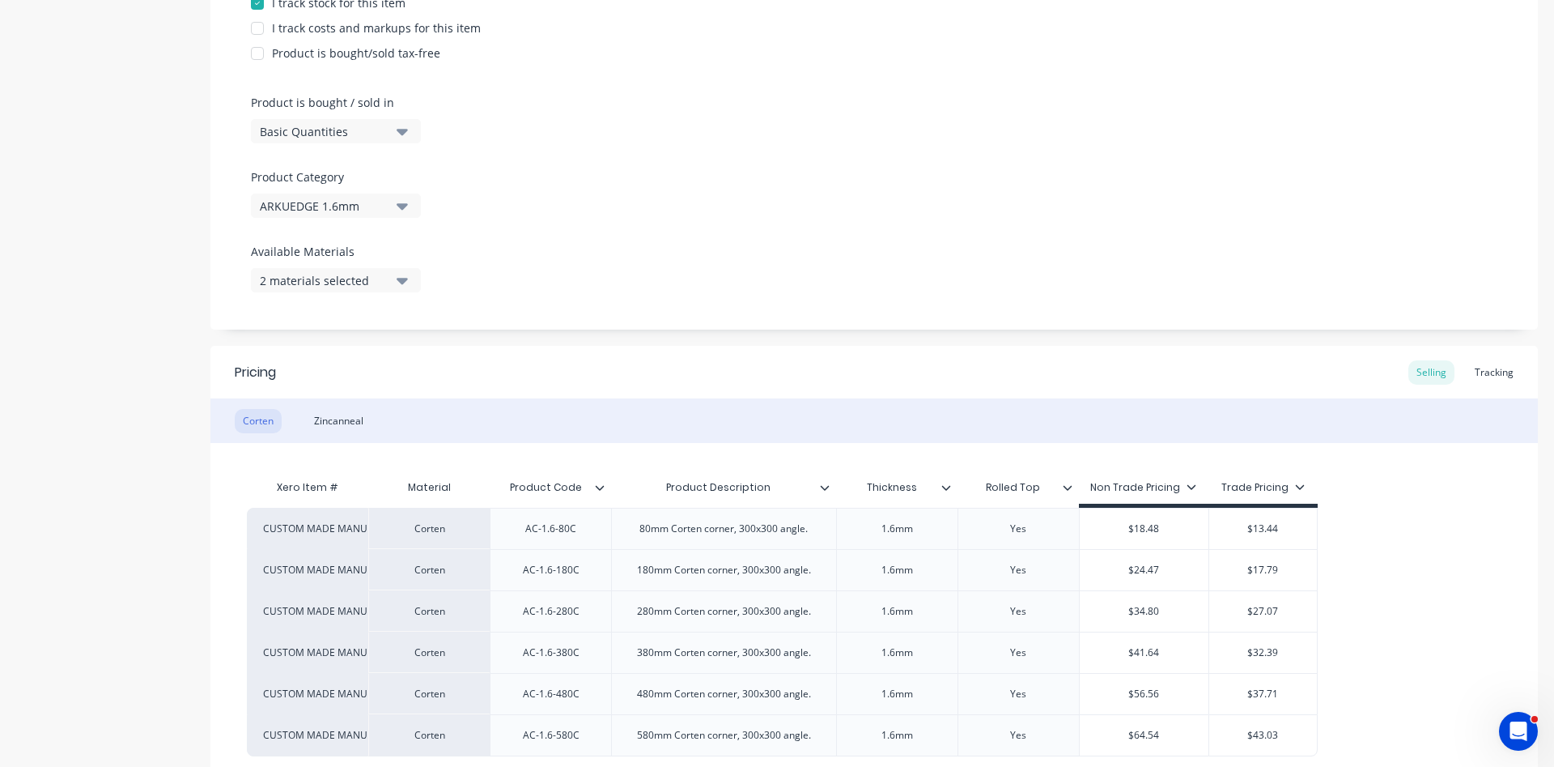
scroll to position [565, 0]
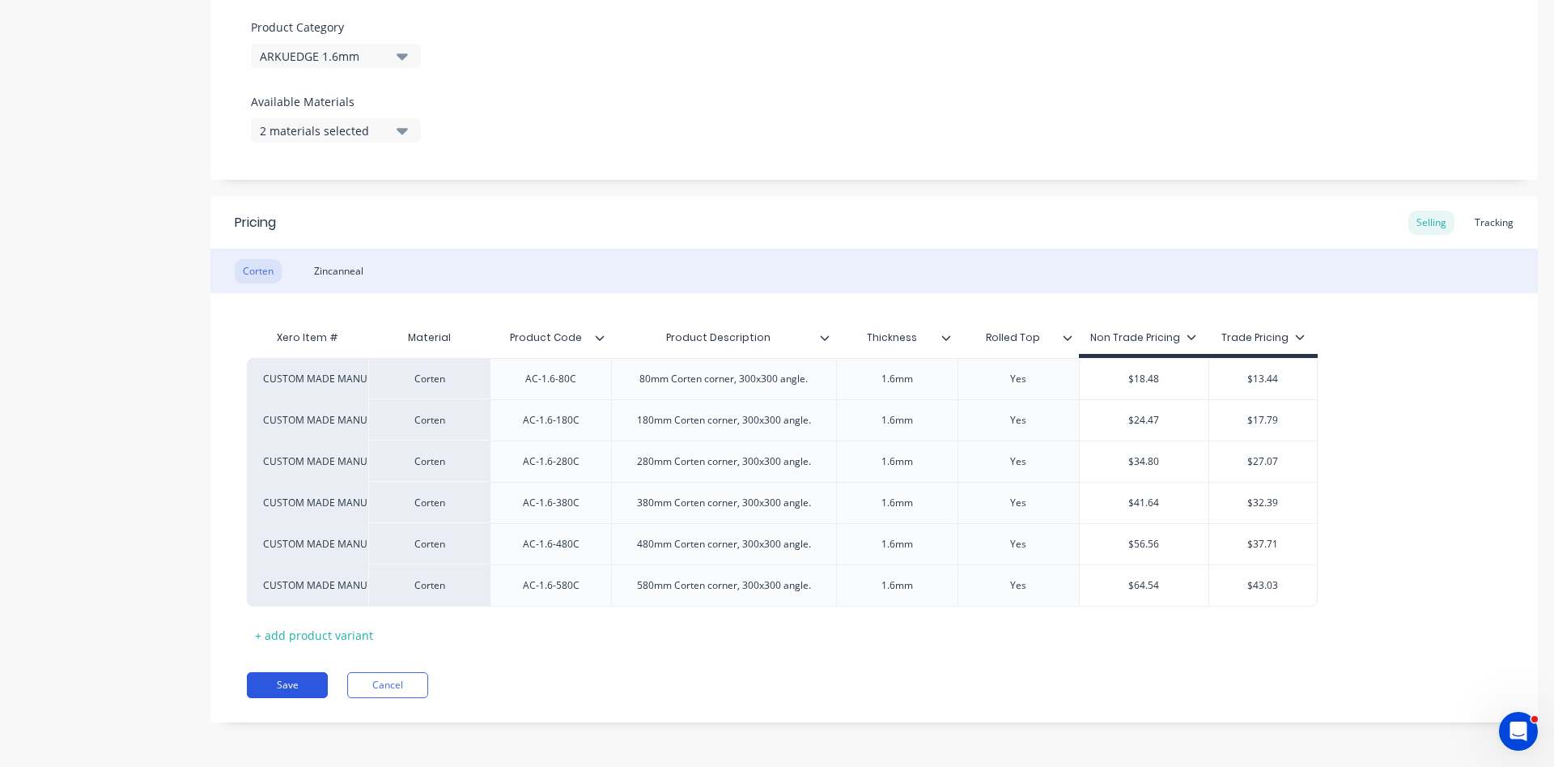
click at [286, 678] on button "Save" at bounding box center [287, 685] width 81 height 26
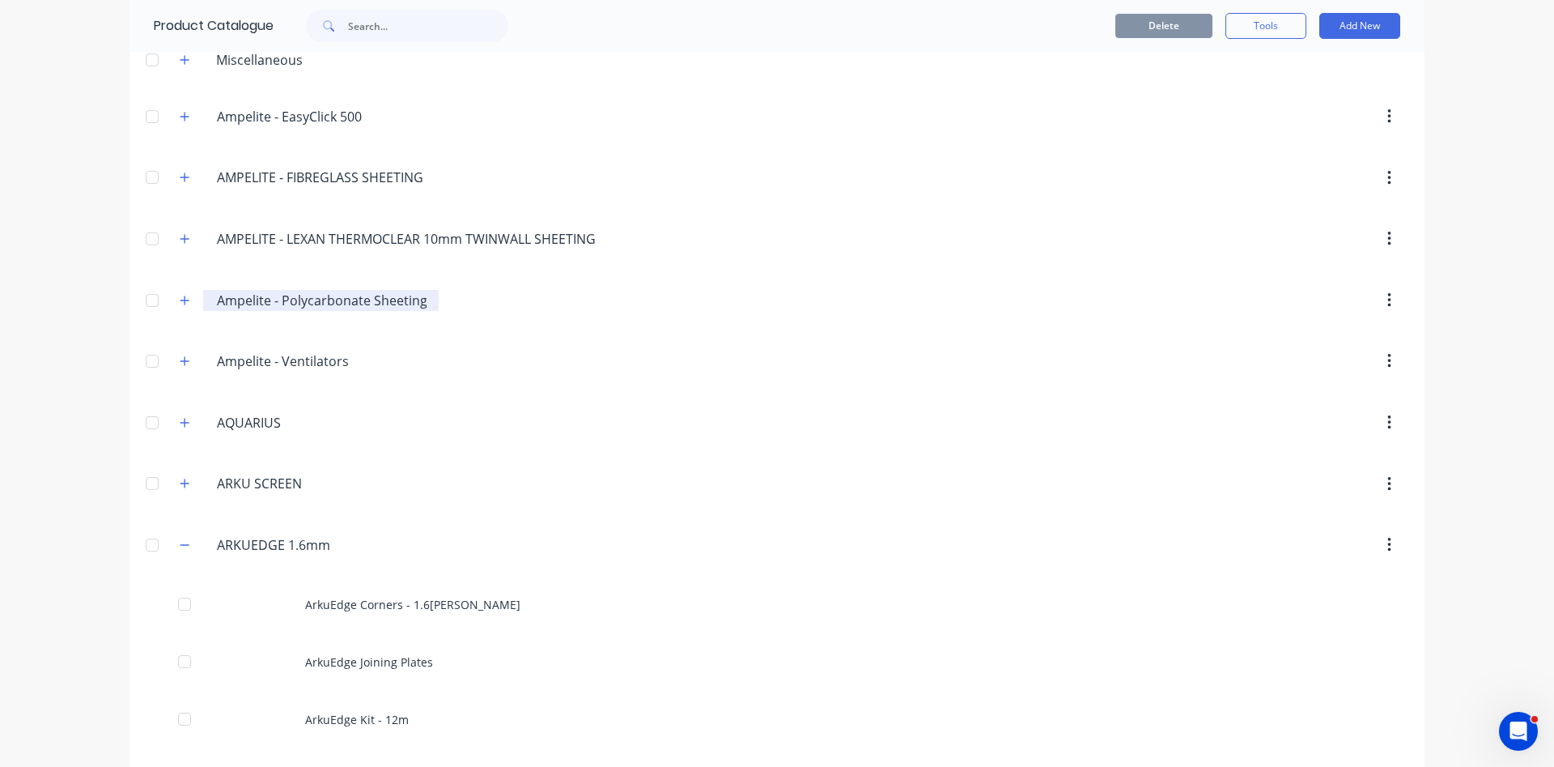
scroll to position [277, 0]
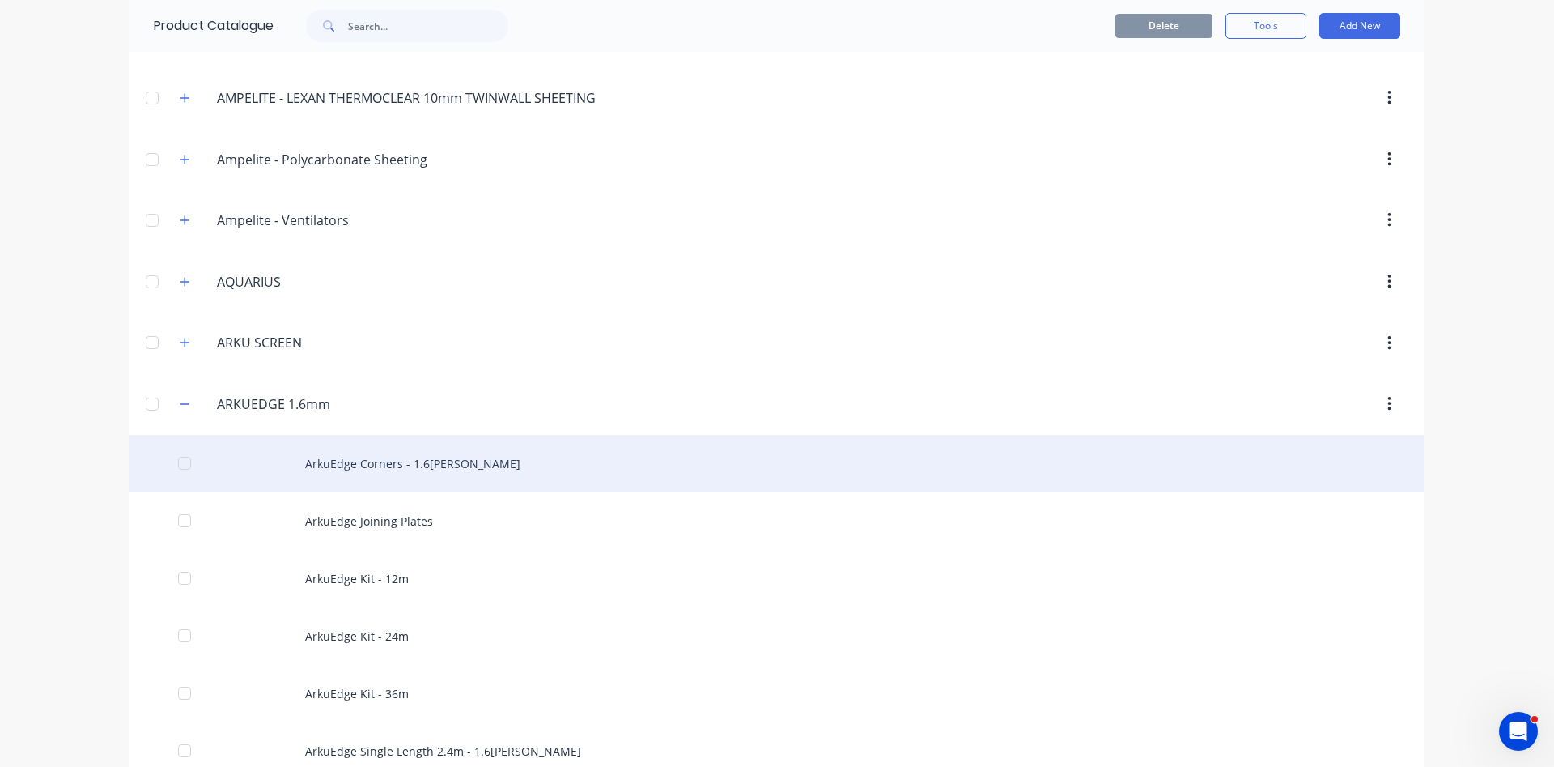
click at [393, 467] on div "ArkuEdge Corners - 1.6mm Corten" at bounding box center [777, 463] width 1295 height 57
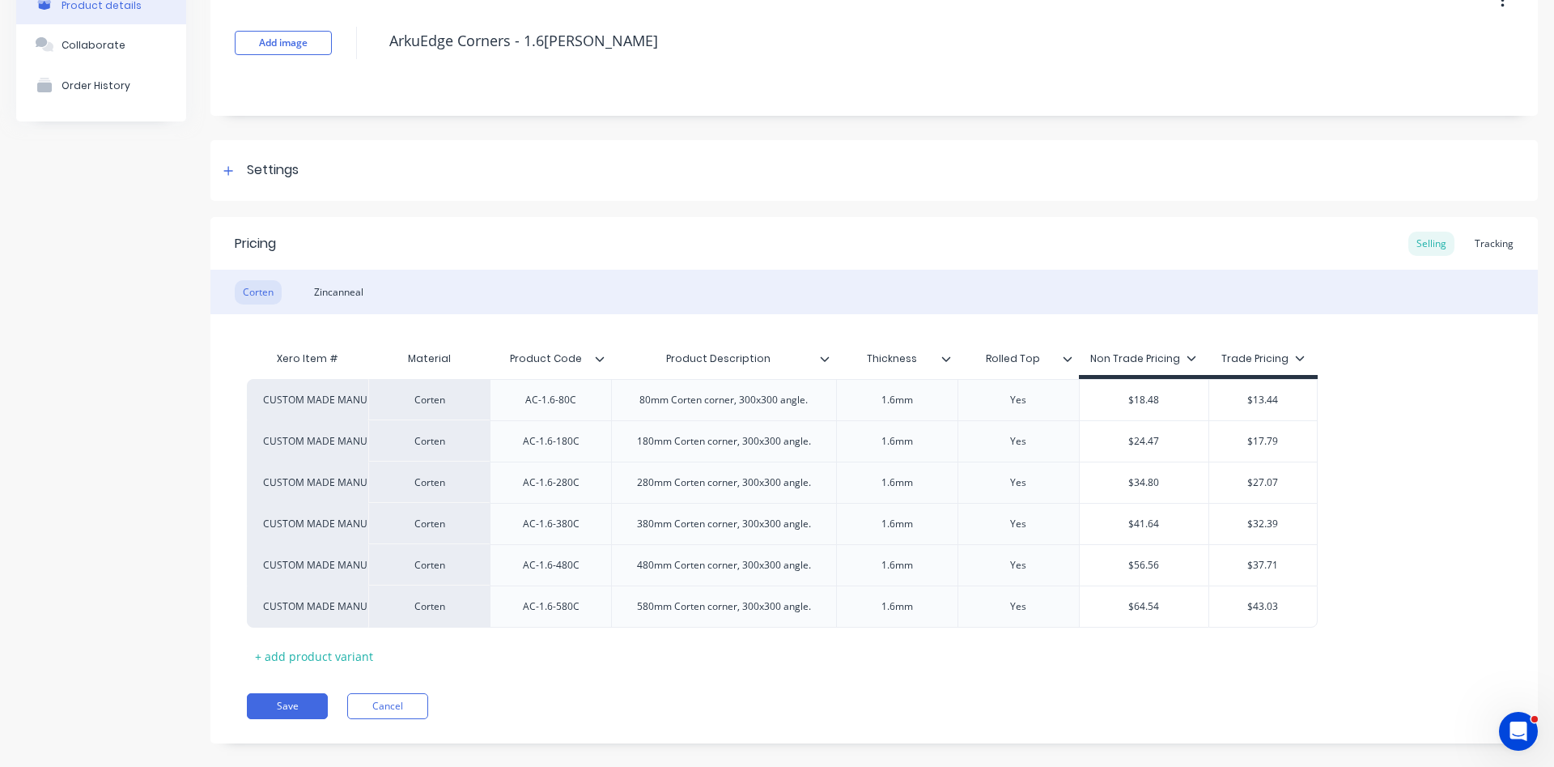
scroll to position [120, 0]
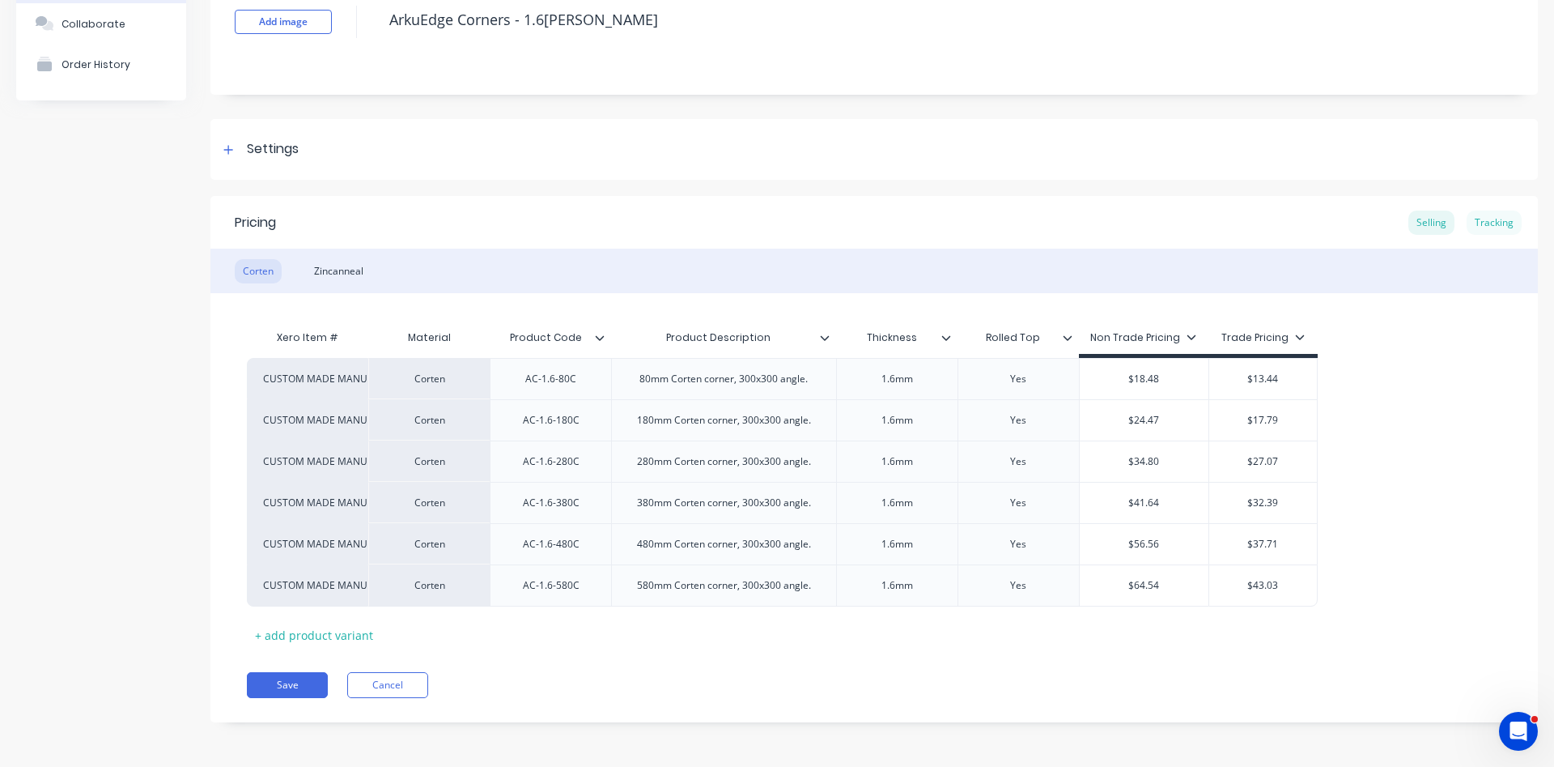
click at [1490, 223] on div "Tracking" at bounding box center [1494, 223] width 55 height 24
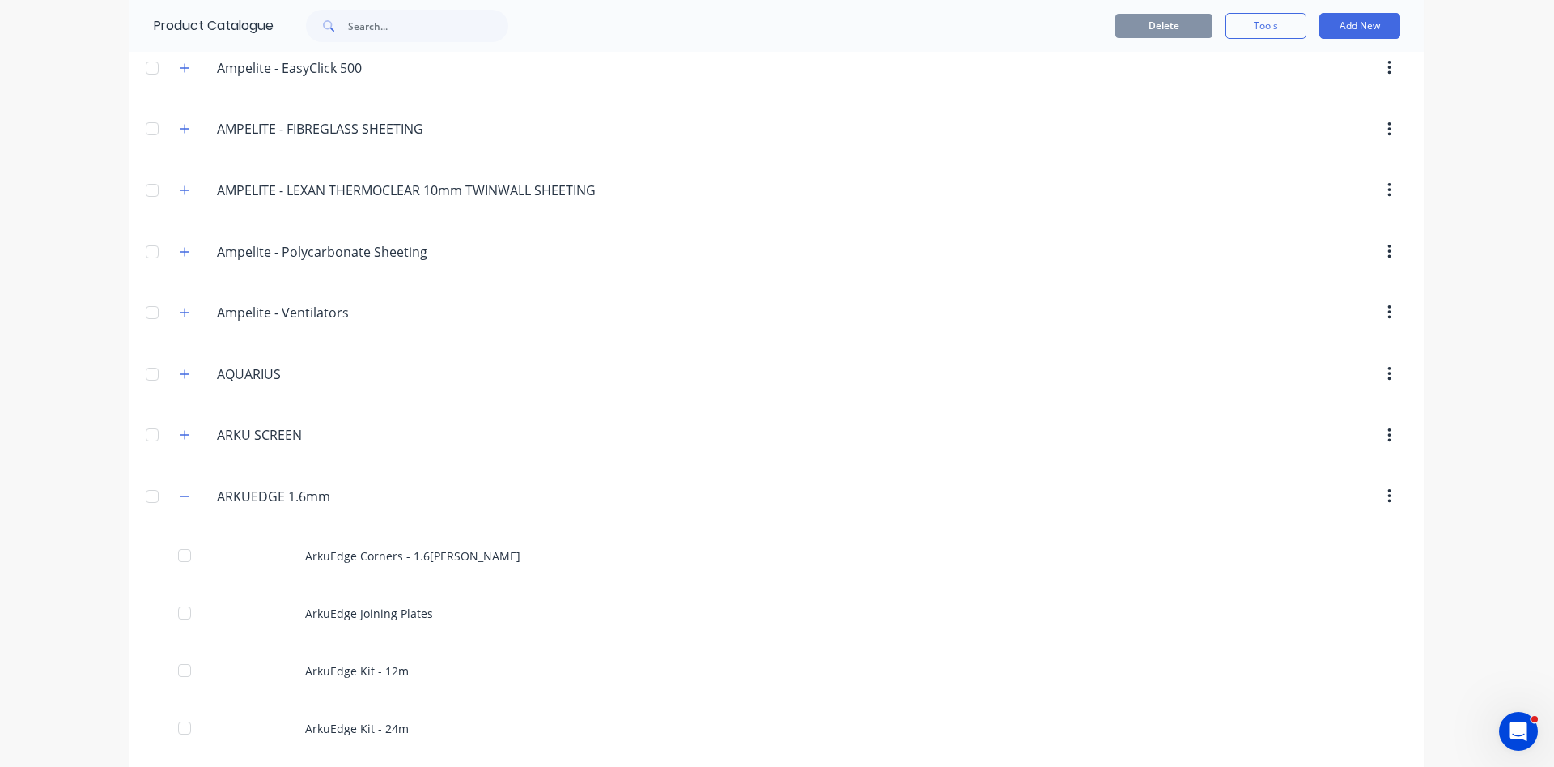
scroll to position [369, 0]
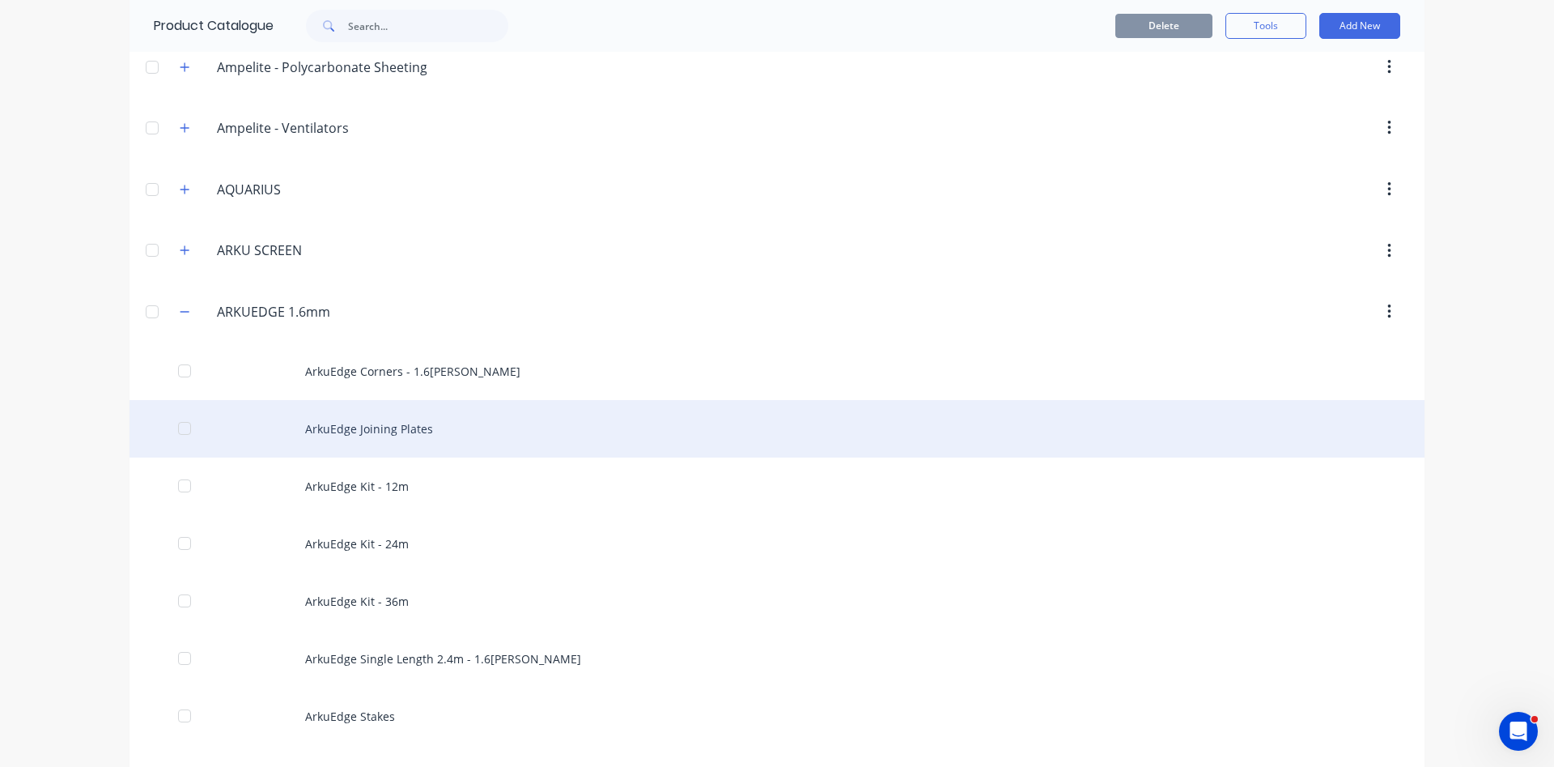
click at [402, 428] on div "ArkuEdge Joining Plates" at bounding box center [777, 428] width 1295 height 57
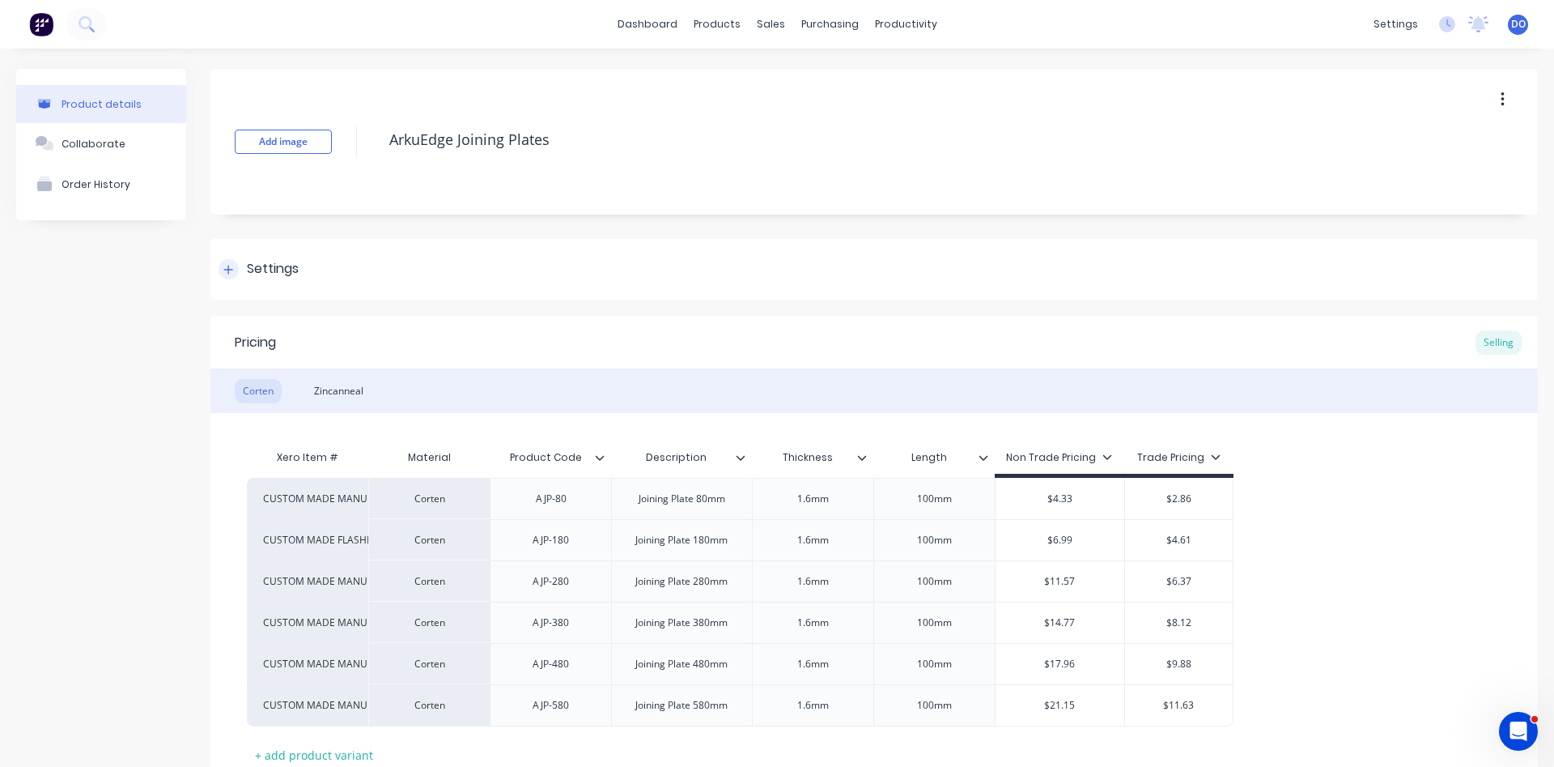
click at [228, 270] on icon at bounding box center [228, 269] width 9 height 9
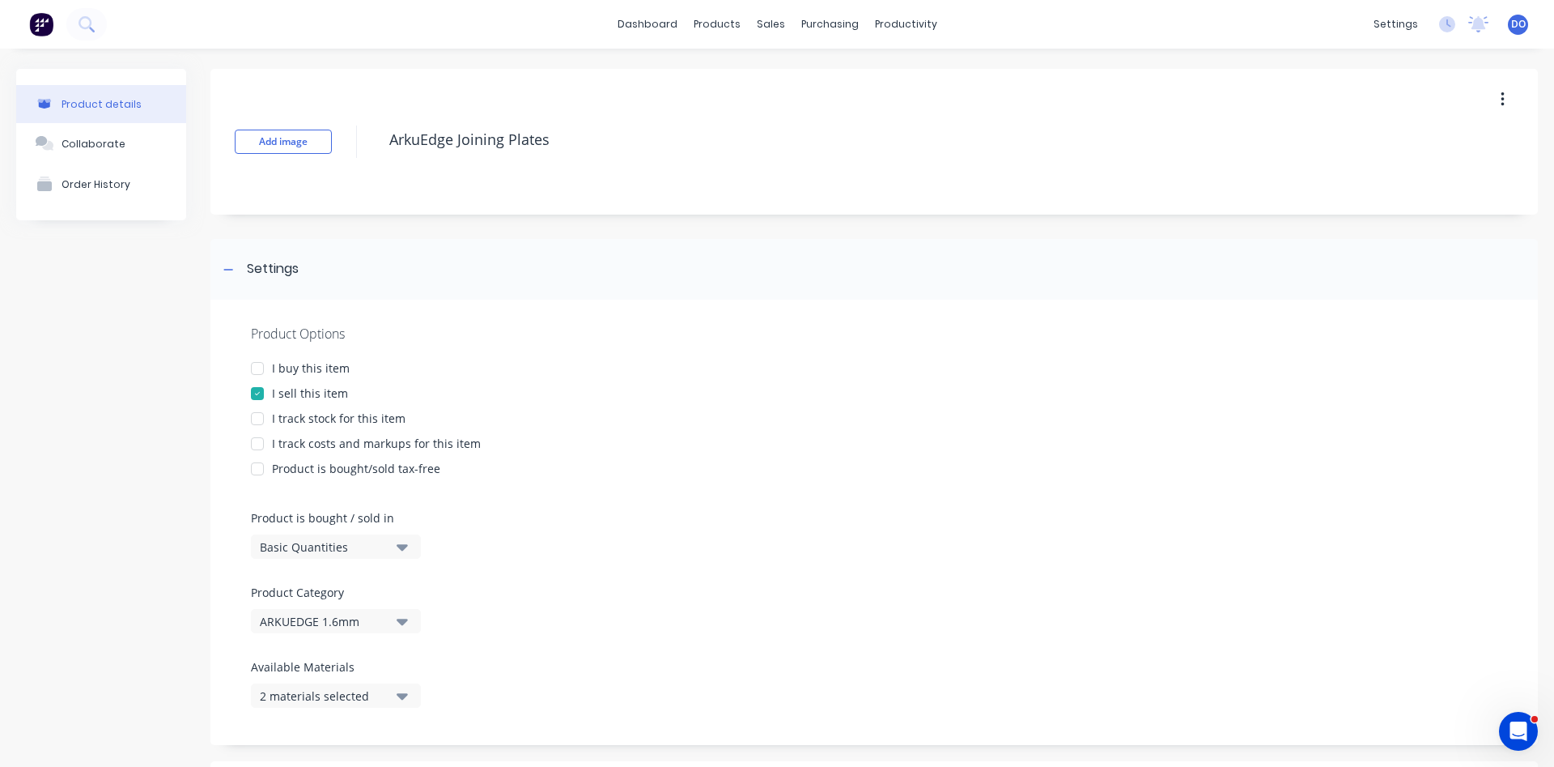
click at [260, 417] on div at bounding box center [257, 418] width 32 height 32
type textarea "x"
click at [623, 505] on div at bounding box center [874, 497] width 1247 height 24
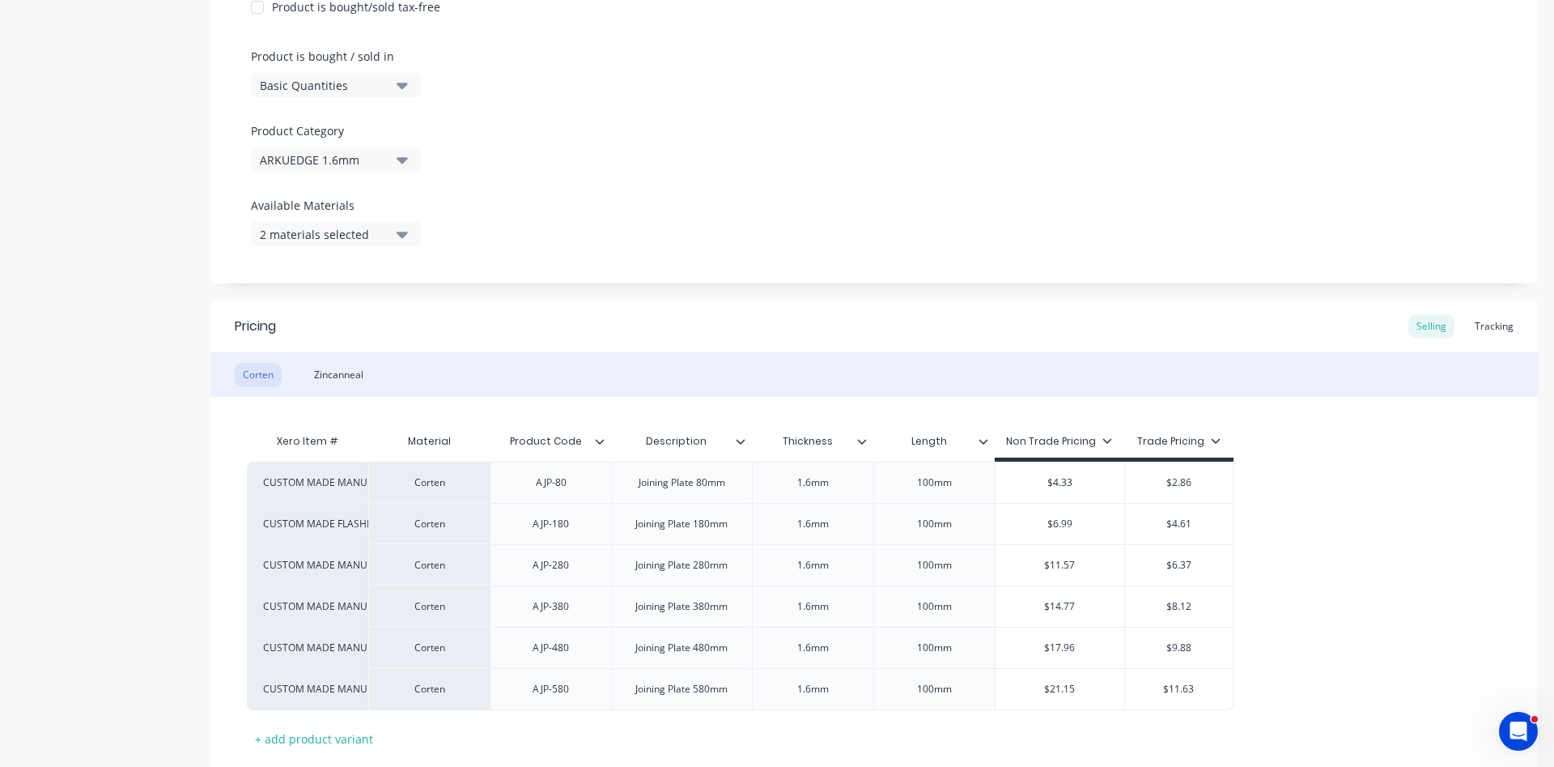
scroll to position [554, 0]
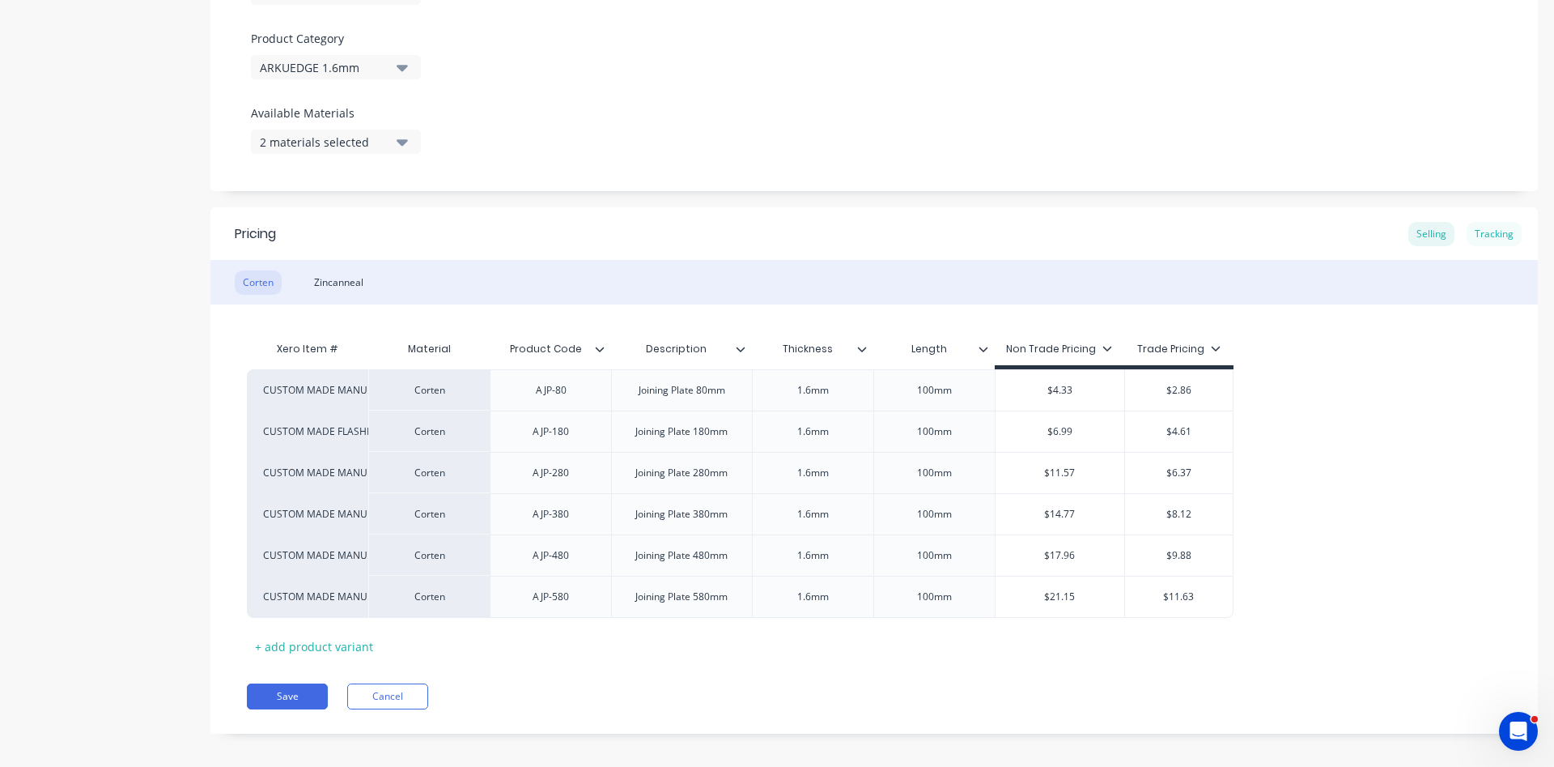
click at [1495, 235] on div "Tracking" at bounding box center [1494, 234] width 55 height 24
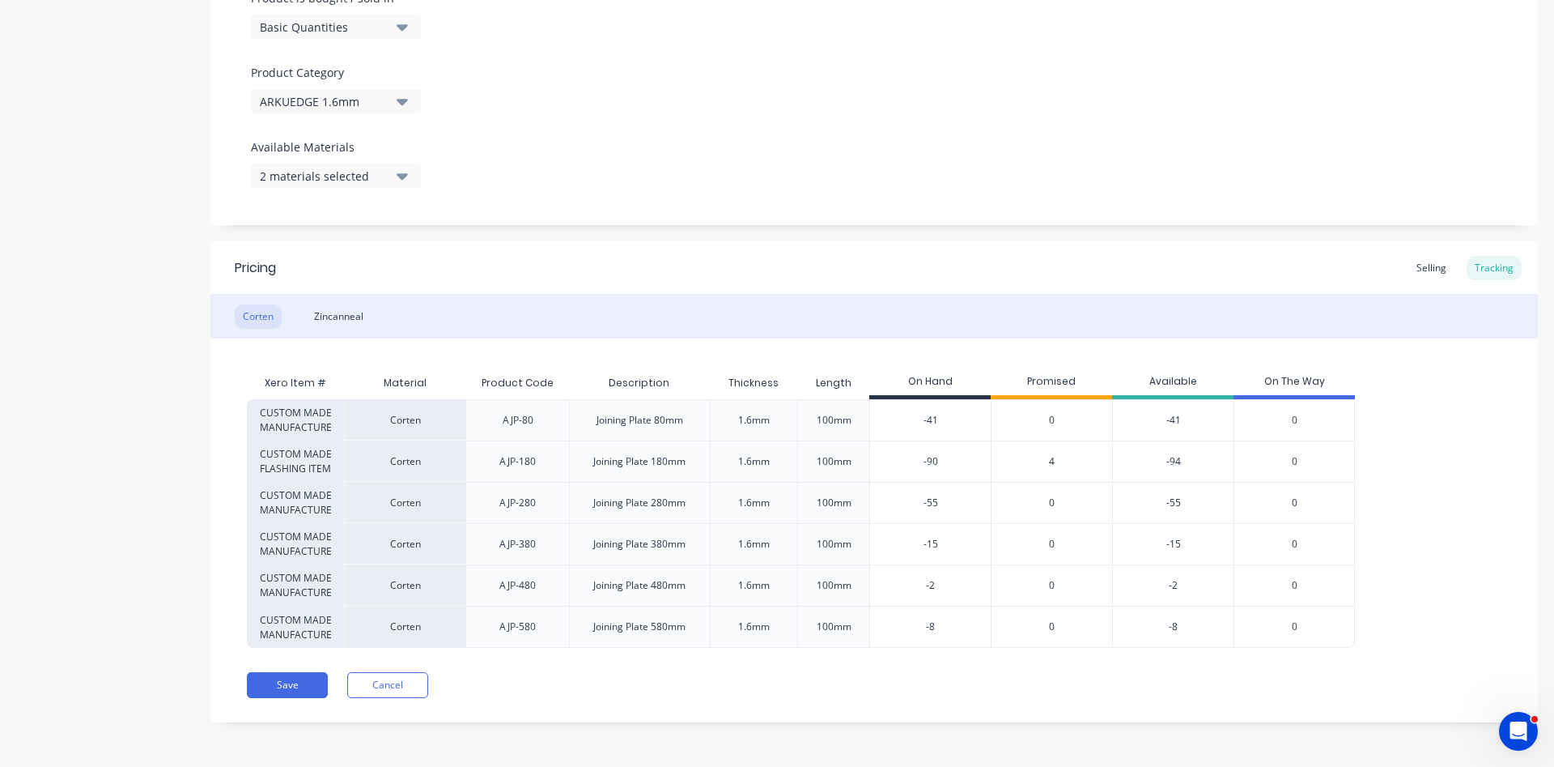
drag, startPoint x: 945, startPoint y: 416, endPoint x: 900, endPoint y: 413, distance: 44.6
click at [900, 413] on input "-41" at bounding box center [930, 420] width 121 height 15
type input "122"
type textarea "x"
type input "122"
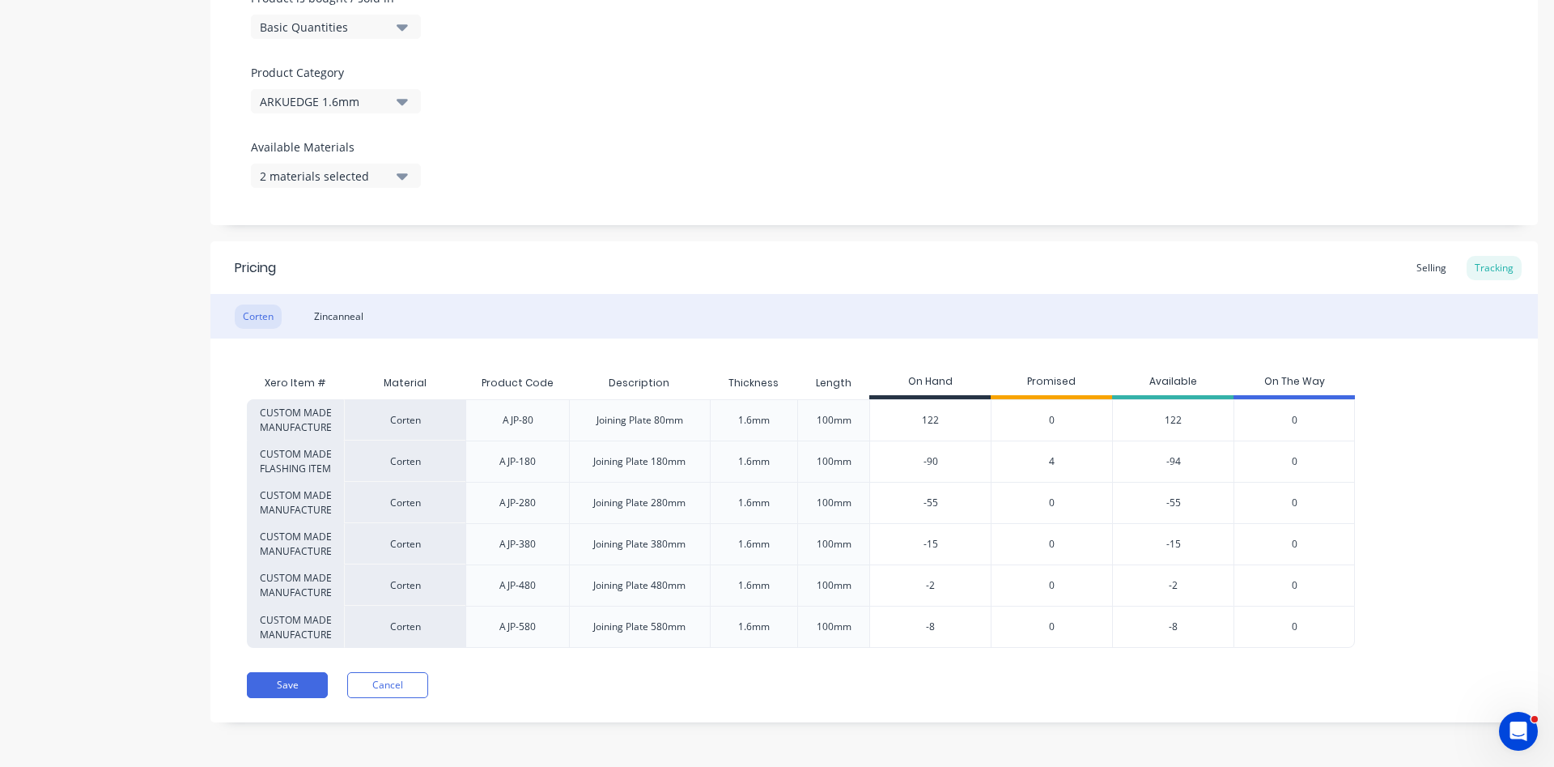
drag, startPoint x: 947, startPoint y: 464, endPoint x: 877, endPoint y: 457, distance: 70.8
click at [877, 457] on input "-90" at bounding box center [930, 461] width 121 height 15
type input "14"
type textarea "x"
type input "14"
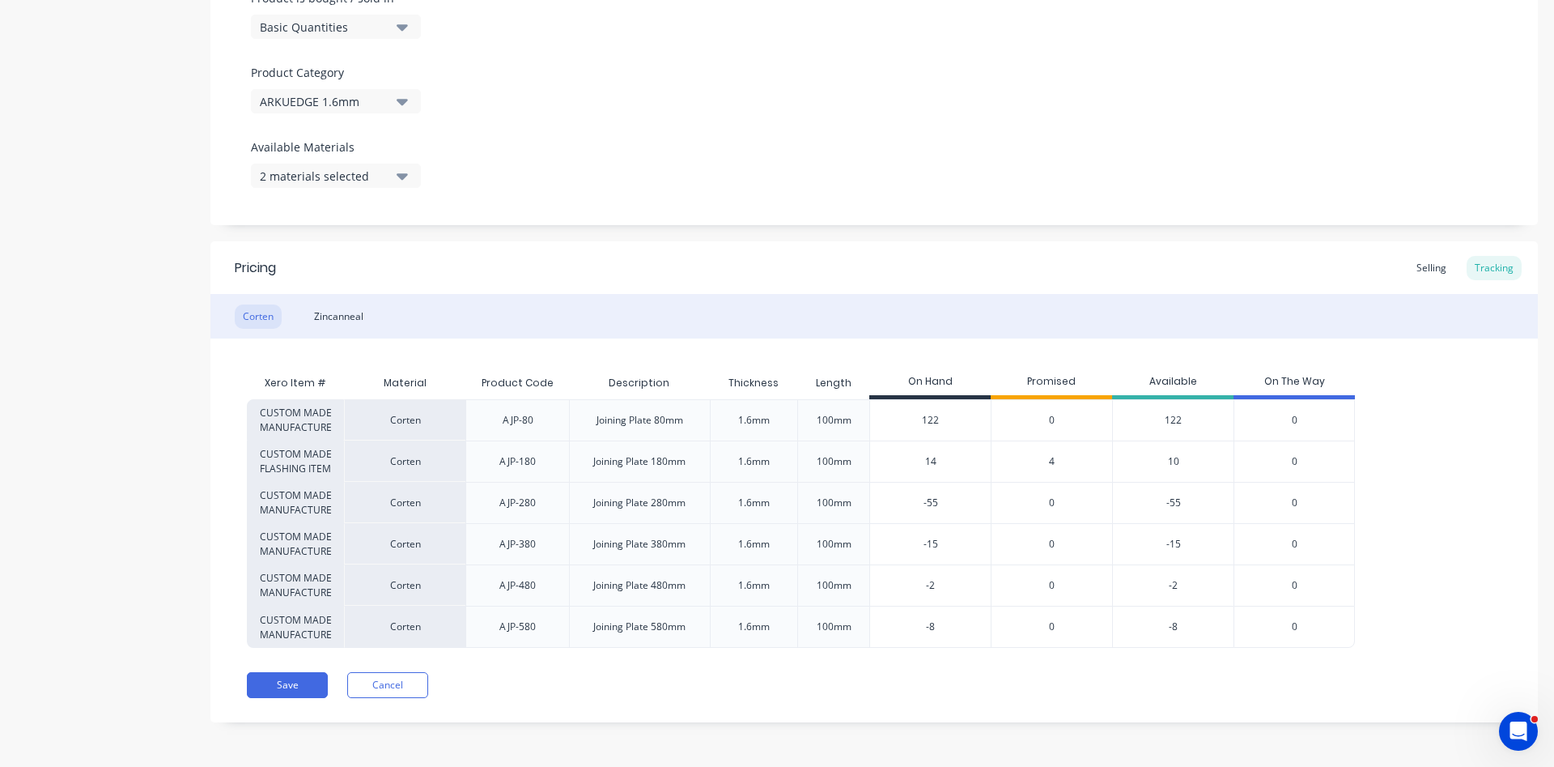
drag, startPoint x: 954, startPoint y: 505, endPoint x: 877, endPoint y: 500, distance: 77.1
click at [877, 500] on input "-55" at bounding box center [930, 502] width 121 height 15
type input "18"
type textarea "x"
type input "18"
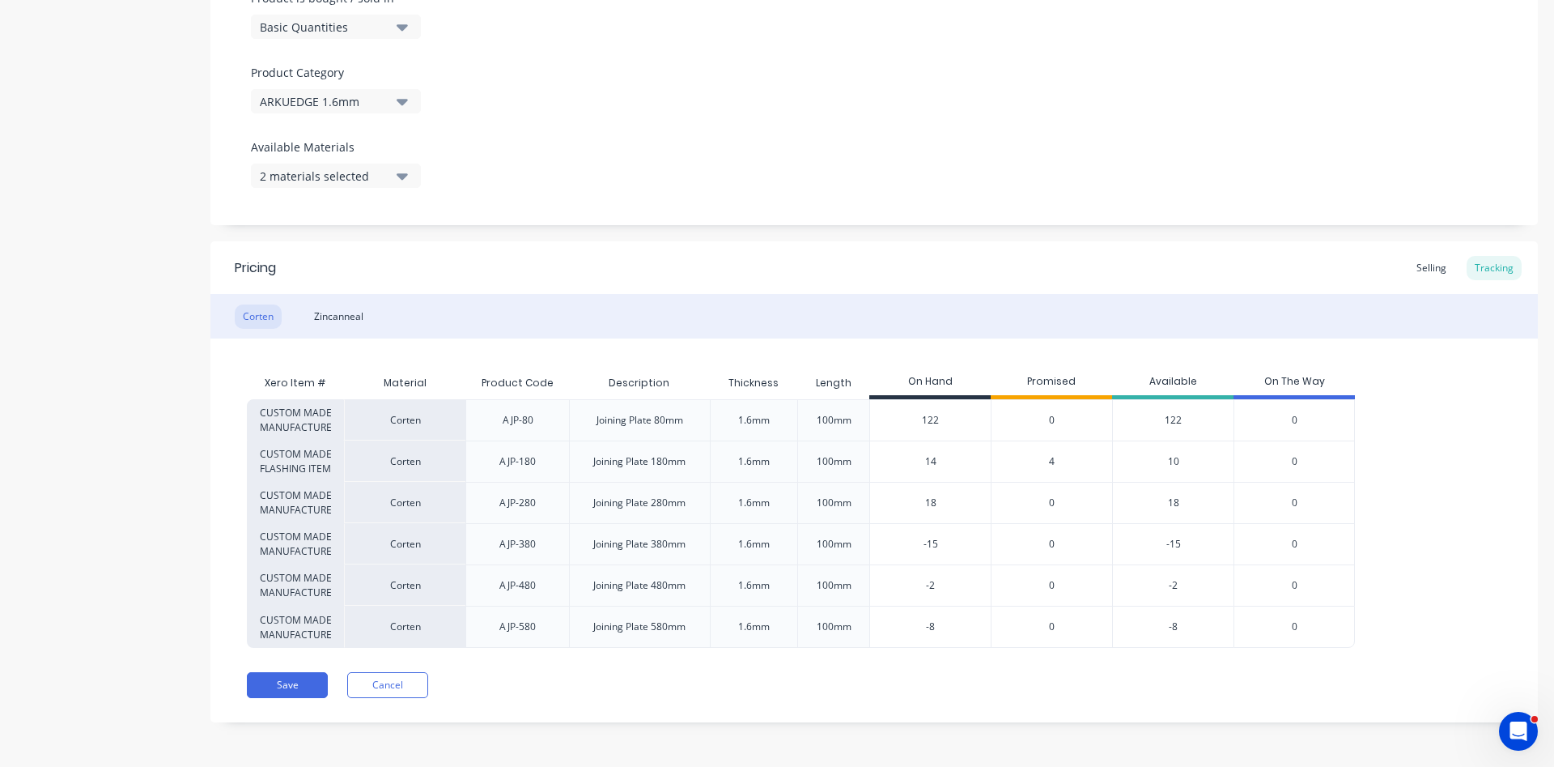
drag, startPoint x: 945, startPoint y: 551, endPoint x: 890, endPoint y: 538, distance: 56.4
click at [890, 538] on input "-15" at bounding box center [930, 544] width 121 height 15
type input "17"
type textarea "x"
type input "17"
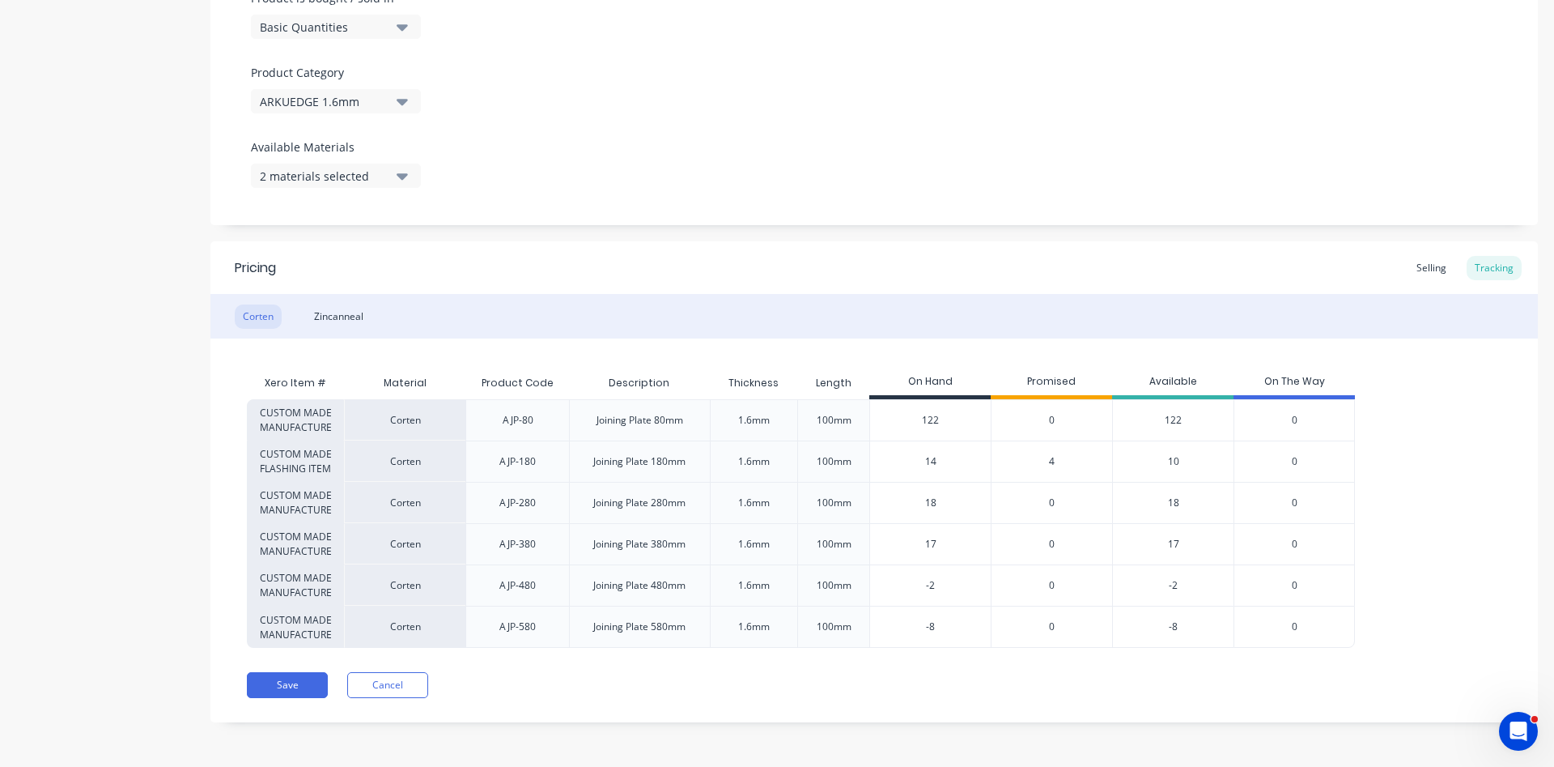
type input "-2"
drag, startPoint x: 939, startPoint y: 587, endPoint x: 902, endPoint y: 589, distance: 37.3
click at [902, 589] on input "-2" at bounding box center [930, 585] width 121 height 15
type textarea "x"
drag, startPoint x: 950, startPoint y: 634, endPoint x: 882, endPoint y: 623, distance: 68.8
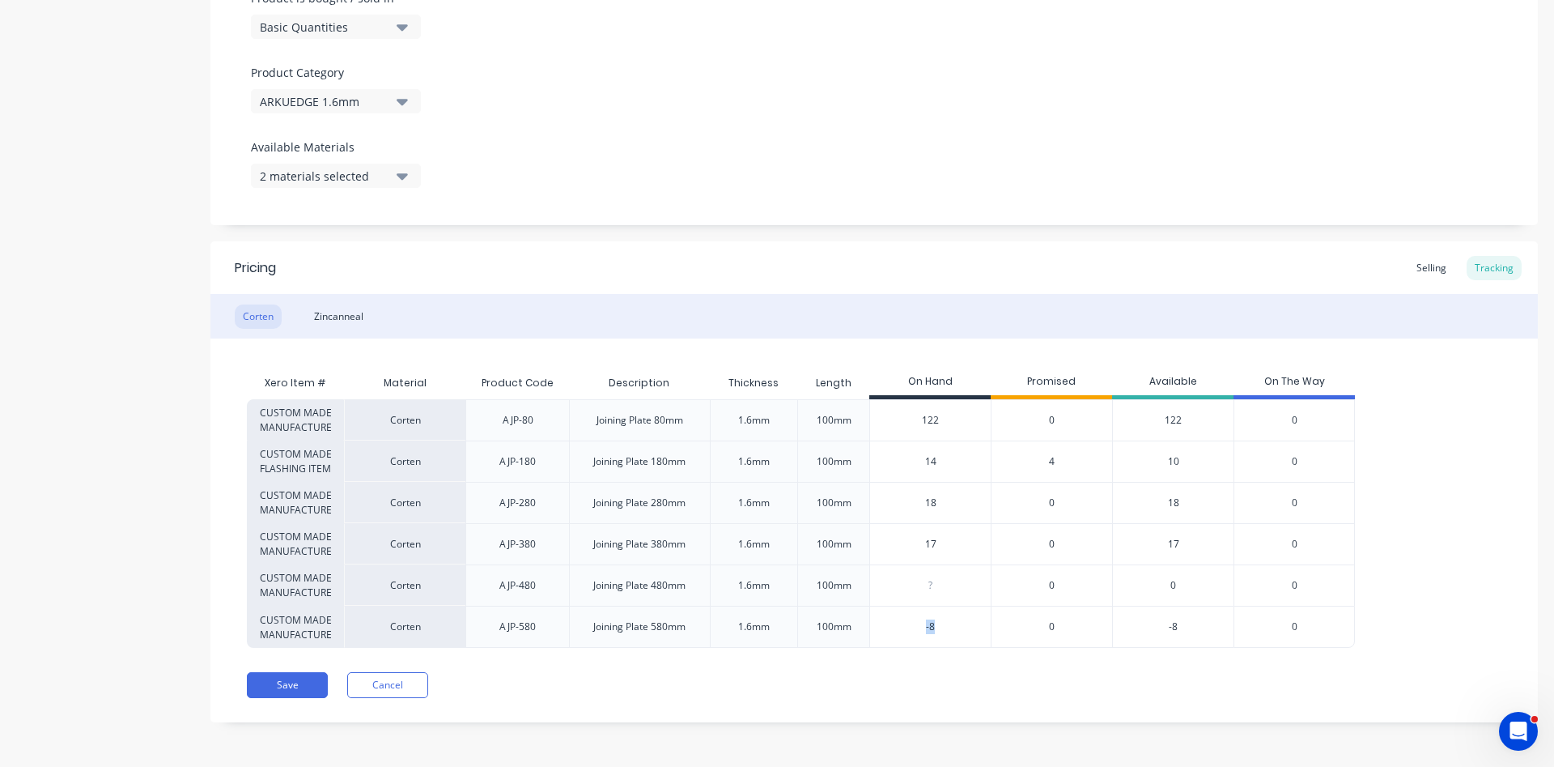
click at [882, 623] on div "-8" at bounding box center [930, 626] width 121 height 40
type input "-8"
type textarea "x"
click at [300, 686] on button "Save" at bounding box center [287, 685] width 81 height 26
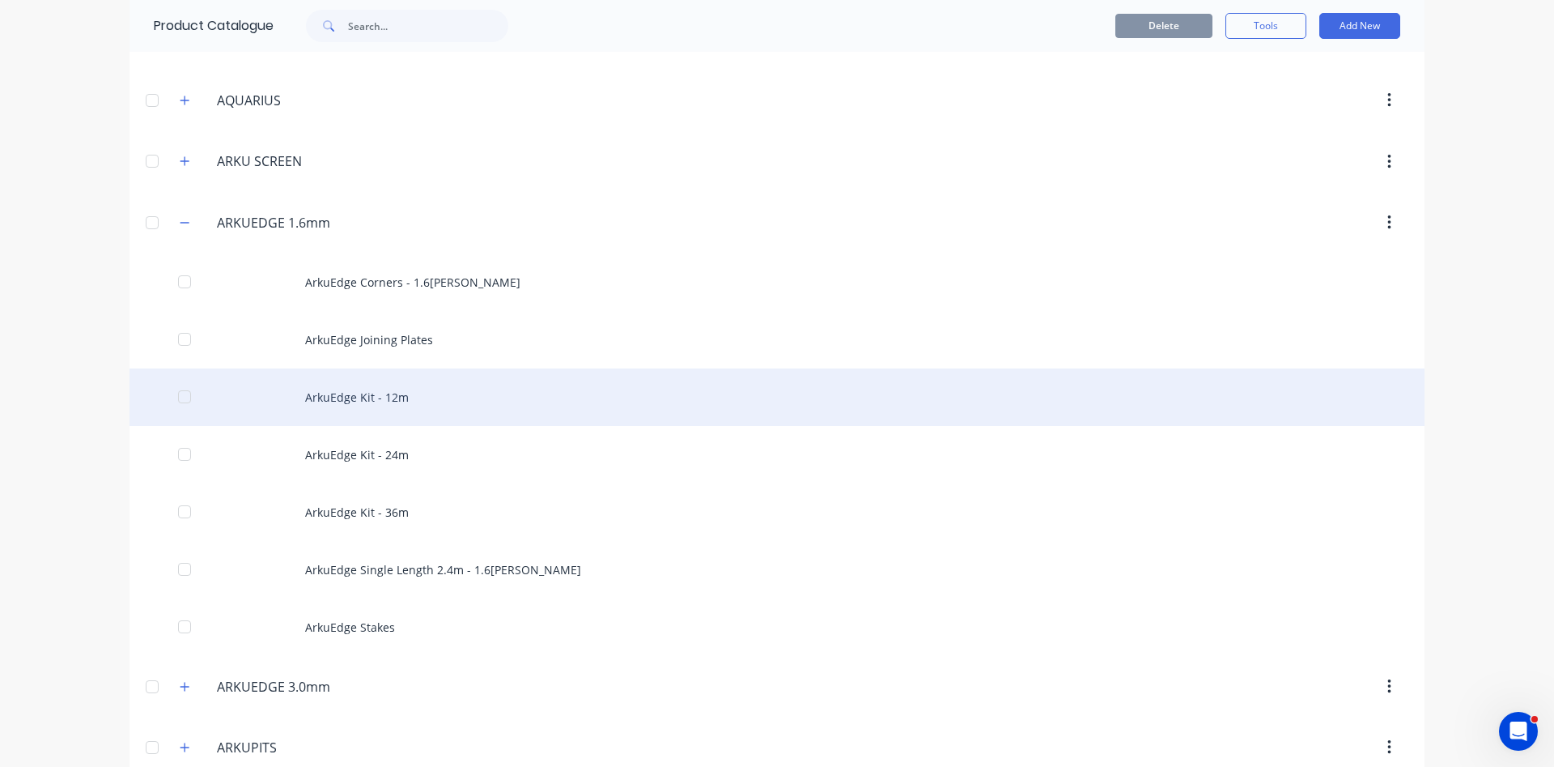
scroll to position [461, 0]
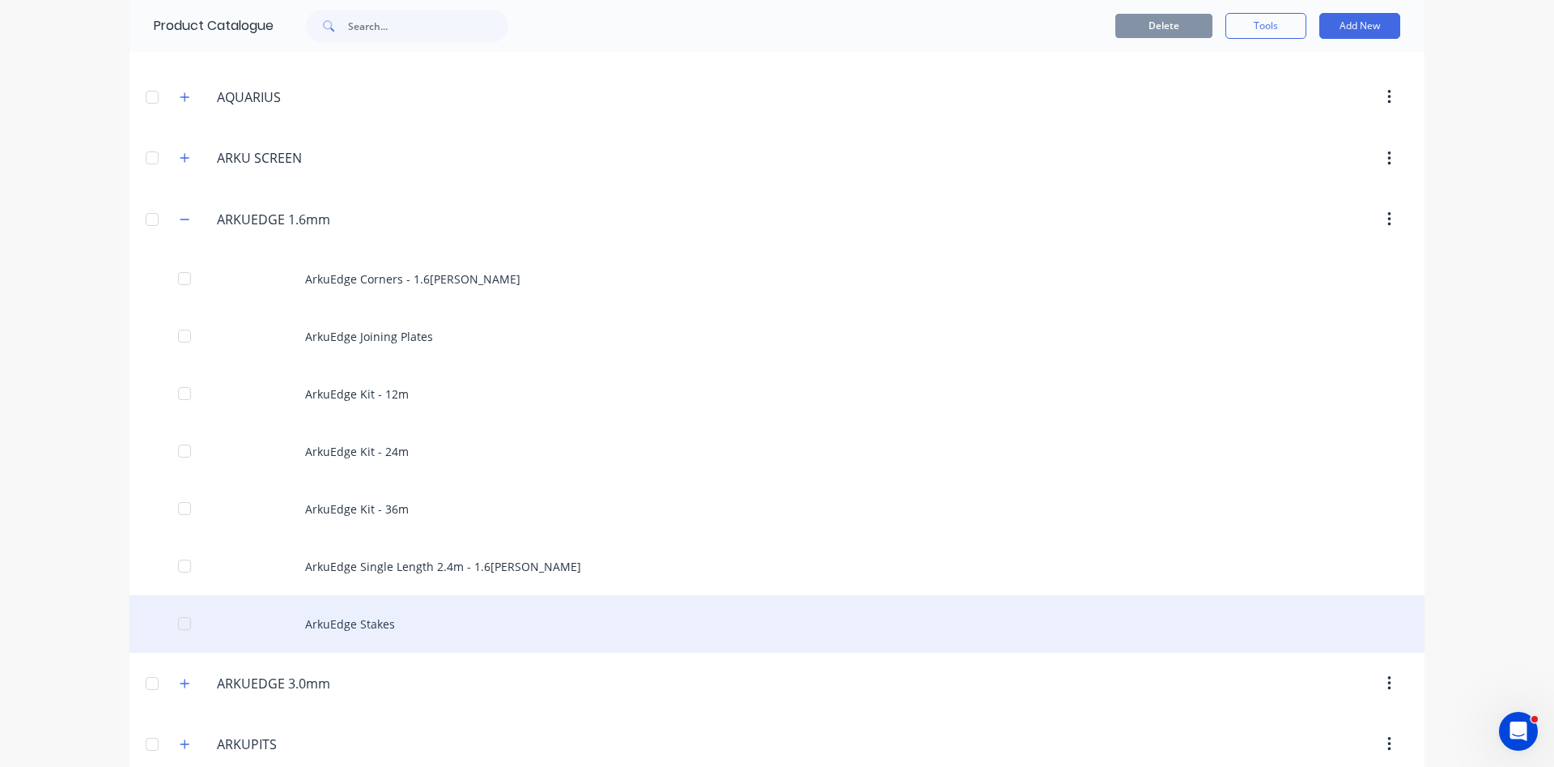
click at [367, 623] on div "ArkuEdge Stakes" at bounding box center [777, 623] width 1295 height 57
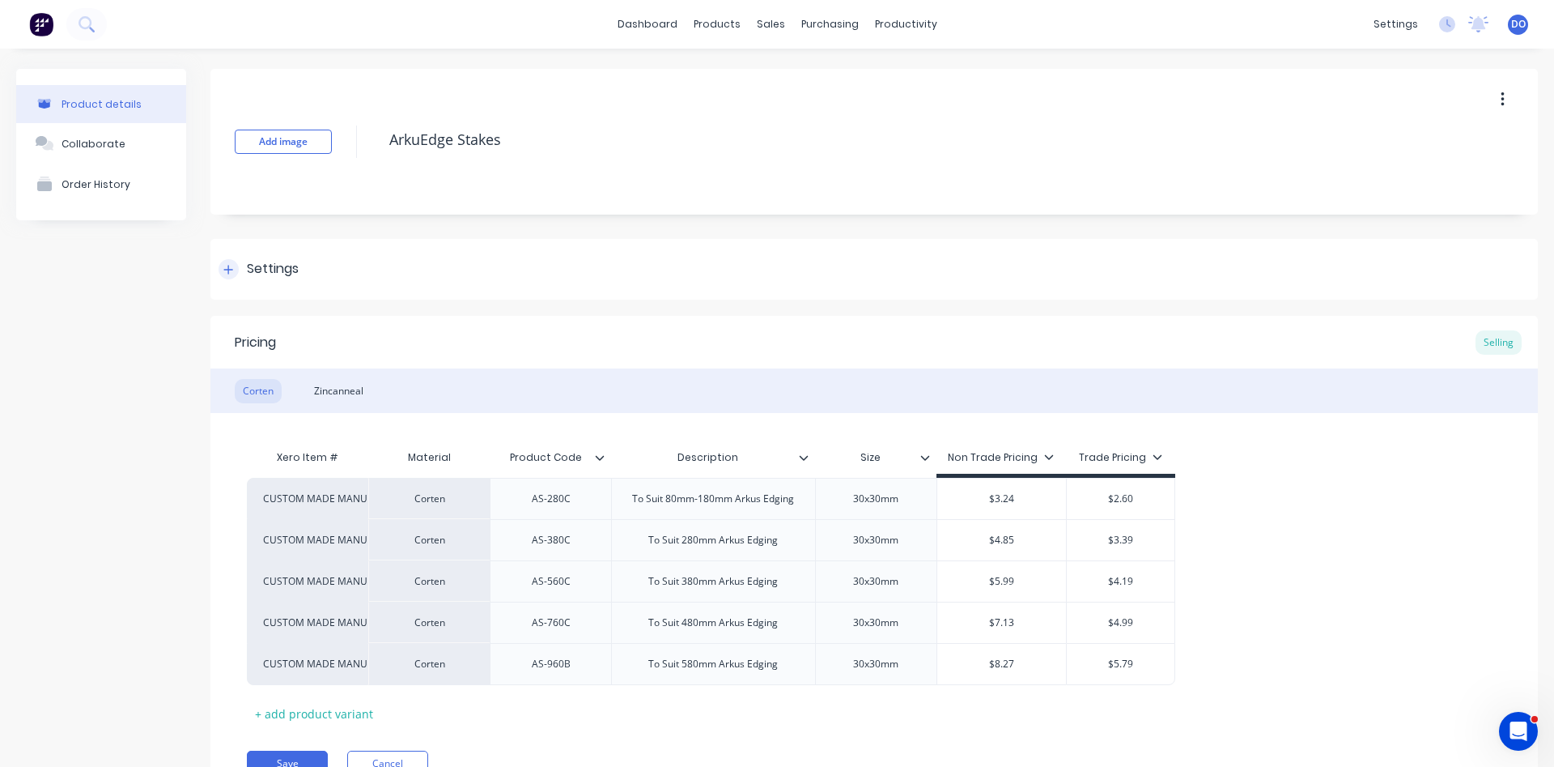
click at [233, 273] on div at bounding box center [229, 269] width 20 height 20
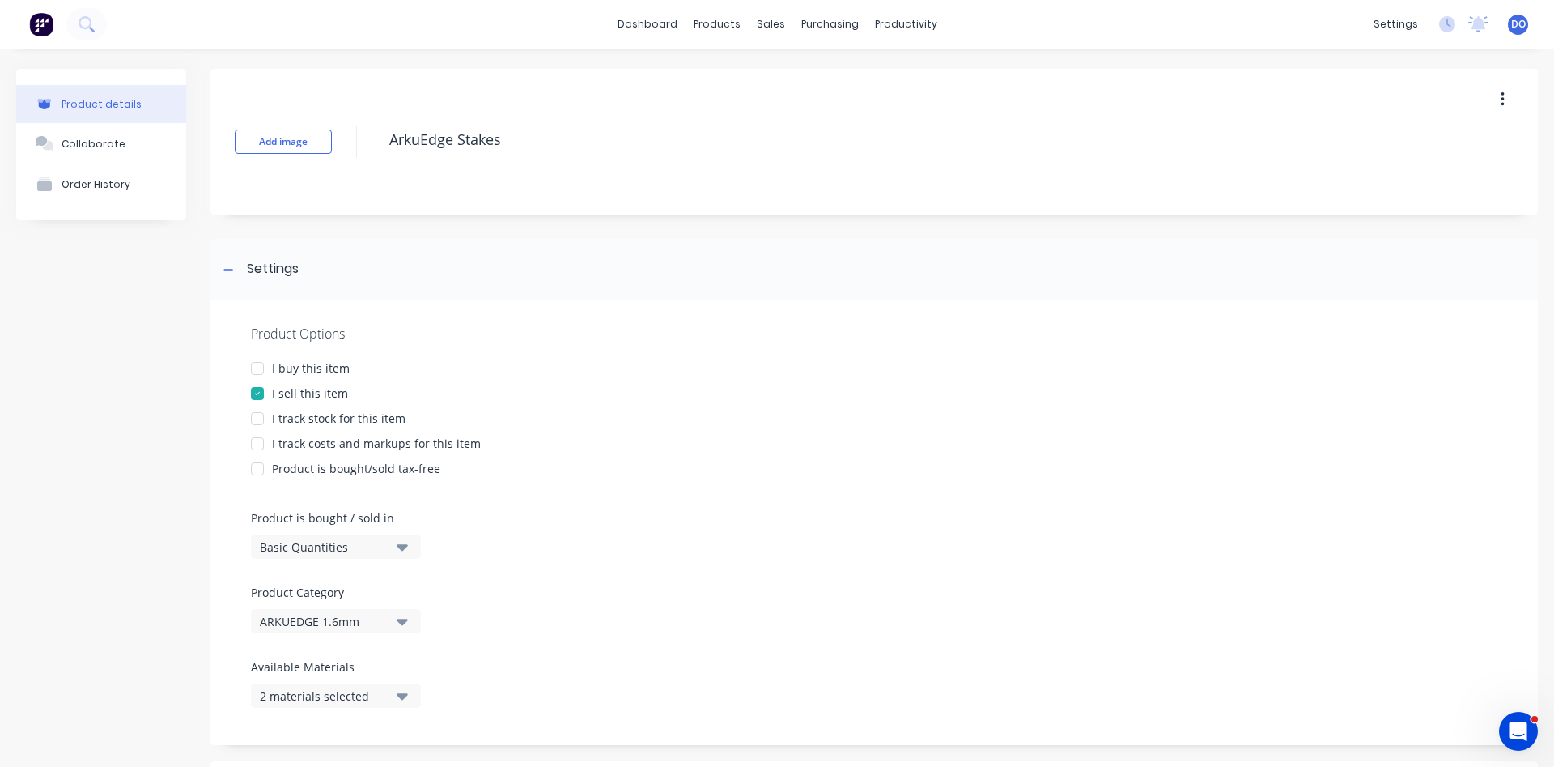
click at [256, 417] on div at bounding box center [257, 418] width 32 height 32
type textarea "x"
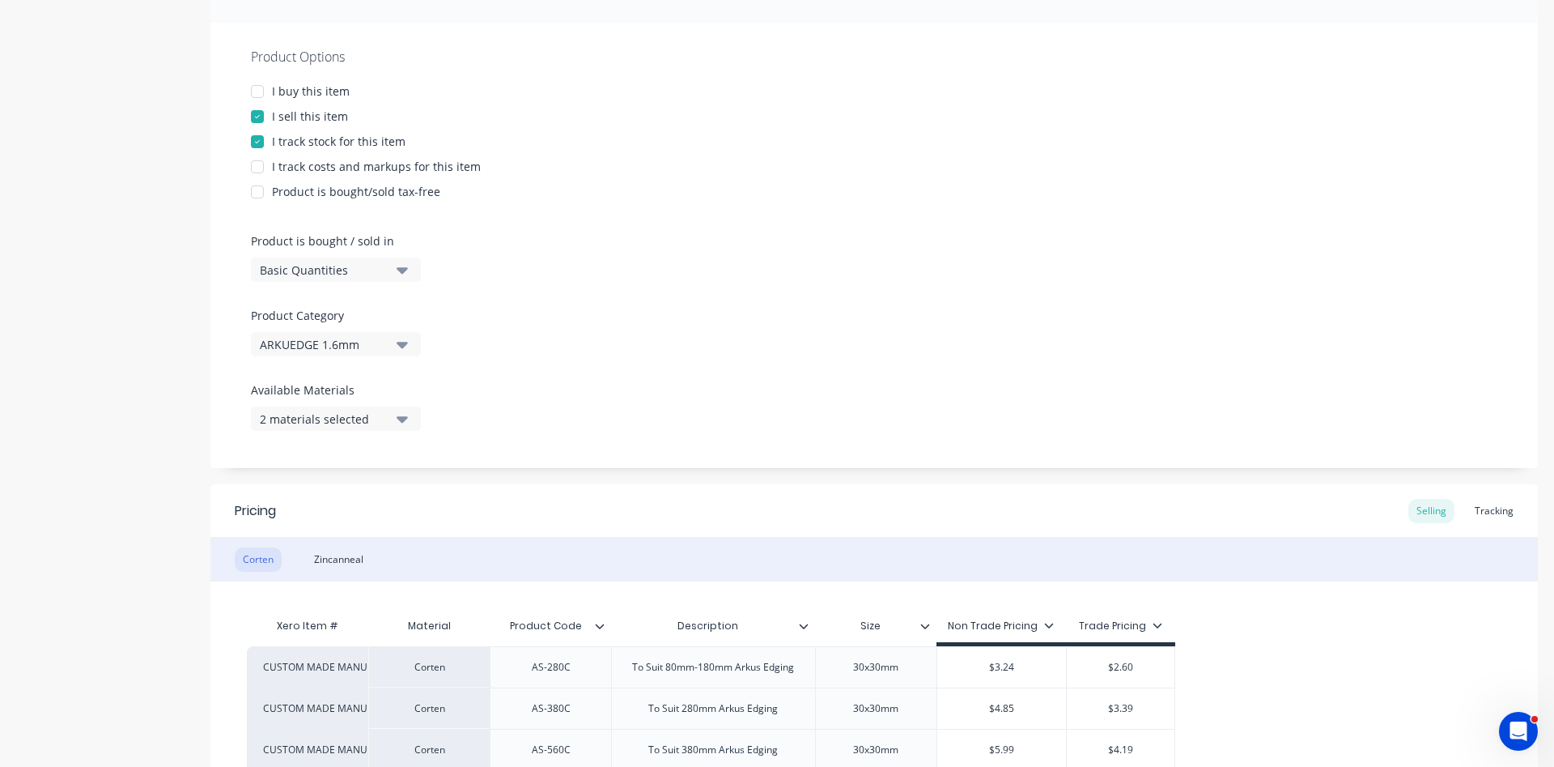
scroll to position [461, 0]
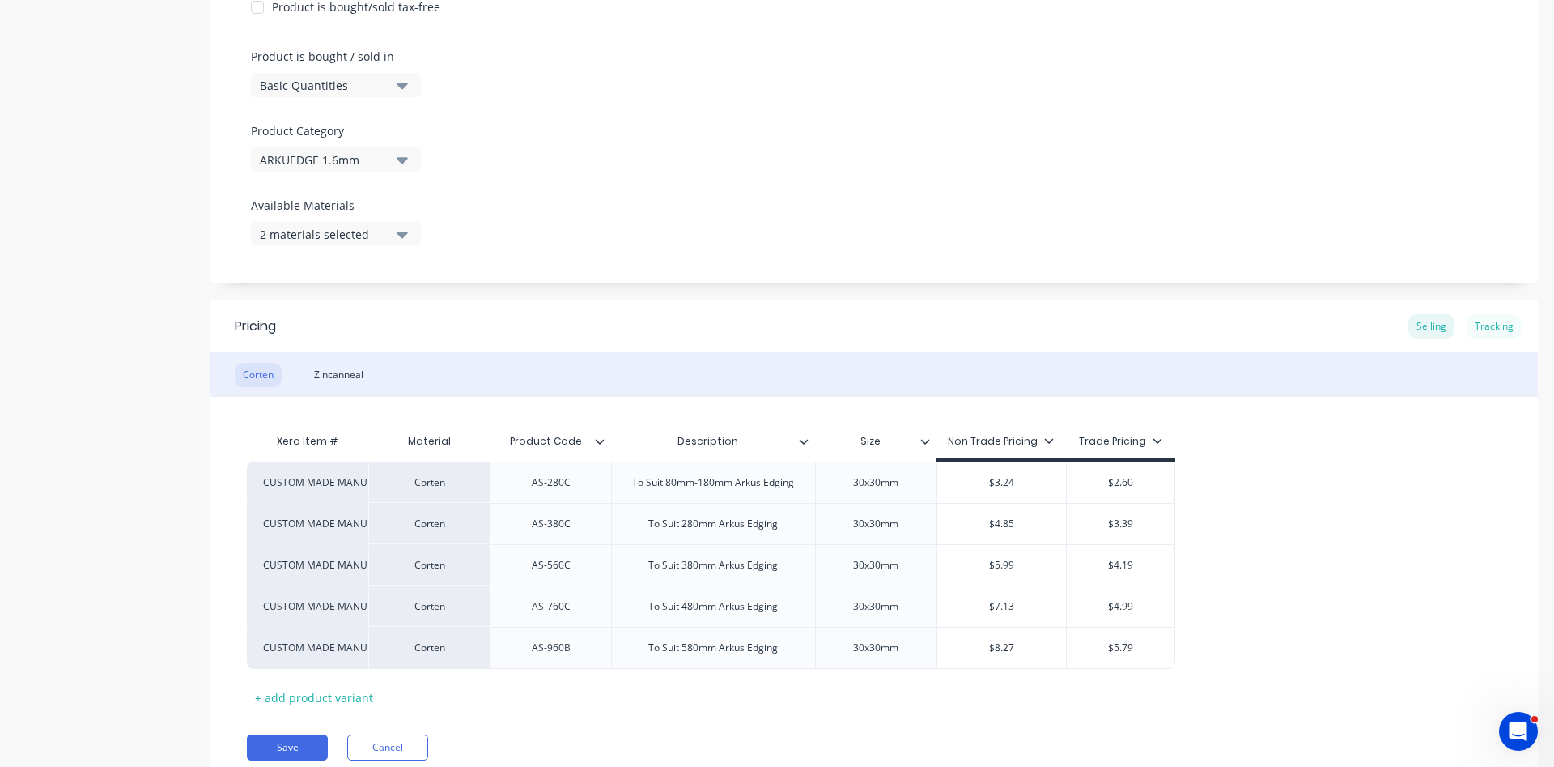
click at [1499, 323] on div "Tracking" at bounding box center [1494, 326] width 55 height 24
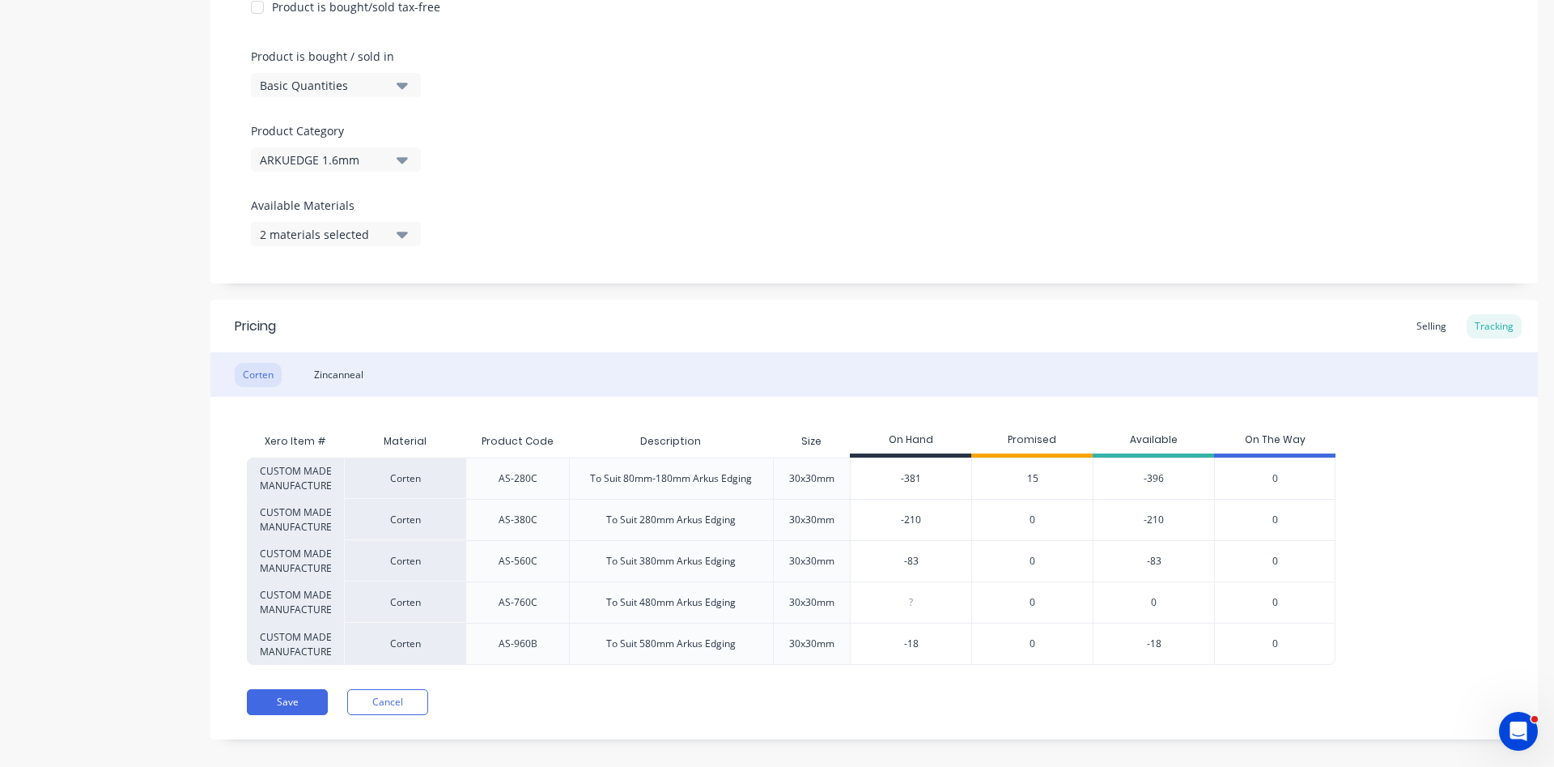
drag, startPoint x: 925, startPoint y: 478, endPoint x: 876, endPoint y: 478, distance: 49.4
click at [876, 478] on input "-381" at bounding box center [911, 478] width 121 height 15
type input "16"
type textarea "x"
type input "167"
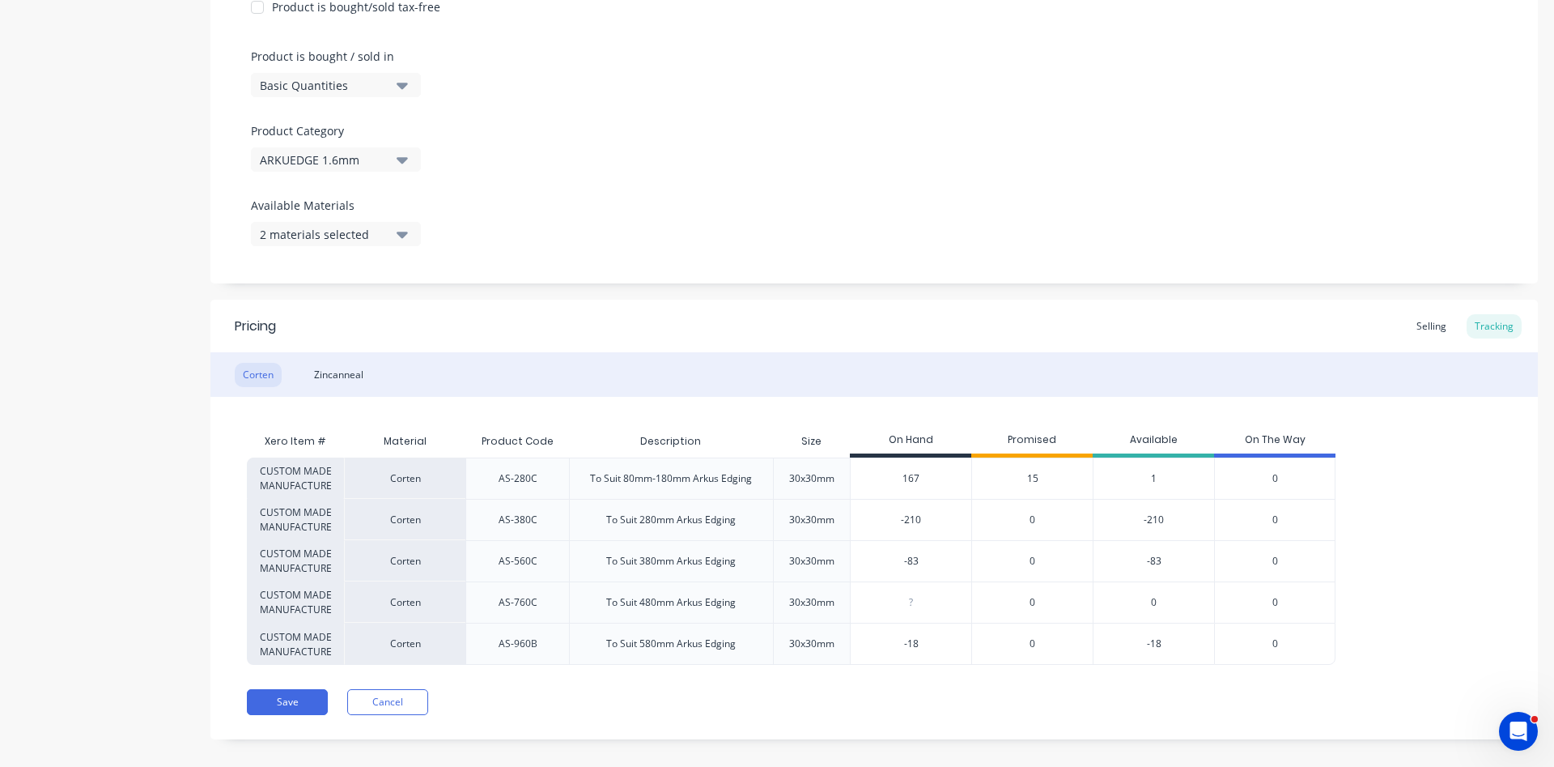
type textarea "x"
type input "167"
drag, startPoint x: 926, startPoint y: 521, endPoint x: 880, endPoint y: 515, distance: 46.5
click at [880, 515] on input "-210" at bounding box center [911, 519] width 121 height 15
type input "123"
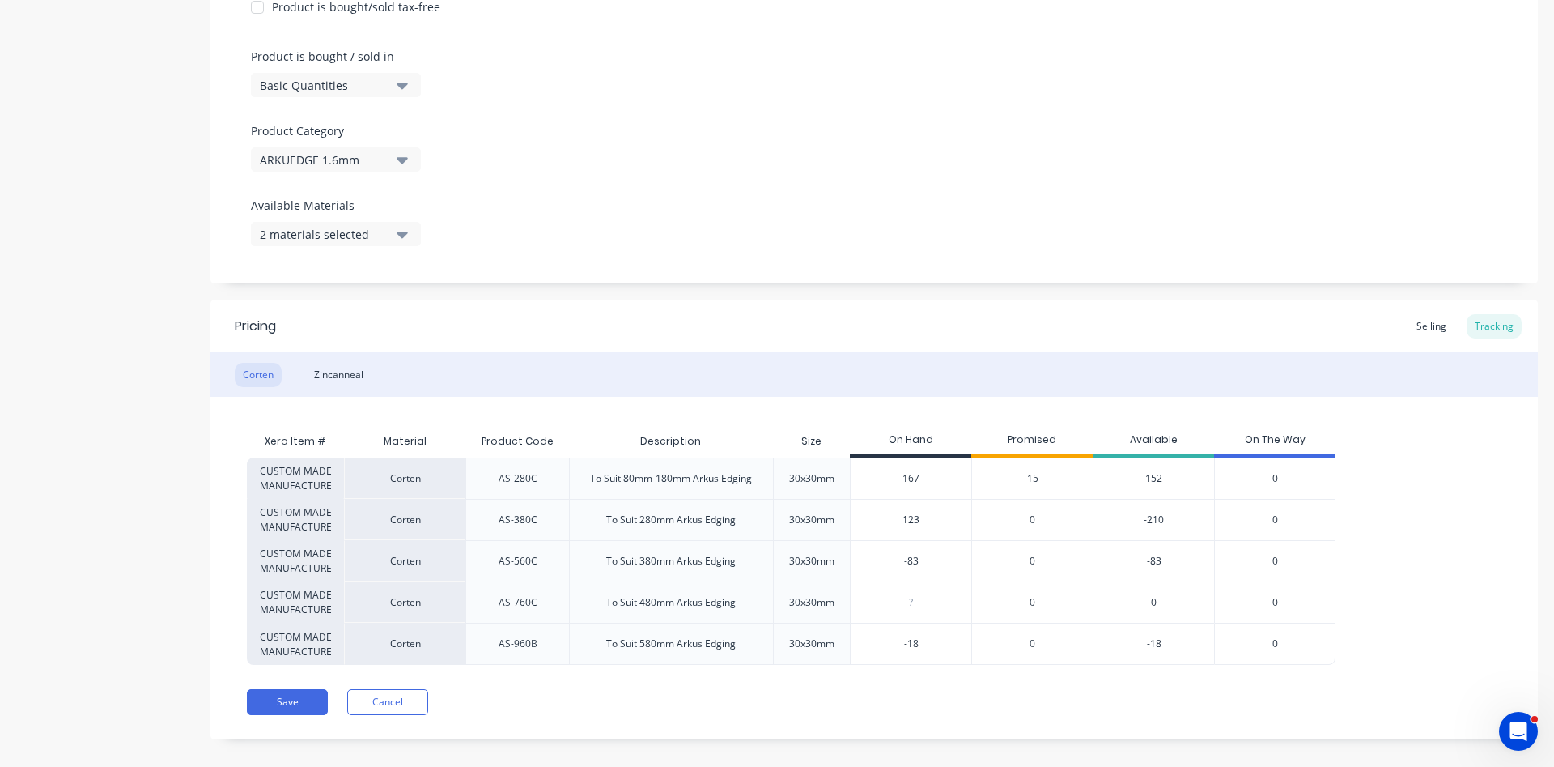
type textarea "x"
type input "123"
drag, startPoint x: 931, startPoint y: 563, endPoint x: 867, endPoint y: 589, distance: 69.0
click at [867, 568] on input "-83" at bounding box center [911, 561] width 121 height 15
type input "57"
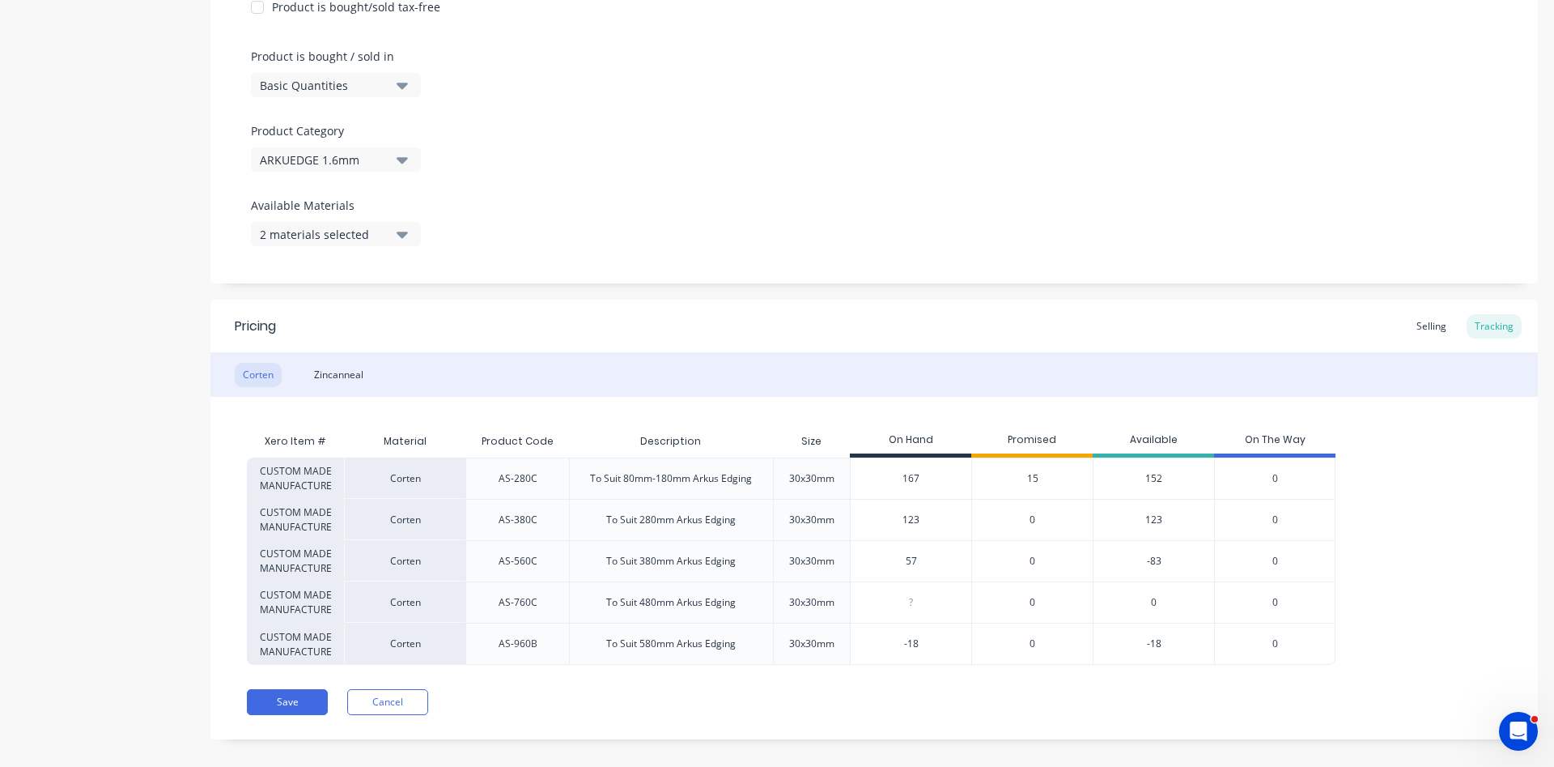
type textarea "x"
type input "57"
drag, startPoint x: 925, startPoint y: 647, endPoint x: 874, endPoint y: 640, distance: 50.7
click at [874, 640] on input "-18" at bounding box center [911, 643] width 121 height 15
type input "20"
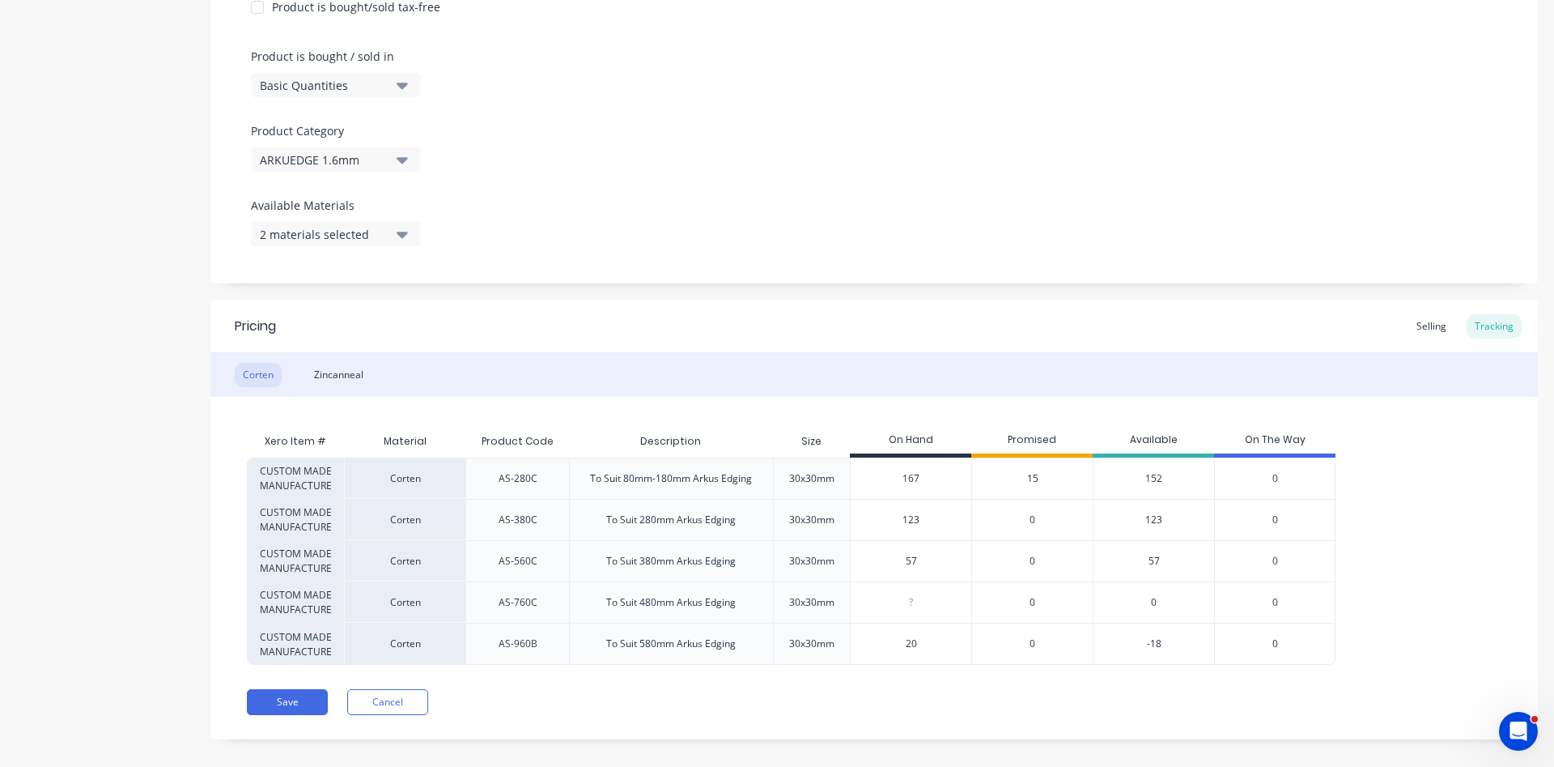
type textarea "x"
type input "20"
click at [896, 699] on div "Save Cancel" at bounding box center [892, 702] width 1291 height 26
click at [292, 699] on button "Save" at bounding box center [287, 702] width 81 height 26
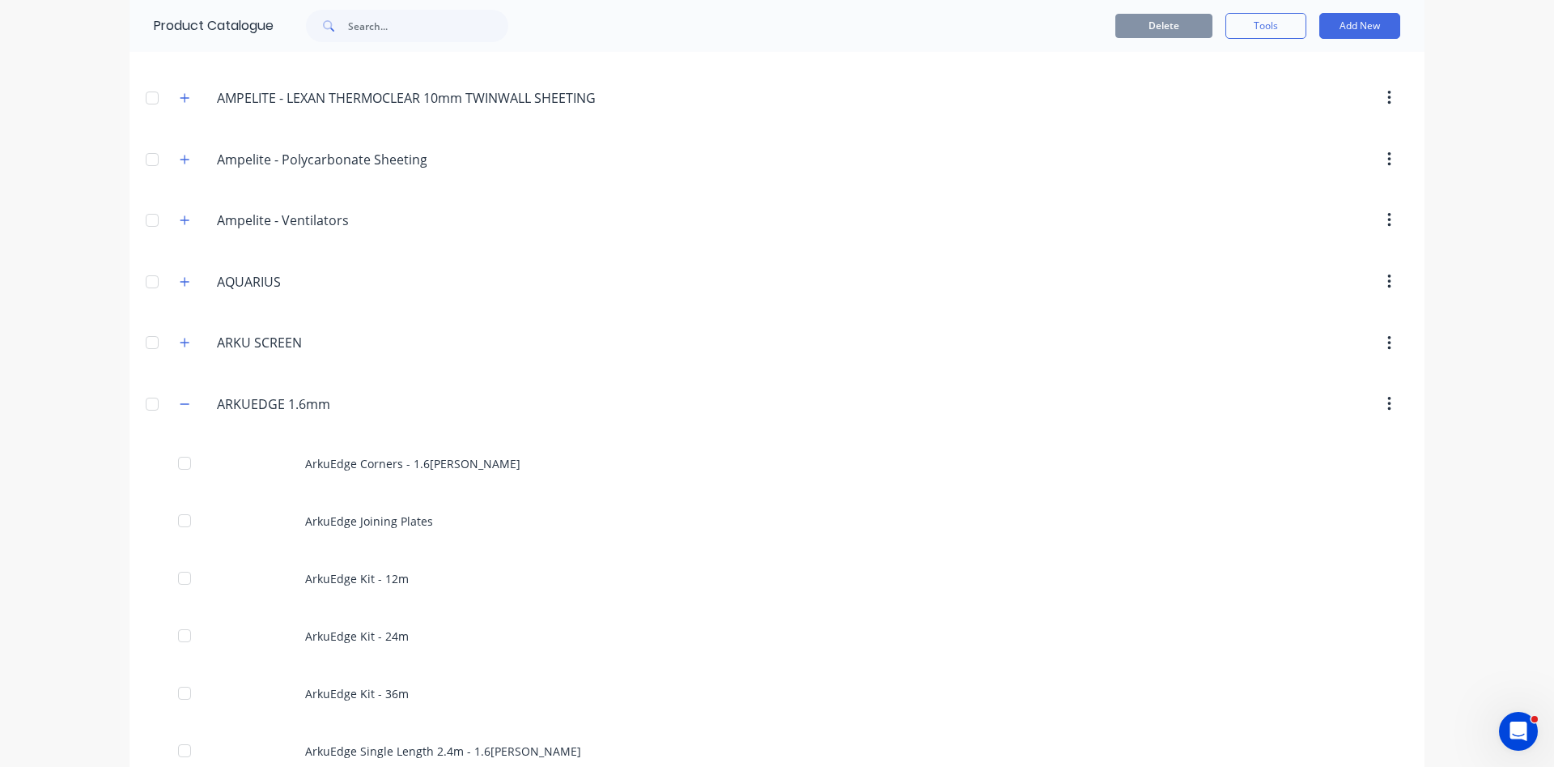
scroll to position [461, 0]
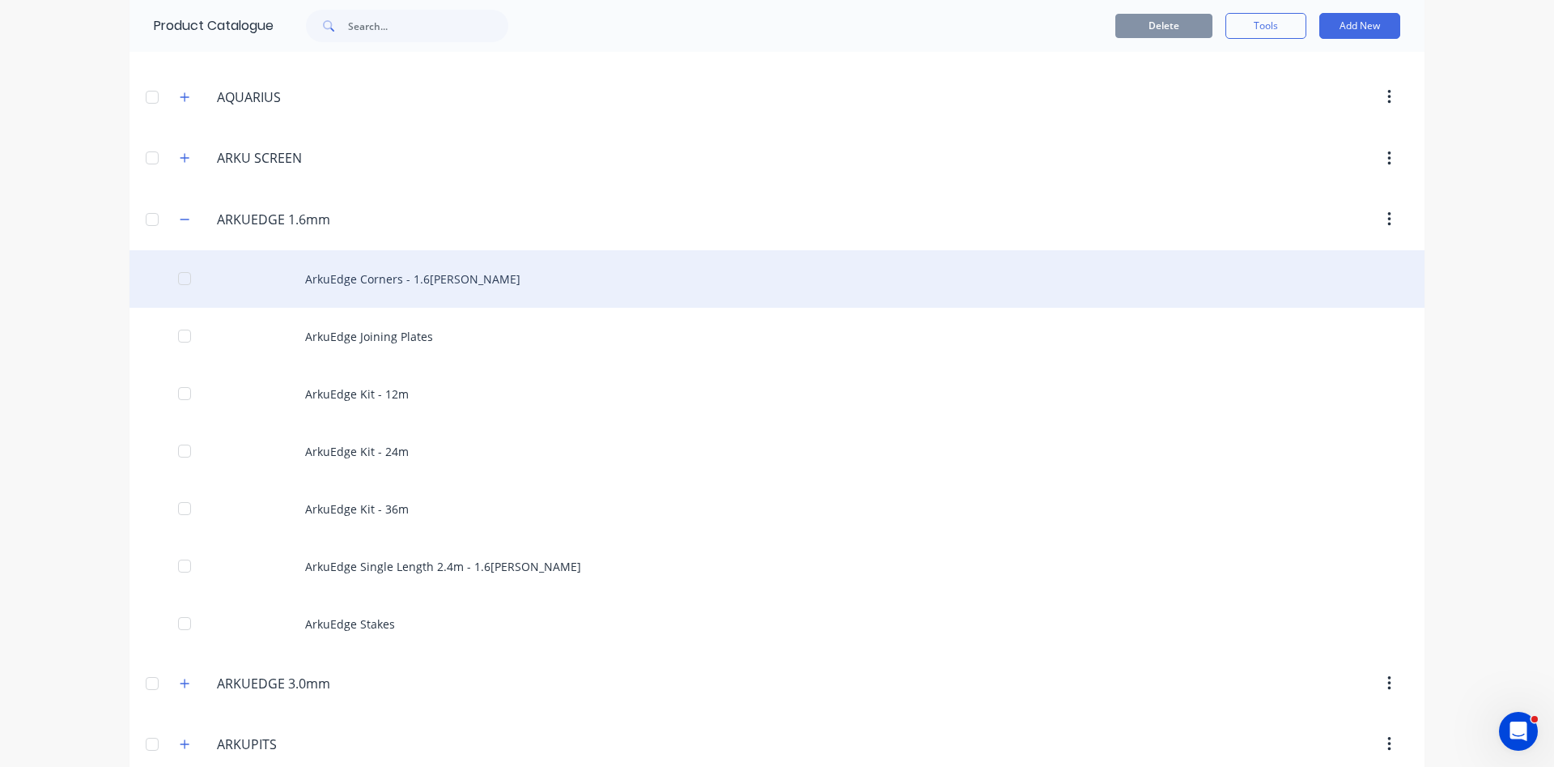
click at [416, 279] on div "ArkuEdge Corners - 1.6mm Corten" at bounding box center [777, 278] width 1295 height 57
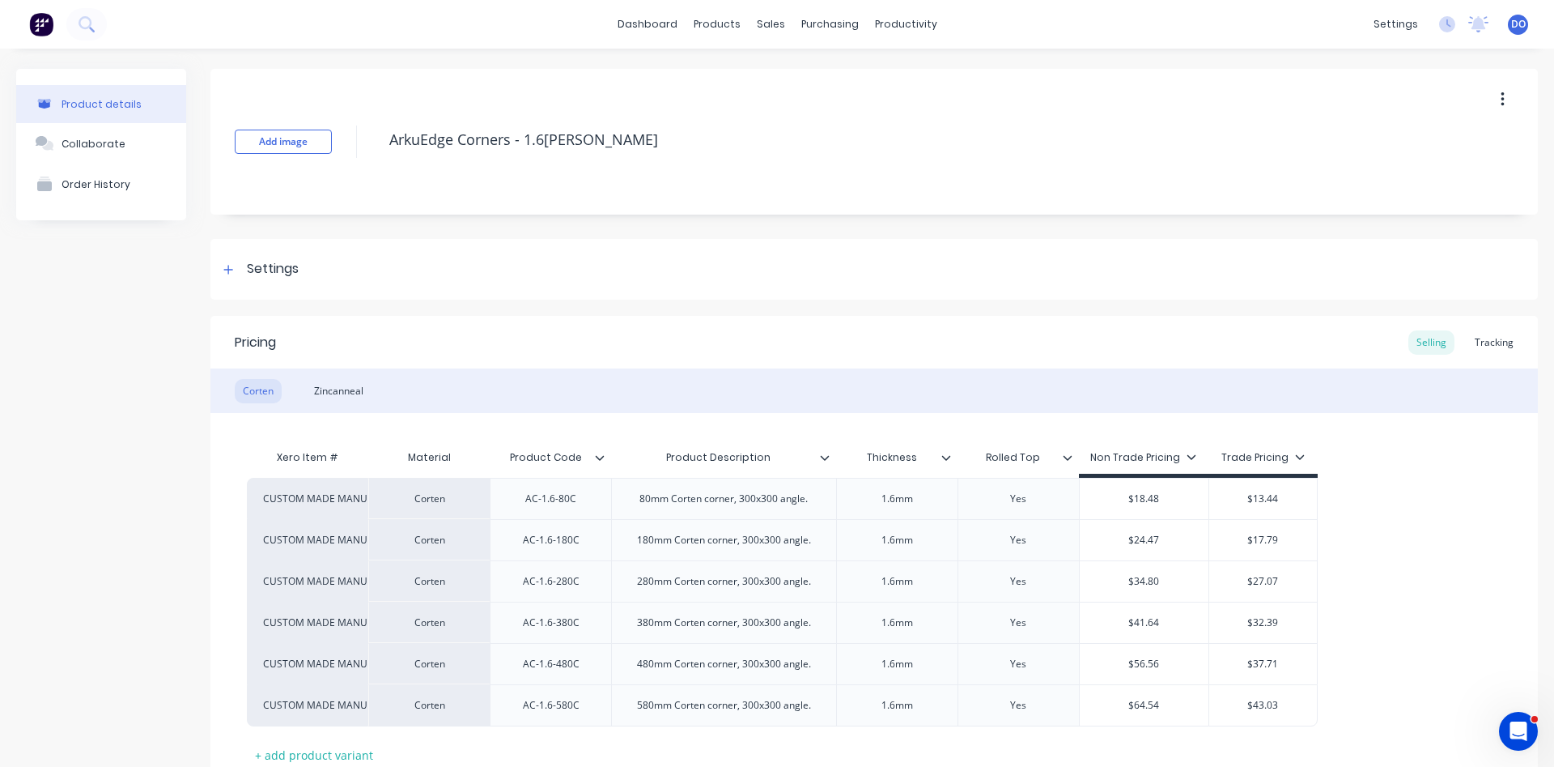
type textarea "x"
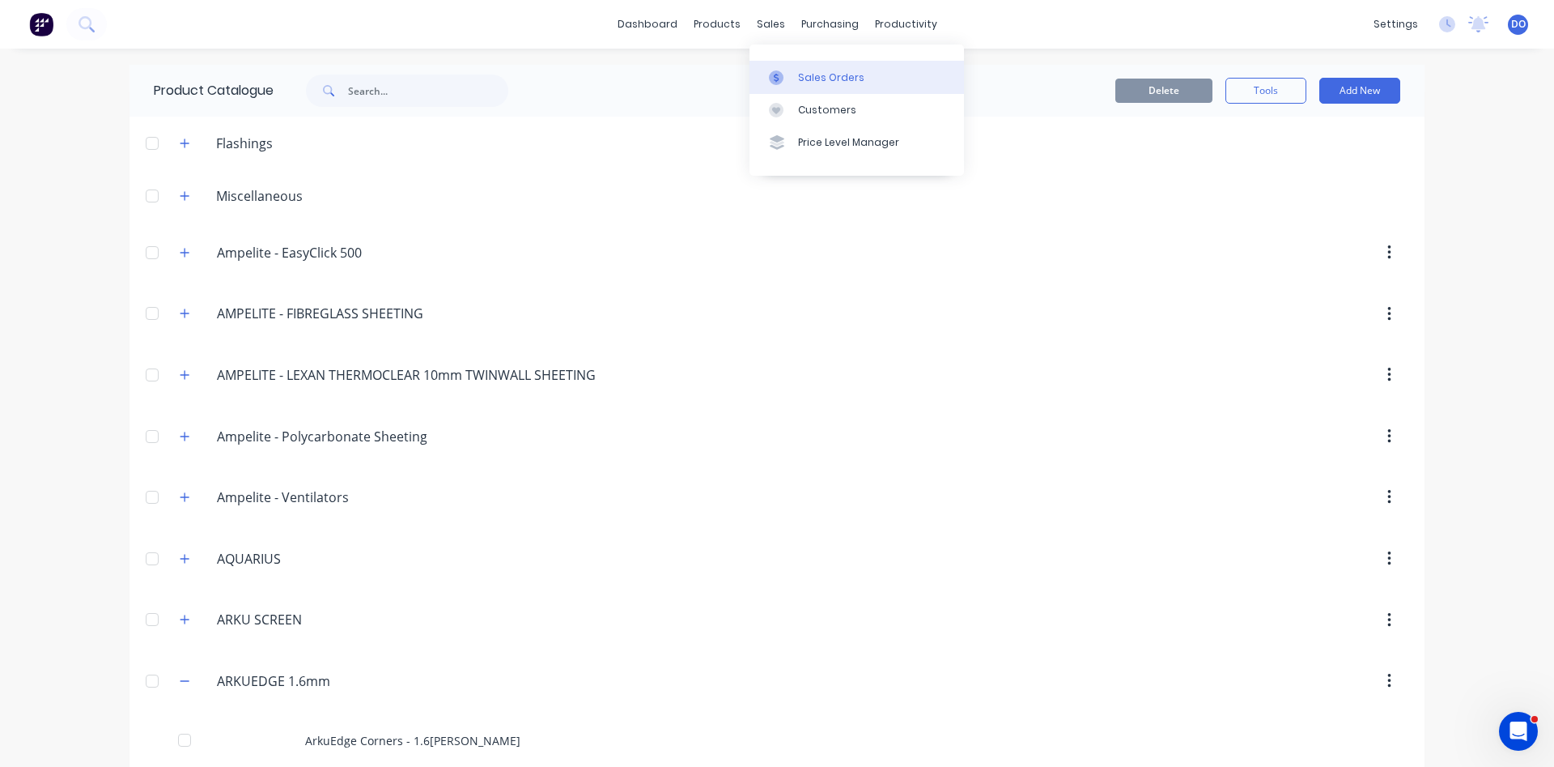
click at [810, 81] on div "Sales Orders" at bounding box center [831, 77] width 66 height 15
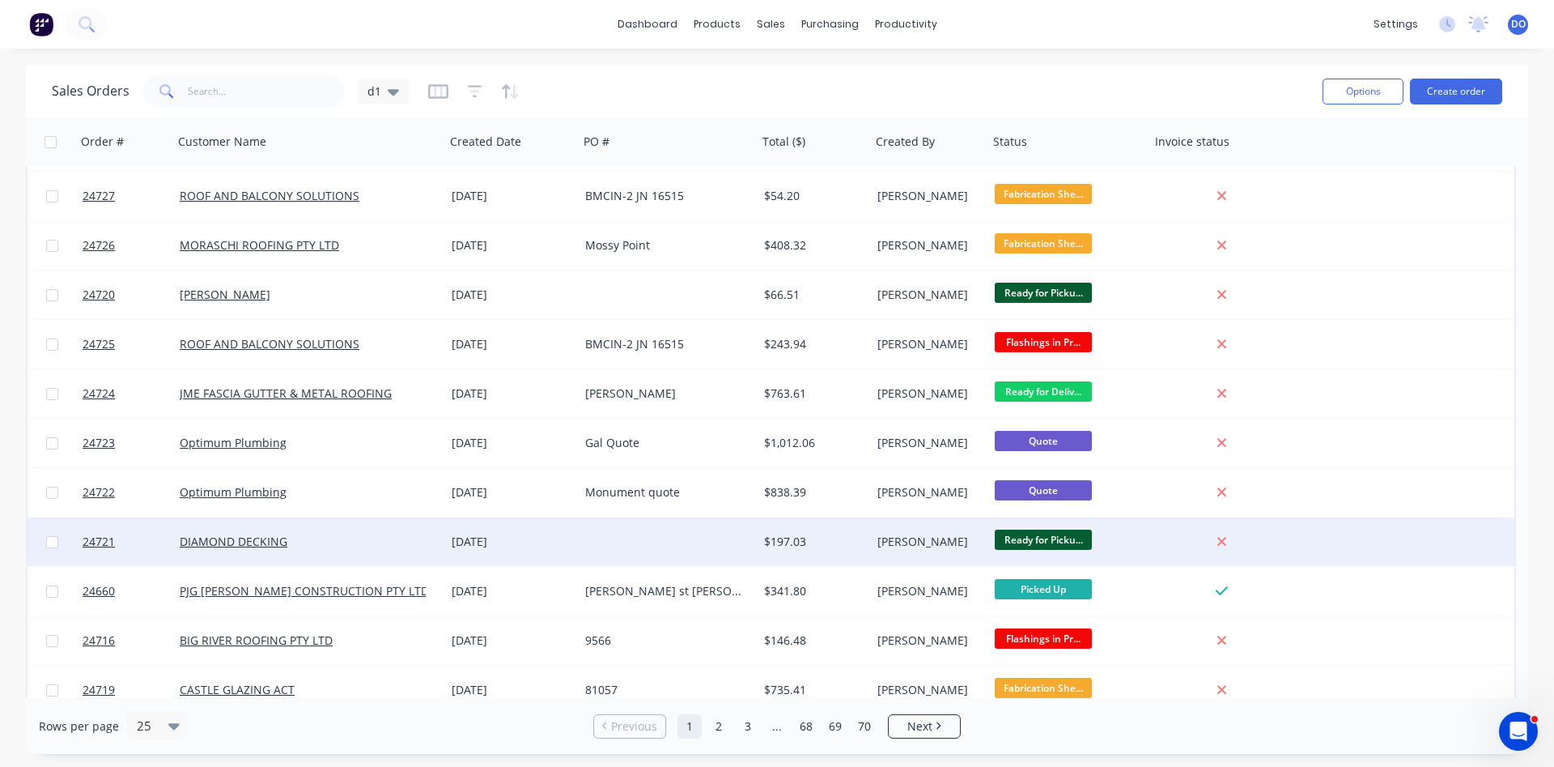
scroll to position [185, 0]
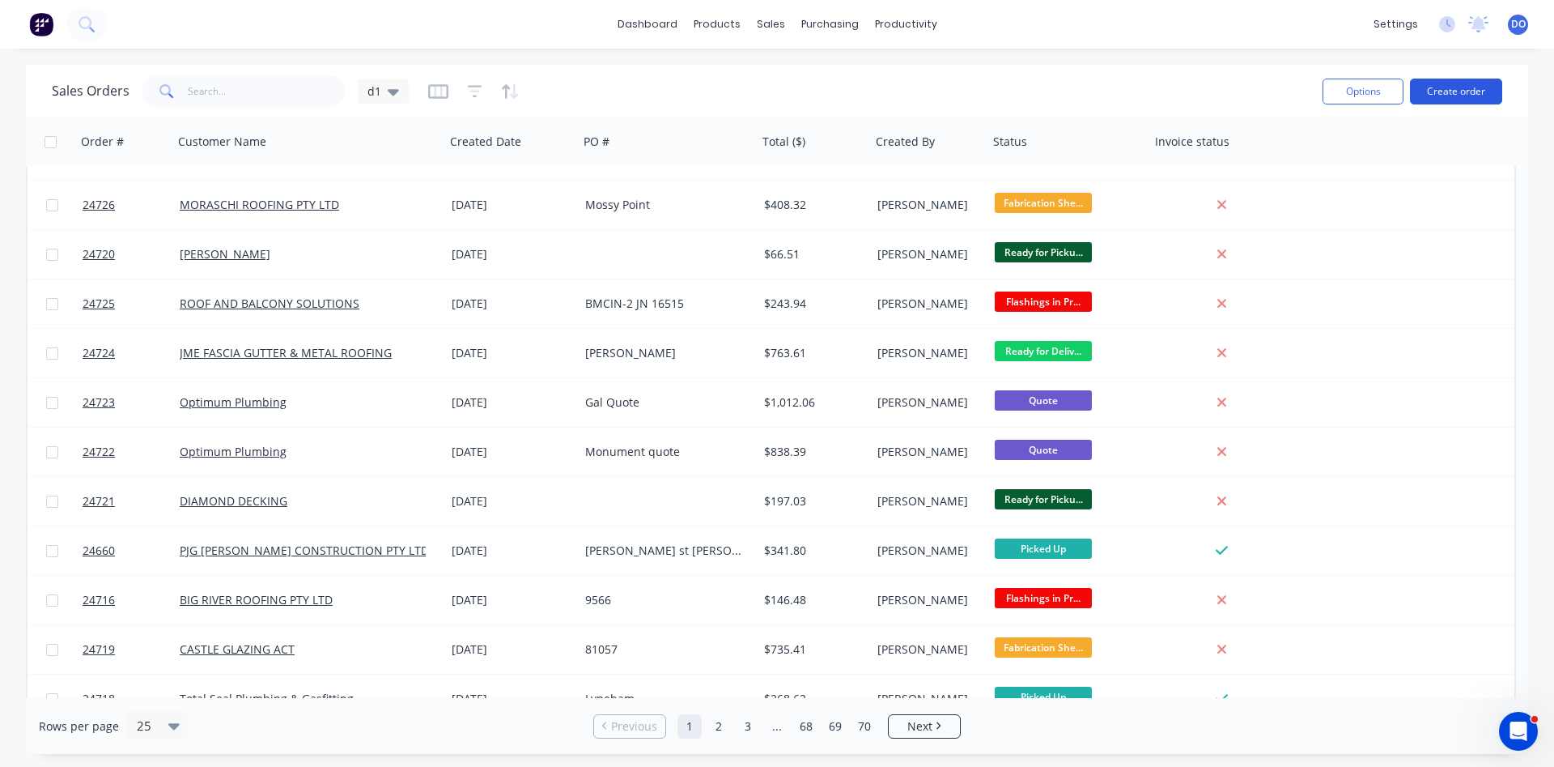
click at [1460, 90] on button "Create order" at bounding box center [1456, 92] width 92 height 26
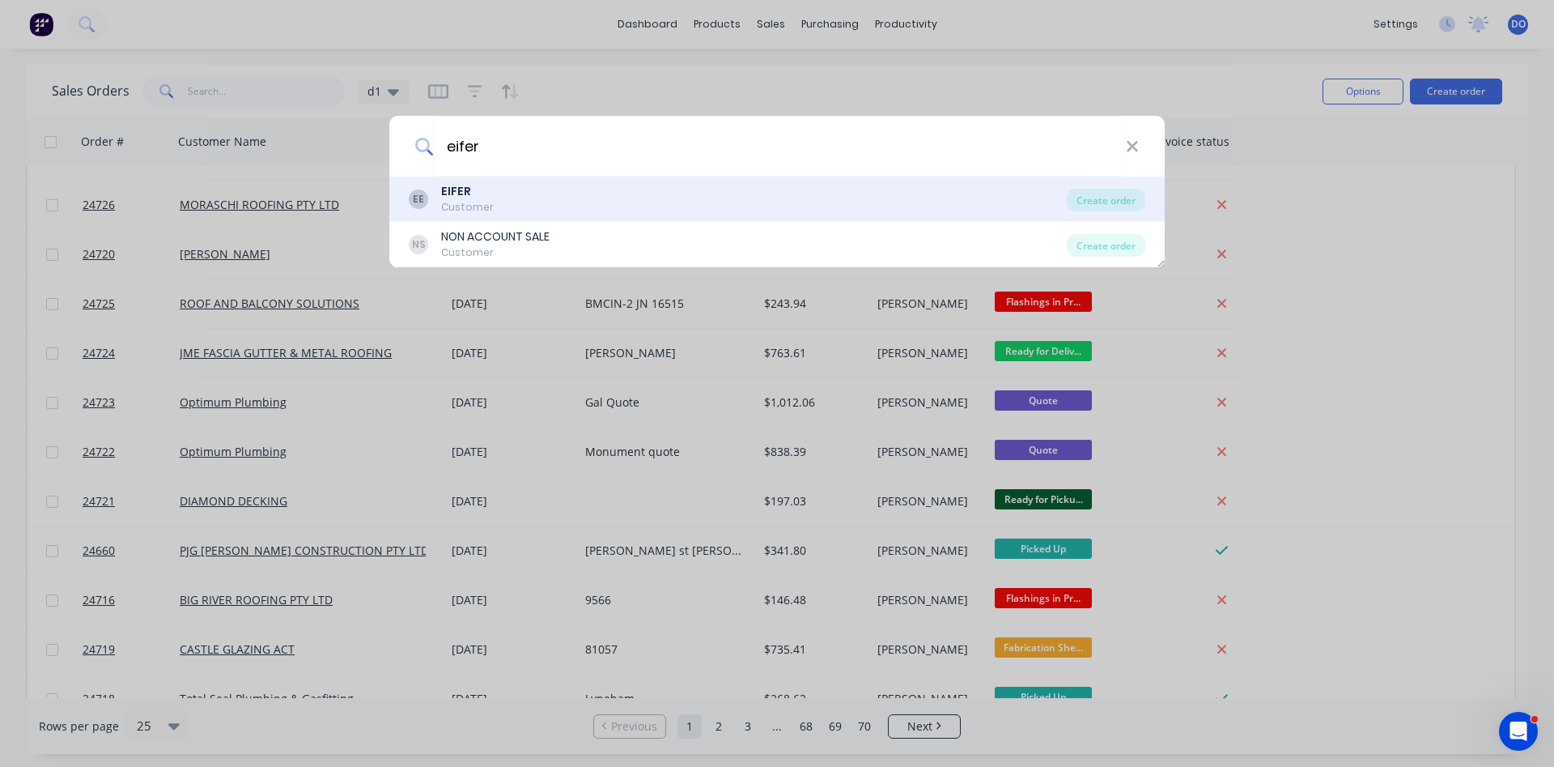
type input "eifer"
click at [568, 211] on div "EE EIFER Customer" at bounding box center [738, 199] width 658 height 32
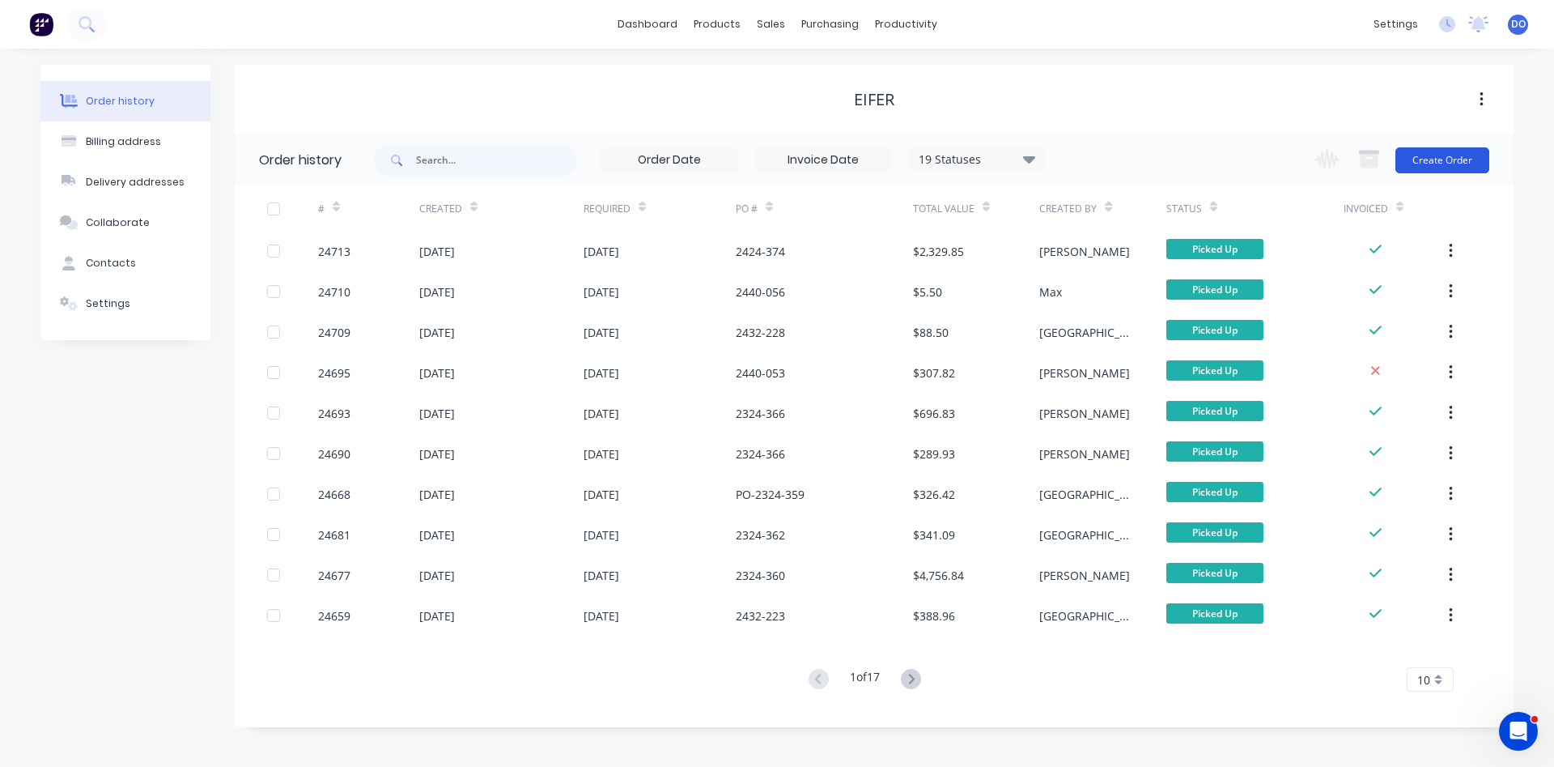
click at [1435, 164] on button "Create Order" at bounding box center [1443, 160] width 94 height 26
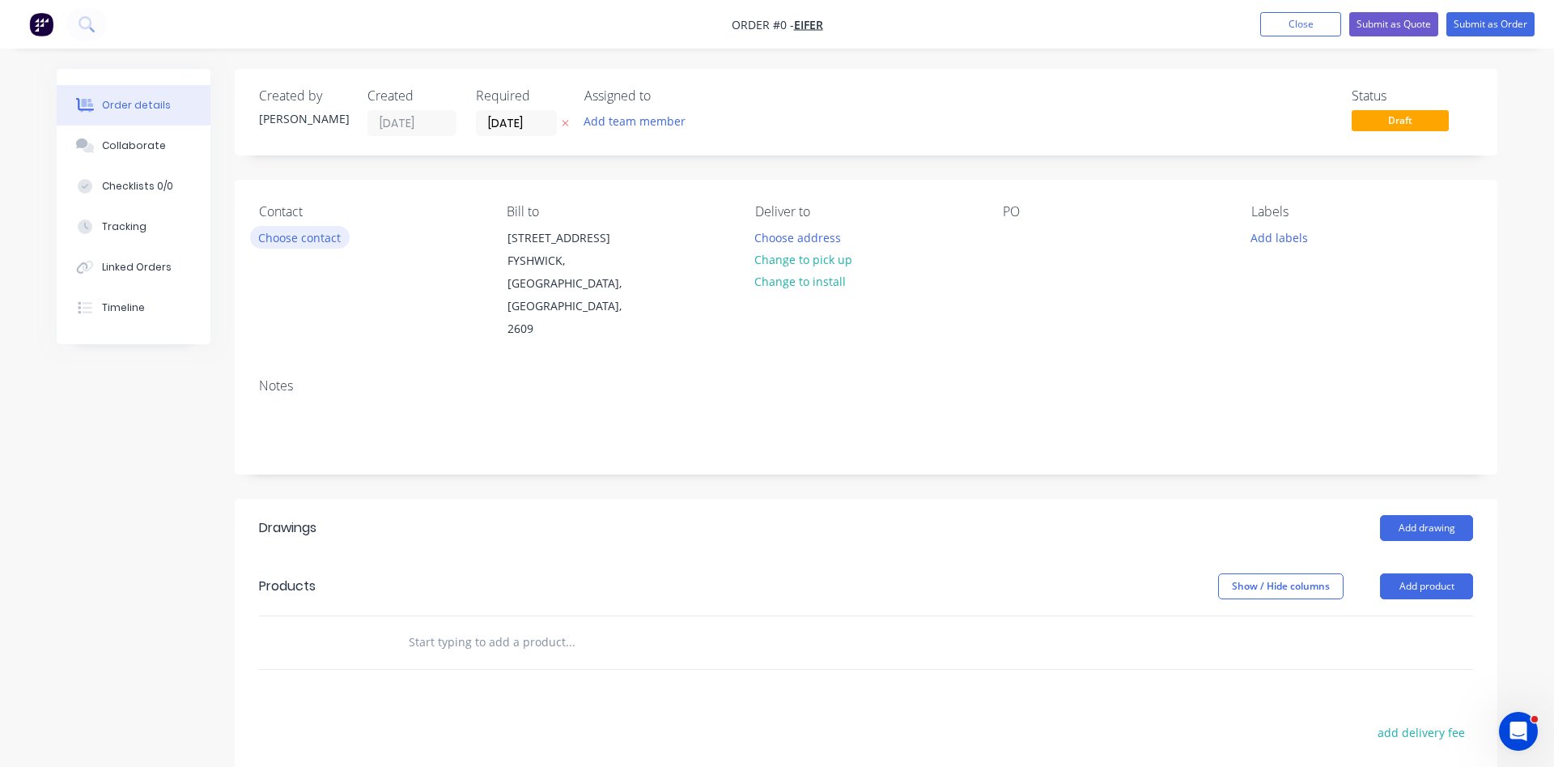
click at [302, 243] on button "Choose contact" at bounding box center [300, 237] width 100 height 22
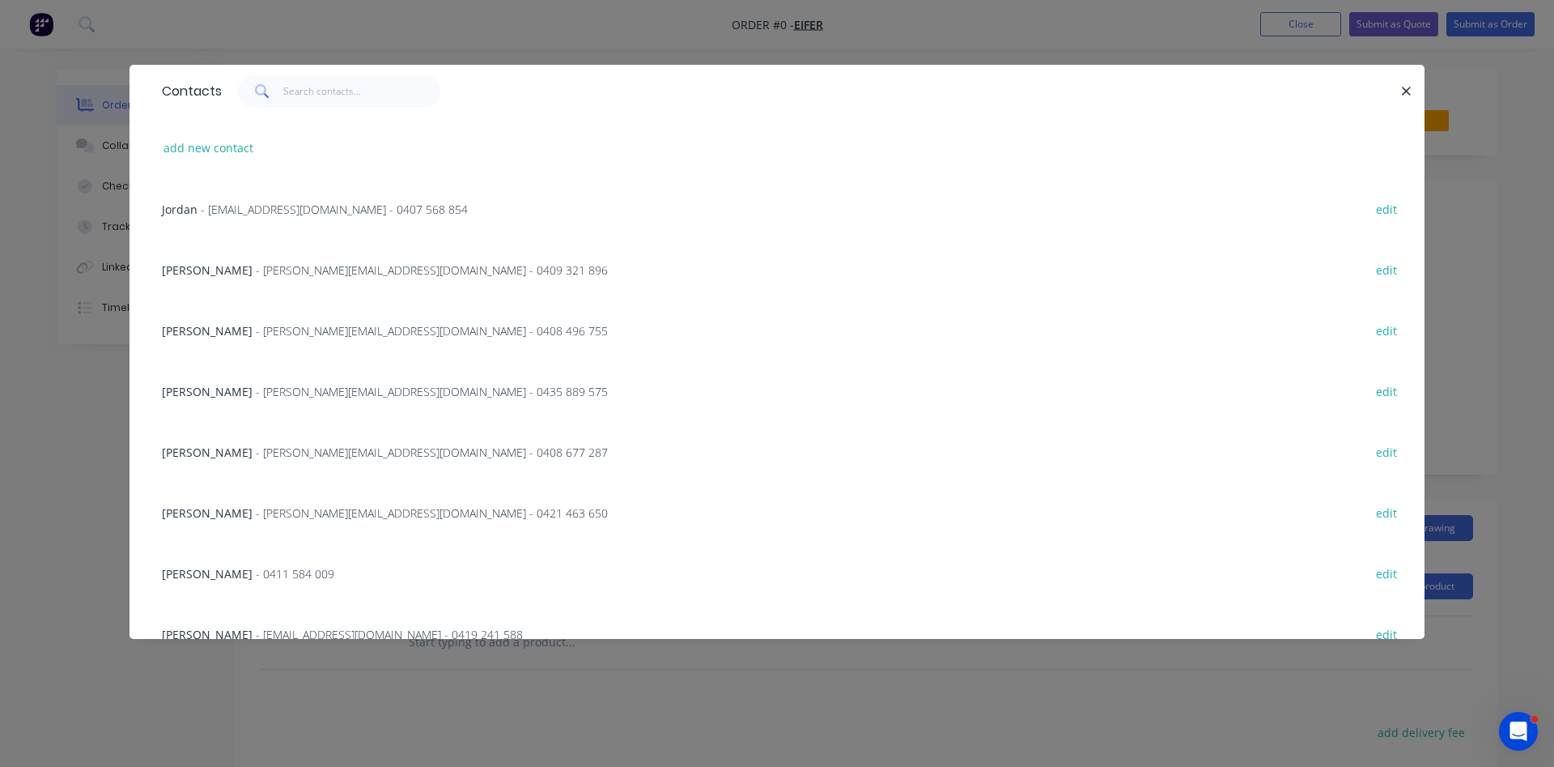
scroll to position [92, 0]
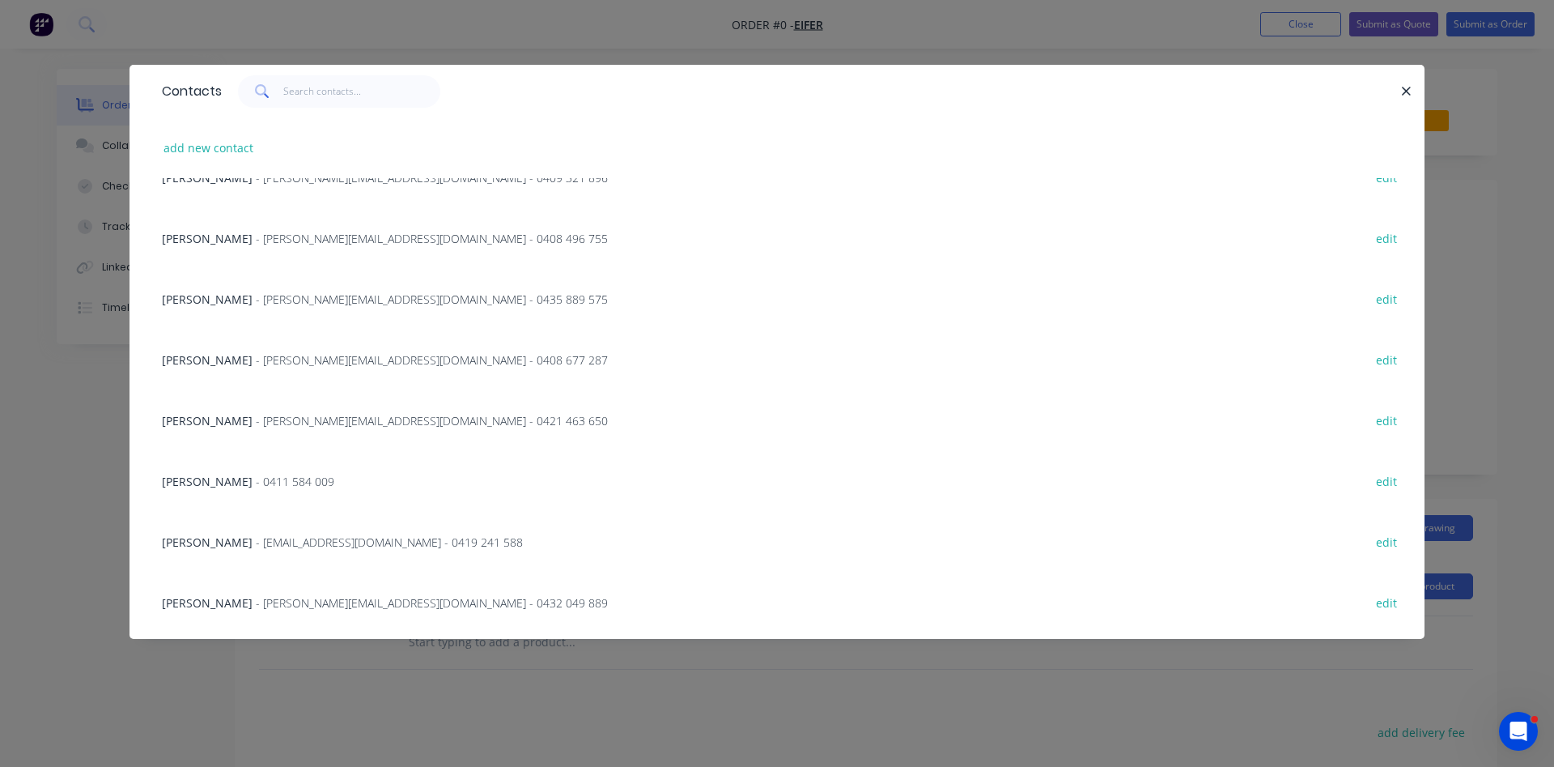
click at [256, 419] on span "- [PERSON_NAME][EMAIL_ADDRESS][DOMAIN_NAME] - 0421 463 650" at bounding box center [432, 420] width 352 height 15
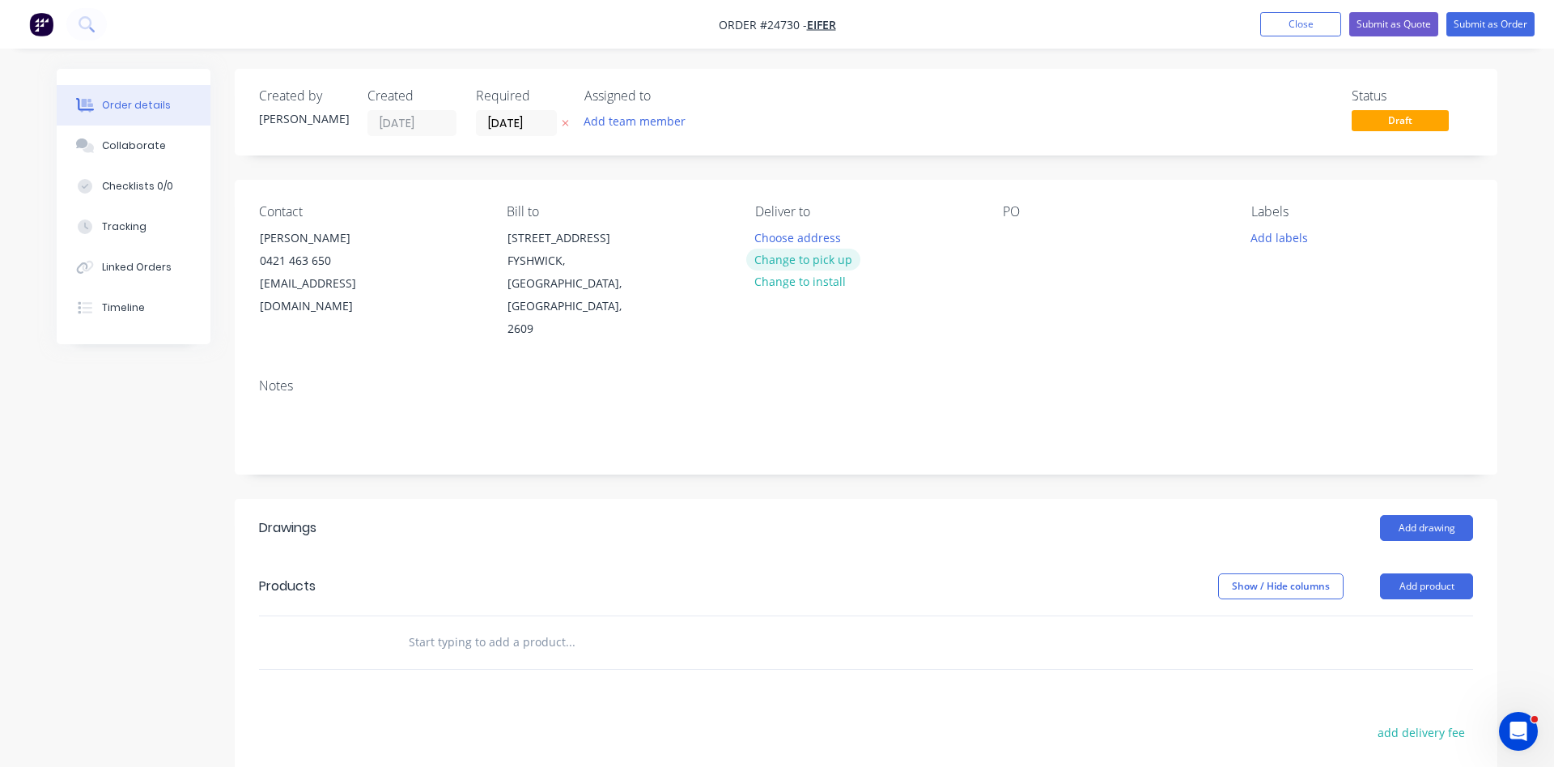
click at [823, 262] on button "Change to pick up" at bounding box center [803, 260] width 115 height 22
click at [1012, 239] on div at bounding box center [1016, 237] width 26 height 23
click at [1016, 234] on div at bounding box center [1016, 237] width 26 height 23
click at [1421, 515] on button "Add drawing" at bounding box center [1426, 528] width 93 height 26
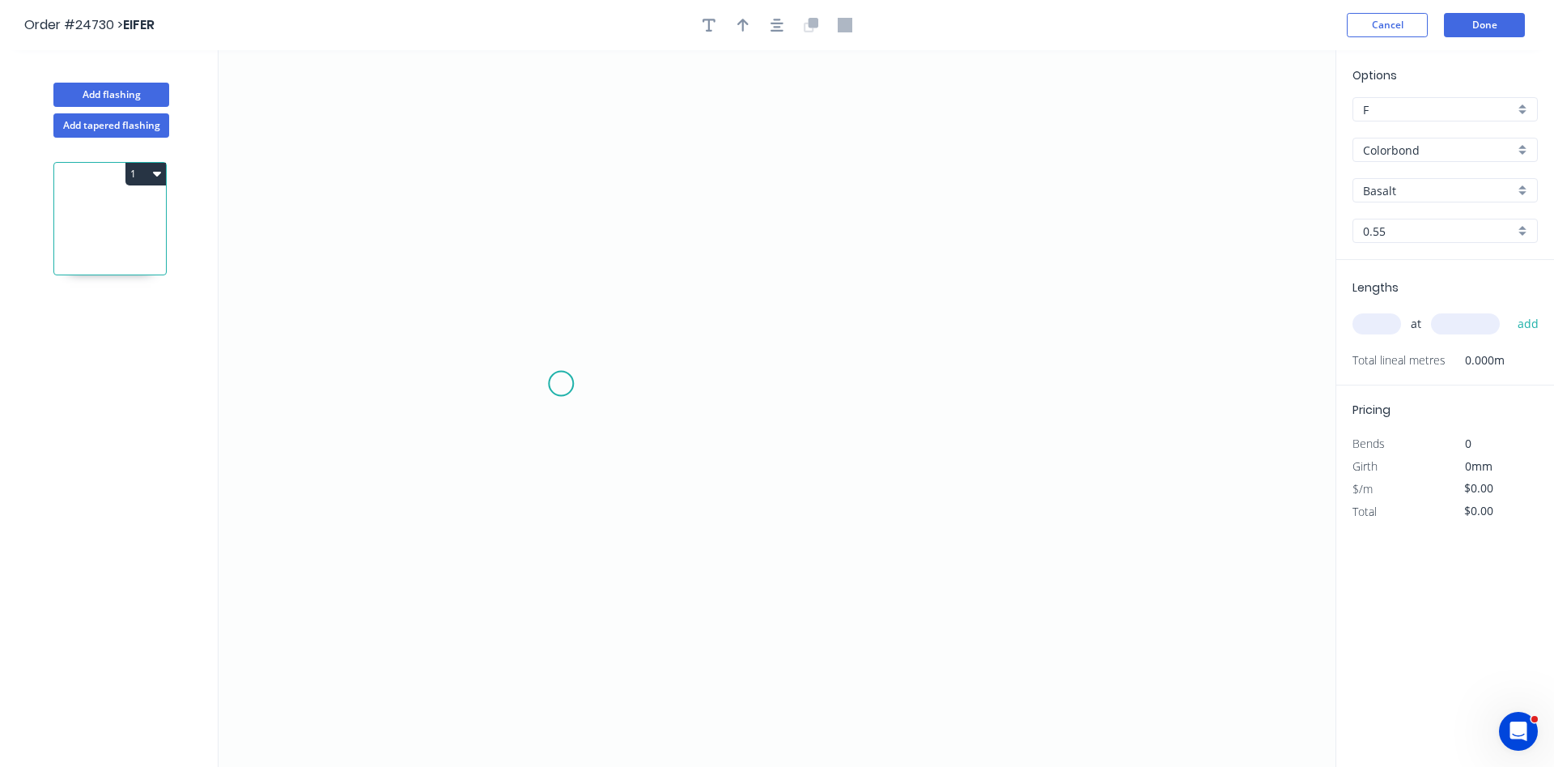
click at [561, 384] on icon "0" at bounding box center [777, 408] width 1117 height 717
click at [564, 135] on icon "0" at bounding box center [777, 408] width 1117 height 717
click at [921, 132] on icon "0 ?" at bounding box center [777, 408] width 1117 height 717
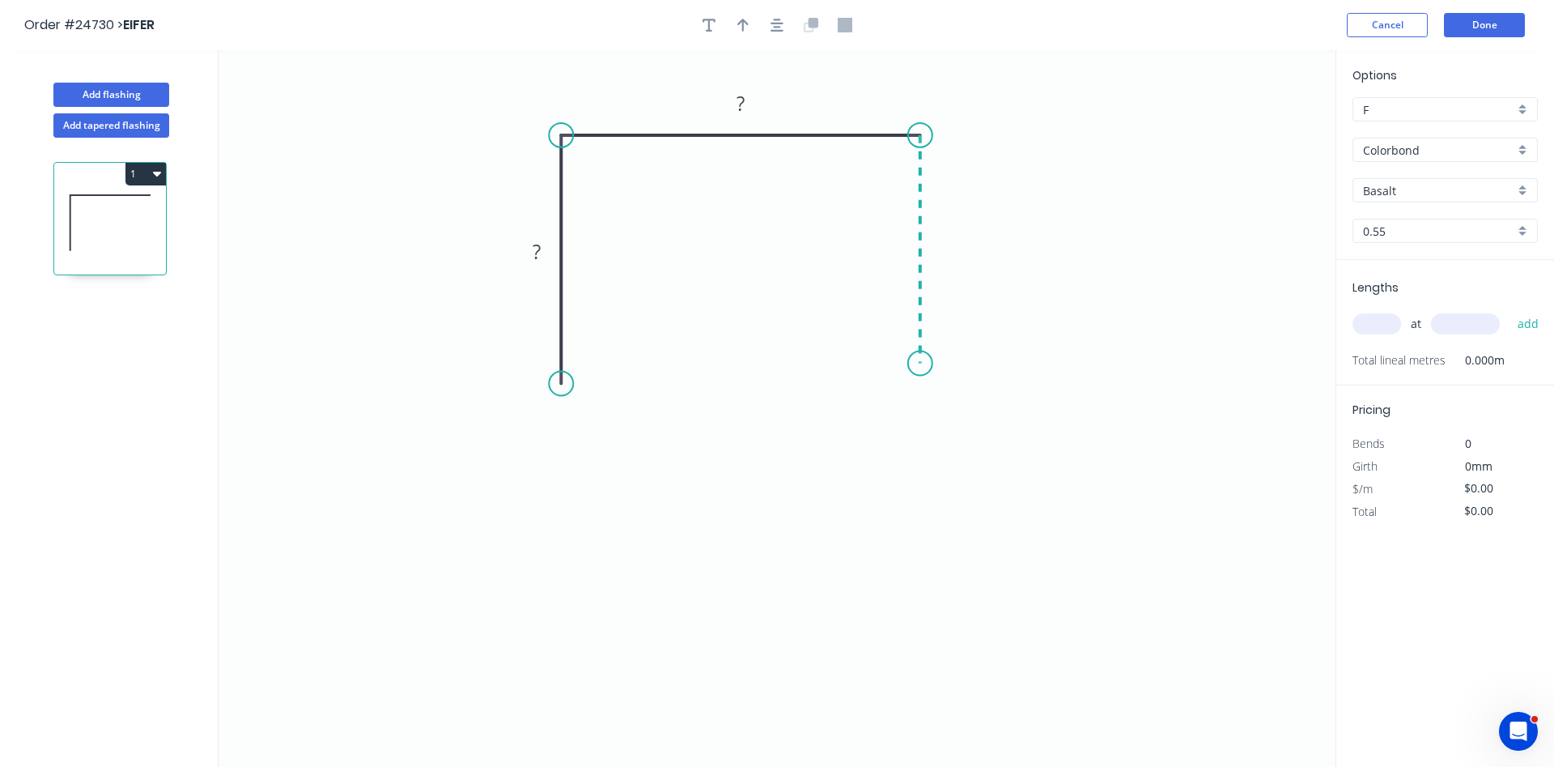
click at [929, 364] on icon "0 ? ?" at bounding box center [777, 408] width 1117 height 717
click at [935, 386] on icon "0 ? ? ?" at bounding box center [777, 408] width 1117 height 717
drag, startPoint x: 565, startPoint y: 389, endPoint x: 568, endPoint y: 430, distance: 40.6
click at [568, 430] on circle at bounding box center [561, 429] width 24 height 24
drag, startPoint x: 917, startPoint y: 356, endPoint x: 919, endPoint y: 313, distance: 43.7
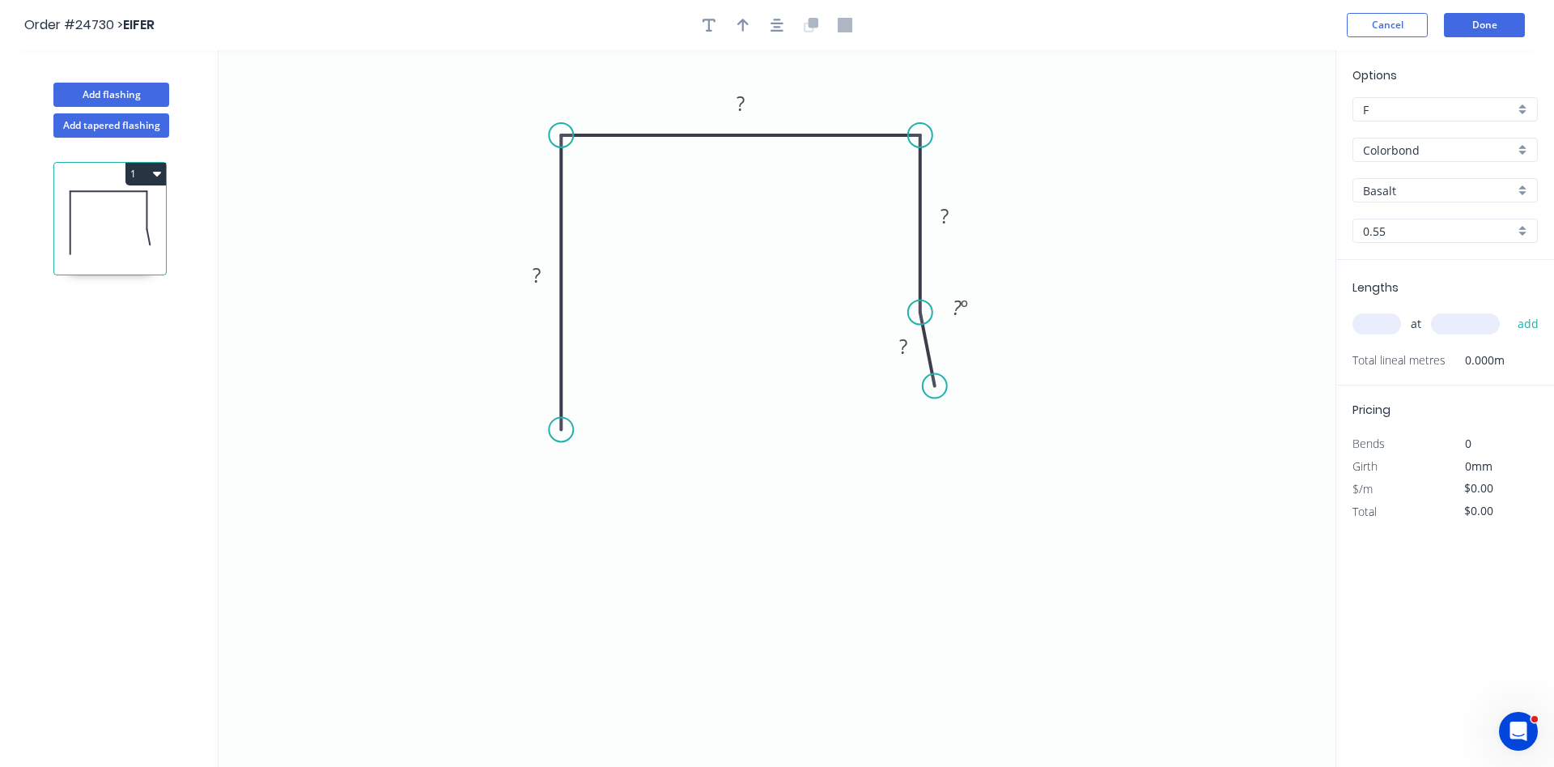
click at [919, 313] on circle at bounding box center [920, 312] width 24 height 24
drag, startPoint x: 938, startPoint y: 381, endPoint x: 933, endPoint y: 344, distance: 37.5
click at [933, 344] on circle at bounding box center [933, 344] width 24 height 24
click at [536, 287] on tspan "?" at bounding box center [537, 275] width 8 height 27
click at [955, 364] on div "Hide angle" at bounding box center [994, 367] width 163 height 33
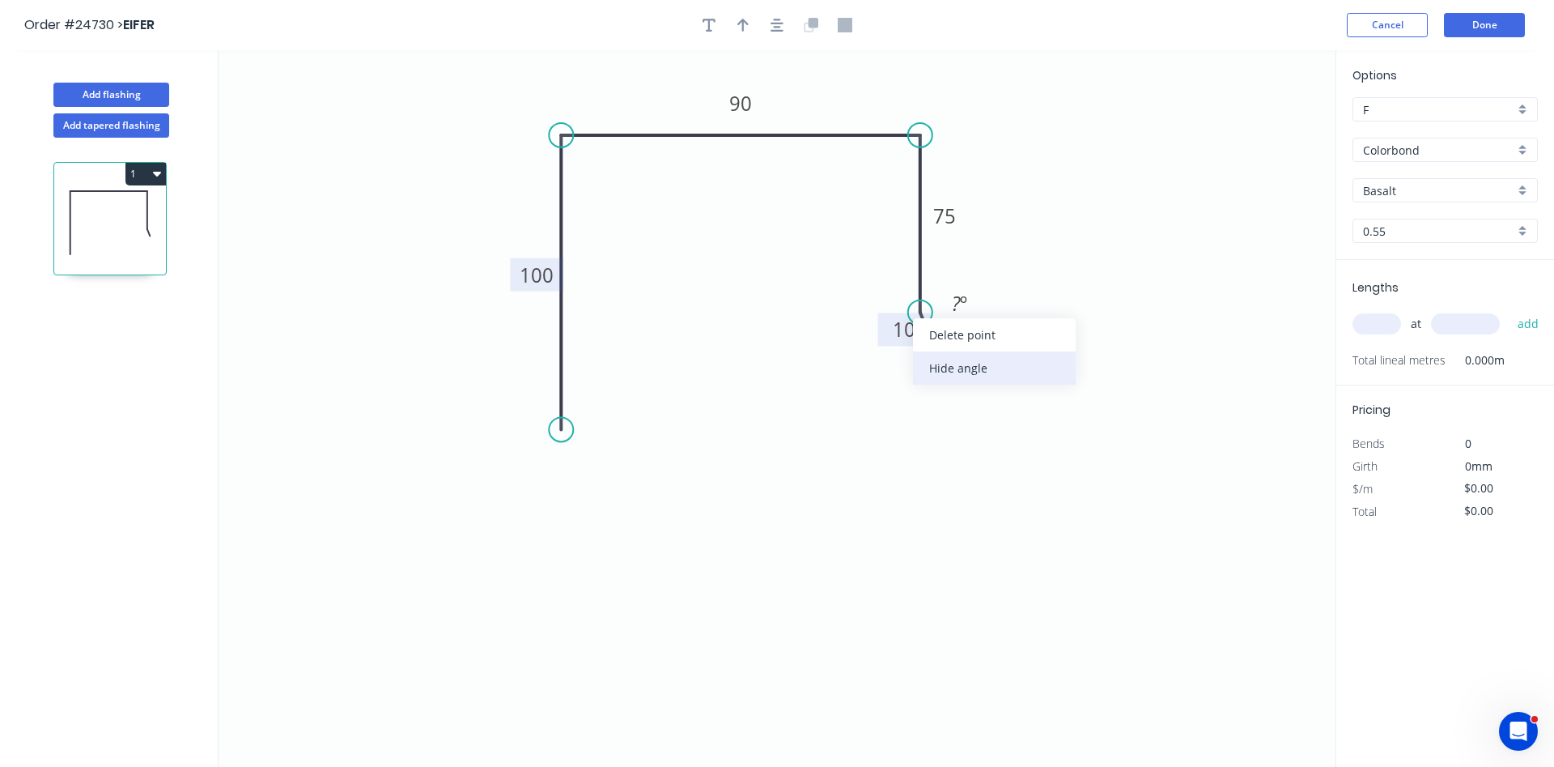
type input "$11.56"
click at [945, 212] on tspan "75" at bounding box center [944, 215] width 23 height 27
click at [1244, 279] on icon "0 100 90 65 10" at bounding box center [777, 408] width 1117 height 717
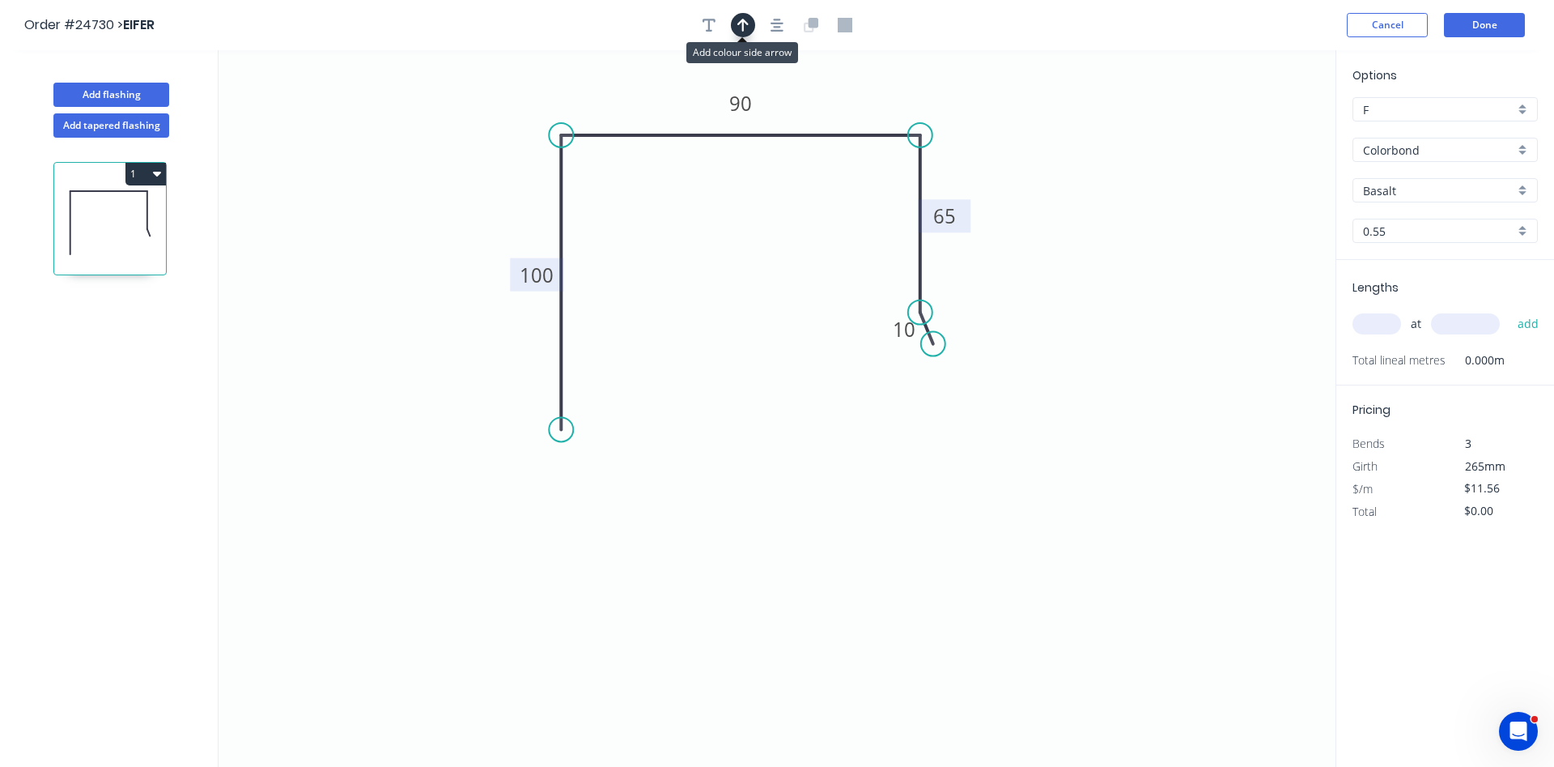
click at [750, 23] on button "button" at bounding box center [743, 25] width 24 height 24
click at [1257, 125] on icon at bounding box center [1254, 113] width 15 height 52
drag, startPoint x: 1255, startPoint y: 129, endPoint x: 972, endPoint y: 159, distance: 285.0
click at [972, 159] on icon at bounding box center [984, 146] width 47 height 47
click at [1461, 185] on input "Basalt" at bounding box center [1438, 190] width 151 height 17
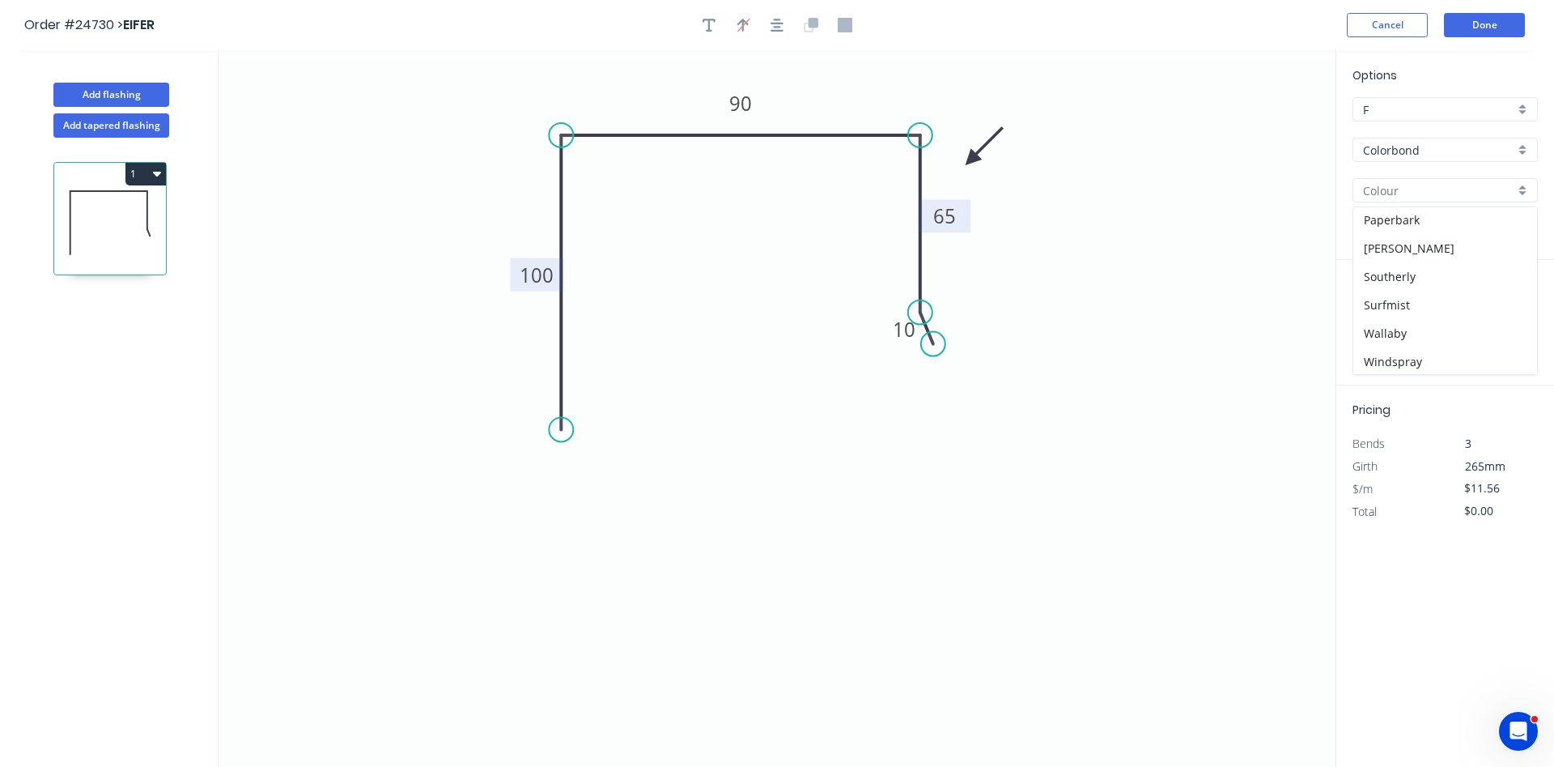
scroll to position [457, 0]
click at [1441, 328] on div "Windspray" at bounding box center [1446, 331] width 184 height 28
type input "Windspray"
click at [1377, 324] on input "text" at bounding box center [1377, 323] width 49 height 21
type input "5"
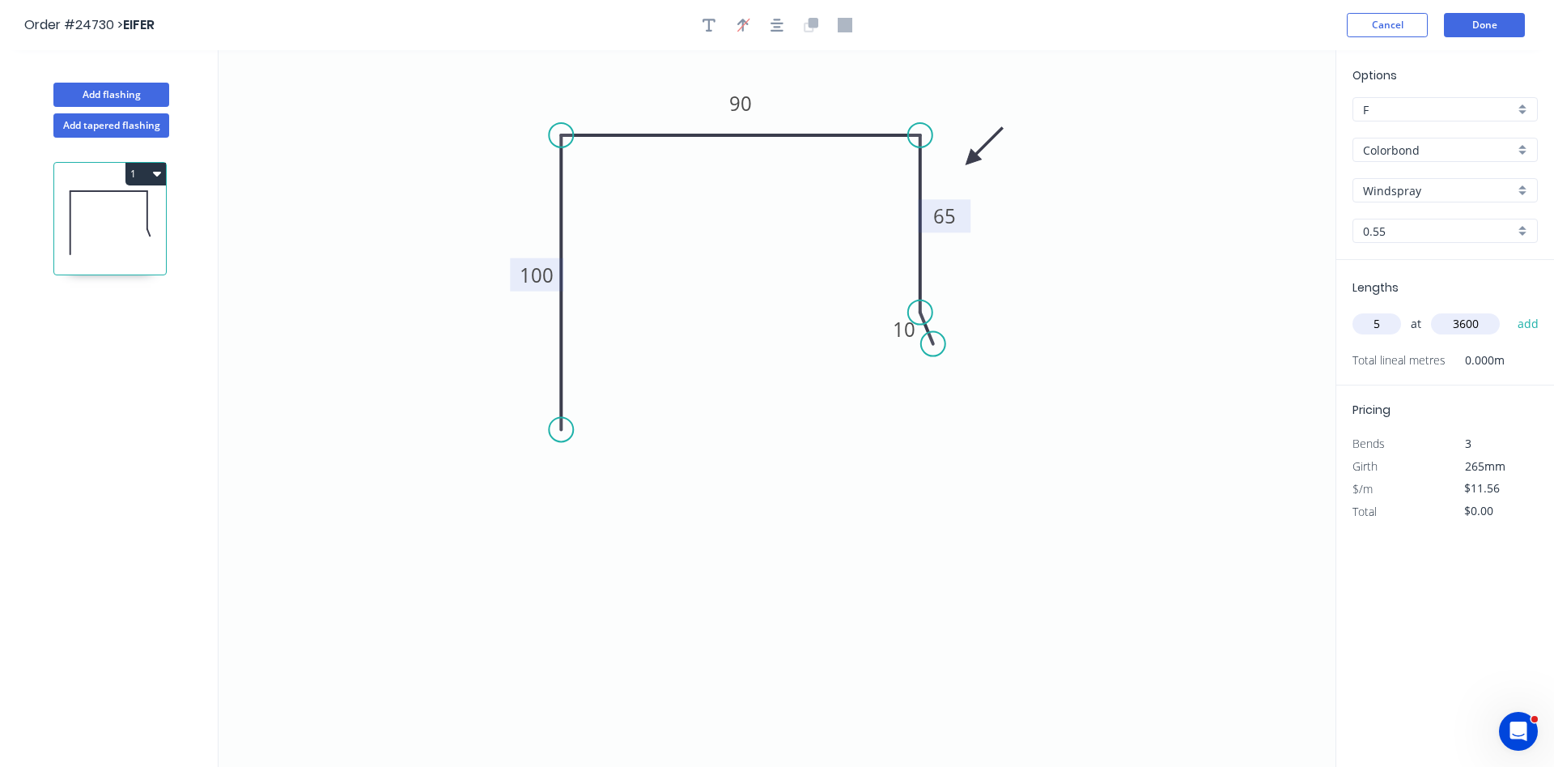
type input "3600"
click at [1510, 310] on button "add" at bounding box center [1529, 324] width 38 height 28
type input "$208.08"
click at [1495, 29] on button "Done" at bounding box center [1484, 25] width 81 height 24
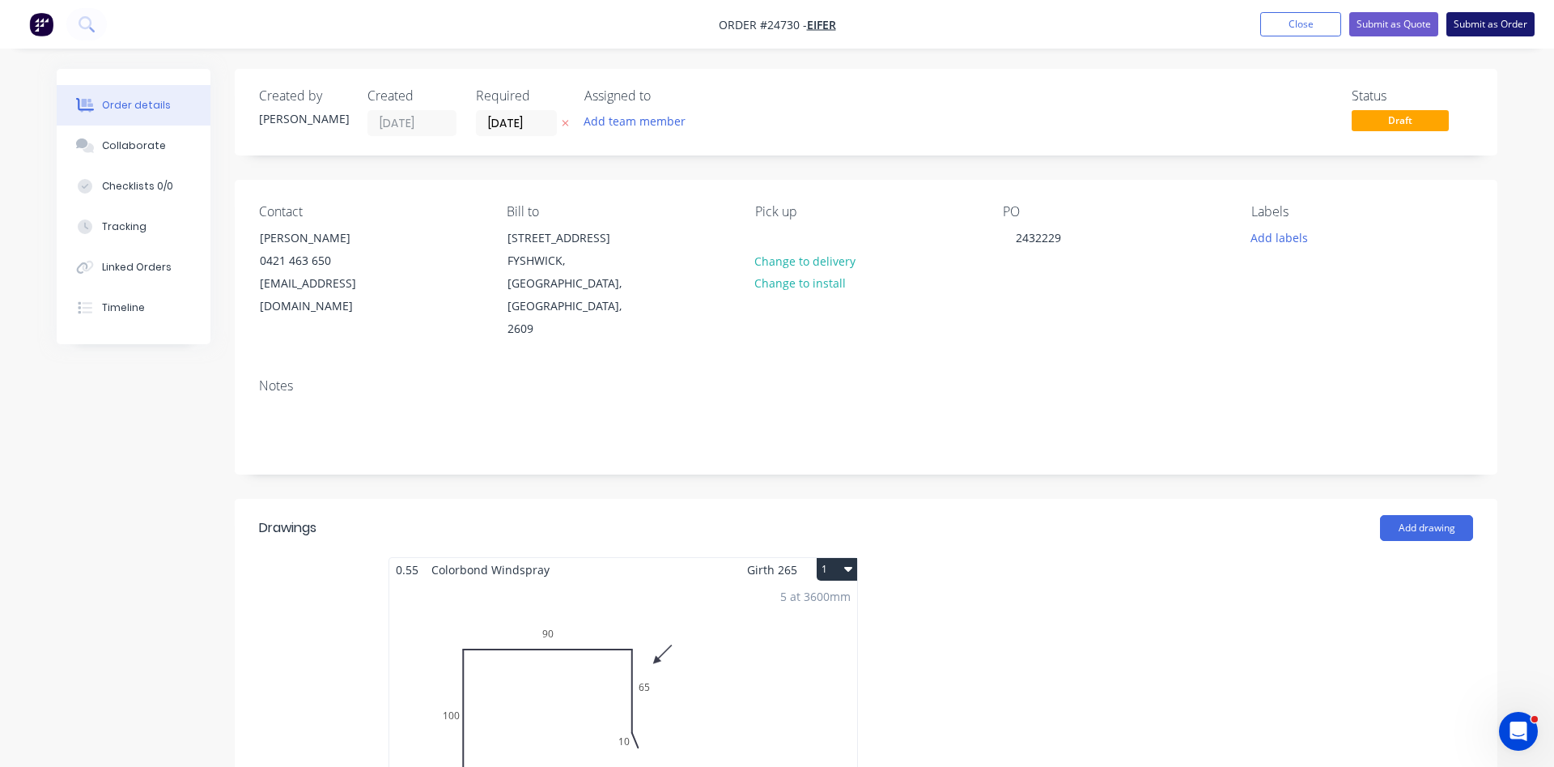
click at [1492, 26] on button "Submit as Order" at bounding box center [1491, 24] width 88 height 24
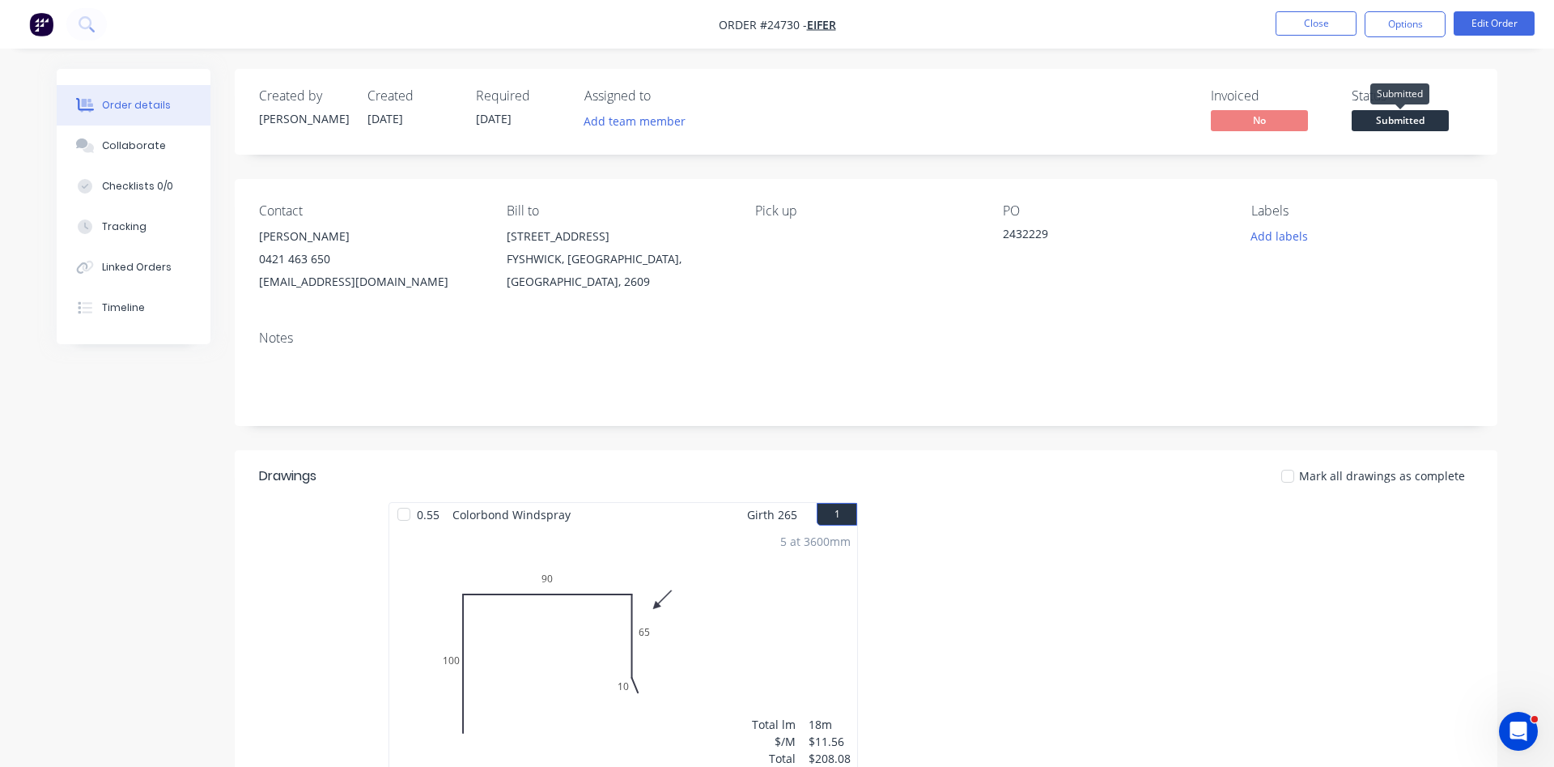
click at [1384, 120] on span "Submitted" at bounding box center [1400, 120] width 97 height 20
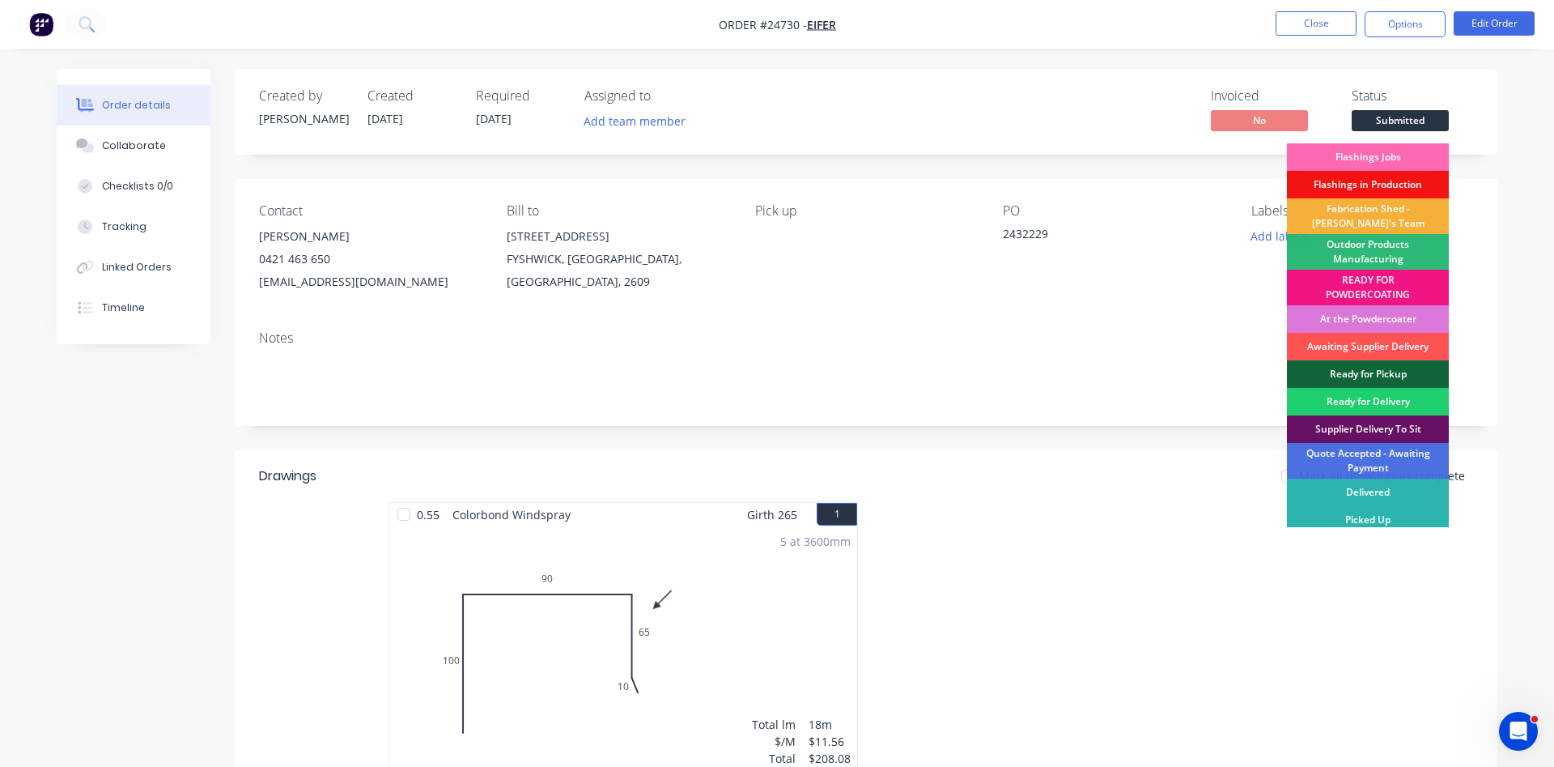
click at [1388, 153] on div "Flashings Jobs" at bounding box center [1368, 157] width 162 height 28
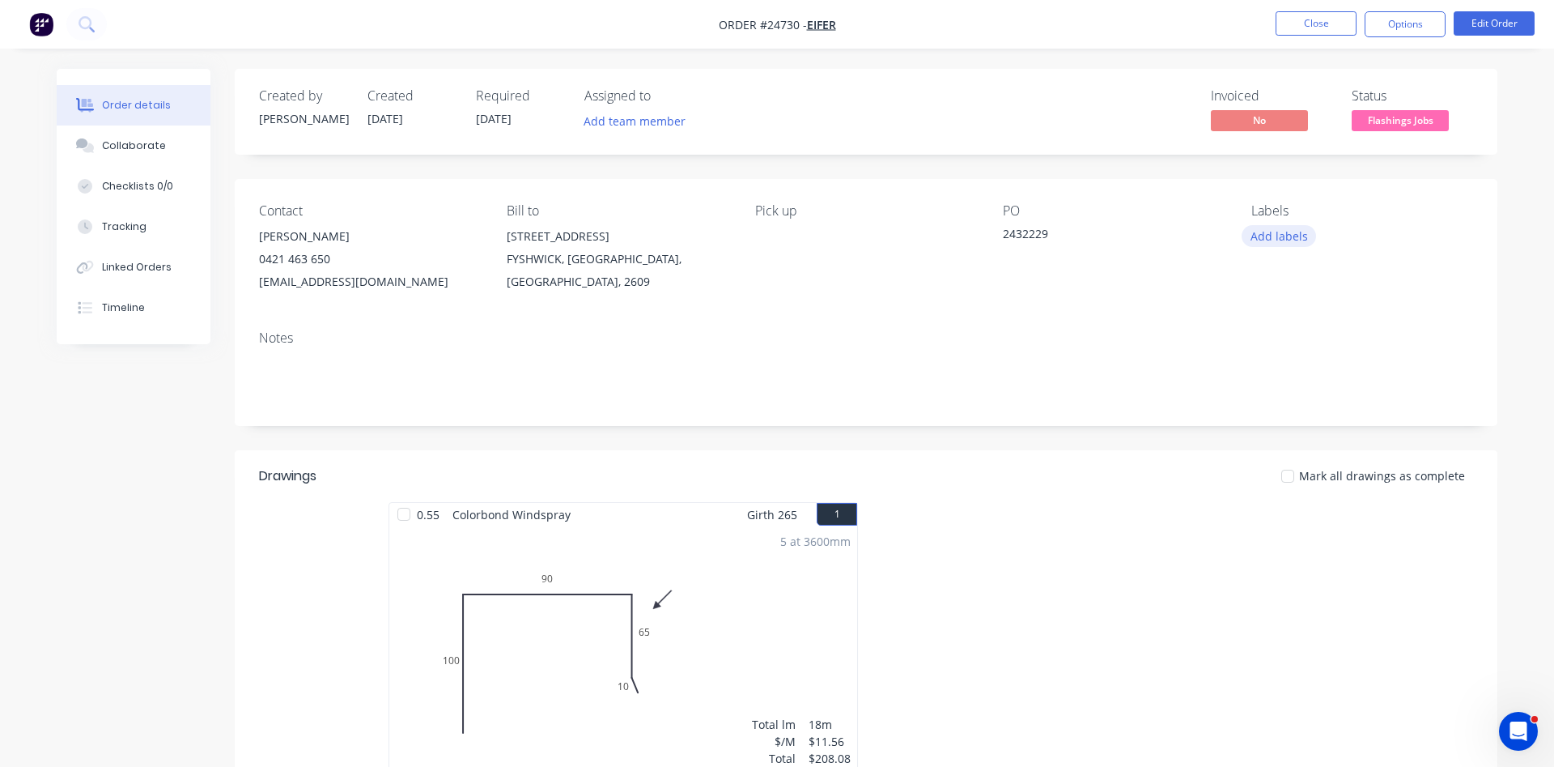
click at [1278, 236] on button "Add labels" at bounding box center [1279, 236] width 74 height 22
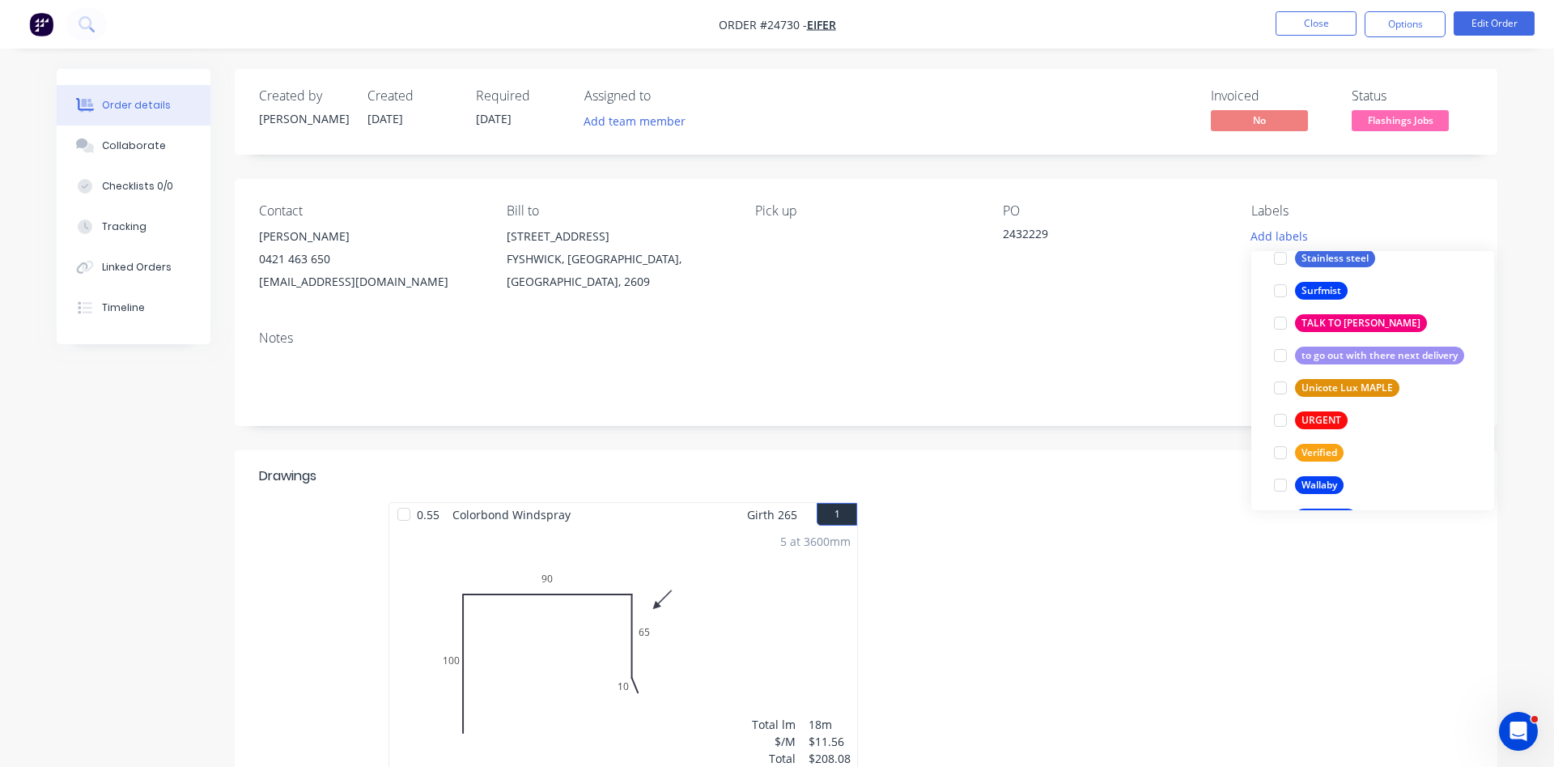
scroll to position [3238, 0]
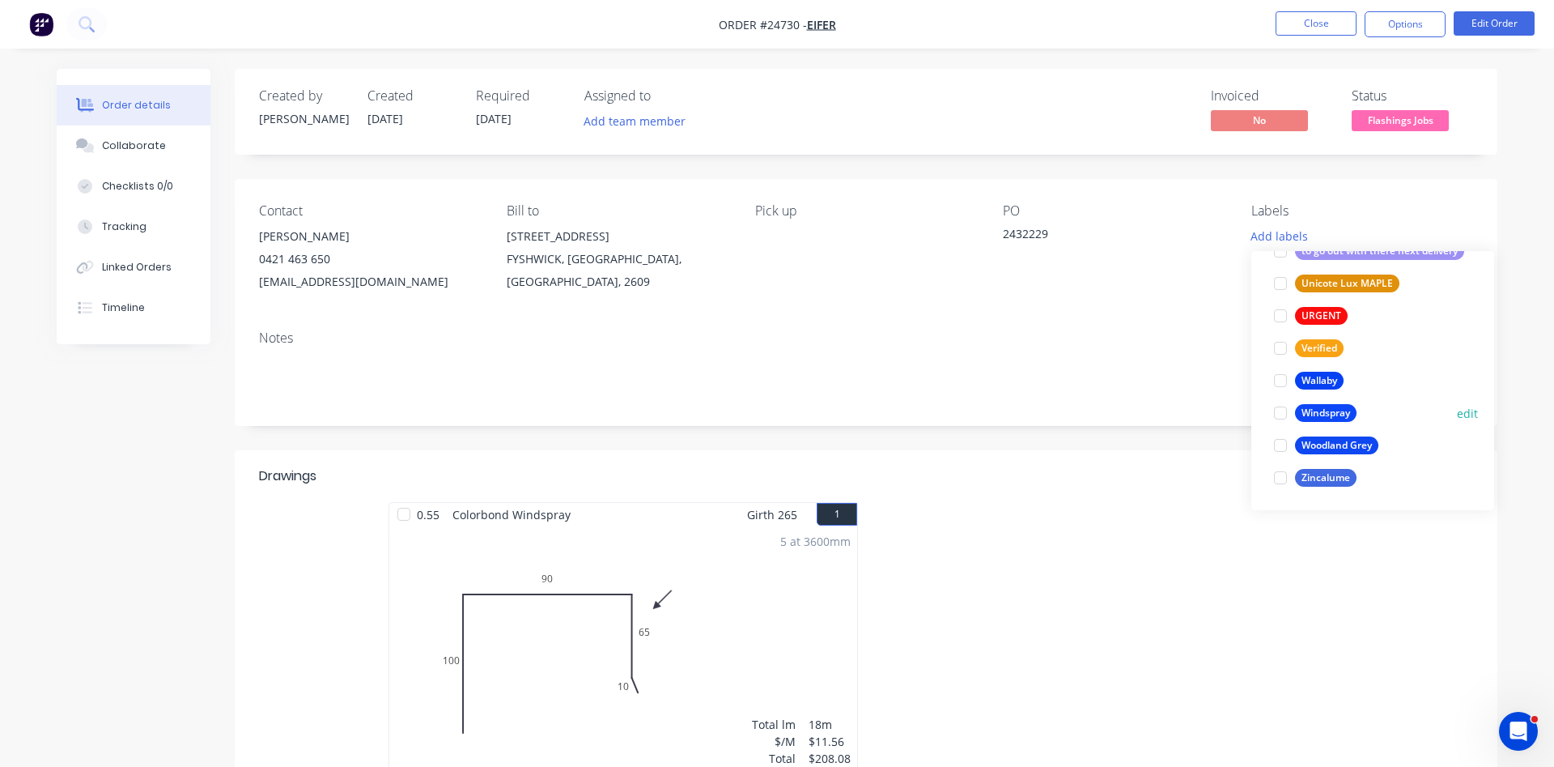
click at [1278, 410] on div at bounding box center [1281, 413] width 32 height 32
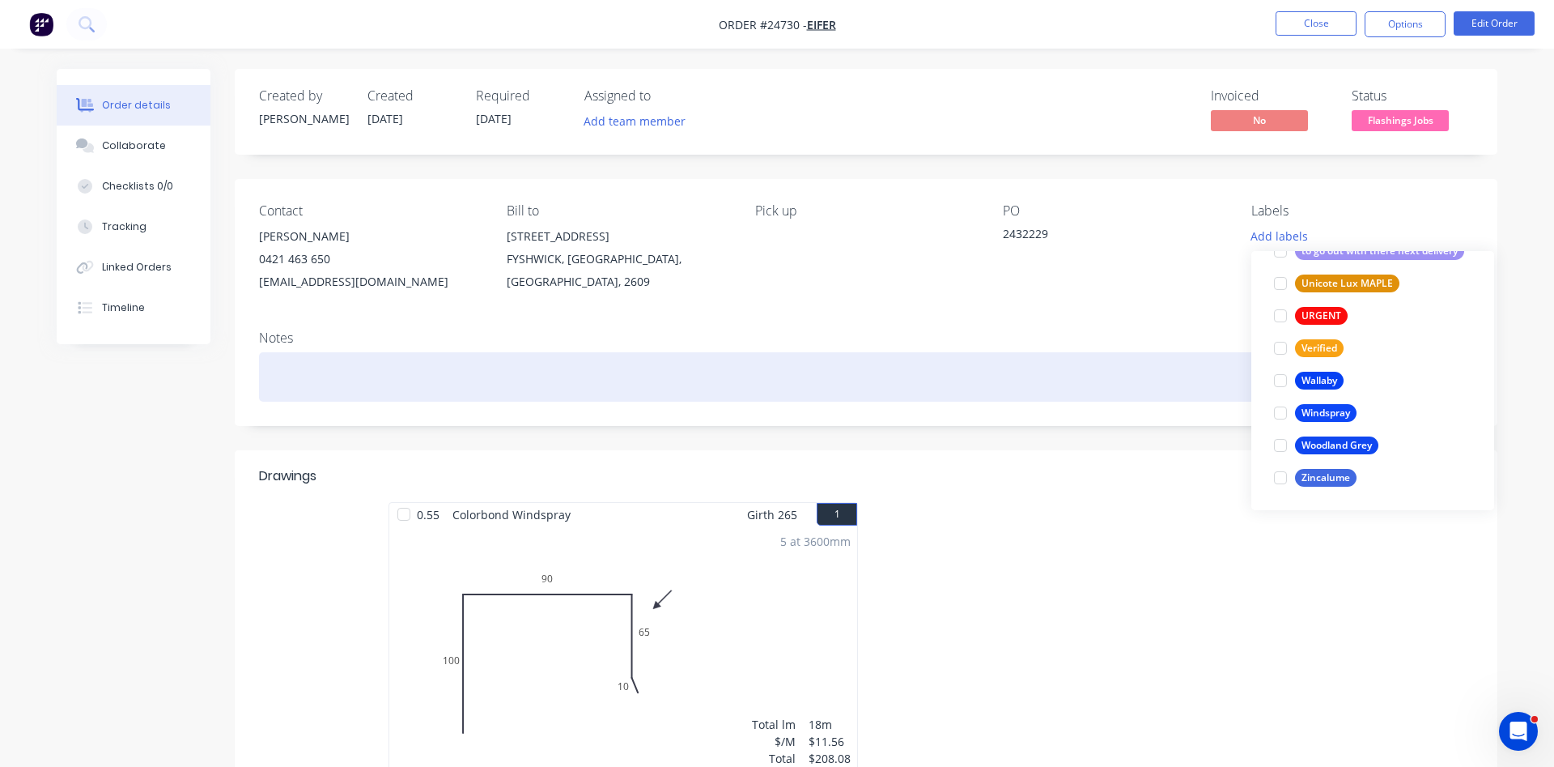
scroll to position [0, 0]
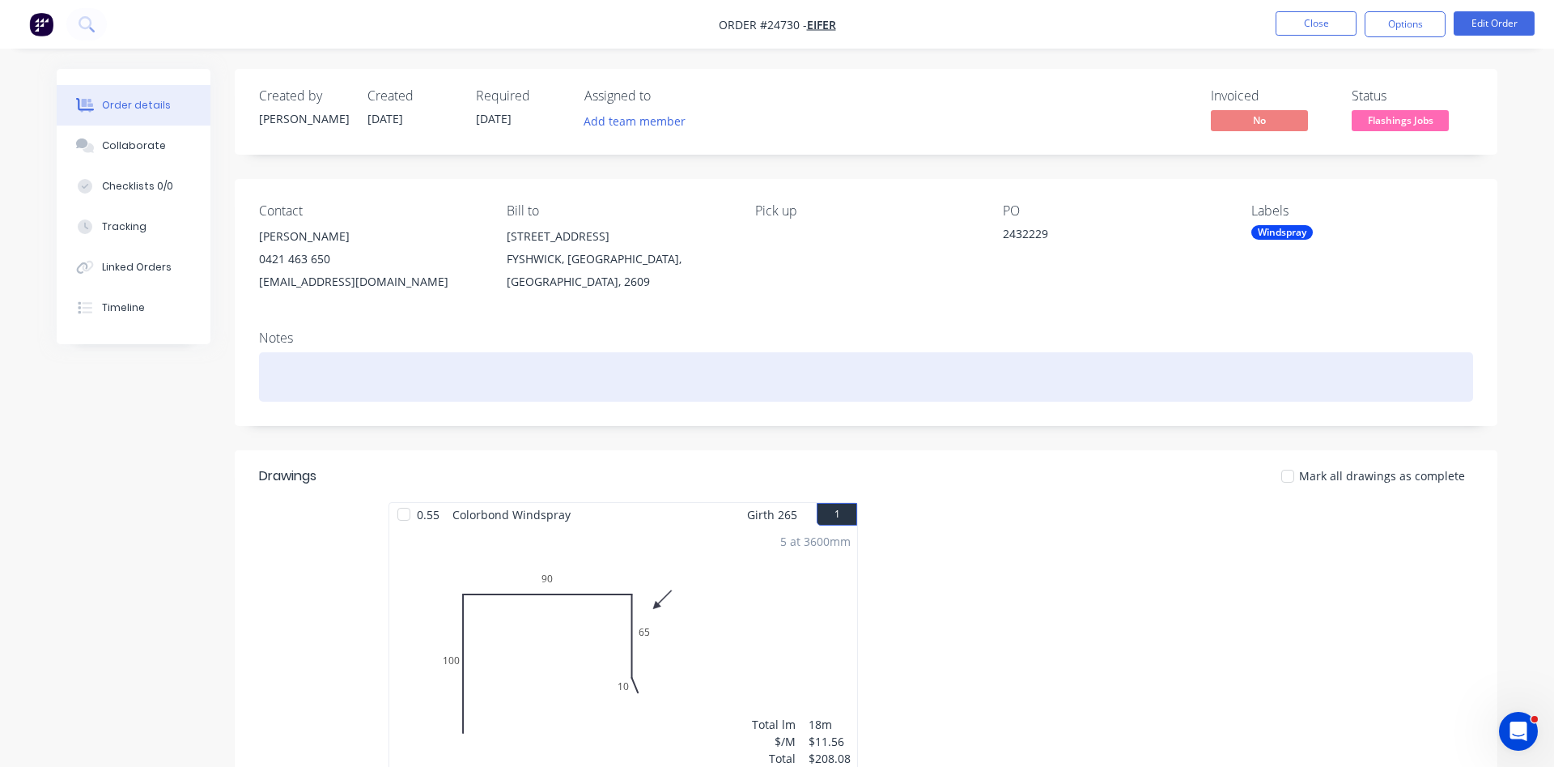
click at [1115, 373] on div at bounding box center [866, 376] width 1214 height 49
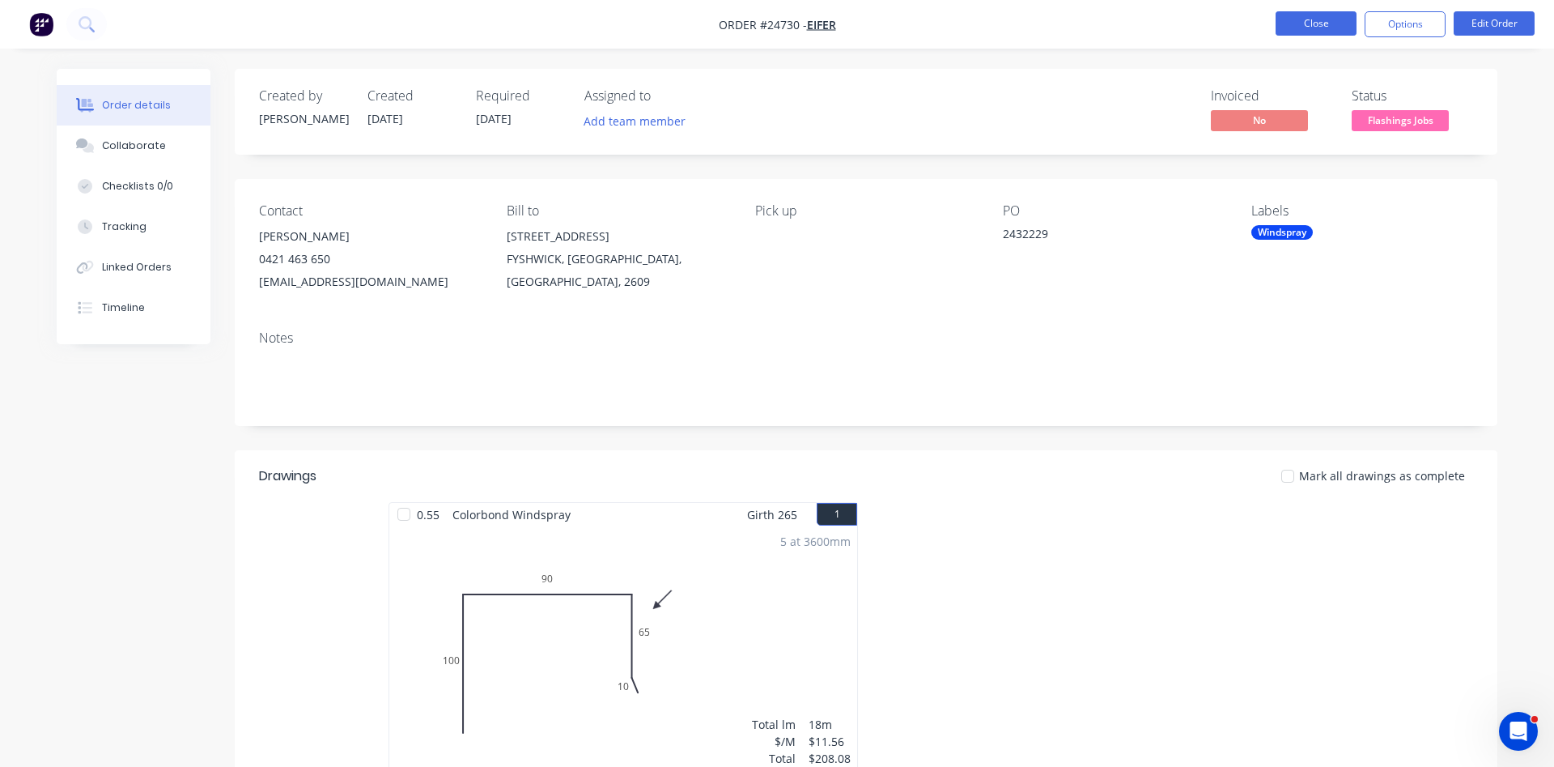
click at [1321, 30] on button "Close" at bounding box center [1316, 23] width 81 height 24
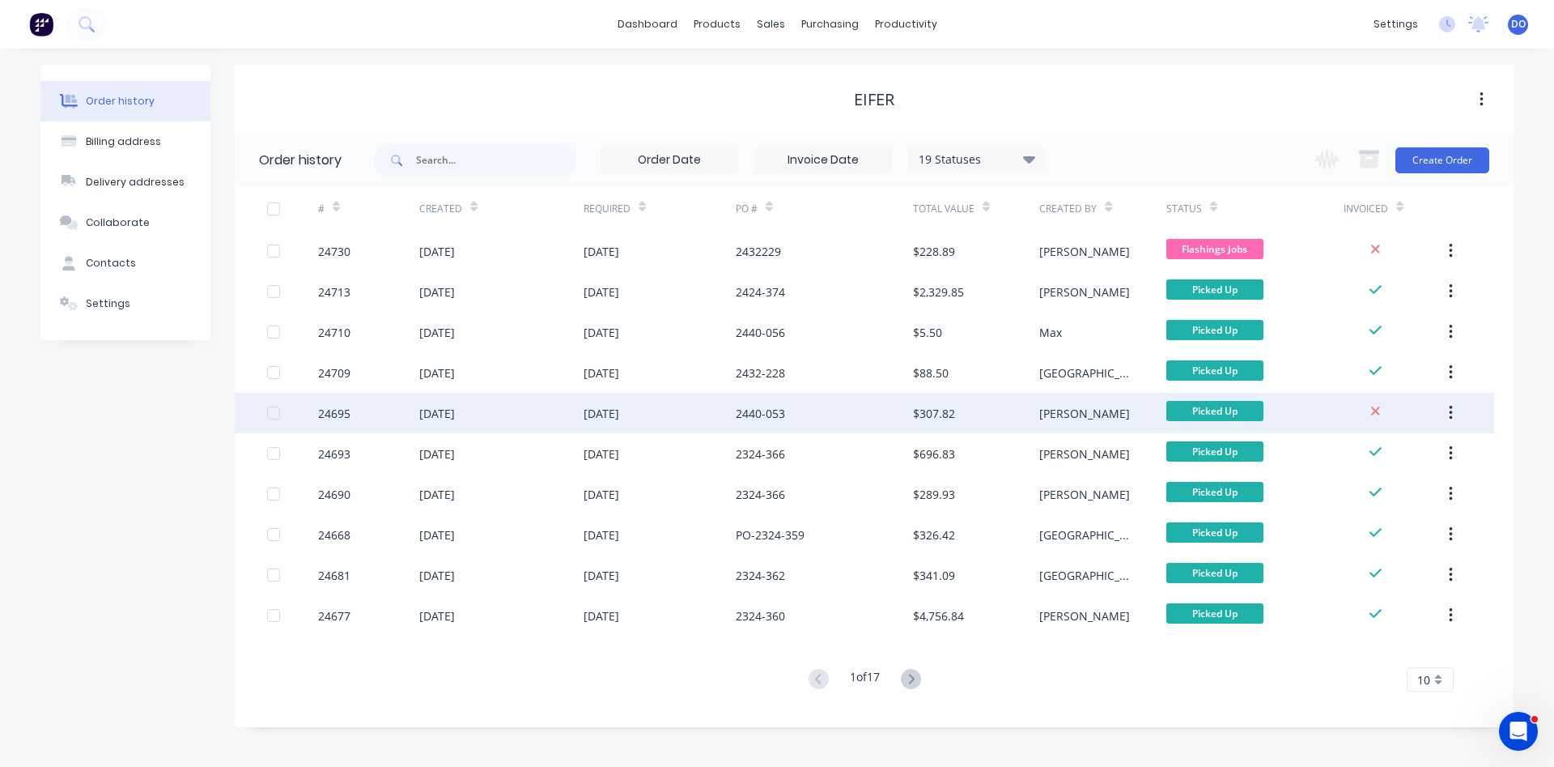
click at [1319, 406] on div "Picked Up" at bounding box center [1255, 413] width 177 height 40
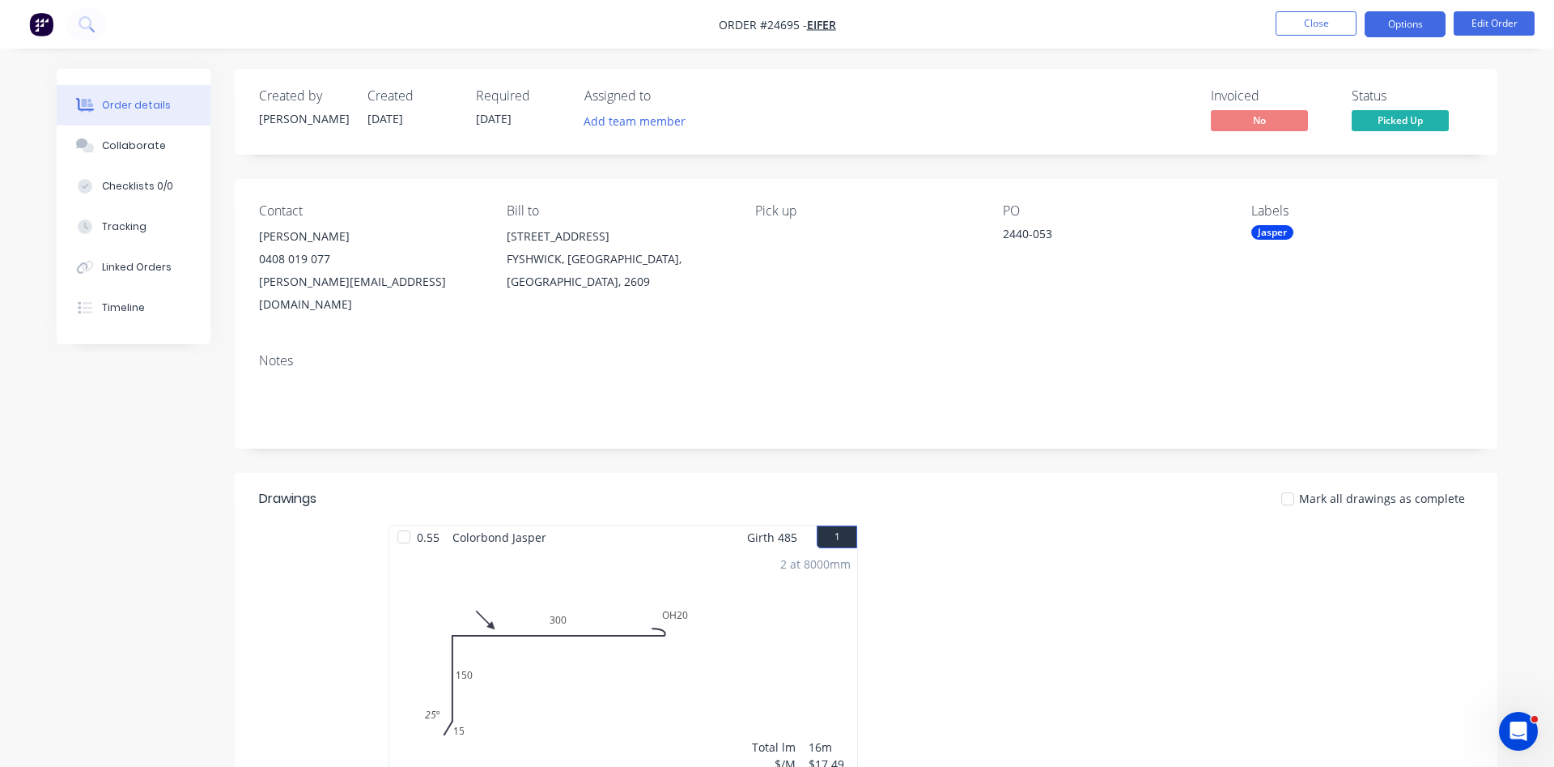
click at [1415, 26] on button "Options" at bounding box center [1405, 24] width 81 height 26
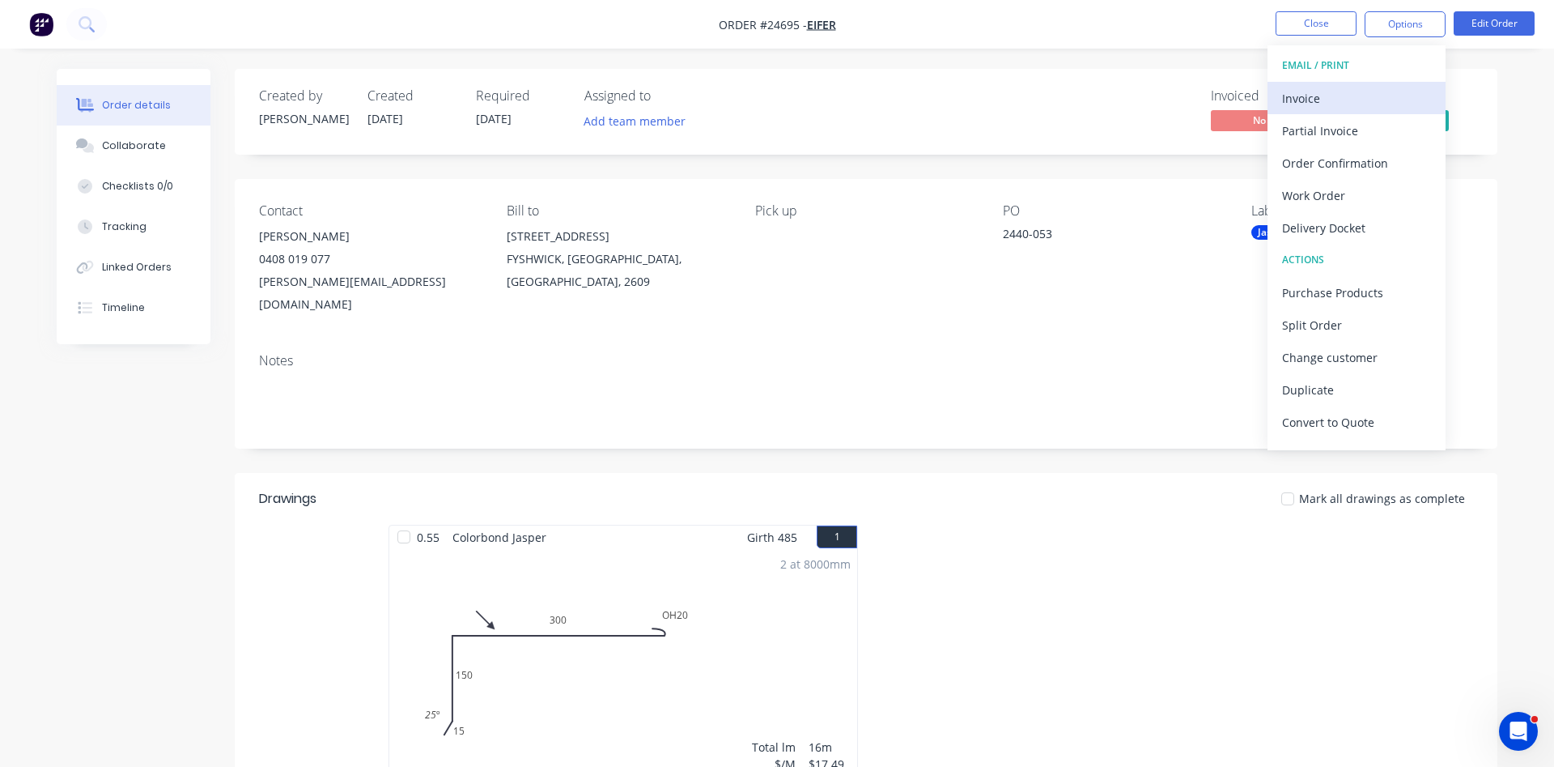
click at [1329, 96] on div "Invoice" at bounding box center [1356, 98] width 149 height 23
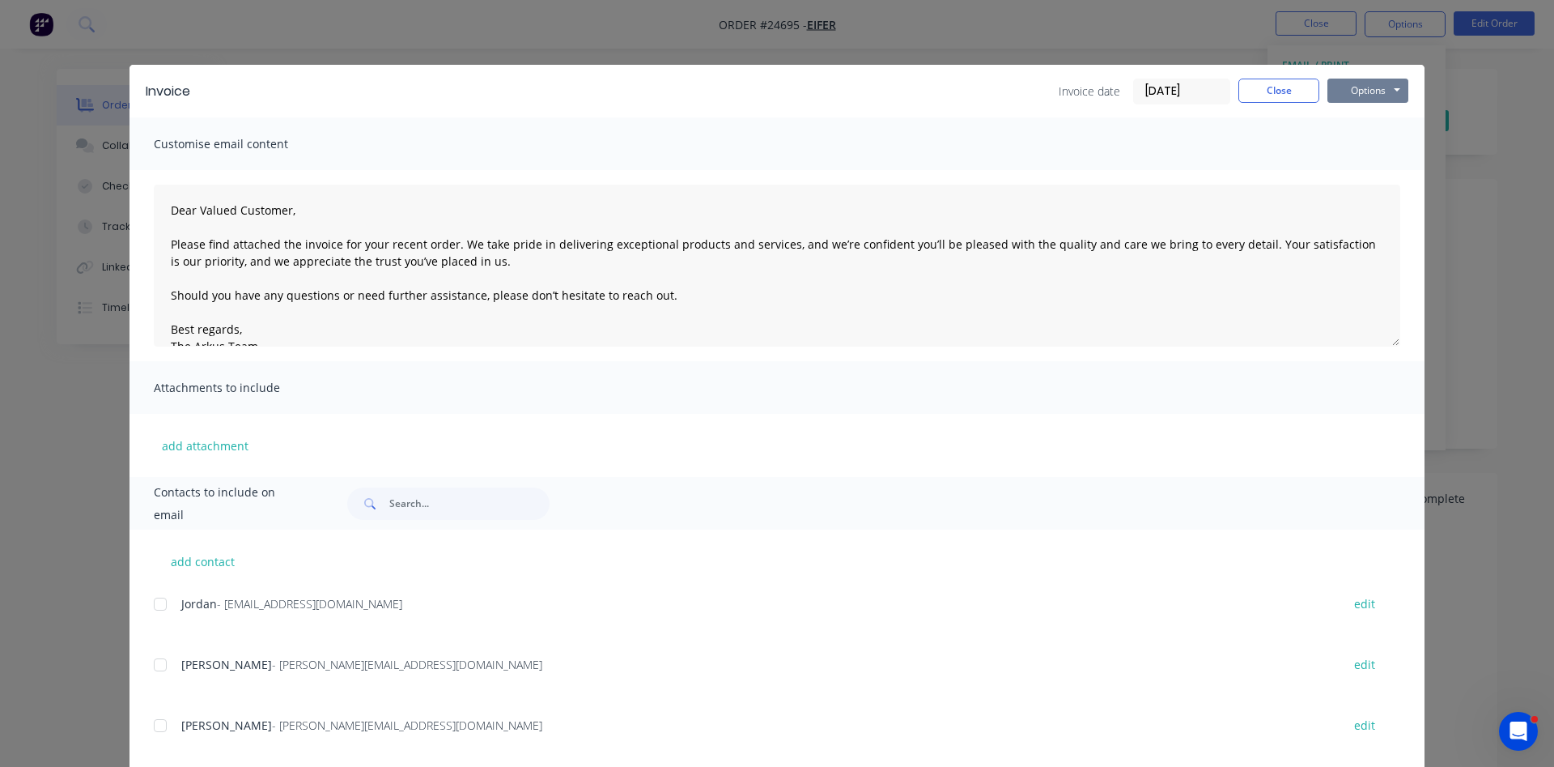
click at [1367, 92] on button "Options" at bounding box center [1368, 91] width 81 height 24
click at [1373, 151] on button "Print" at bounding box center [1380, 146] width 104 height 27
click at [1298, 90] on button "Close" at bounding box center [1279, 91] width 81 height 24
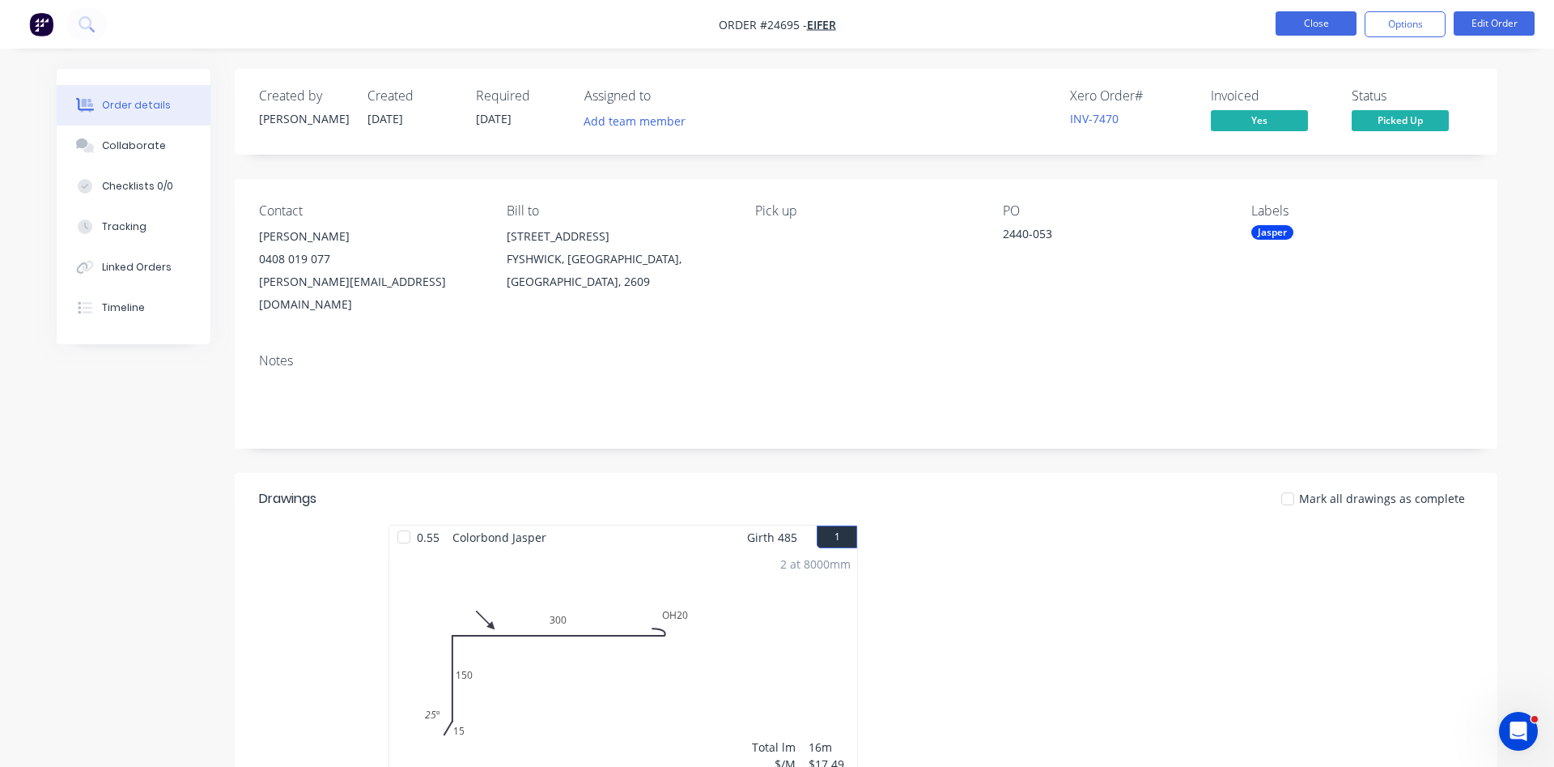
click at [1330, 23] on button "Close" at bounding box center [1316, 23] width 81 height 24
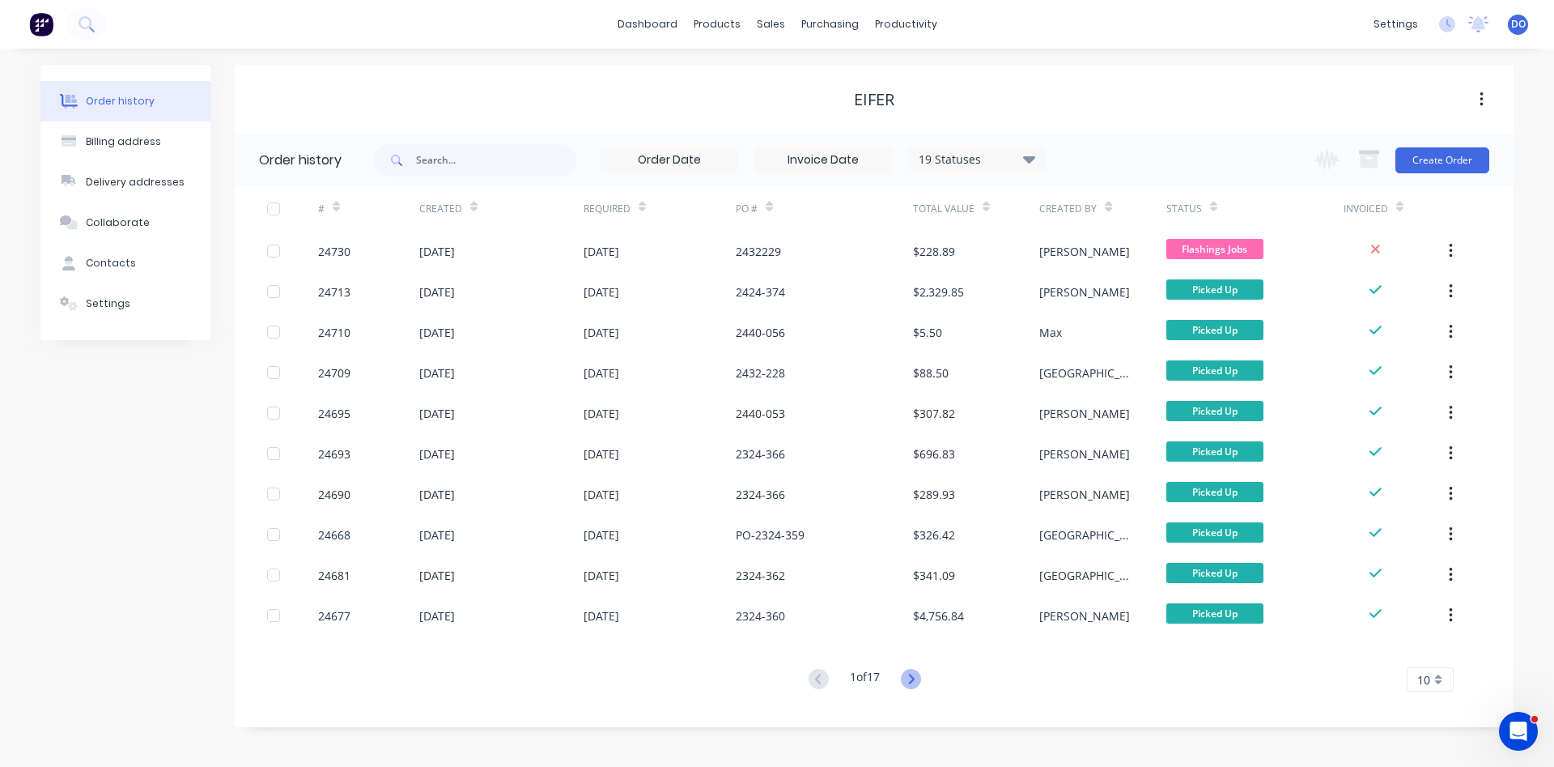
click at [909, 683] on icon at bounding box center [911, 679] width 20 height 20
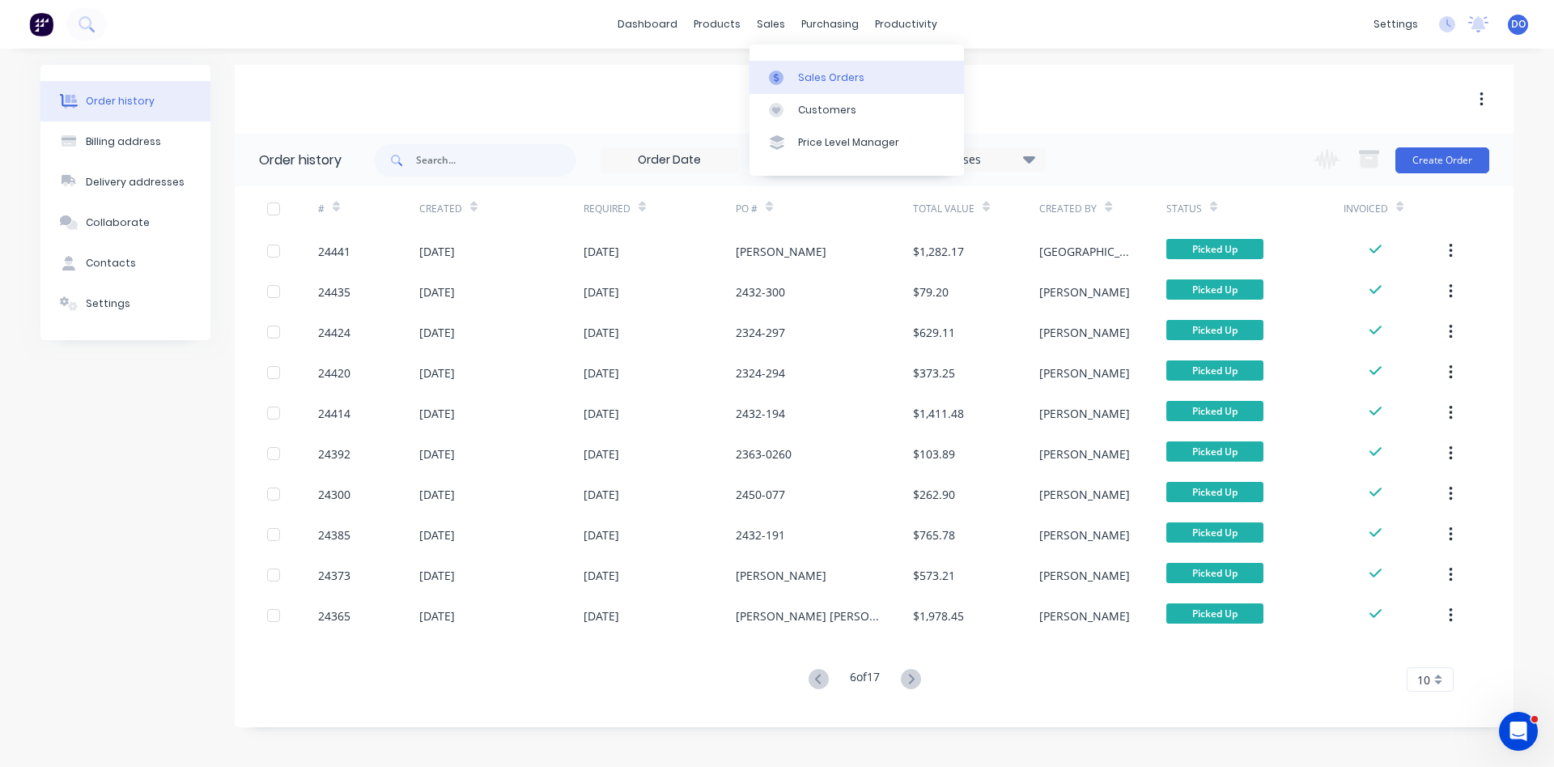
click at [810, 72] on div "Sales Orders" at bounding box center [831, 77] width 66 height 15
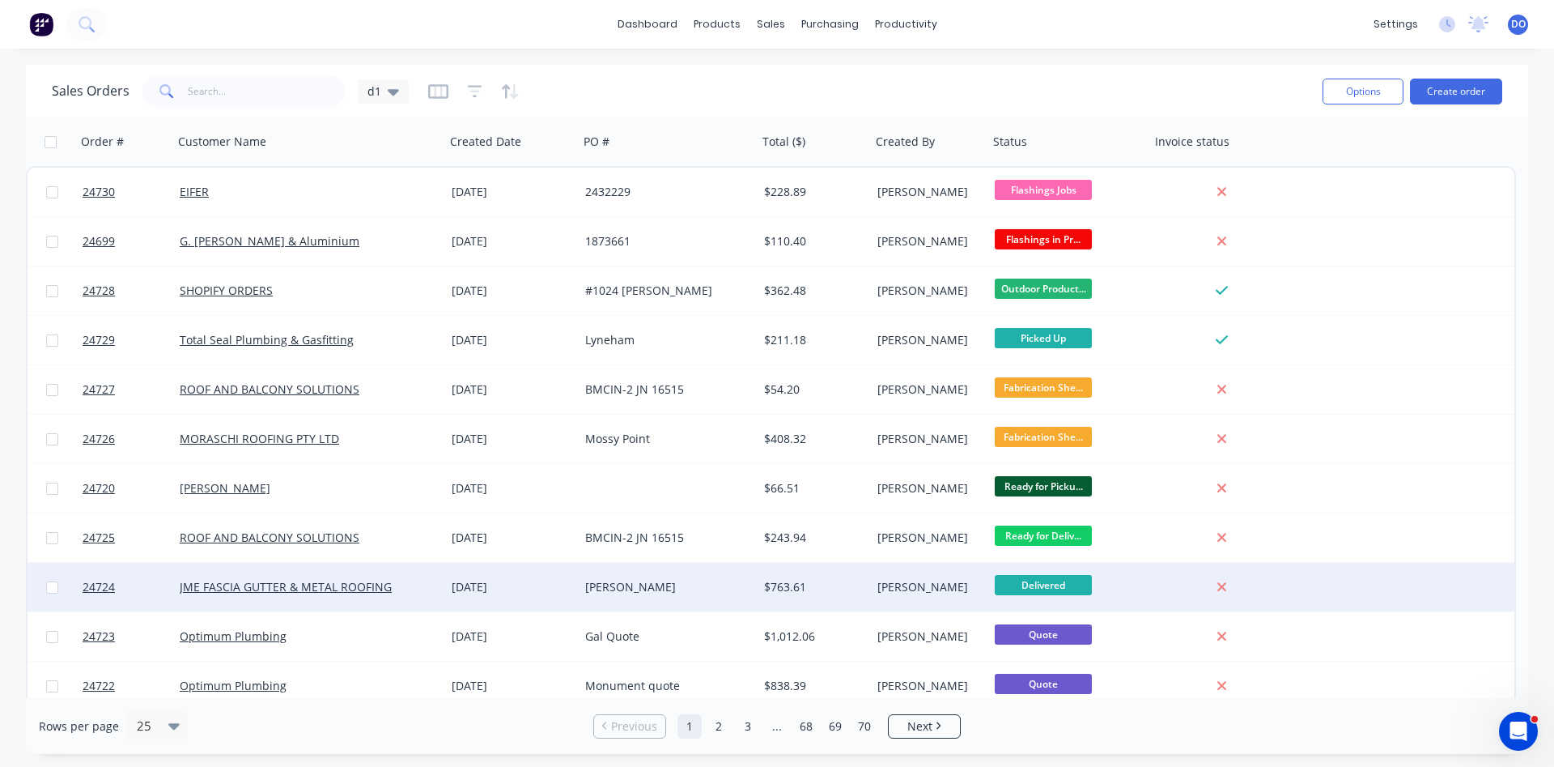
click at [1125, 586] on div "Delivered" at bounding box center [1066, 587] width 142 height 24
click at [864, 591] on div "$763.61" at bounding box center [814, 587] width 100 height 16
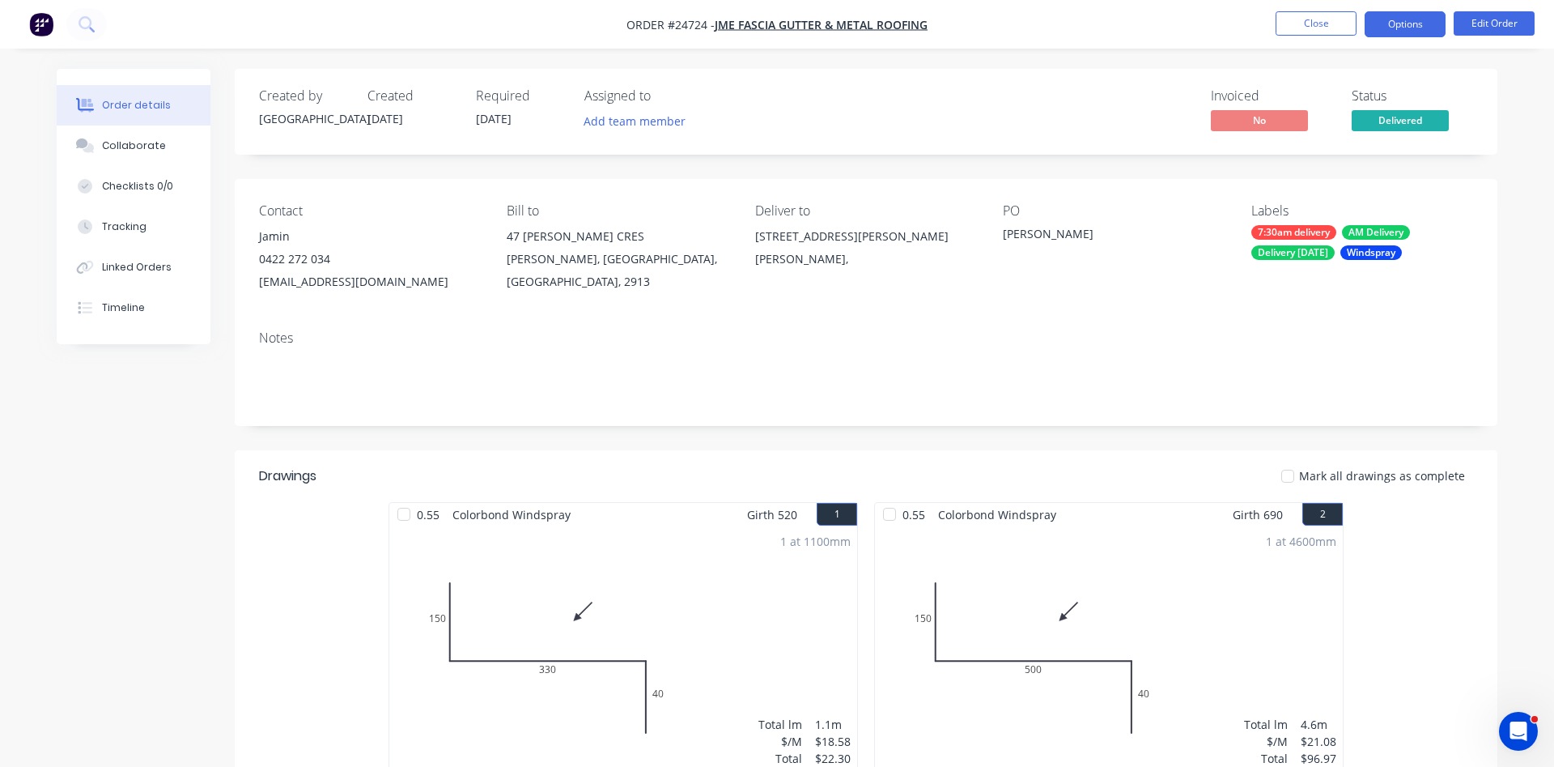
click at [1414, 26] on button "Options" at bounding box center [1405, 24] width 81 height 26
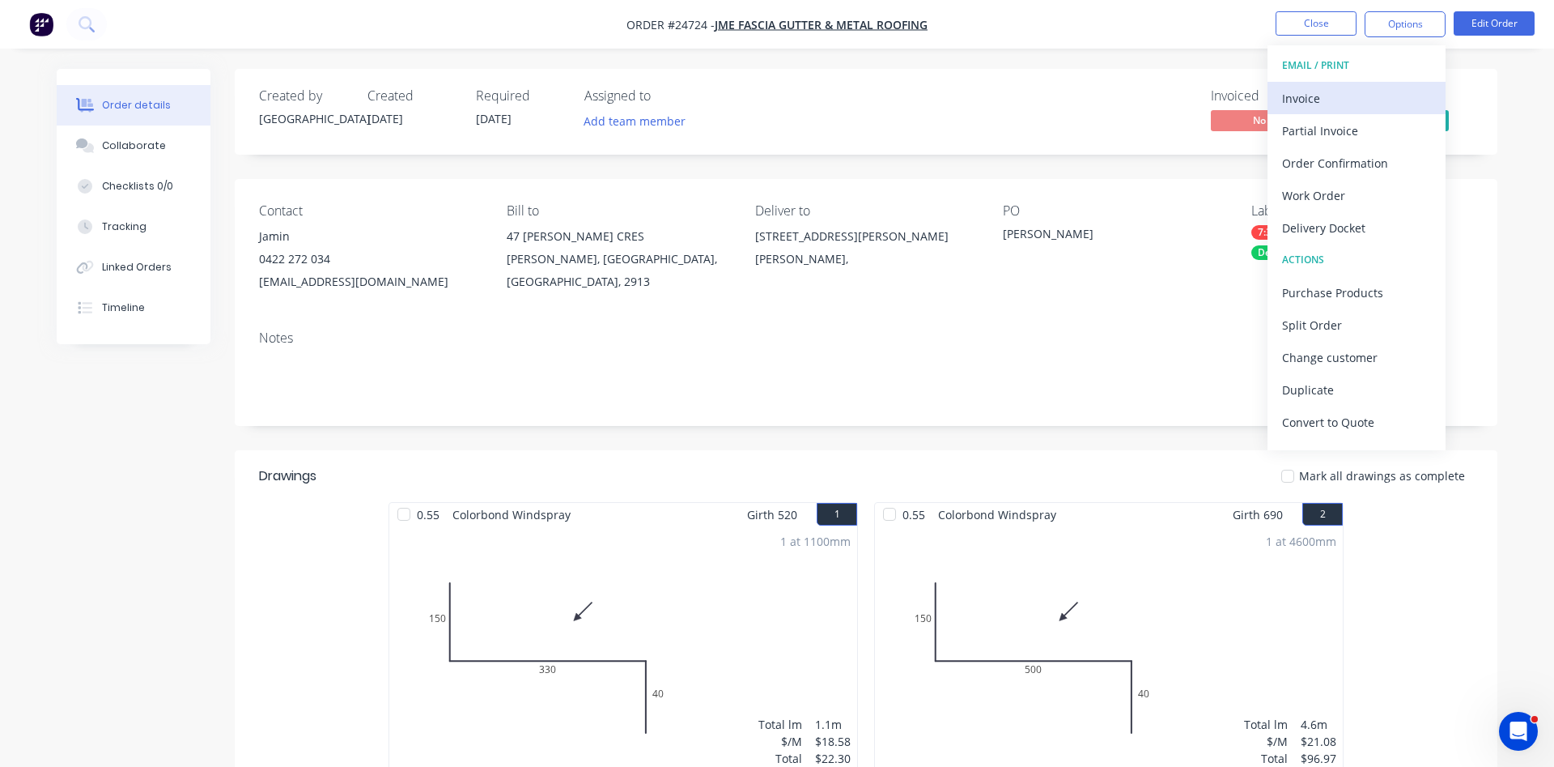
click at [1295, 101] on div "Invoice" at bounding box center [1356, 98] width 149 height 23
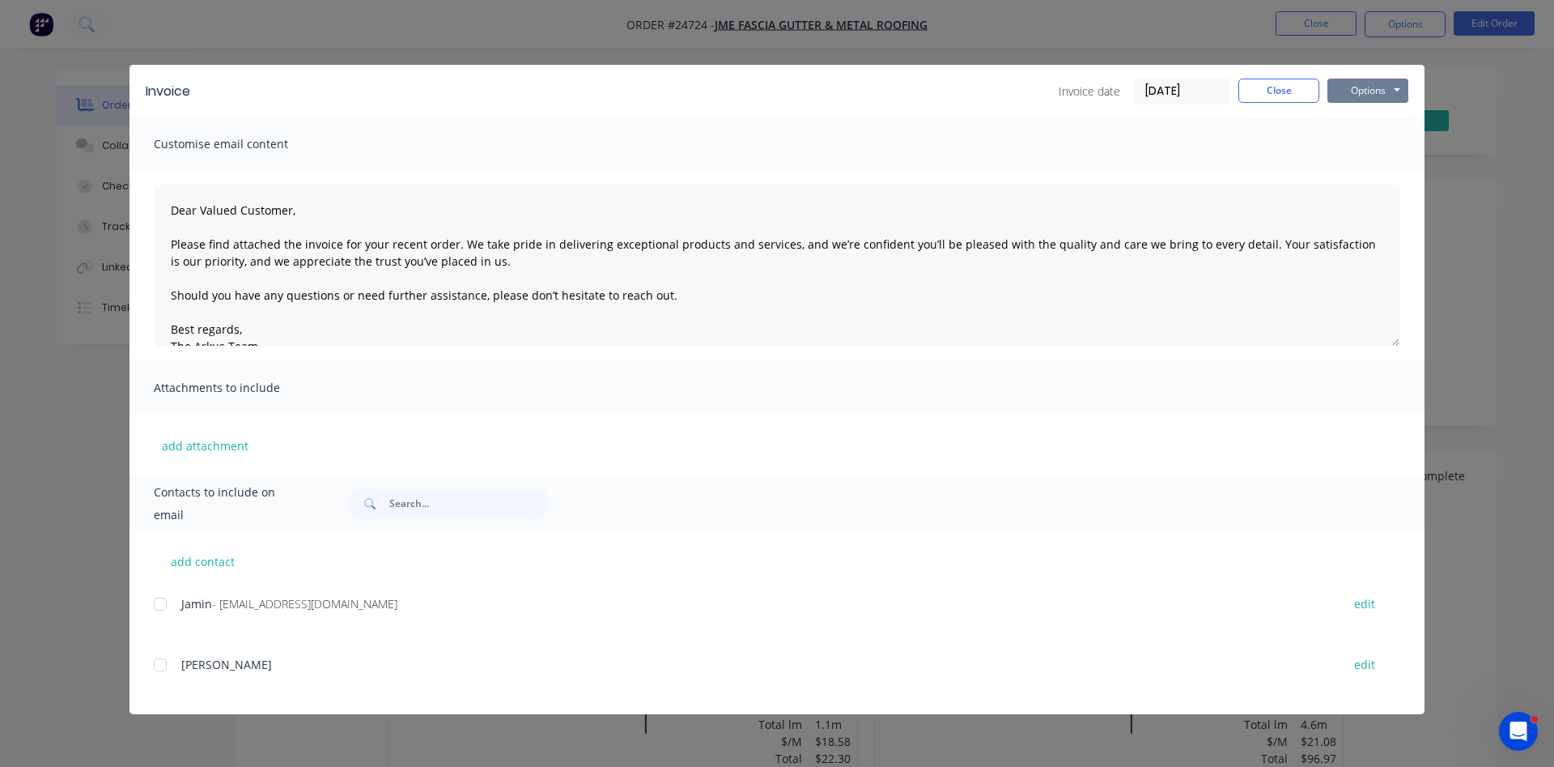
click at [1362, 97] on button "Options" at bounding box center [1368, 91] width 81 height 24
click at [1377, 153] on button "Print" at bounding box center [1380, 146] width 104 height 27
click at [1281, 89] on button "Close" at bounding box center [1279, 91] width 81 height 24
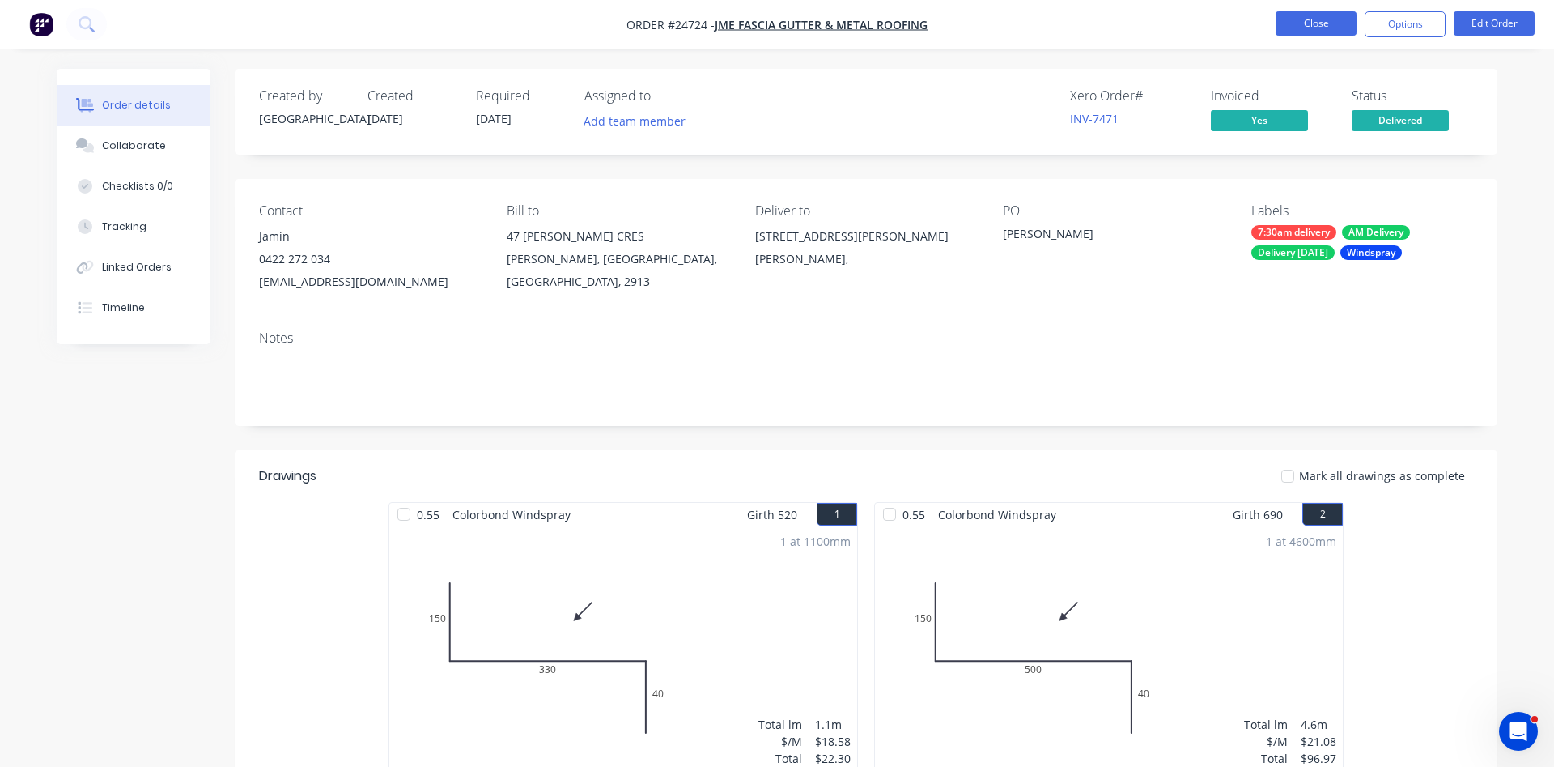
click at [1308, 23] on button "Close" at bounding box center [1316, 23] width 81 height 24
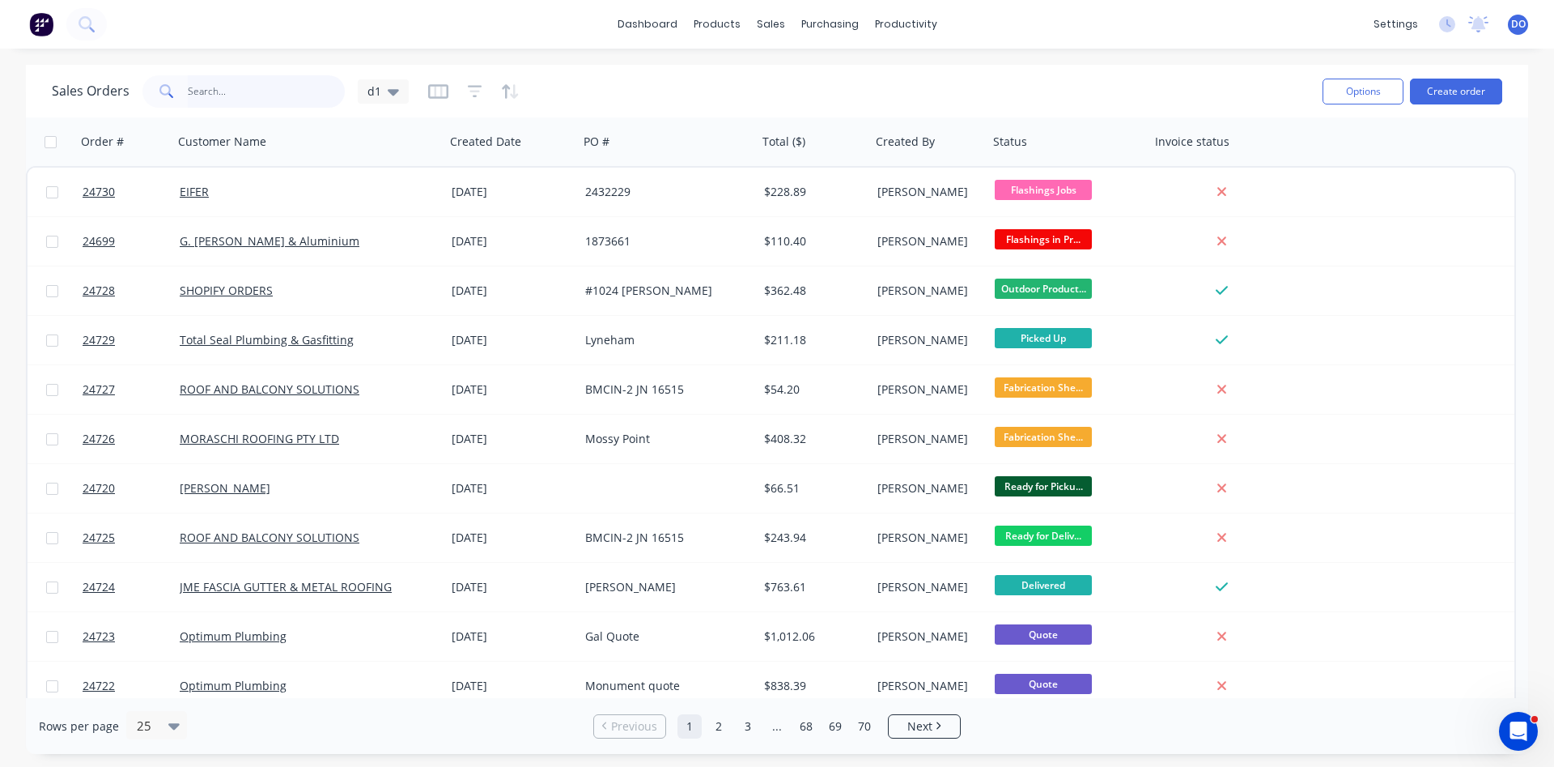
click at [256, 96] on input "text" at bounding box center [267, 91] width 158 height 32
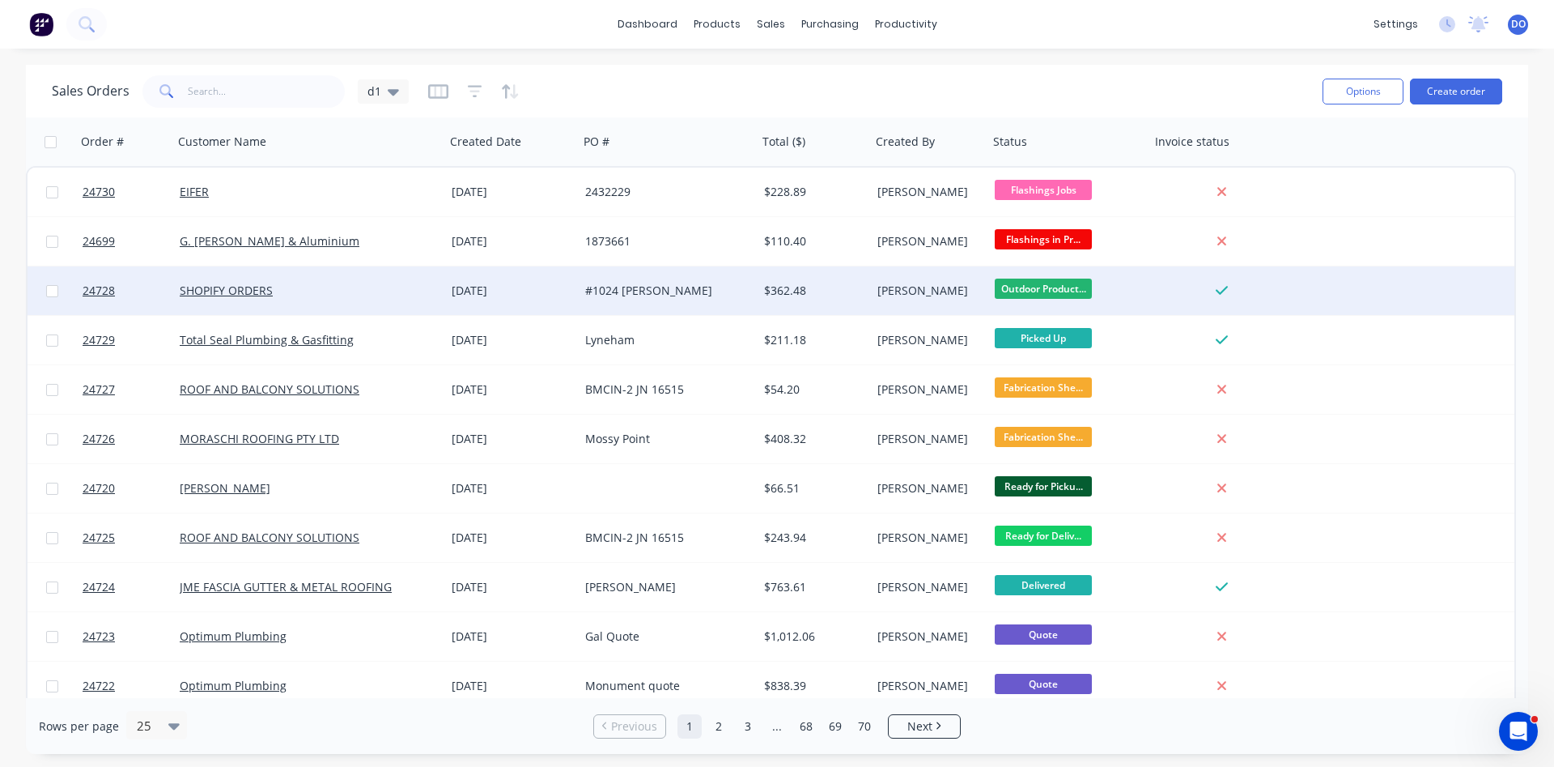
click at [738, 294] on div "#1024 [PERSON_NAME]" at bounding box center [664, 291] width 158 height 16
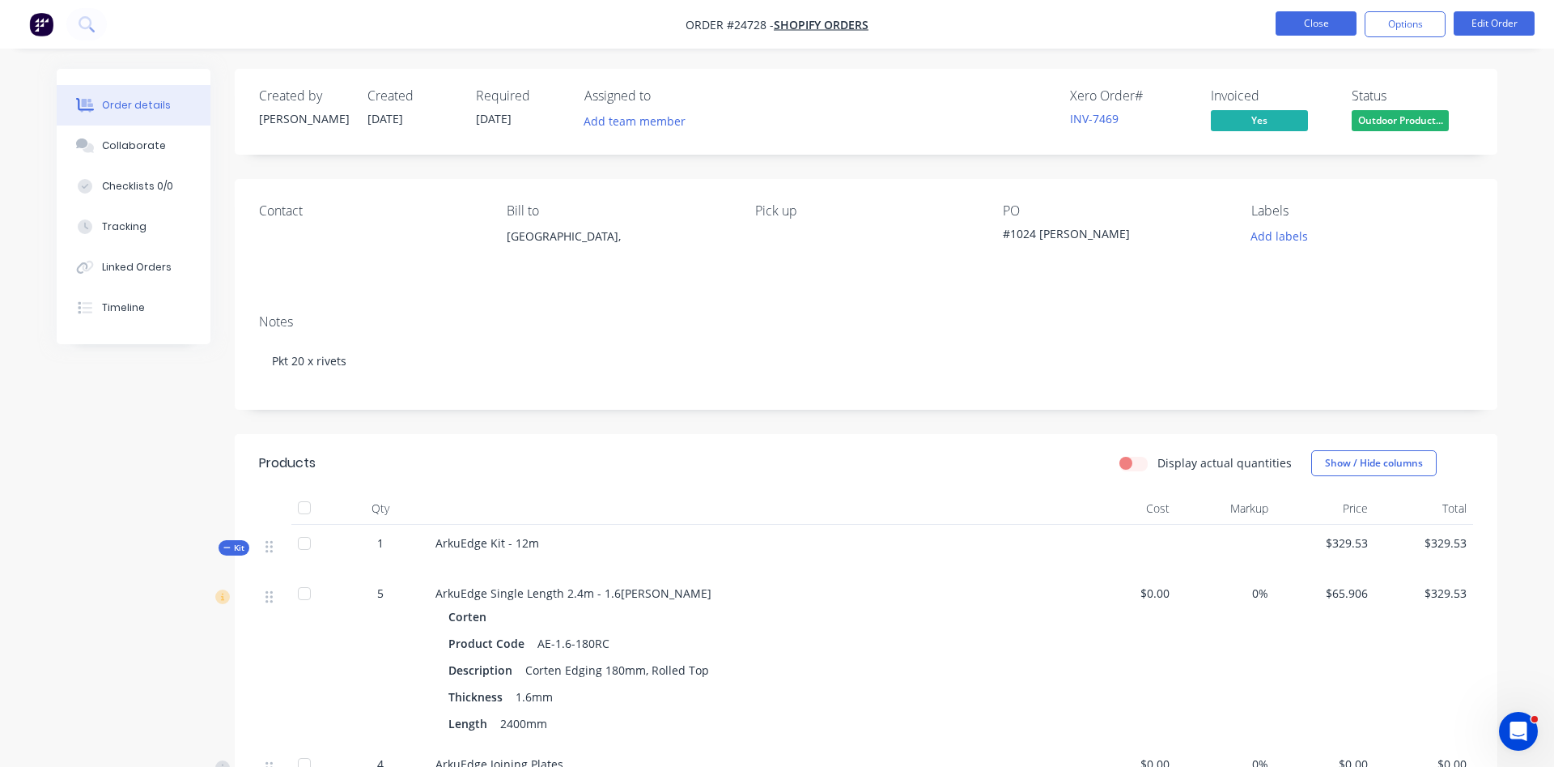
click at [1337, 18] on button "Close" at bounding box center [1316, 23] width 81 height 24
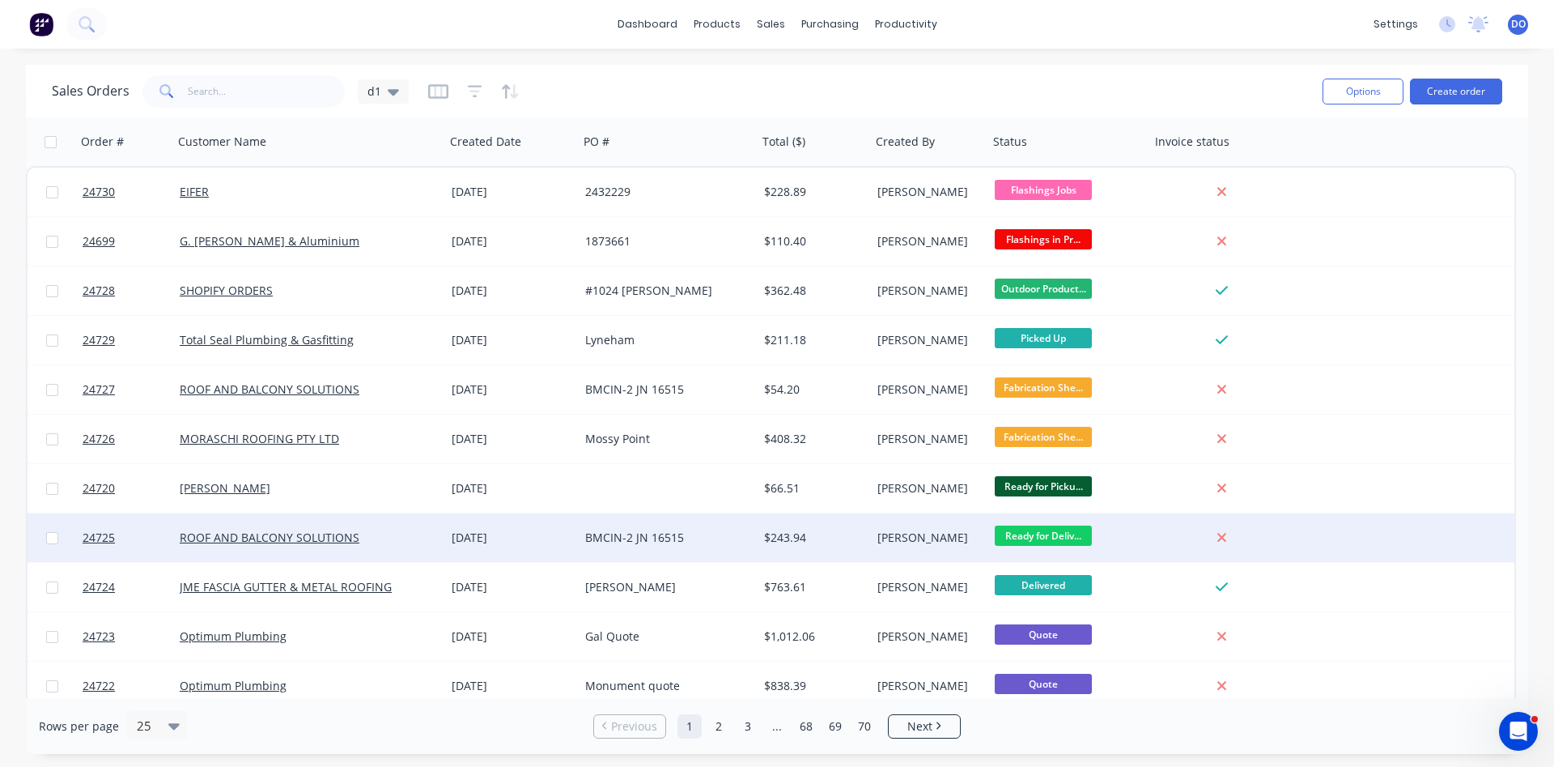
drag, startPoint x: 1155, startPoint y: 542, endPoint x: 1167, endPoint y: 522, distance: 23.4
click at [1167, 522] on div at bounding box center [1225, 537] width 150 height 49
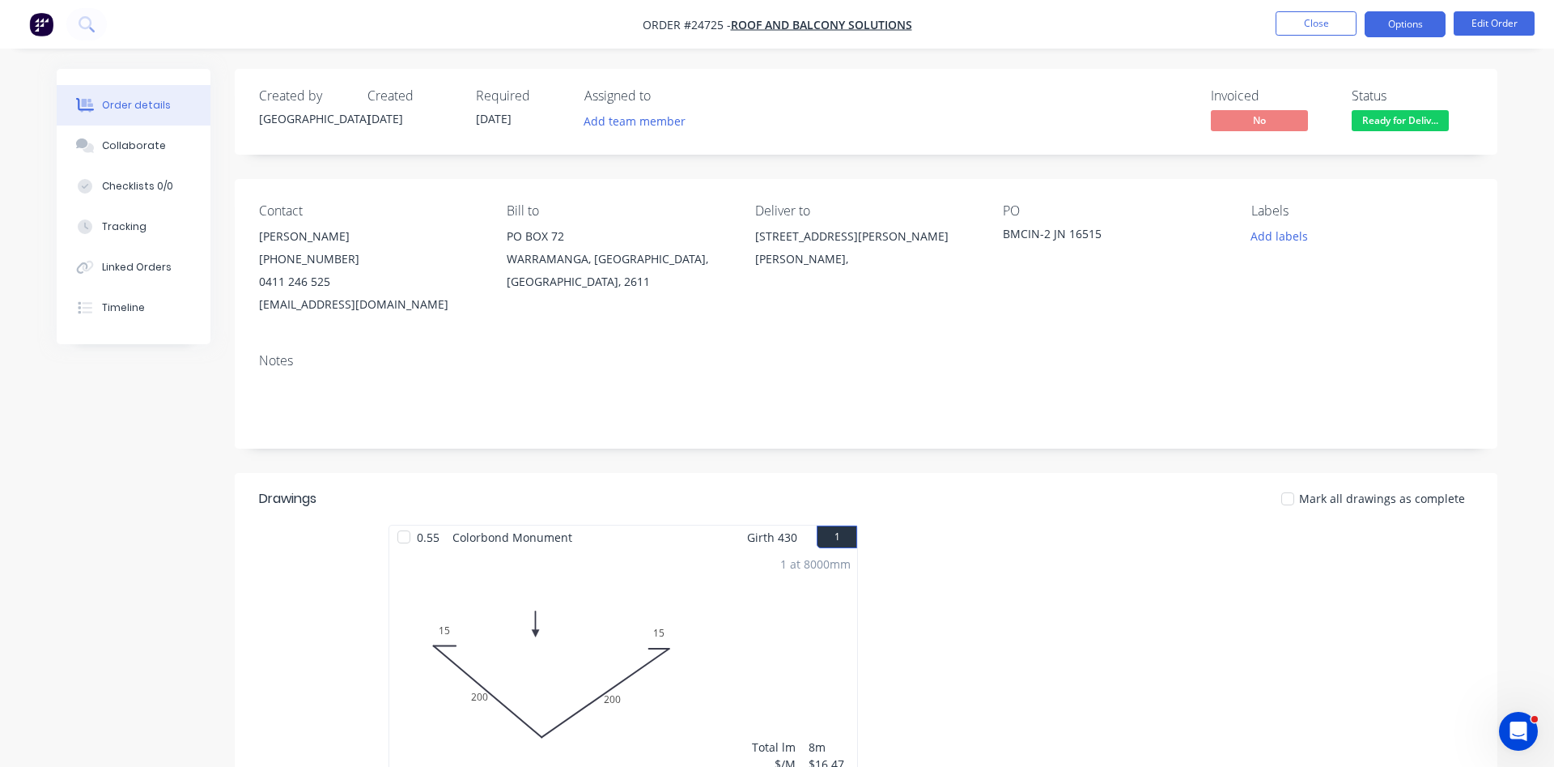
click at [1424, 24] on button "Options" at bounding box center [1405, 24] width 81 height 26
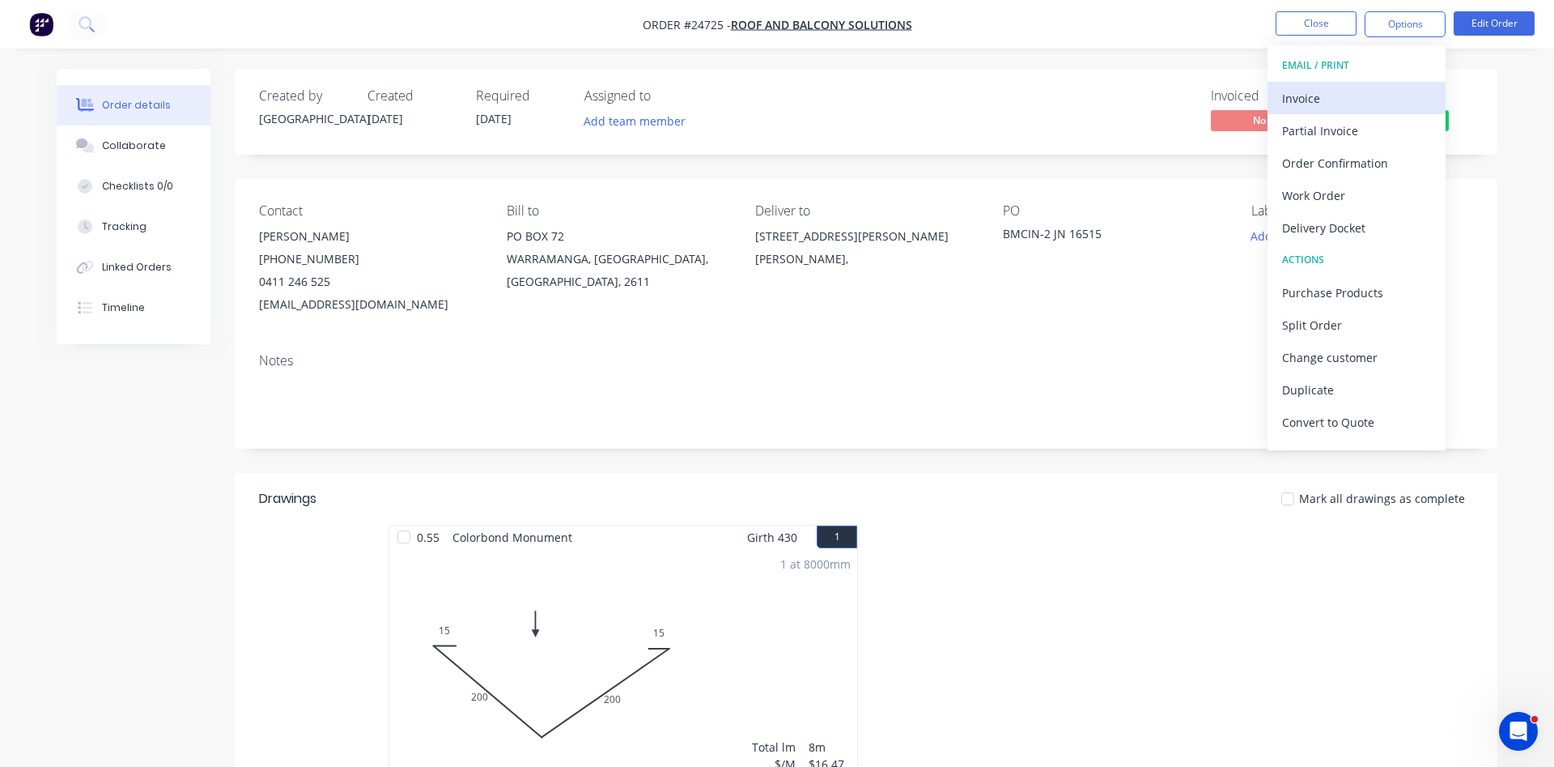
click at [1316, 107] on div "Invoice" at bounding box center [1356, 98] width 149 height 23
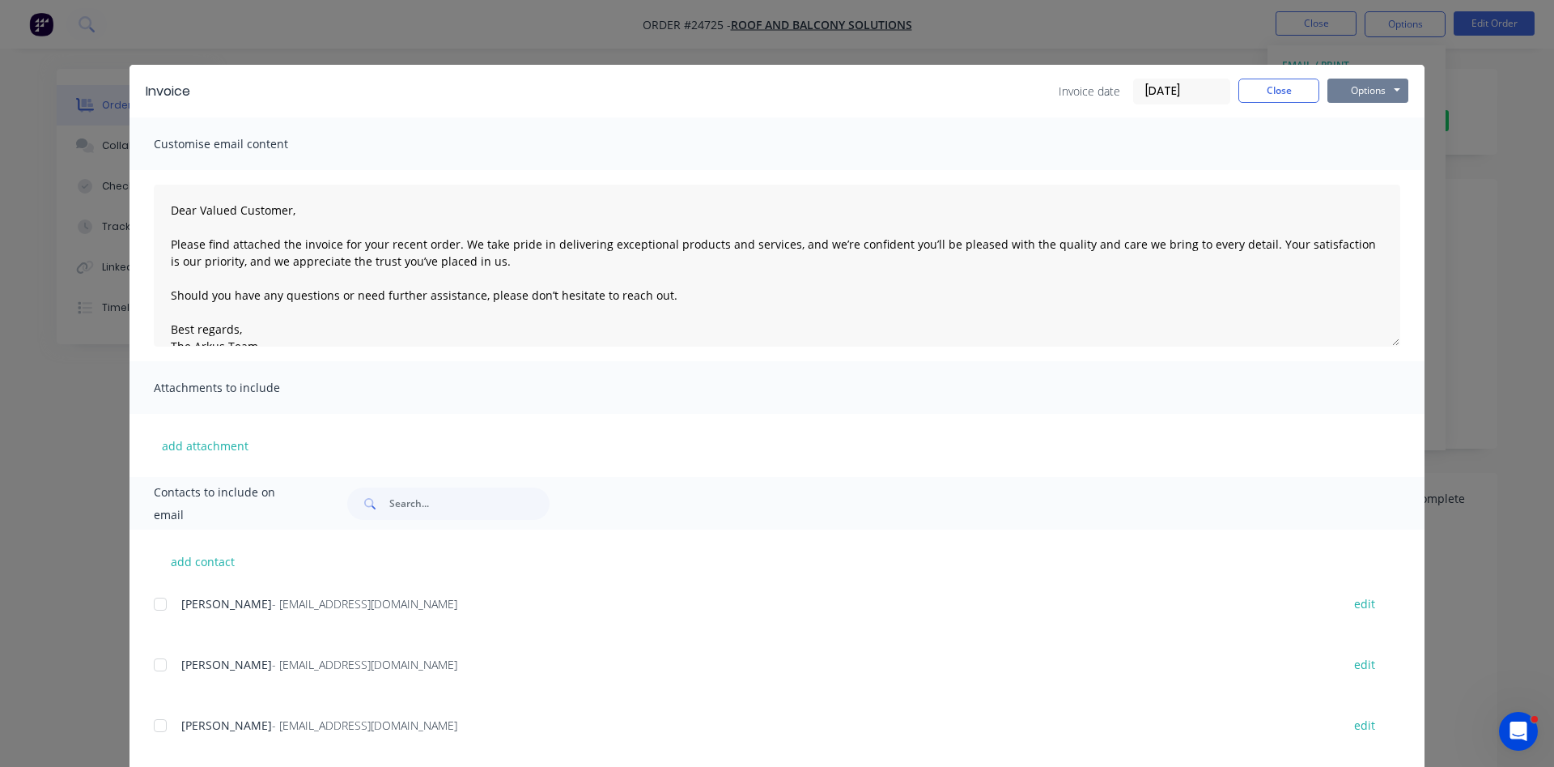
click at [1354, 94] on button "Options" at bounding box center [1368, 91] width 81 height 24
click at [1370, 146] on button "Print" at bounding box center [1380, 146] width 104 height 27
click at [1284, 87] on button "Close" at bounding box center [1279, 91] width 81 height 24
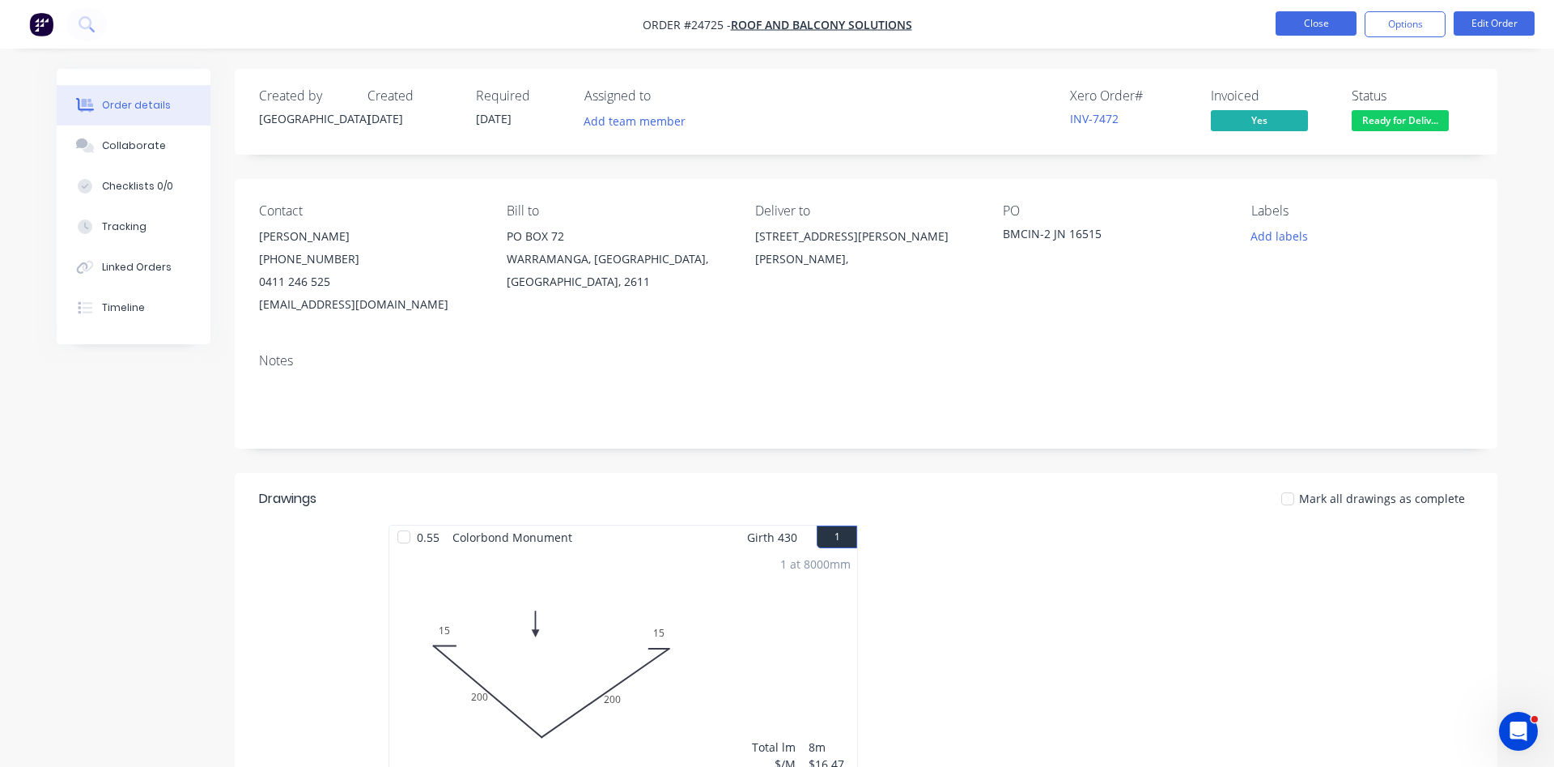
click at [1324, 24] on button "Close" at bounding box center [1316, 23] width 81 height 24
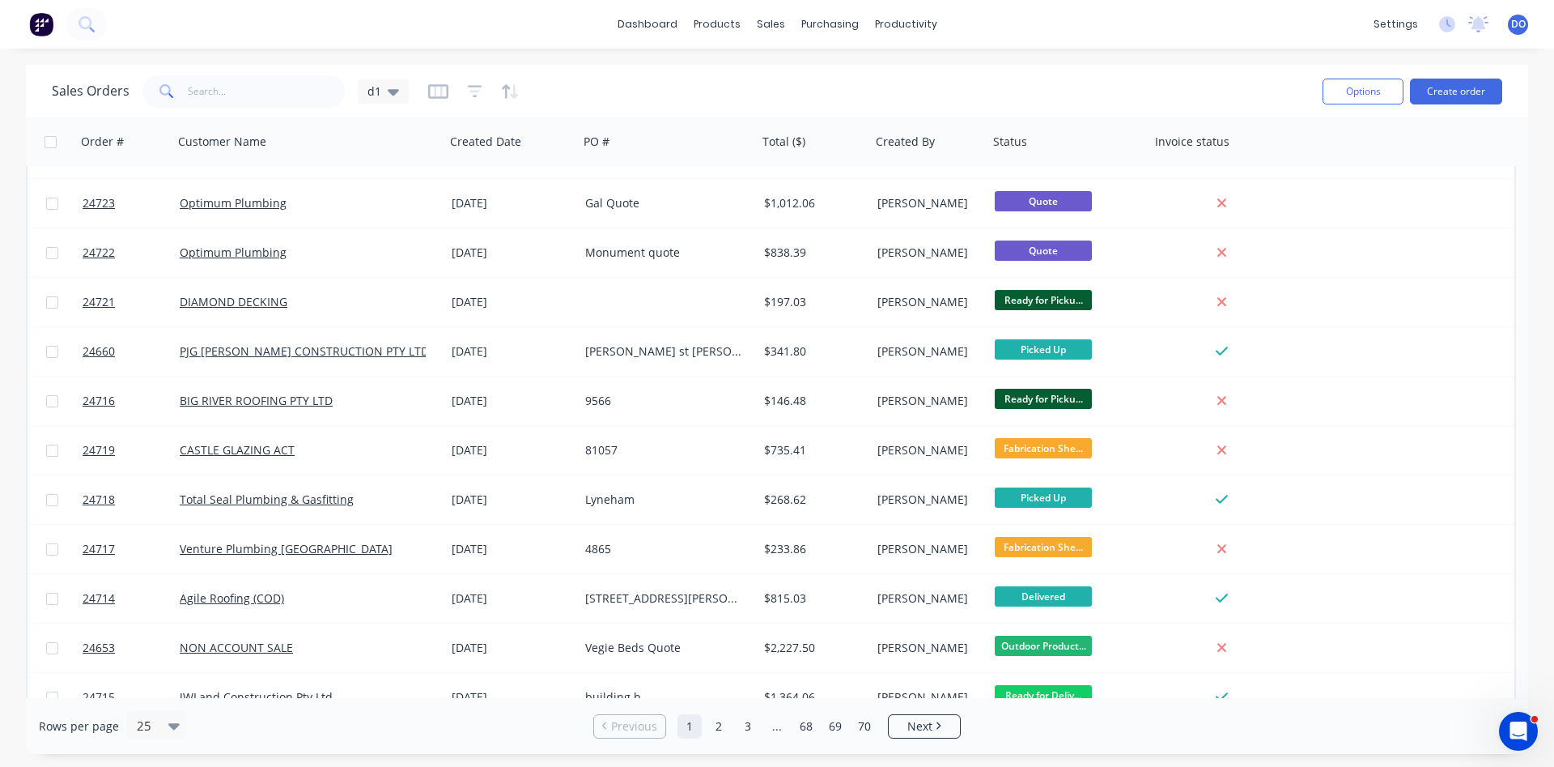
scroll to position [461, 0]
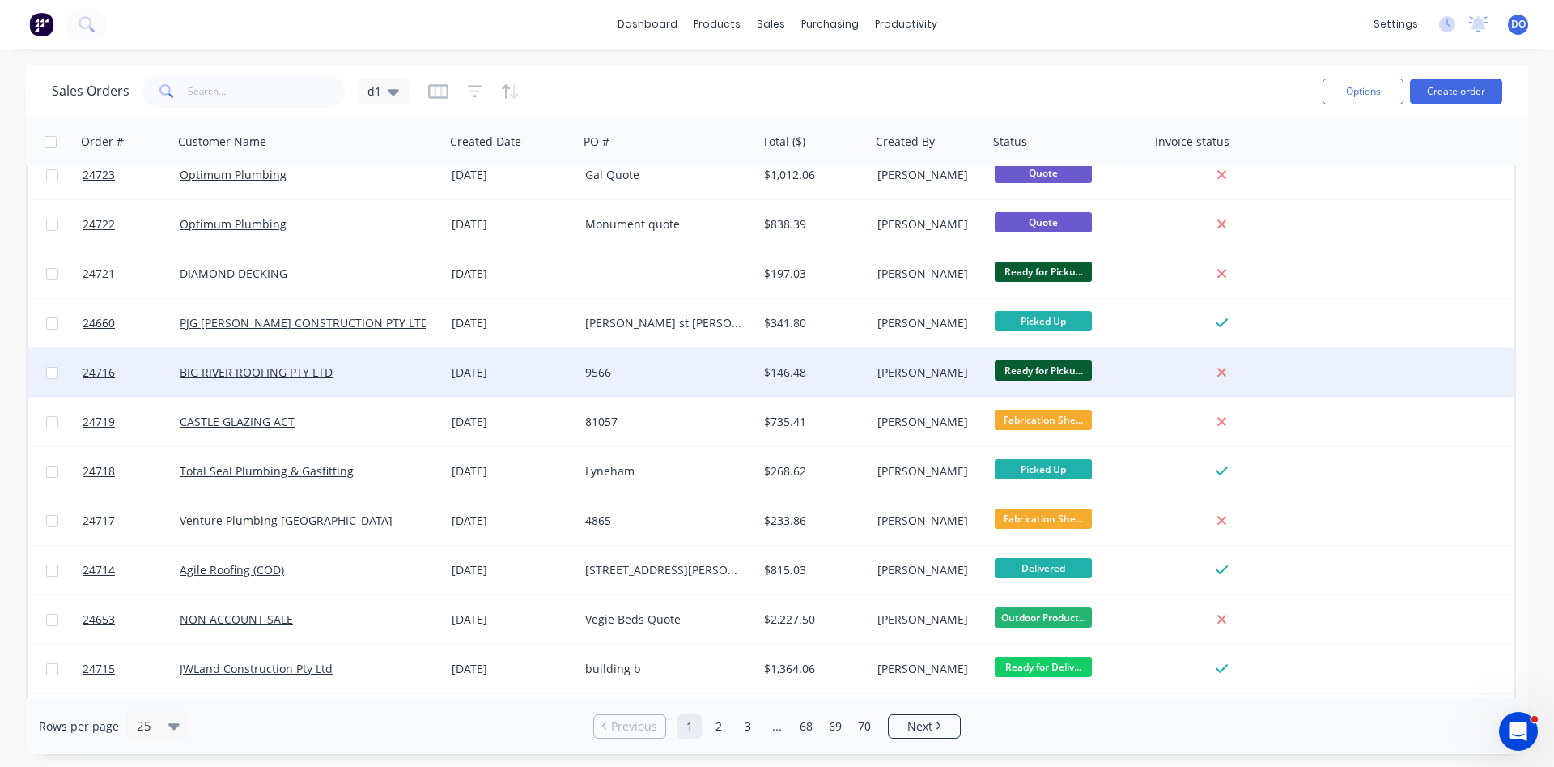
click at [962, 363] on div "[PERSON_NAME]" at bounding box center [929, 372] width 117 height 49
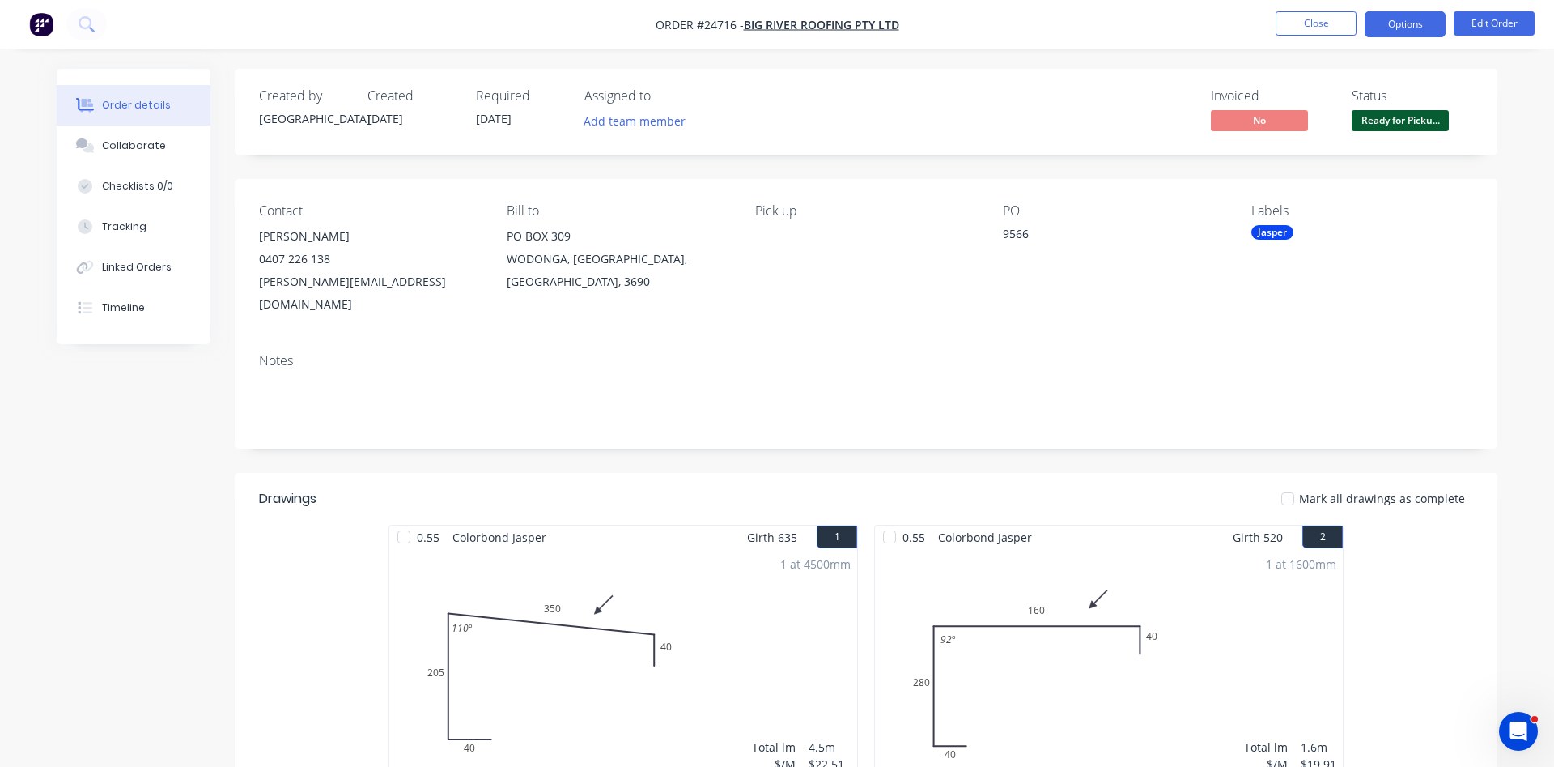
click at [1399, 17] on button "Options" at bounding box center [1405, 24] width 81 height 26
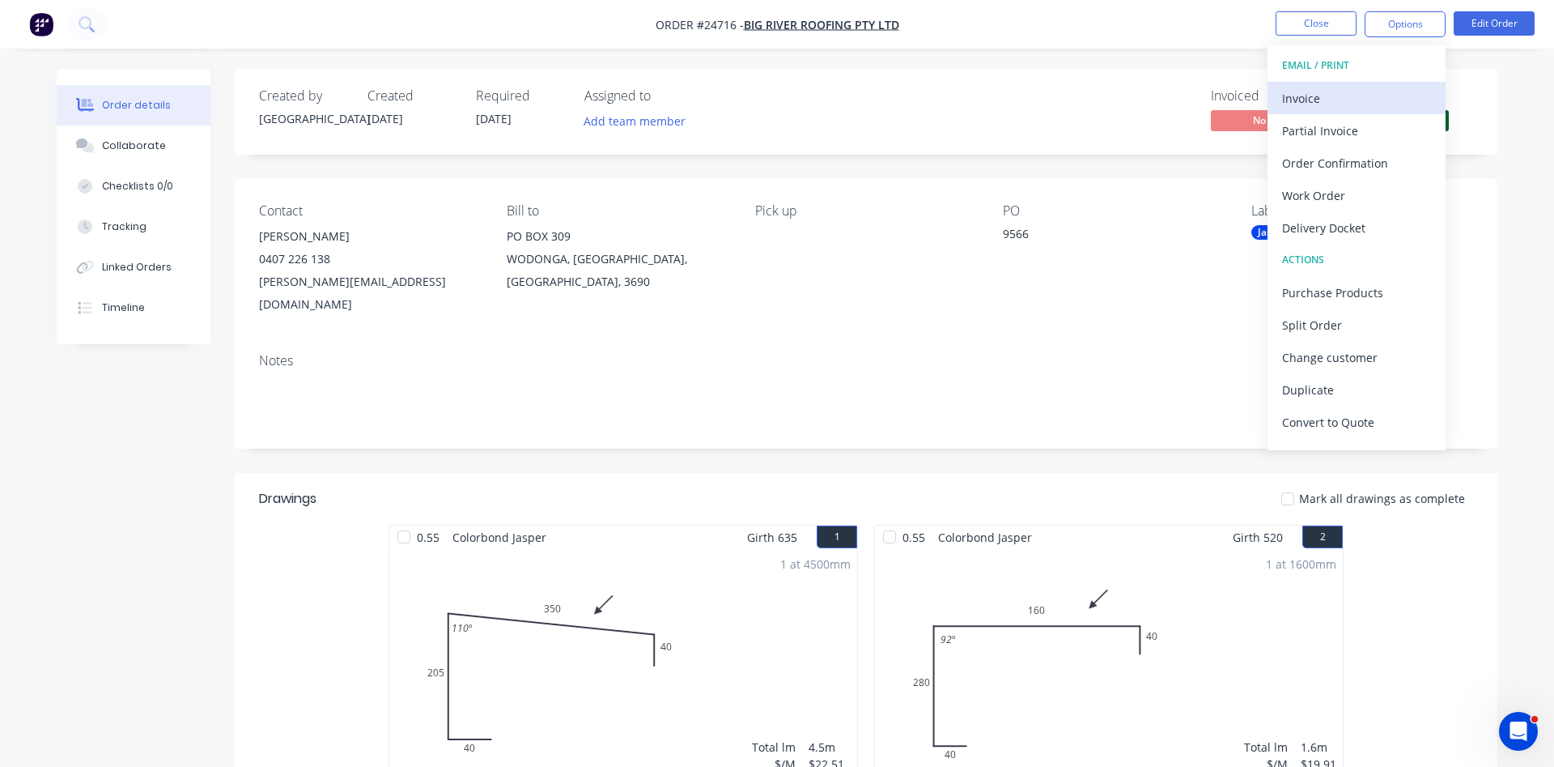
click at [1315, 96] on div "Invoice" at bounding box center [1356, 98] width 149 height 23
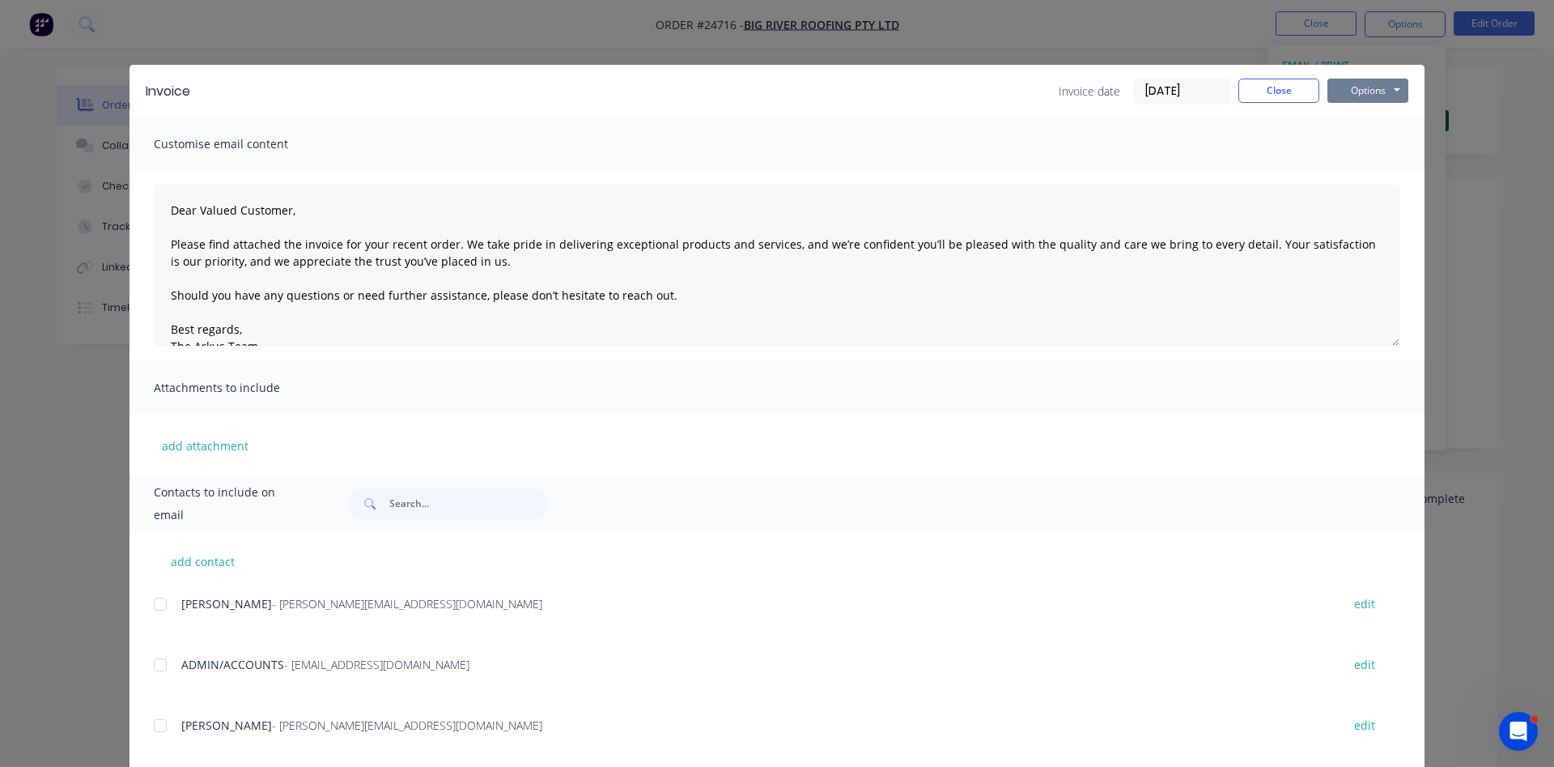
click at [1375, 94] on button "Options" at bounding box center [1368, 91] width 81 height 24
click at [1381, 145] on button "Print" at bounding box center [1380, 146] width 104 height 27
click at [1280, 98] on button "Close" at bounding box center [1279, 91] width 81 height 24
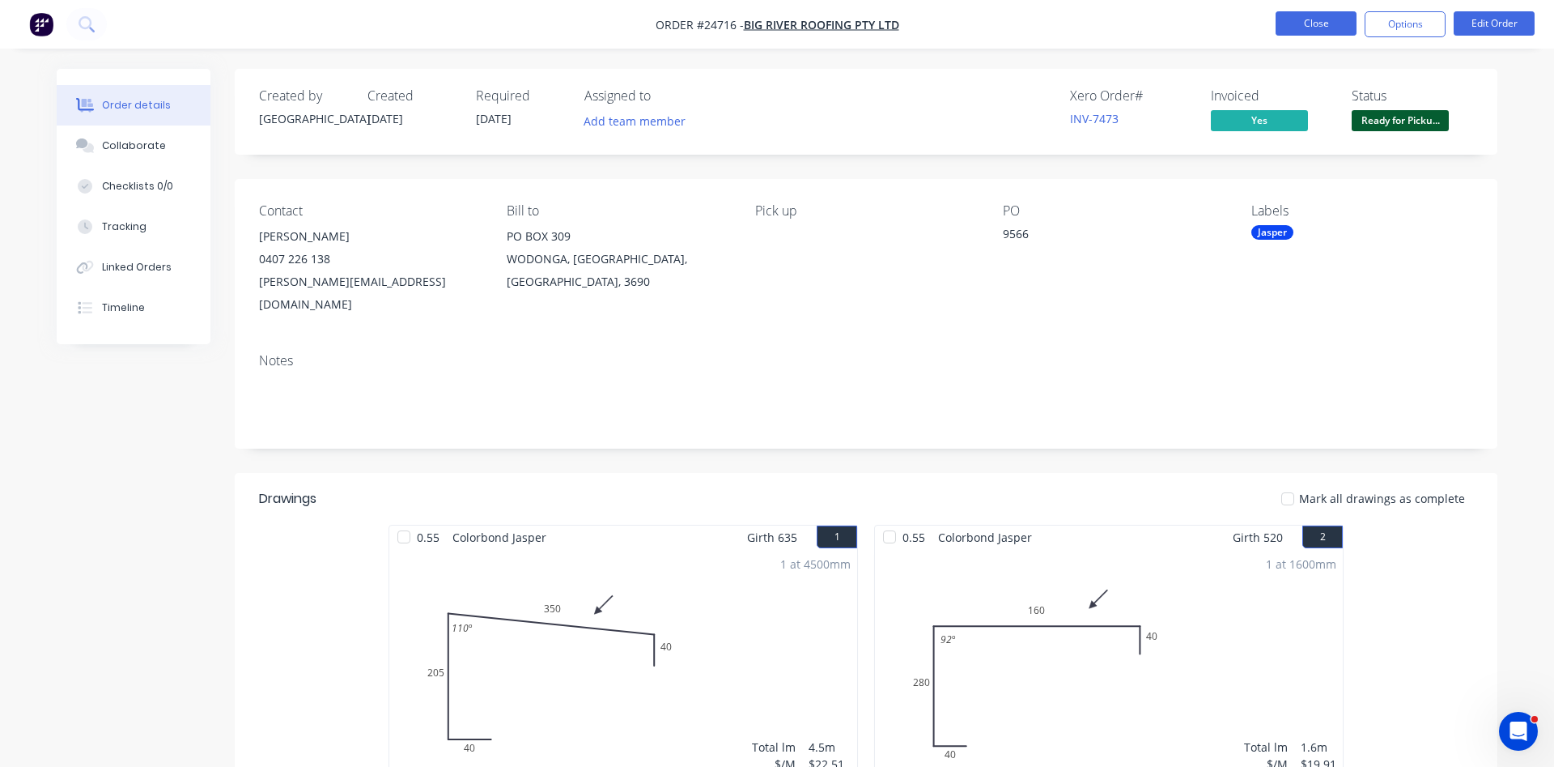
click at [1295, 25] on button "Close" at bounding box center [1316, 23] width 81 height 24
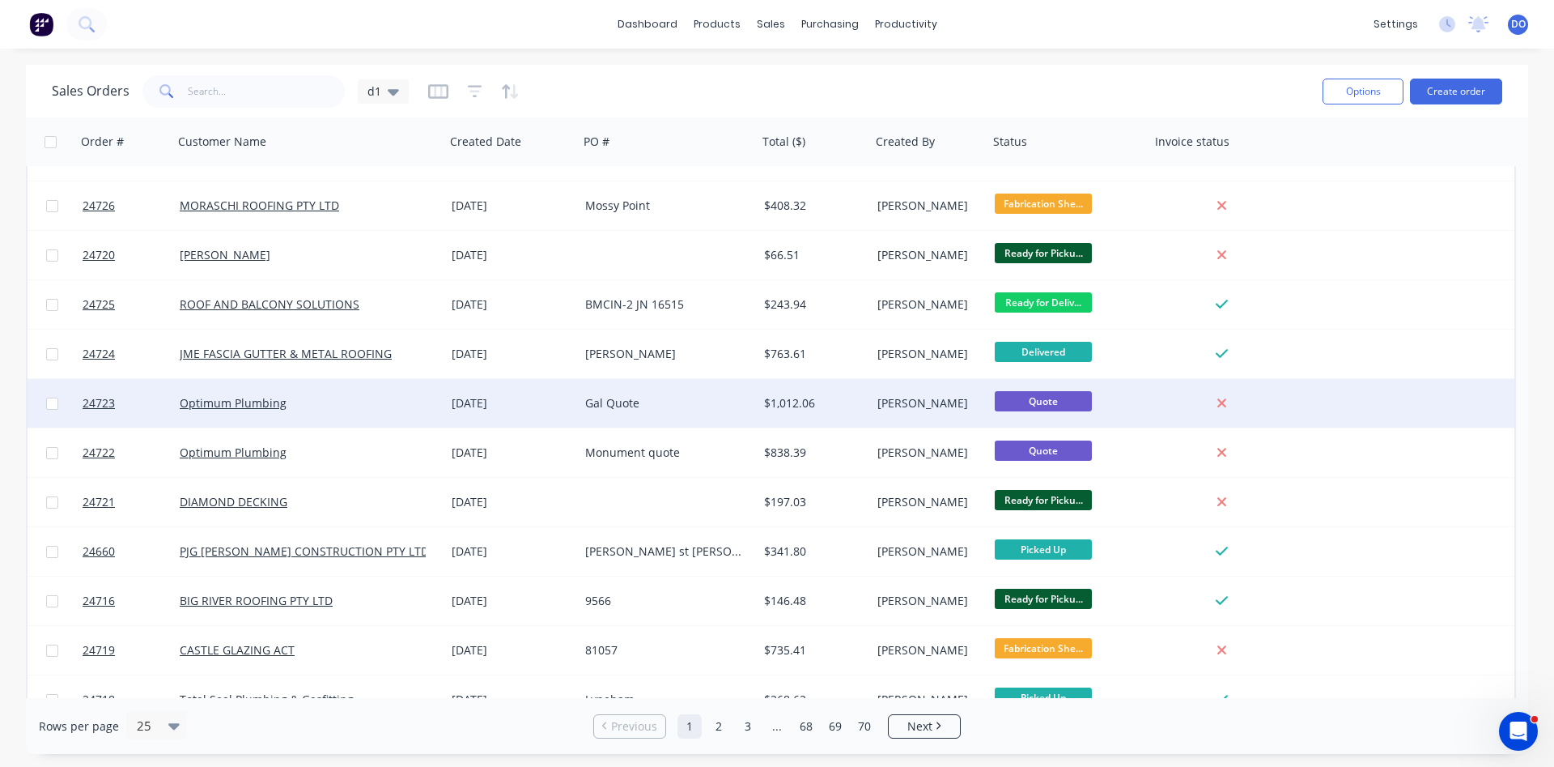
scroll to position [277, 0]
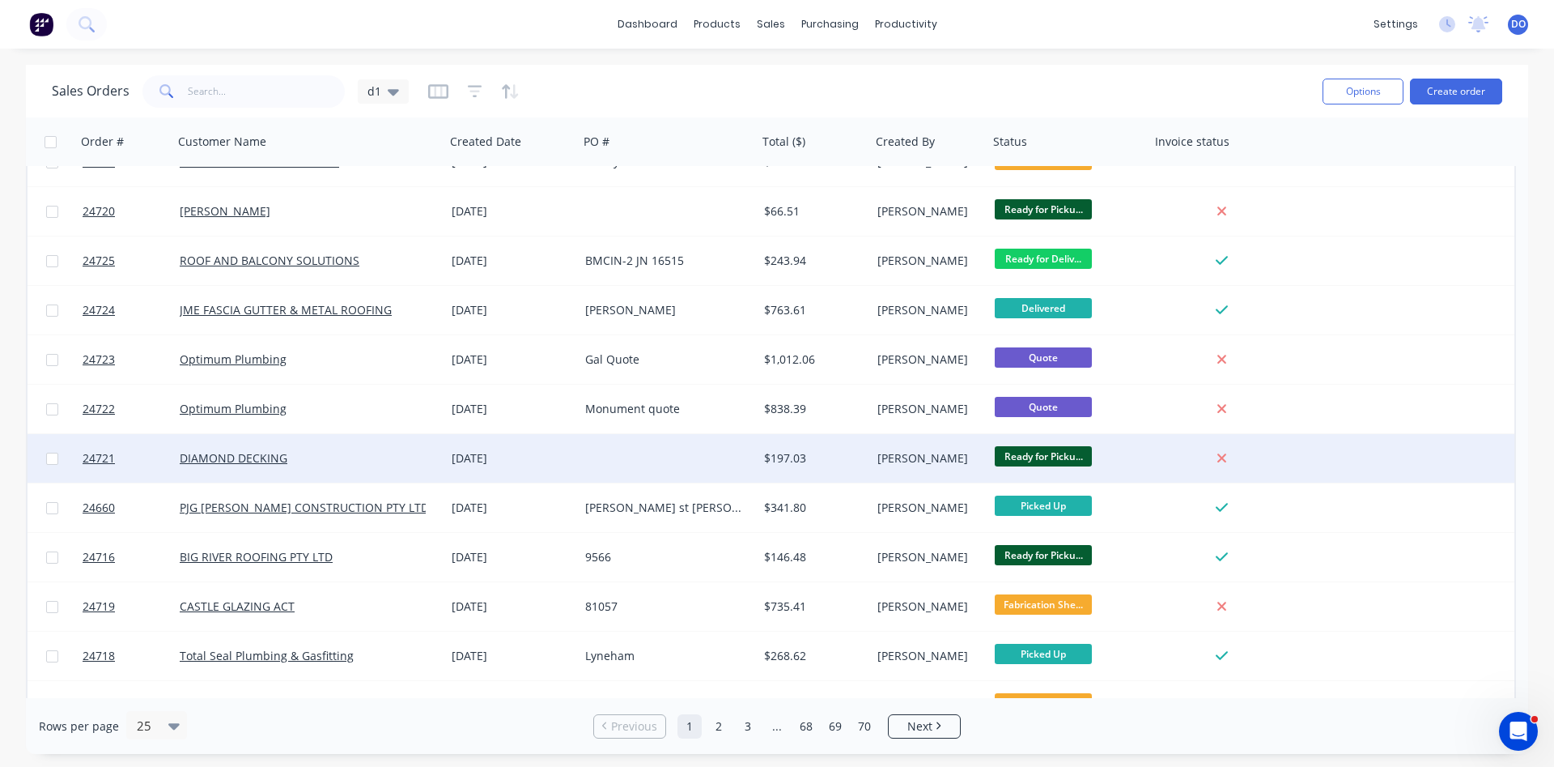
click at [1134, 458] on div "Ready for Picku..." at bounding box center [1066, 458] width 142 height 24
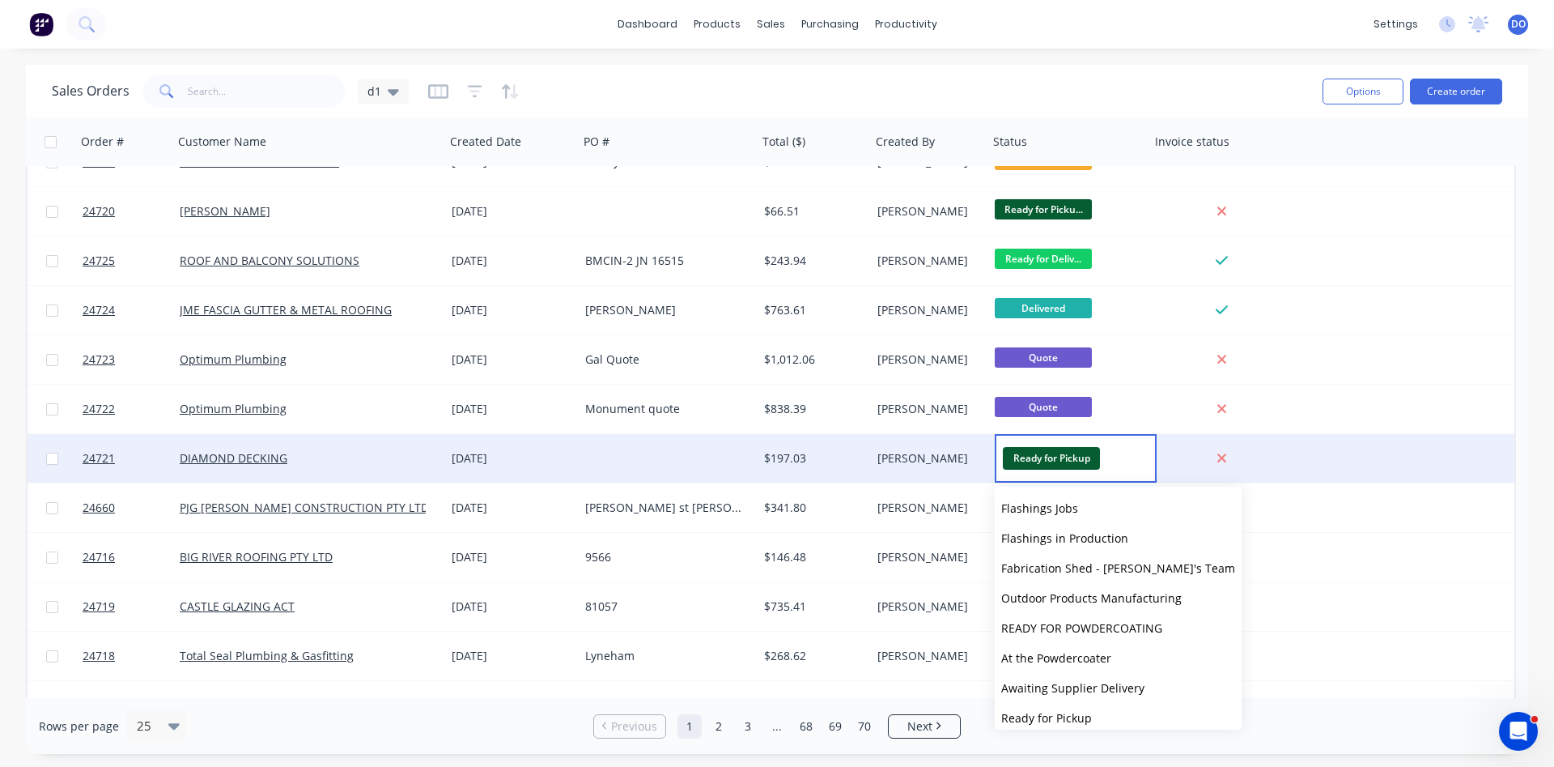
click at [827, 451] on div "$197.03" at bounding box center [812, 458] width 96 height 16
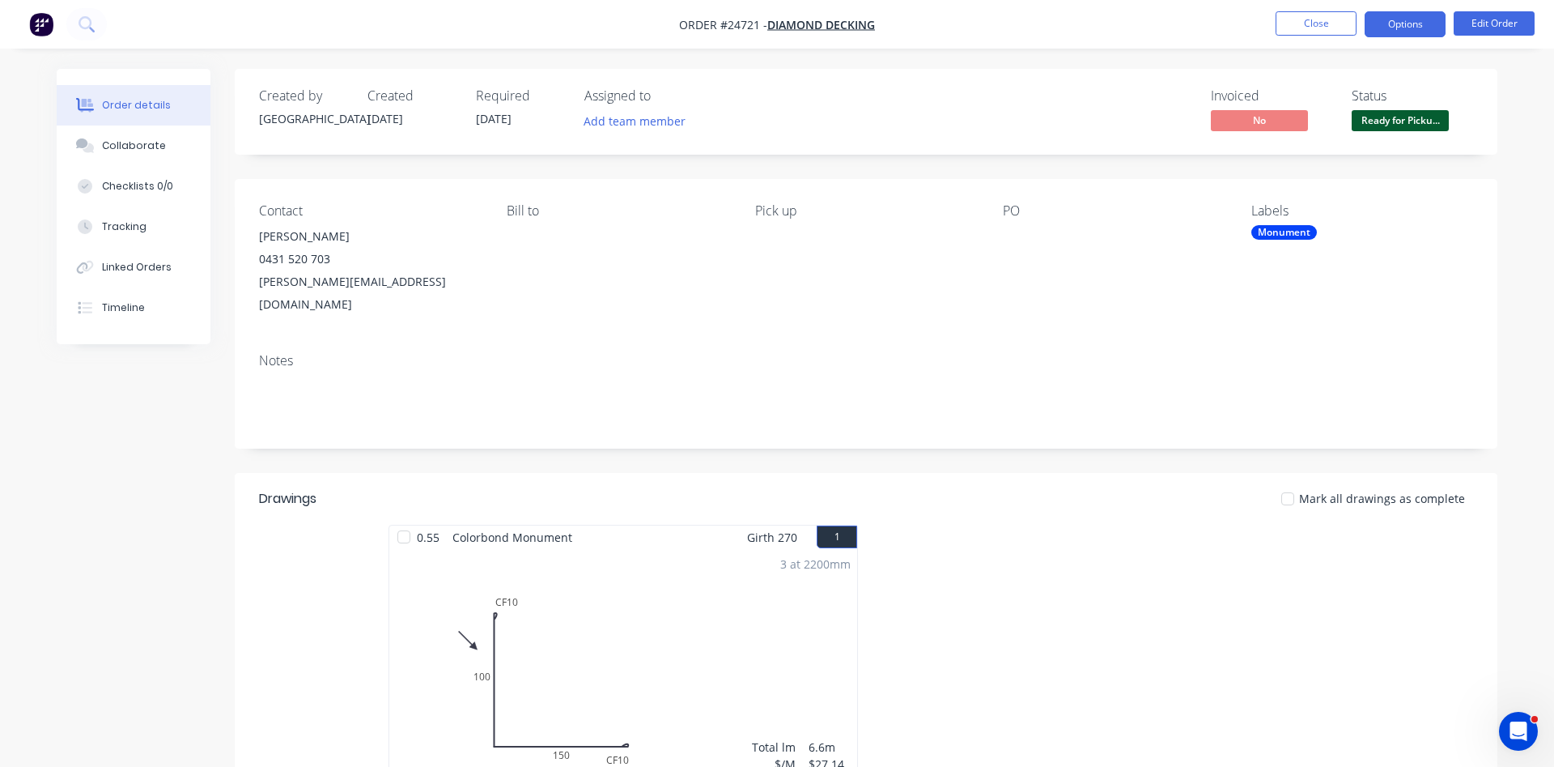
click at [1403, 23] on button "Options" at bounding box center [1405, 24] width 81 height 26
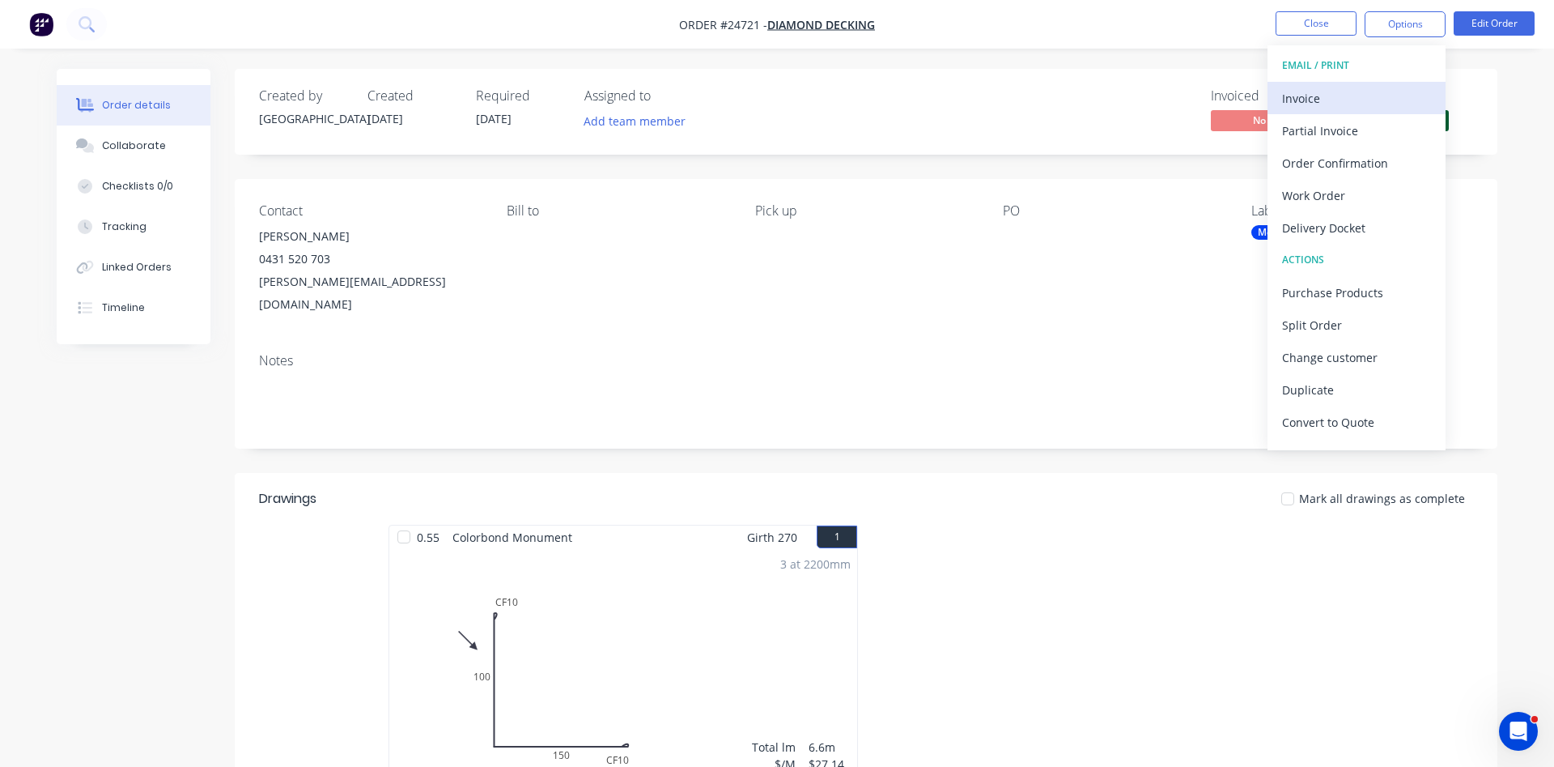
click at [1332, 99] on div "Invoice" at bounding box center [1356, 98] width 149 height 23
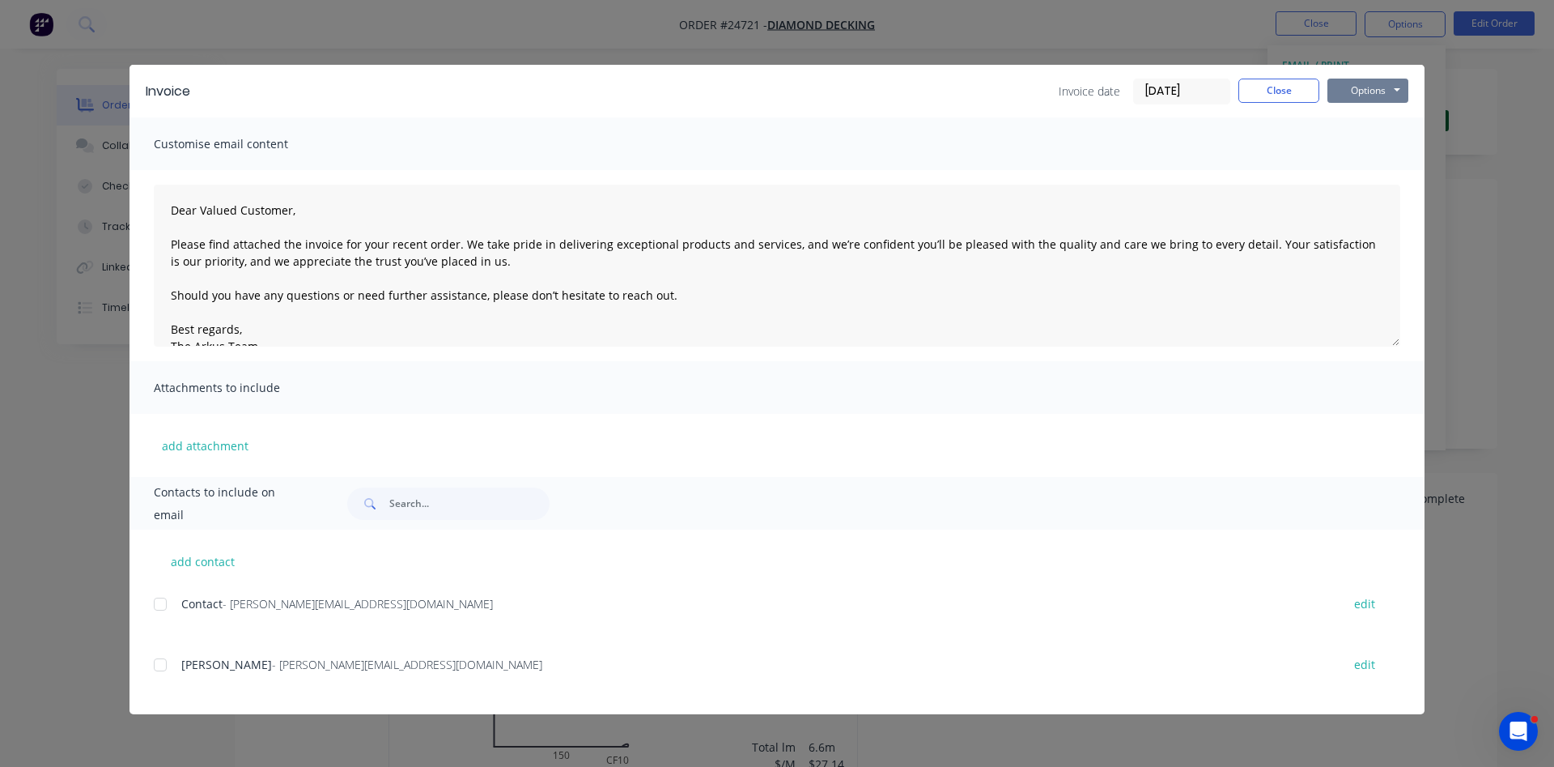
click at [1366, 90] on button "Options" at bounding box center [1368, 91] width 81 height 24
click at [1371, 149] on button "Print" at bounding box center [1380, 146] width 104 height 27
click at [1284, 91] on button "Close" at bounding box center [1279, 91] width 81 height 24
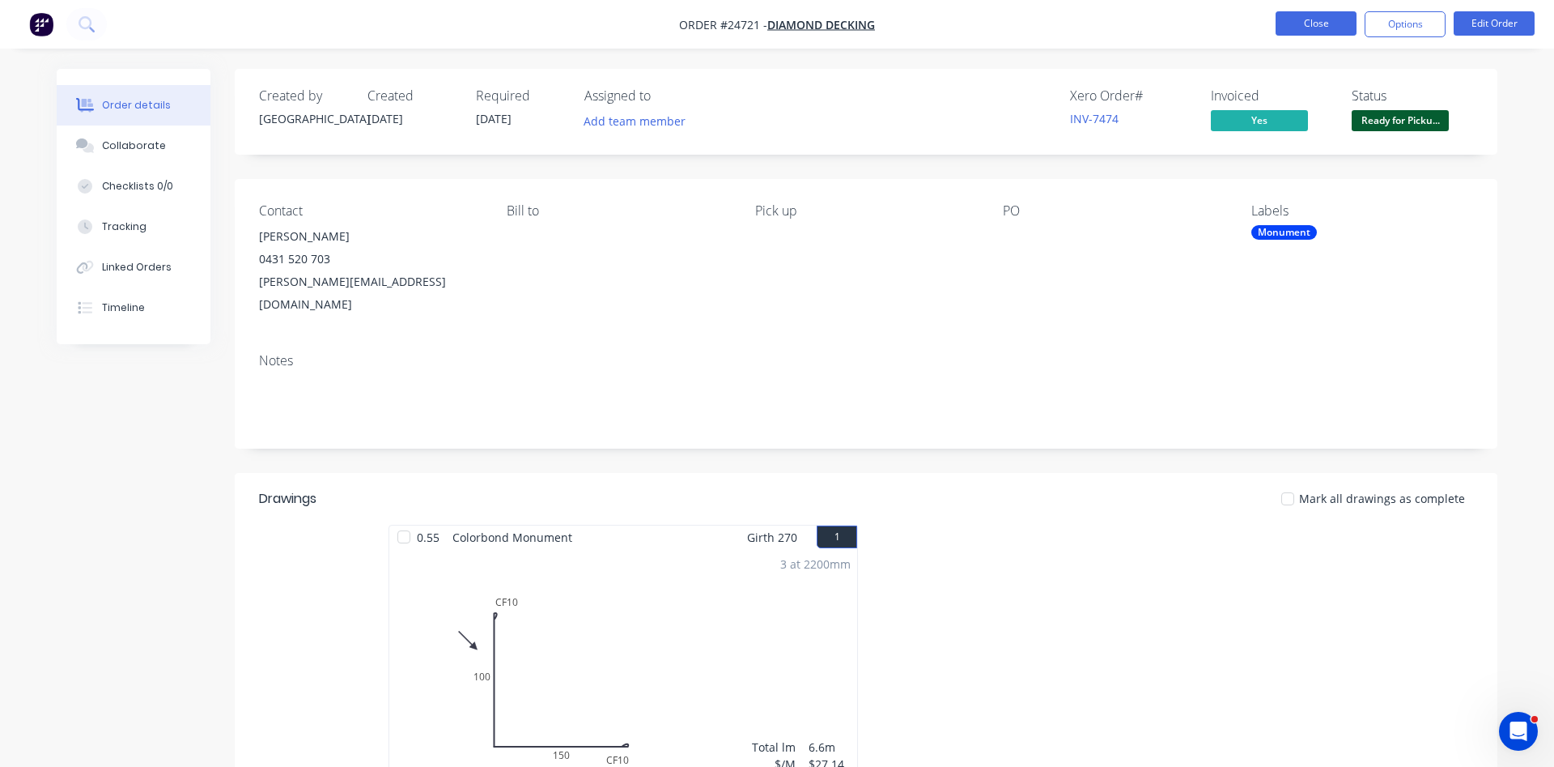
click at [1303, 28] on button "Close" at bounding box center [1316, 23] width 81 height 24
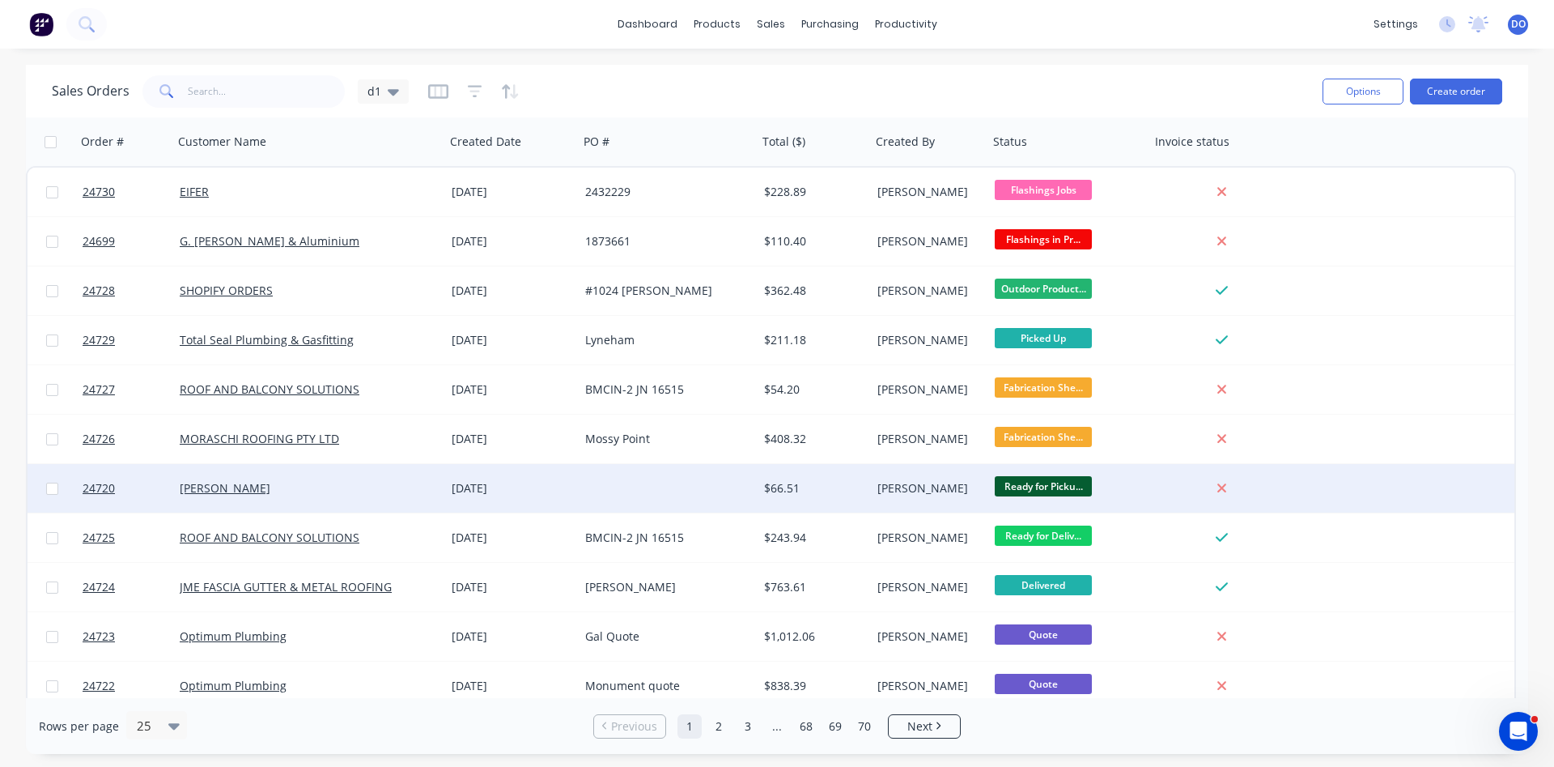
click at [1147, 484] on div "Ready for Picku..." at bounding box center [1070, 488] width 162 height 49
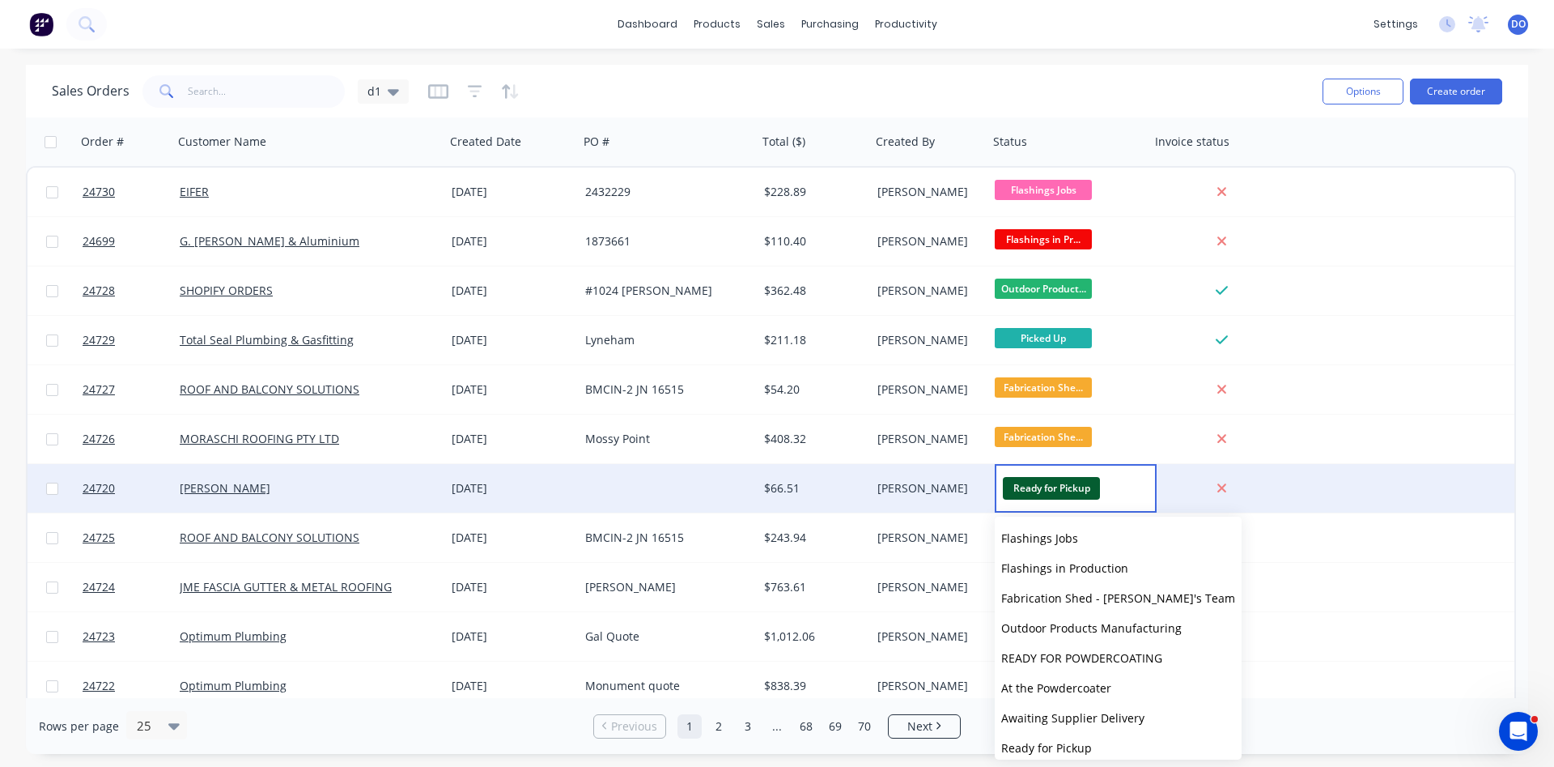
click at [891, 483] on div "[PERSON_NAME]" at bounding box center [928, 488] width 100 height 16
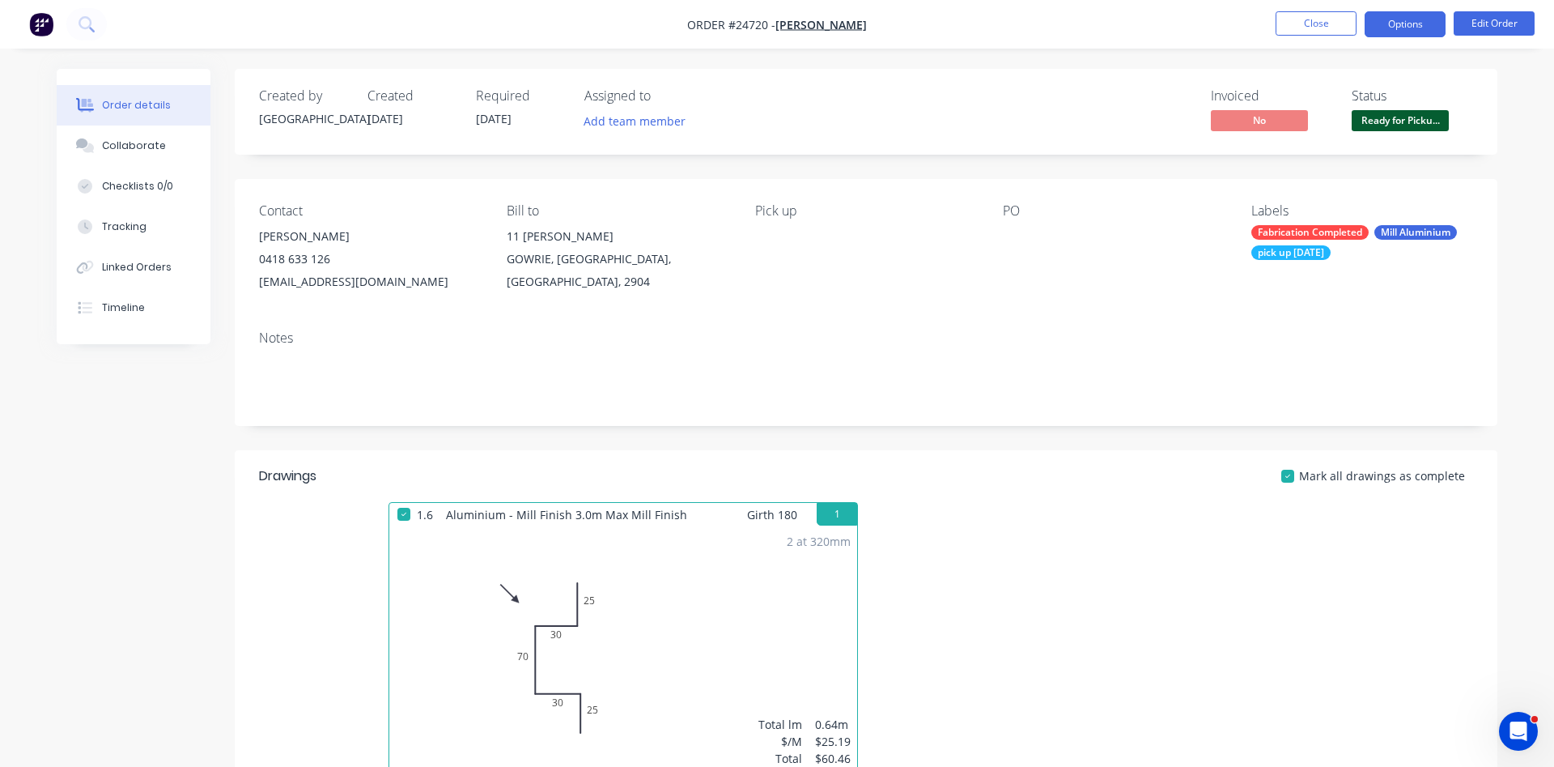
click at [1399, 29] on button "Options" at bounding box center [1405, 24] width 81 height 26
click at [1018, 106] on div "Invoiced No Status Ready for Picku..." at bounding box center [1109, 111] width 727 height 47
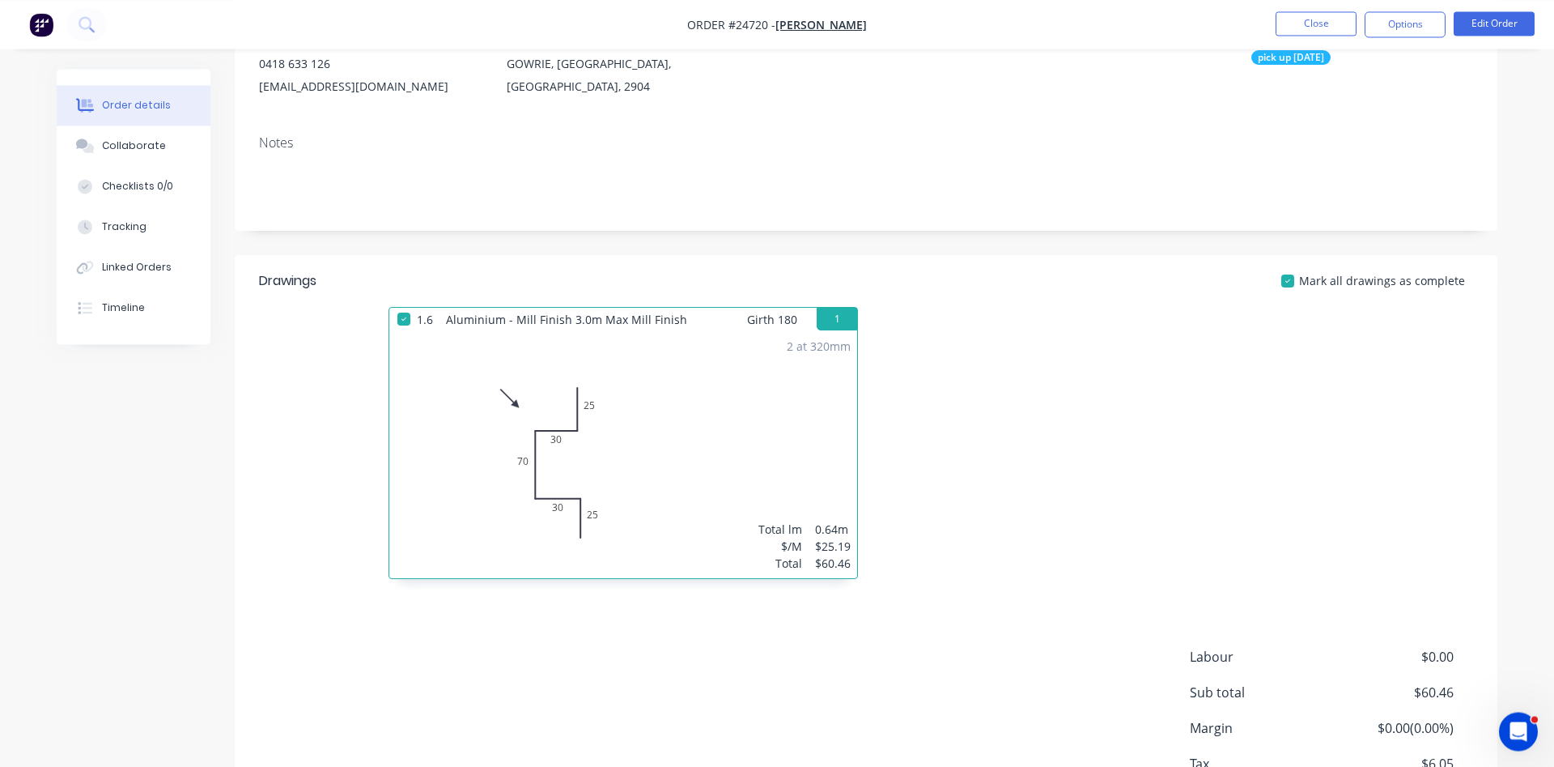
scroll to position [147, 0]
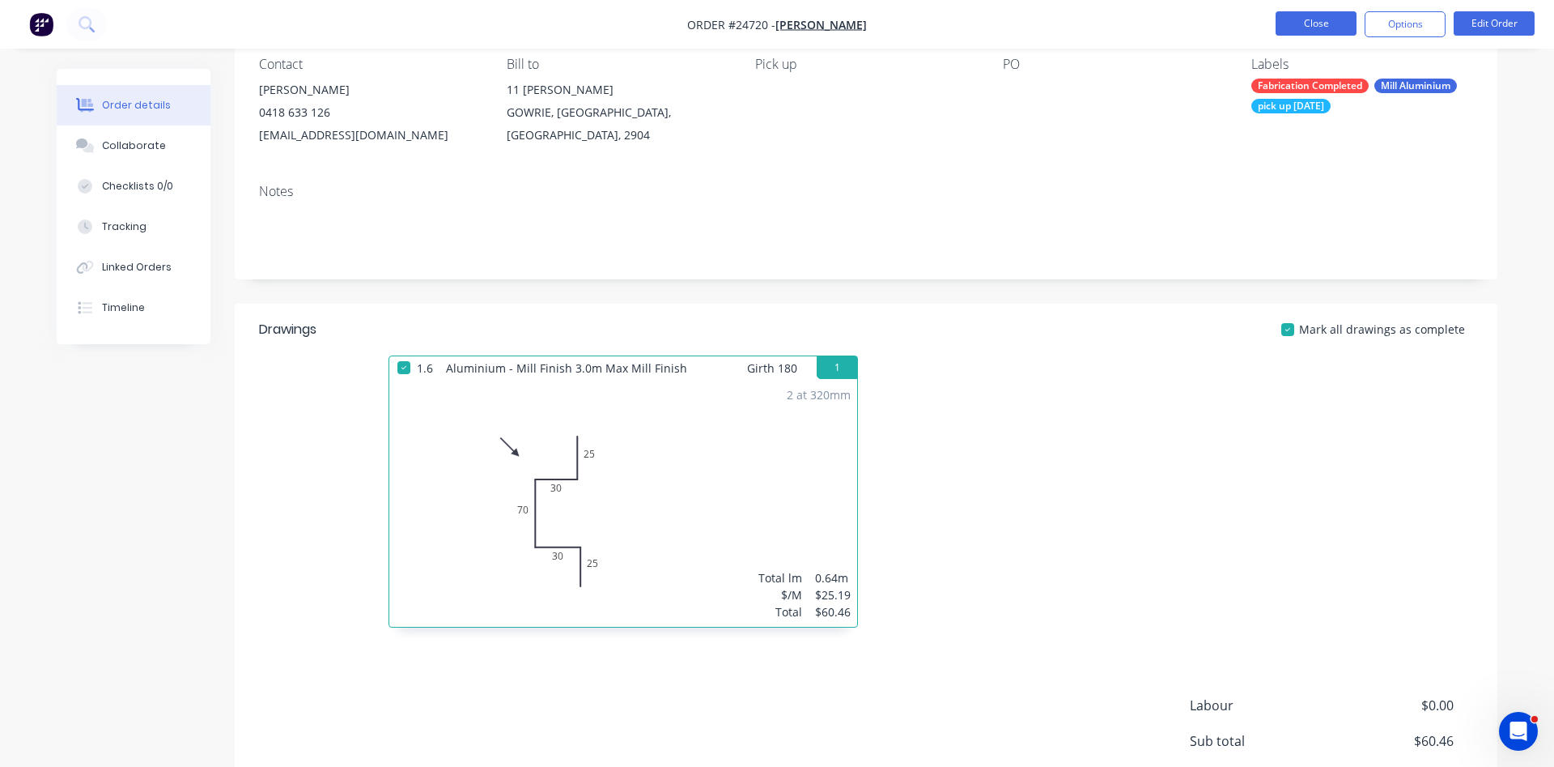
click at [1325, 18] on button "Close" at bounding box center [1316, 23] width 81 height 24
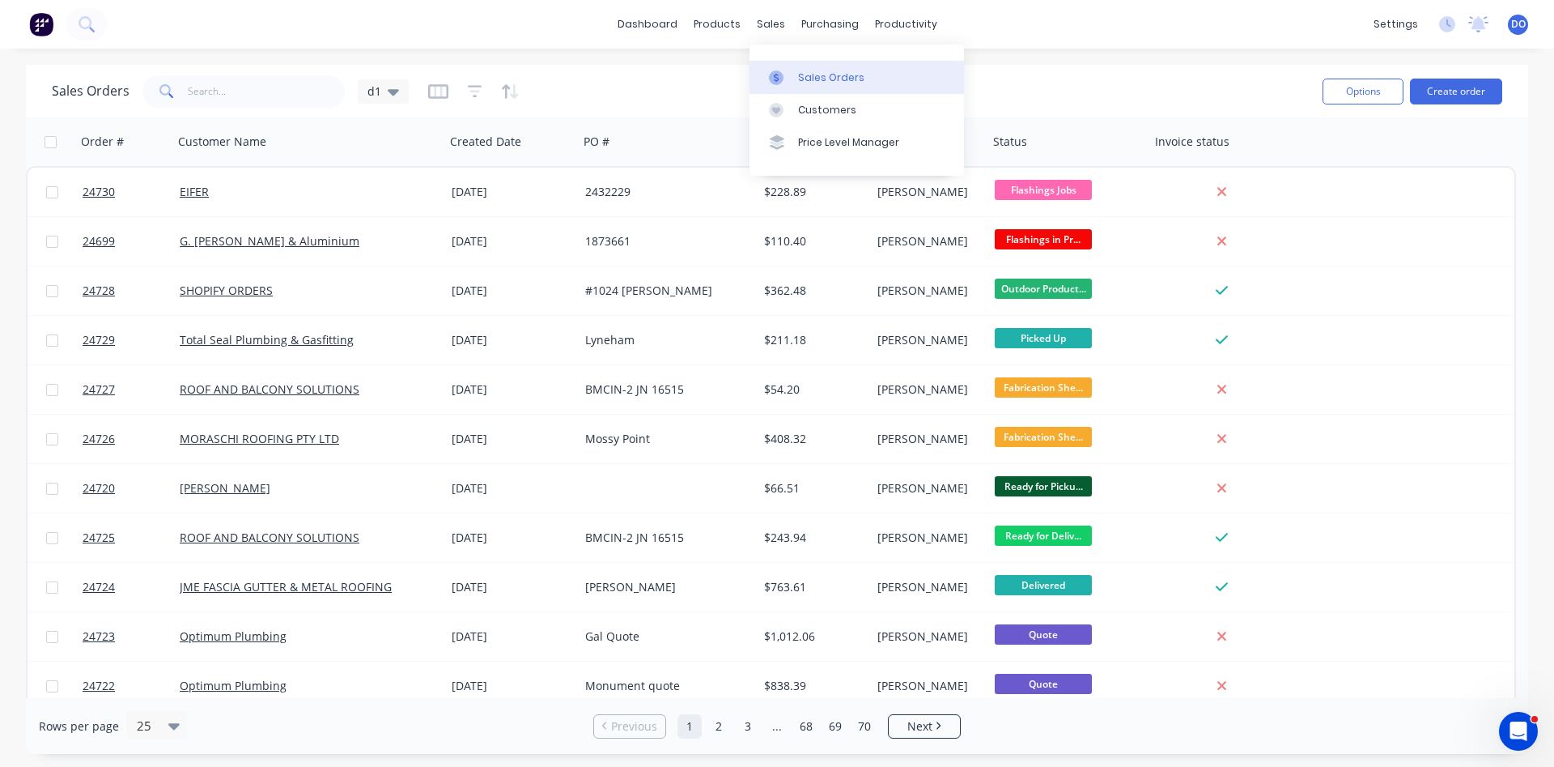
click at [827, 78] on div "Sales Orders" at bounding box center [831, 77] width 66 height 15
click at [772, 77] on div "Product Catalogue" at bounding box center [789, 77] width 100 height 15
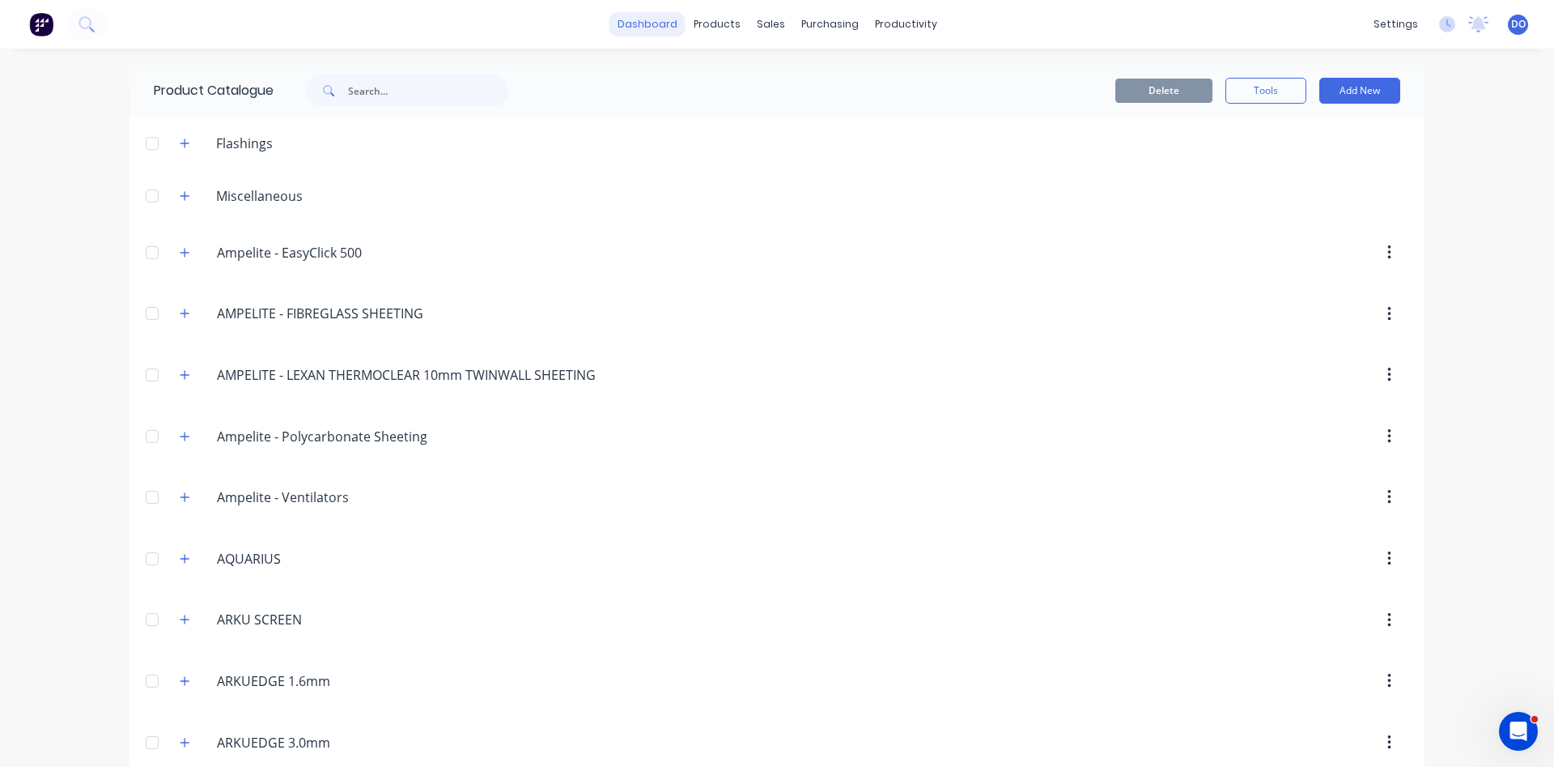
click at [655, 21] on link "dashboard" at bounding box center [648, 24] width 76 height 24
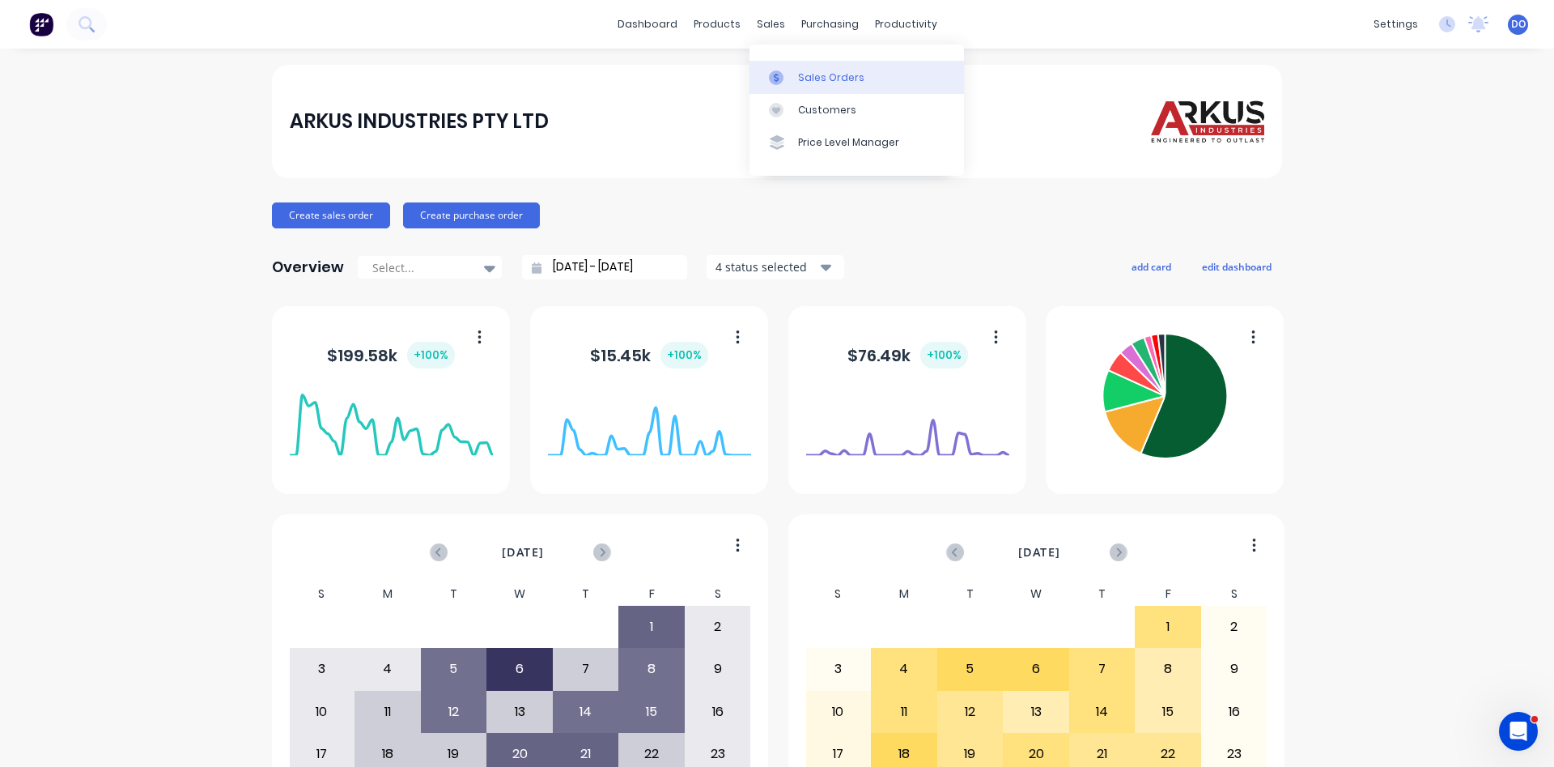
click at [805, 71] on div "Sales Orders" at bounding box center [831, 77] width 66 height 15
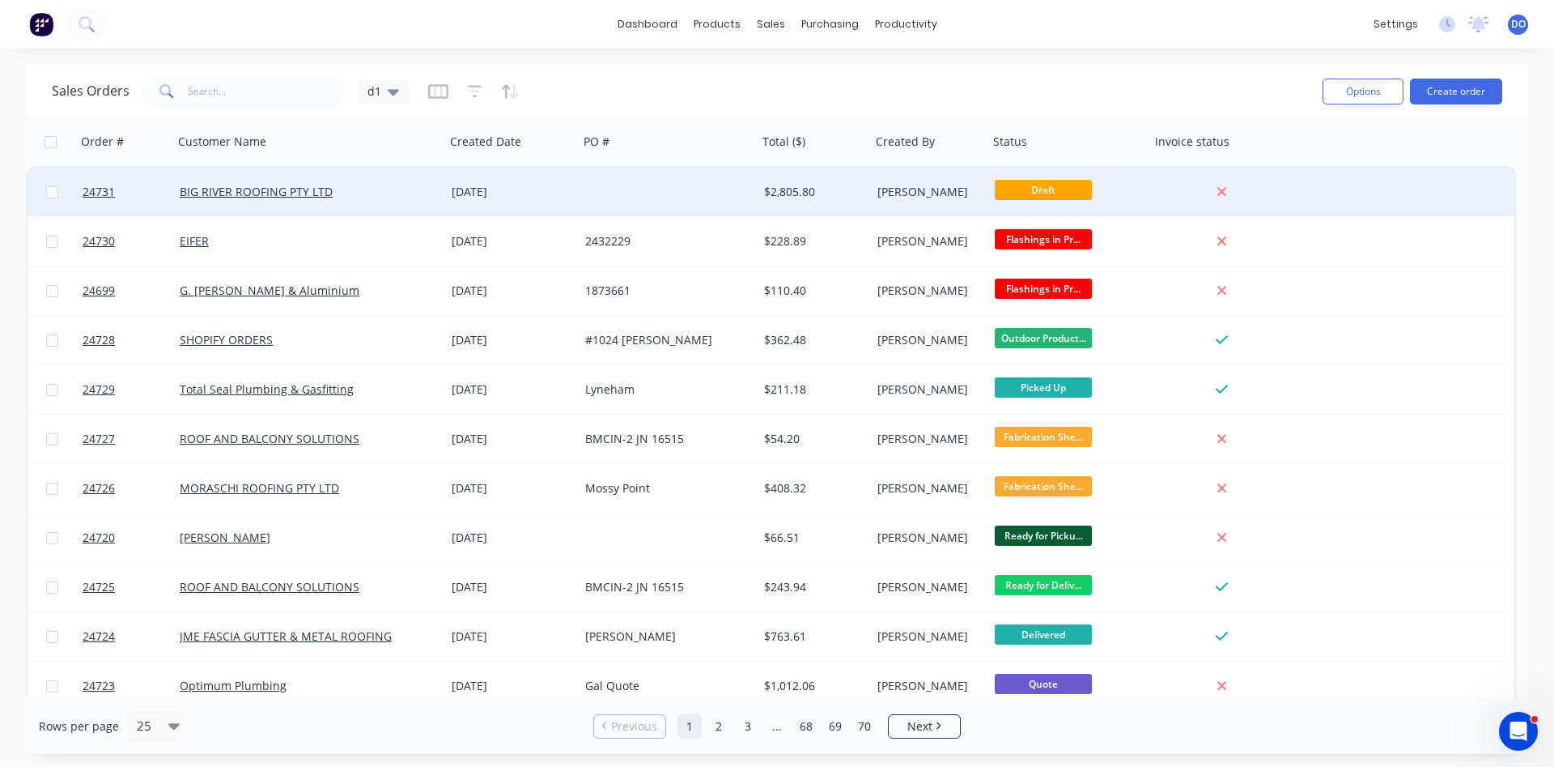
click at [568, 191] on div "[DATE]" at bounding box center [512, 192] width 121 height 16
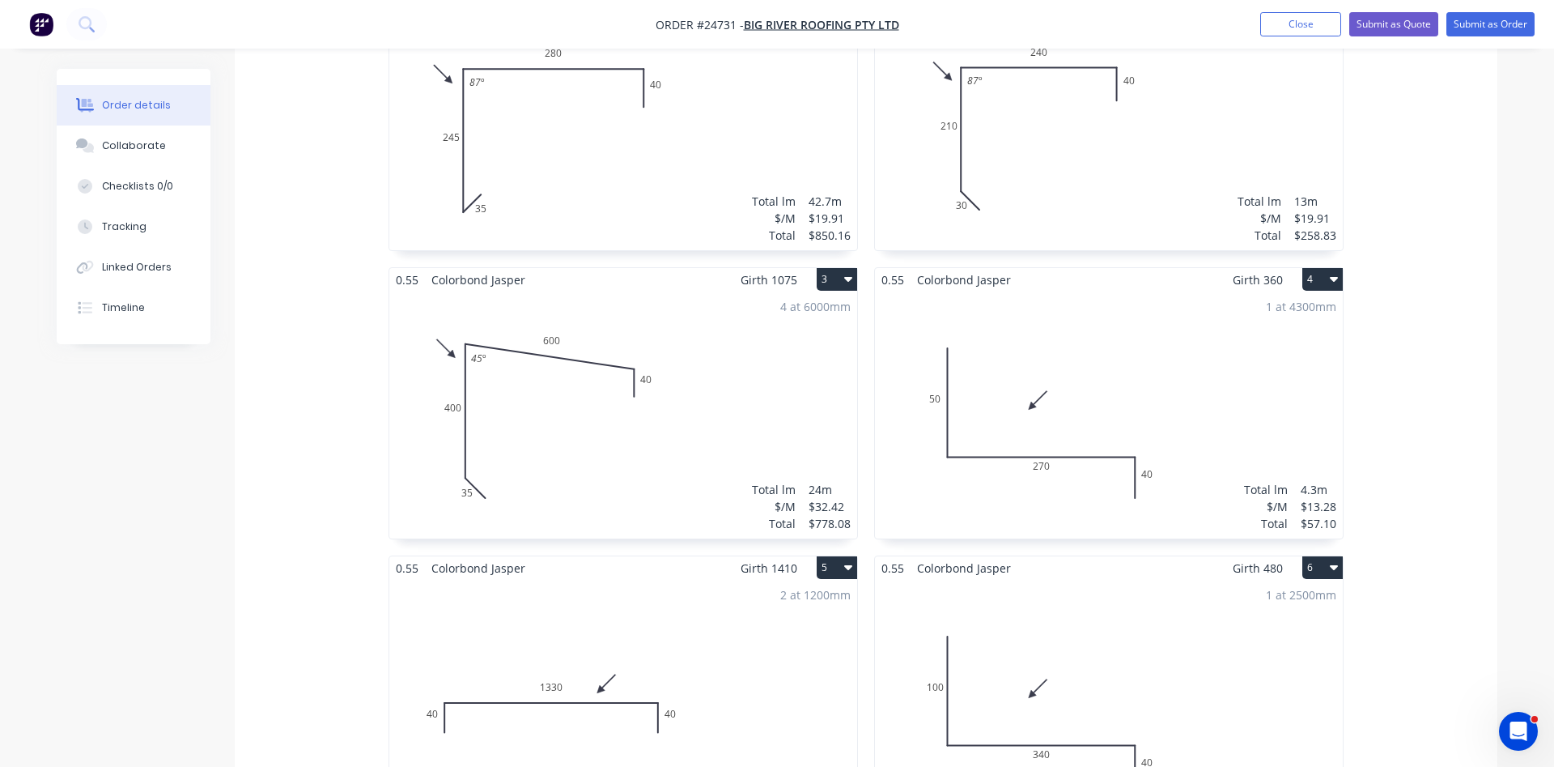
scroll to position [330, 0]
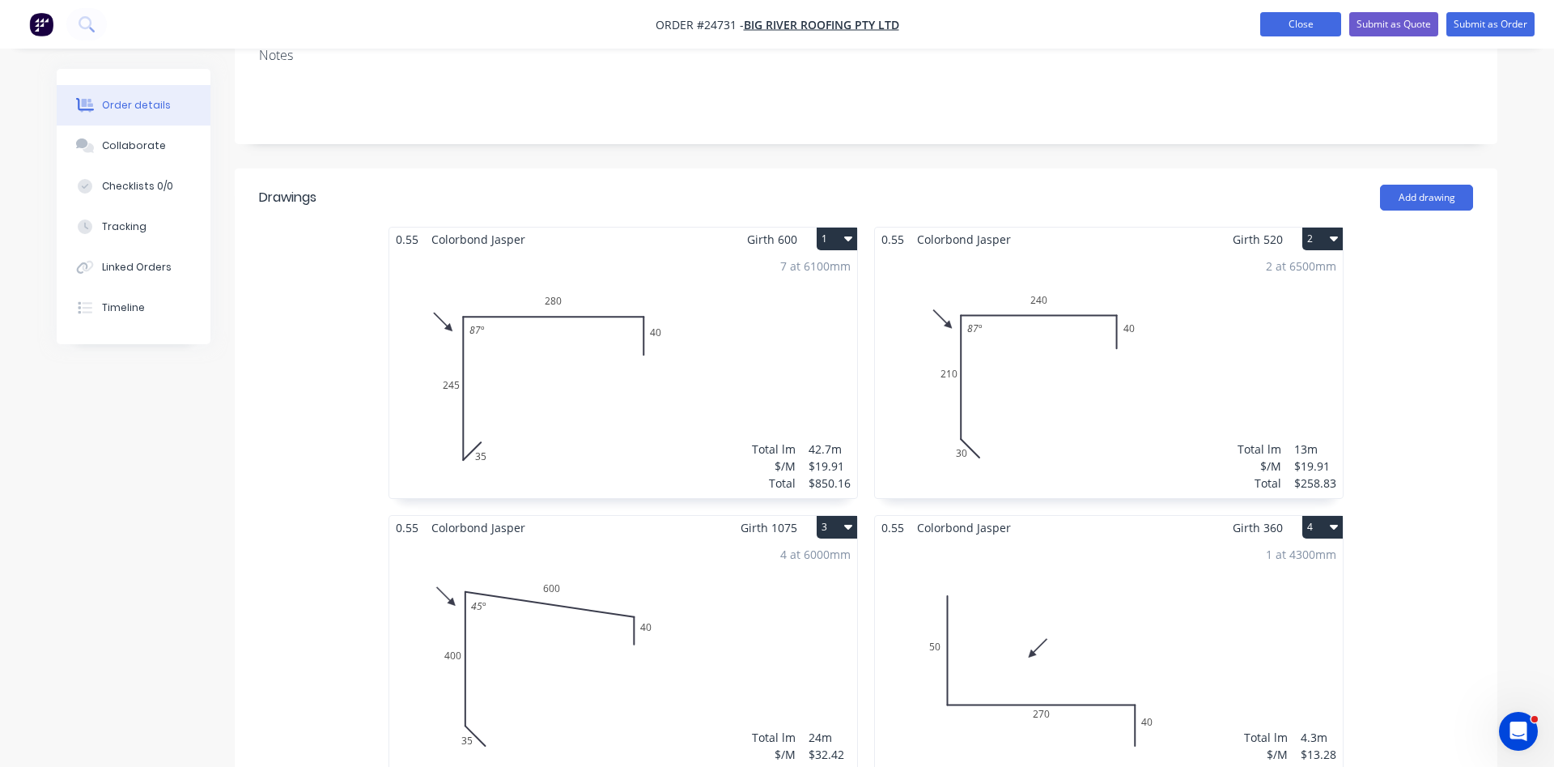
click at [1289, 23] on button "Close" at bounding box center [1301, 24] width 81 height 24
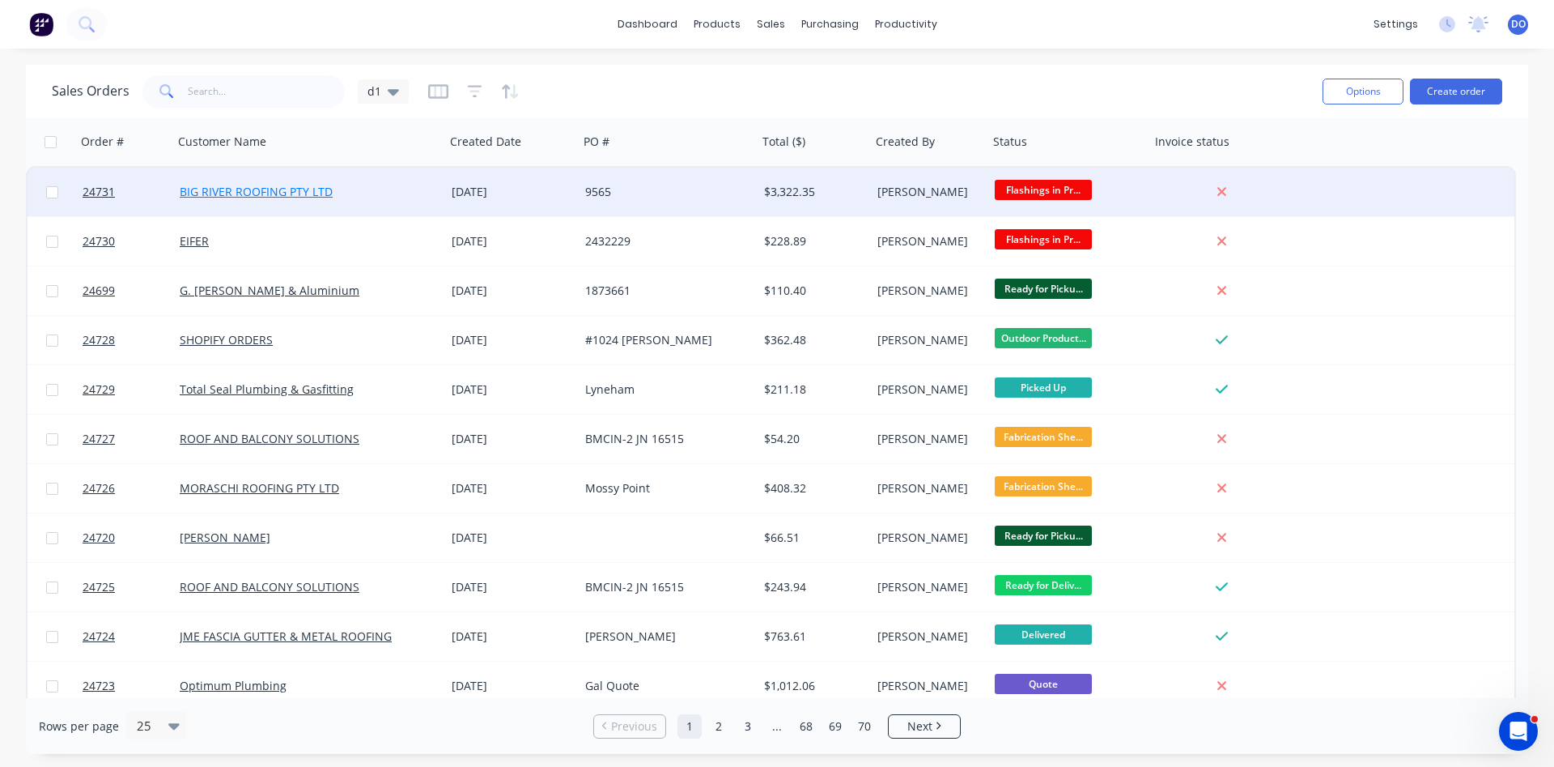
click at [272, 195] on link "BIG RIVER ROOFING PTY LTD" at bounding box center [256, 191] width 153 height 15
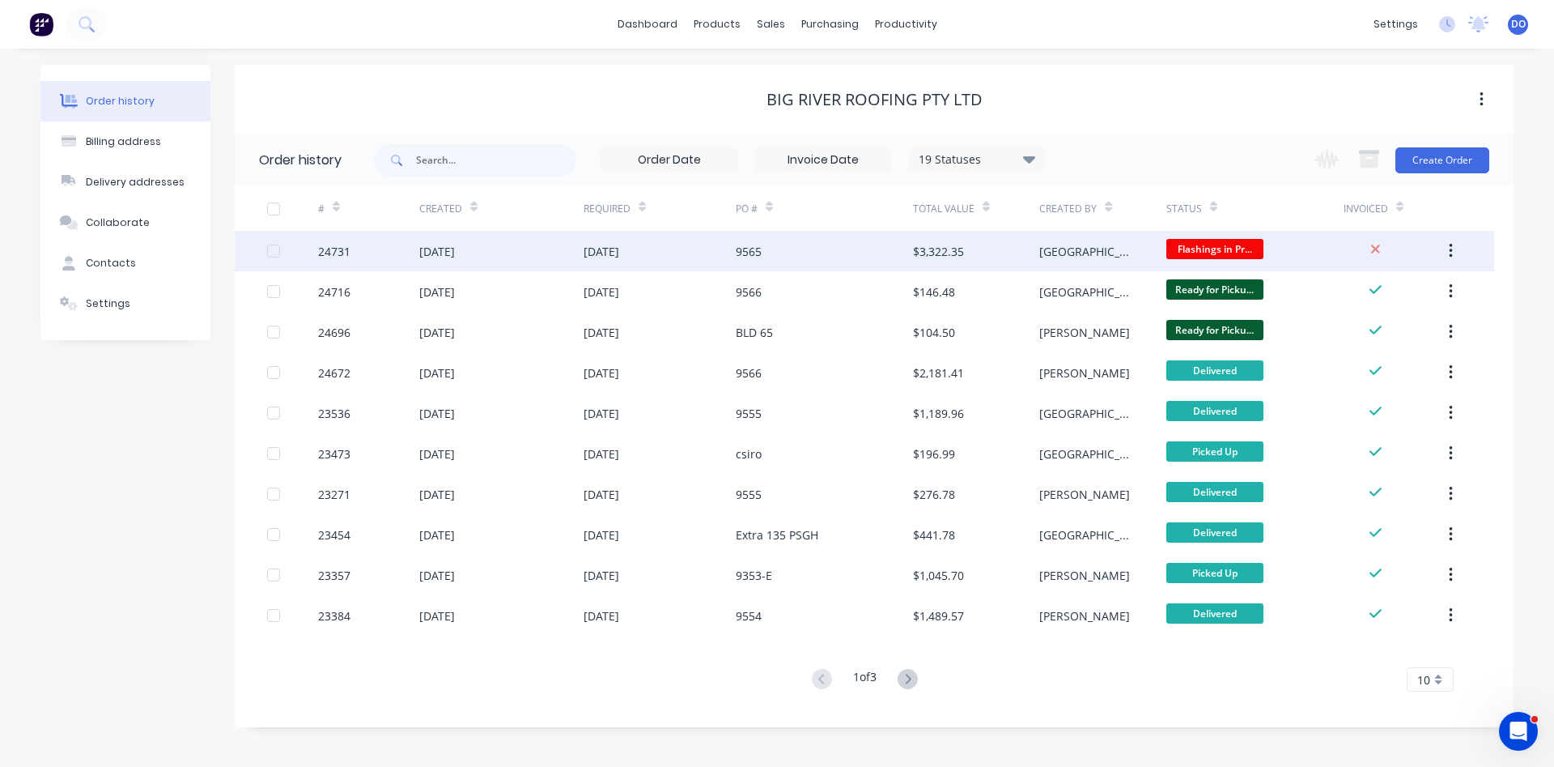
click at [683, 259] on div "[DATE]" at bounding box center [660, 251] width 152 height 40
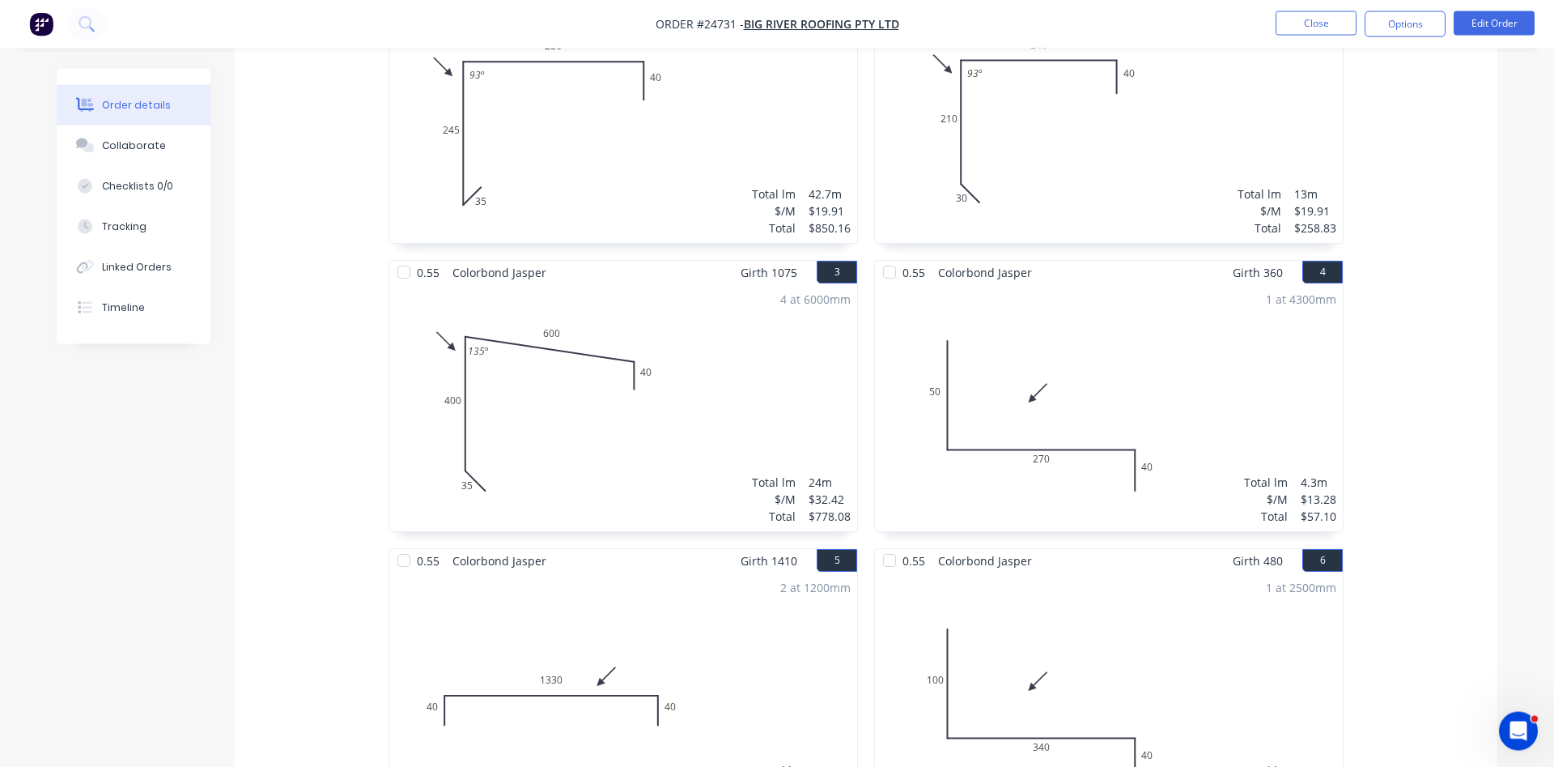
scroll to position [495, 0]
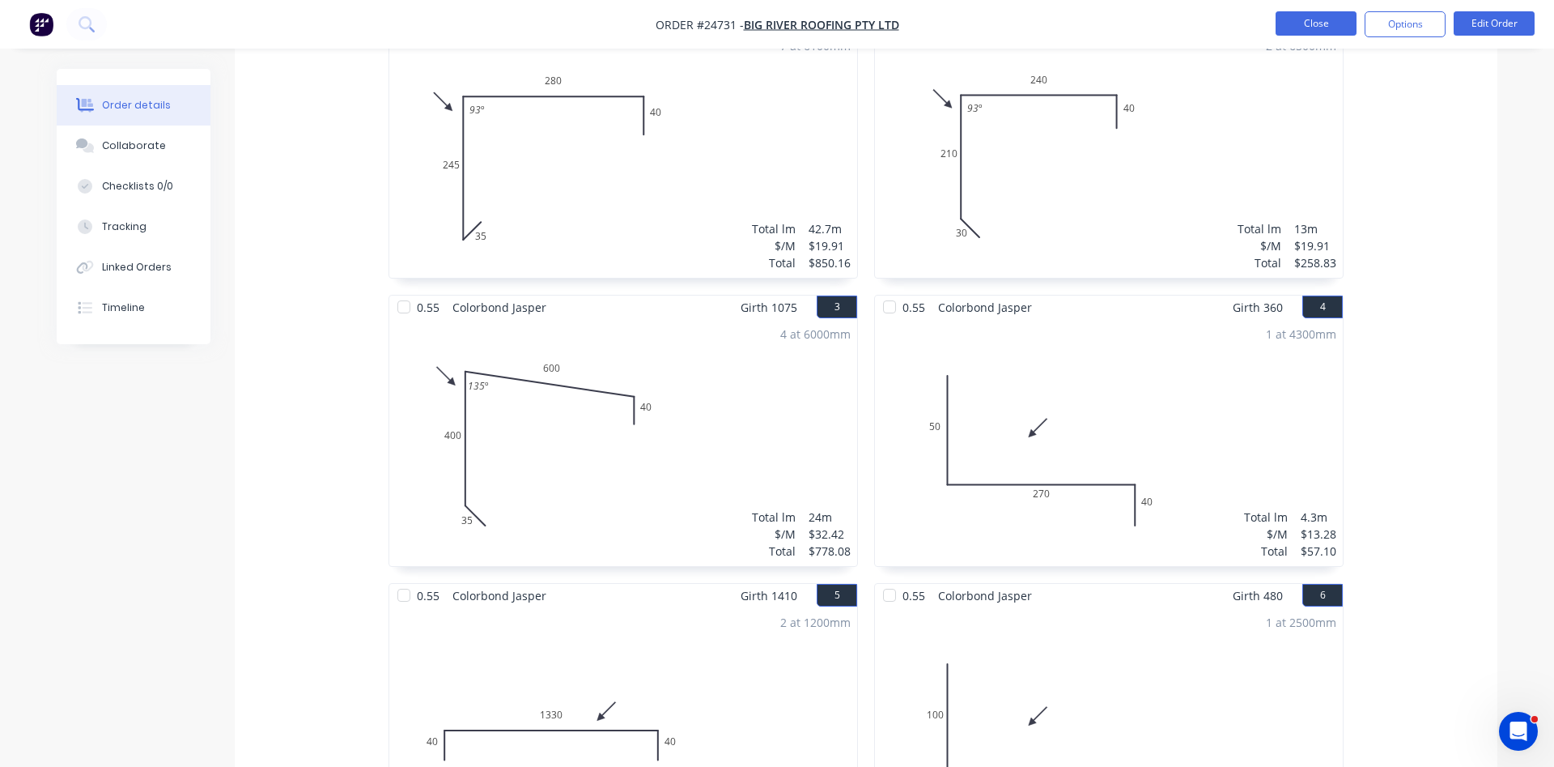
click at [1316, 15] on button "Close" at bounding box center [1316, 23] width 81 height 24
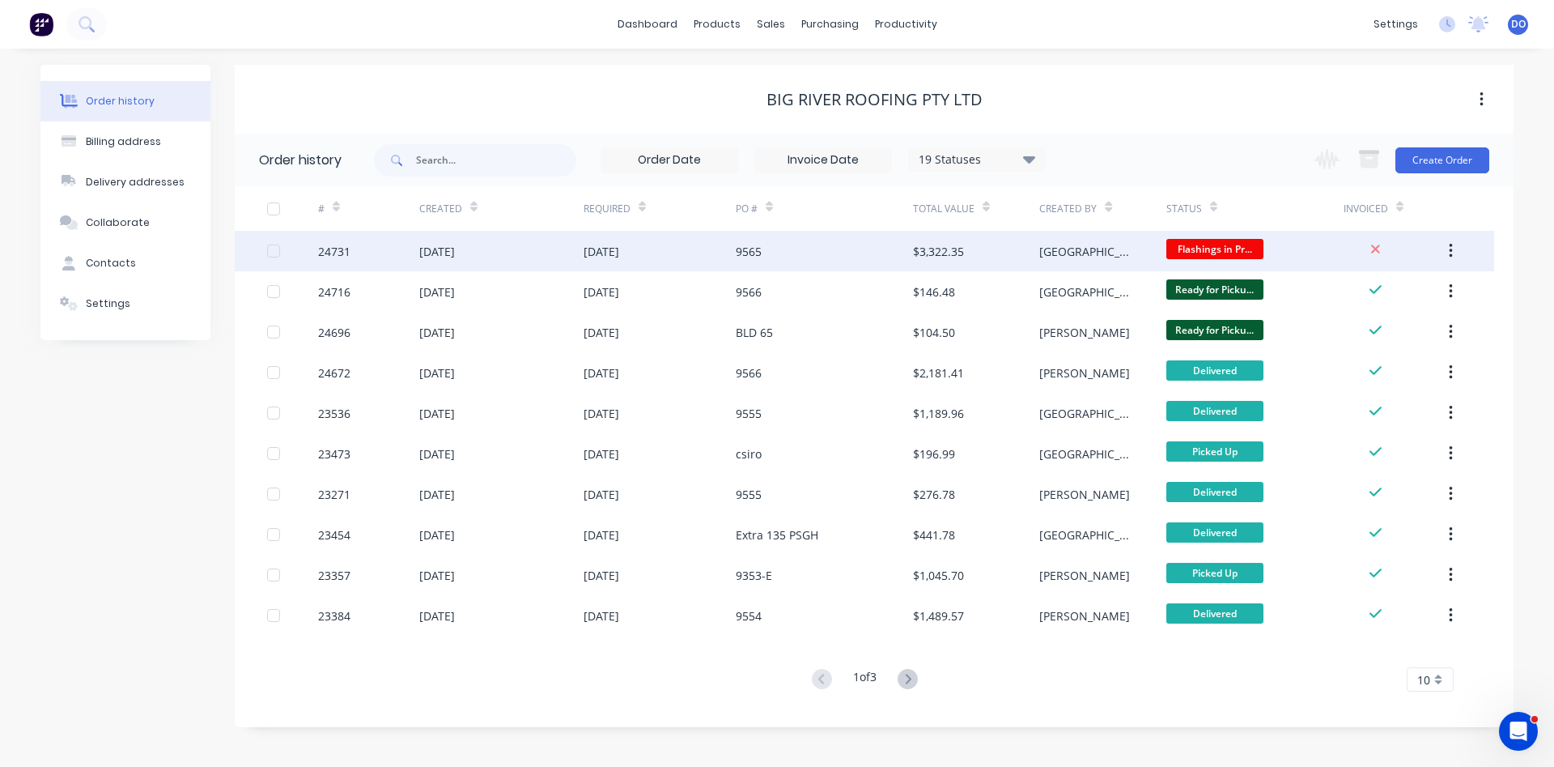
click at [961, 261] on div "$3,322.35" at bounding box center [976, 251] width 126 height 40
